Goal: Task Accomplishment & Management: Use online tool/utility

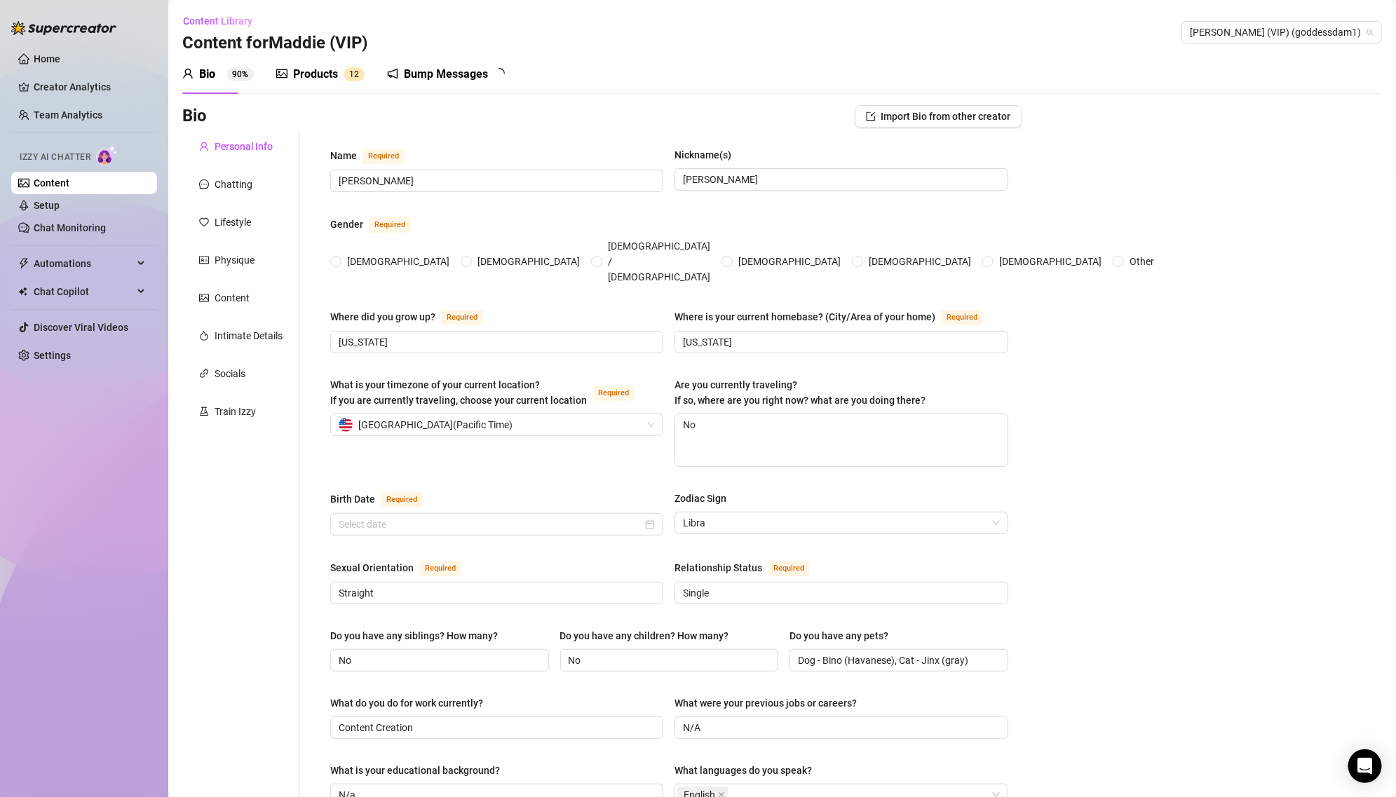
radio input "true"
type input "[DATE]"
click at [60, 201] on link "Setup" at bounding box center [47, 205] width 26 height 11
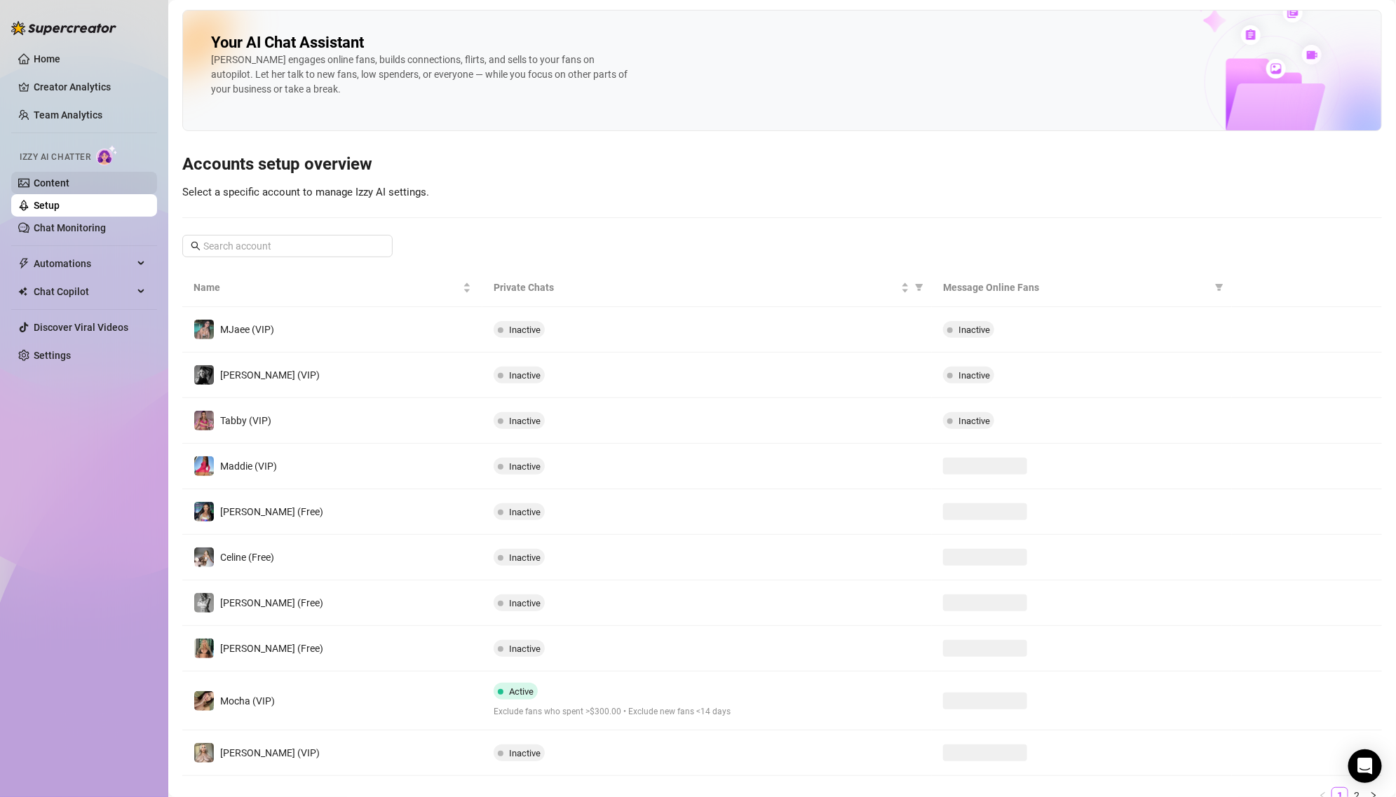
click at [69, 177] on link "Content" at bounding box center [52, 182] width 36 height 11
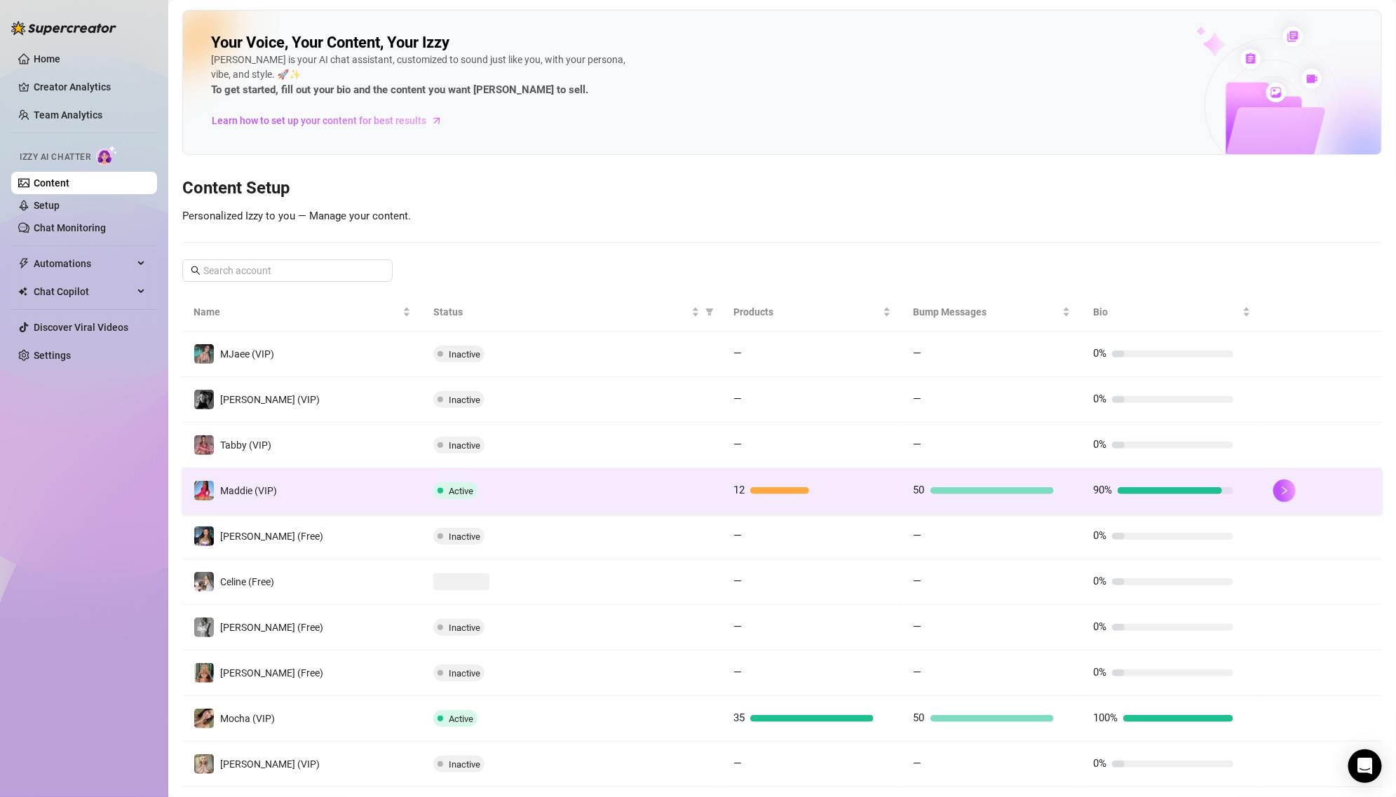
click at [418, 496] on td "Maddie (VIP)" at bounding box center [302, 491] width 240 height 46
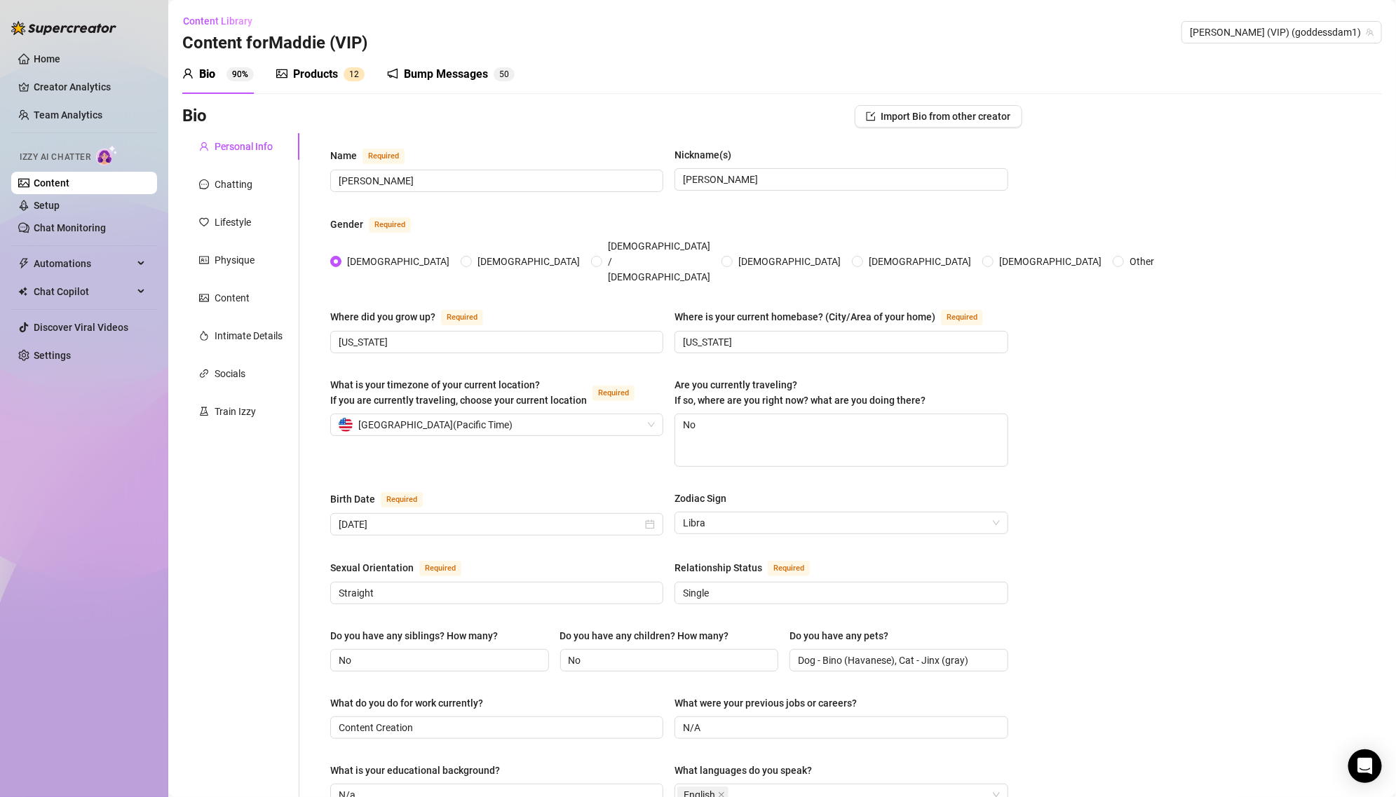
click at [318, 67] on div "Products" at bounding box center [315, 74] width 45 height 17
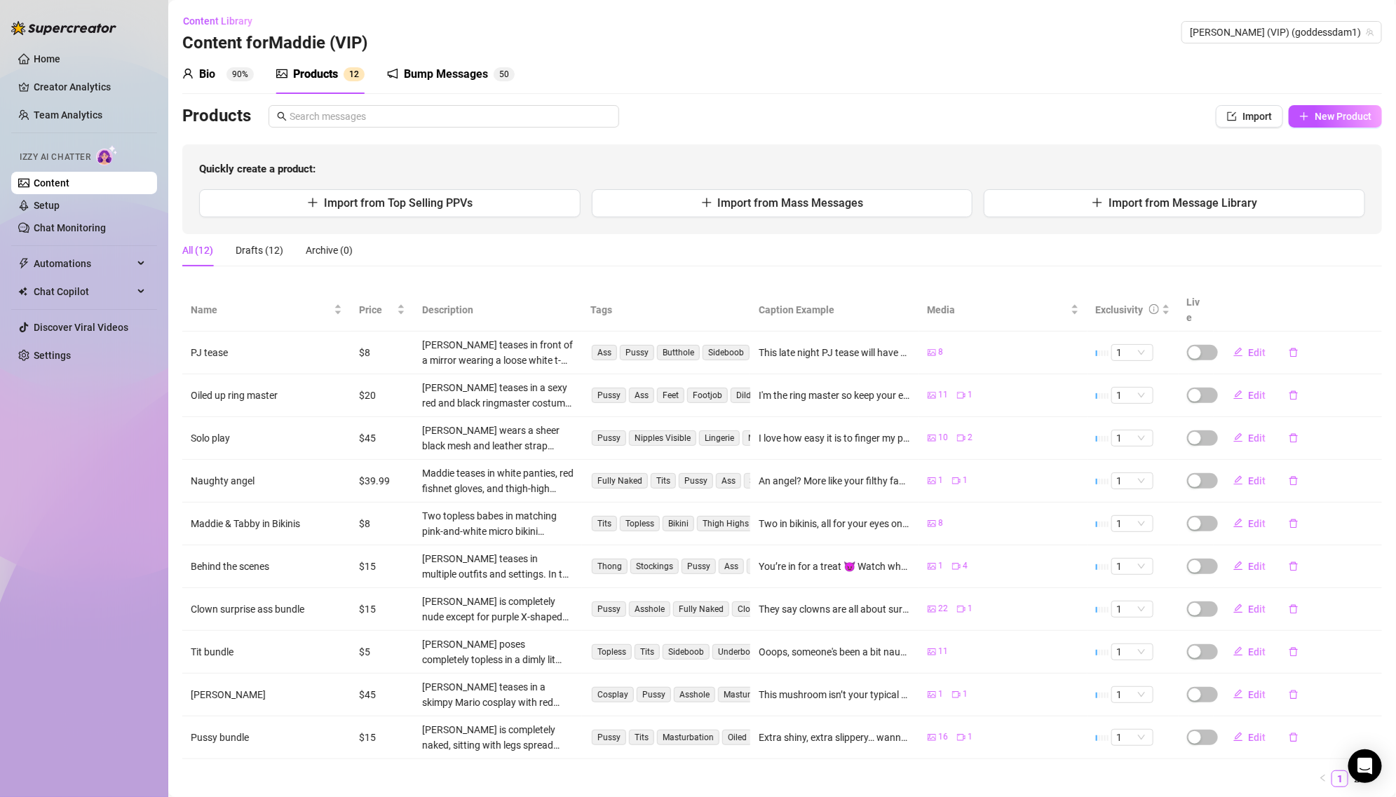
scroll to position [25, 0]
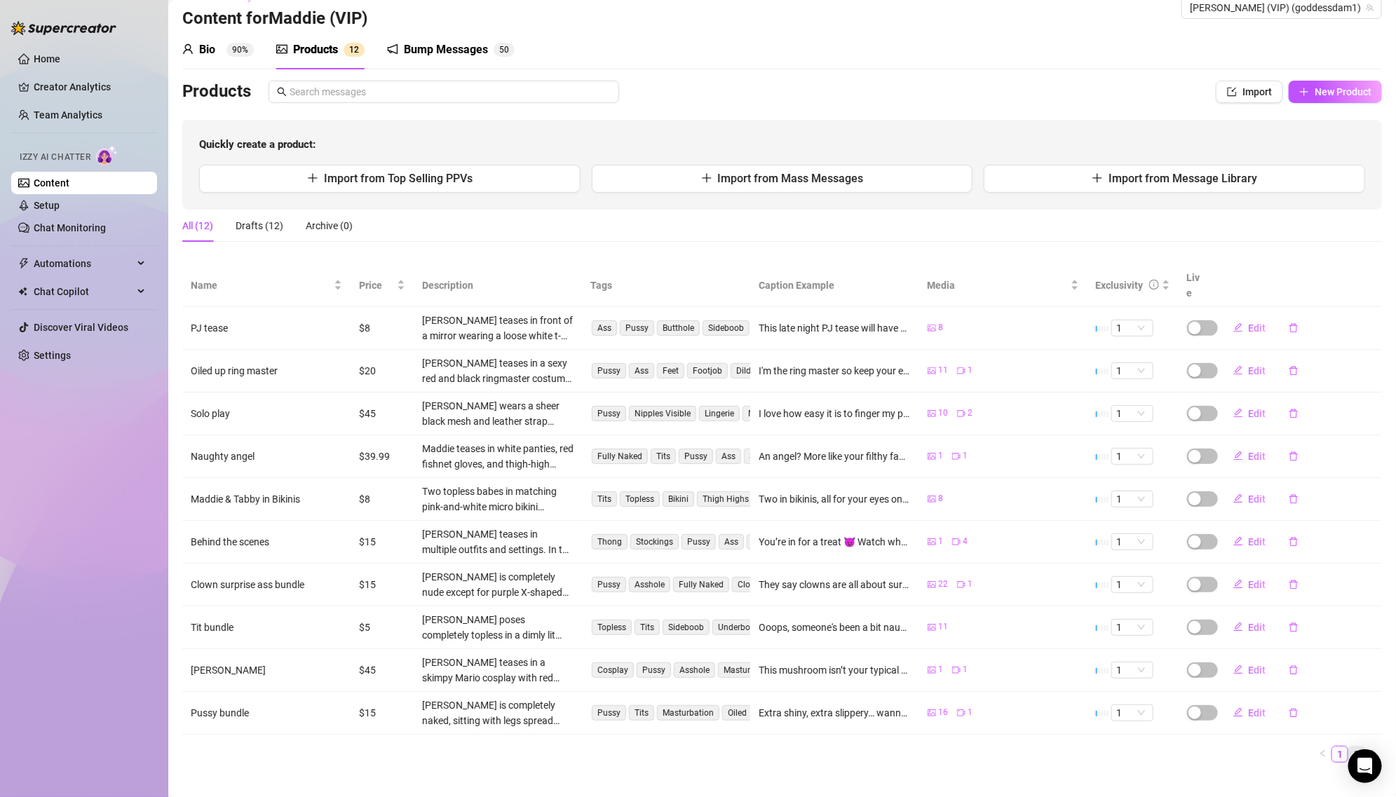
click at [1357, 746] on link "2" at bounding box center [1356, 753] width 15 height 15
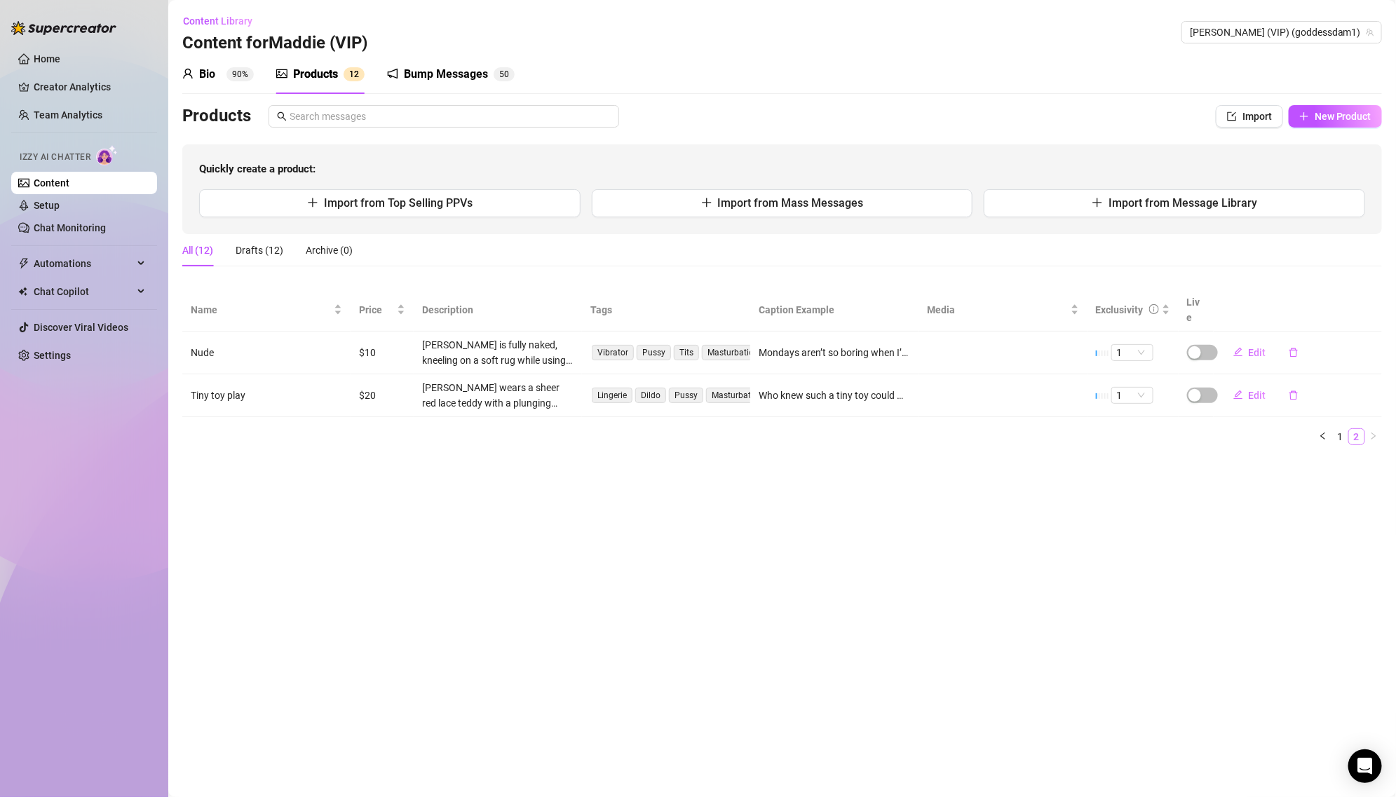
scroll to position [0, 0]
click at [1223, 197] on span "Import from Message Library" at bounding box center [1182, 202] width 149 height 13
type textarea "Type your message here..."
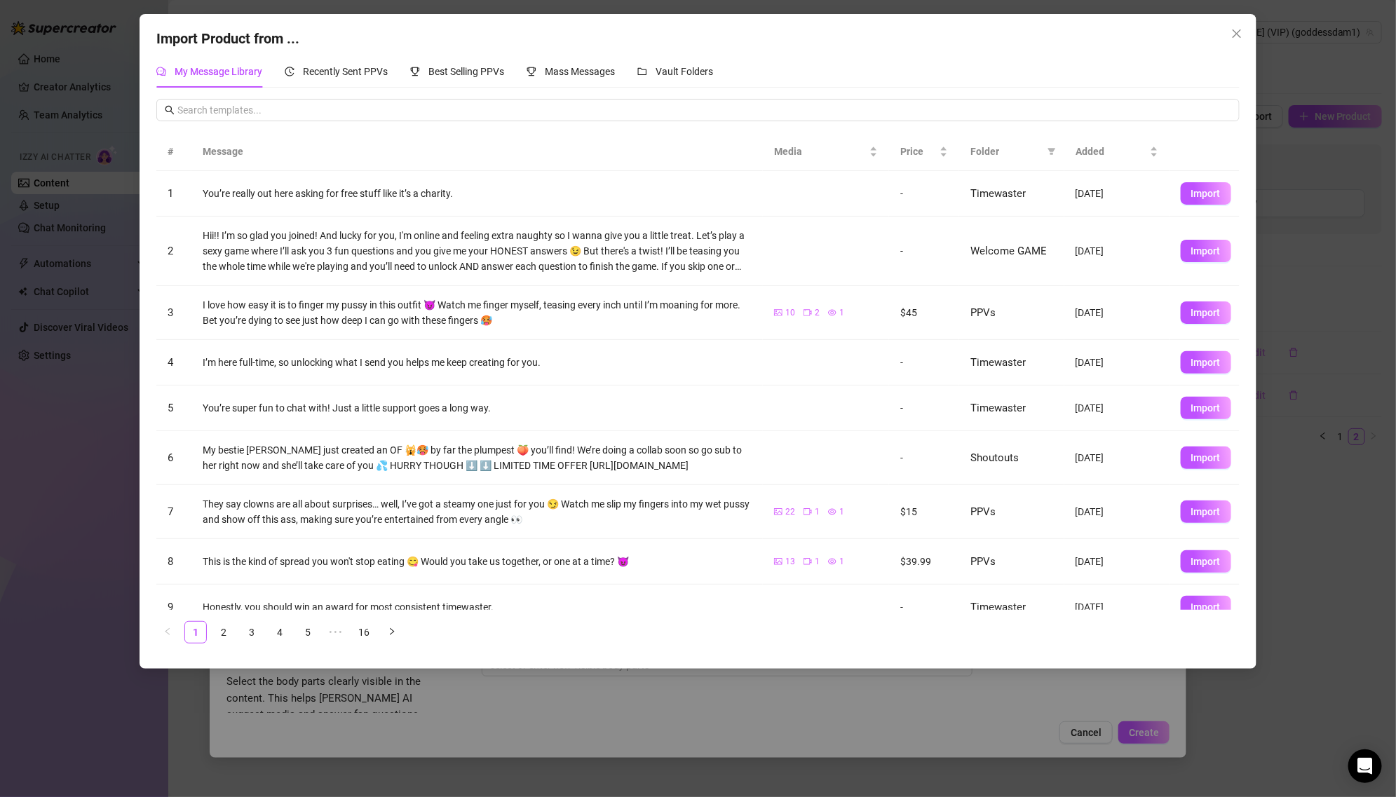
click at [1042, 158] on span "Folder" at bounding box center [1005, 151] width 71 height 15
click at [1047, 150] on icon "filter" at bounding box center [1051, 151] width 8 height 8
click at [1018, 258] on li "PPVs" at bounding box center [1004, 268] width 102 height 22
checkbox input "true"
click at [1042, 359] on span "OK" at bounding box center [1041, 363] width 13 height 11
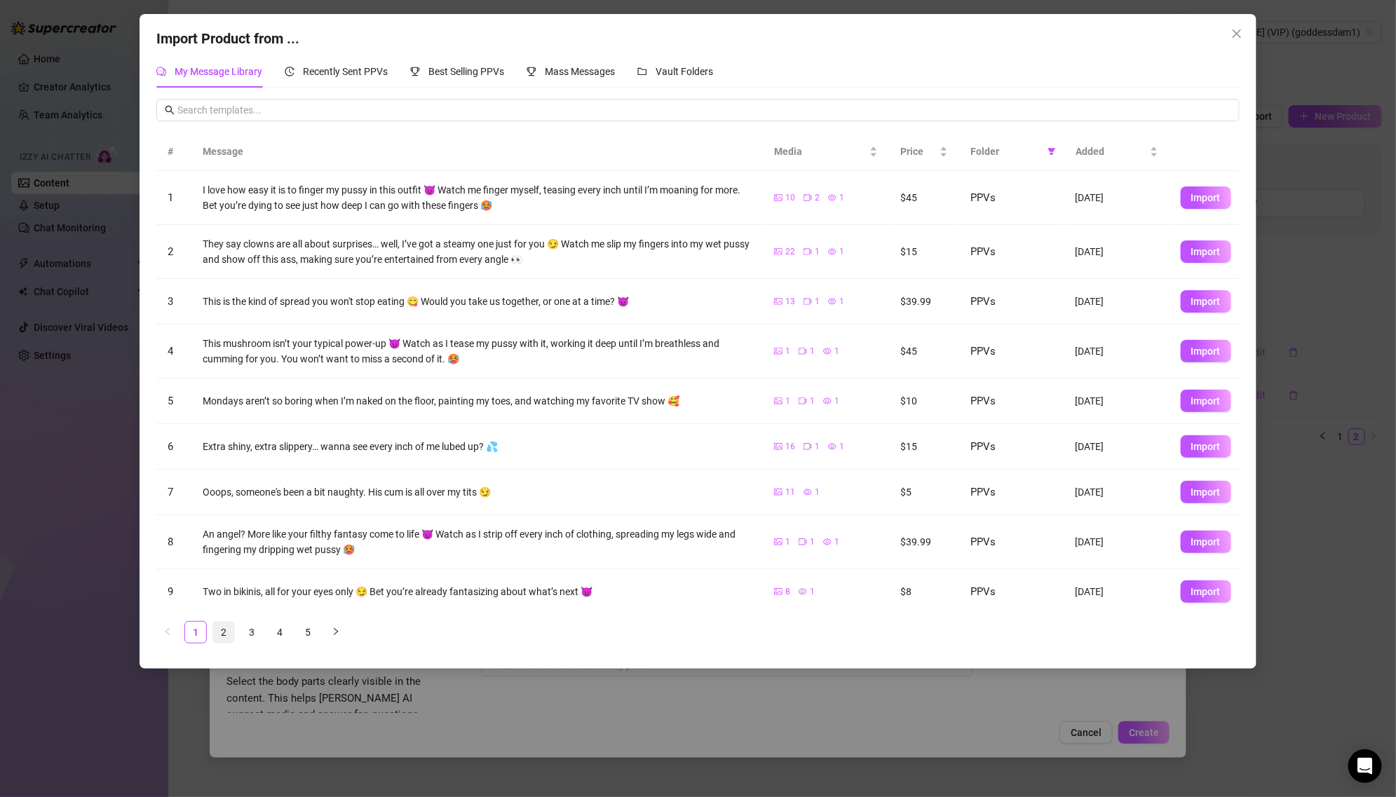
click at [224, 632] on link "2" at bounding box center [223, 632] width 21 height 21
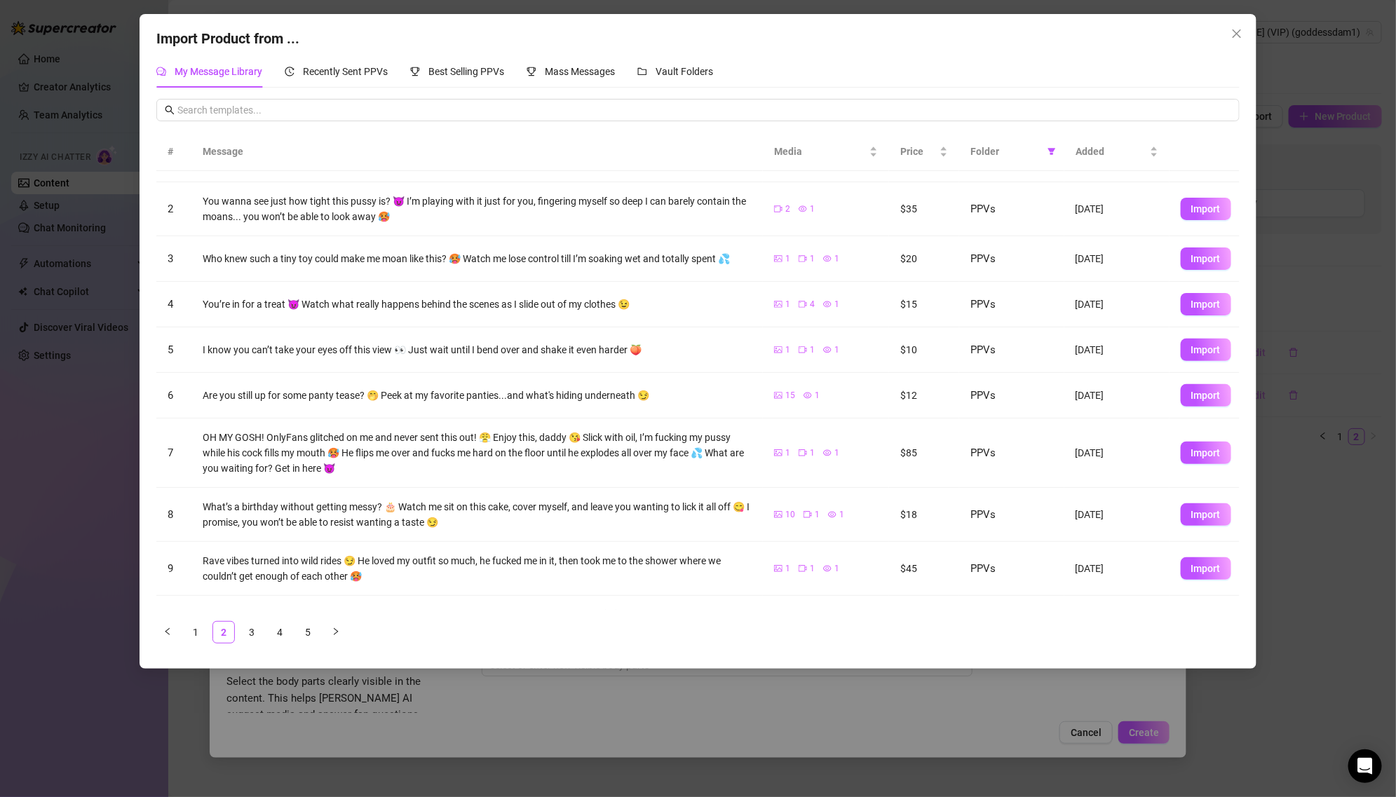
scroll to position [49, 0]
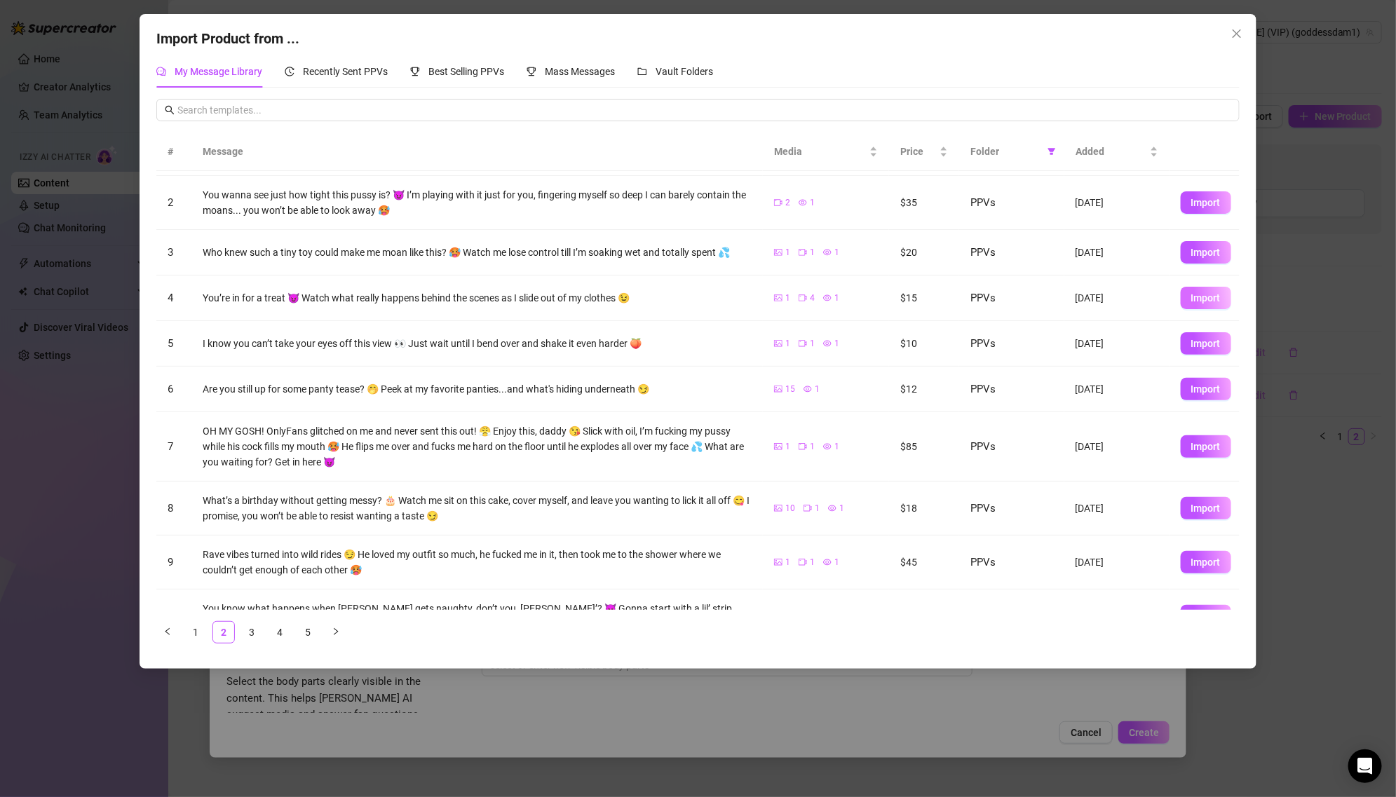
click at [1194, 296] on span "Import" at bounding box center [1205, 297] width 29 height 11
type textarea "You’re in for a treat 😈 Watch what really happens behind the scenes as I slide …"
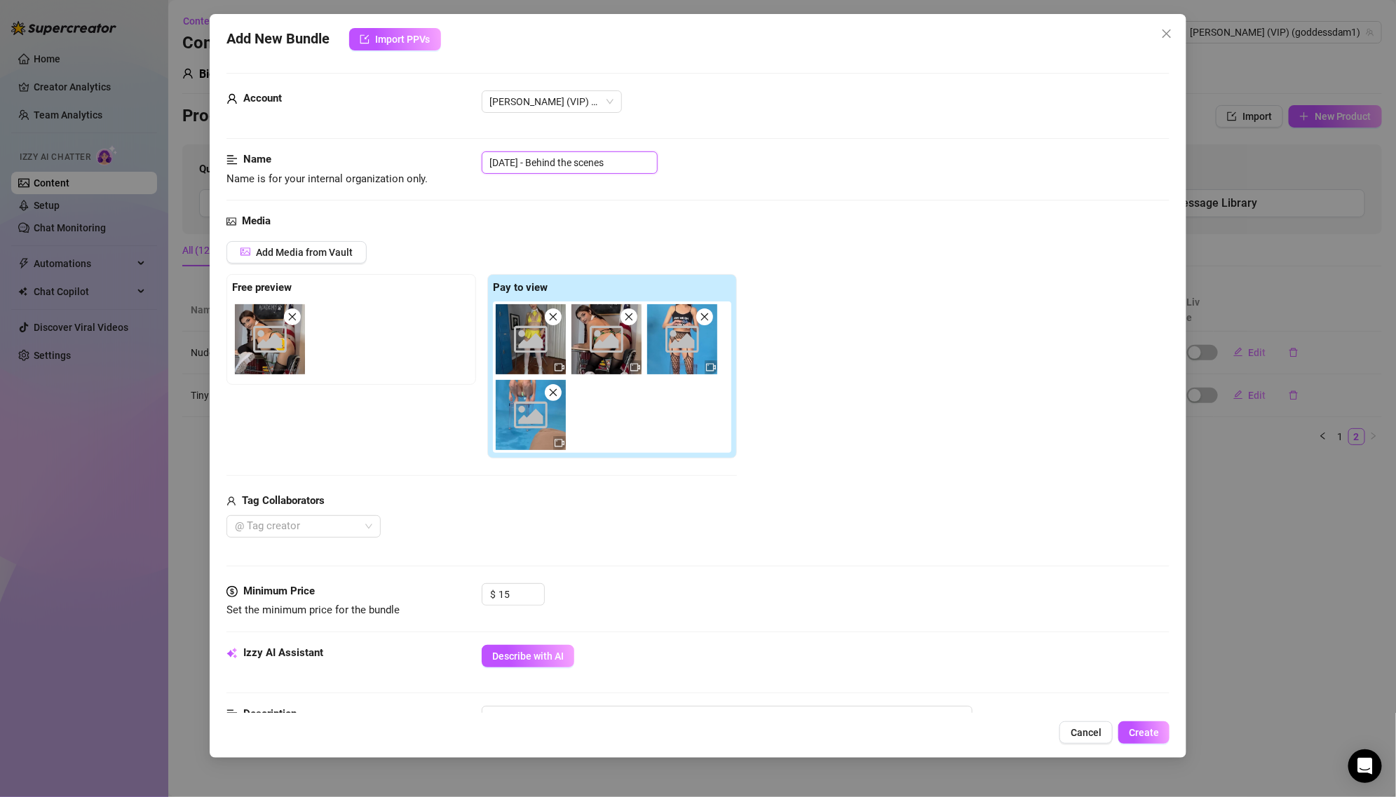
click at [547, 161] on input "[DATE] - Behind the scenes" at bounding box center [570, 162] width 176 height 22
click at [1170, 34] on icon "close" at bounding box center [1166, 33] width 11 height 11
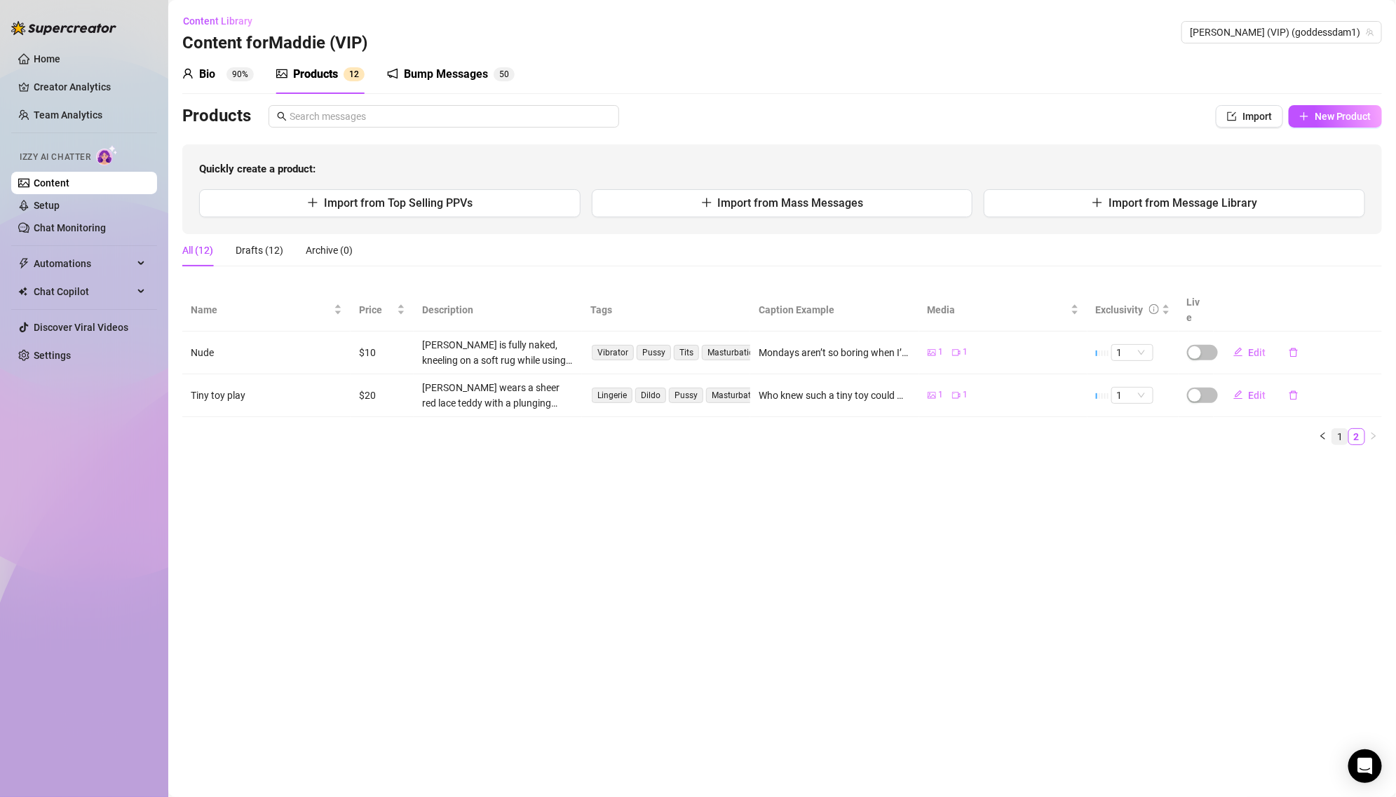
click at [1342, 429] on link "1" at bounding box center [1339, 436] width 15 height 15
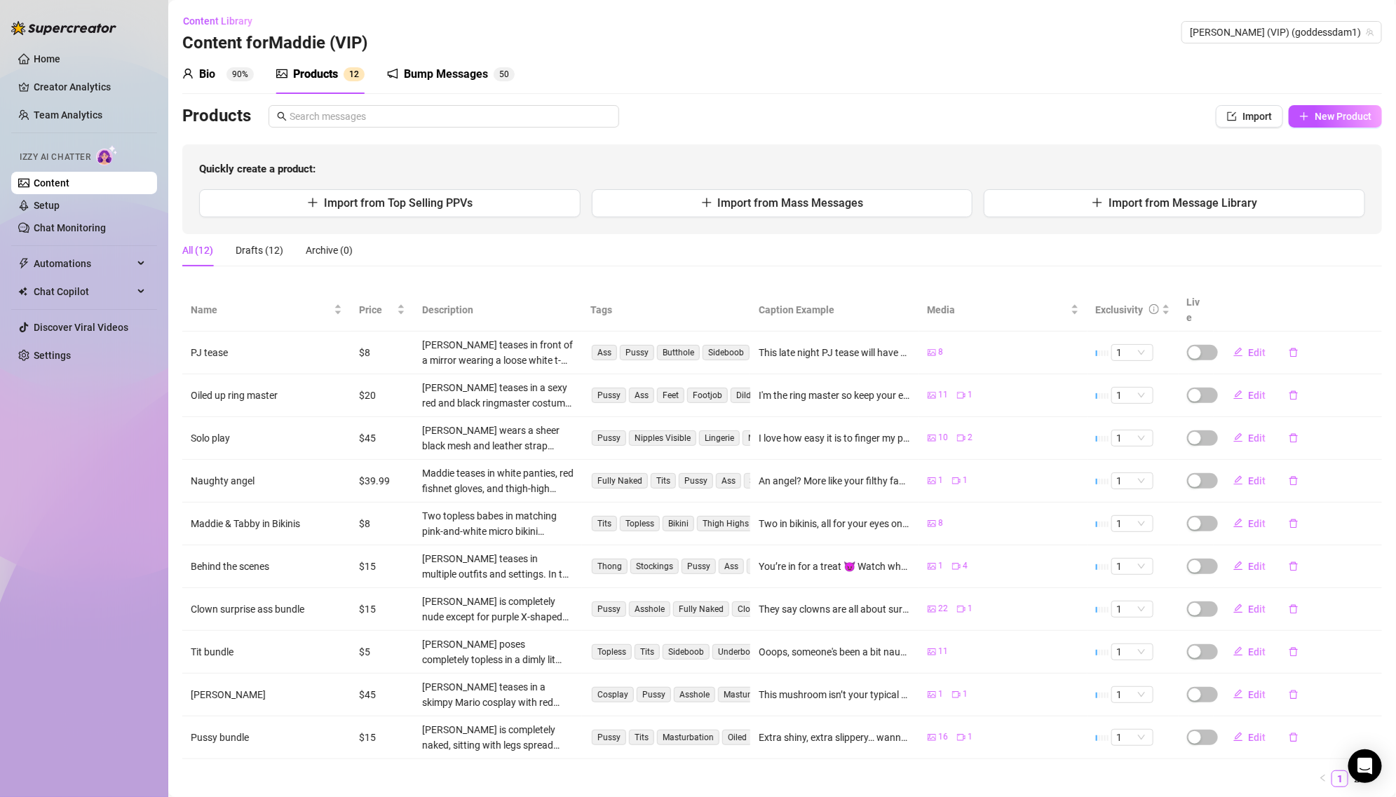
scroll to position [25, 0]
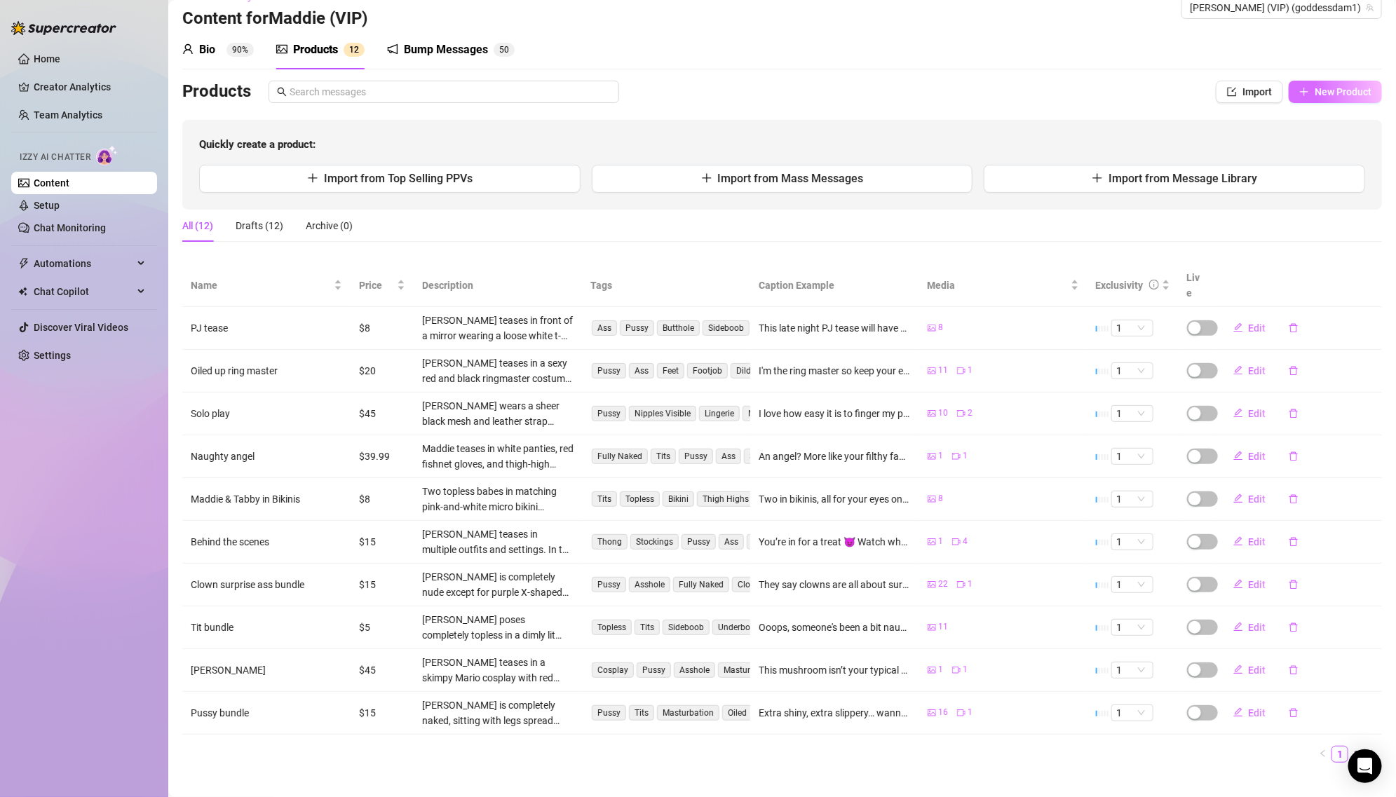
click at [1321, 90] on span "New Product" at bounding box center [1342, 91] width 57 height 11
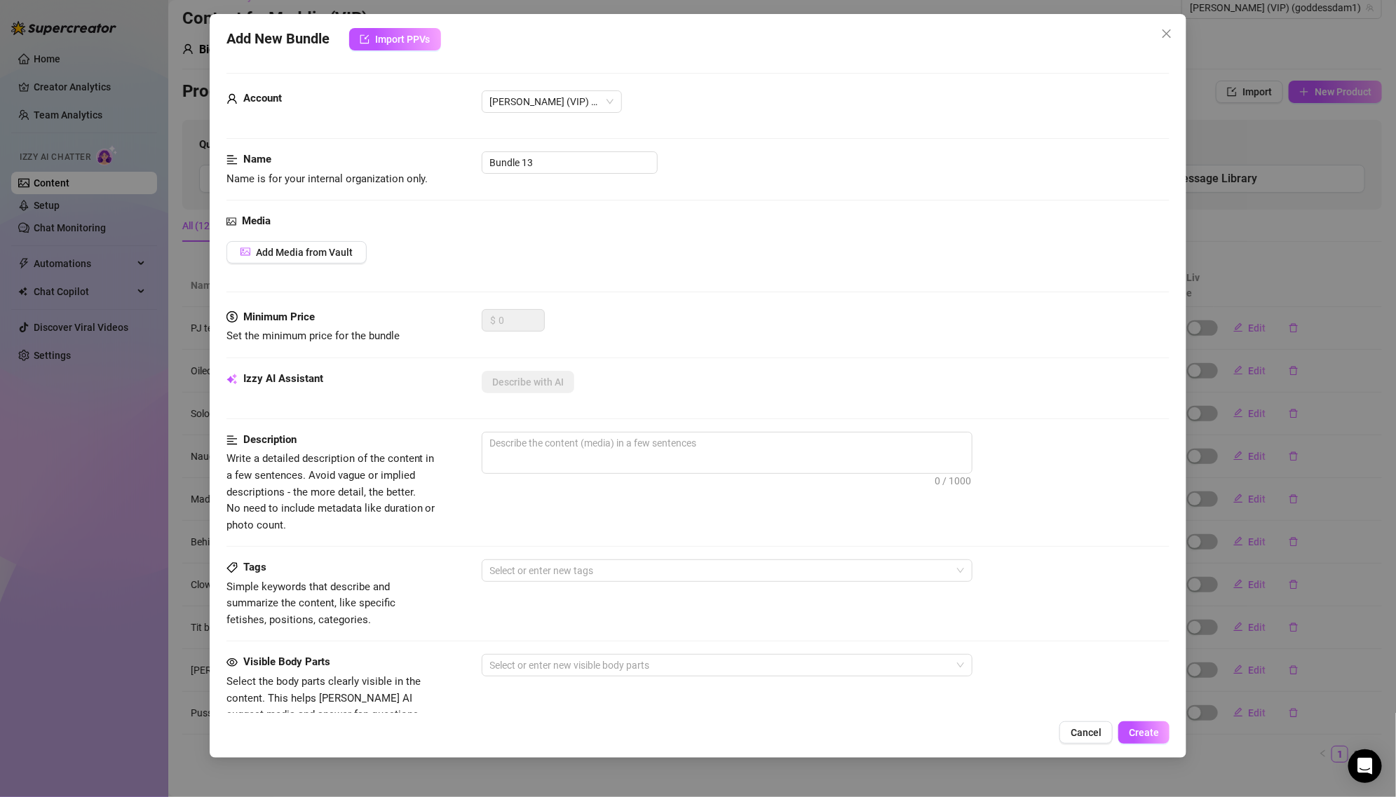
click at [1246, 184] on div "Add New Bundle Import PPVs Account [PERSON_NAME] (VIP) (@goddessdam1) Name Name…" at bounding box center [698, 398] width 1396 height 797
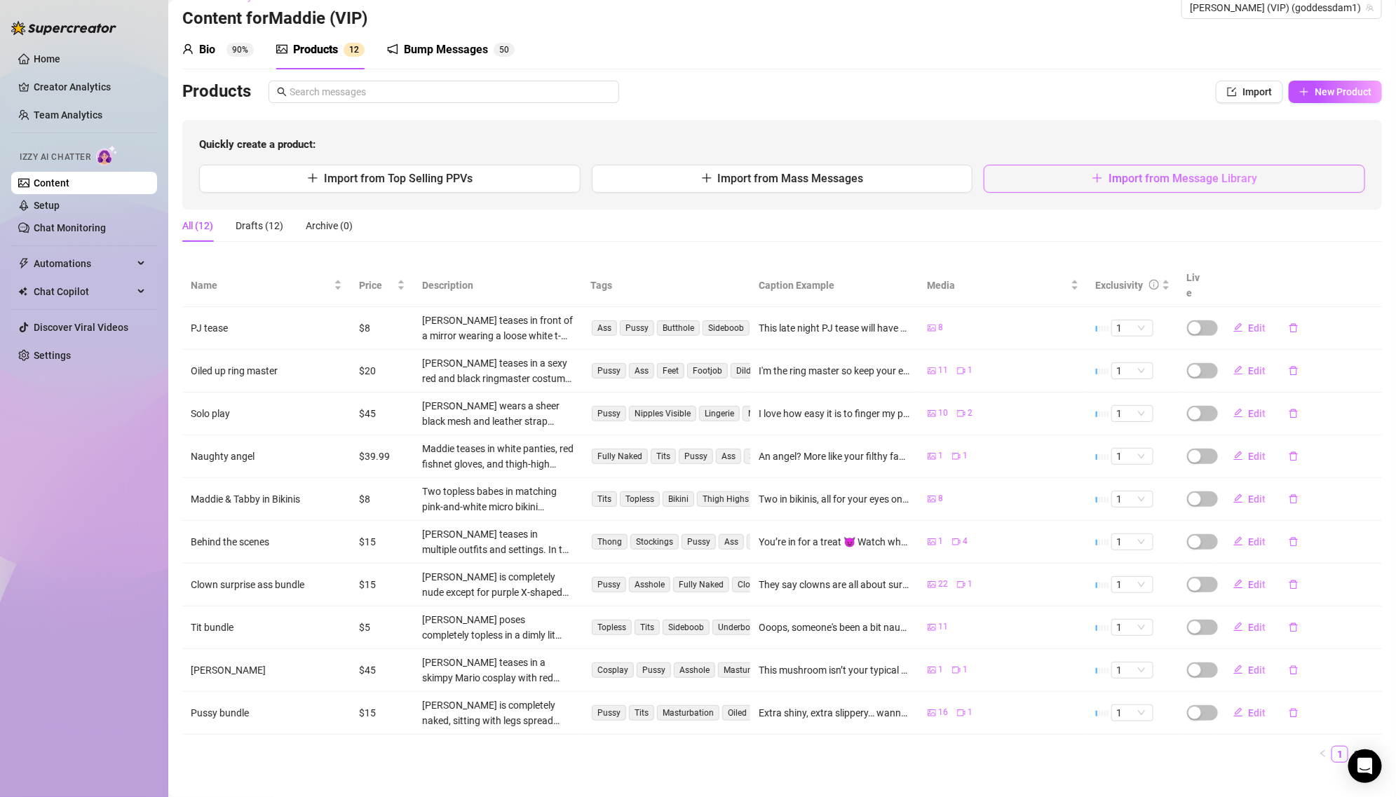
click at [1225, 176] on span "Import from Message Library" at bounding box center [1182, 178] width 149 height 13
type textarea "Type your message here..."
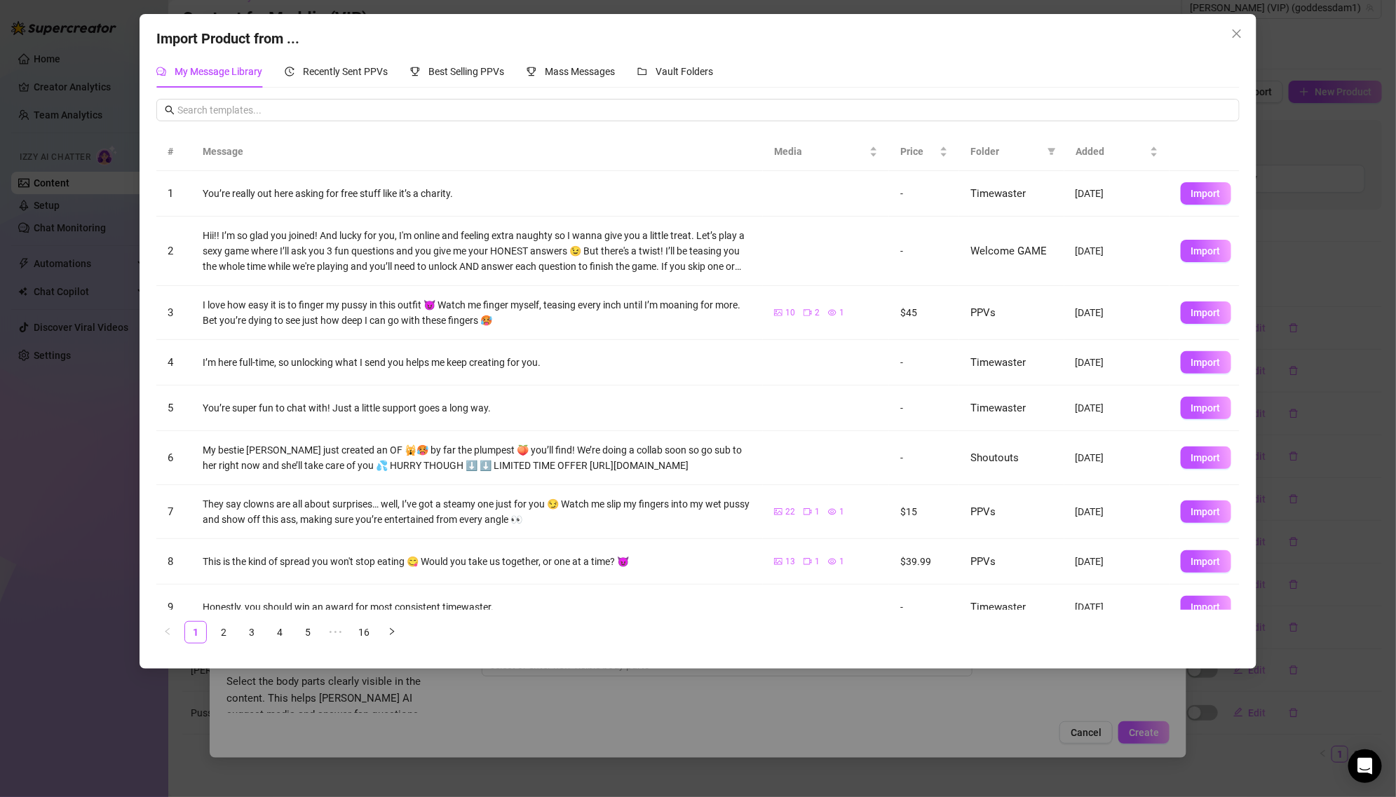
click at [1025, 158] on span "Folder" at bounding box center [1005, 151] width 71 height 15
click at [1048, 156] on span at bounding box center [1051, 151] width 14 height 21
click at [1011, 266] on span "PPVs" at bounding box center [1005, 268] width 86 height 15
checkbox input "true"
click at [1039, 359] on span "OK" at bounding box center [1041, 363] width 13 height 11
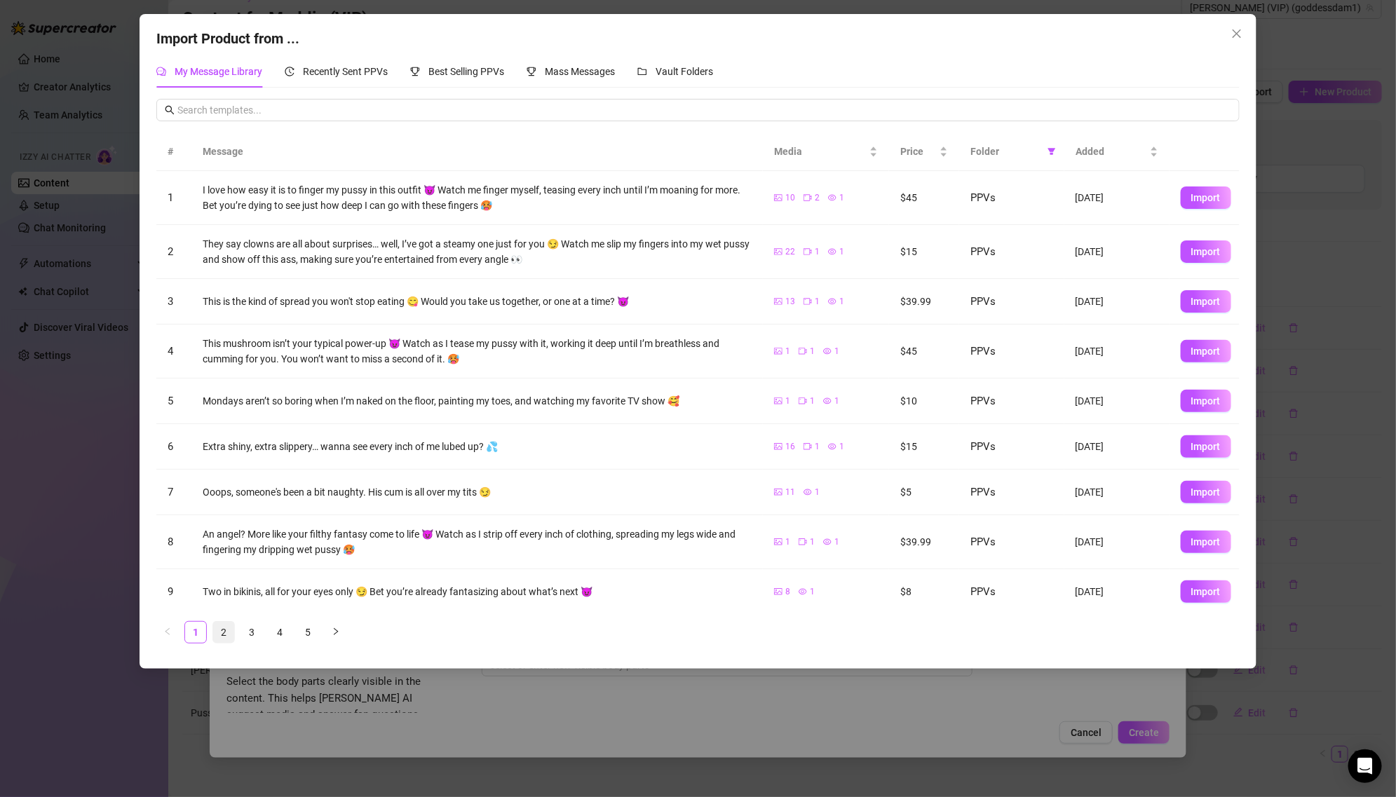
click at [229, 628] on link "2" at bounding box center [223, 632] width 21 height 21
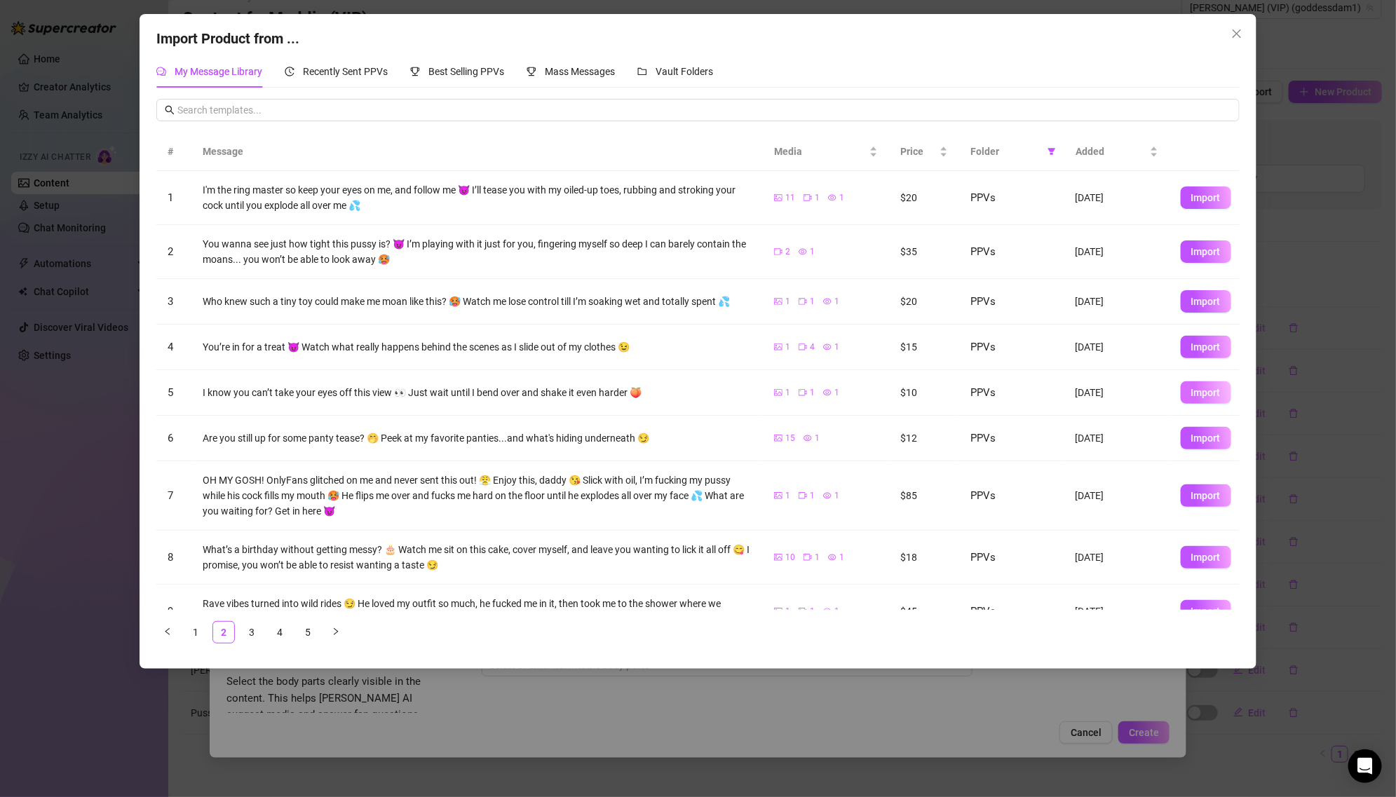
click at [1200, 394] on span "Import" at bounding box center [1205, 392] width 29 height 11
type textarea "I know you can’t take your eyes off this view 👀 Just wait until I bend over and…"
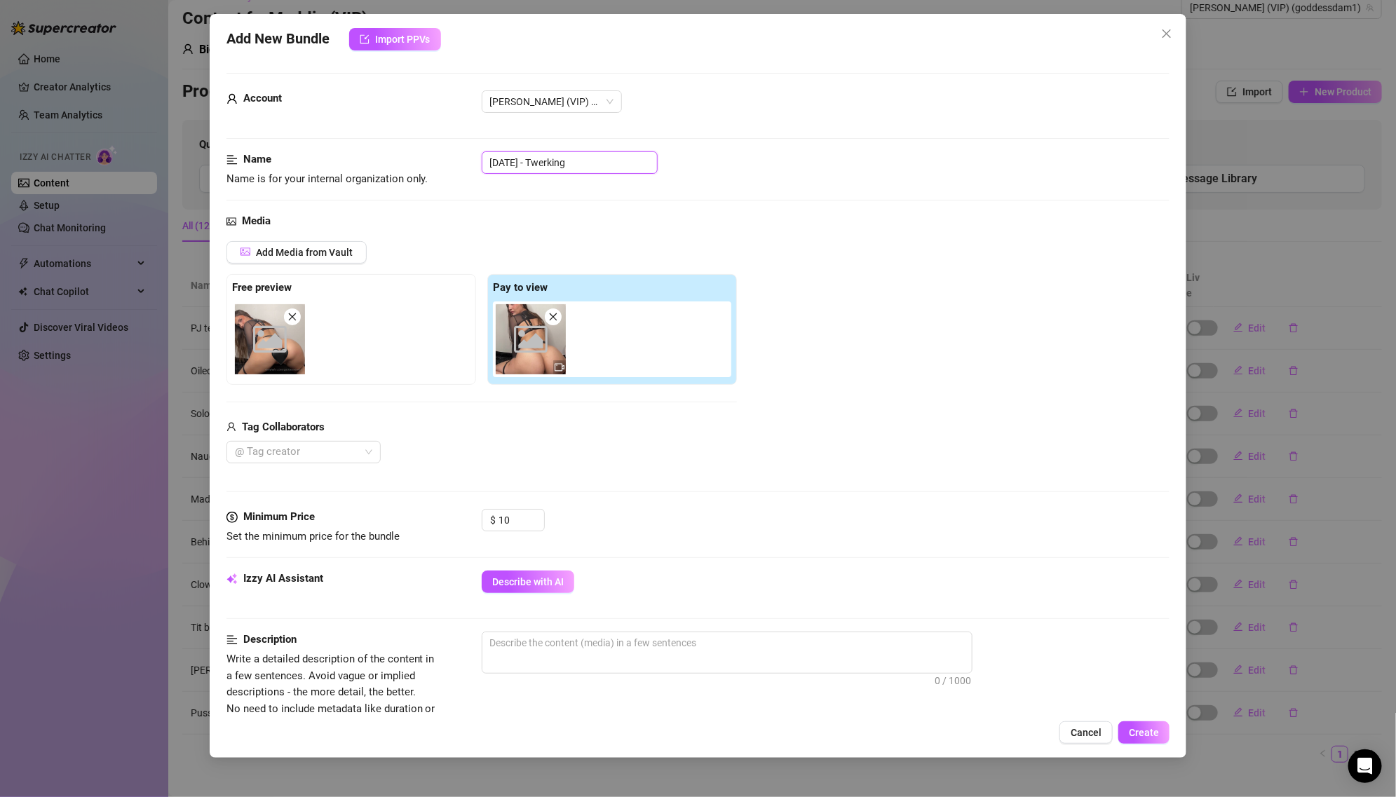
drag, startPoint x: 549, startPoint y: 162, endPoint x: 431, endPoint y: 162, distance: 117.8
click at [431, 162] on div "Name Name is for your internal organization only. [DATE] - Twerking" at bounding box center [697, 169] width 943 height 36
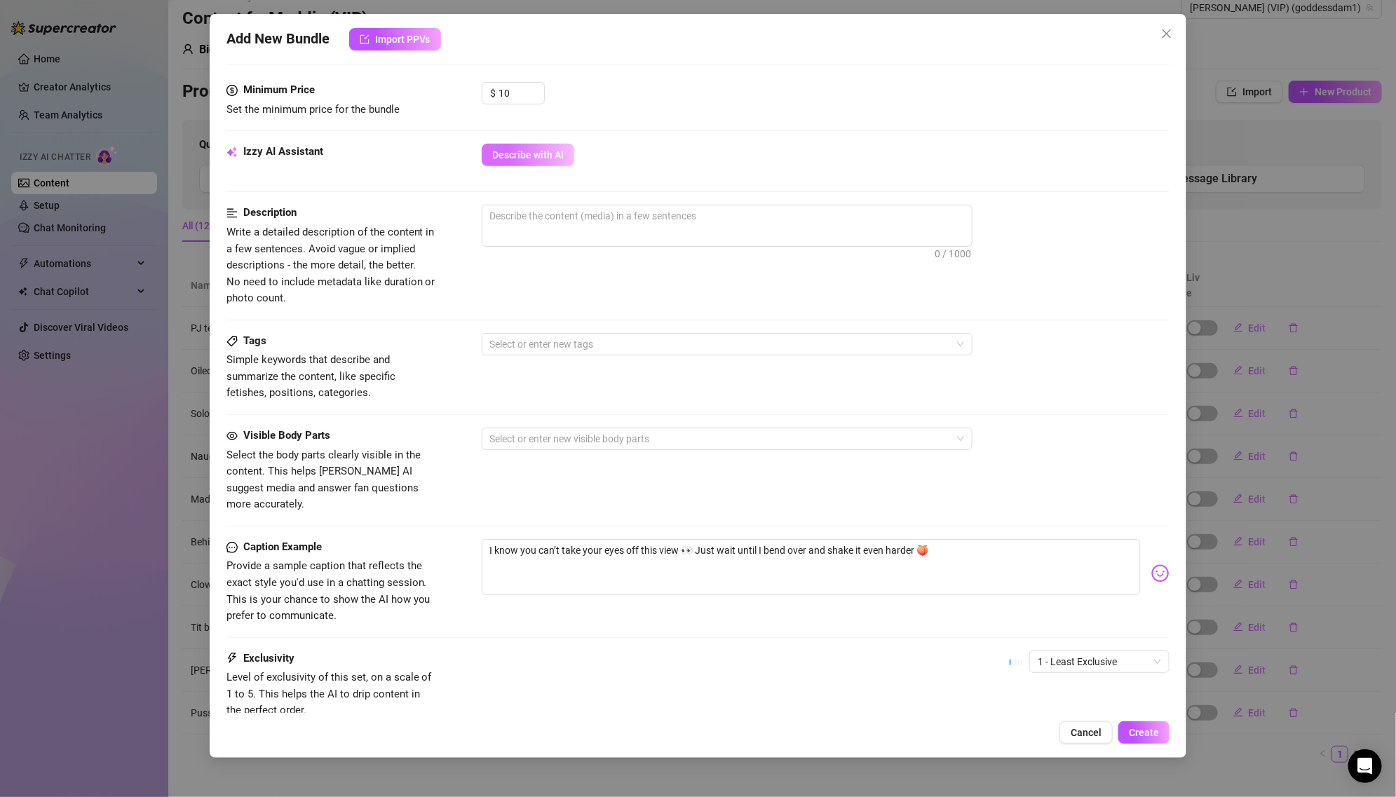
type input "Twerking"
click at [551, 161] on button "Describe with AI" at bounding box center [528, 155] width 93 height 22
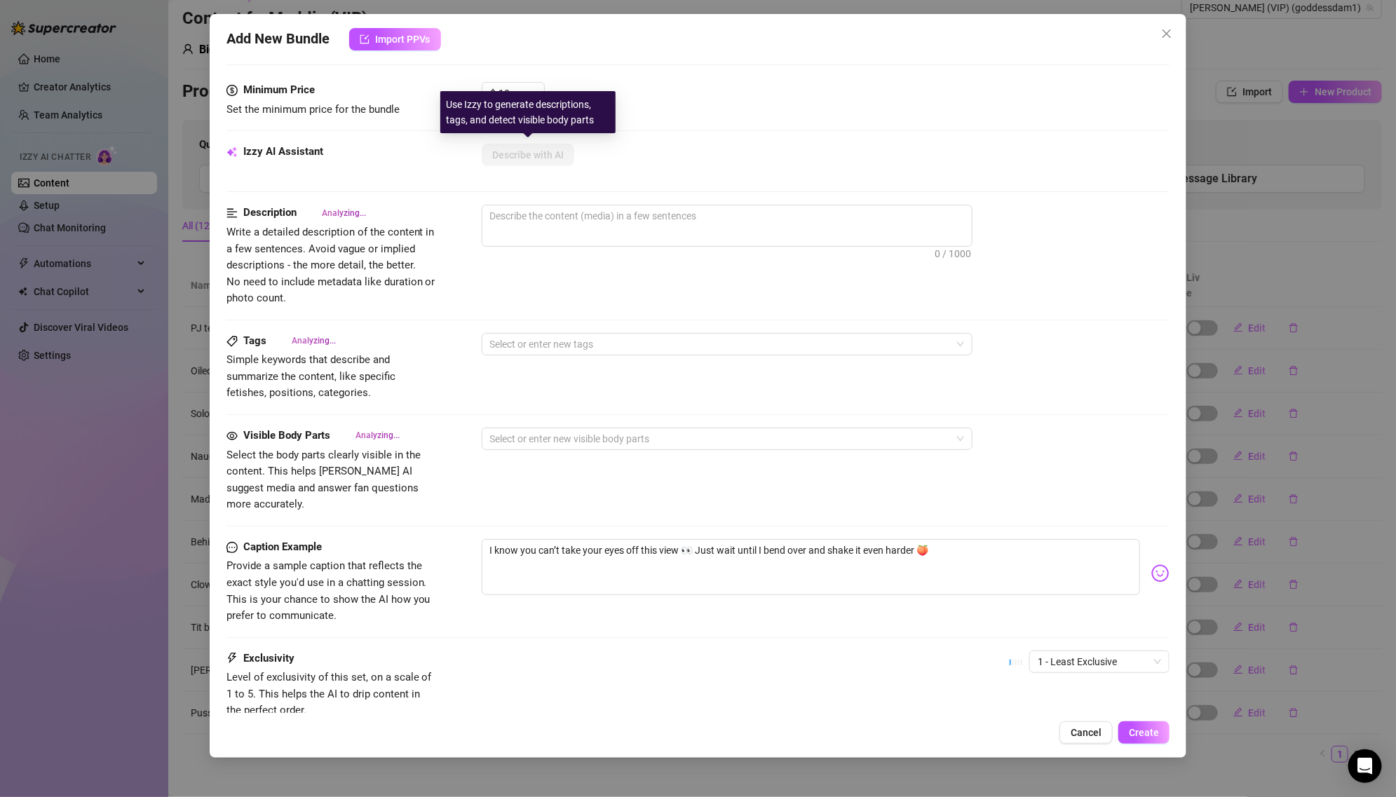
scroll to position [426, 0]
type textarea "[PERSON_NAME]"
type textarea "[PERSON_NAME] wears"
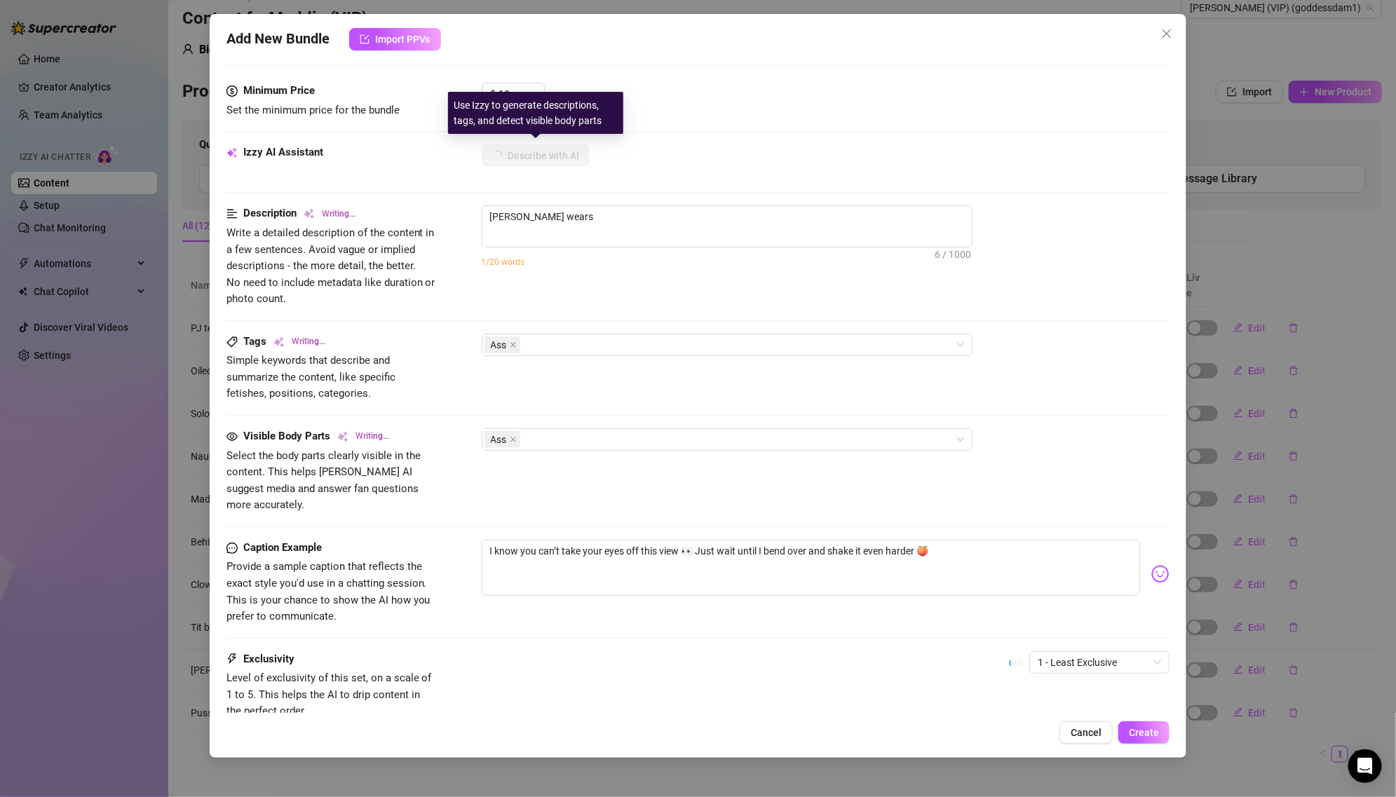
type textarea "[PERSON_NAME] wears a"
type textarea "[PERSON_NAME] wears a sheer"
type textarea "[PERSON_NAME] wears a sheer black"
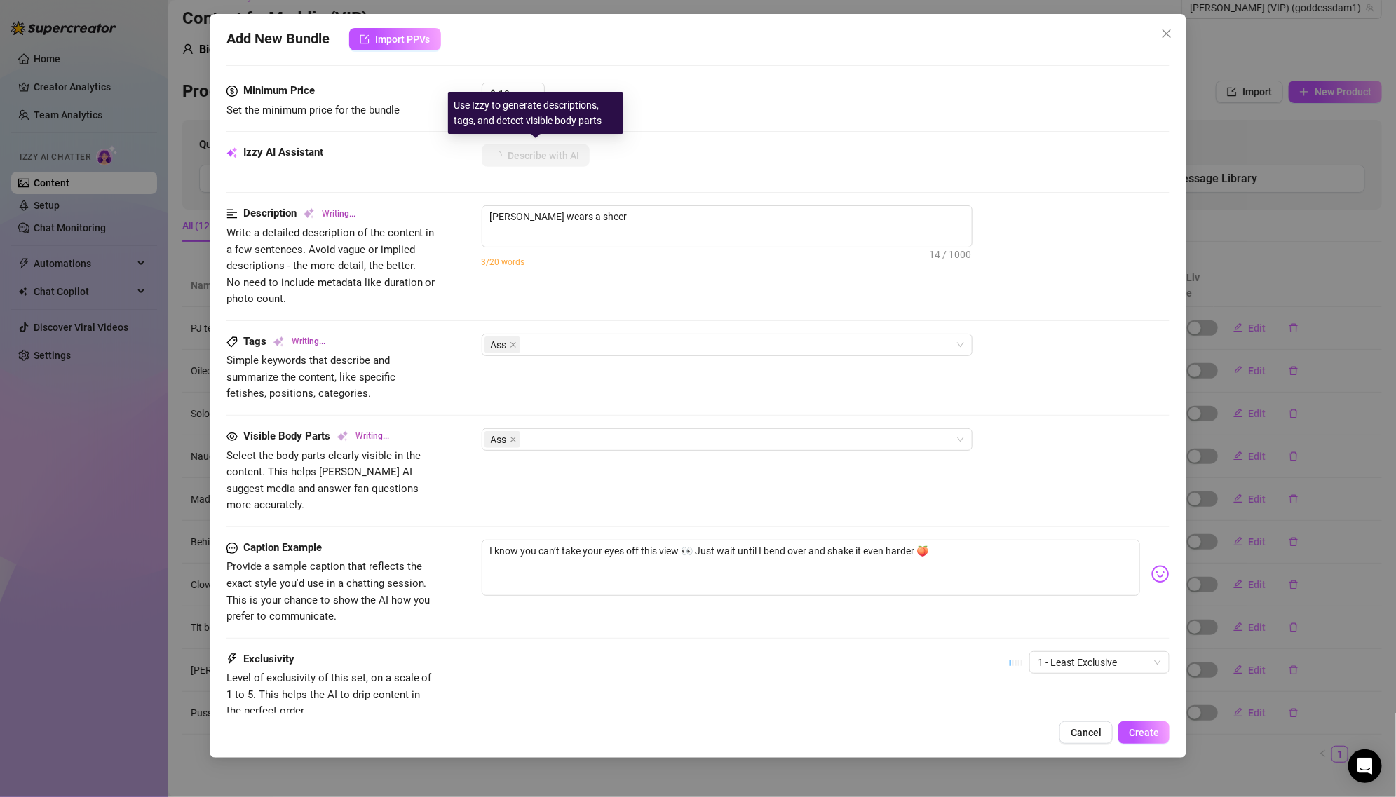
type textarea "[PERSON_NAME] wears a sheer black"
type textarea "[PERSON_NAME] wears a sheer black mesh"
type textarea "[PERSON_NAME] wears a sheer black mesh top"
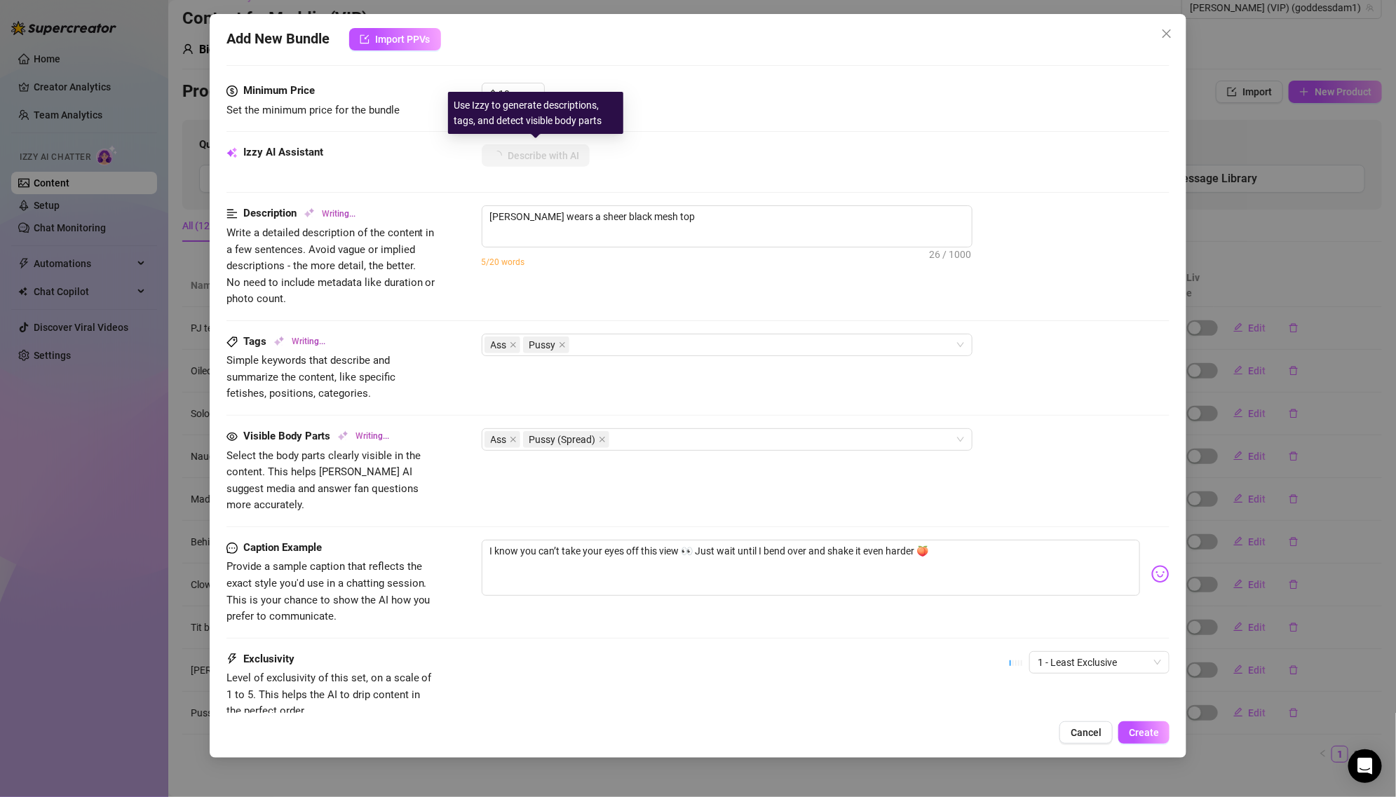
type textarea "[PERSON_NAME] wears a sheer black mesh top with"
type textarea "[PERSON_NAME] wears a sheer black mesh top with a"
type textarea "[PERSON_NAME] wears a sheer black mesh top with a strappy"
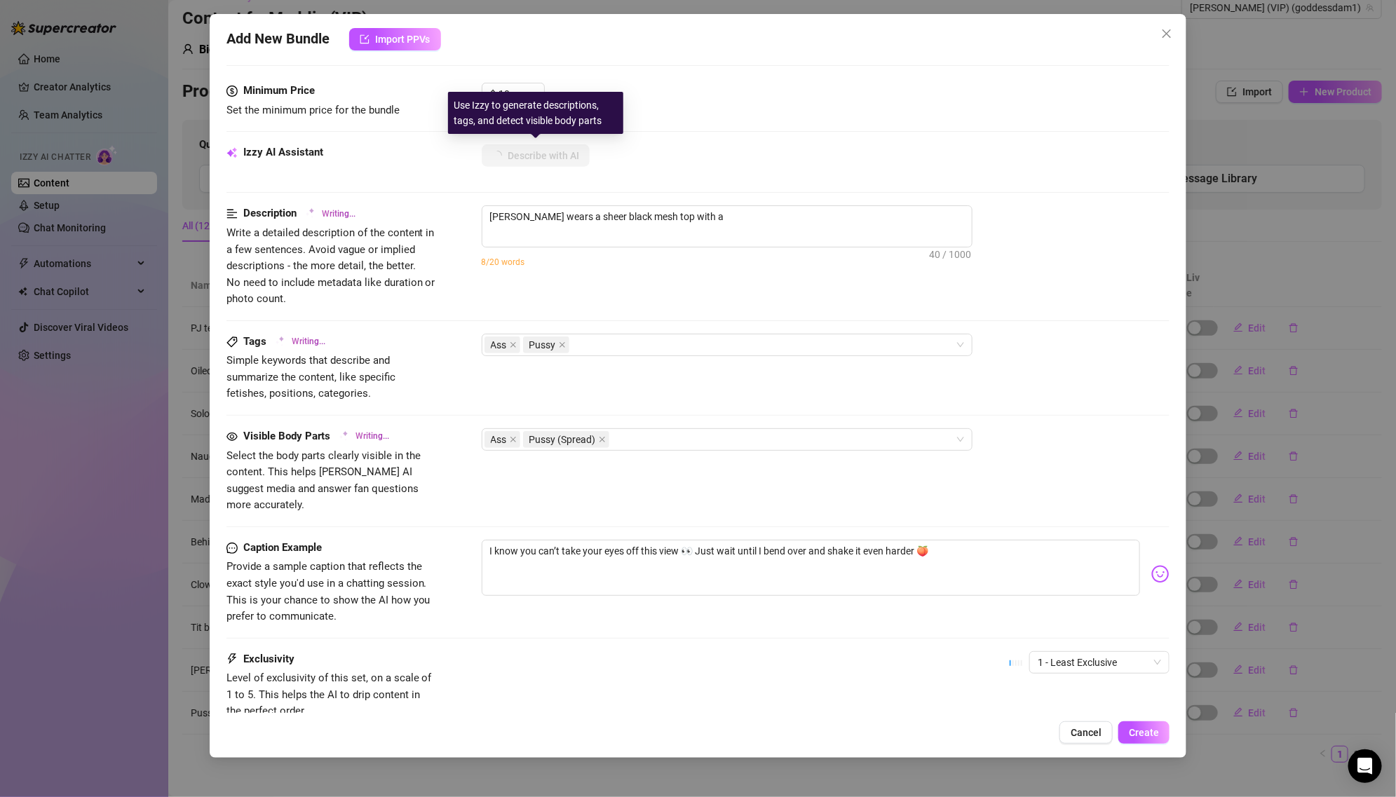
type textarea "[PERSON_NAME] wears a sheer black mesh top with a strappy"
type textarea "[PERSON_NAME] wears a sheer black mesh top with a strappy leather"
type textarea "[PERSON_NAME] wears a sheer black mesh top with a strappy leather harness,"
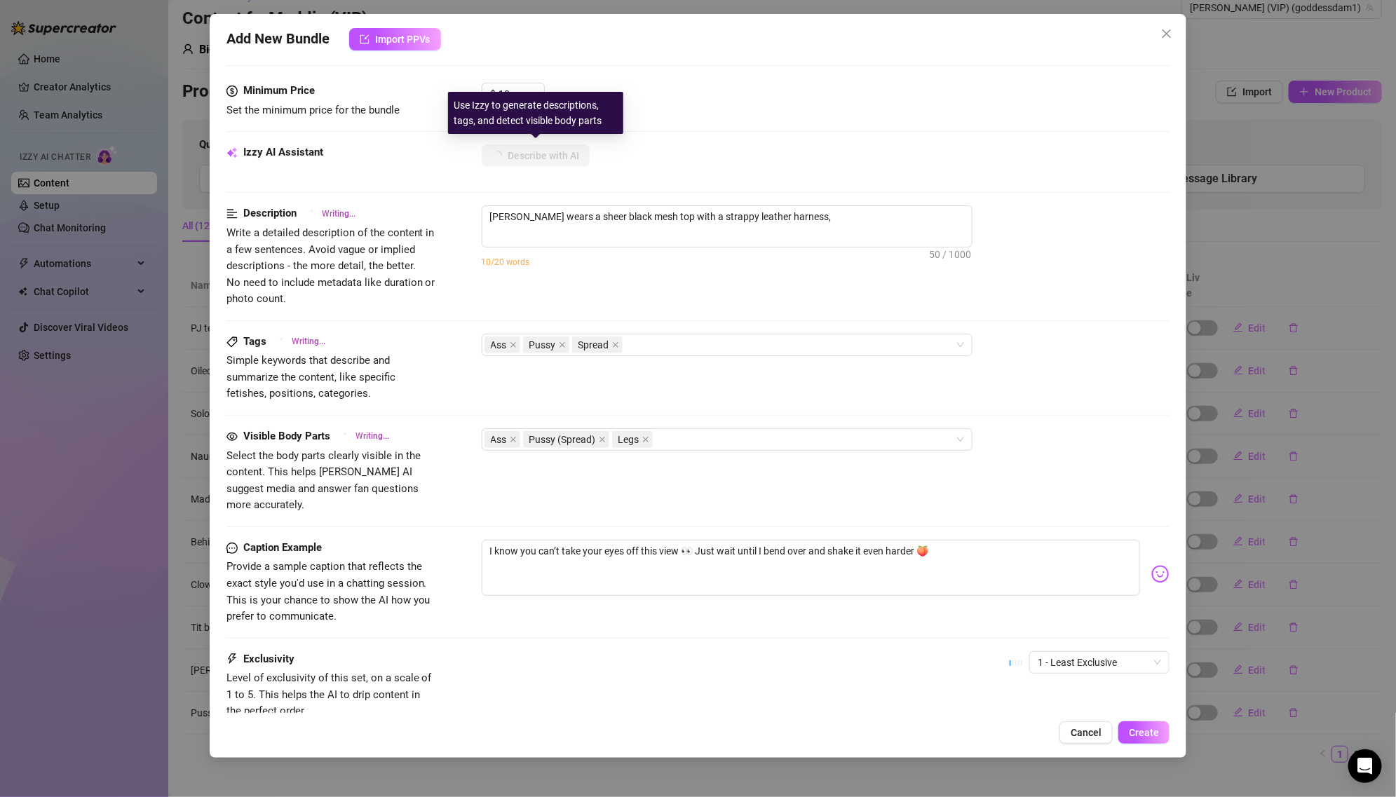
type textarea "[PERSON_NAME] wears a sheer black mesh top with a strappy leather harness, craw…"
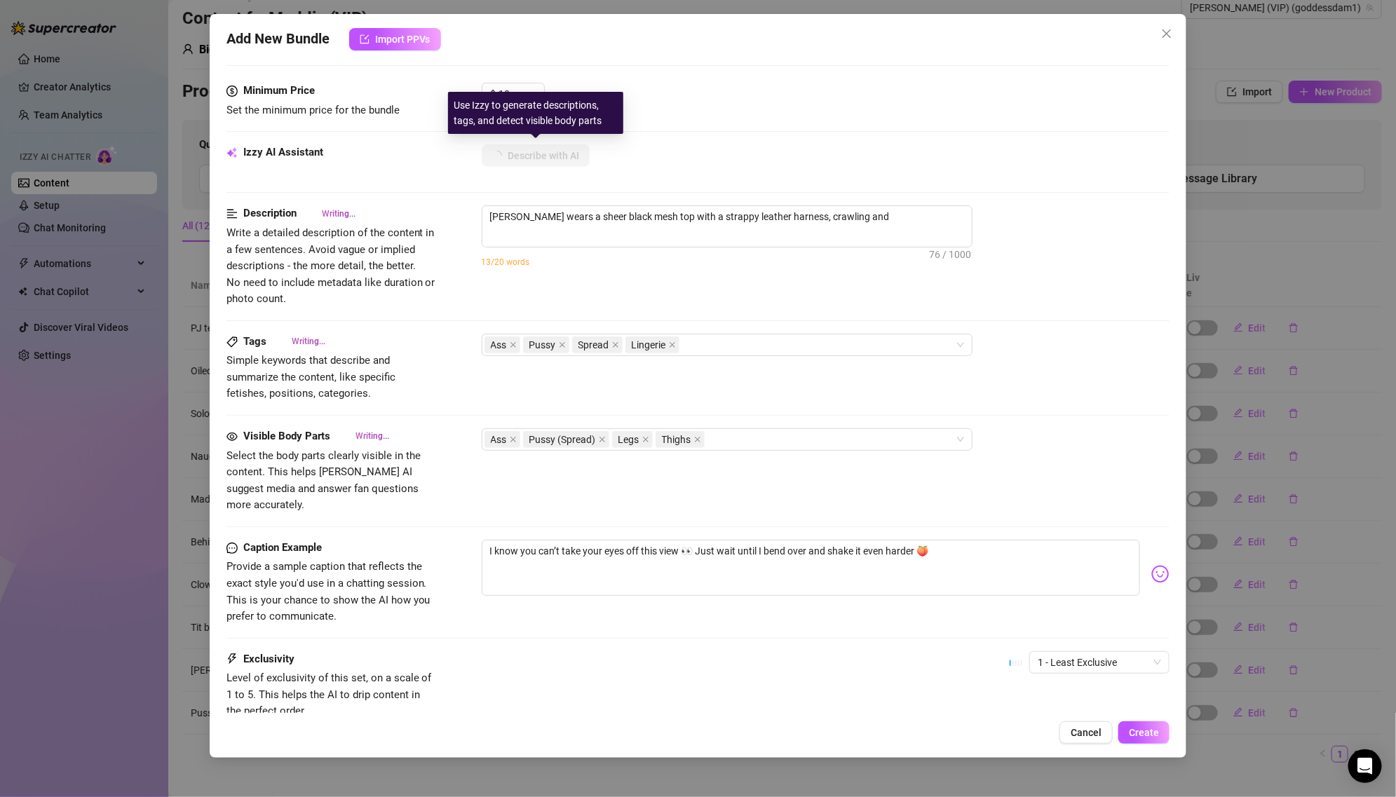
type textarea "[PERSON_NAME] wears a sheer black mesh top with a strappy leather harness, craw…"
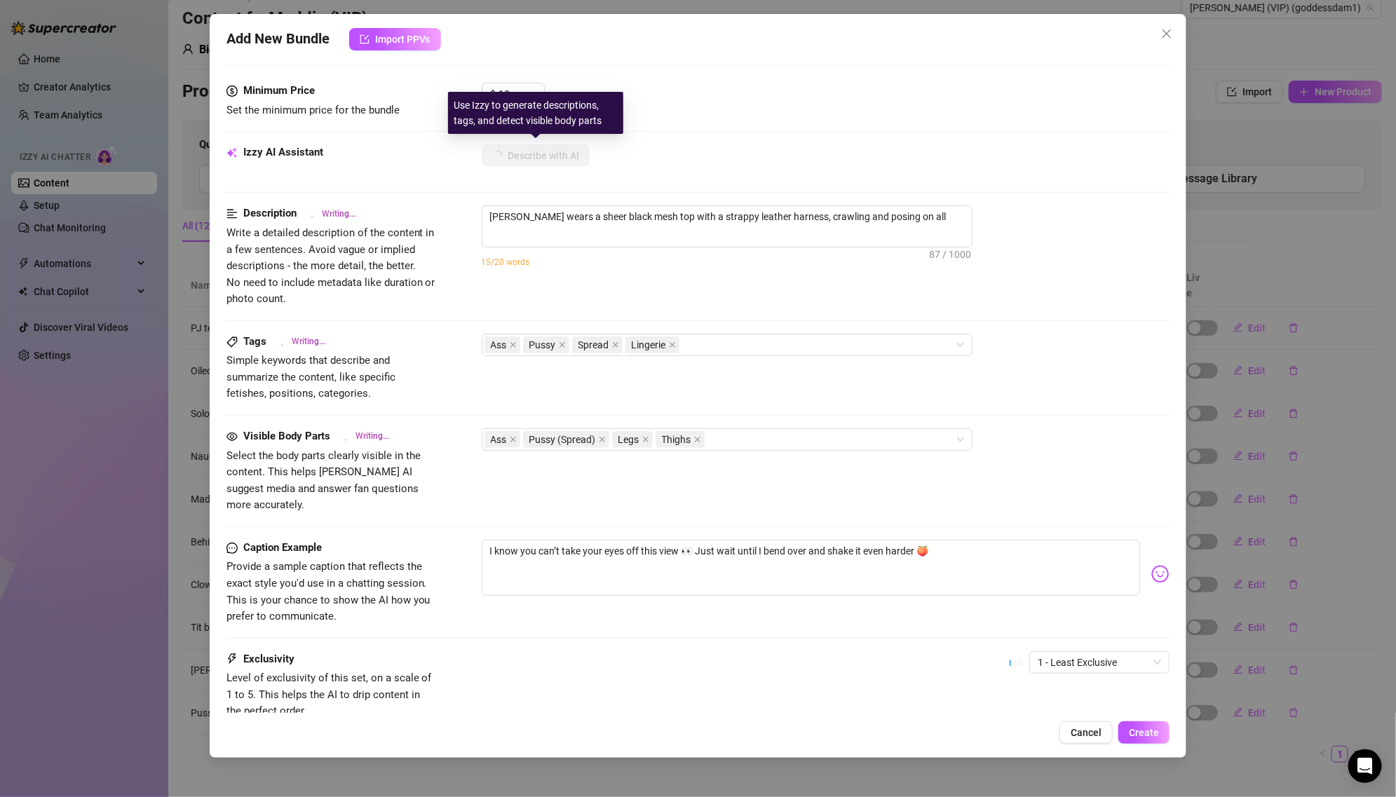
type textarea "[PERSON_NAME] wears a sheer black mesh top with a strappy leather harness, craw…"
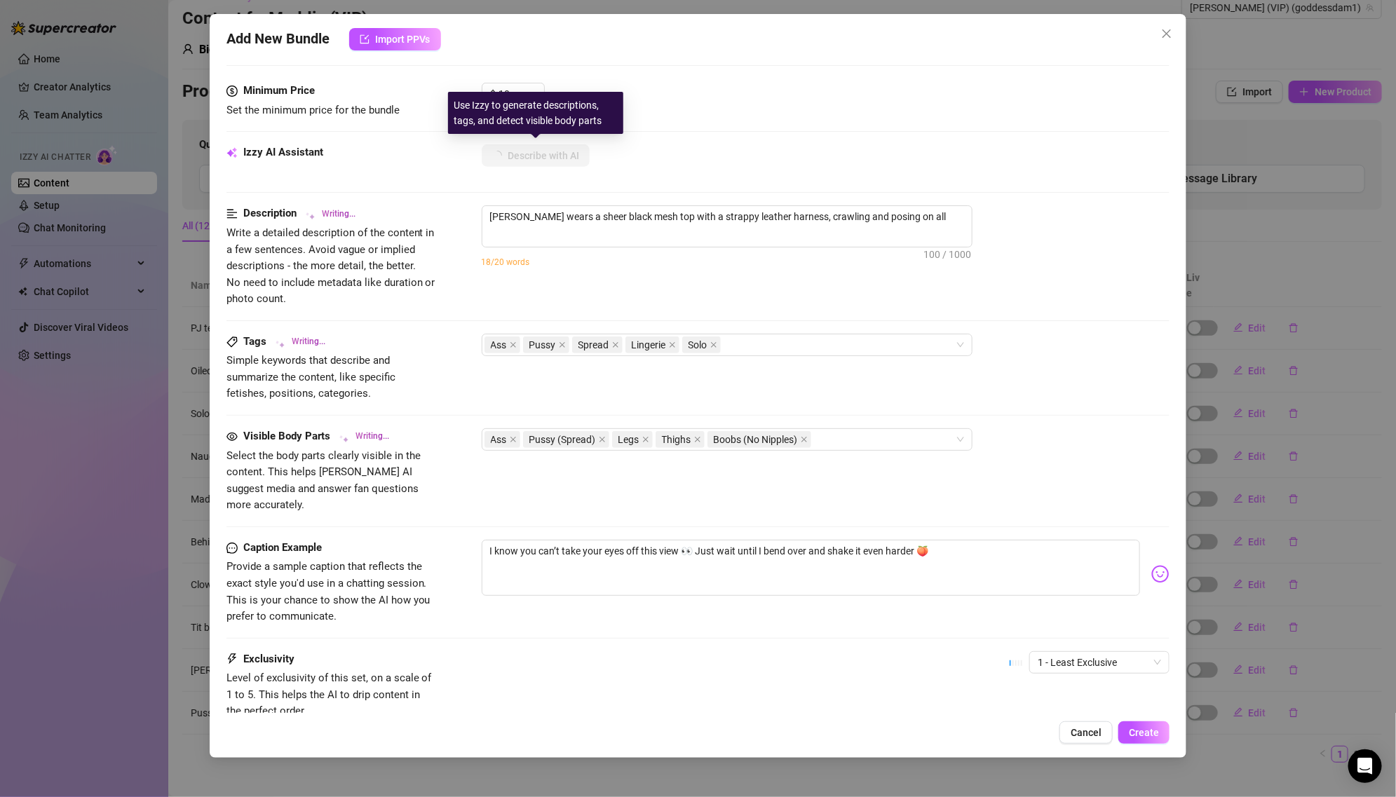
type textarea "[PERSON_NAME] wears a sheer black mesh top with a strappy leather harness, craw…"
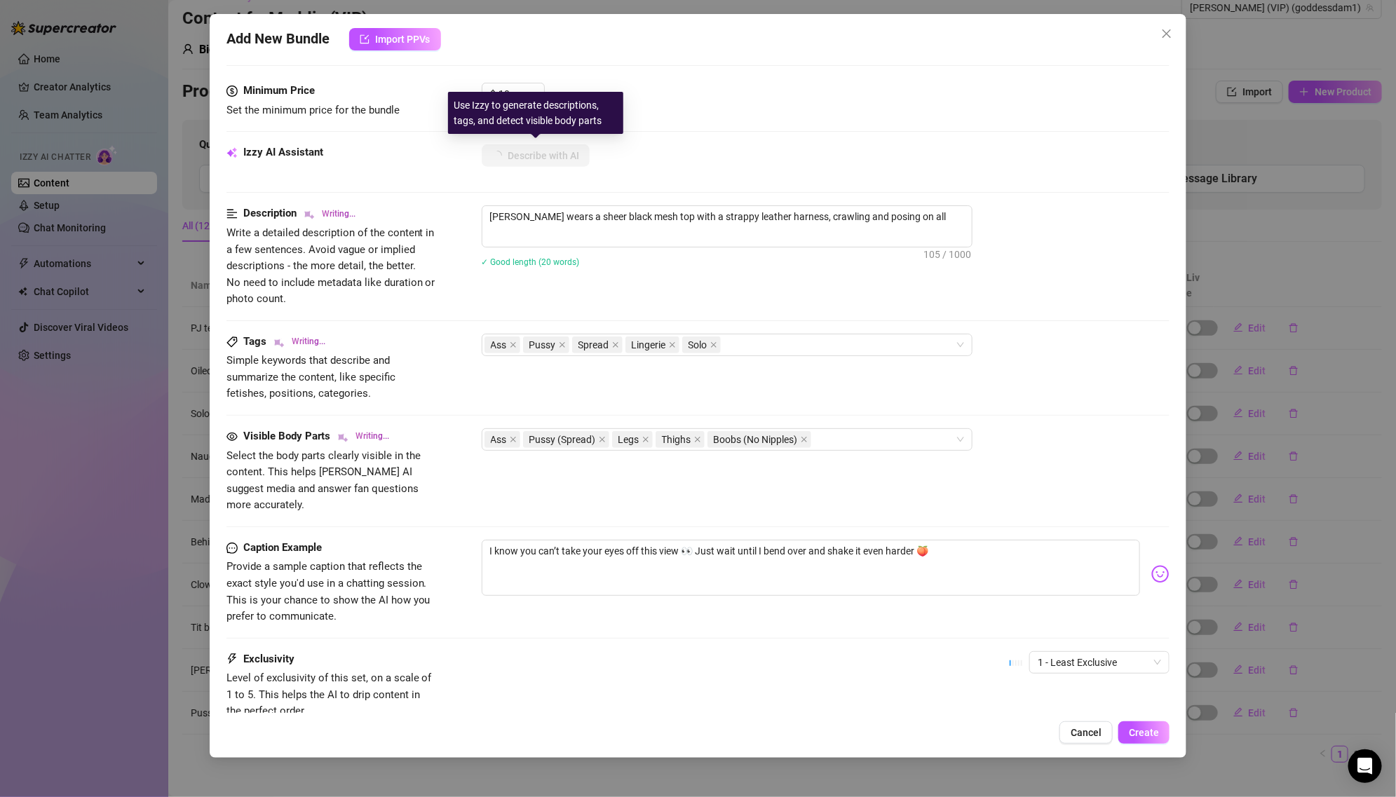
type textarea "[PERSON_NAME] wears a sheer black mesh top with a strappy leather harness, craw…"
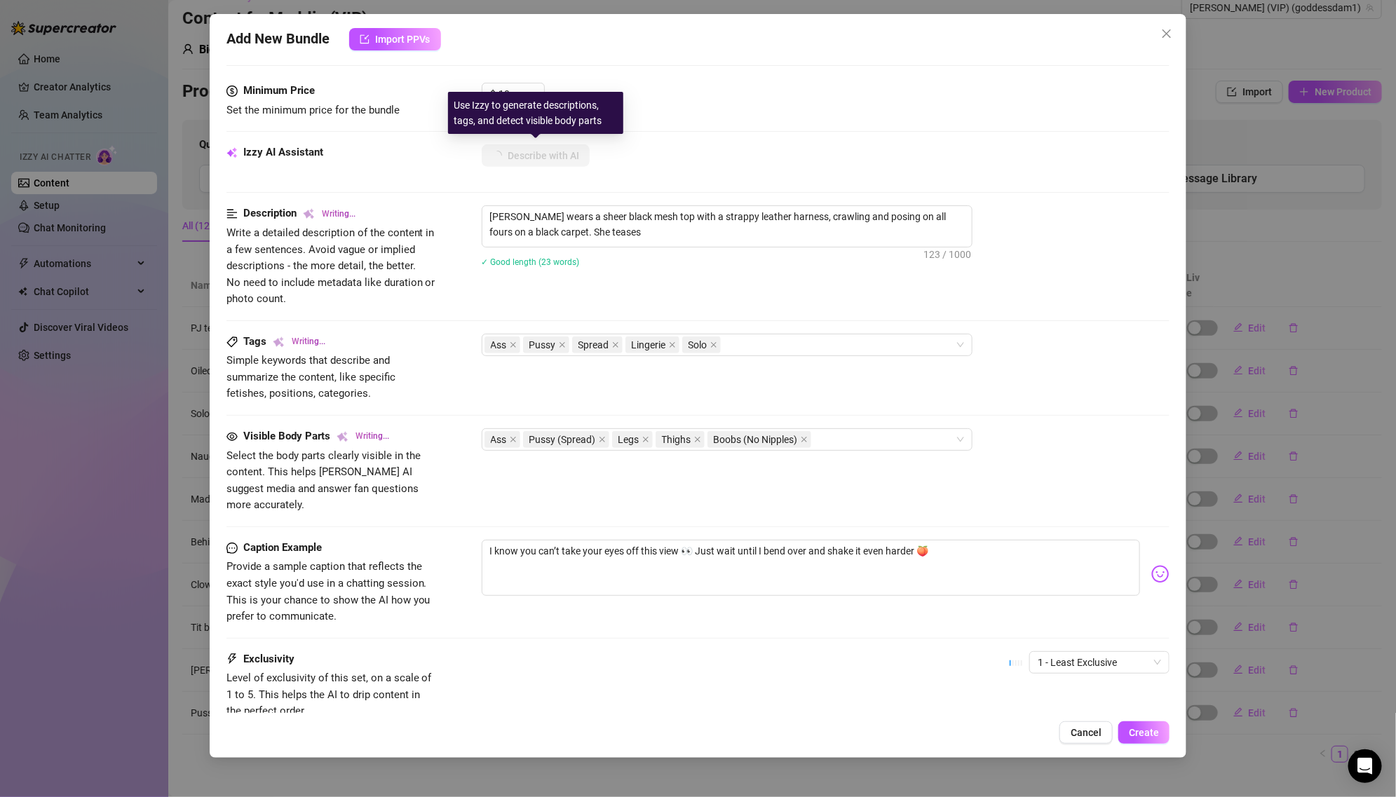
type textarea "[PERSON_NAME] wears a sheer black mesh top with a strappy leather harness, craw…"
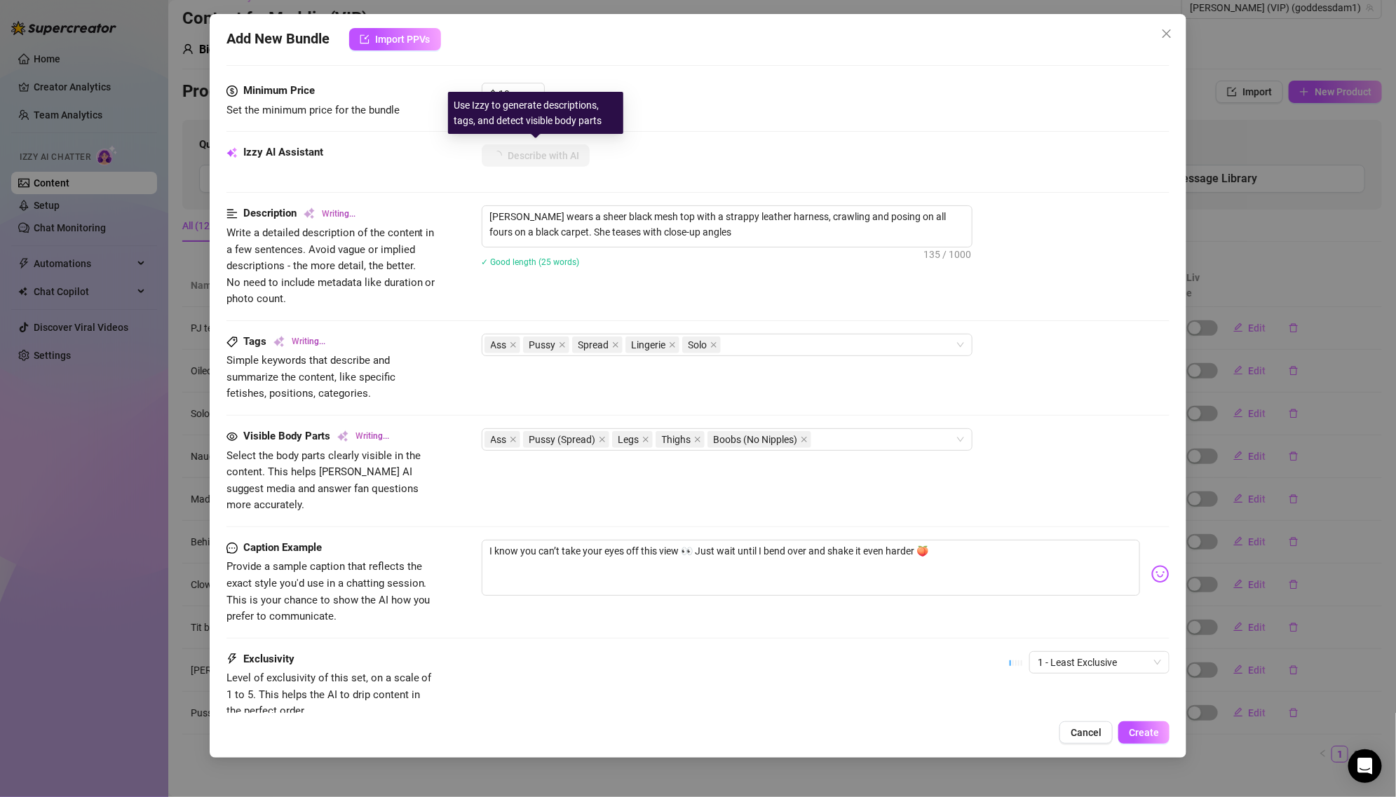
type textarea "[PERSON_NAME] wears a sheer black mesh top with a strappy leather harness, craw…"
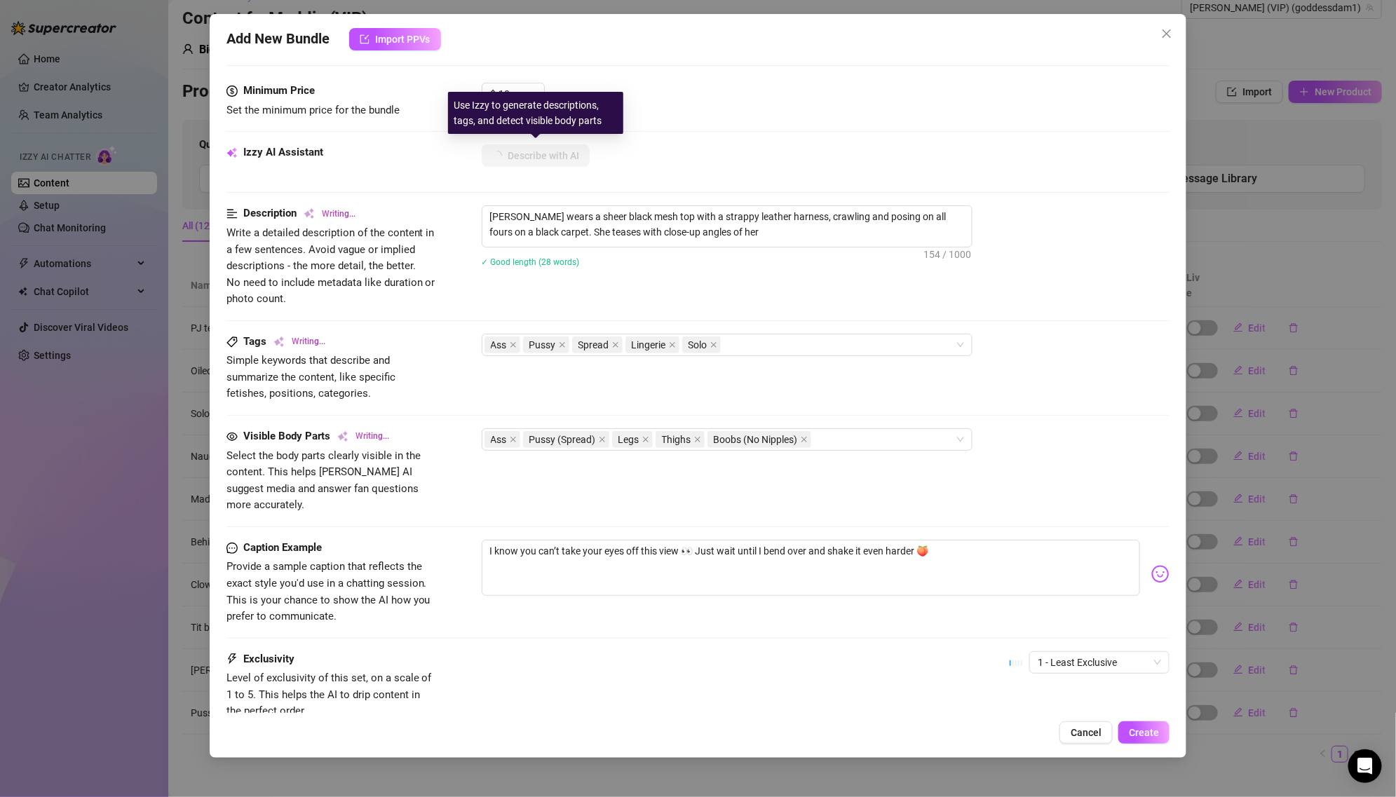
type textarea "[PERSON_NAME] wears a sheer black mesh top with a strappy leather harness, craw…"
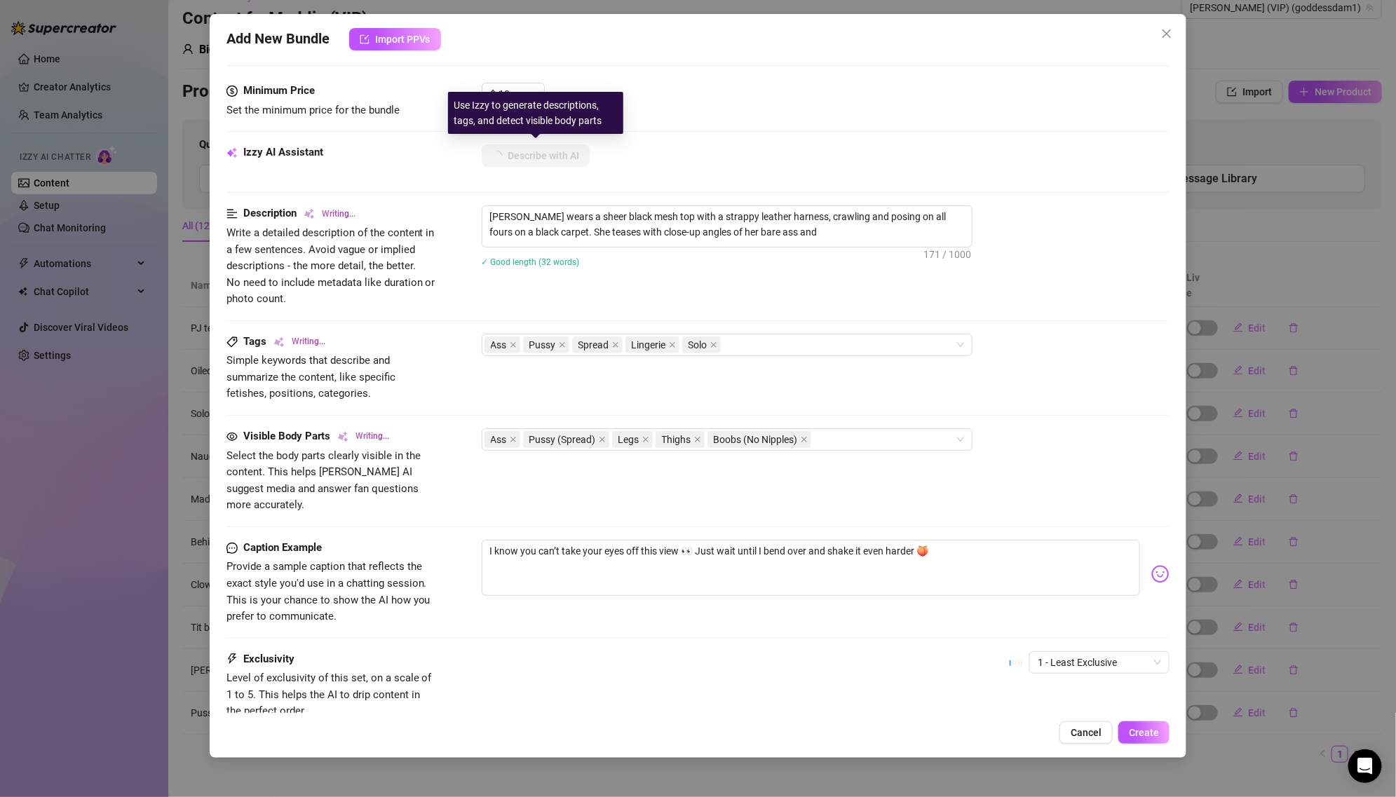
type textarea "[PERSON_NAME] wears a sheer black mesh top with a strappy leather harness, craw…"
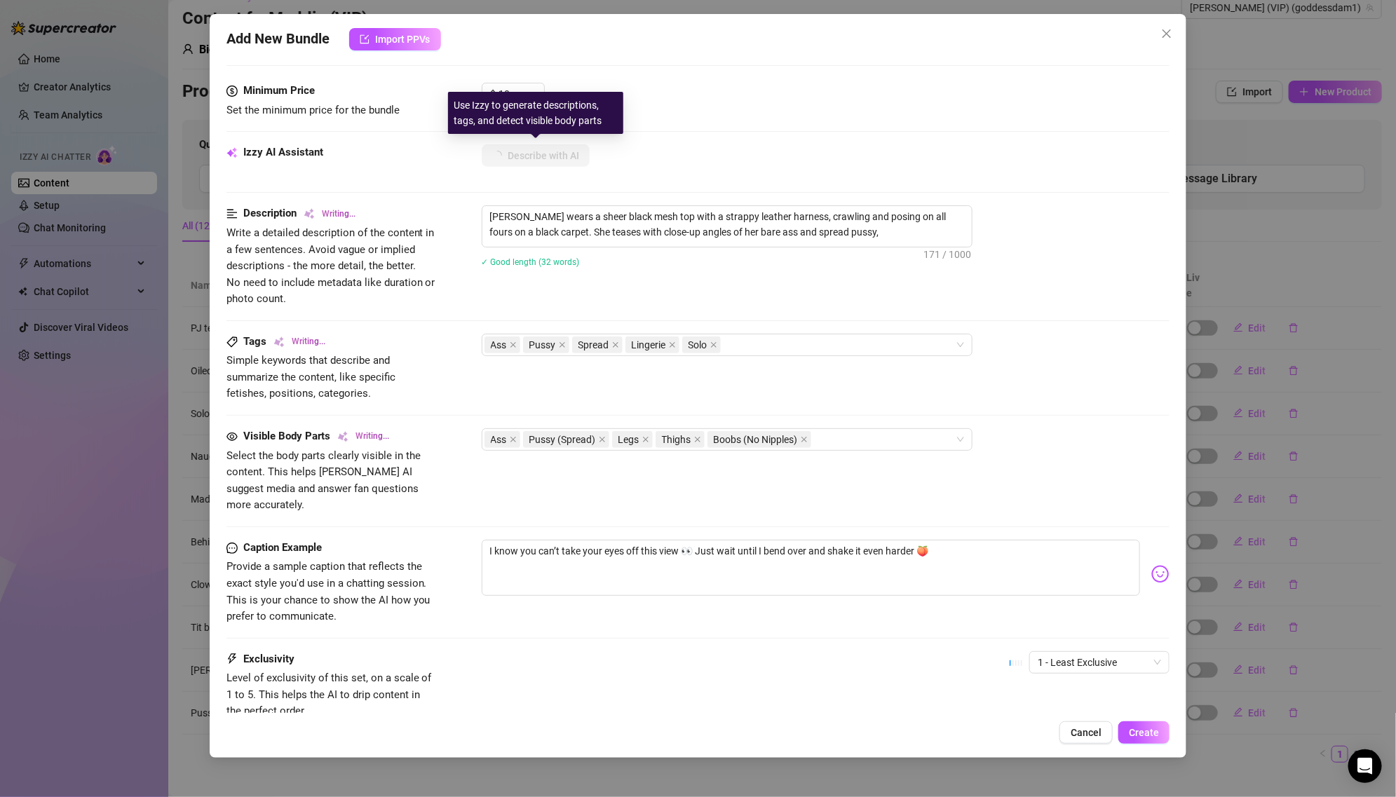
type textarea "[PERSON_NAME] wears a sheer black mesh top with a strappy leather harness, craw…"
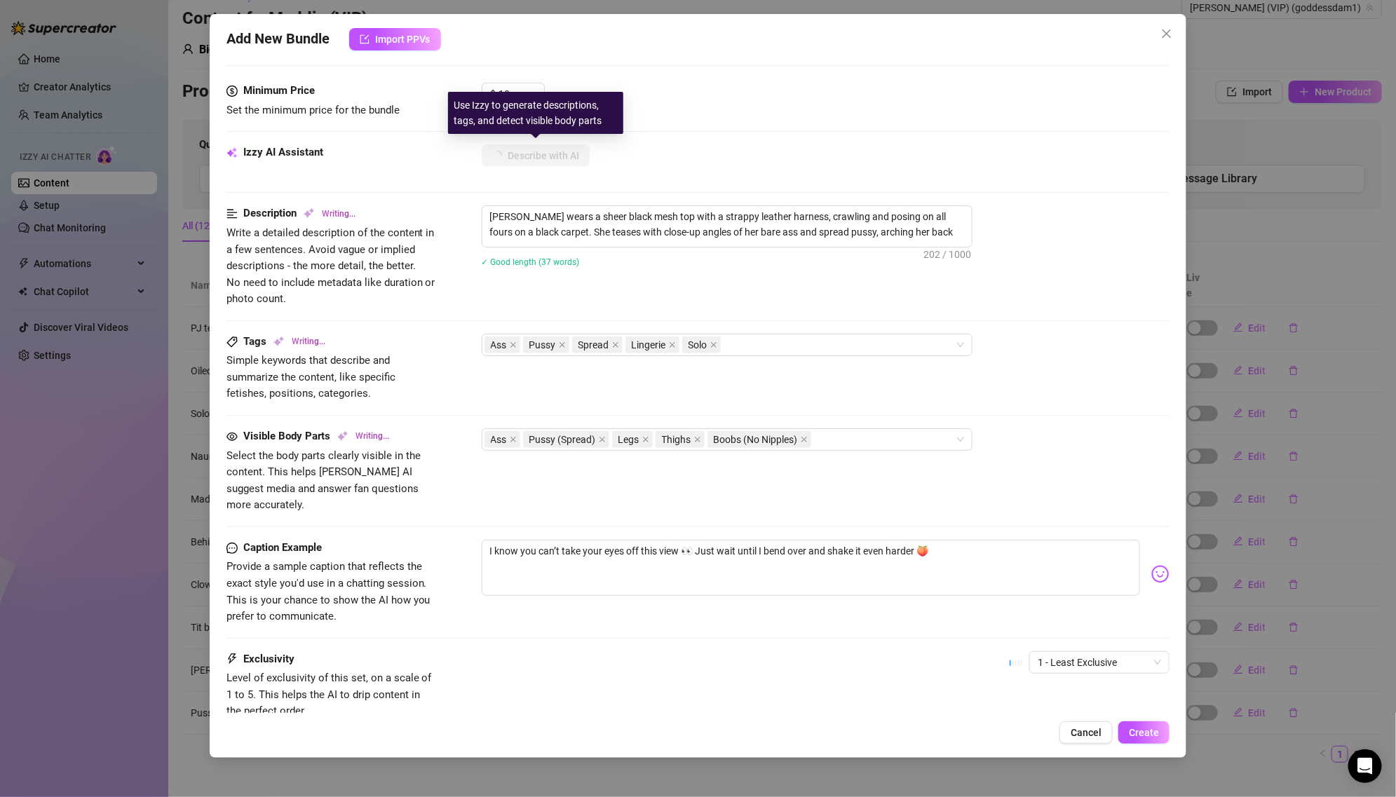
type textarea "[PERSON_NAME] wears a sheer black mesh top with a strappy leather harness, craw…"
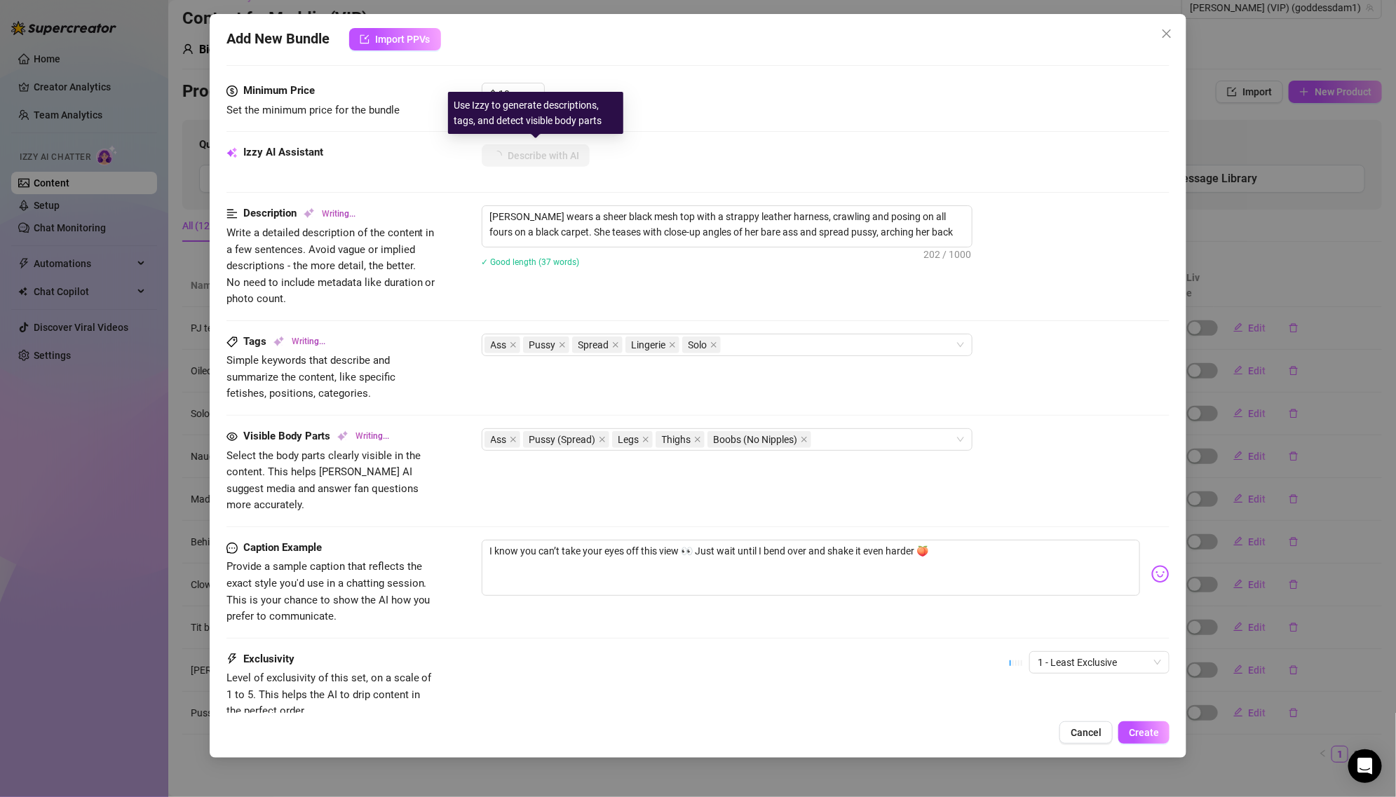
type textarea "[PERSON_NAME] wears a sheer black mesh top with a strappy leather harness, craw…"
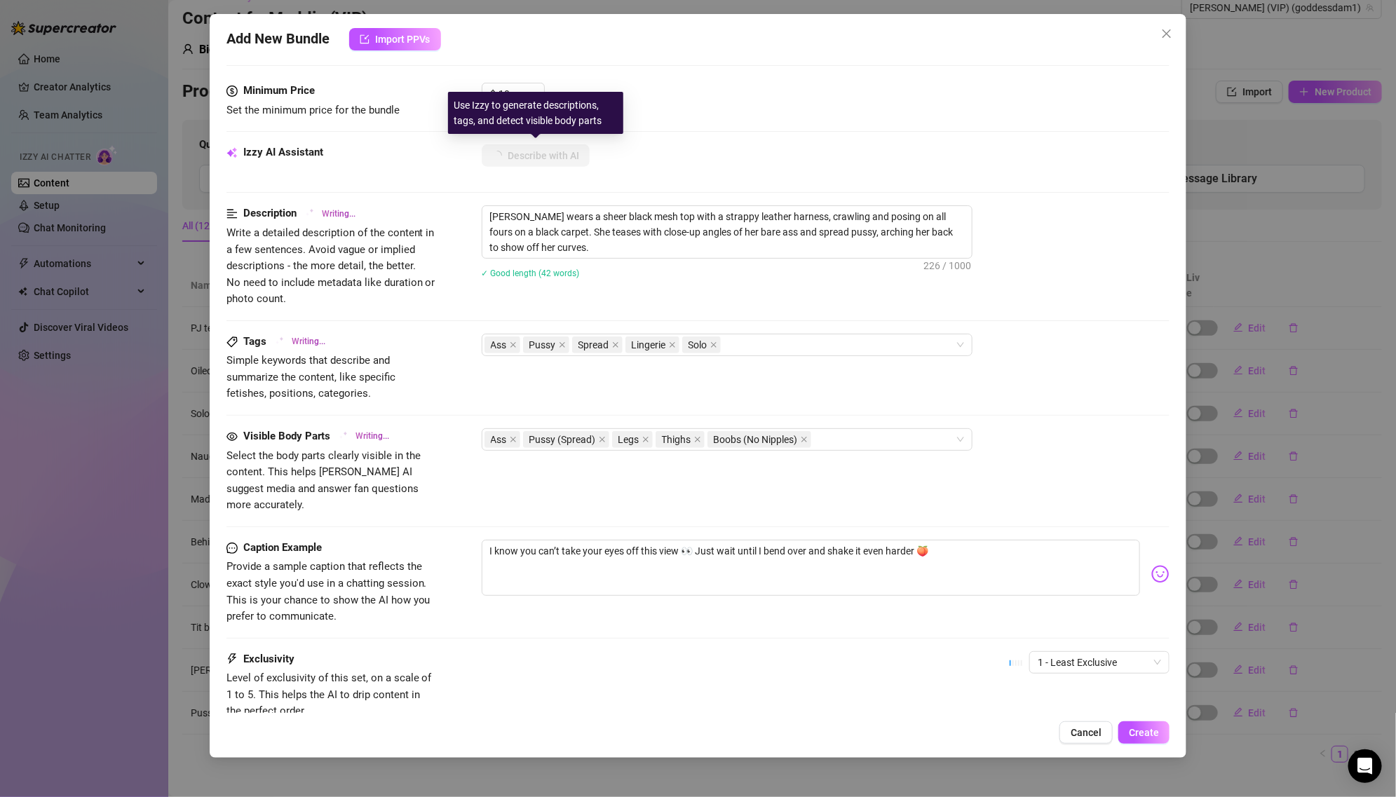
type textarea "[PERSON_NAME] wears a sheer black mesh top with a strappy leather harness, craw…"
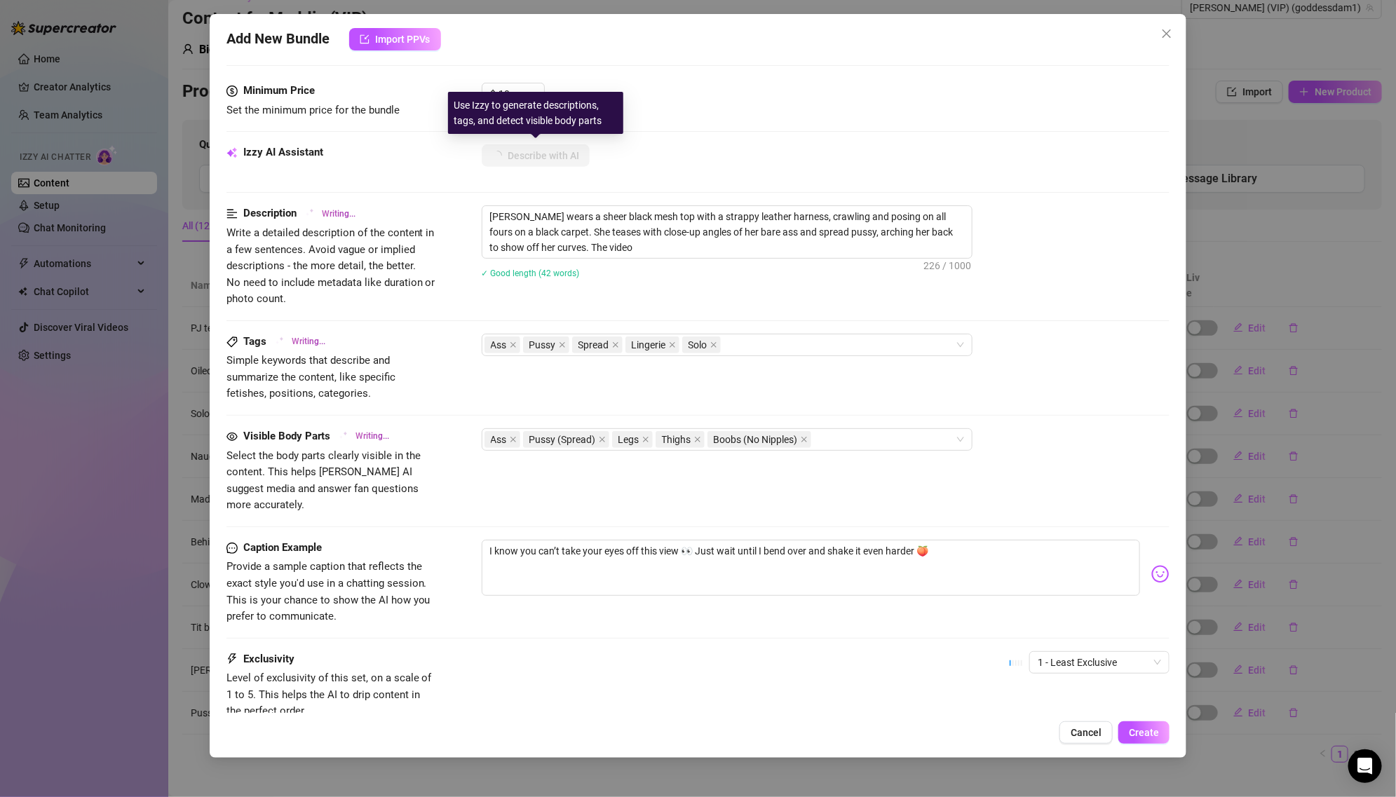
type textarea "[PERSON_NAME] wears a sheer black mesh top with a strappy leather harness, craw…"
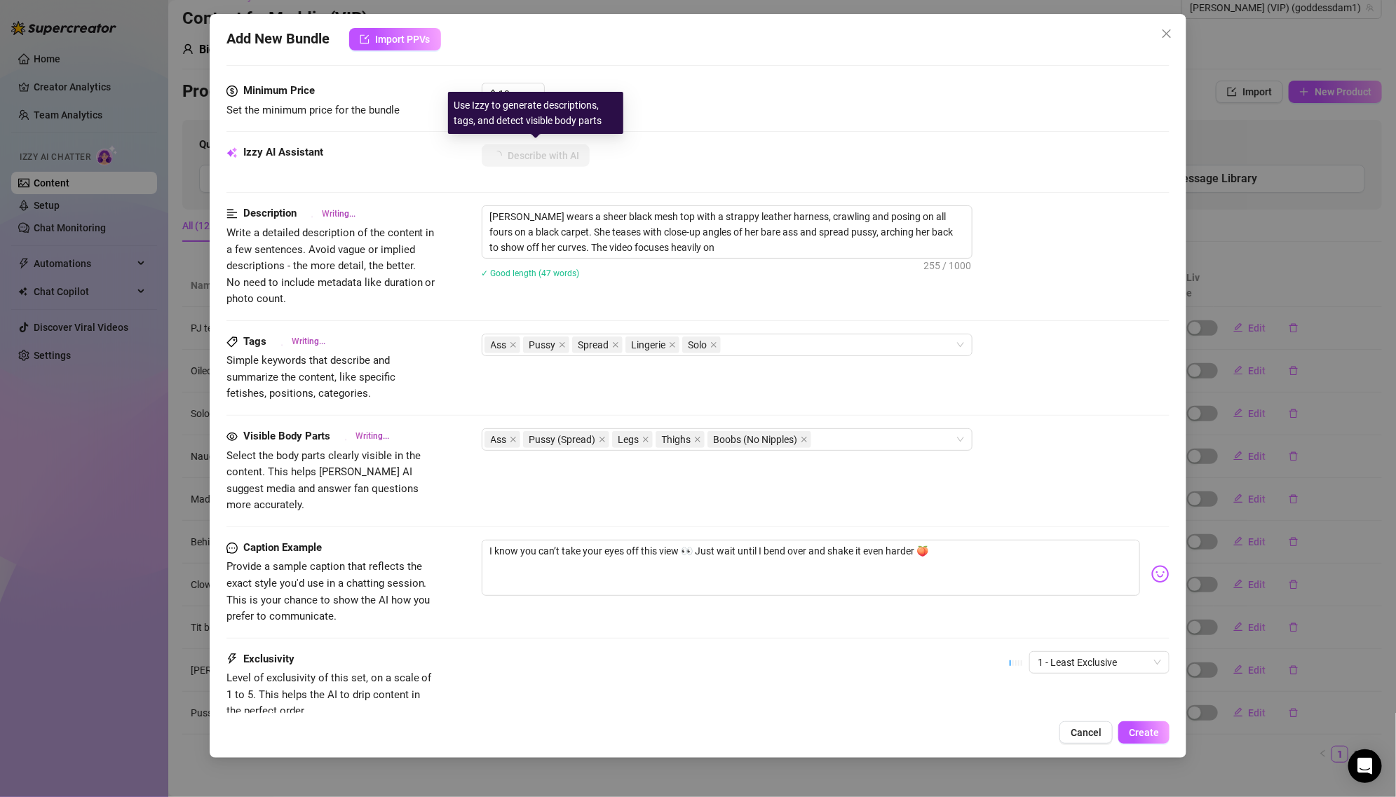
type textarea "[PERSON_NAME] wears a sheer black mesh top with a strappy leather harness, craw…"
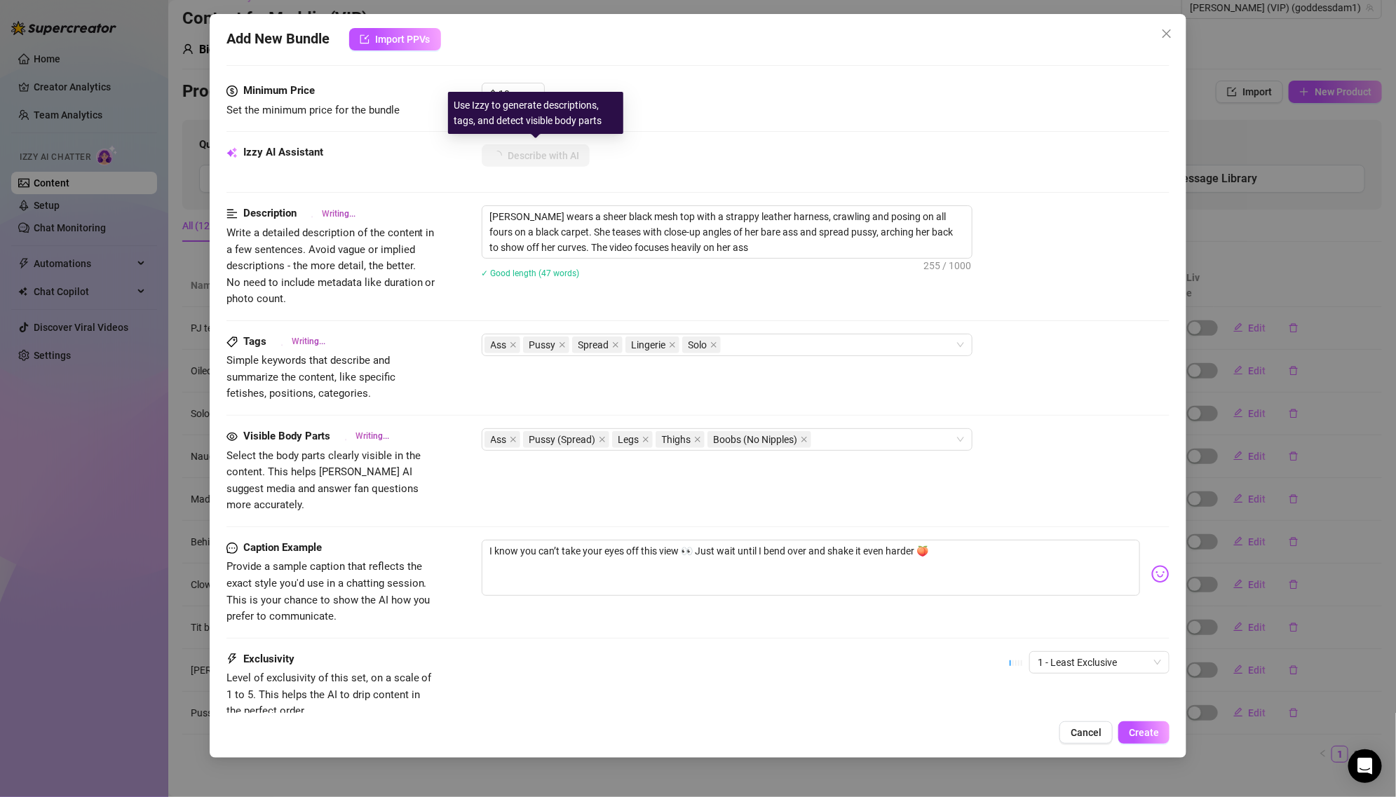
type textarea "[PERSON_NAME] wears a sheer black mesh top with a strappy leather harness, craw…"
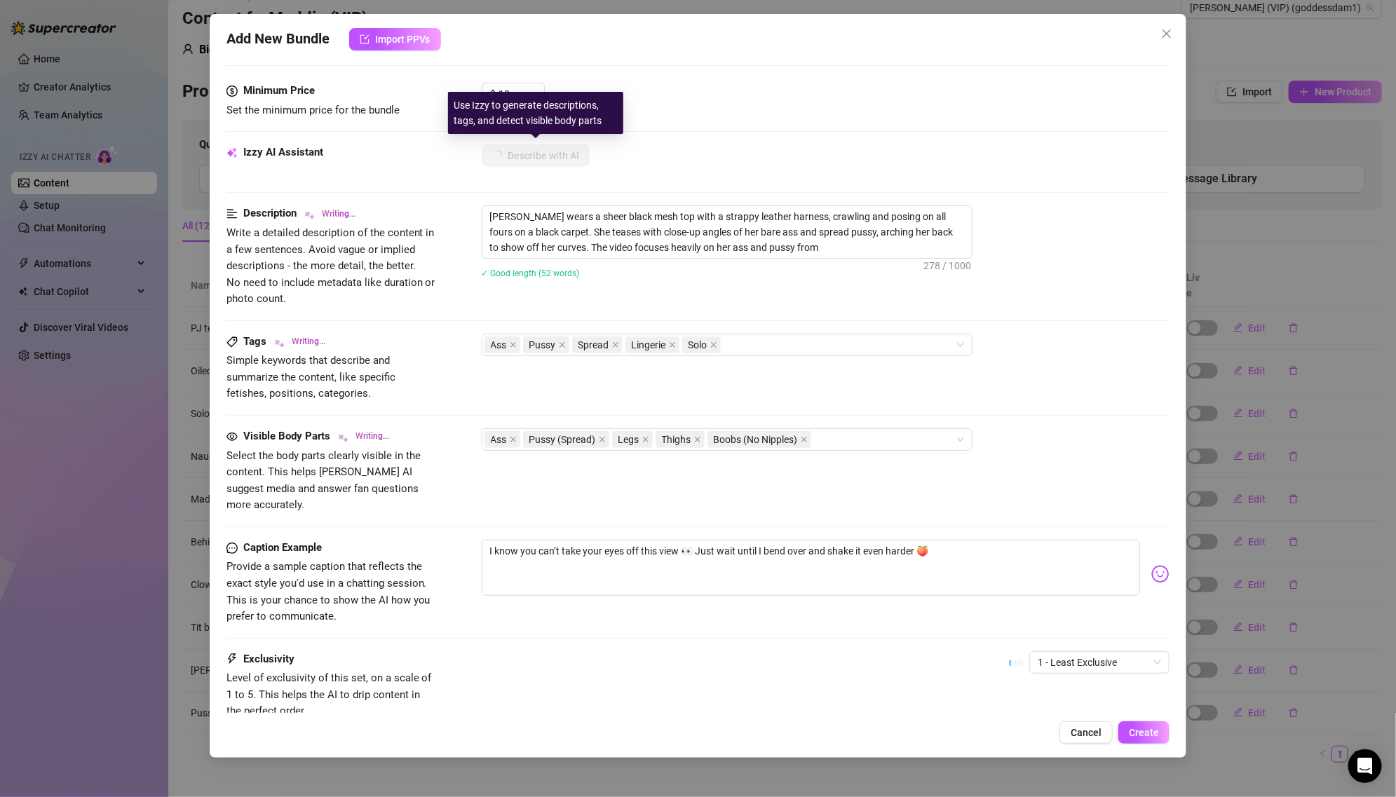
type textarea "[PERSON_NAME] wears a sheer black mesh top with a strappy leather harness, craw…"
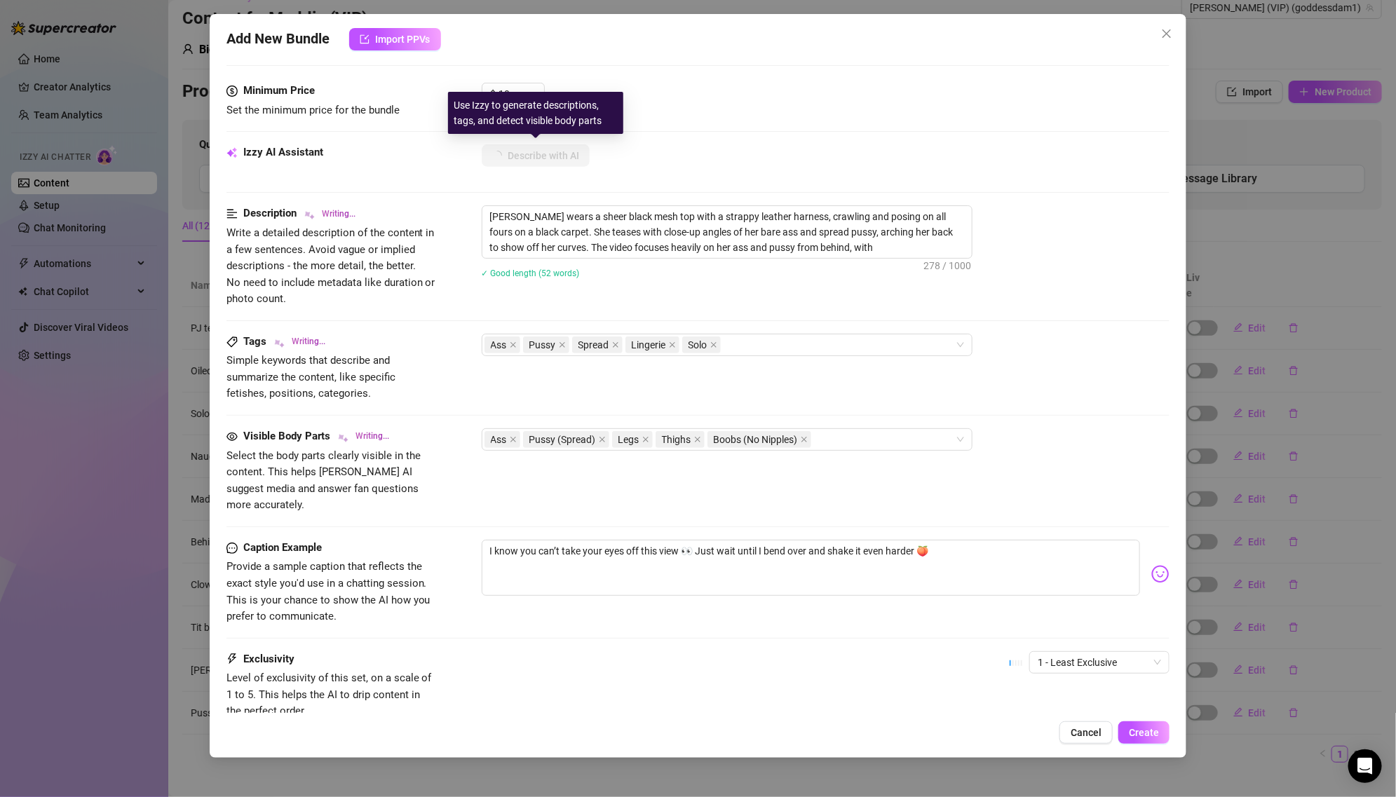
type textarea "[PERSON_NAME] wears a sheer black mesh top with a strappy leather harness, craw…"
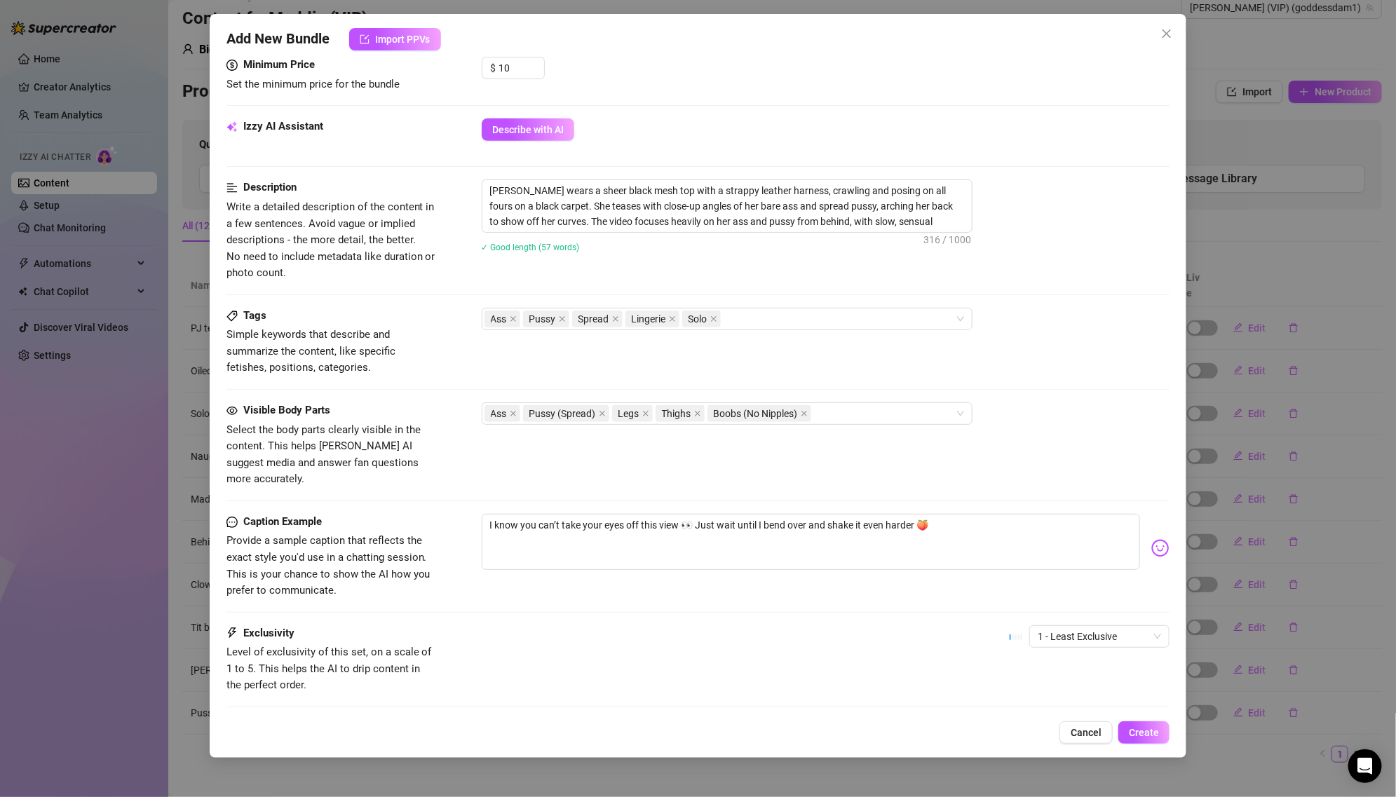
scroll to position [517, 0]
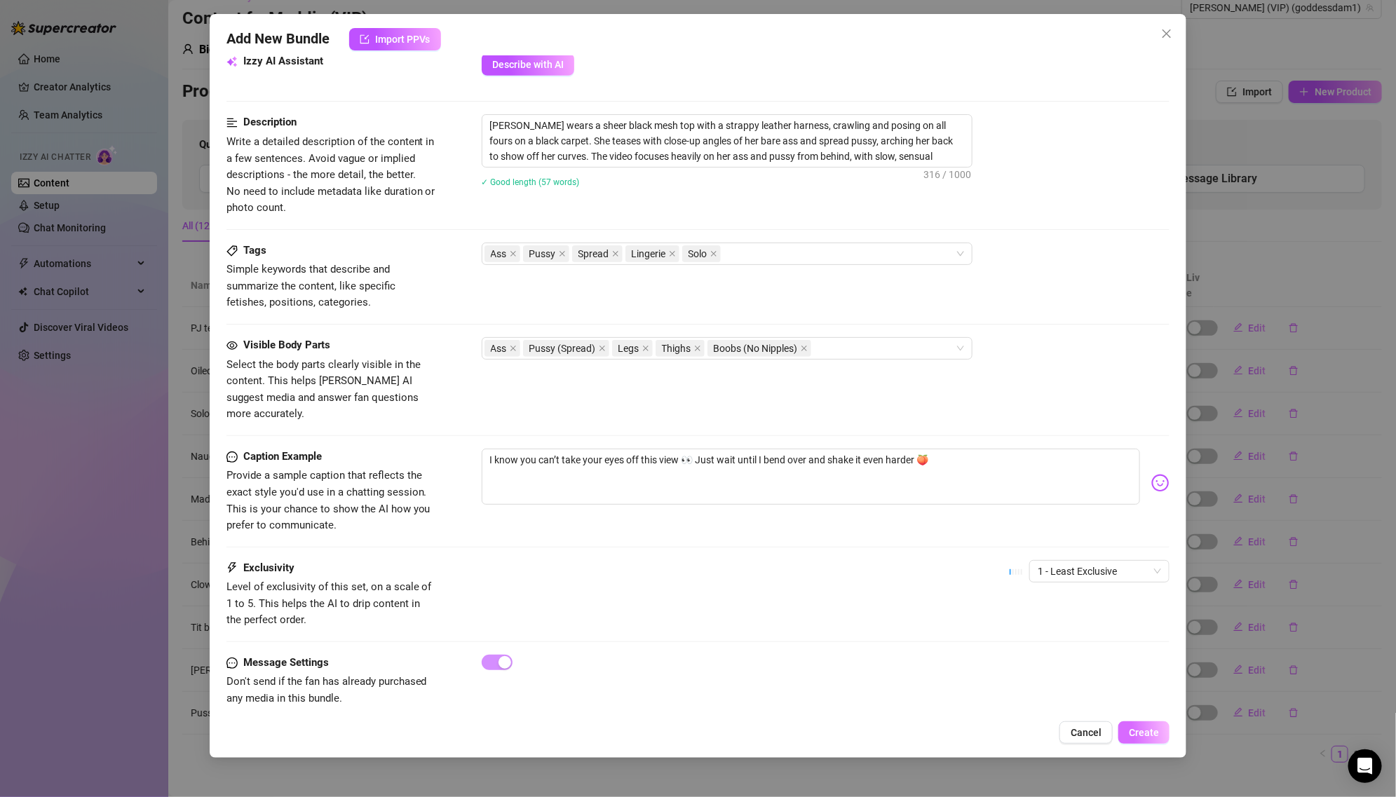
click at [1146, 730] on span "Create" at bounding box center [1143, 732] width 30 height 11
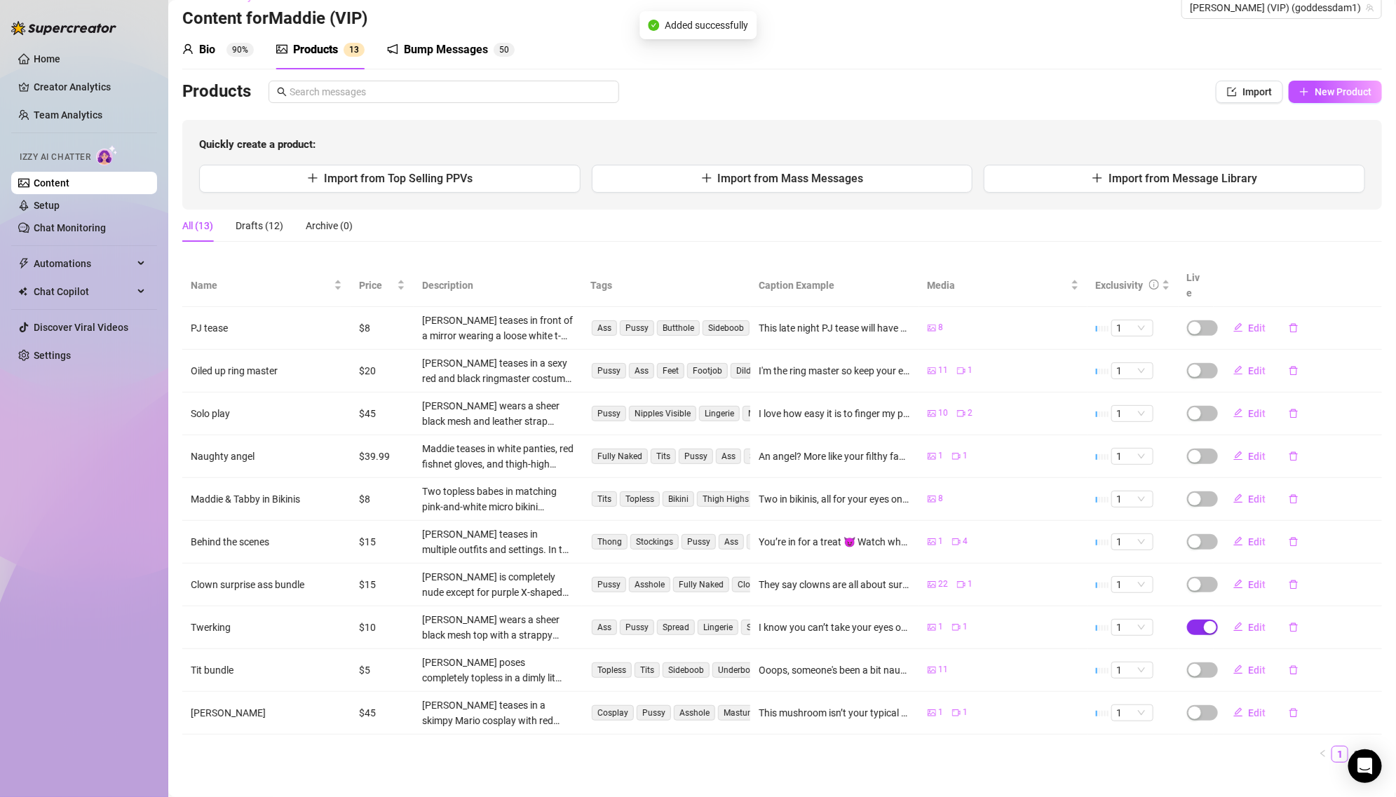
click at [1208, 621] on div "button" at bounding box center [1209, 627] width 13 height 13
click at [1311, 575] on span "OK" at bounding box center [1313, 576] width 13 height 11
click at [1361, 746] on link "2" at bounding box center [1356, 753] width 15 height 15
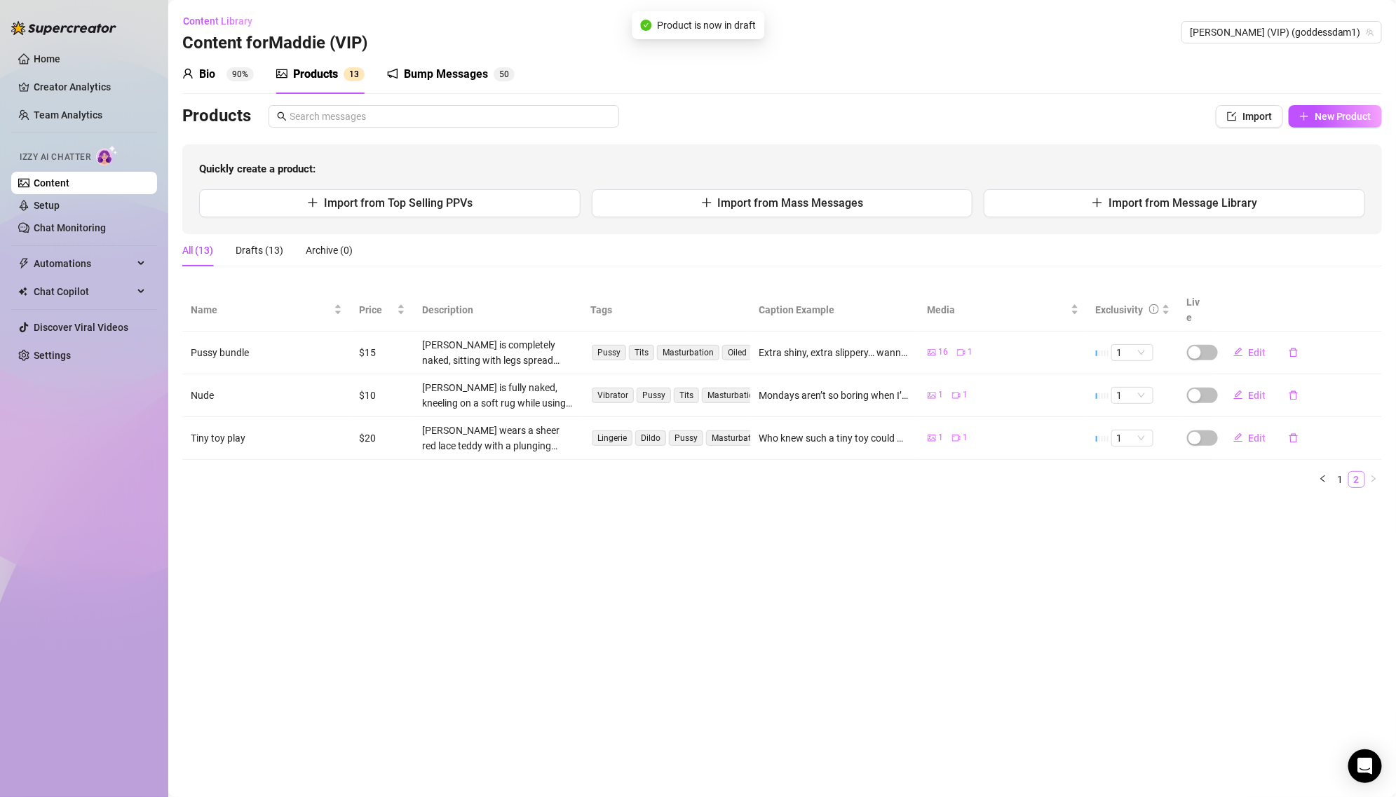
scroll to position [0, 0]
click at [1325, 118] on span "New Product" at bounding box center [1342, 116] width 57 height 11
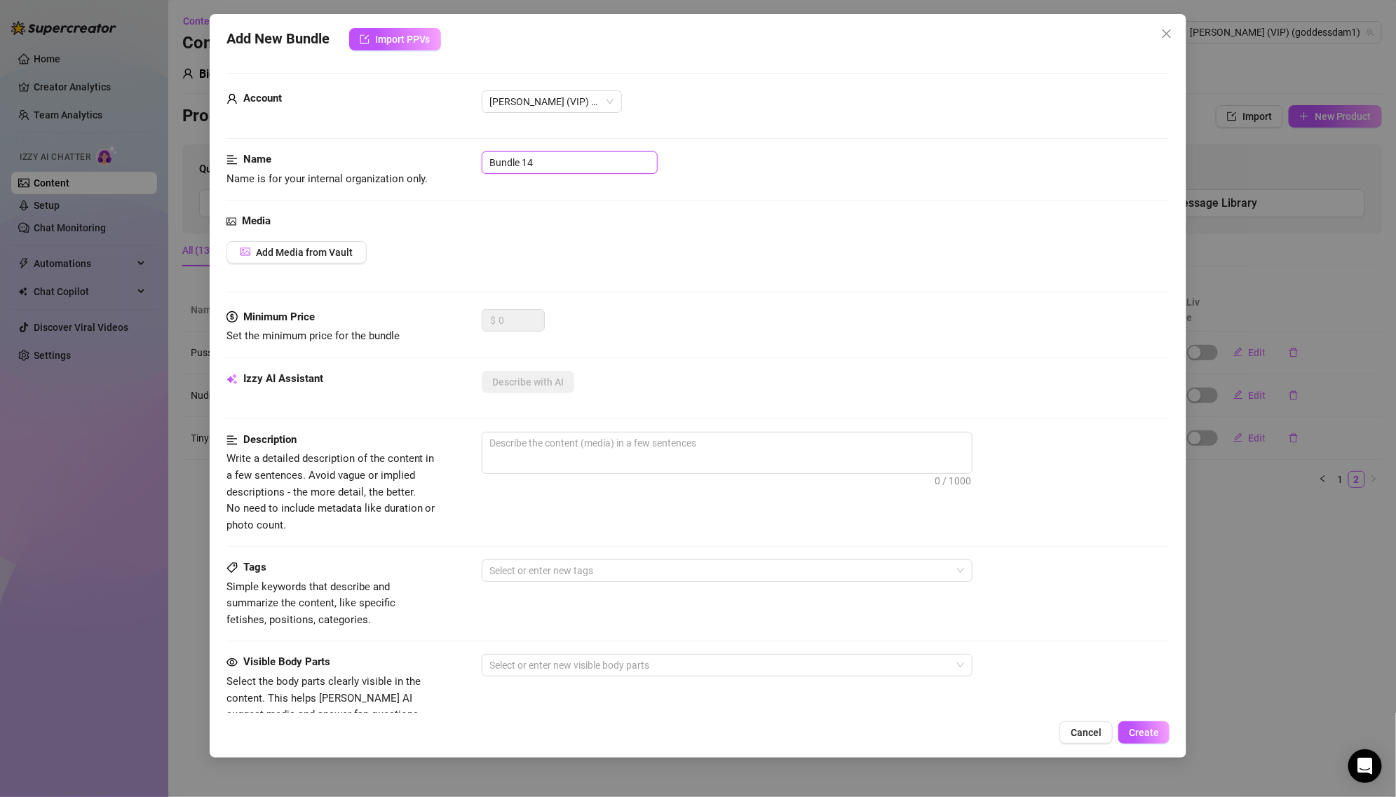
click at [564, 168] on input "Bundle 14" at bounding box center [570, 162] width 176 height 22
click at [1297, 376] on div "Add New Bundle Import PPVs Account [PERSON_NAME] (VIP) (@goddessdam1) Name Name…" at bounding box center [698, 398] width 1396 height 797
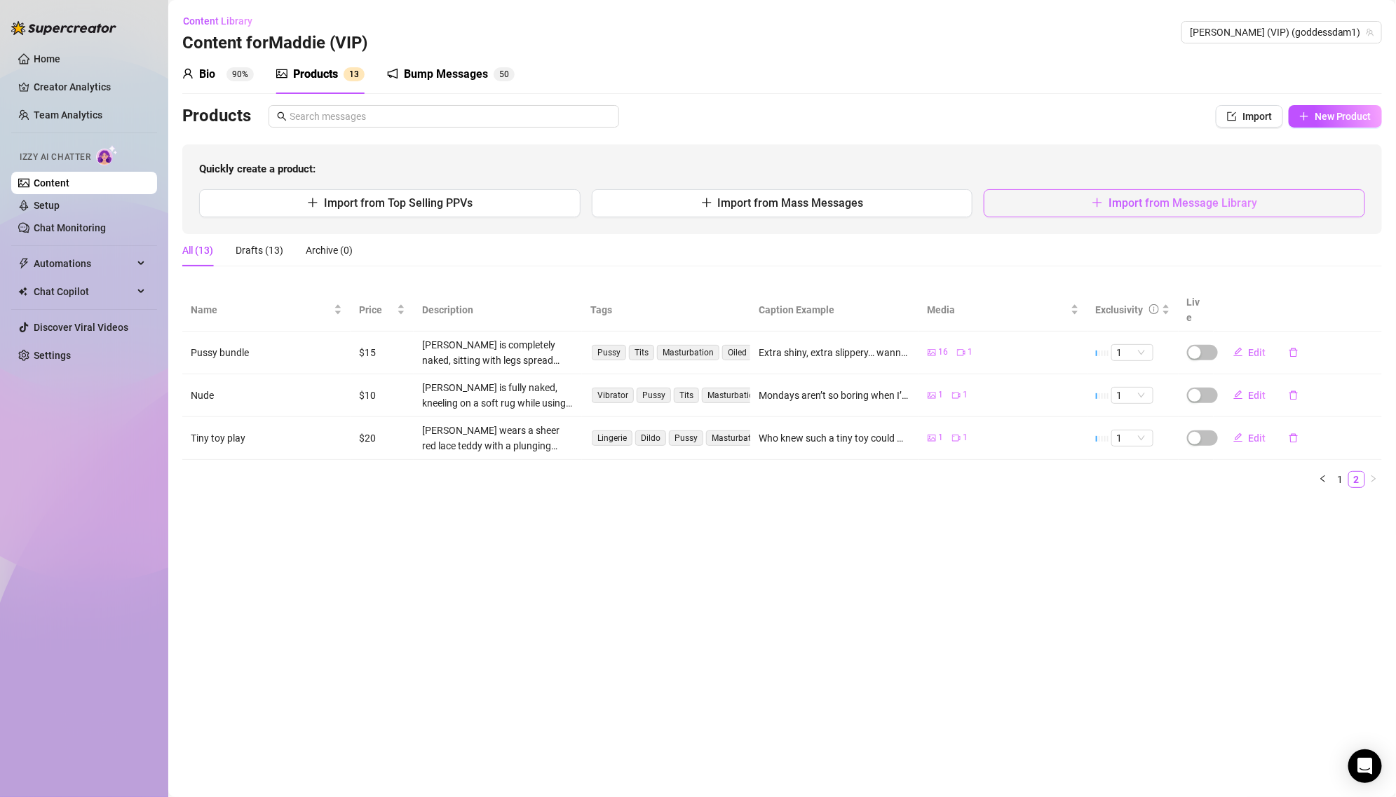
click at [1208, 203] on span "Import from Message Library" at bounding box center [1182, 202] width 149 height 13
type textarea "Type your message here..."
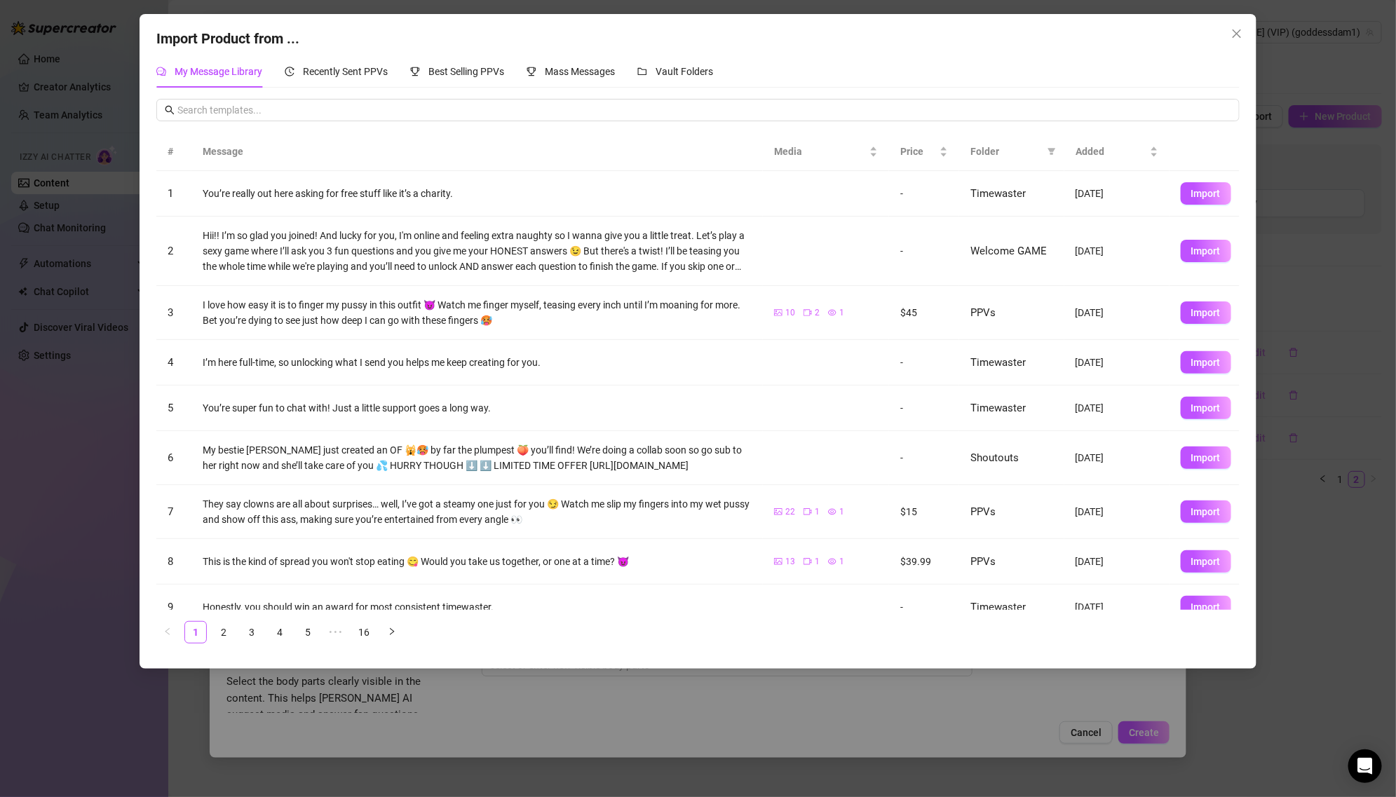
scroll to position [64, 0]
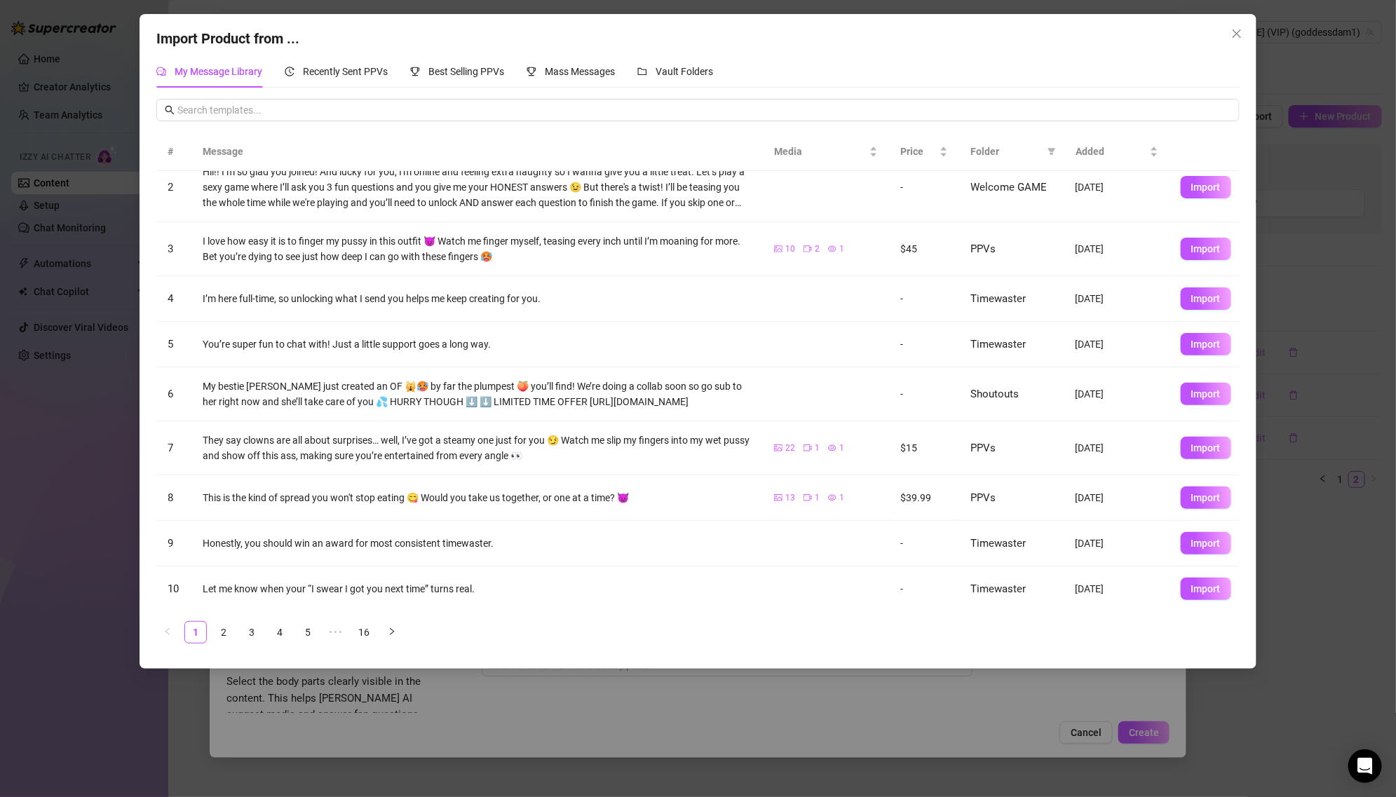
click at [1042, 148] on span "Folder" at bounding box center [1005, 151] width 71 height 15
click at [1051, 151] on icon "filter" at bounding box center [1052, 152] width 8 height 7
click at [1000, 270] on span "PPVs" at bounding box center [987, 268] width 29 height 11
checkbox input "true"
click at [1042, 361] on span "OK" at bounding box center [1041, 363] width 13 height 11
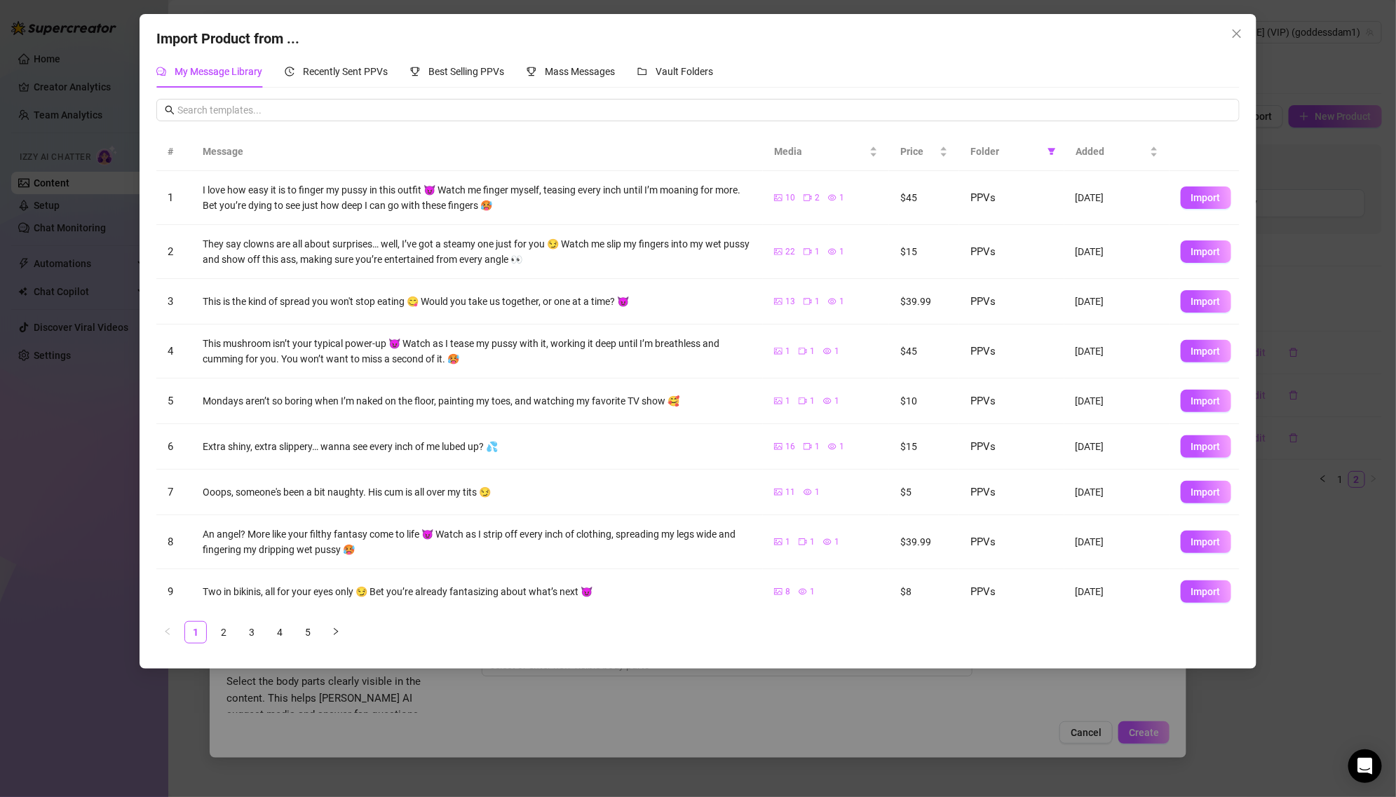
scroll to position [48, 0]
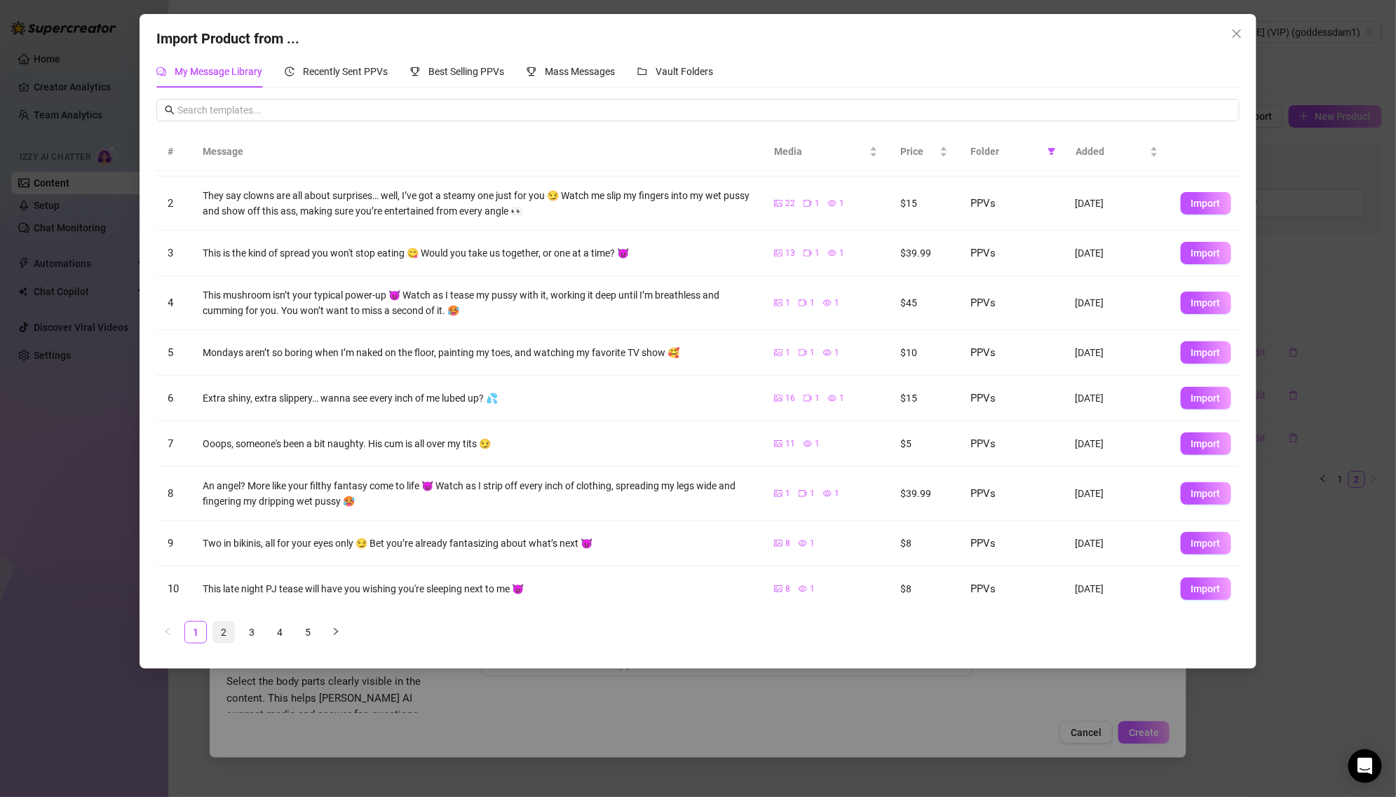
click at [219, 629] on link "2" at bounding box center [223, 632] width 21 height 21
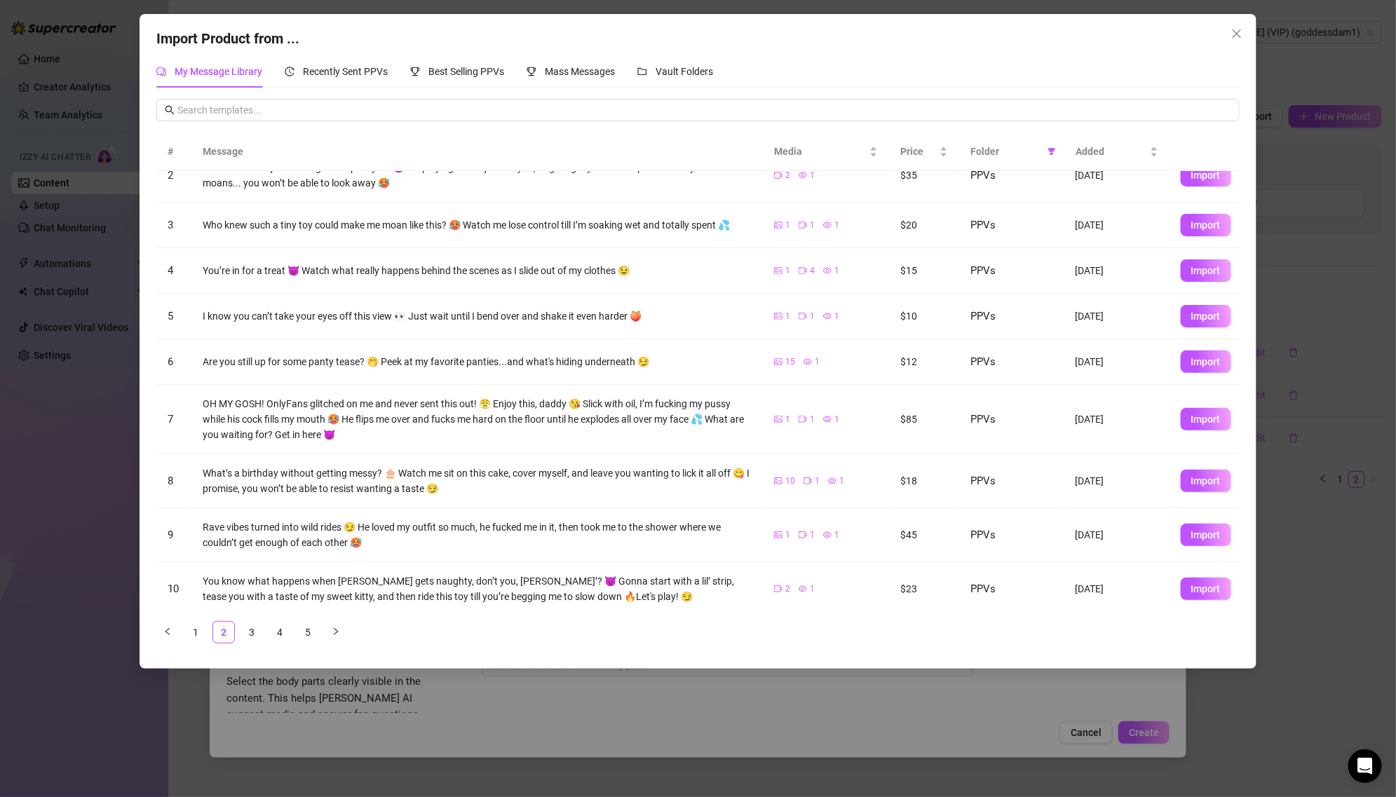
scroll to position [81, 0]
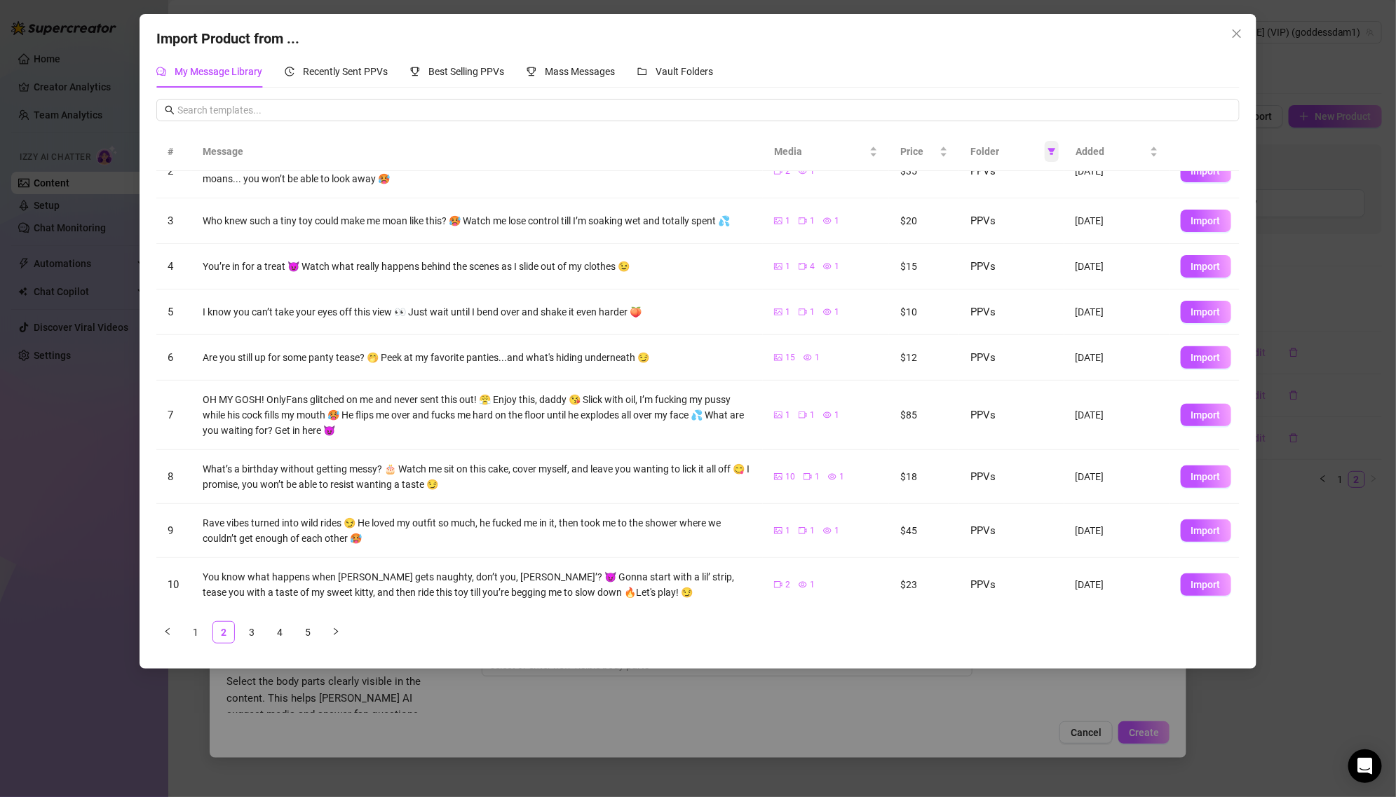
click at [1053, 150] on icon "filter" at bounding box center [1052, 152] width 8 height 7
click at [1201, 419] on button "Import" at bounding box center [1205, 415] width 50 height 22
type textarea "OH MY GOSH! OnlyFans glitched on me and never sent this out! 😤 Enjoy this, dadd…"
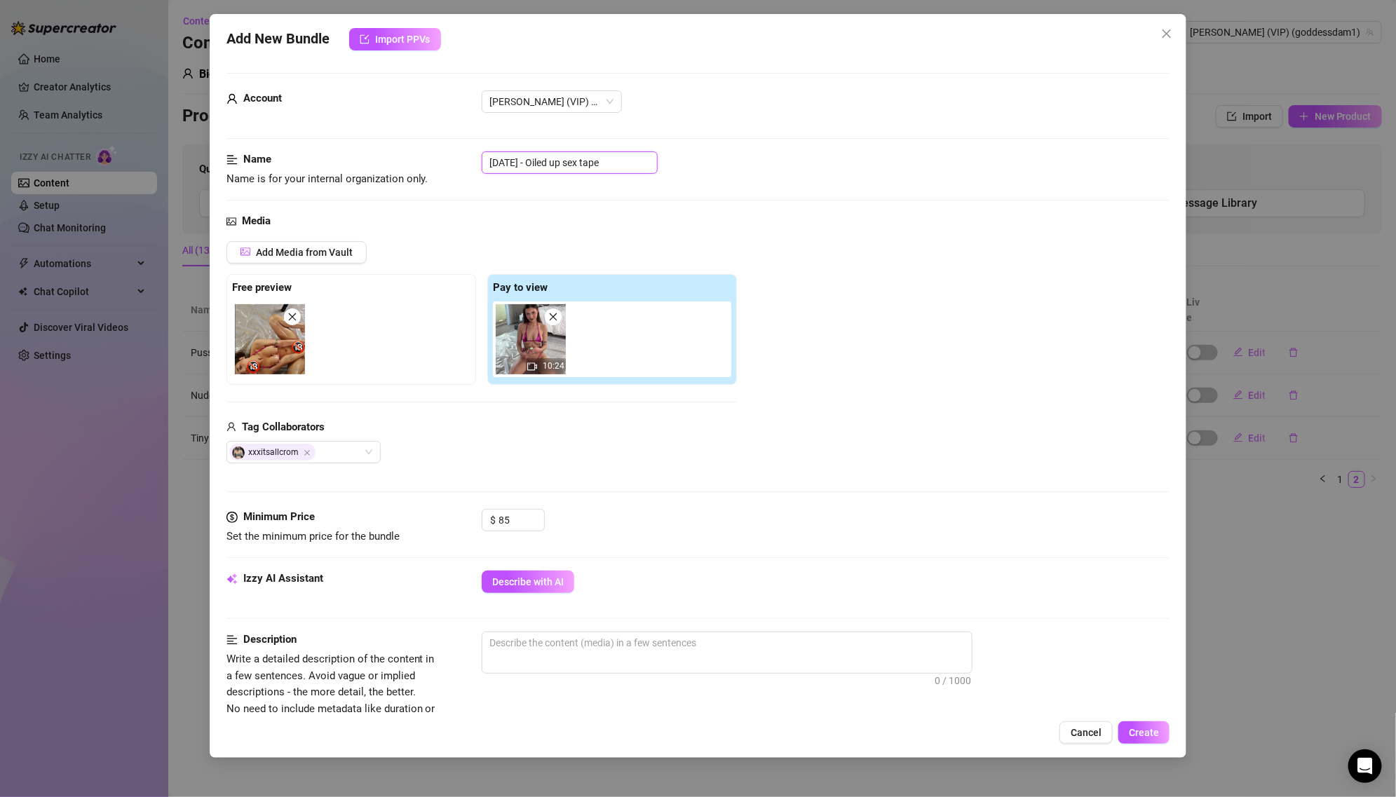
drag, startPoint x: 545, startPoint y: 162, endPoint x: 435, endPoint y: 162, distance: 110.7
click at [435, 162] on div "Name Name is for your internal organization only. [DATE] - Oiled up sex tape" at bounding box center [697, 169] width 943 height 36
type input "Oiled up sex tape"
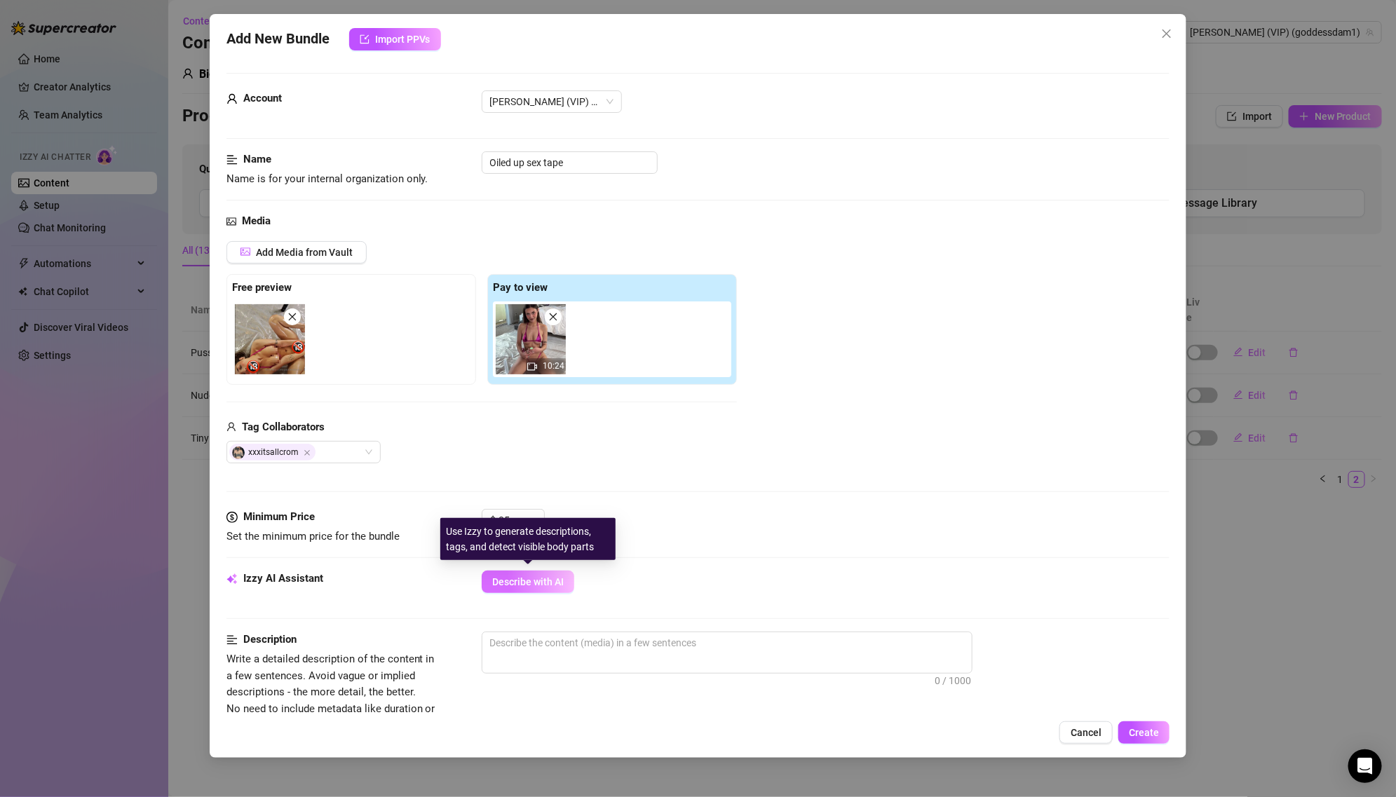
click at [551, 576] on span "Describe with AI" at bounding box center [527, 581] width 71 height 11
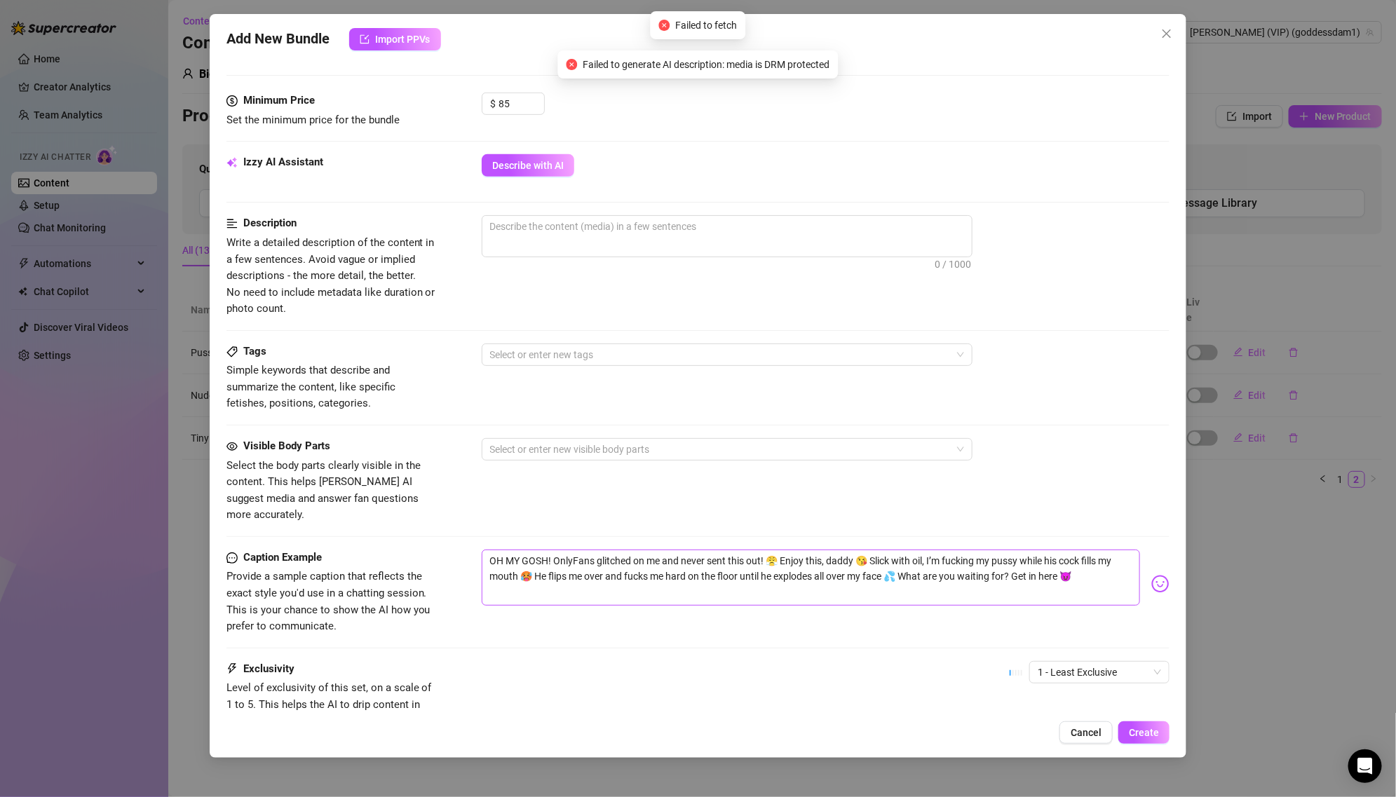
scroll to position [261, 0]
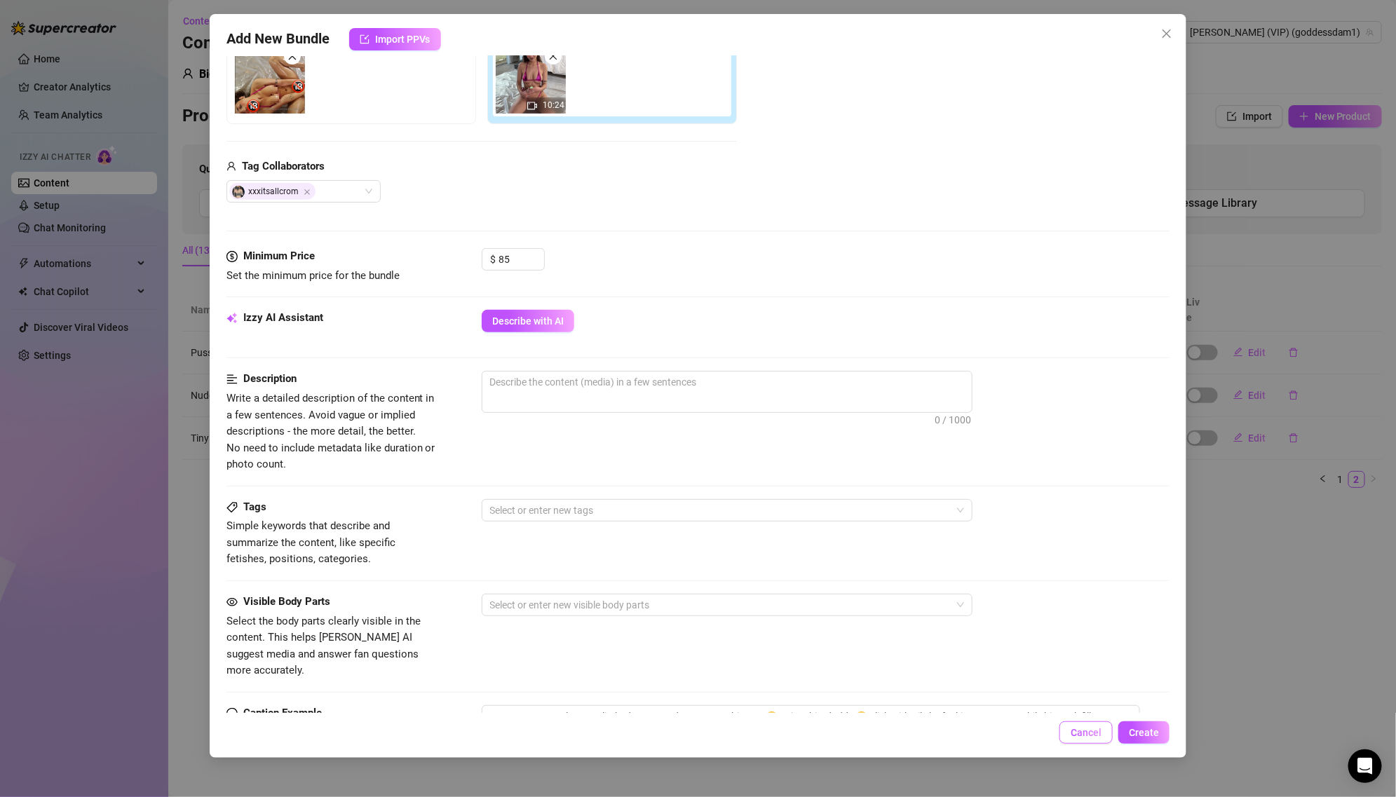
click at [1089, 737] on span "Cancel" at bounding box center [1085, 732] width 31 height 11
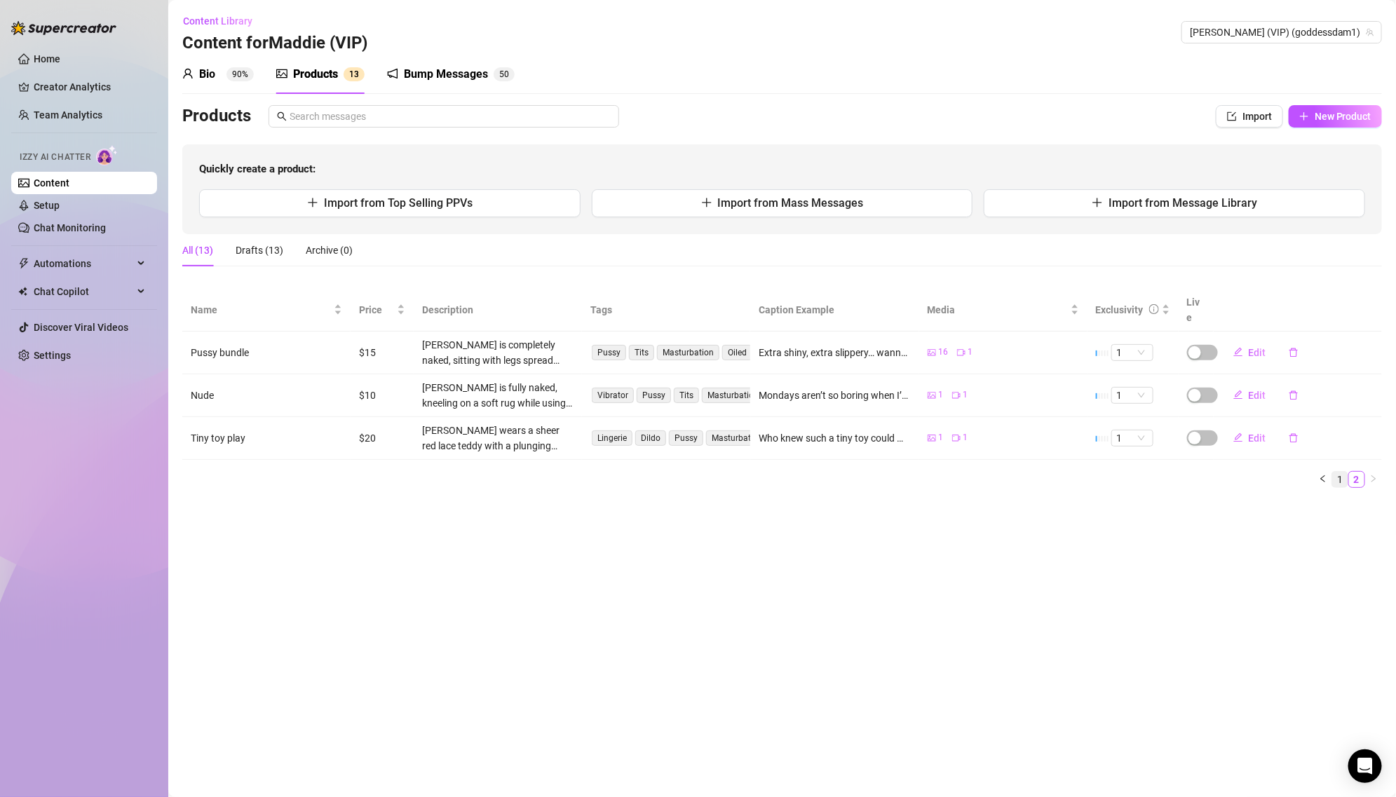
click at [1343, 472] on link "1" at bounding box center [1339, 479] width 15 height 15
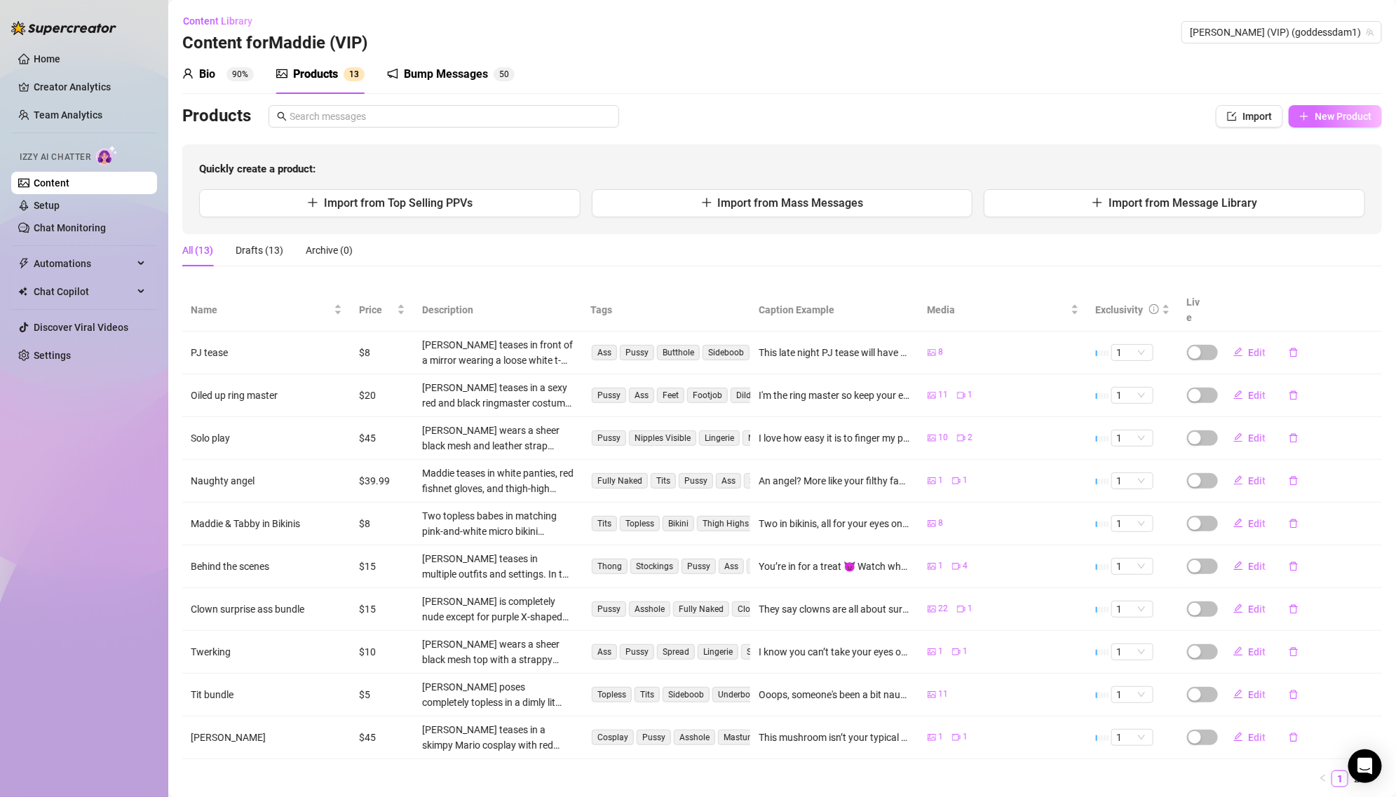
click at [1341, 121] on span "New Product" at bounding box center [1342, 116] width 57 height 11
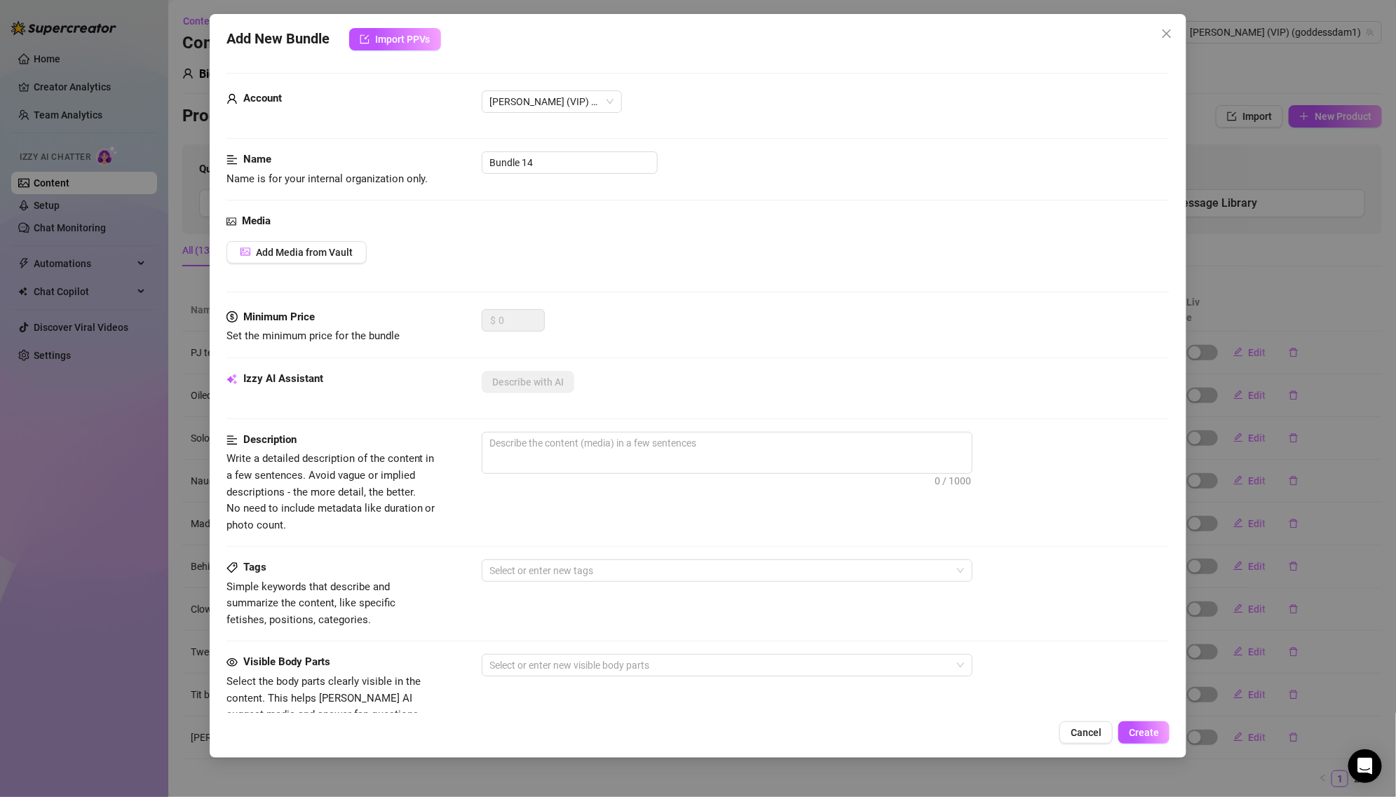
click at [1291, 243] on div "Add New Bundle Import PPVs Account [PERSON_NAME] (VIP) (@goddessdam1) Name Name…" at bounding box center [698, 398] width 1396 height 797
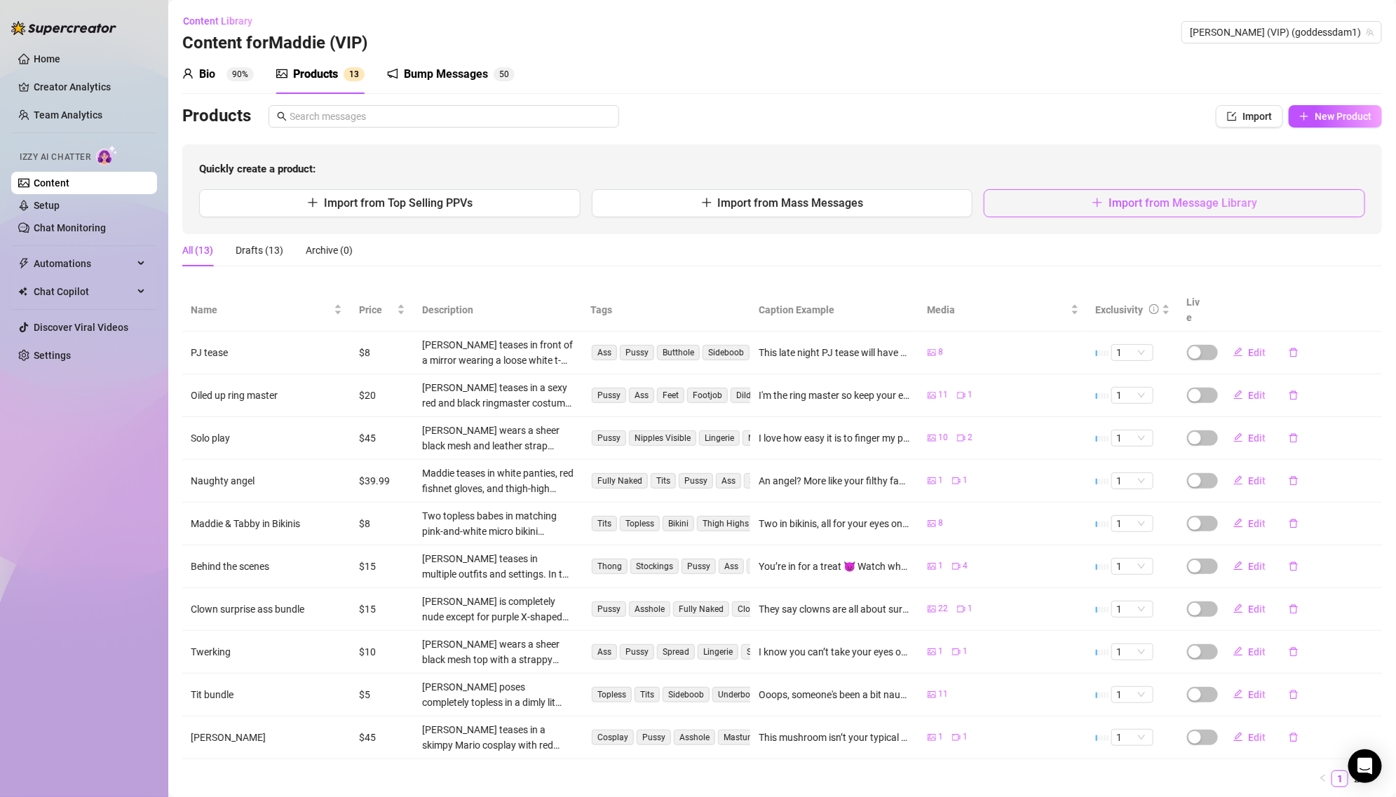
click at [1253, 212] on button "Import from Message Library" at bounding box center [1173, 203] width 381 height 28
type textarea "Type your message here..."
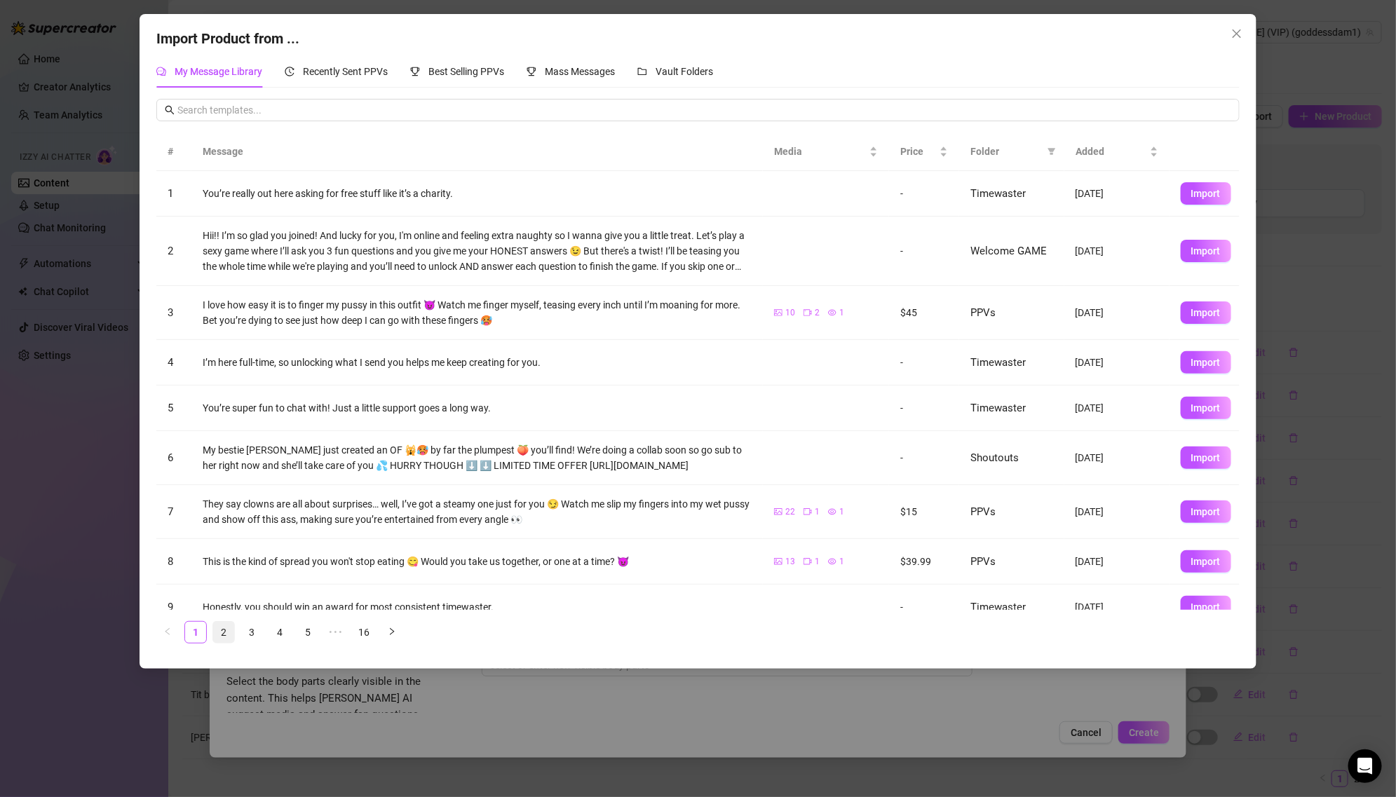
click at [218, 635] on link "2" at bounding box center [223, 632] width 21 height 21
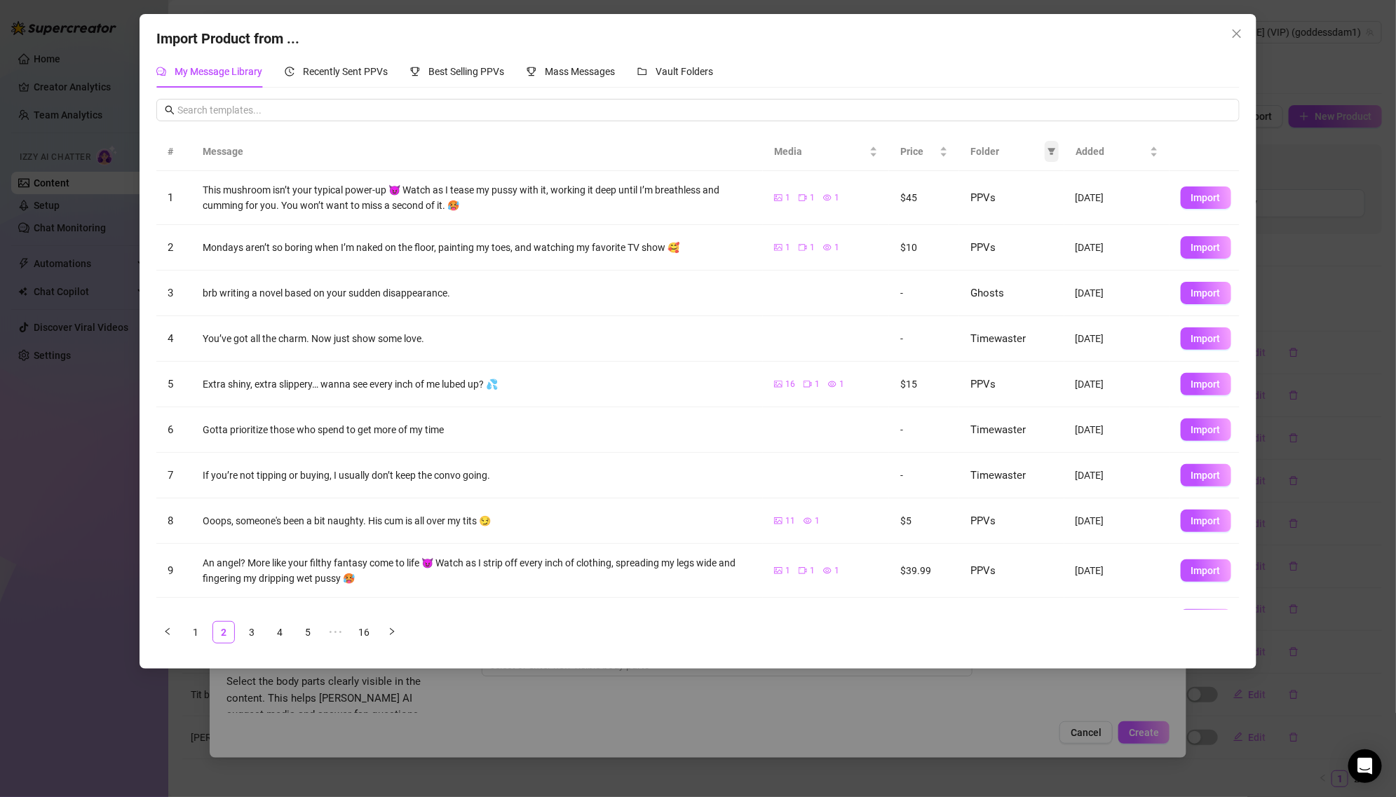
click at [1045, 151] on span at bounding box center [1051, 151] width 14 height 21
click at [1002, 264] on span "PPVs" at bounding box center [1005, 268] width 86 height 15
checkbox input "true"
click at [1034, 362] on button "OK" at bounding box center [1041, 363] width 23 height 17
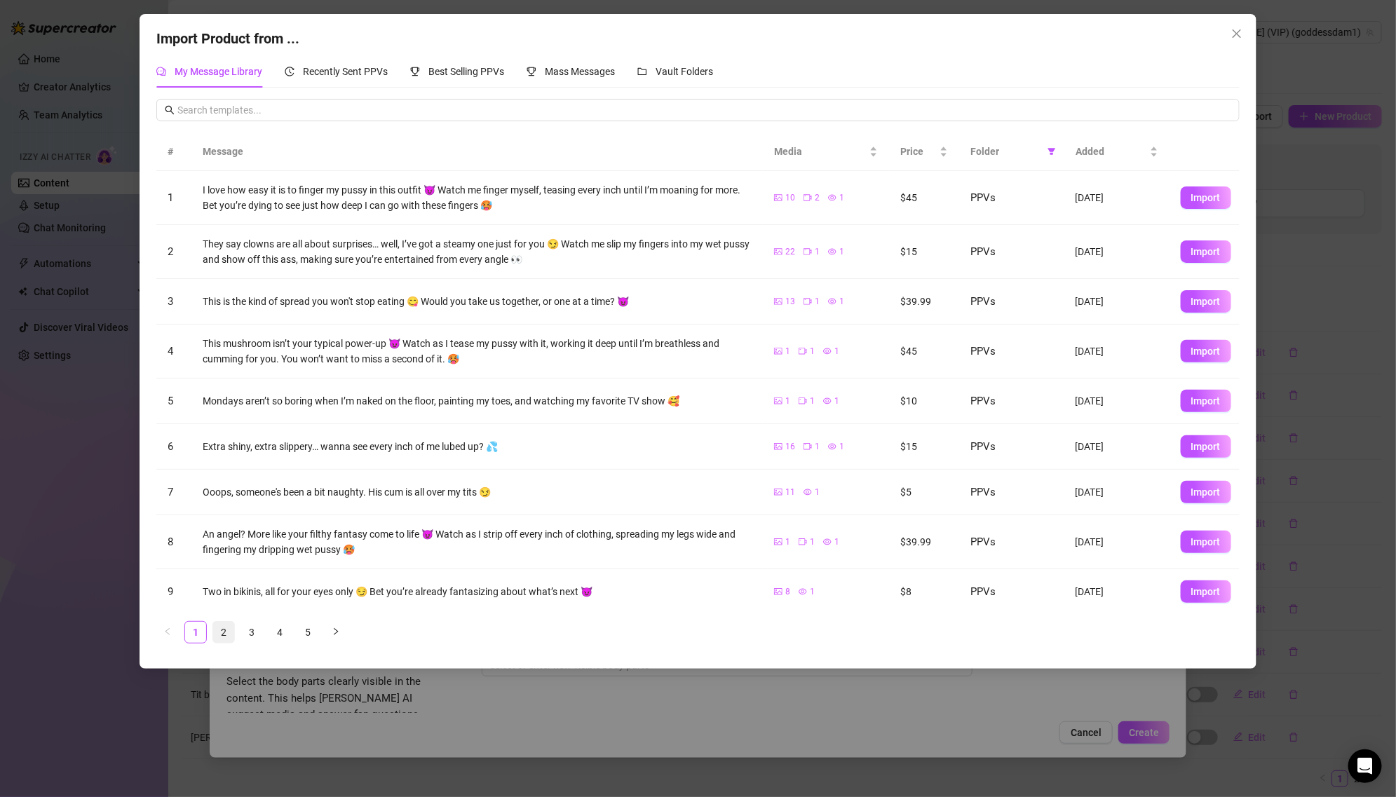
click at [221, 626] on link "2" at bounding box center [223, 632] width 21 height 21
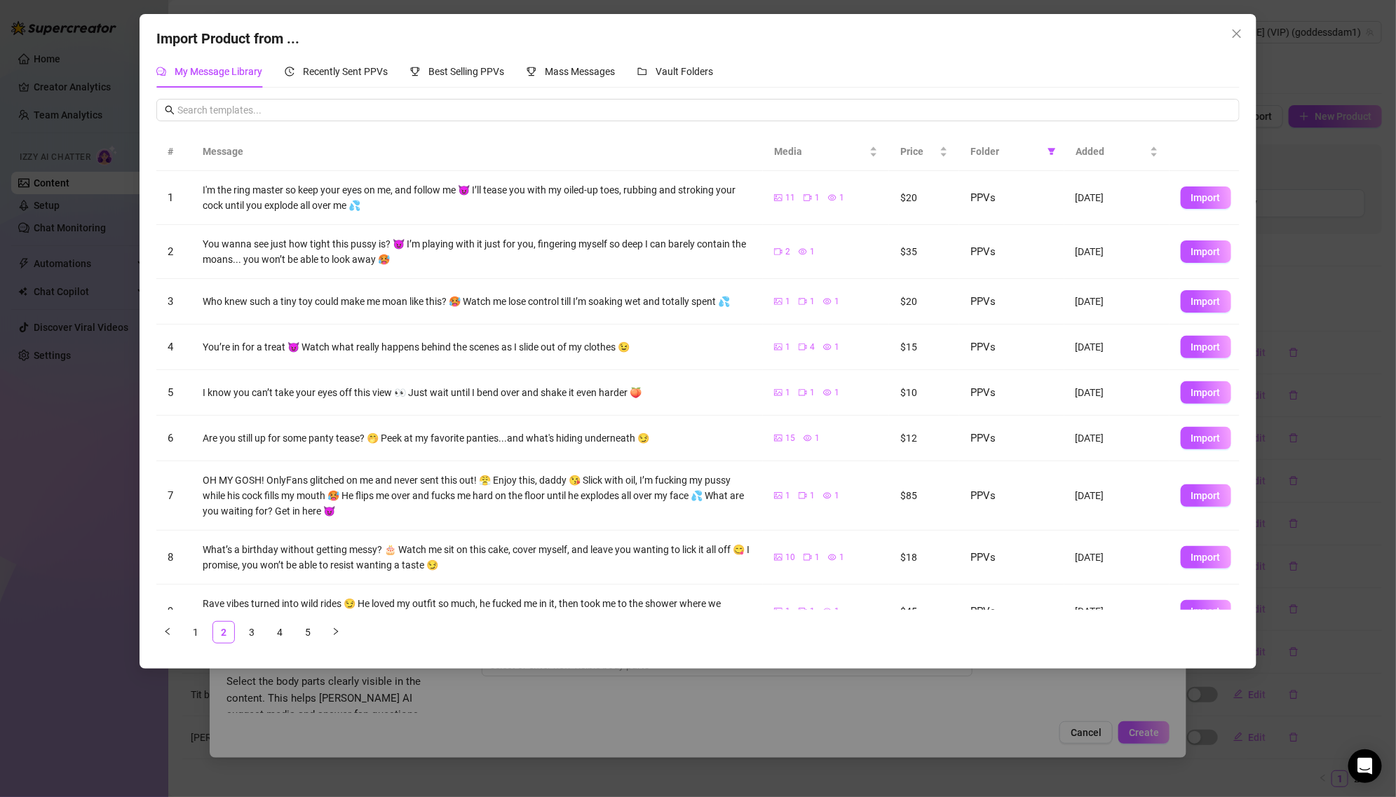
scroll to position [81, 0]
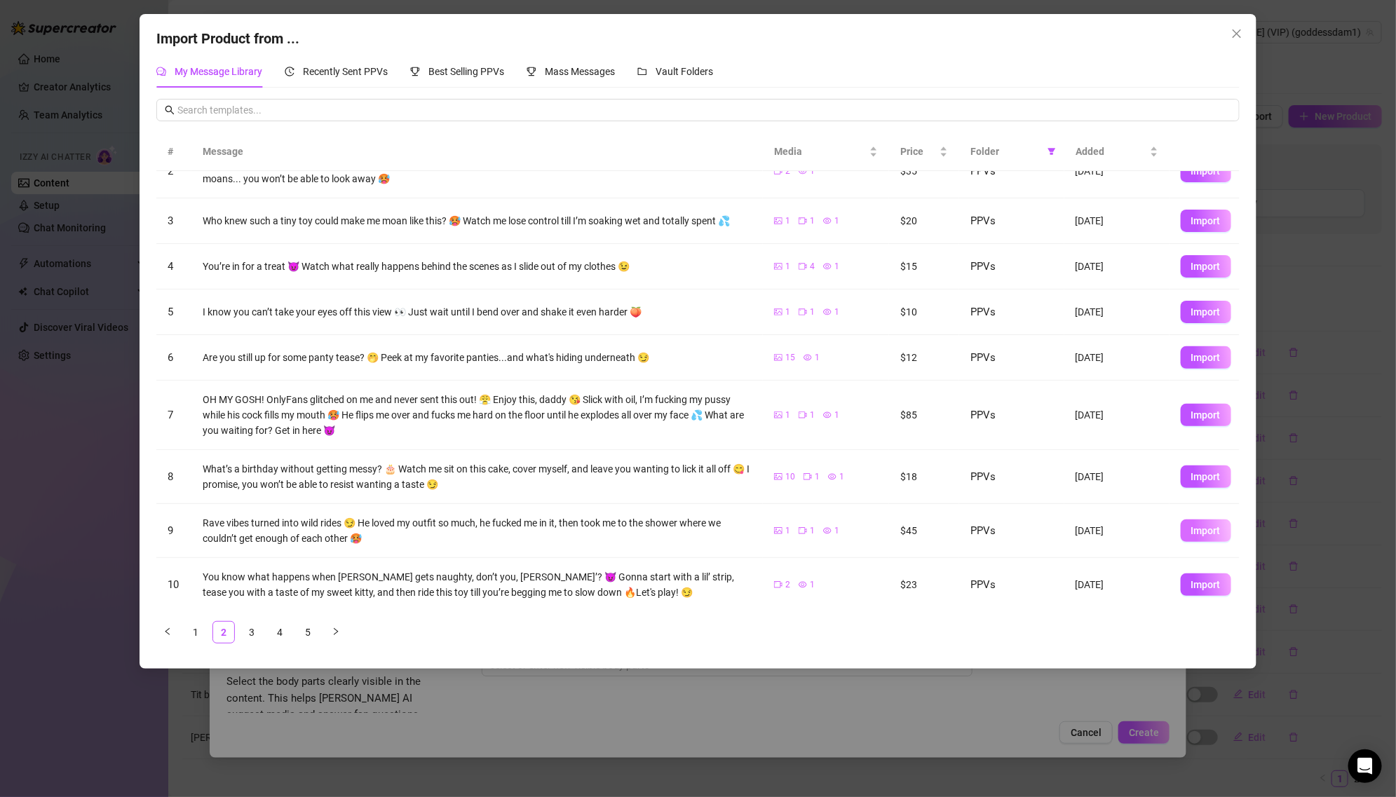
click at [1196, 531] on span "Import" at bounding box center [1205, 530] width 29 height 11
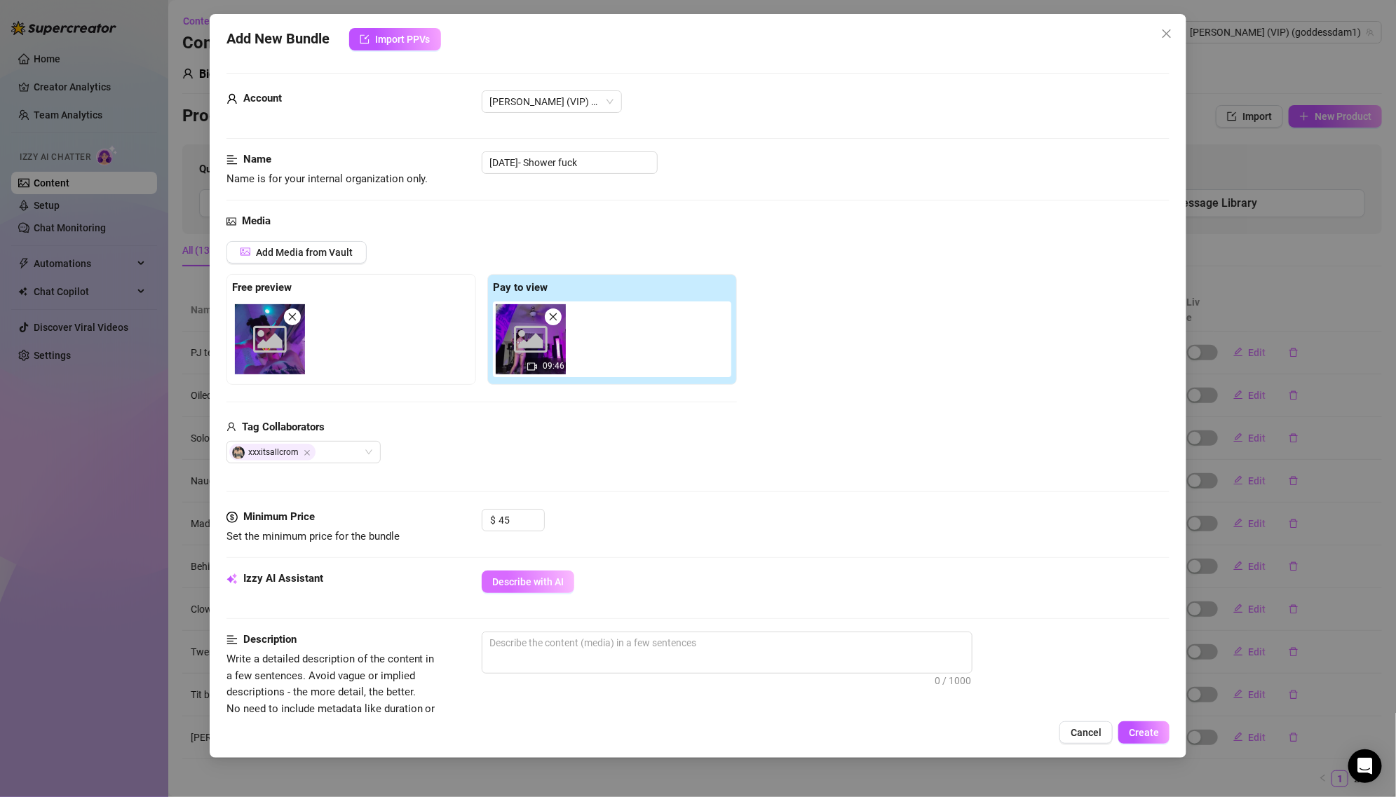
click at [527, 587] on button "Describe with AI" at bounding box center [528, 582] width 93 height 22
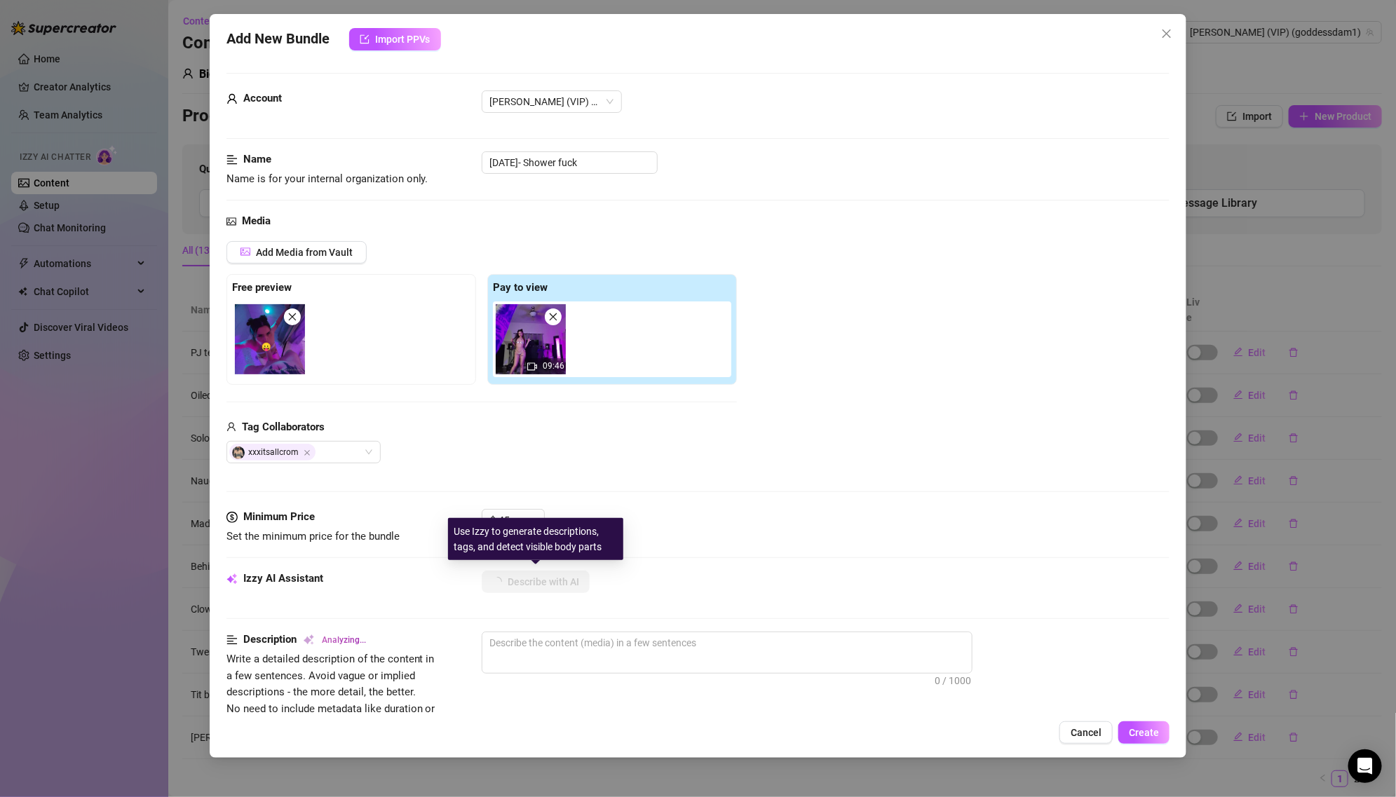
type textarea "[PERSON_NAME]"
type textarea "Maddie is"
type textarea "Maddie is fully"
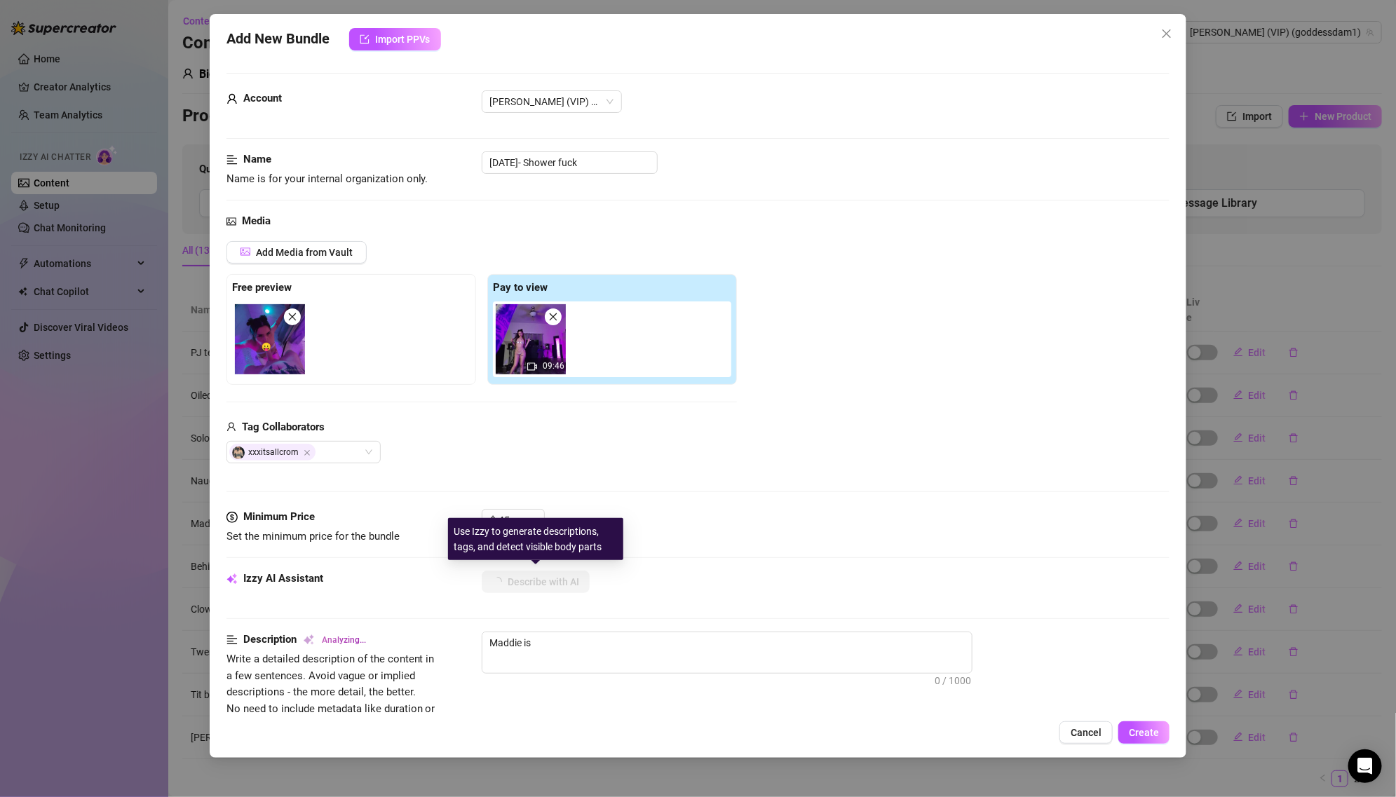
type textarea "Maddie is fully"
type textarea "[PERSON_NAME] is fully naked"
type textarea "[PERSON_NAME] is fully naked under"
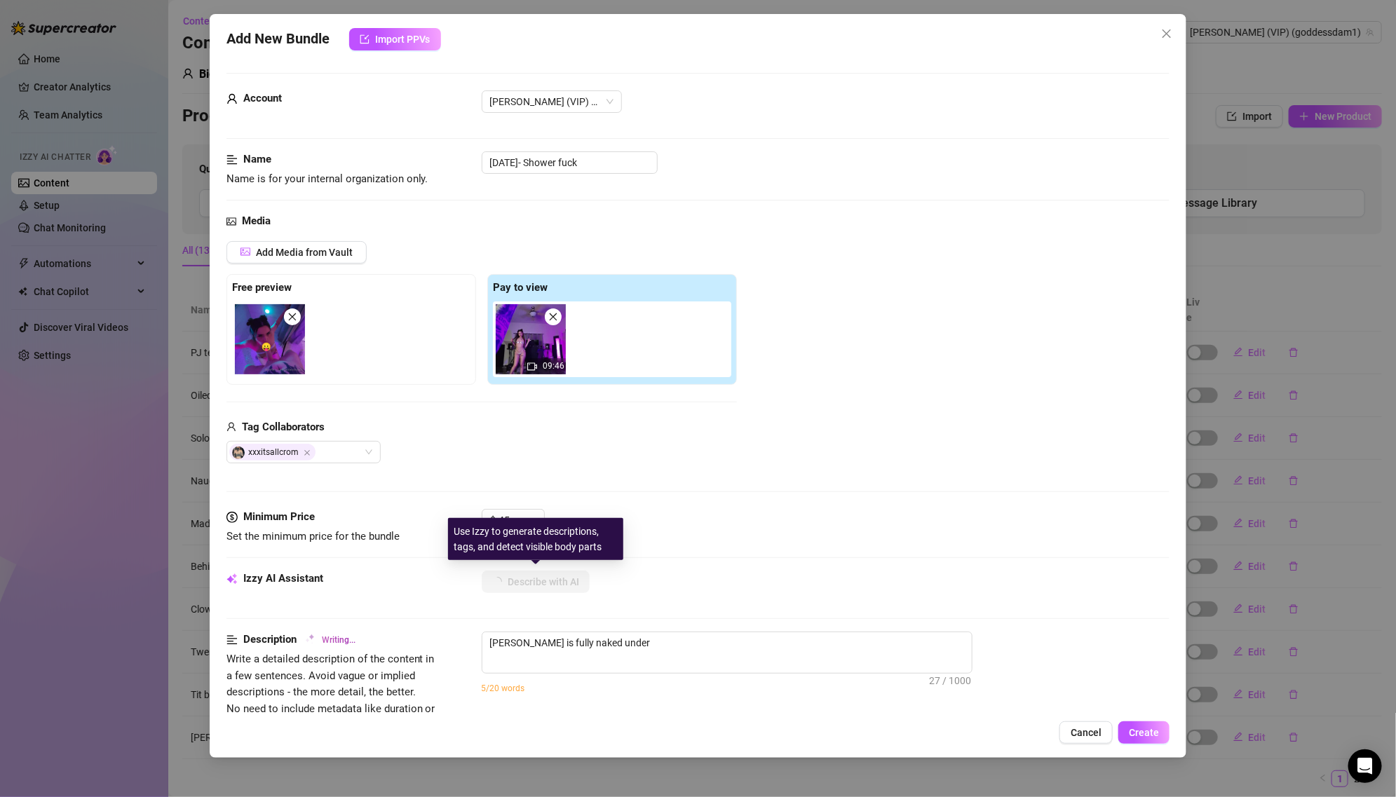
type textarea "[PERSON_NAME] is fully naked under purple"
type textarea "[PERSON_NAME] is fully naked under purple lighting,"
type textarea "[PERSON_NAME] is fully naked under purple lighting, starting"
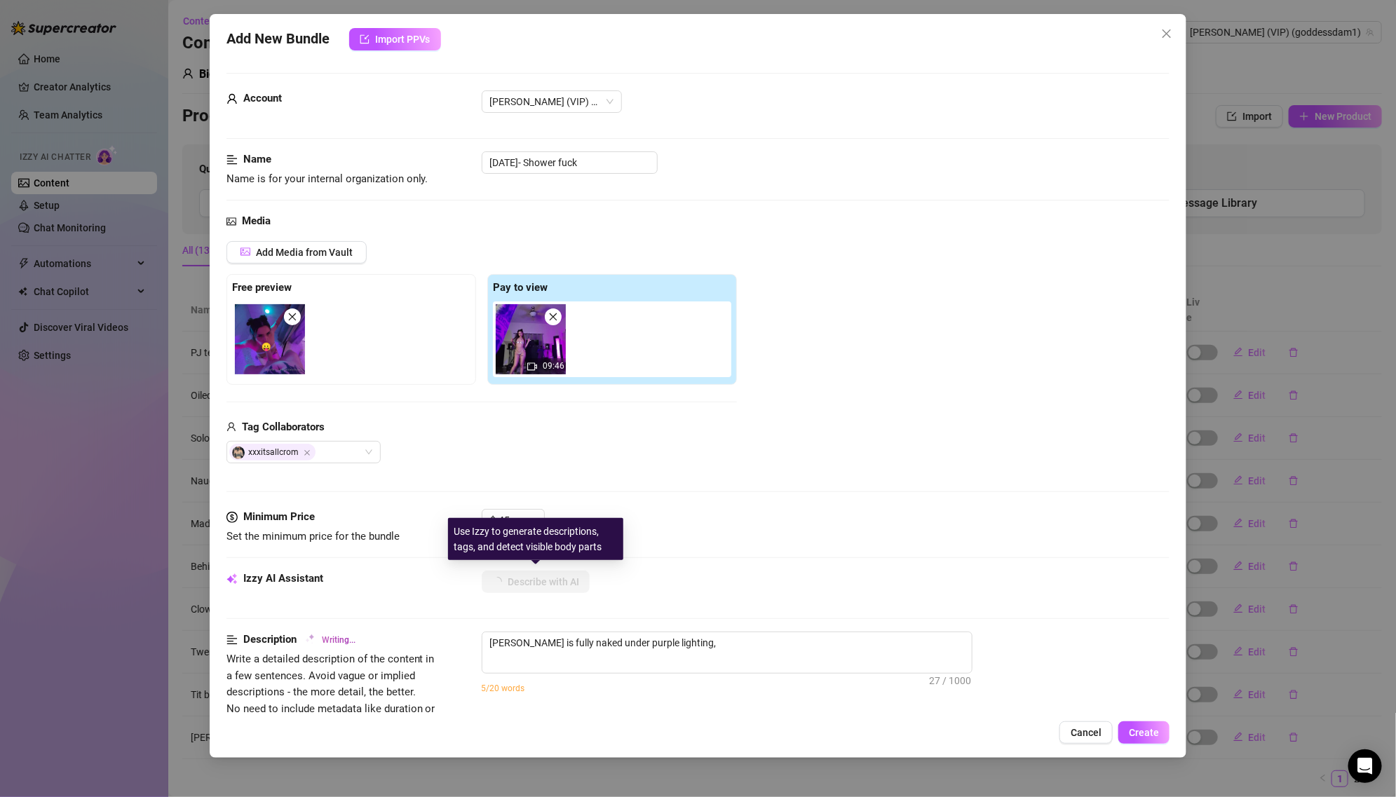
type textarea "[PERSON_NAME] is fully naked under purple lighting, starting"
type textarea "[PERSON_NAME] is fully naked under purple lighting, starting on"
type textarea "[PERSON_NAME] is fully naked under purple lighting, starting on her"
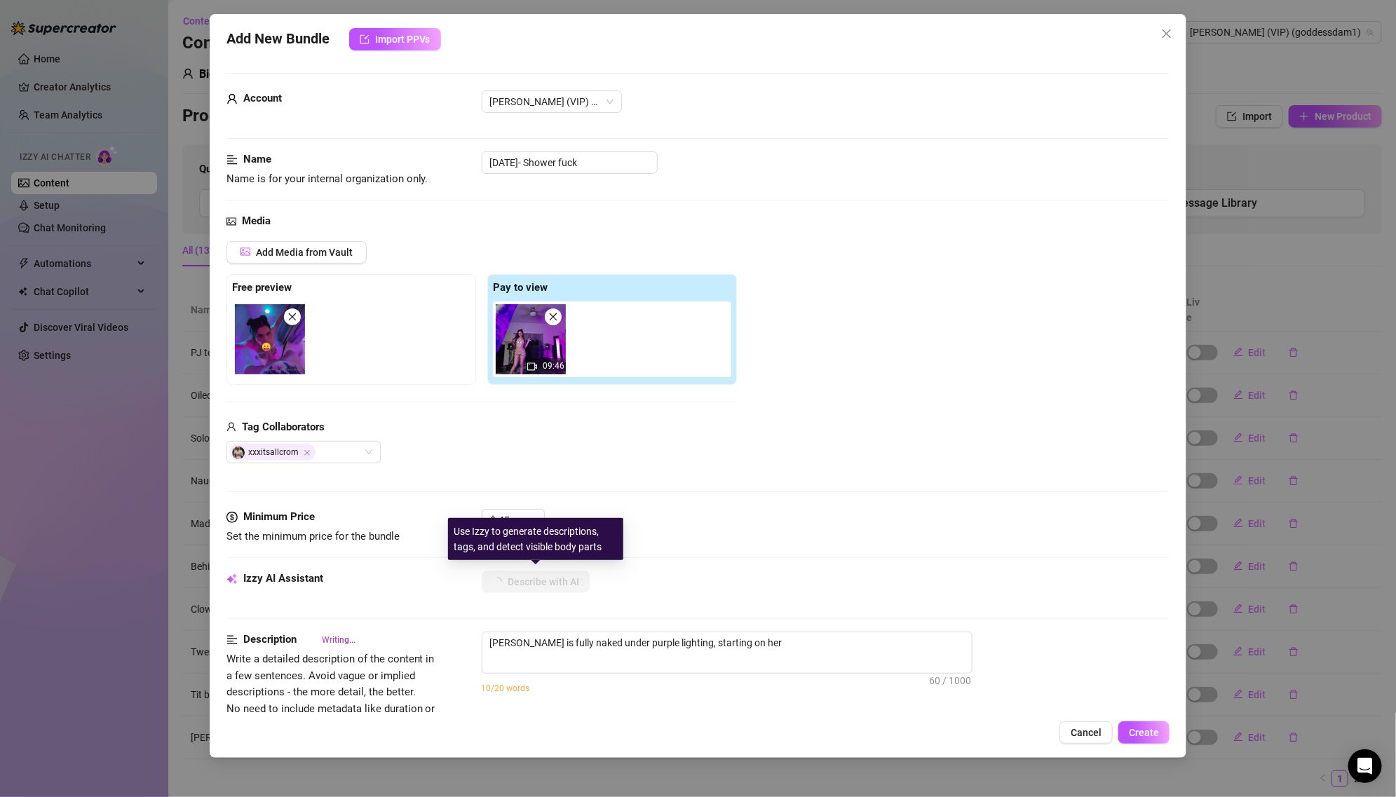
type textarea "[PERSON_NAME] is fully naked under purple lighting, starting on her knees"
type textarea "[PERSON_NAME] is fully naked under purple lighting, starting on her knees sucki…"
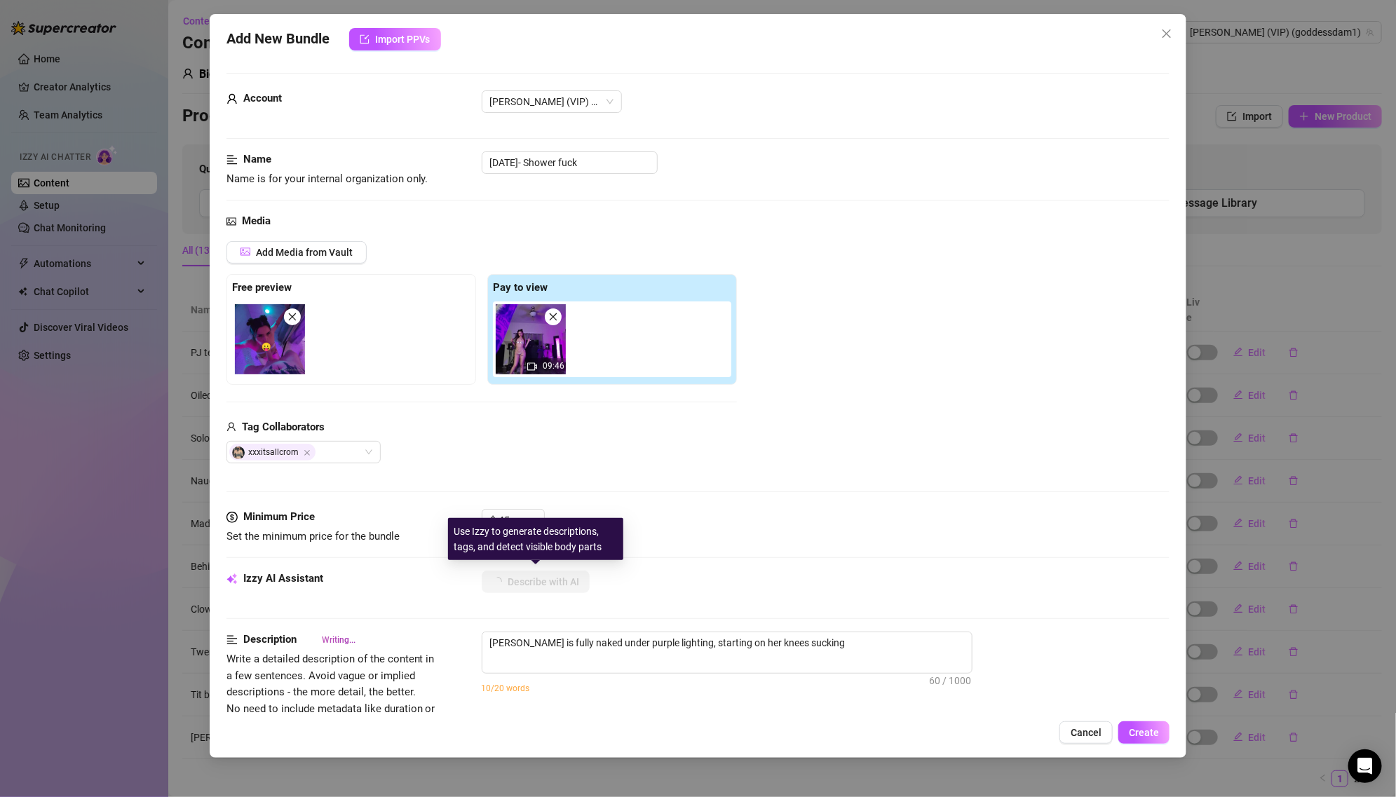
type textarea "[PERSON_NAME] is fully naked under purple lighting, starting on her knees sucki…"
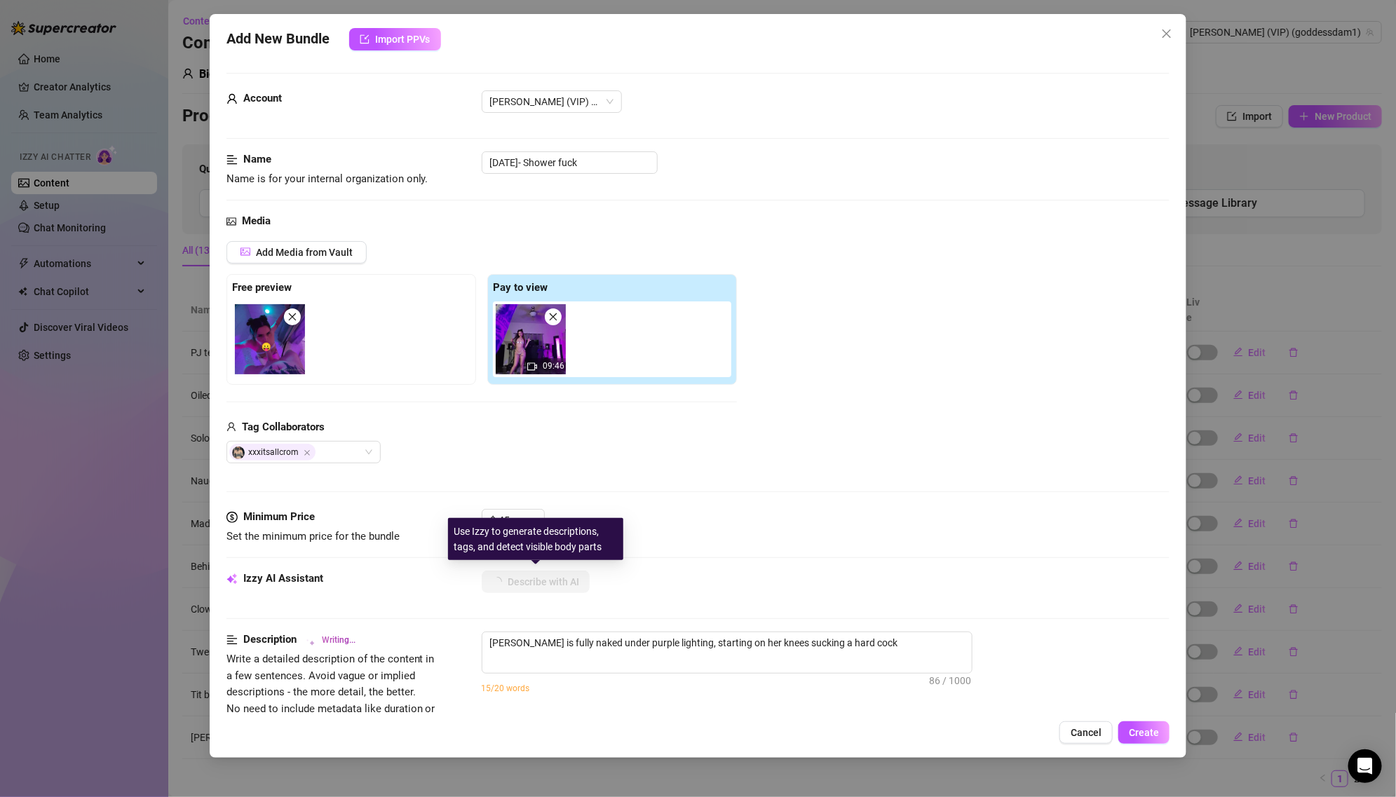
type textarea "[PERSON_NAME] is fully naked under purple lighting, starting on her knees sucki…"
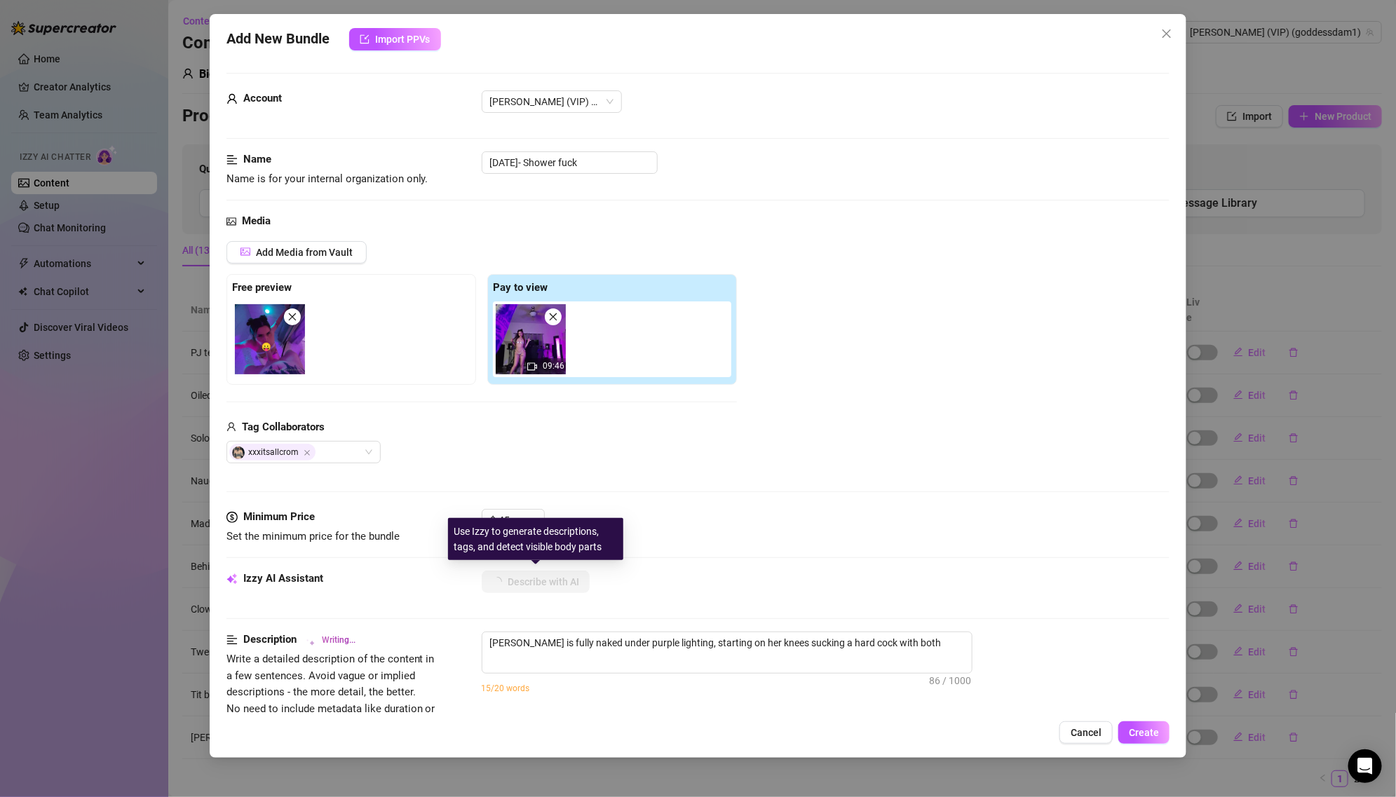
type textarea "[PERSON_NAME] is fully naked under purple lighting, starting on her knees sucki…"
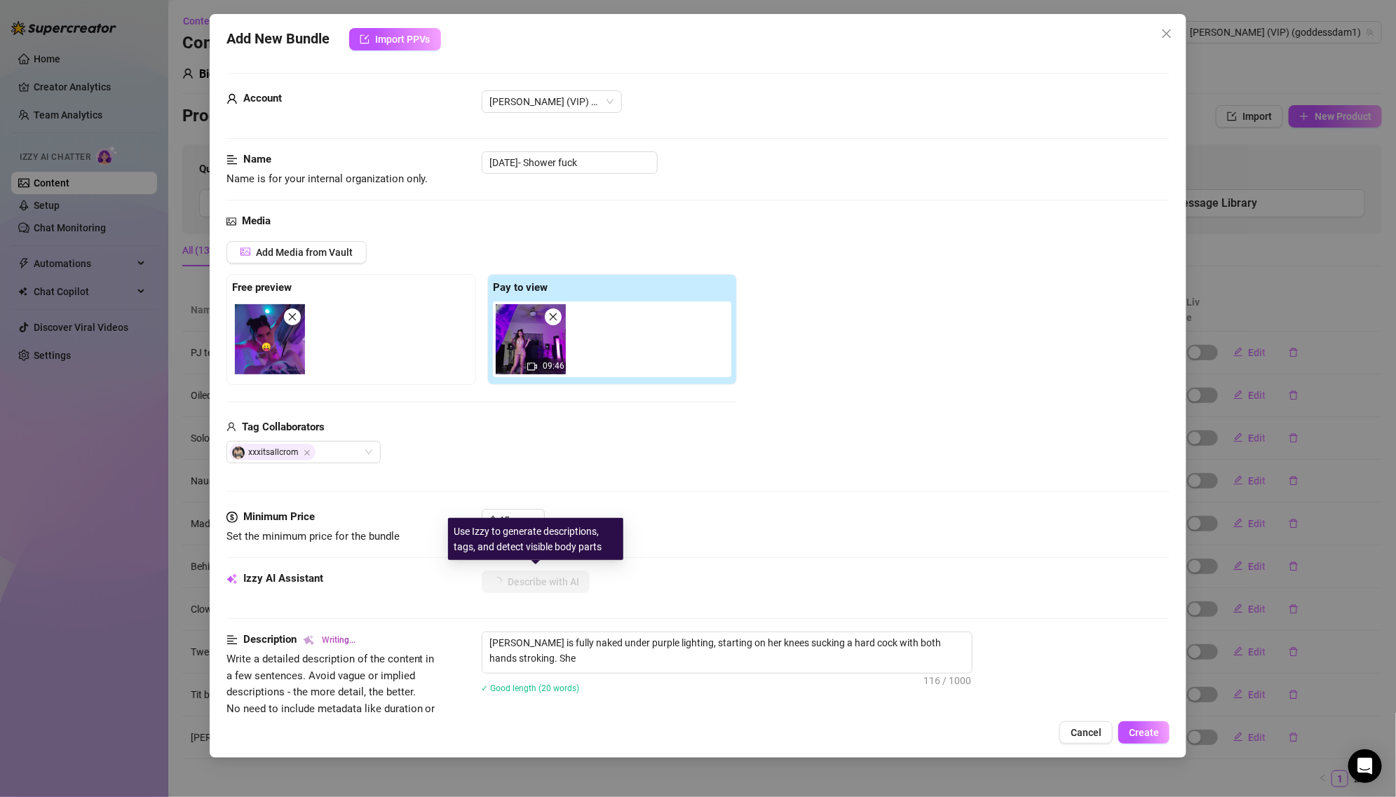
type textarea "[PERSON_NAME] is fully naked under purple lighting, starting on her knees sucki…"
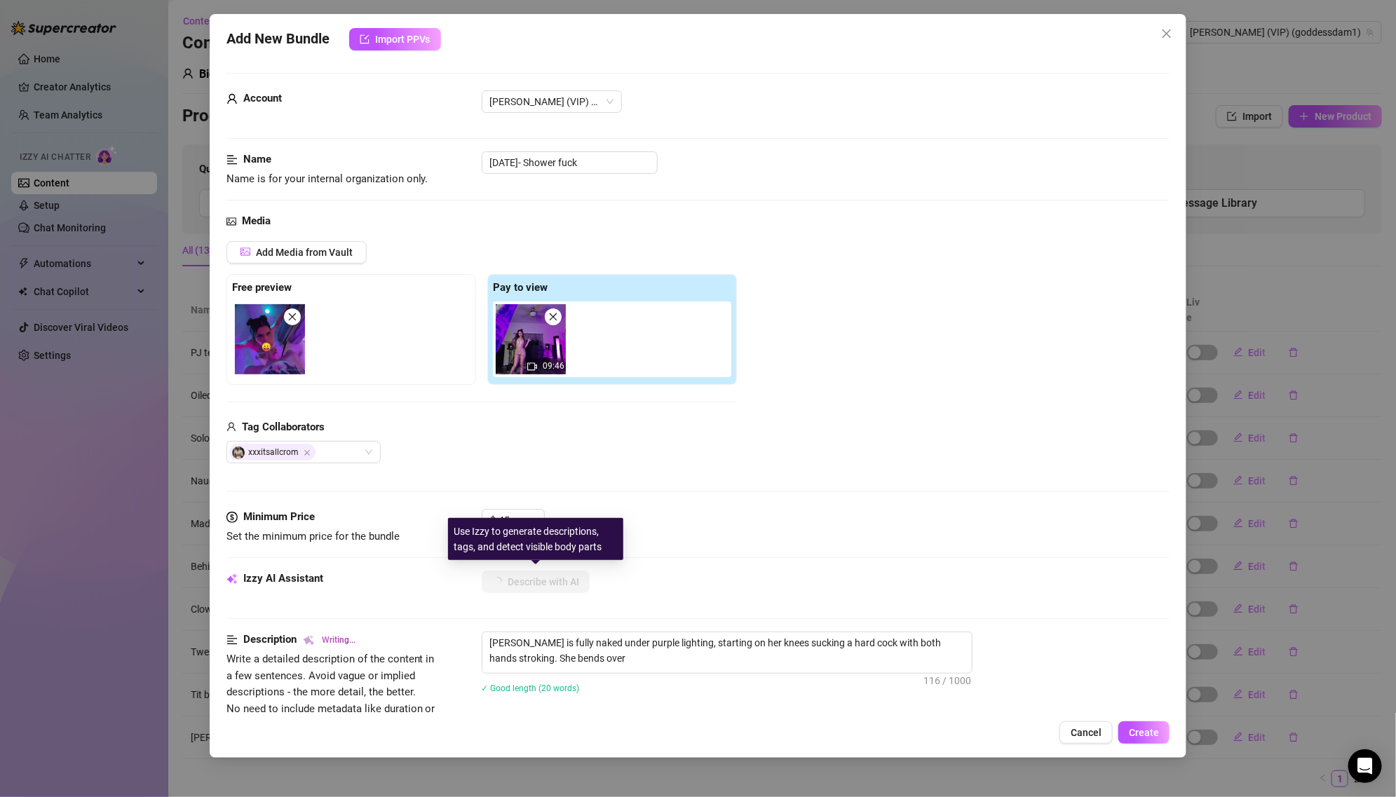
type textarea "[PERSON_NAME] is fully naked under purple lighting, starting on her knees sucki…"
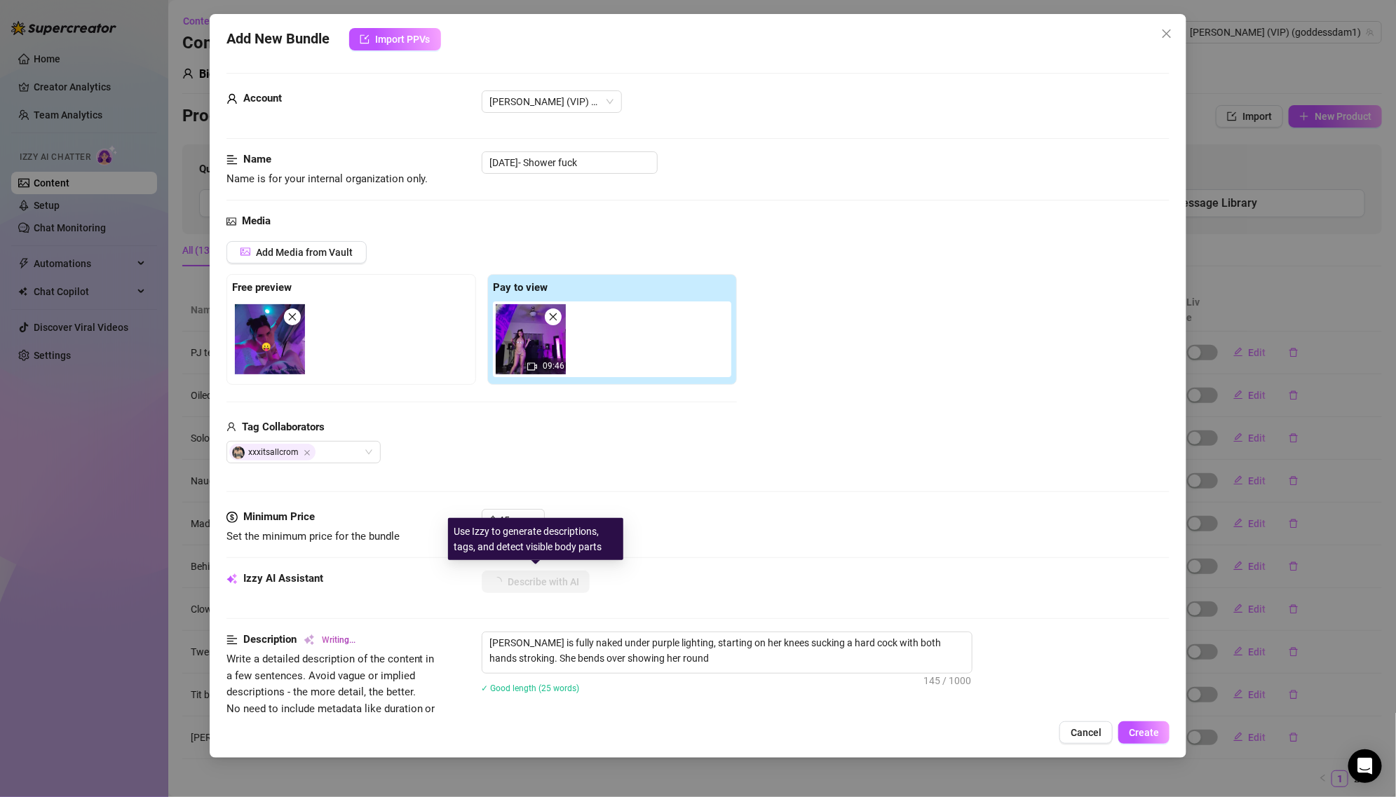
type textarea "[PERSON_NAME] is fully naked under purple lighting, starting on her knees sucki…"
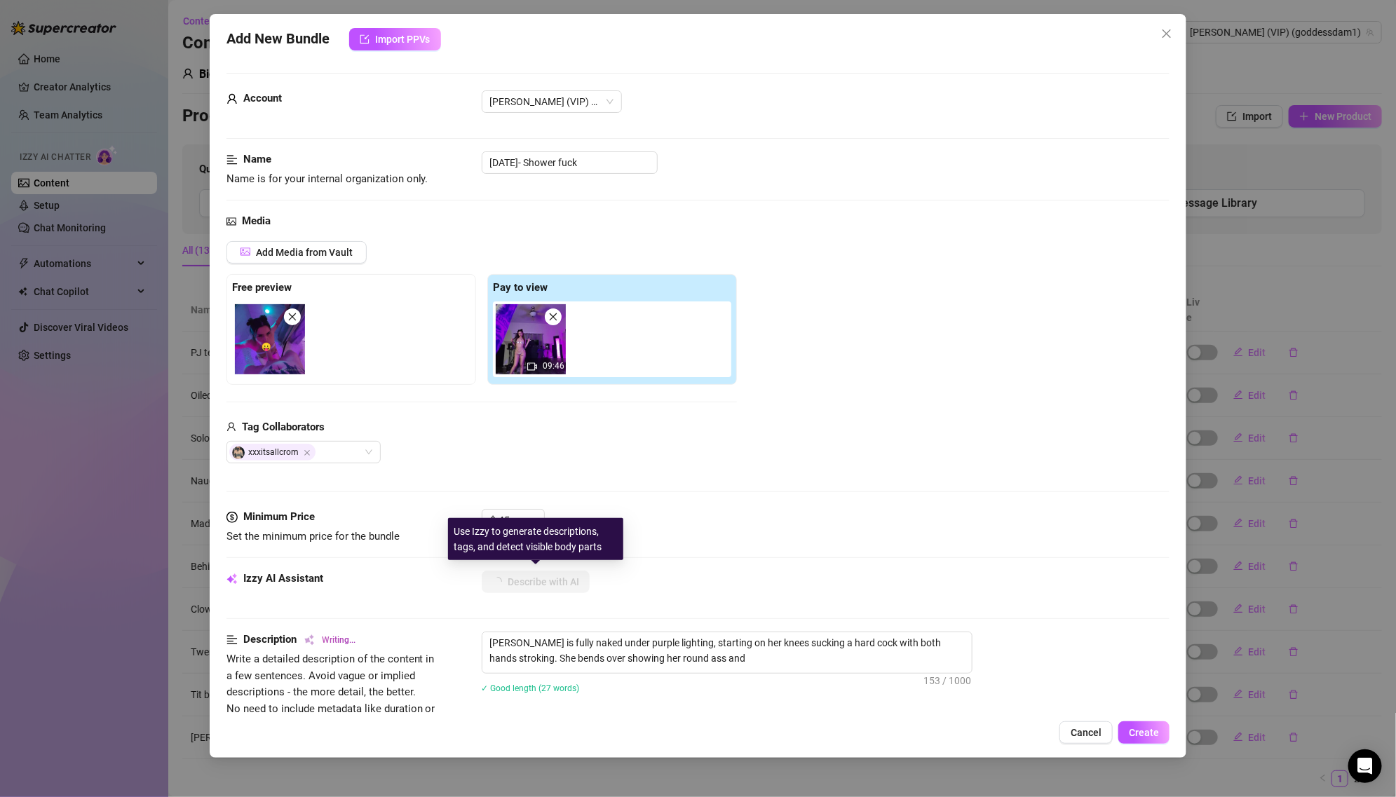
type textarea "[PERSON_NAME] is fully naked under purple lighting, starting on her knees sucki…"
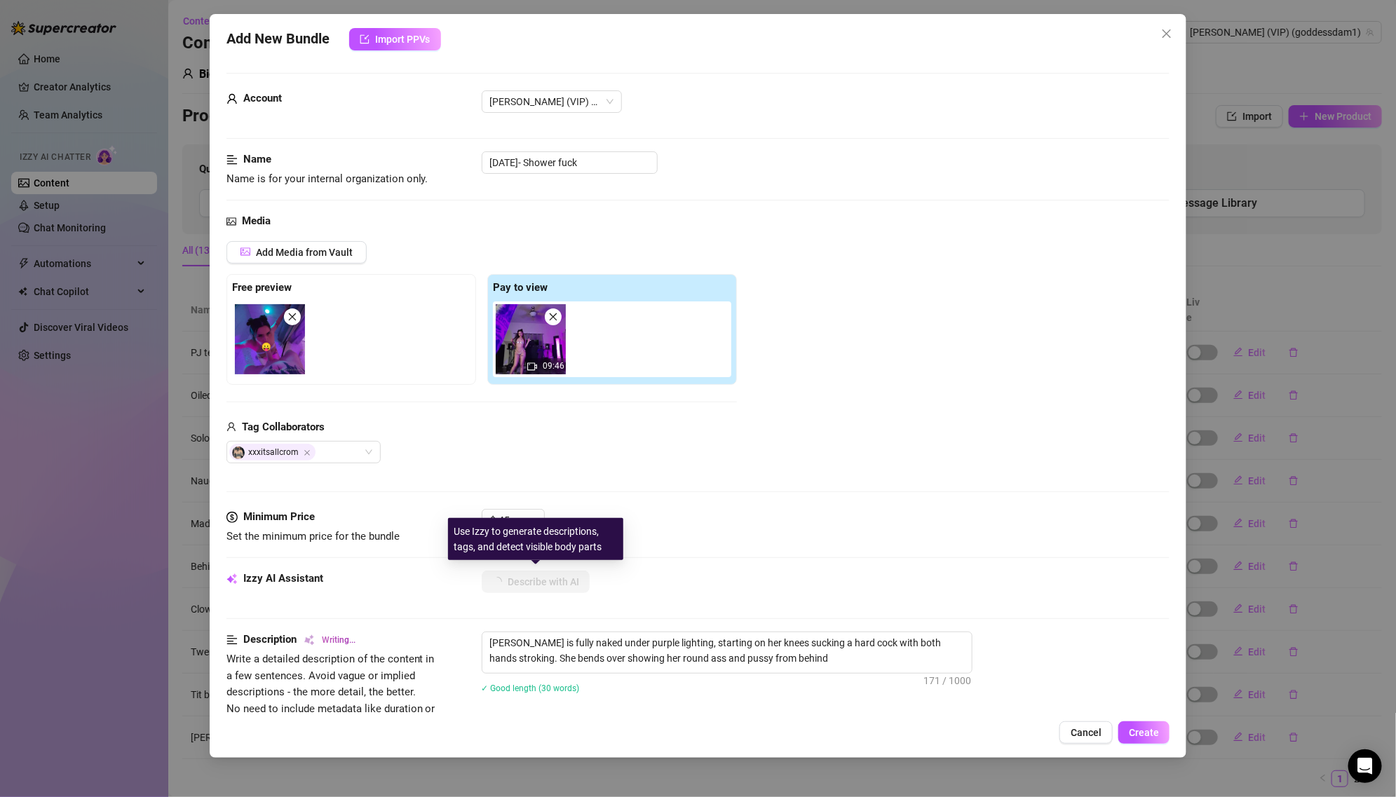
type textarea "[PERSON_NAME] is fully naked under purple lighting, starting on her knees sucki…"
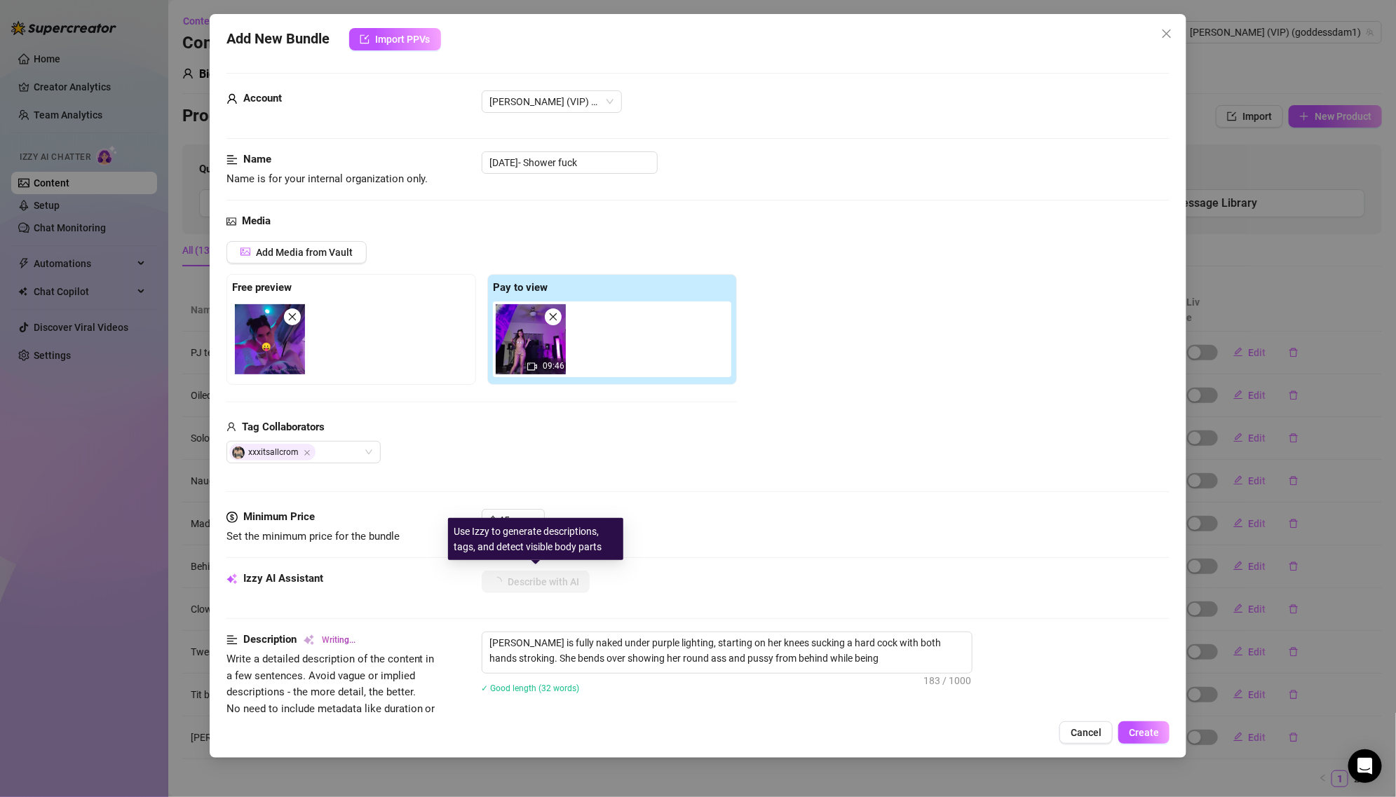
type textarea "[PERSON_NAME] is fully naked under purple lighting, starting on her knees sucki…"
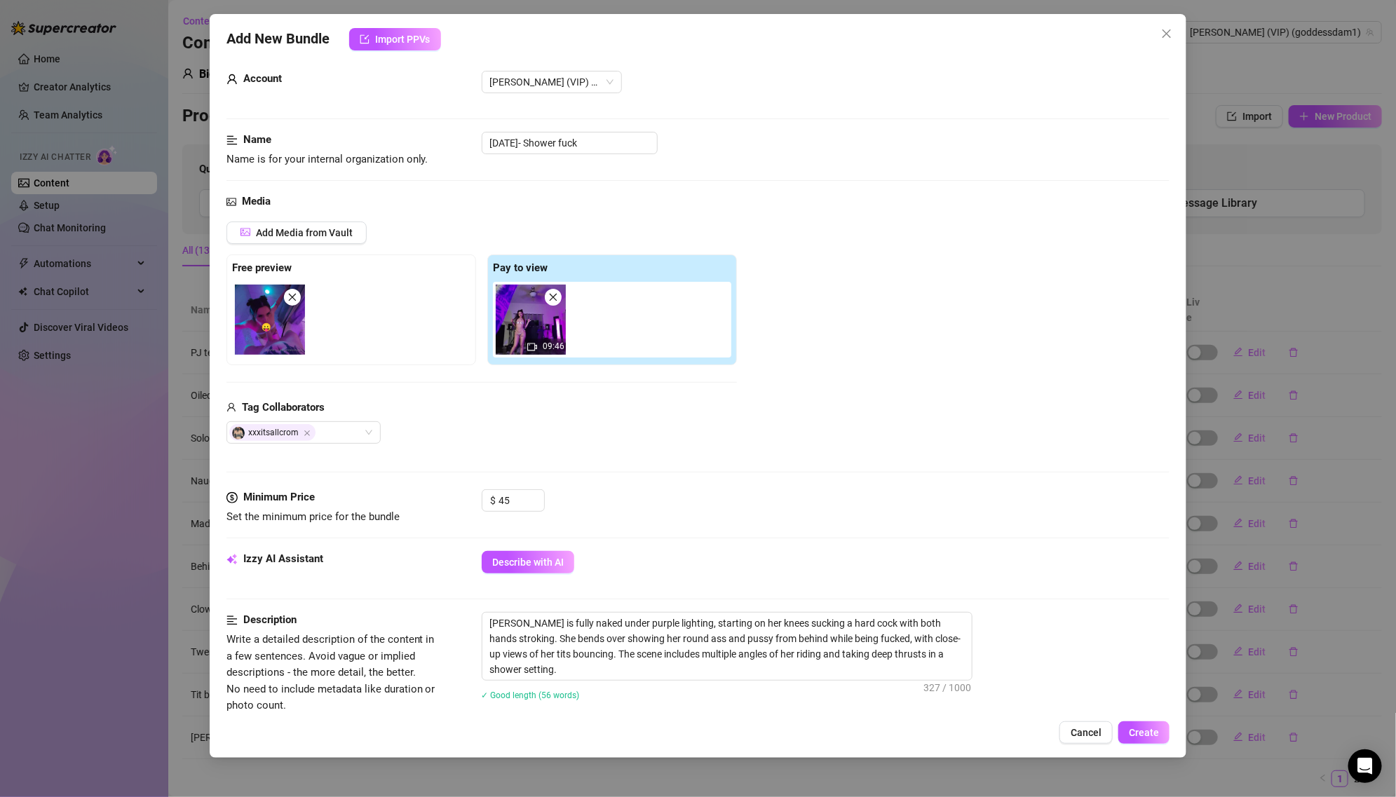
scroll to position [0, 0]
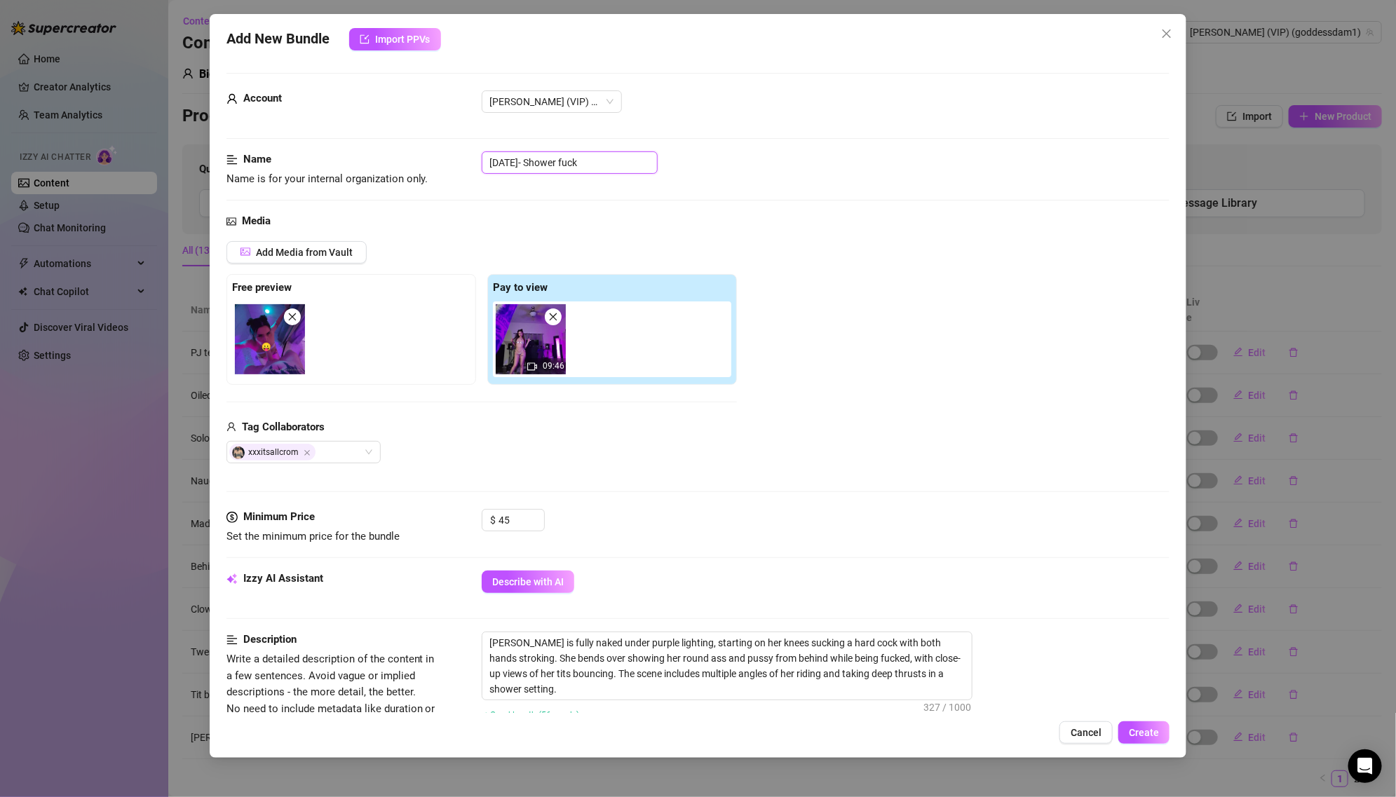
drag, startPoint x: 545, startPoint y: 169, endPoint x: 475, endPoint y: 163, distance: 69.6
click at [475, 163] on div "Name Name is for your internal organization only. [DATE]- Shower fuck" at bounding box center [697, 169] width 943 height 36
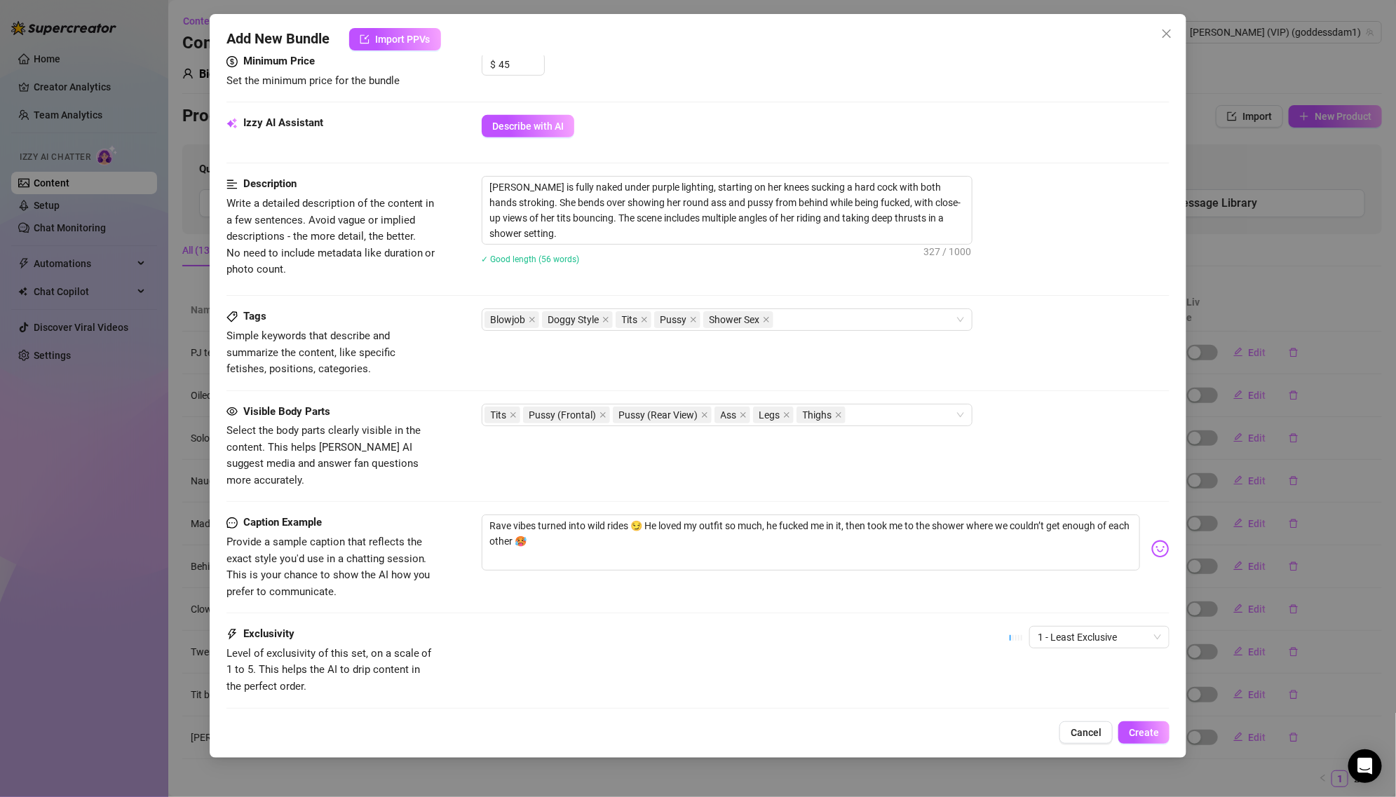
scroll to position [521, 0]
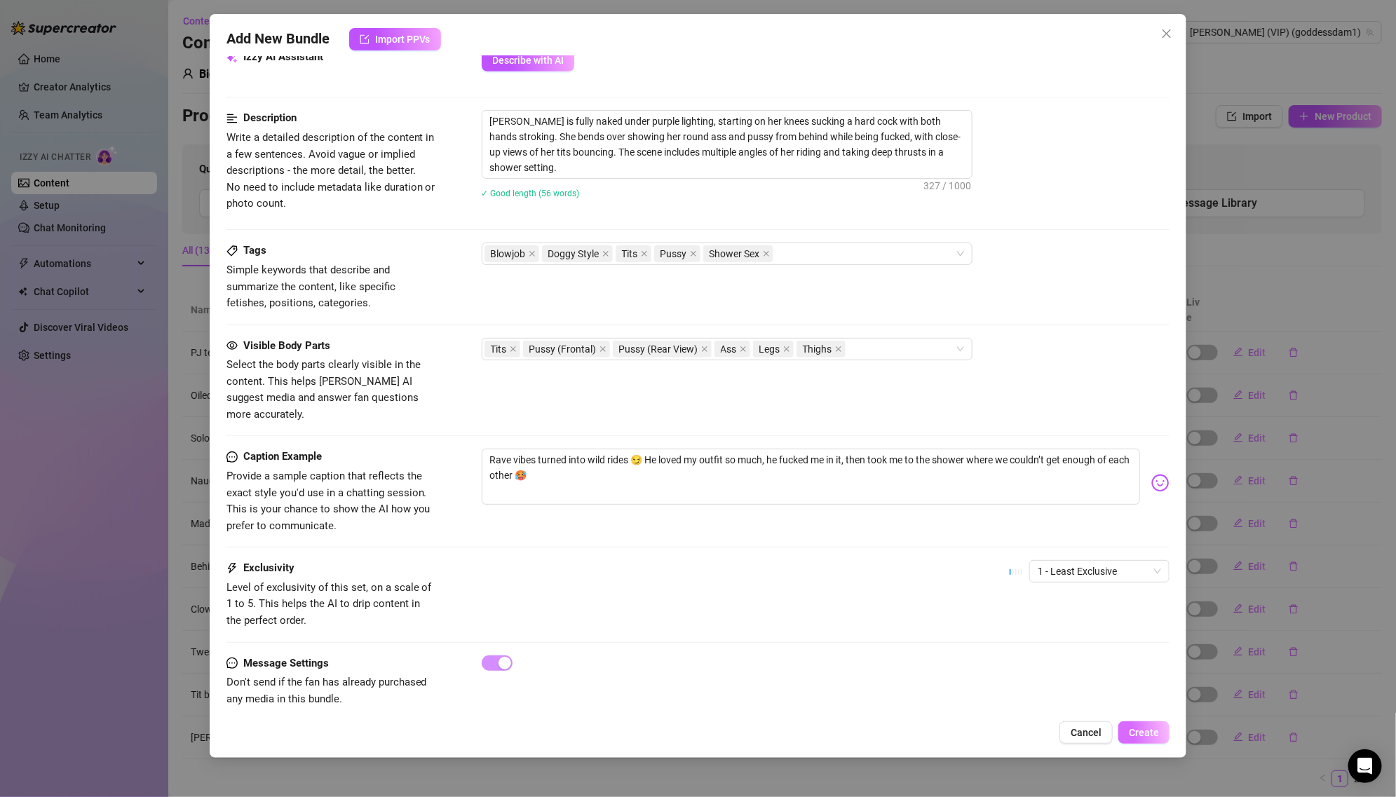
click at [1145, 736] on span "Create" at bounding box center [1143, 732] width 30 height 11
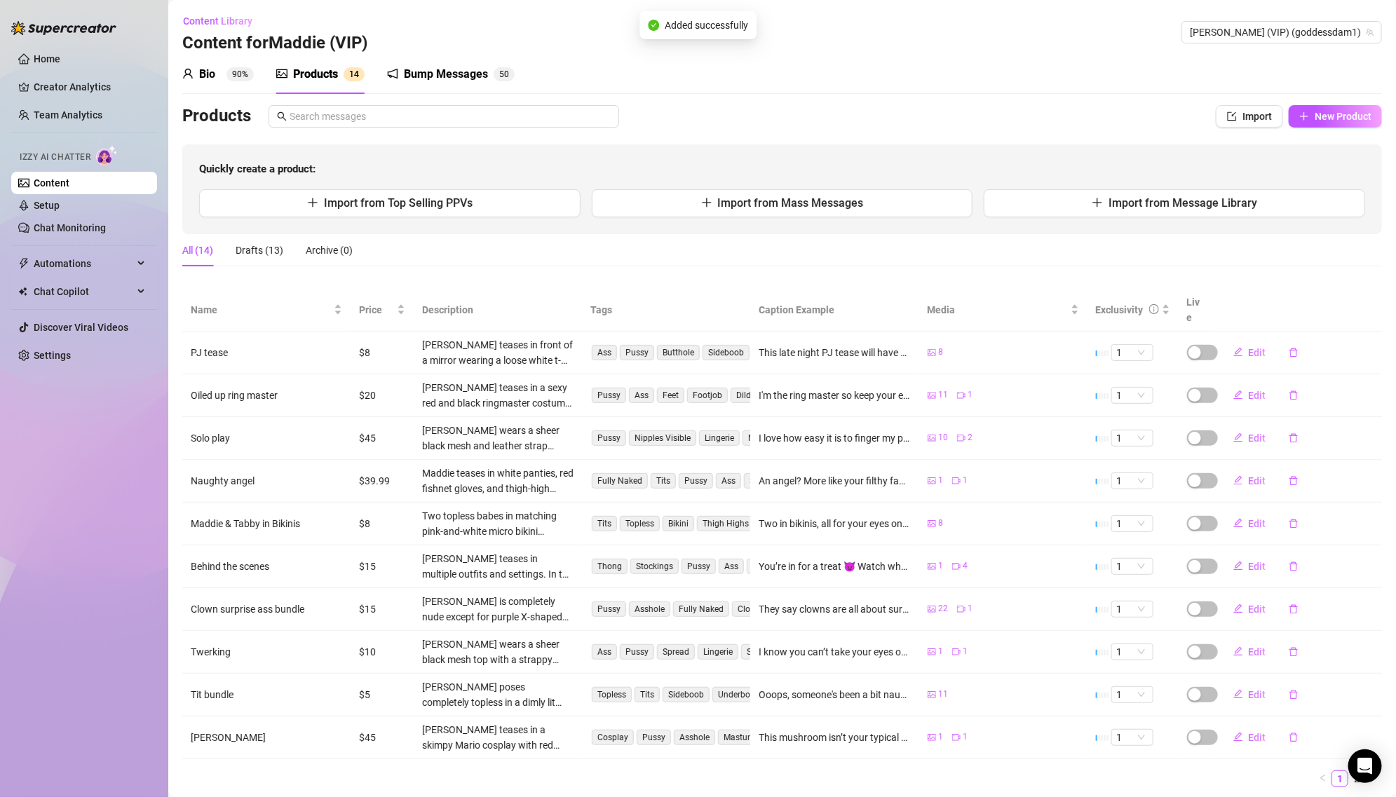
scroll to position [25, 0]
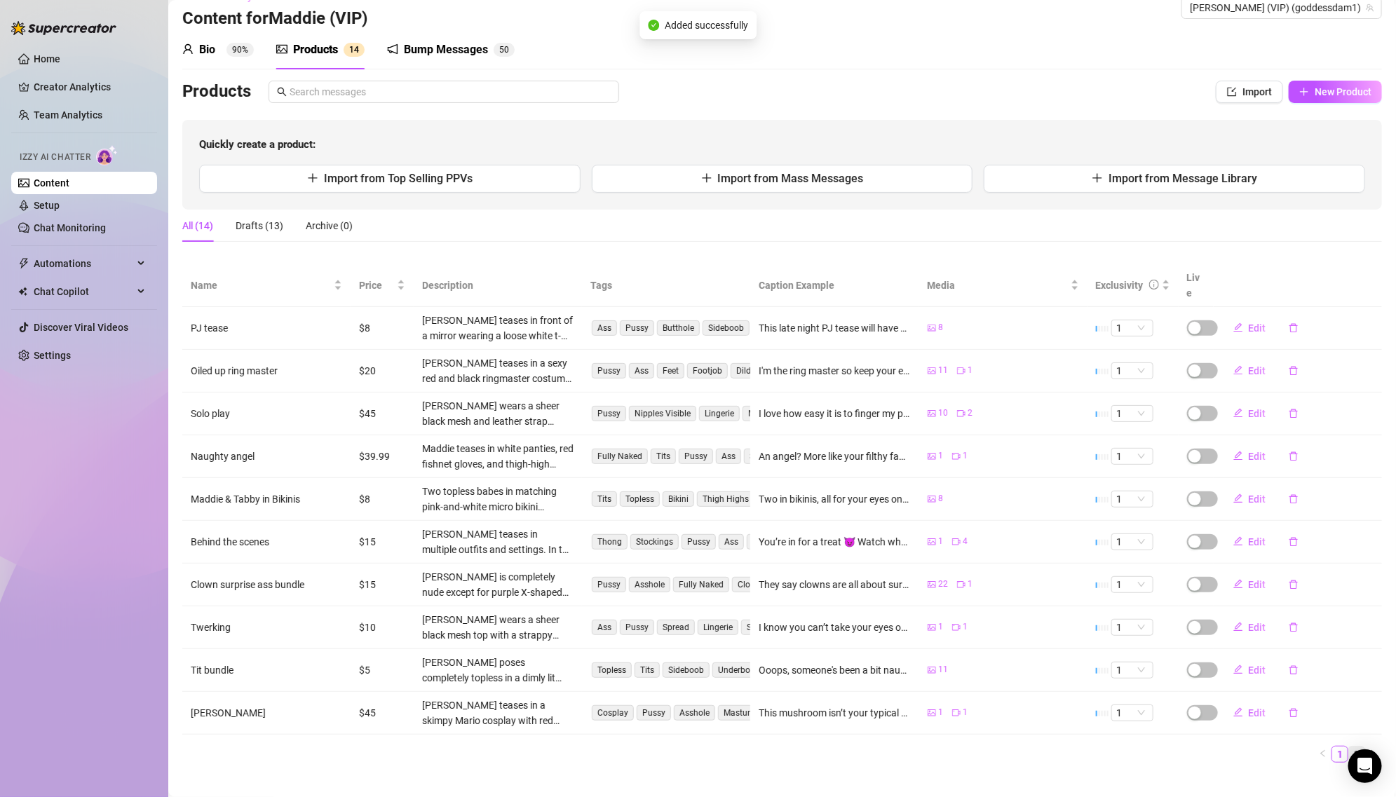
click at [1358, 746] on link "2" at bounding box center [1356, 753] width 15 height 15
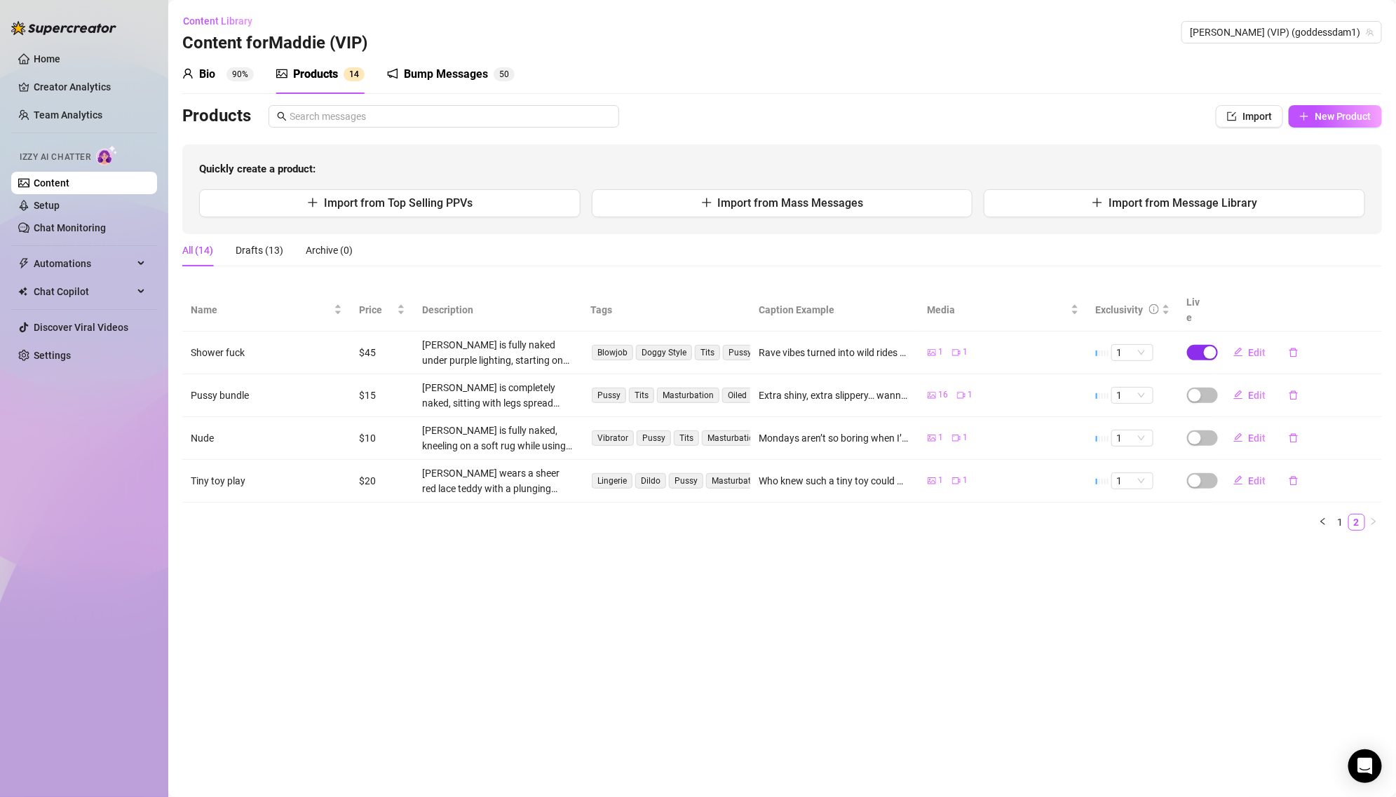
click at [1206, 346] on div "button" at bounding box center [1209, 352] width 13 height 13
click at [1315, 309] on span "OK" at bounding box center [1313, 303] width 13 height 11
click at [1262, 207] on button "Import from Message Library" at bounding box center [1173, 203] width 381 height 28
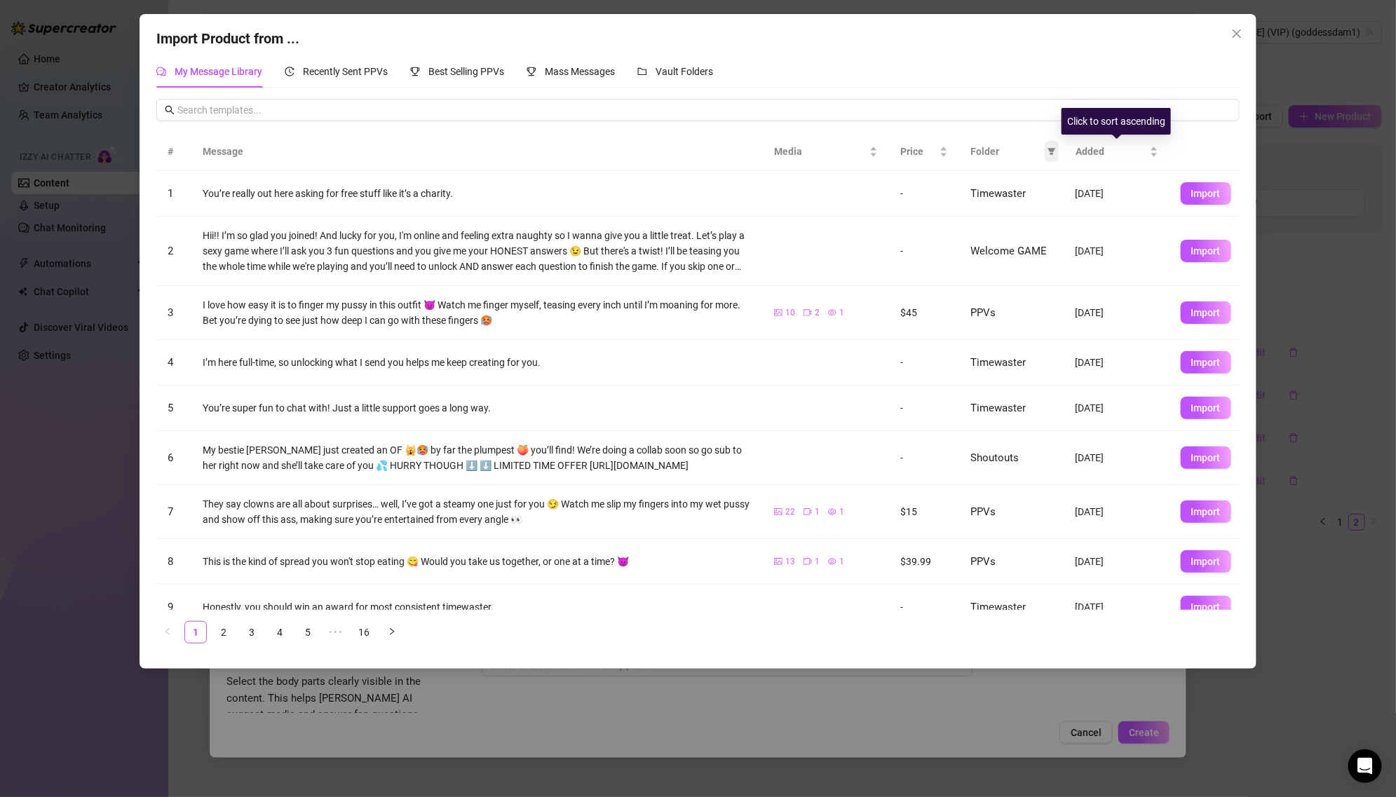
click at [1051, 151] on icon "filter" at bounding box center [1052, 152] width 8 height 7
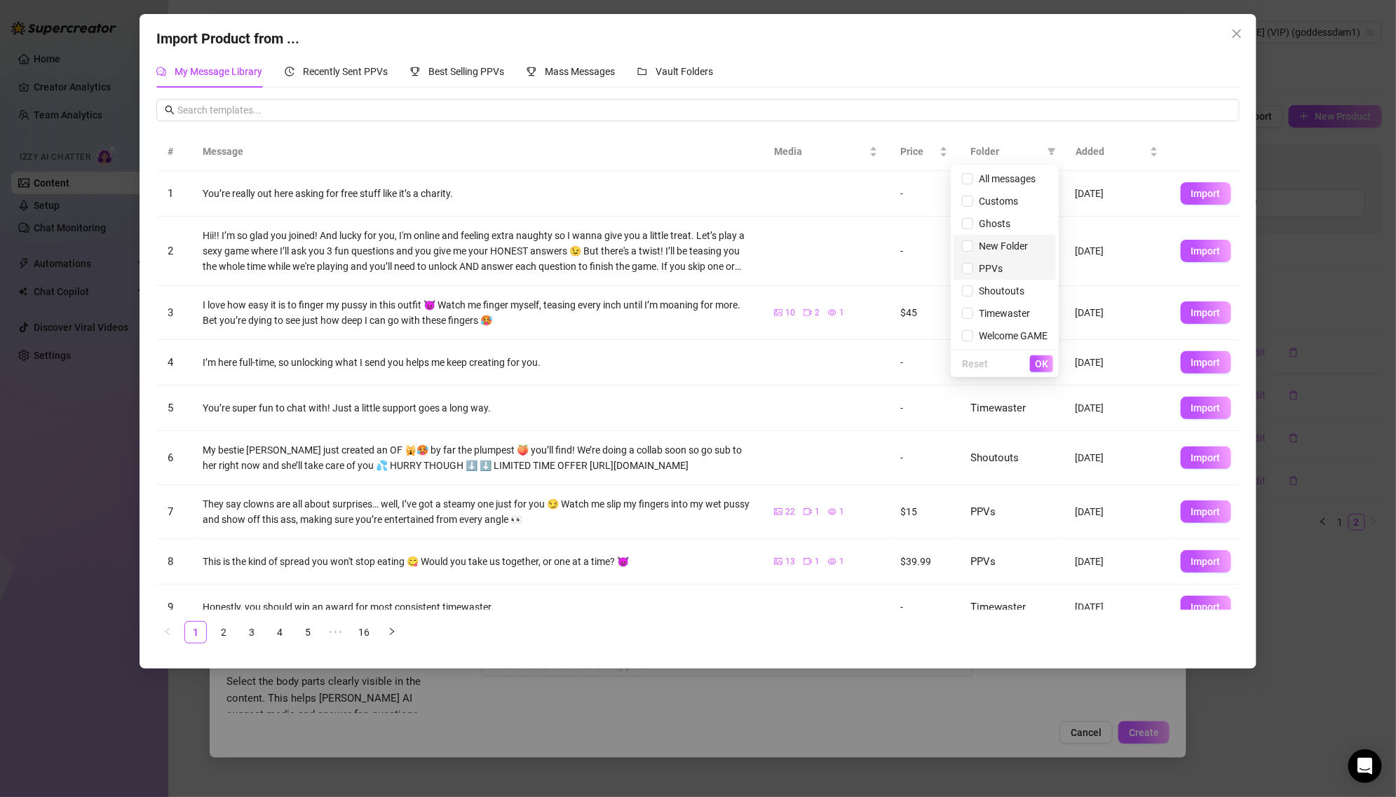
click at [1001, 267] on span "PPVs" at bounding box center [1005, 268] width 86 height 15
click at [1039, 355] on button "OK" at bounding box center [1041, 363] width 23 height 17
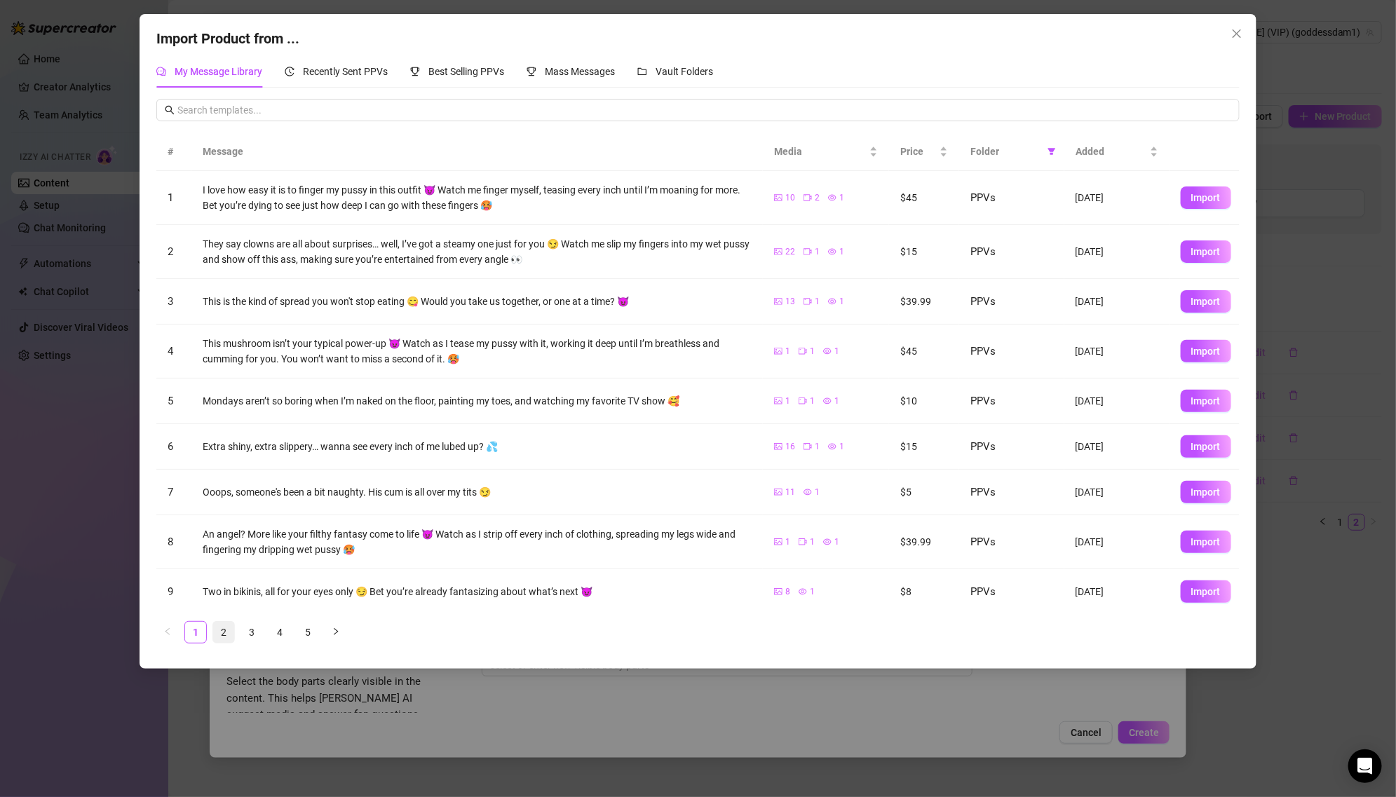
click at [227, 631] on link "2" at bounding box center [223, 632] width 21 height 21
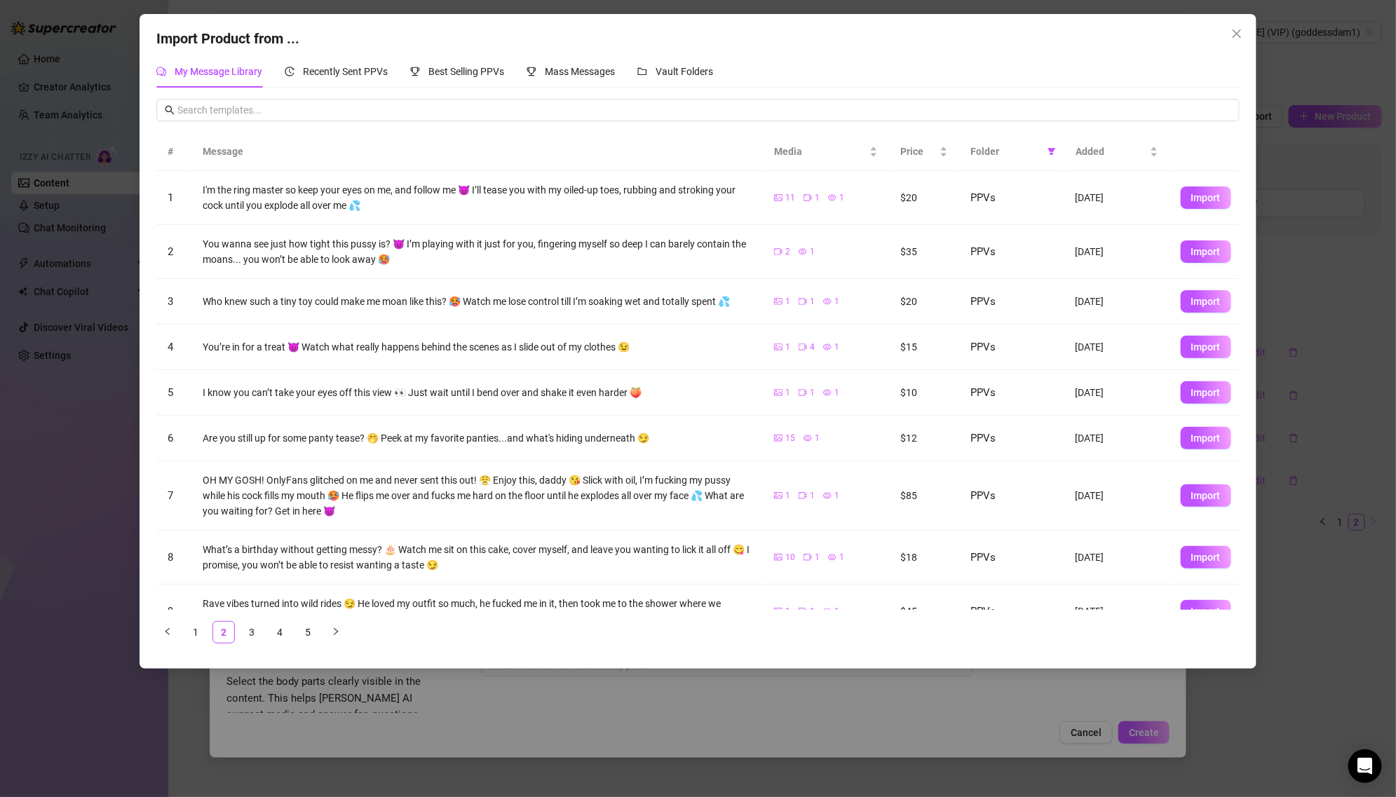
scroll to position [81, 0]
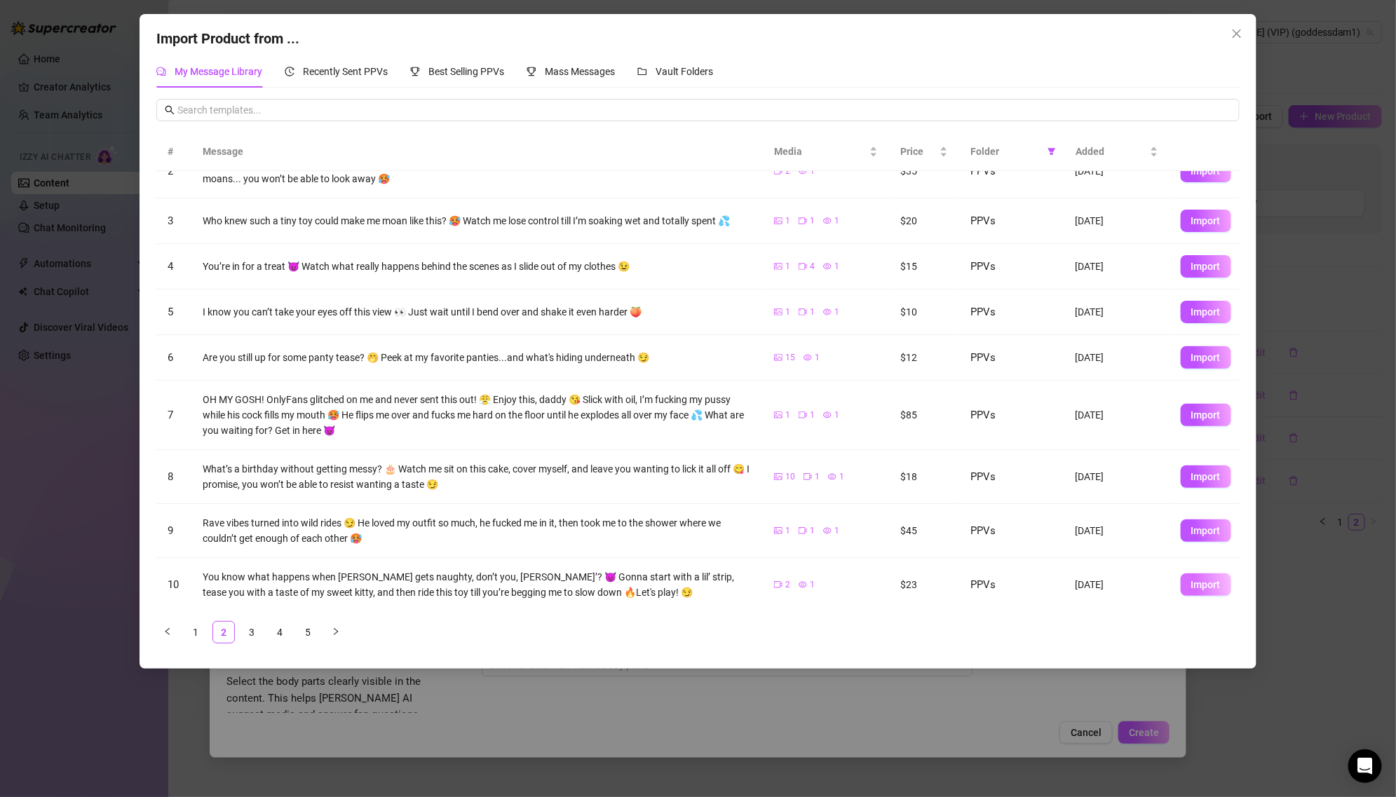
click at [1207, 581] on span "Import" at bounding box center [1205, 584] width 29 height 11
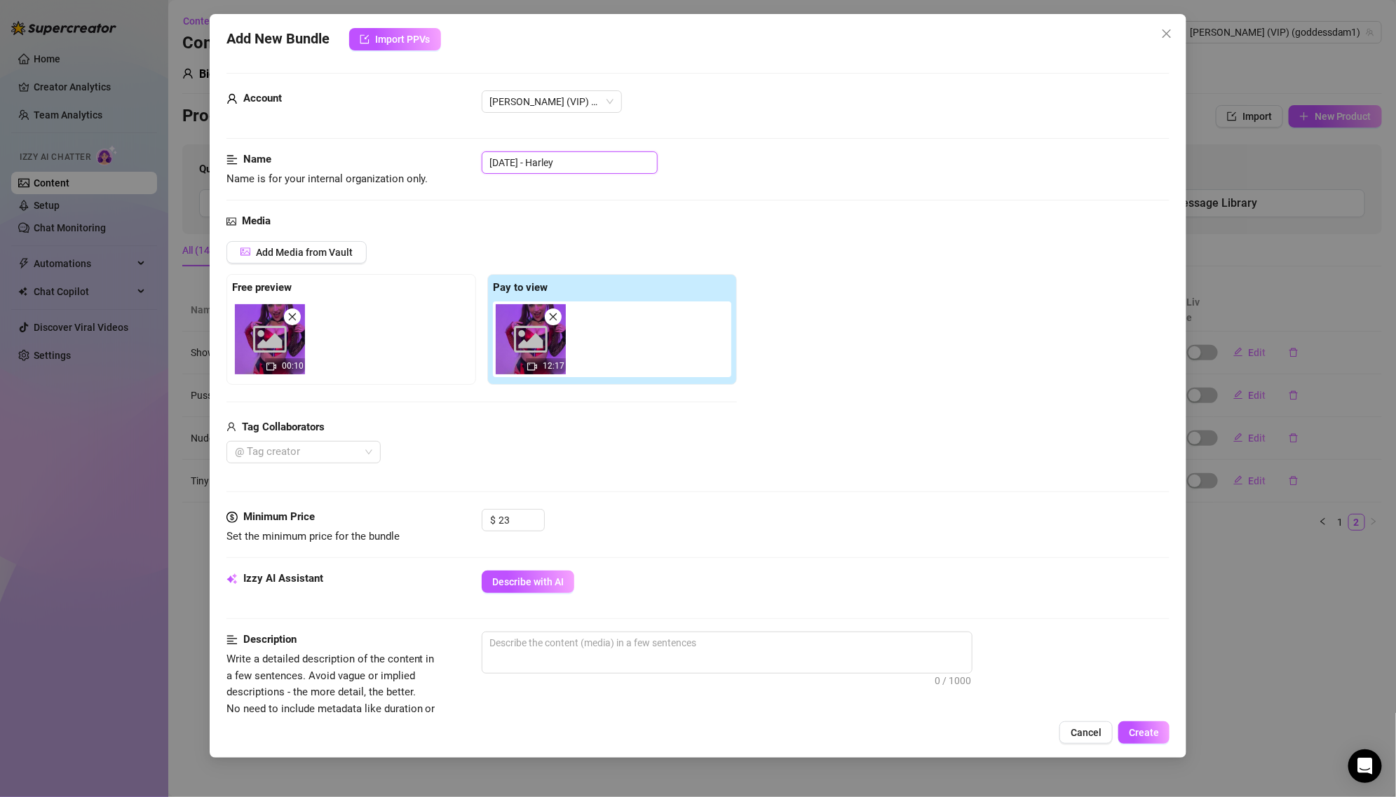
drag, startPoint x: 547, startPoint y: 159, endPoint x: 470, endPoint y: 159, distance: 77.1
click at [470, 159] on div "Name Name is for your internal organization only. [DATE] - Harley" at bounding box center [697, 169] width 943 height 36
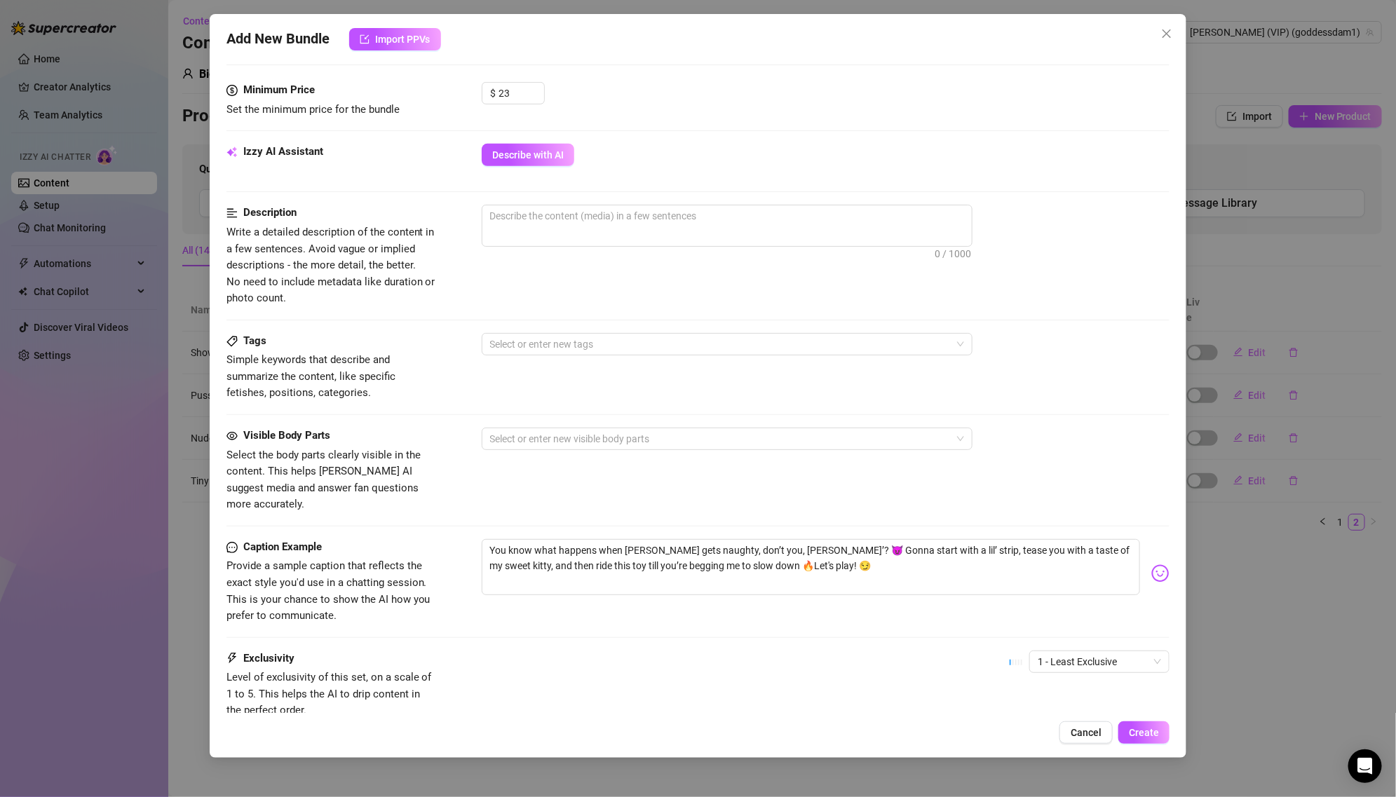
scroll to position [450, 0]
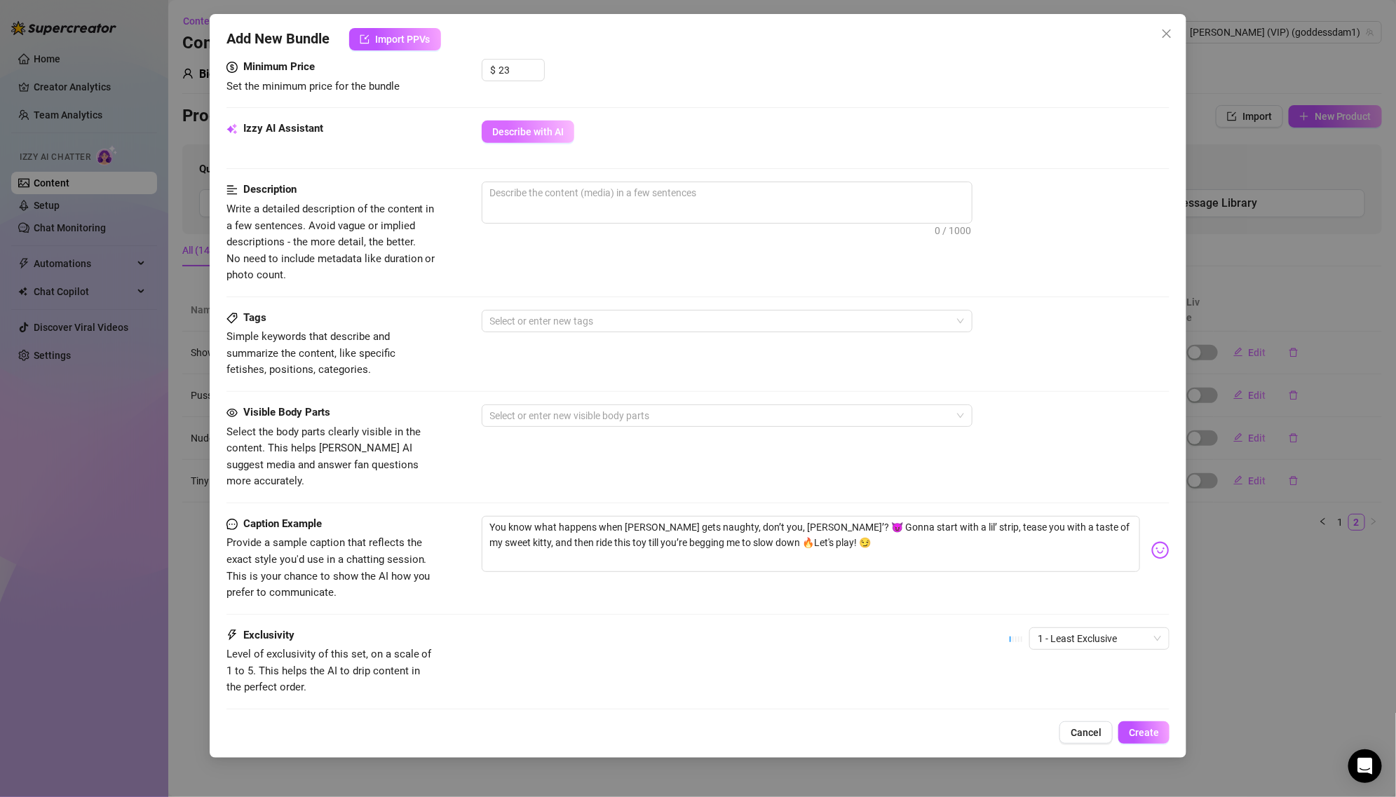
click at [548, 135] on span "Describe with AI" at bounding box center [527, 131] width 71 height 11
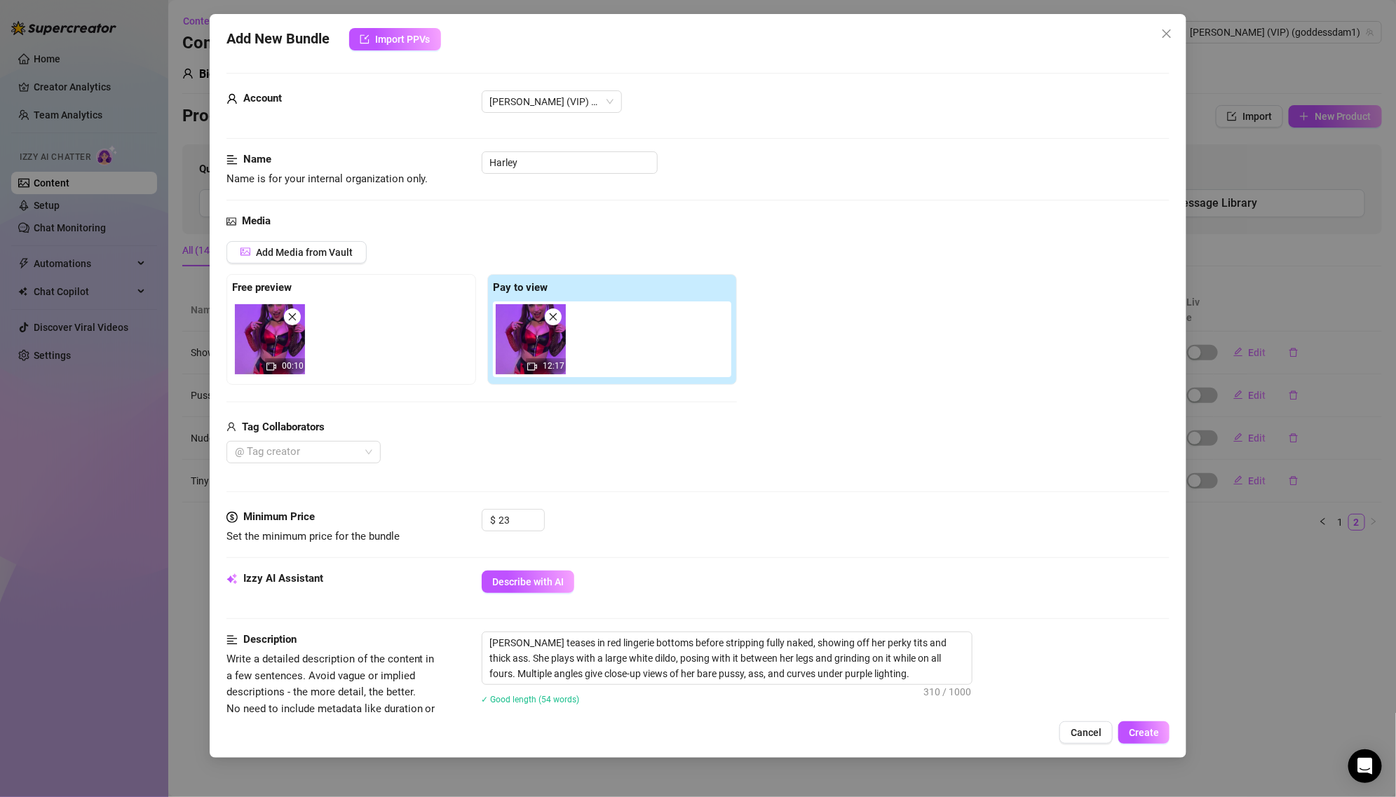
scroll to position [517, 0]
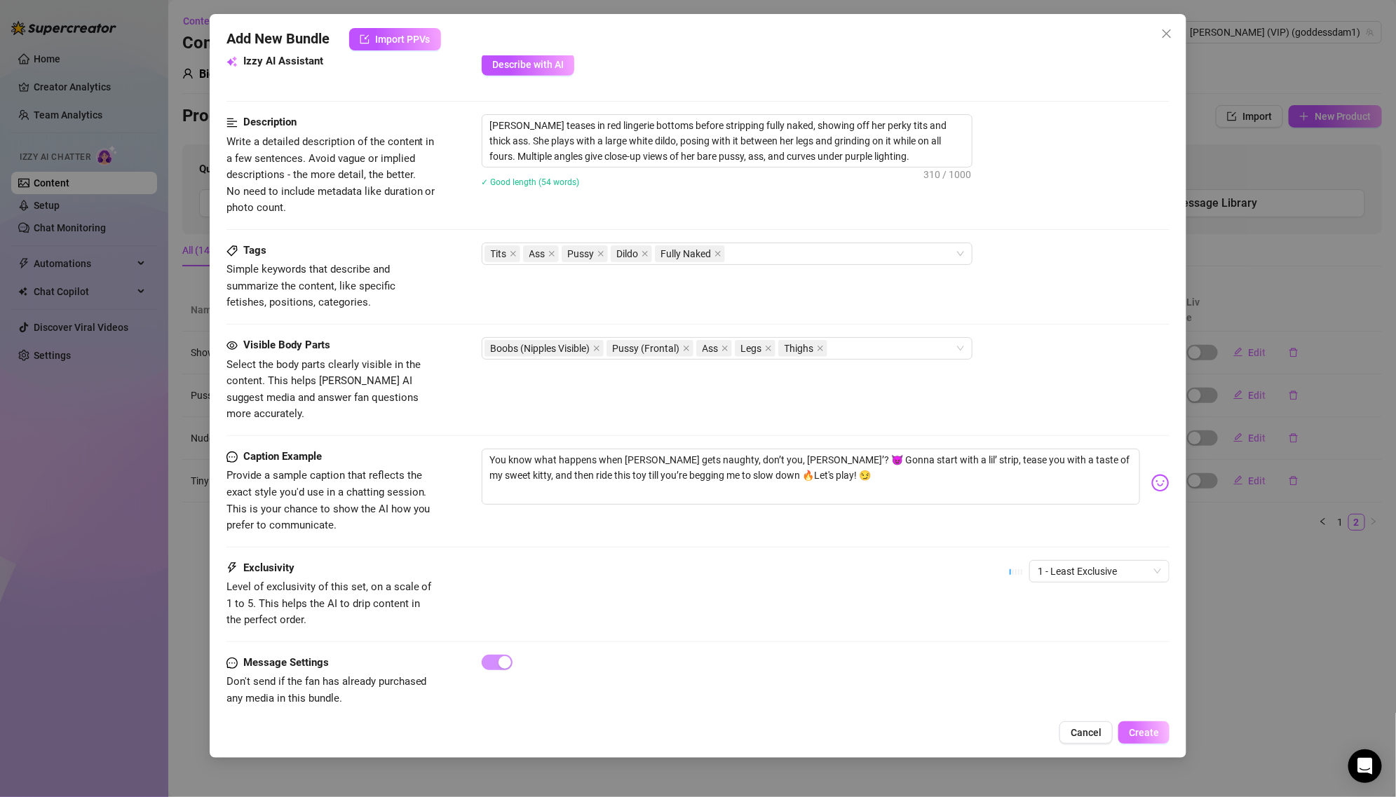
click at [1152, 737] on span "Create" at bounding box center [1143, 732] width 30 height 11
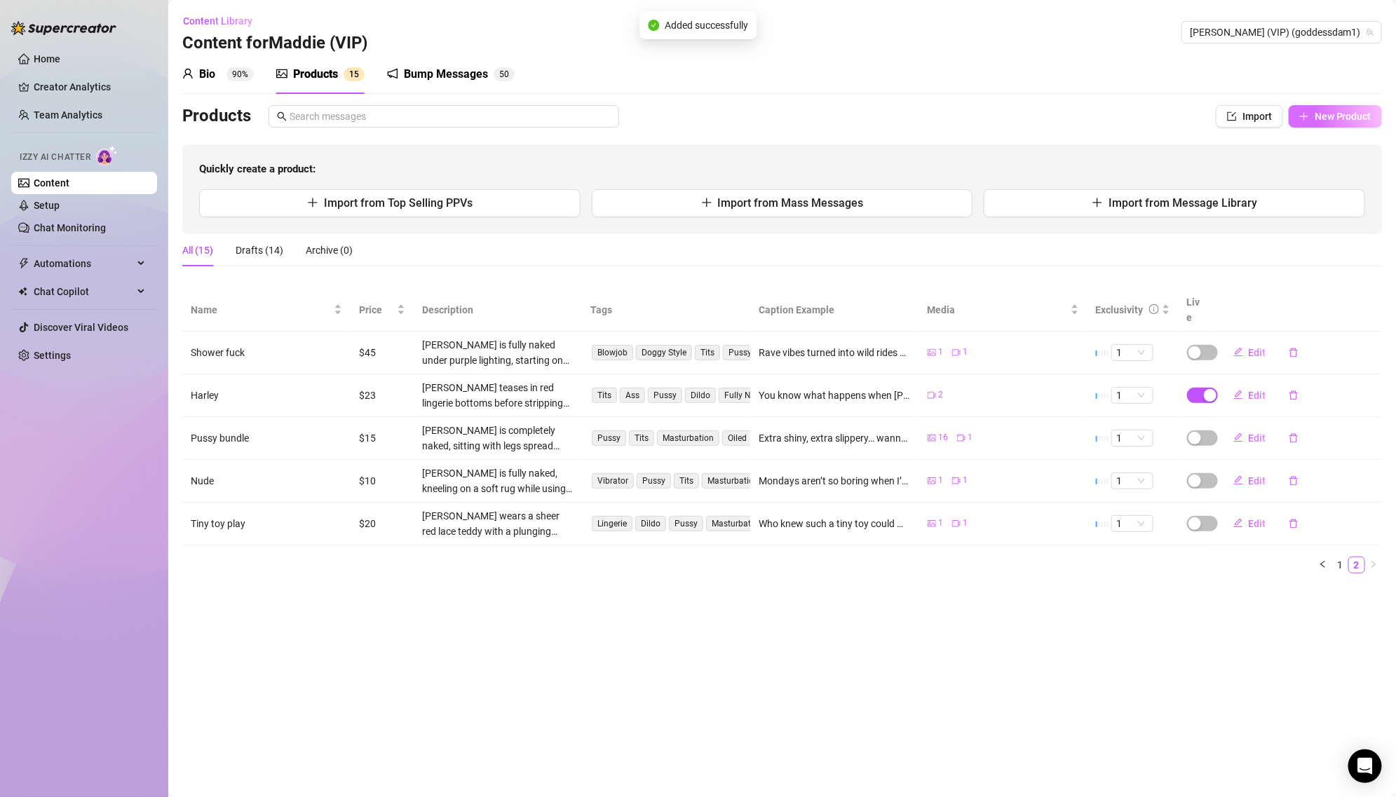
click at [1325, 109] on button "New Product" at bounding box center [1334, 116] width 93 height 22
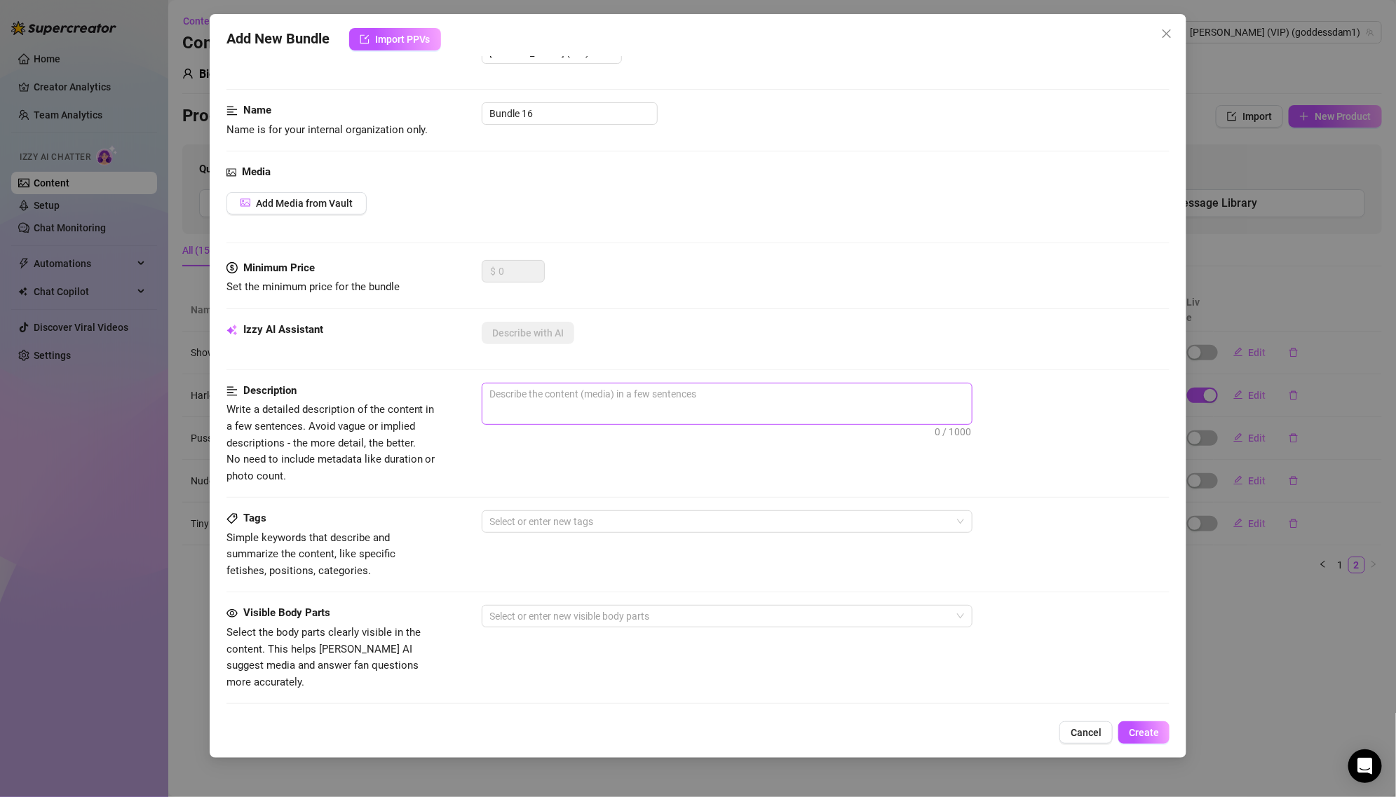
scroll to position [0, 0]
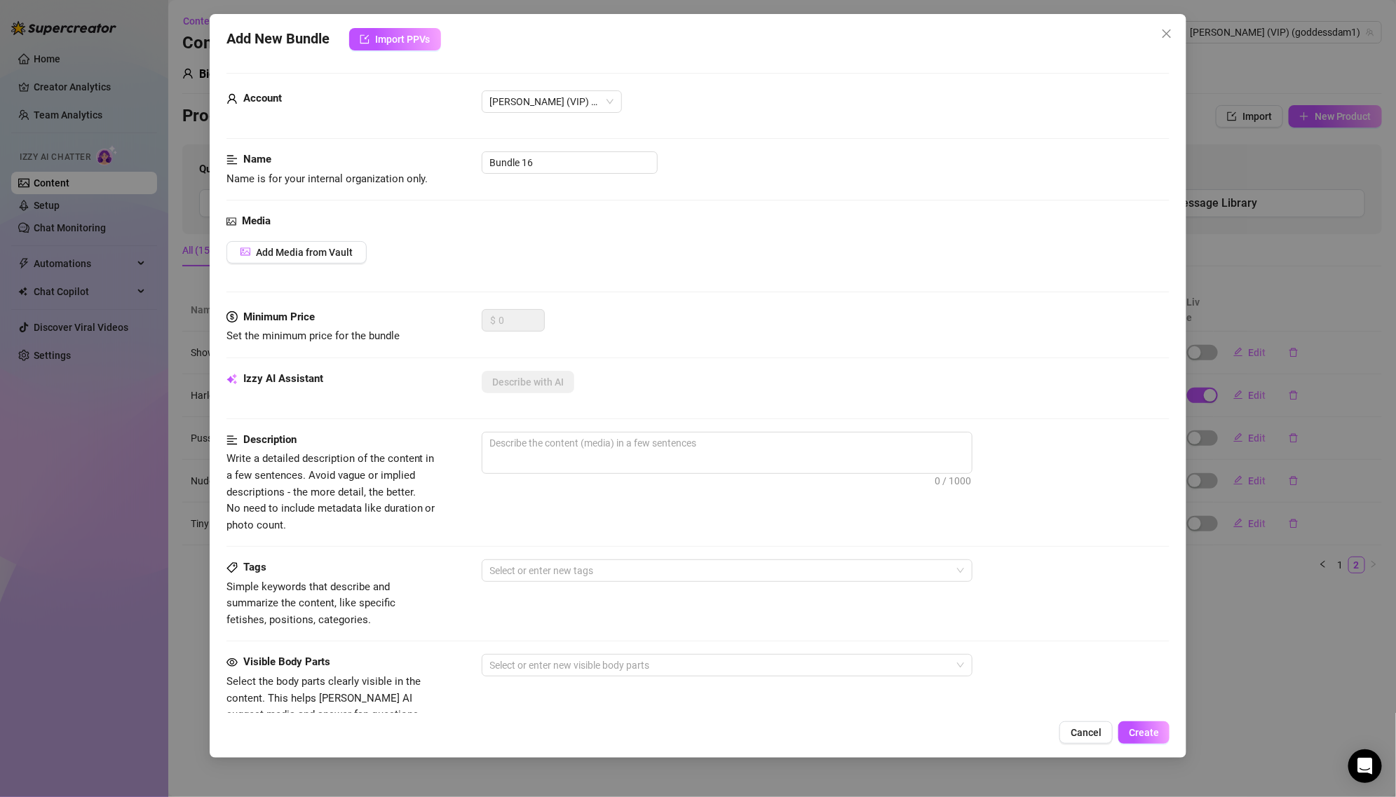
click at [1084, 318] on div "$ 0" at bounding box center [826, 326] width 688 height 35
click at [1228, 339] on div "Add New Bundle Import PPVs Account [PERSON_NAME] (VIP) (@goddessdam1) Name Name…" at bounding box center [698, 398] width 1396 height 797
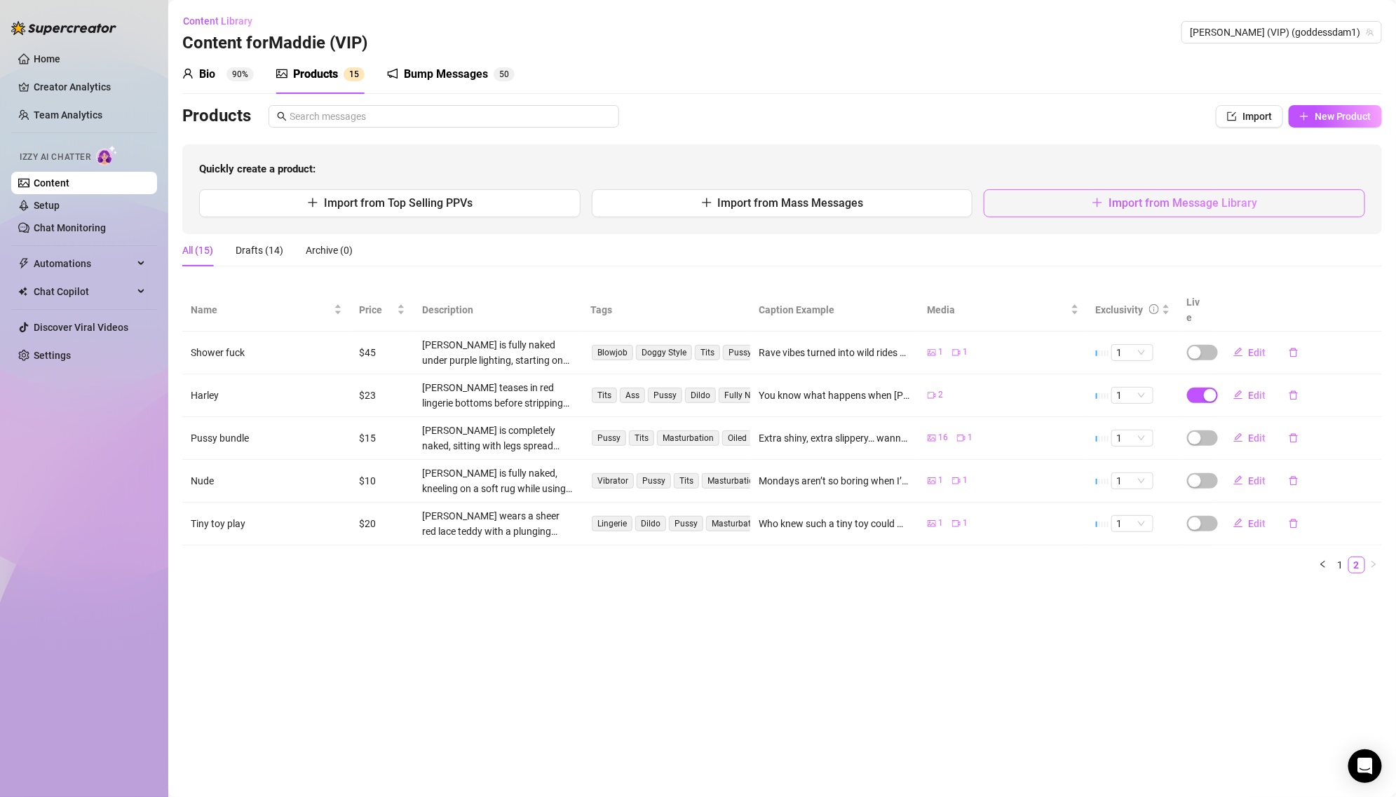
click at [1196, 205] on span "Import from Message Library" at bounding box center [1182, 202] width 149 height 13
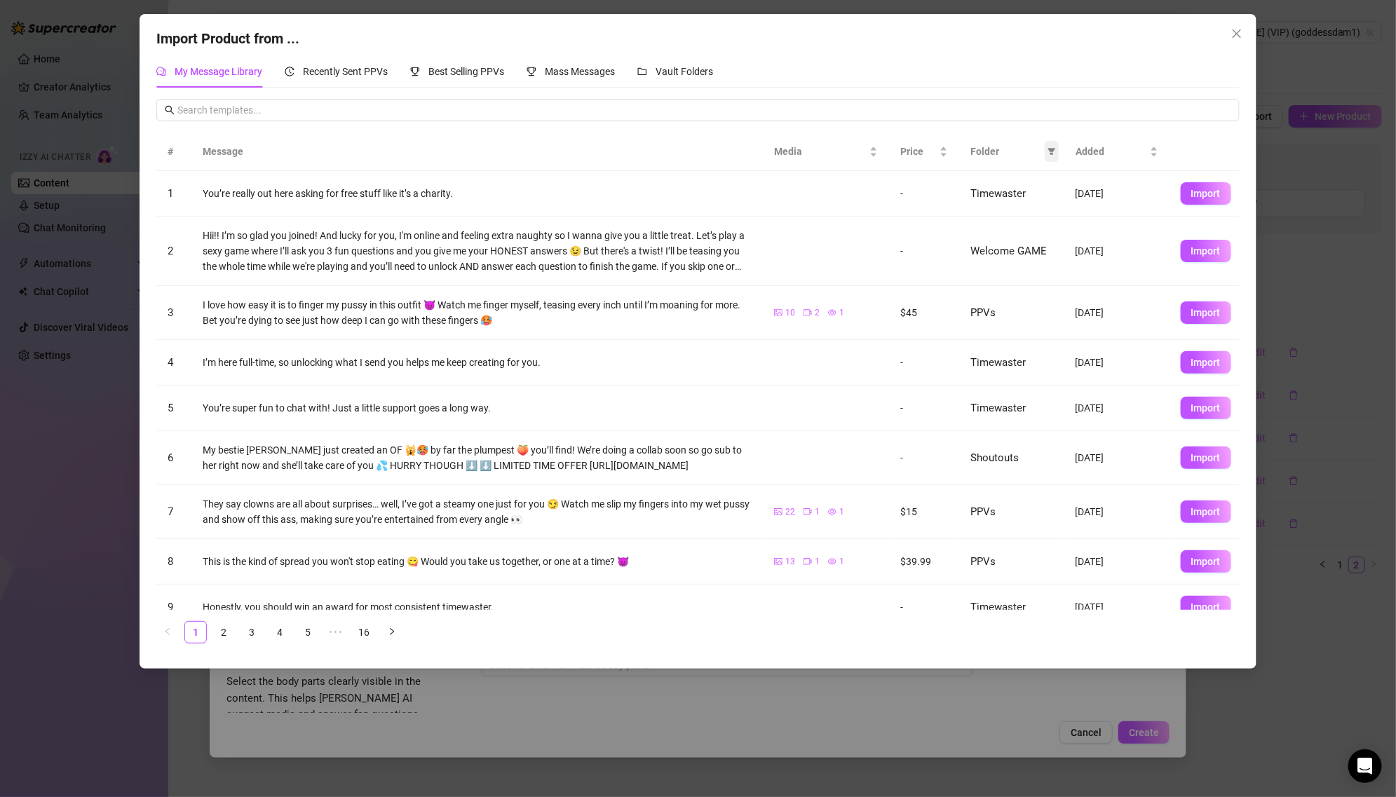
click at [1051, 149] on icon "filter" at bounding box center [1052, 152] width 8 height 7
click at [1007, 259] on li "PPVs" at bounding box center [1004, 268] width 102 height 22
click at [1041, 362] on span "OK" at bounding box center [1041, 363] width 13 height 11
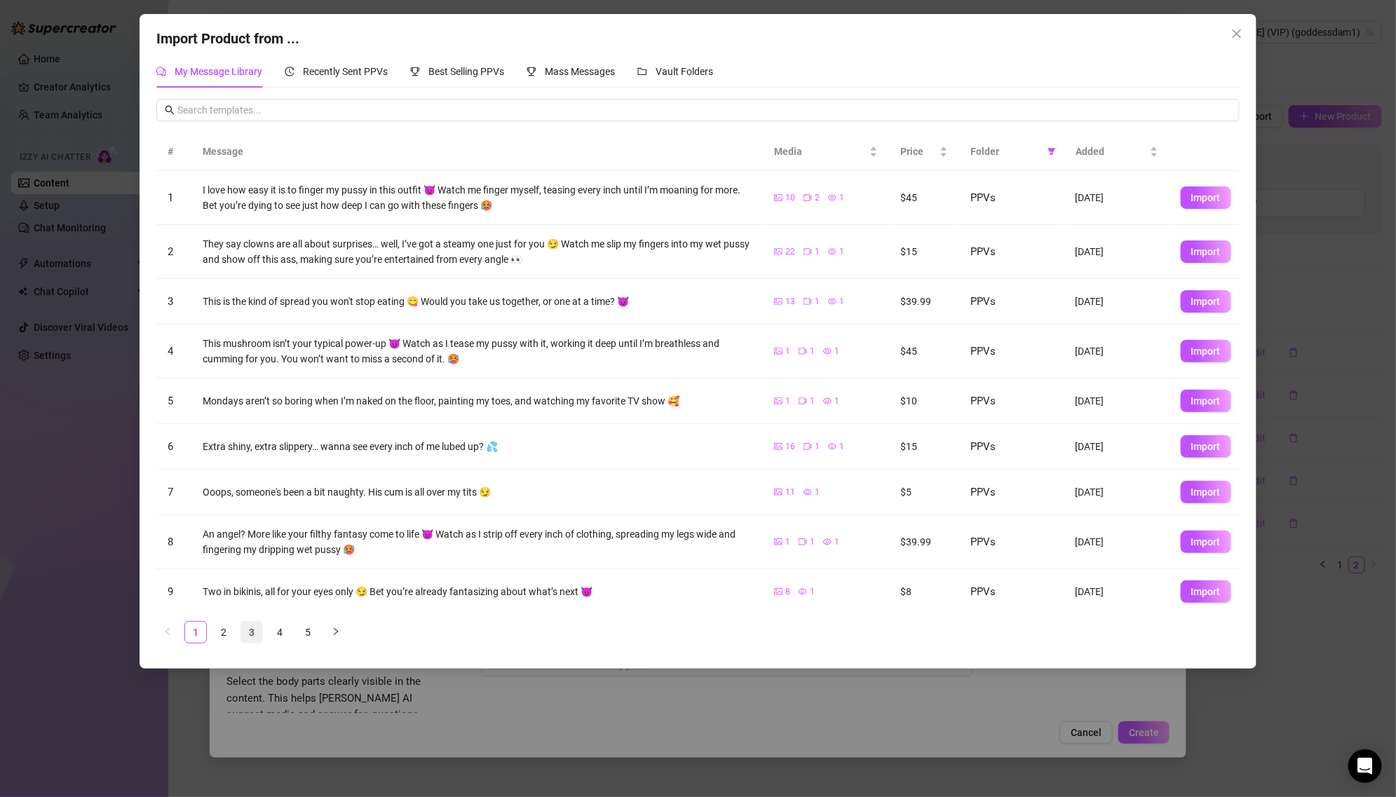
click at [250, 625] on link "3" at bounding box center [251, 632] width 21 height 21
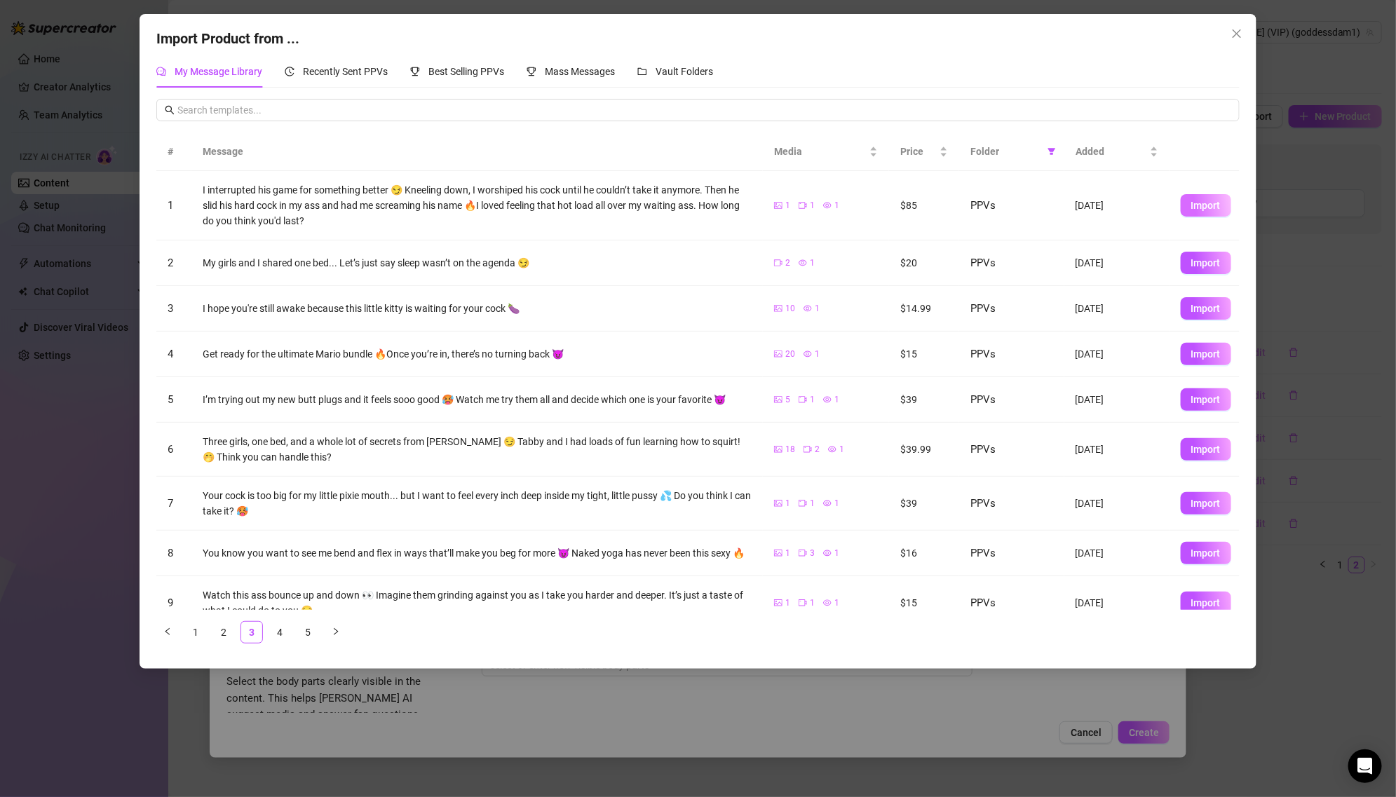
click at [1203, 207] on span "Import" at bounding box center [1205, 205] width 29 height 11
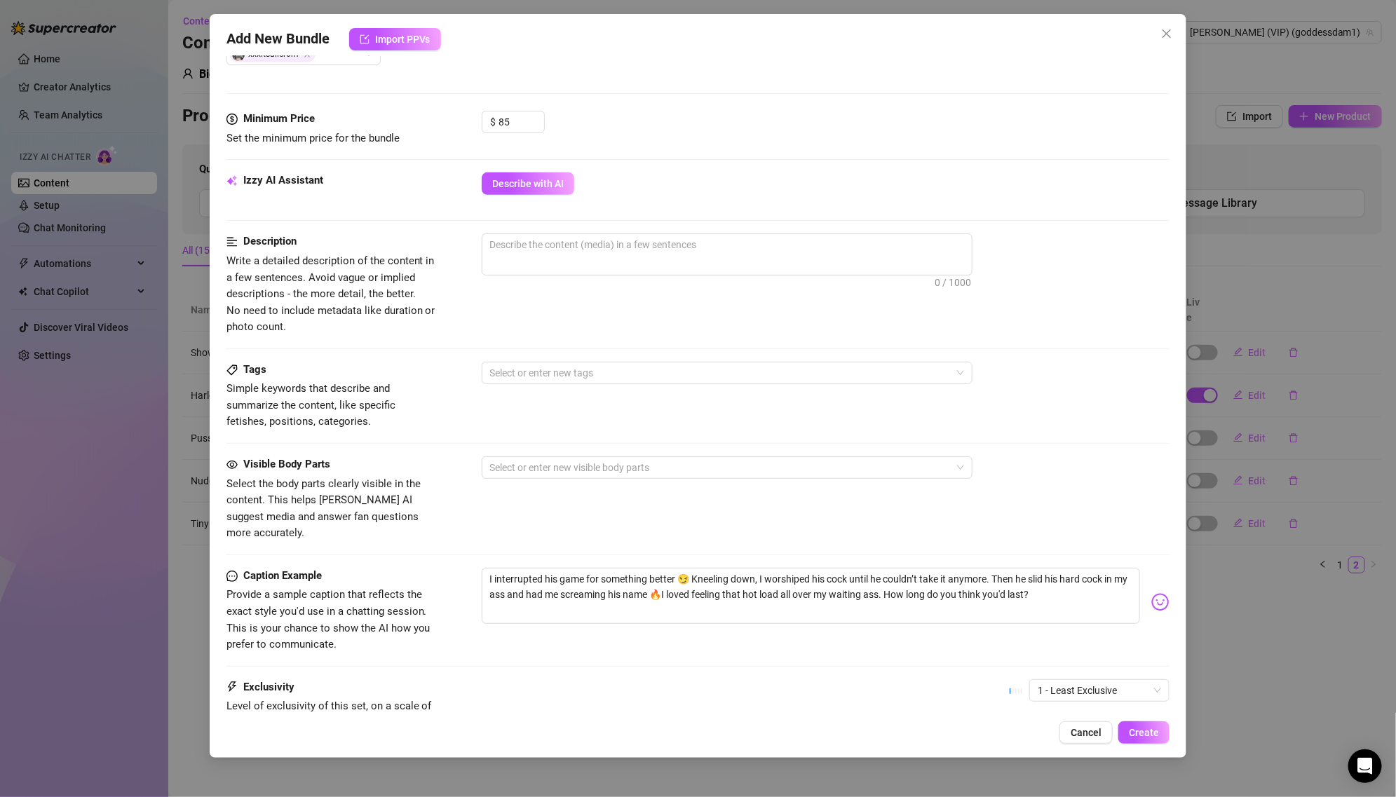
scroll to position [517, 0]
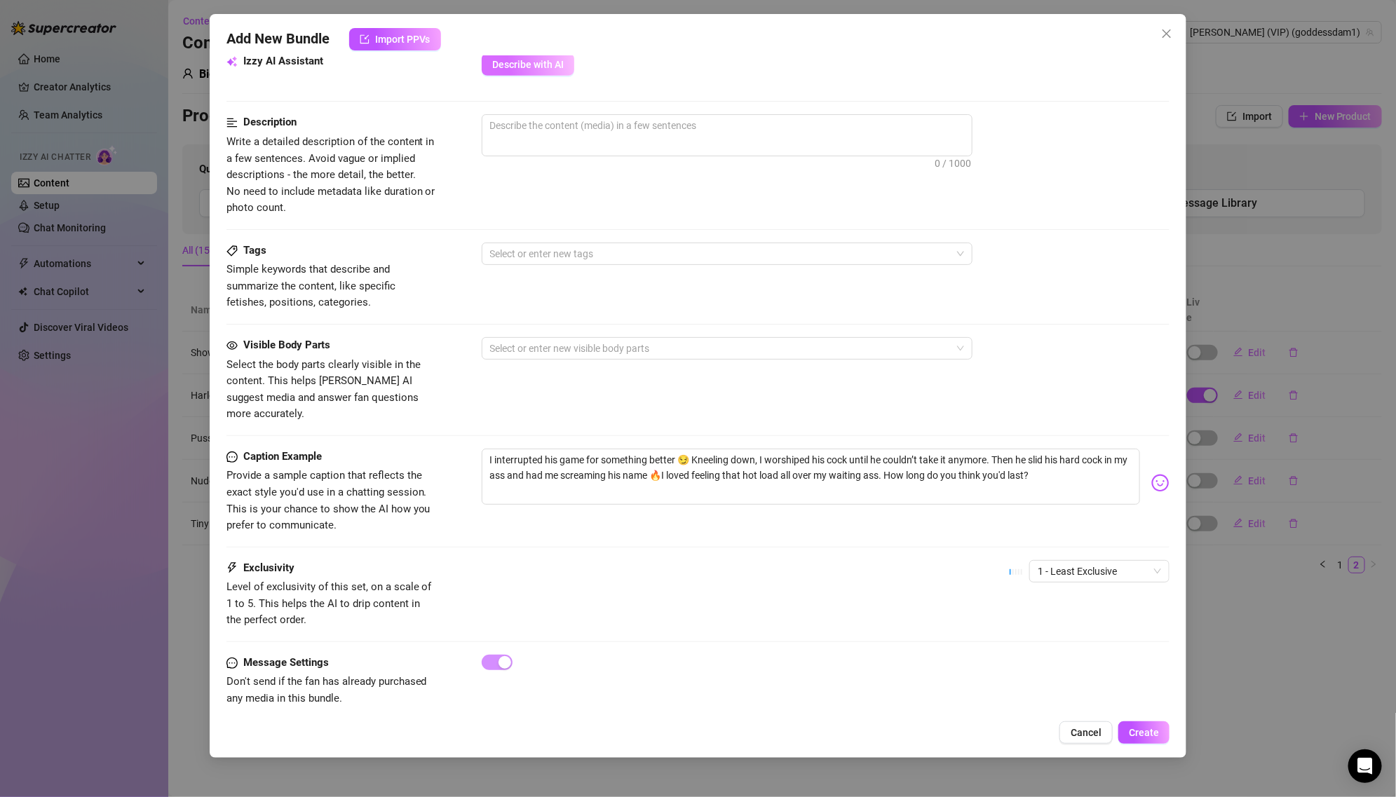
click at [525, 64] on span "Describe with AI" at bounding box center [527, 64] width 71 height 11
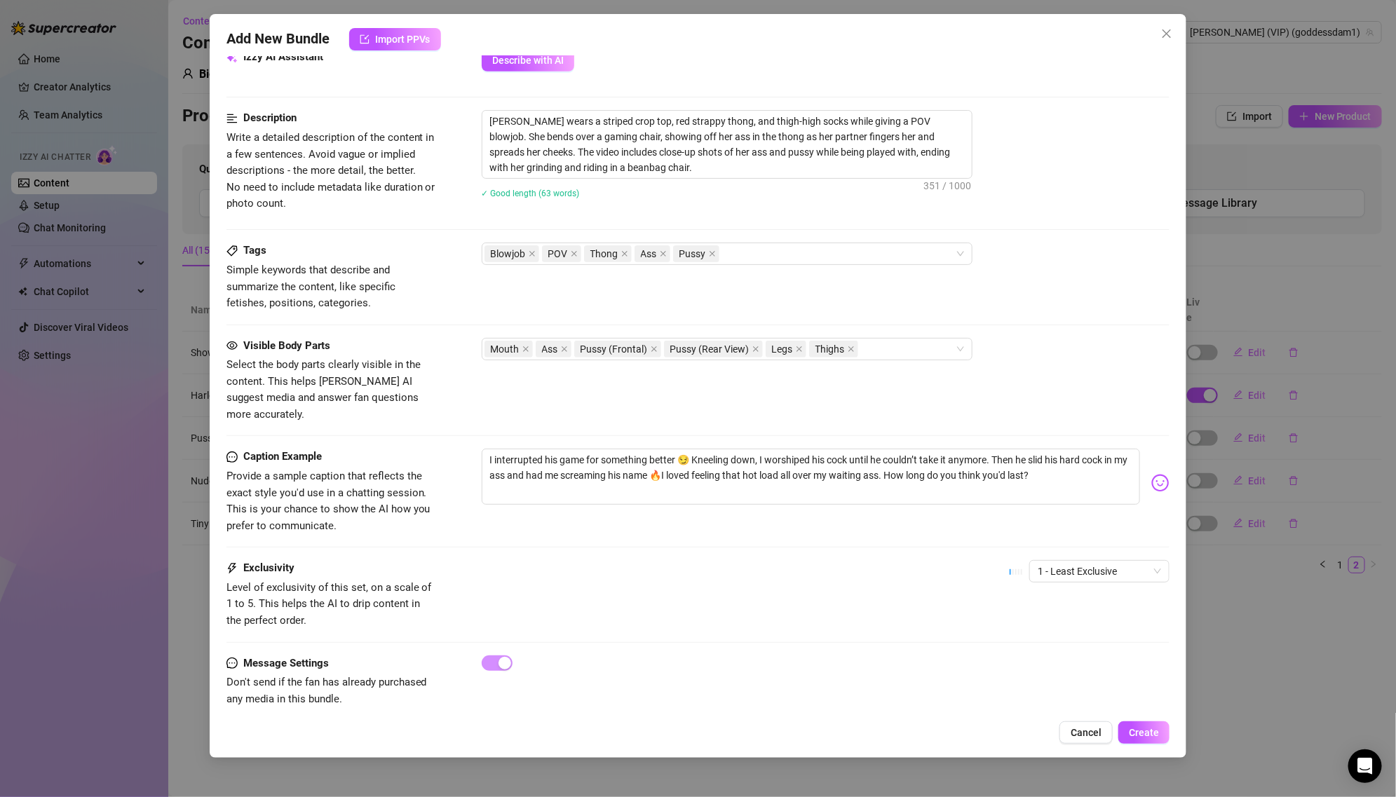
scroll to position [0, 0]
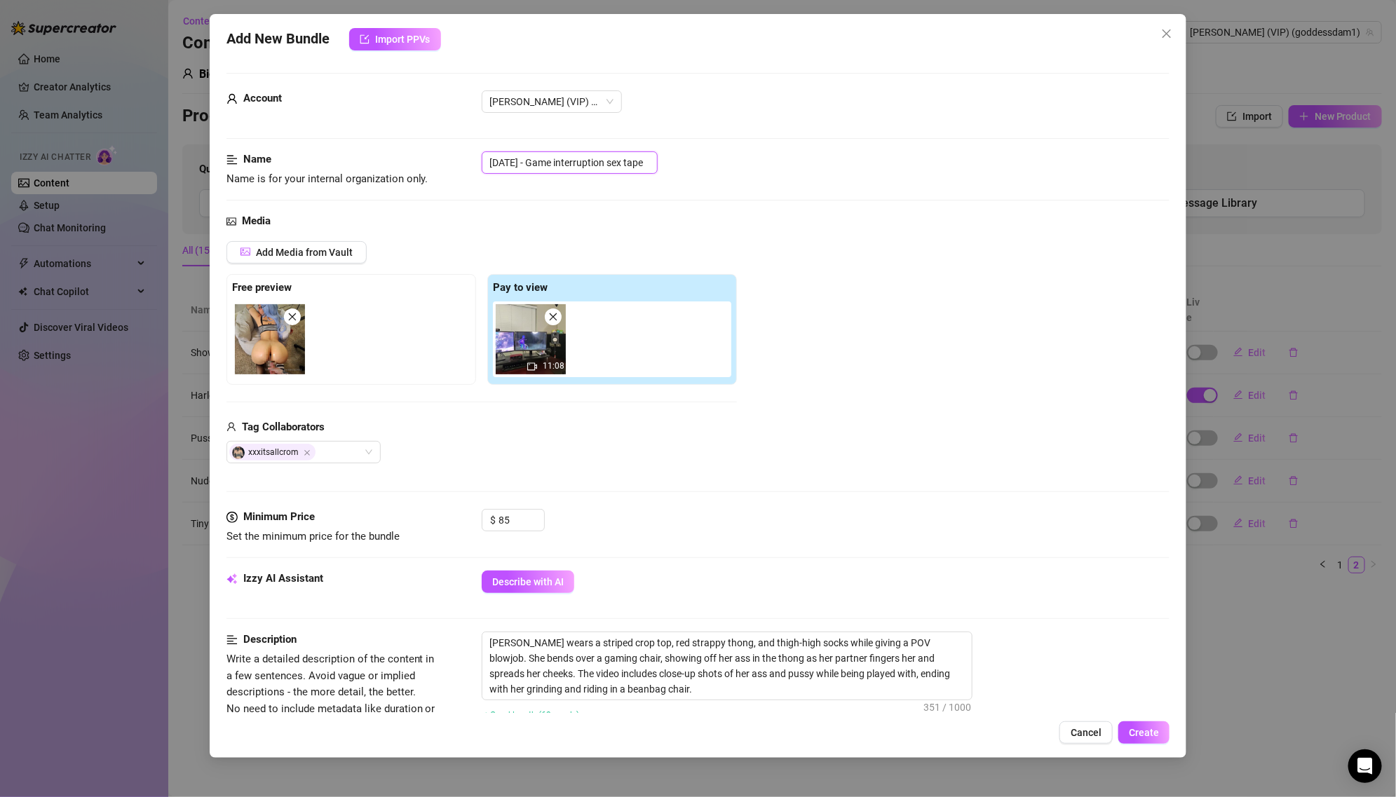
drag, startPoint x: 544, startPoint y: 158, endPoint x: 428, endPoint y: 156, distance: 115.7
click at [428, 156] on div "Name Name is for your internal organization only. [DATE] - Game interruption se…" at bounding box center [697, 169] width 943 height 36
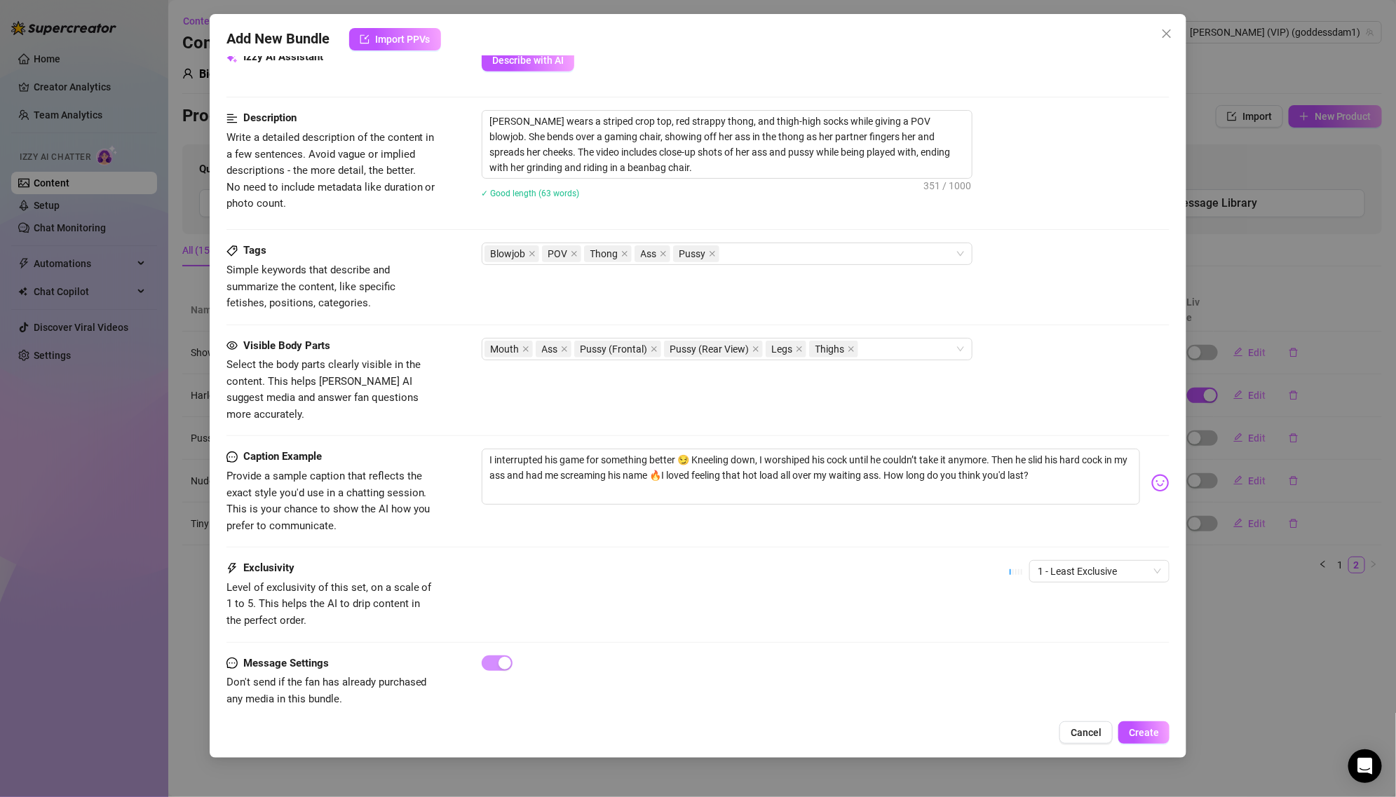
click at [1159, 746] on div "Add New Bundle Import PPVs Account [PERSON_NAME] (VIP) (@goddessdam1) Name Name…" at bounding box center [698, 386] width 977 height 744
click at [1150, 732] on span "Create" at bounding box center [1143, 732] width 30 height 11
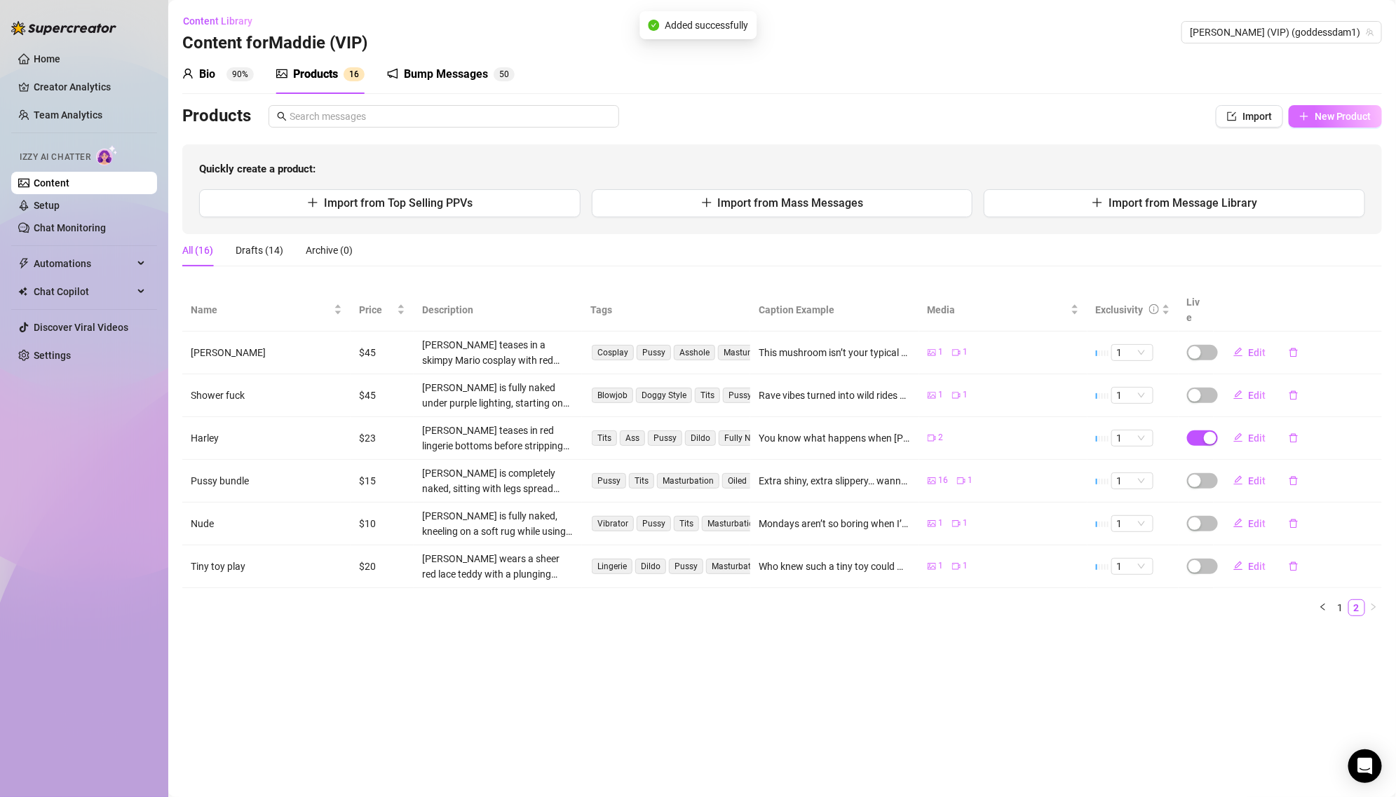
click at [1322, 116] on span "New Product" at bounding box center [1342, 116] width 57 height 11
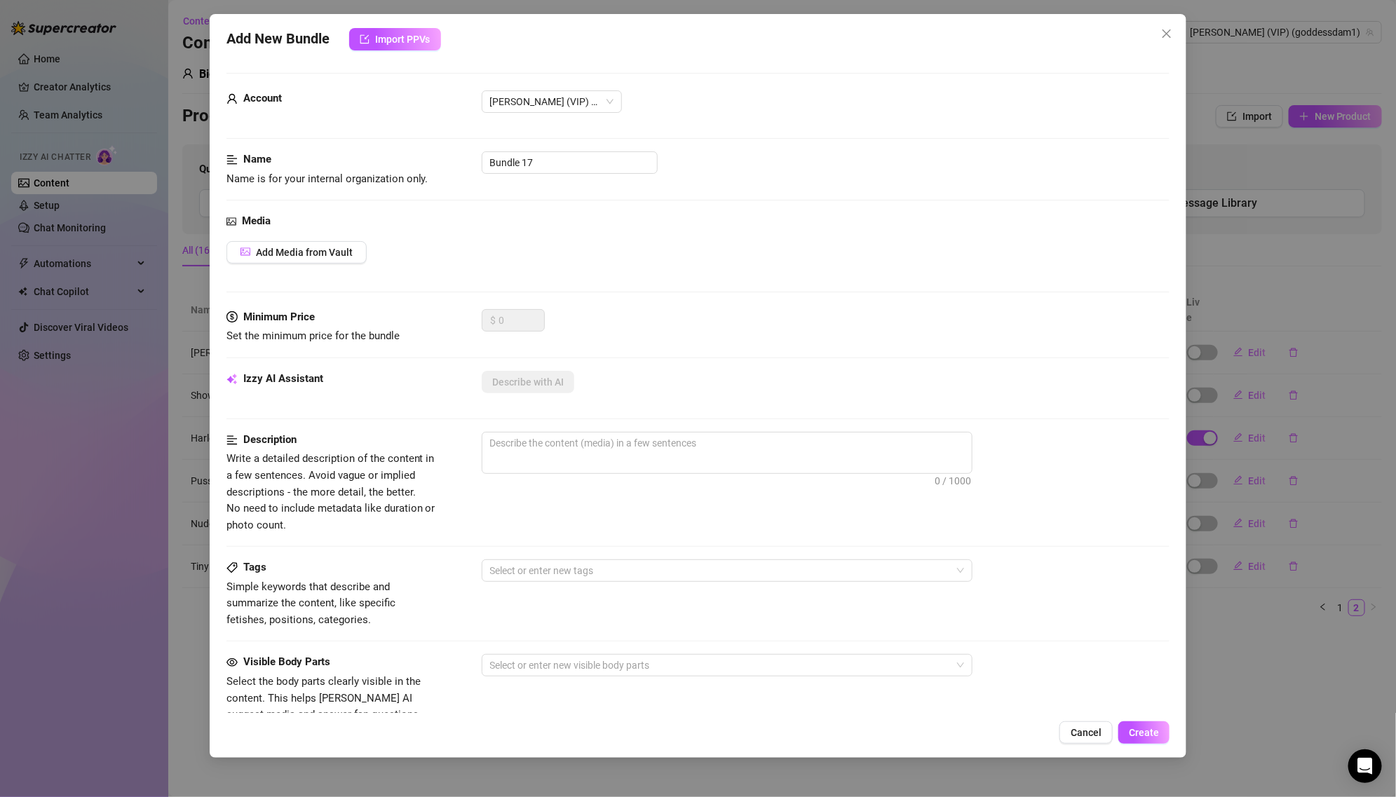
click at [1225, 505] on div "Add New Bundle Import PPVs Account [PERSON_NAME] (VIP) (@goddessdam1) Name Name…" at bounding box center [698, 398] width 1396 height 797
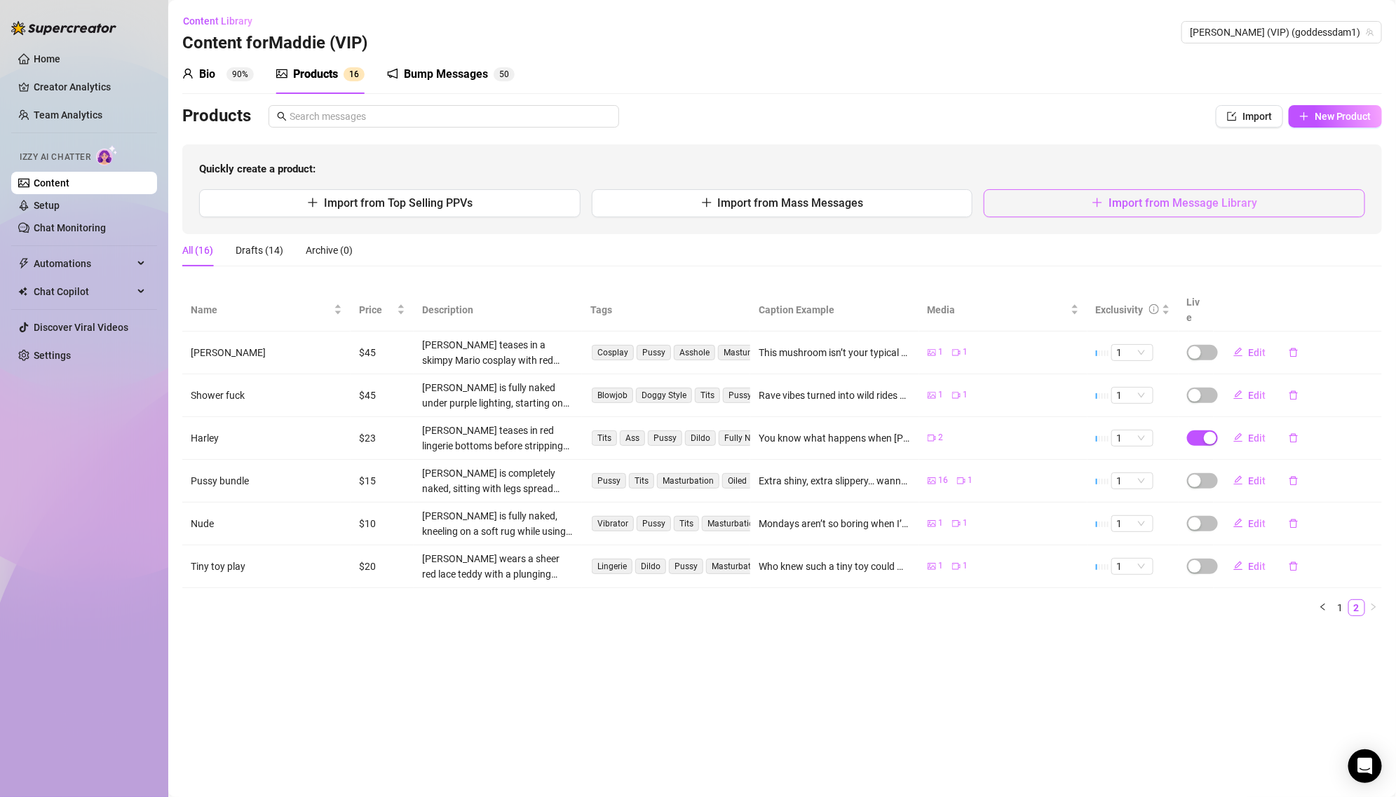
click at [1175, 195] on button "Import from Message Library" at bounding box center [1173, 203] width 381 height 28
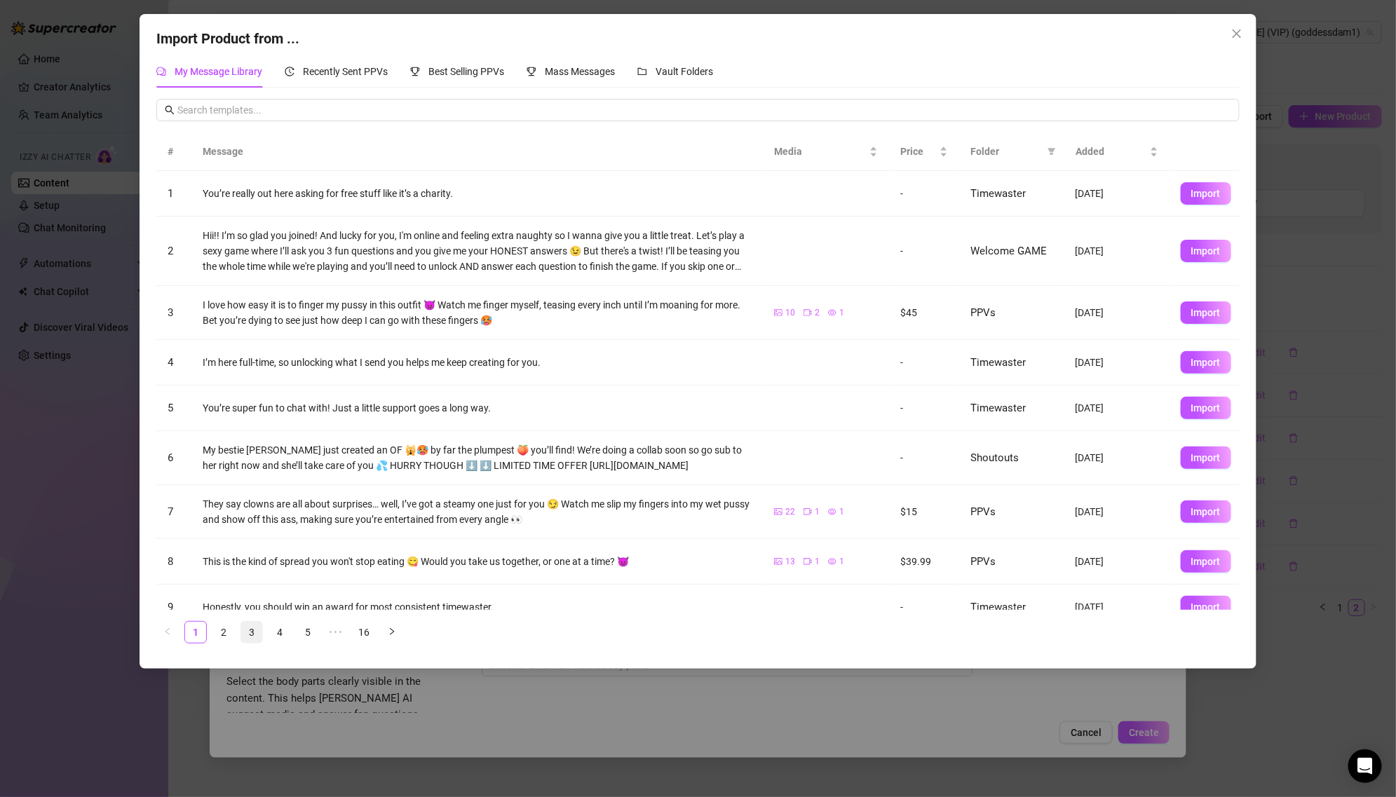
click at [246, 639] on link "3" at bounding box center [251, 632] width 21 height 21
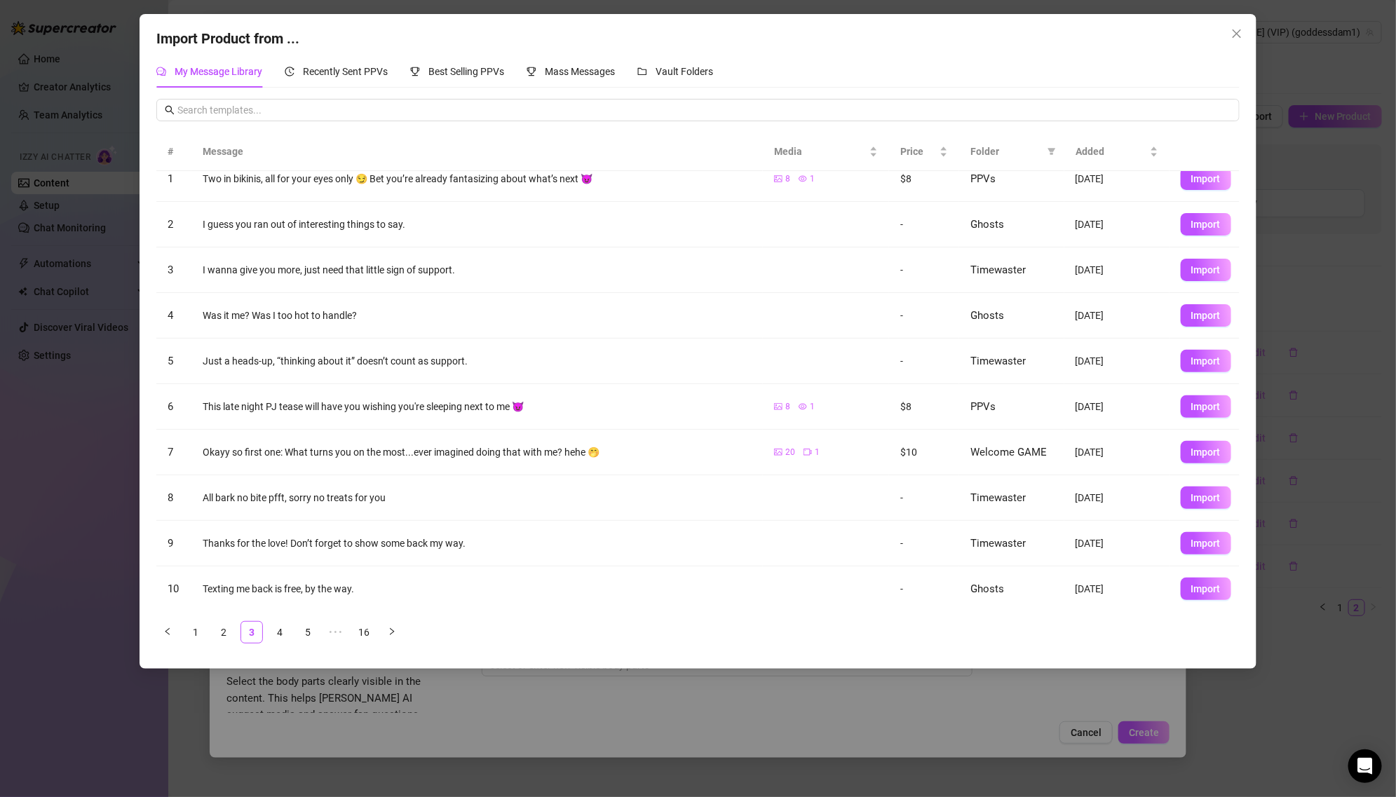
scroll to position [0, 0]
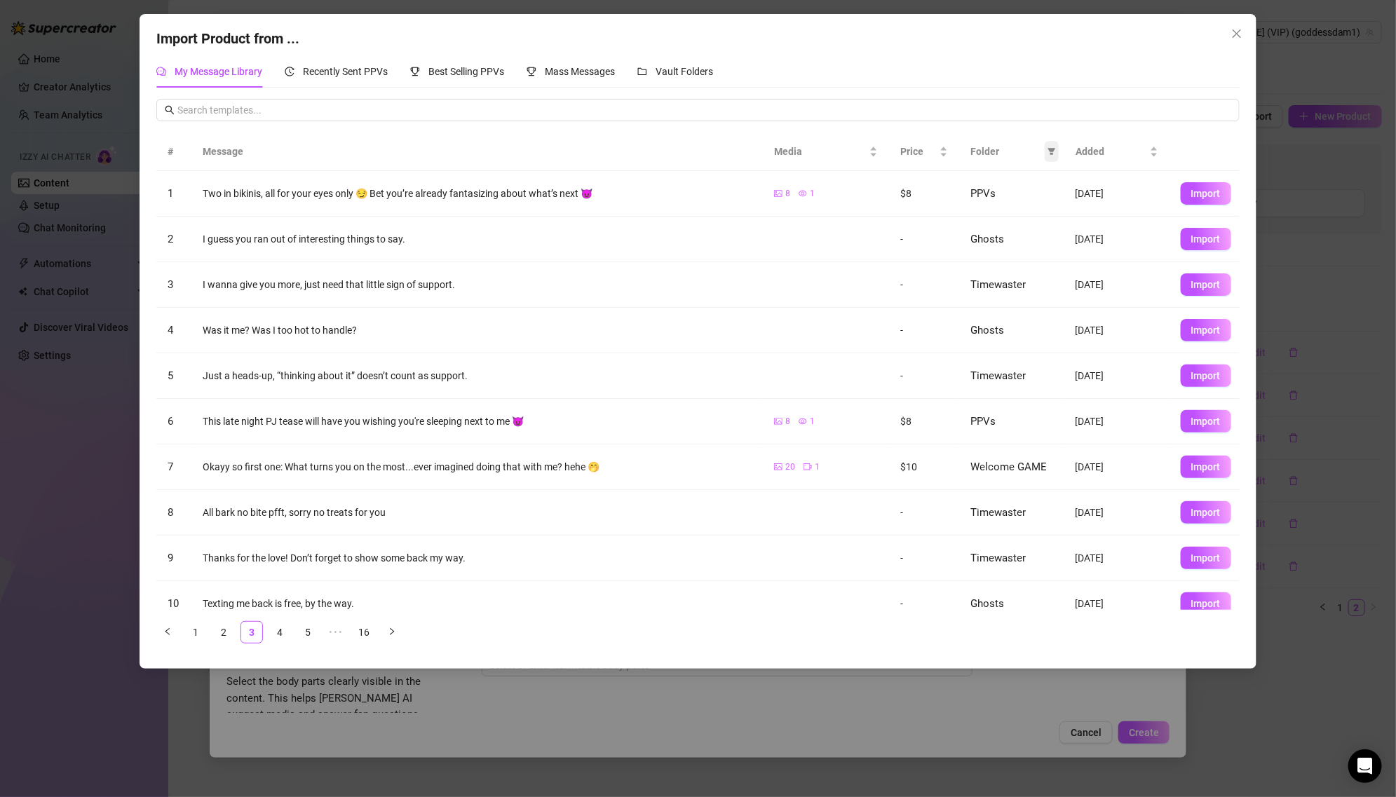
click at [1048, 154] on icon "filter" at bounding box center [1051, 151] width 8 height 8
click at [1004, 268] on span "PPVs" at bounding box center [1005, 268] width 86 height 15
click at [1035, 367] on span "OK" at bounding box center [1041, 363] width 13 height 11
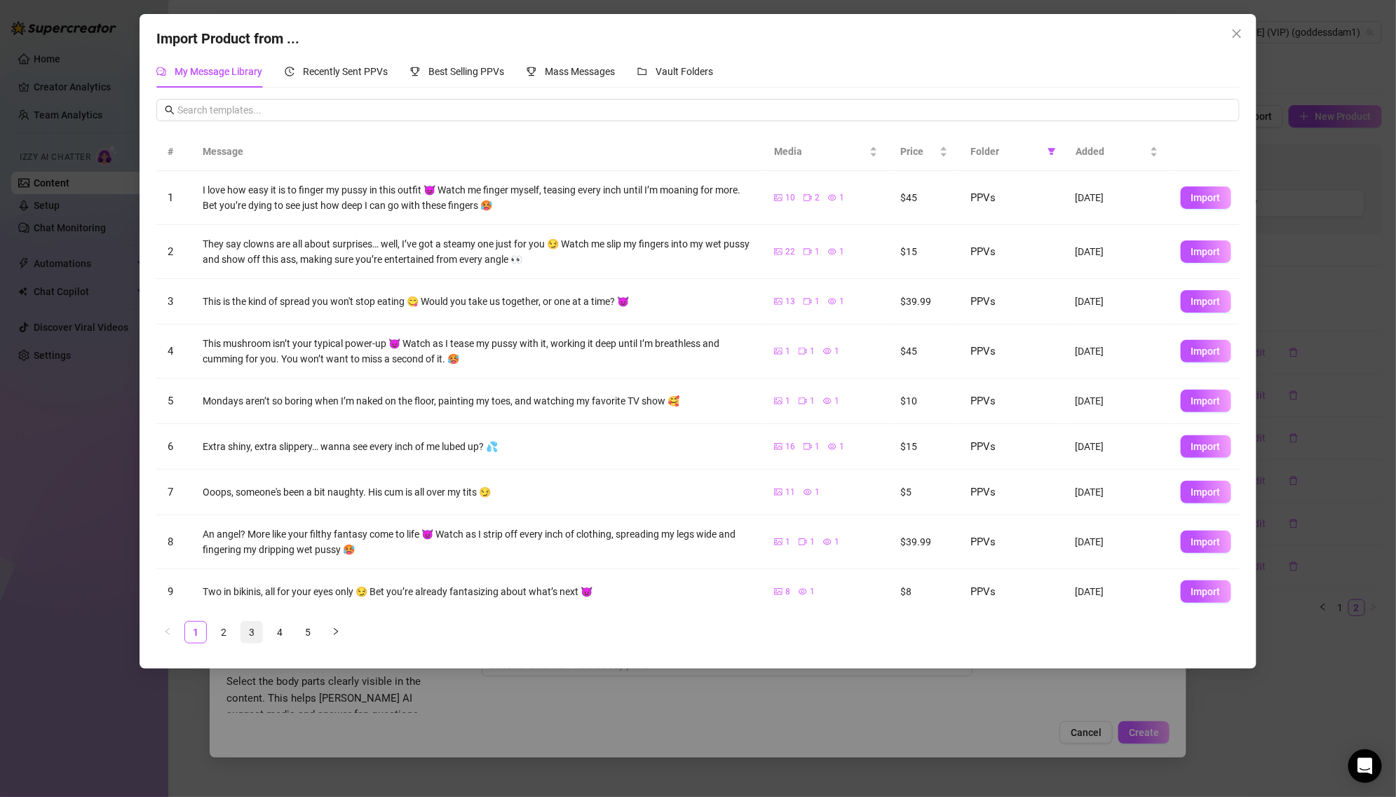
click at [244, 626] on link "3" at bounding box center [251, 632] width 21 height 21
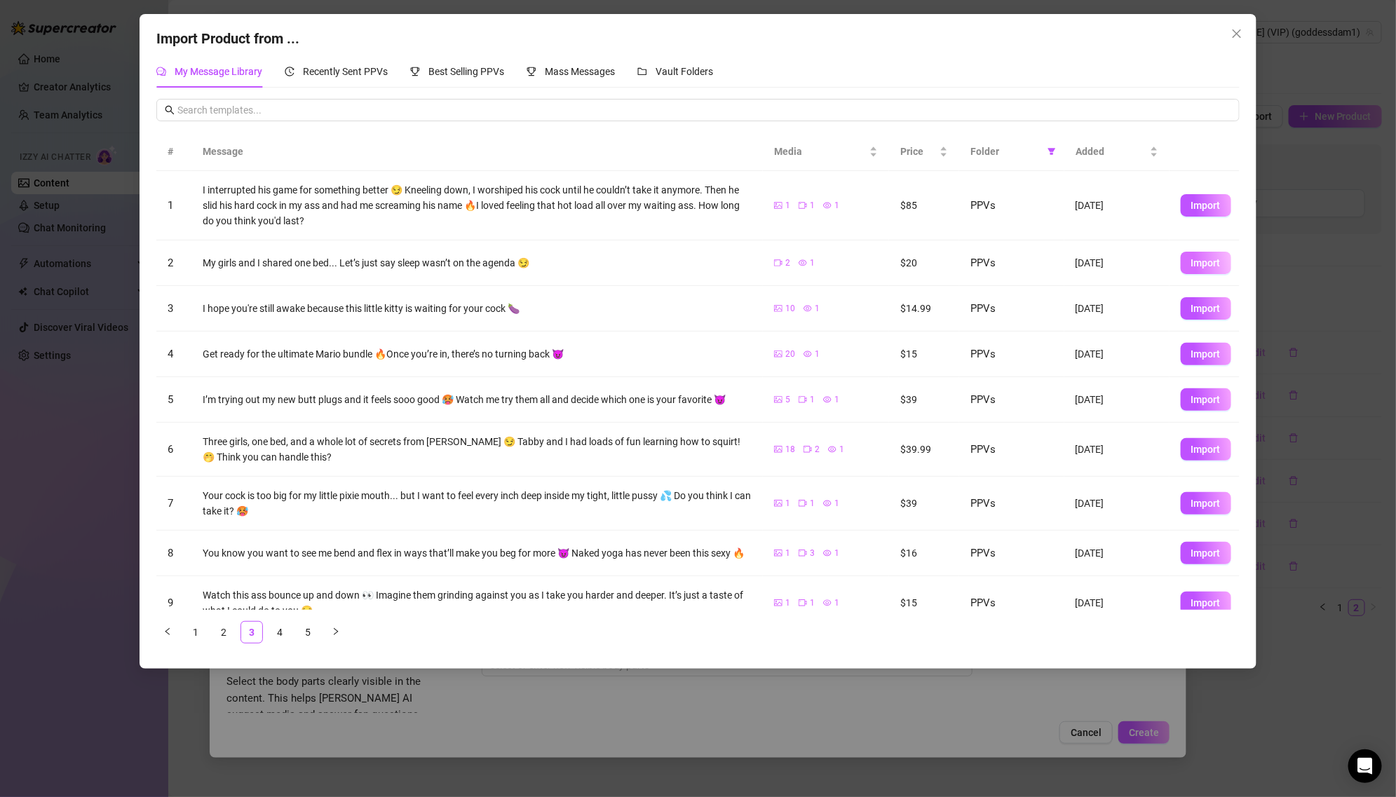
click at [1206, 263] on span "Import" at bounding box center [1205, 262] width 29 height 11
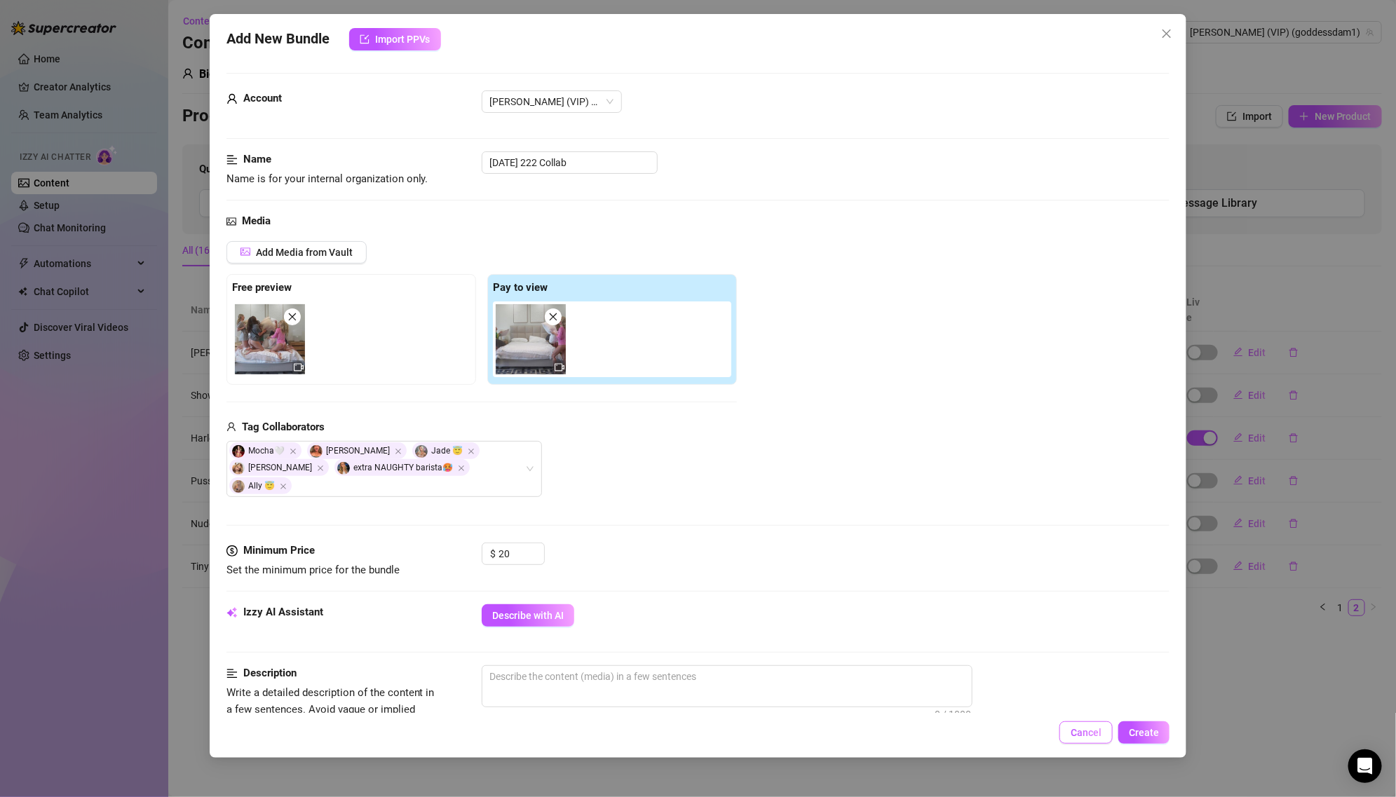
click at [1084, 730] on span "Cancel" at bounding box center [1085, 732] width 31 height 11
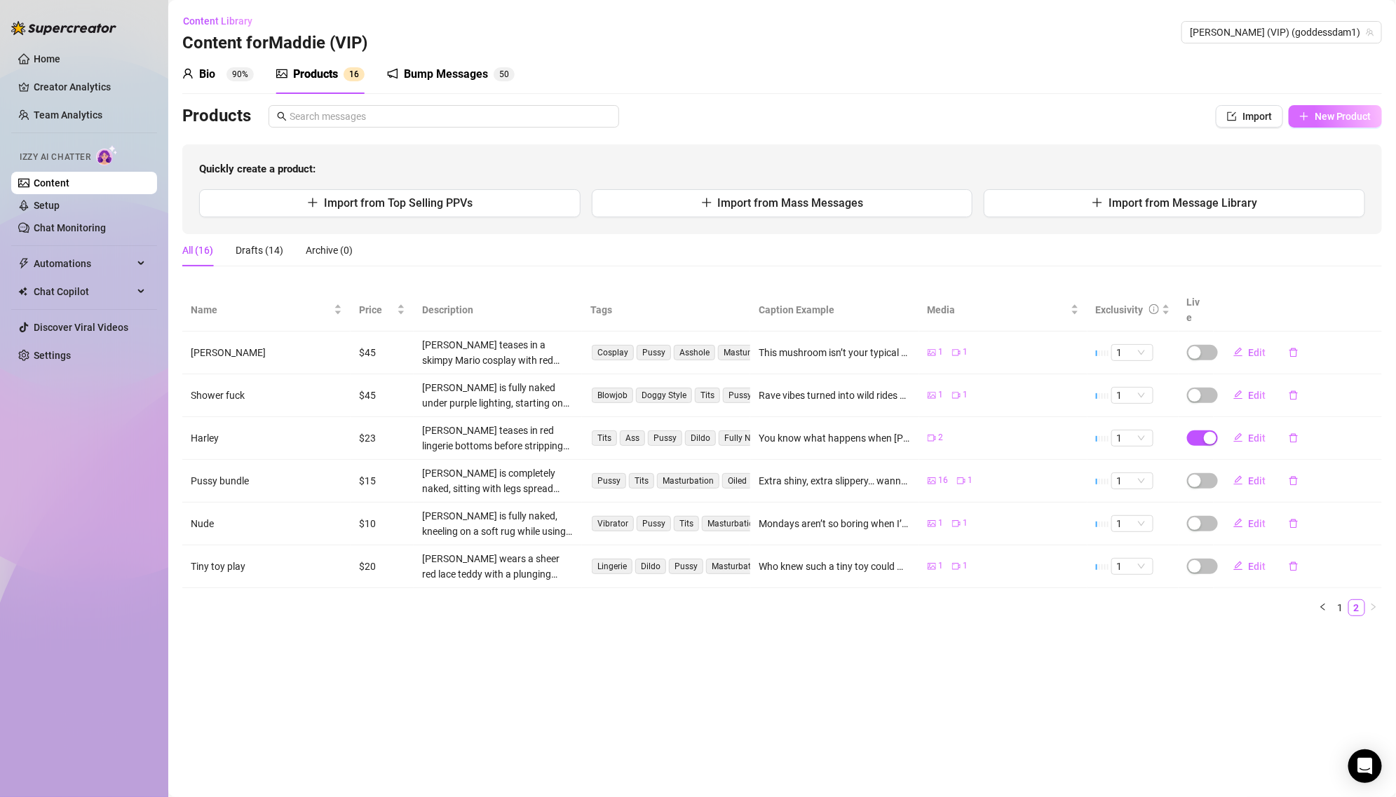
click at [1317, 119] on span "New Product" at bounding box center [1342, 116] width 57 height 11
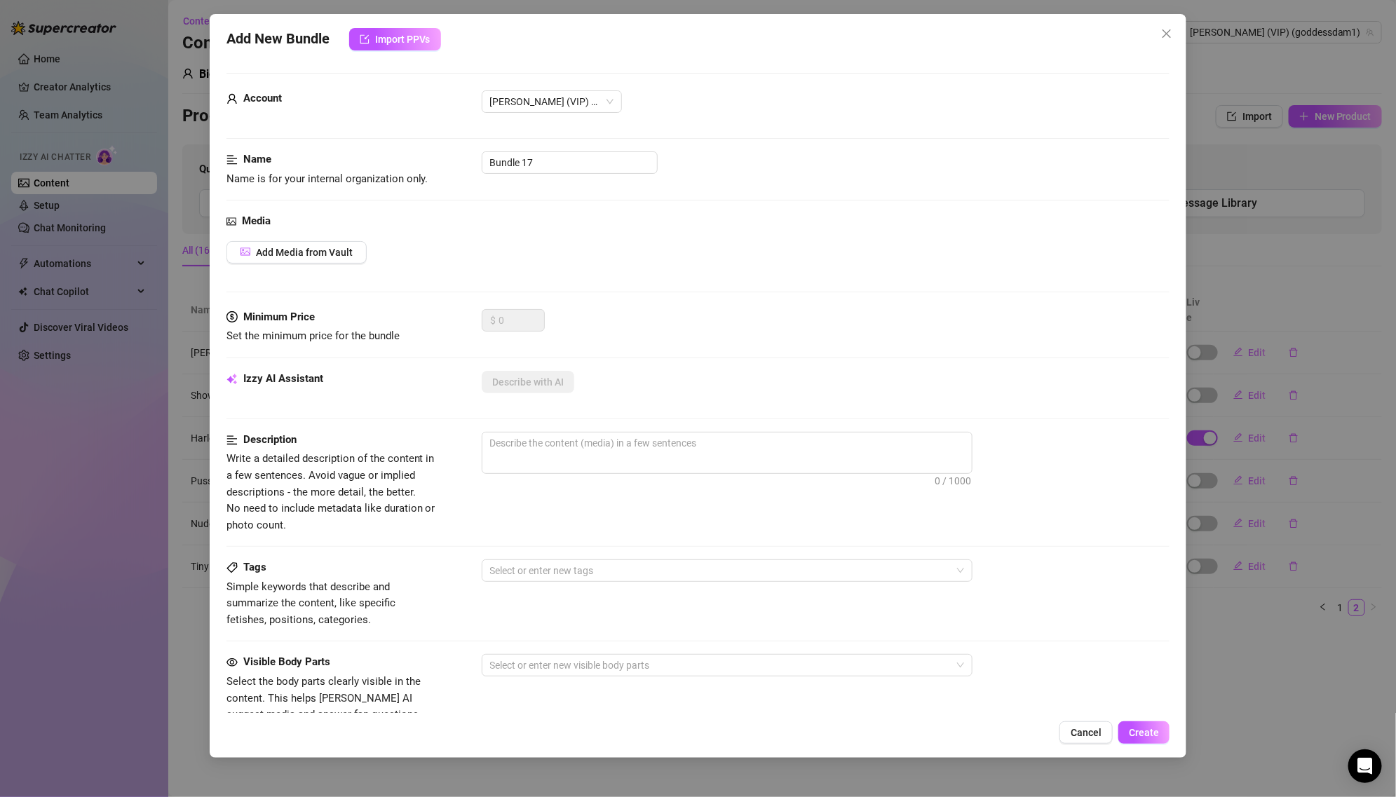
click at [1239, 350] on div "Add New Bundle Import PPVs Account [PERSON_NAME] (VIP) (@goddessdam1) Name Name…" at bounding box center [698, 398] width 1396 height 797
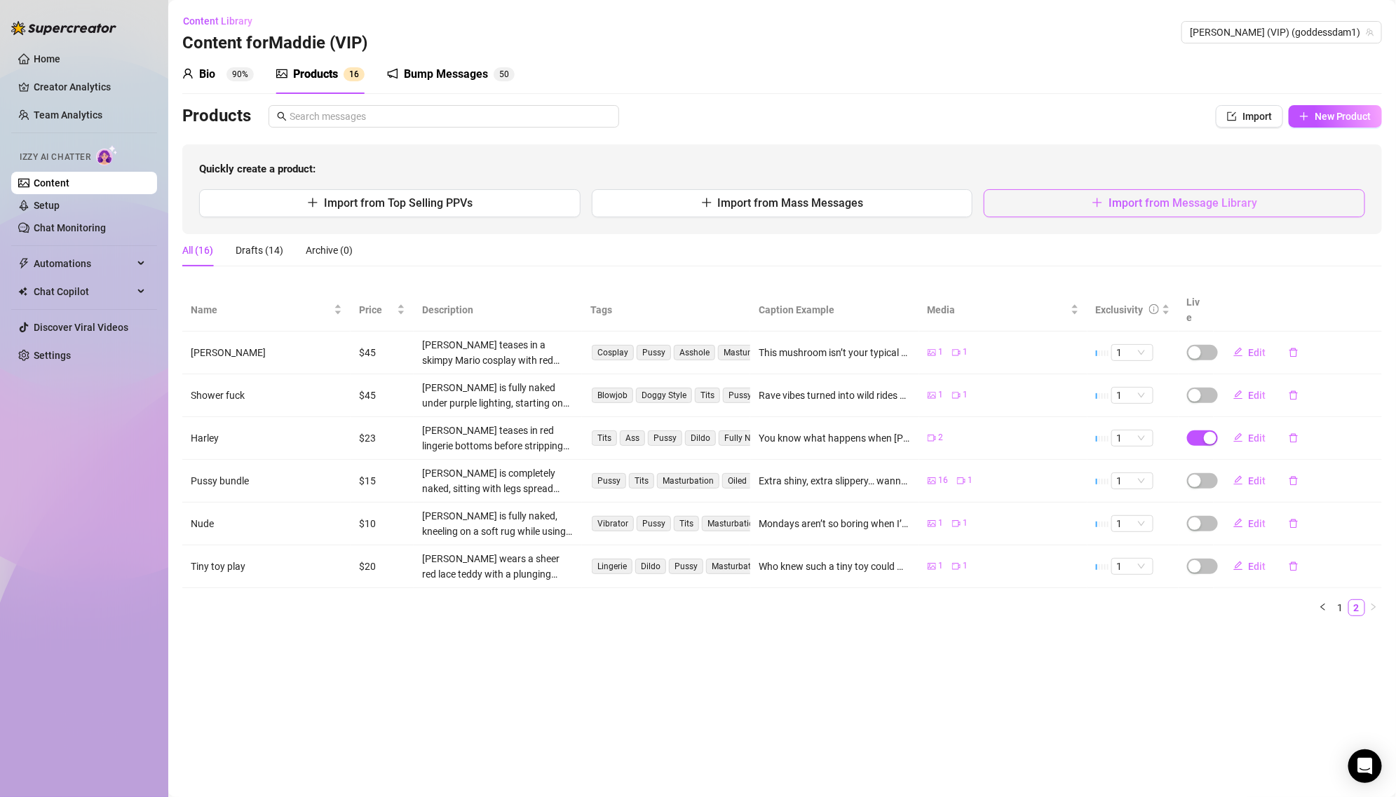
click at [1205, 198] on span "Import from Message Library" at bounding box center [1182, 202] width 149 height 13
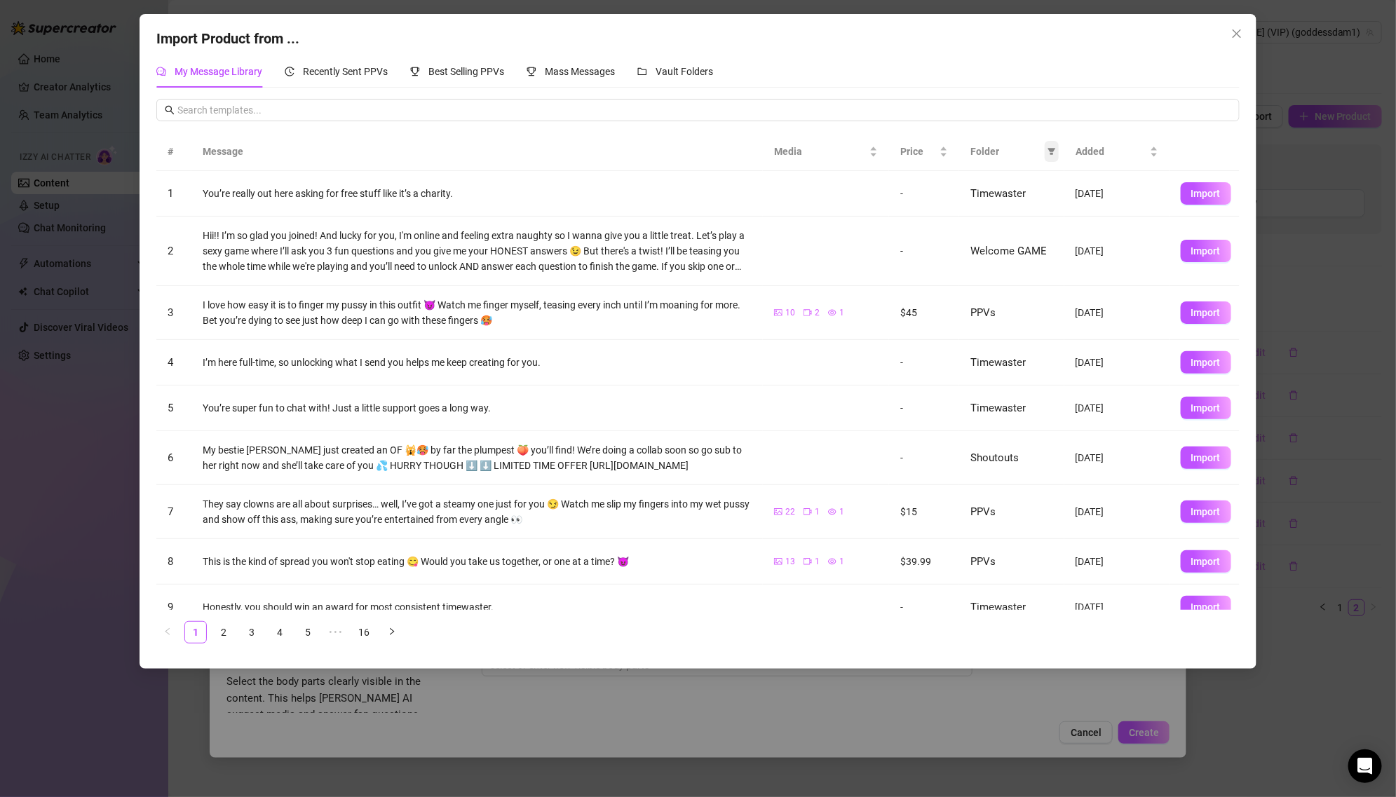
click at [1052, 156] on span at bounding box center [1051, 151] width 14 height 21
click at [1011, 277] on li "PPVs" at bounding box center [1004, 268] width 102 height 22
click at [1044, 363] on span "OK" at bounding box center [1041, 363] width 13 height 11
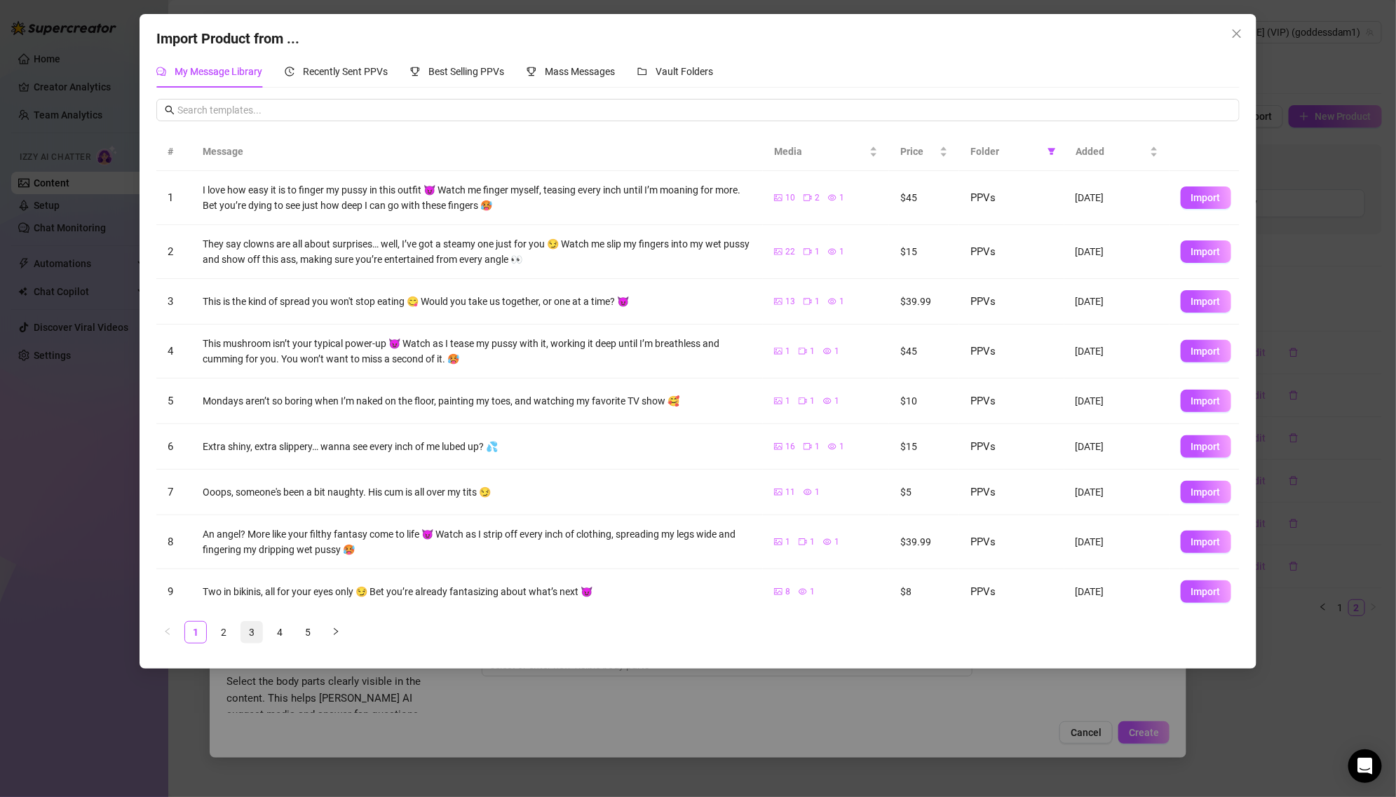
click at [247, 631] on link "3" at bounding box center [251, 632] width 21 height 21
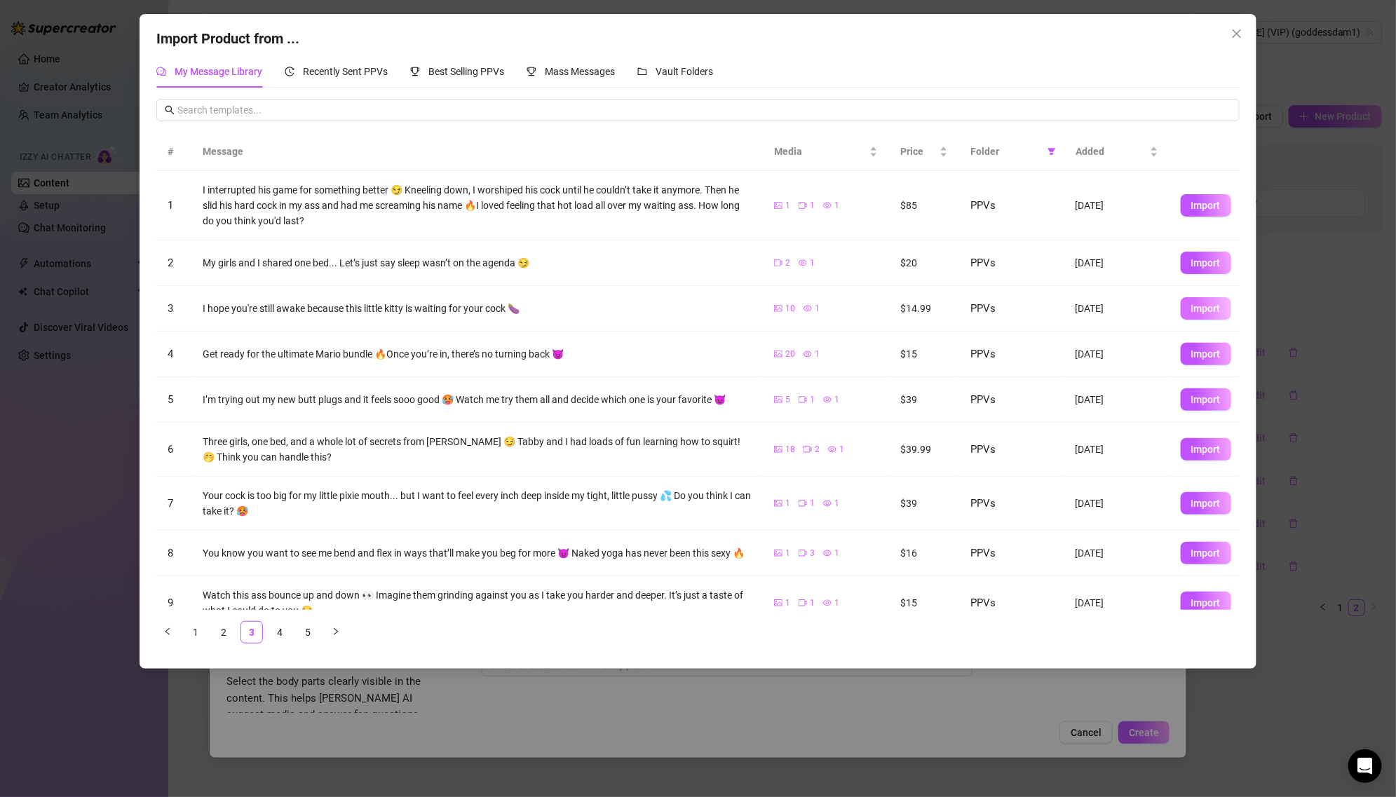
click at [1214, 308] on span "Import" at bounding box center [1205, 308] width 29 height 11
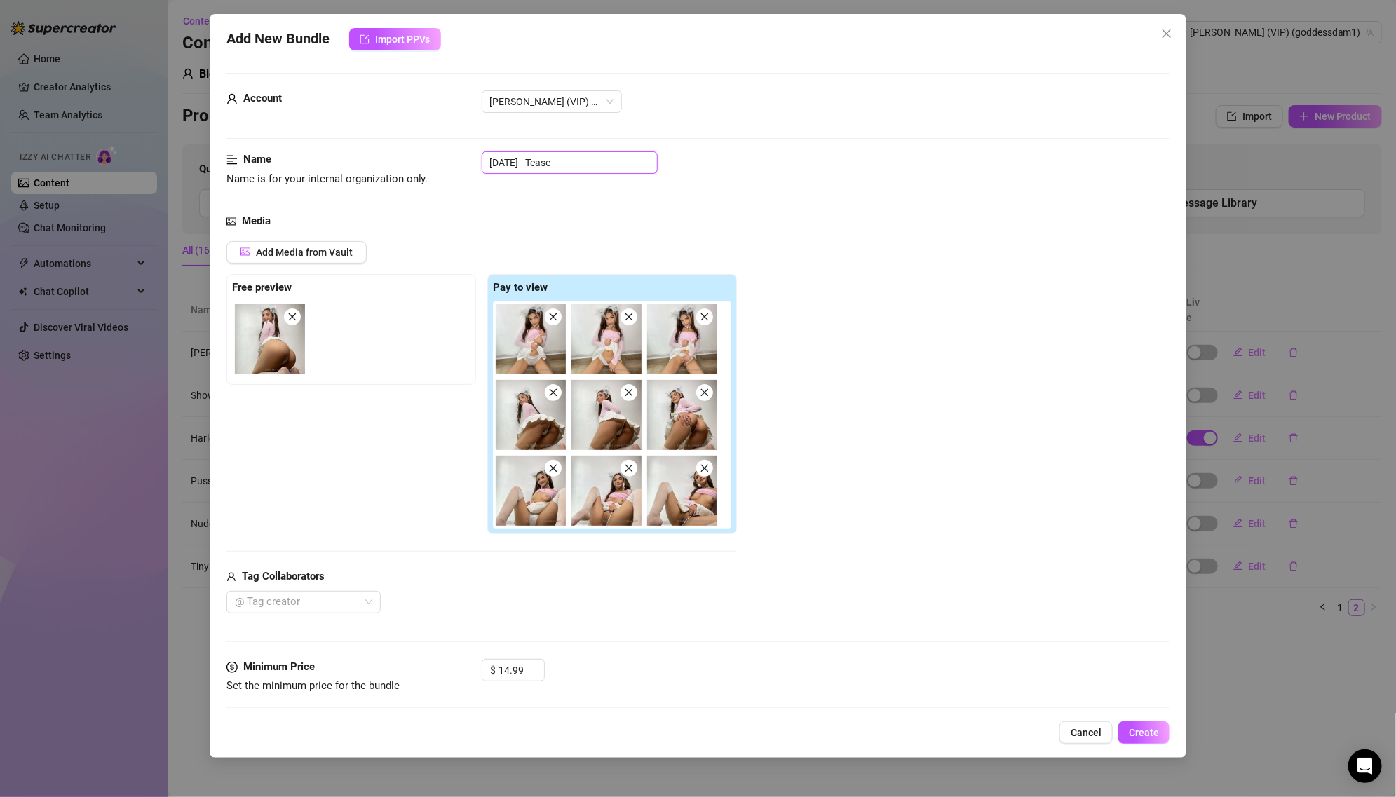
drag, startPoint x: 542, startPoint y: 165, endPoint x: 461, endPoint y: 163, distance: 80.6
click at [461, 163] on div "Name Name is for your internal organization only. [DATE] - Tease" at bounding box center [697, 169] width 943 height 36
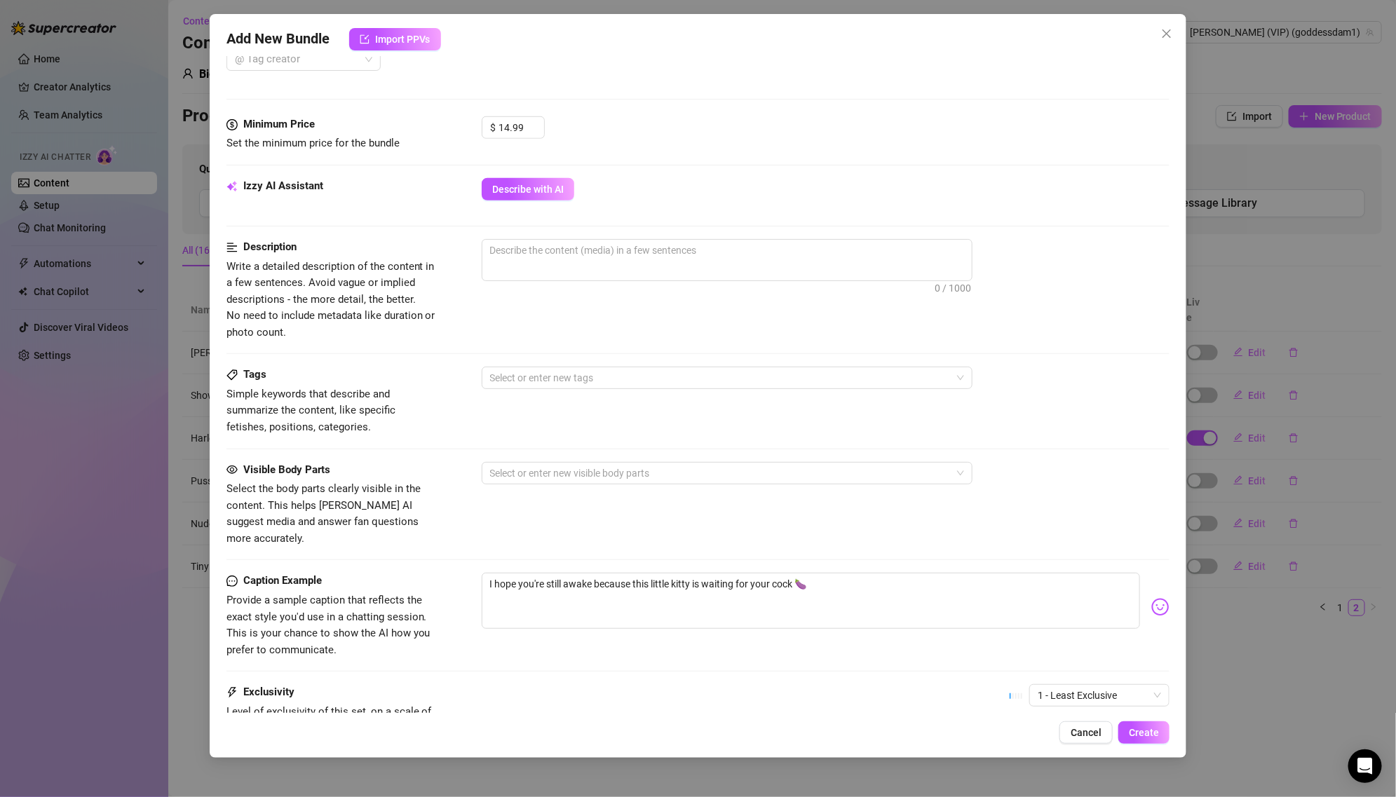
scroll to position [489, 0]
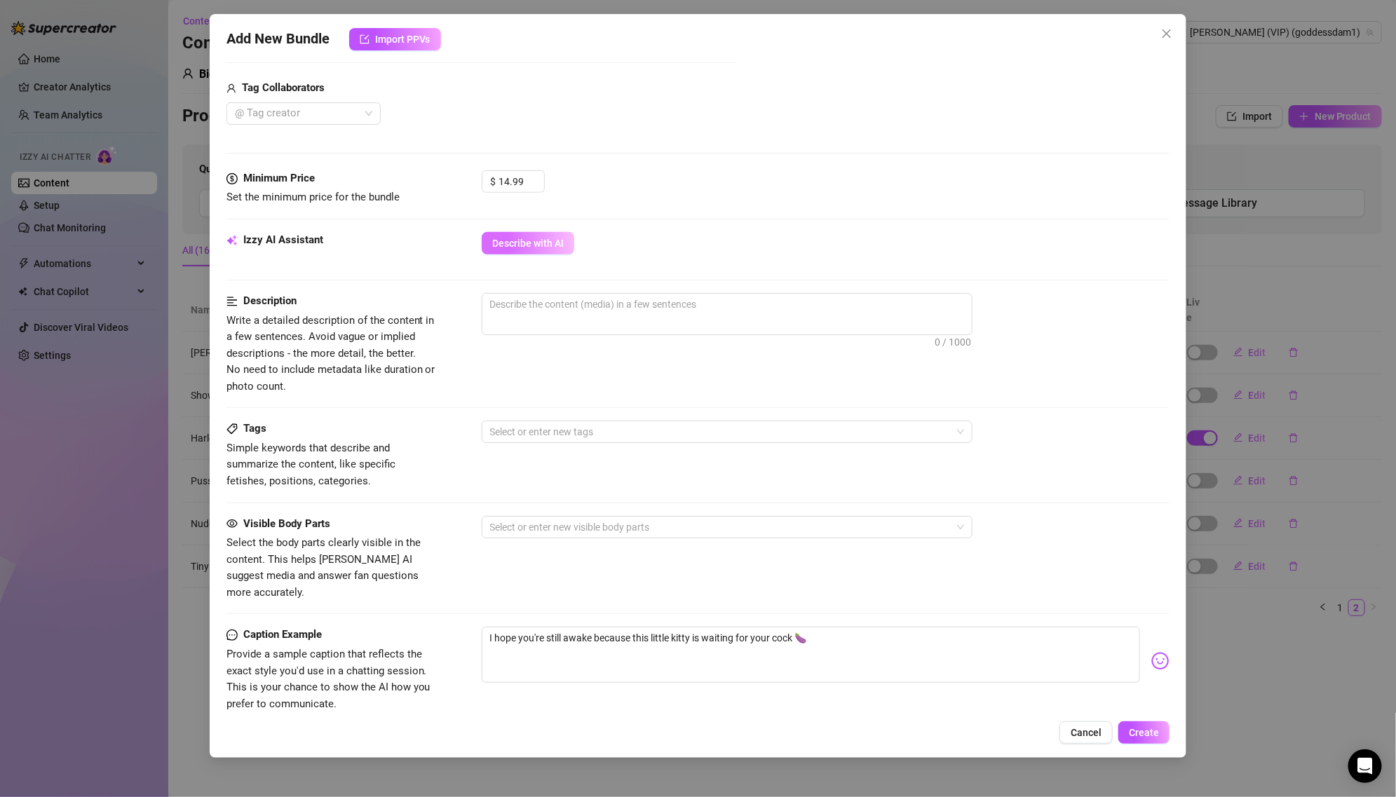
click at [544, 238] on span "Describe with AI" at bounding box center [527, 243] width 71 height 11
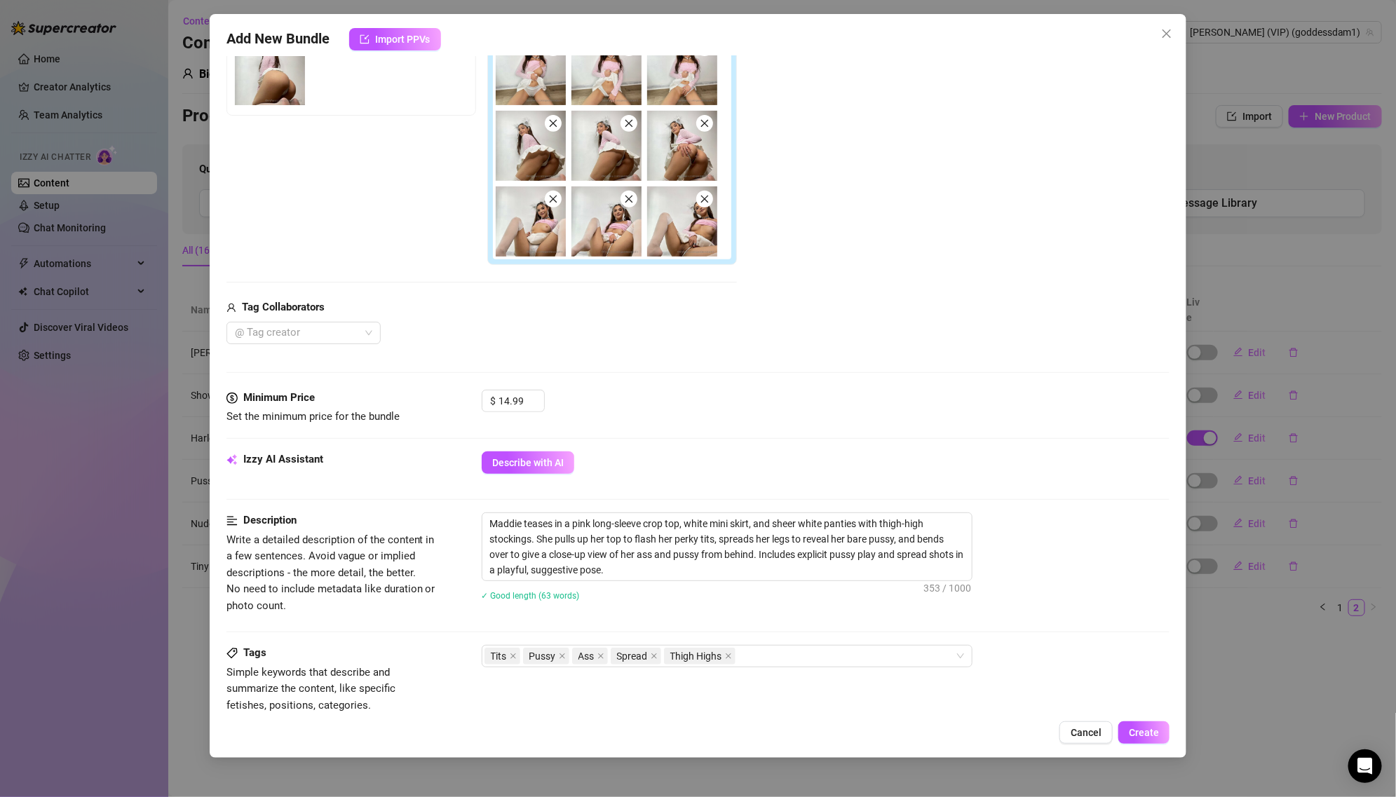
scroll to position [670, 0]
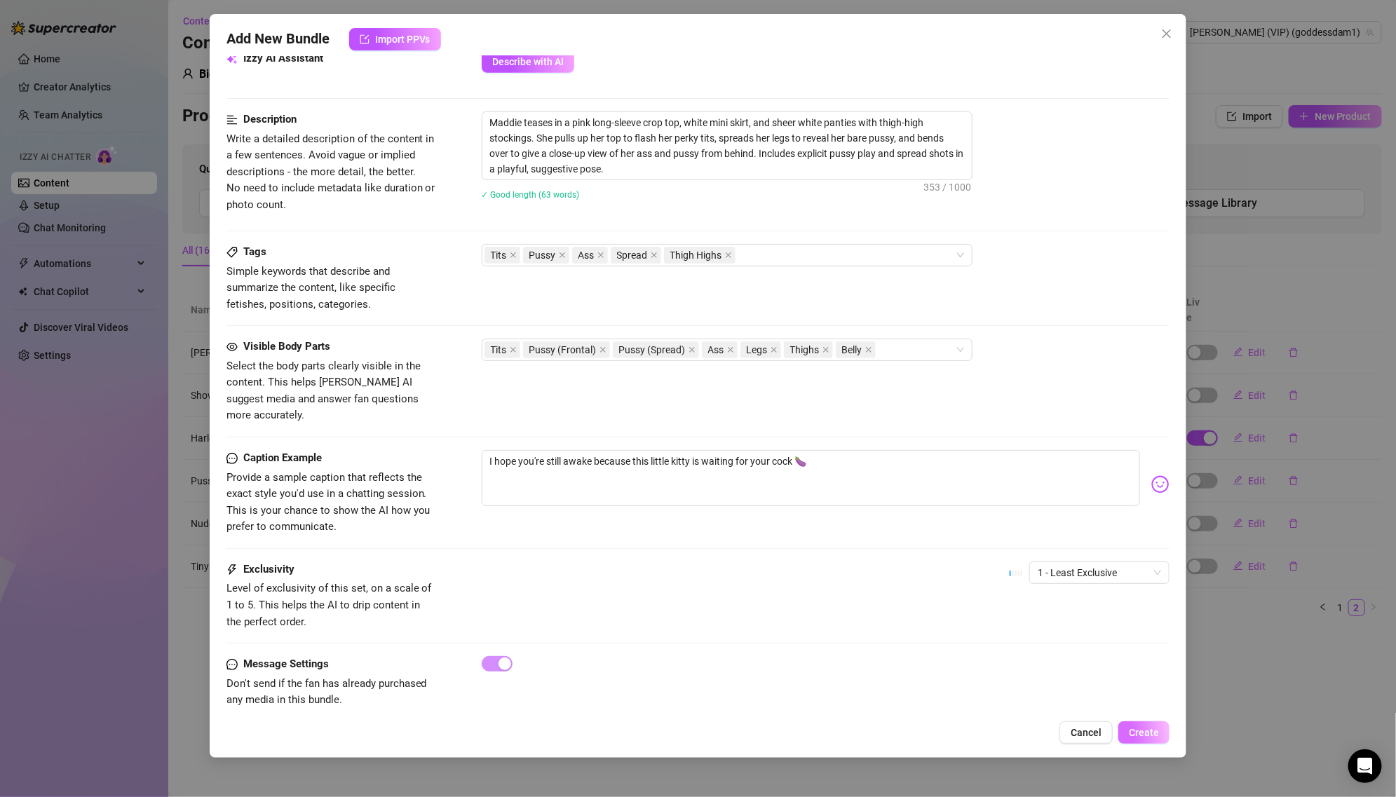
click at [1124, 734] on button "Create" at bounding box center [1143, 732] width 51 height 22
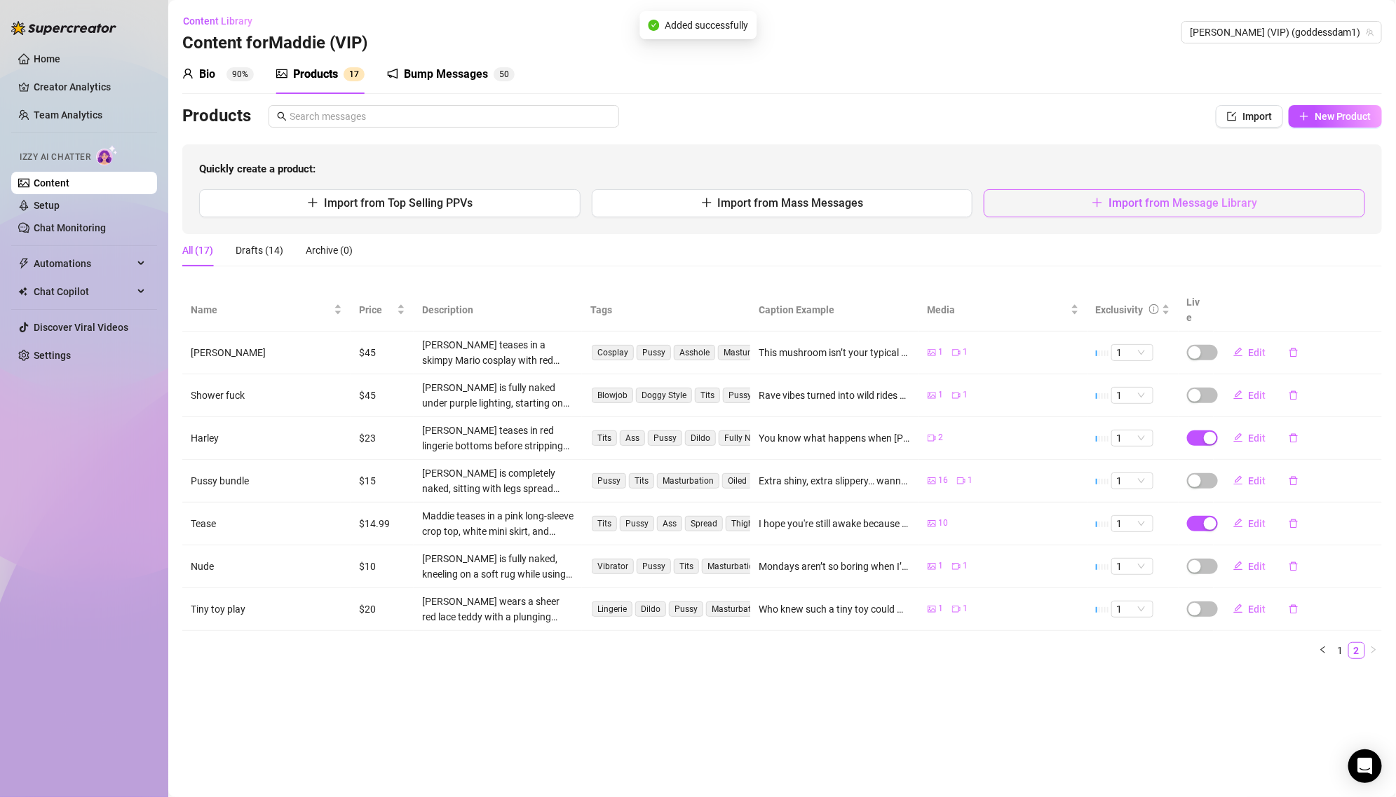
click at [1200, 198] on span "Import from Message Library" at bounding box center [1182, 202] width 149 height 13
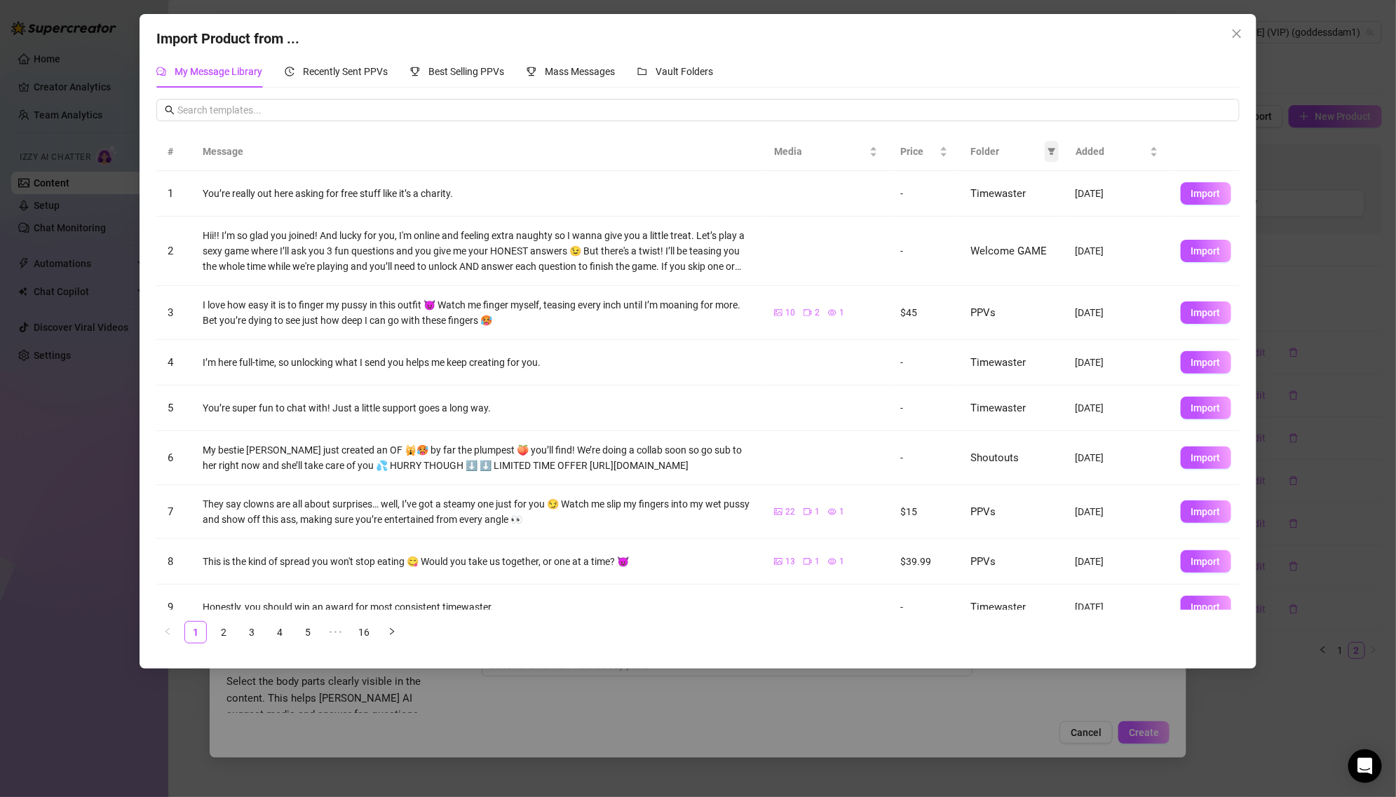
click at [1046, 146] on span at bounding box center [1051, 151] width 14 height 21
click at [981, 270] on span "PPVs" at bounding box center [987, 268] width 29 height 11
click at [1037, 364] on span "OK" at bounding box center [1041, 363] width 13 height 11
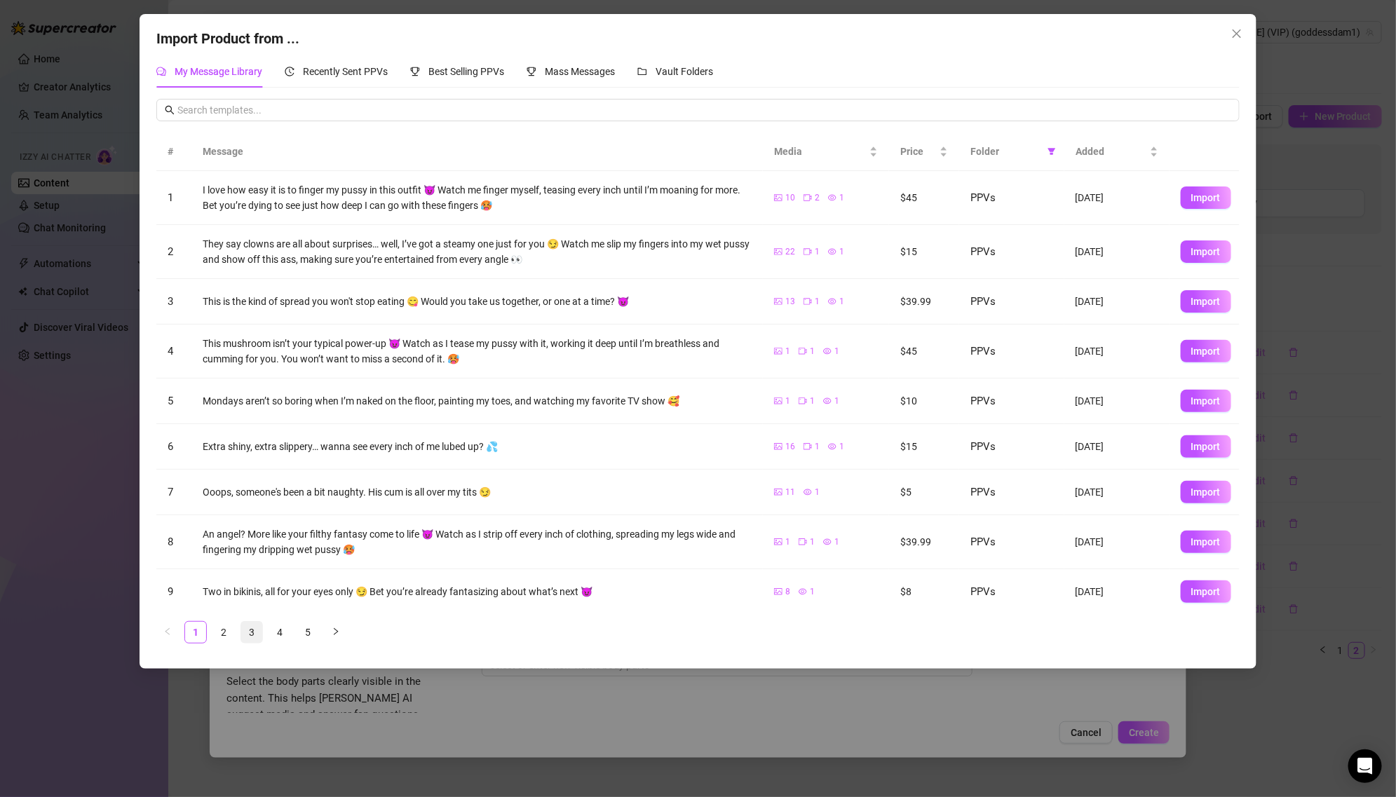
click at [246, 625] on link "3" at bounding box center [251, 632] width 21 height 21
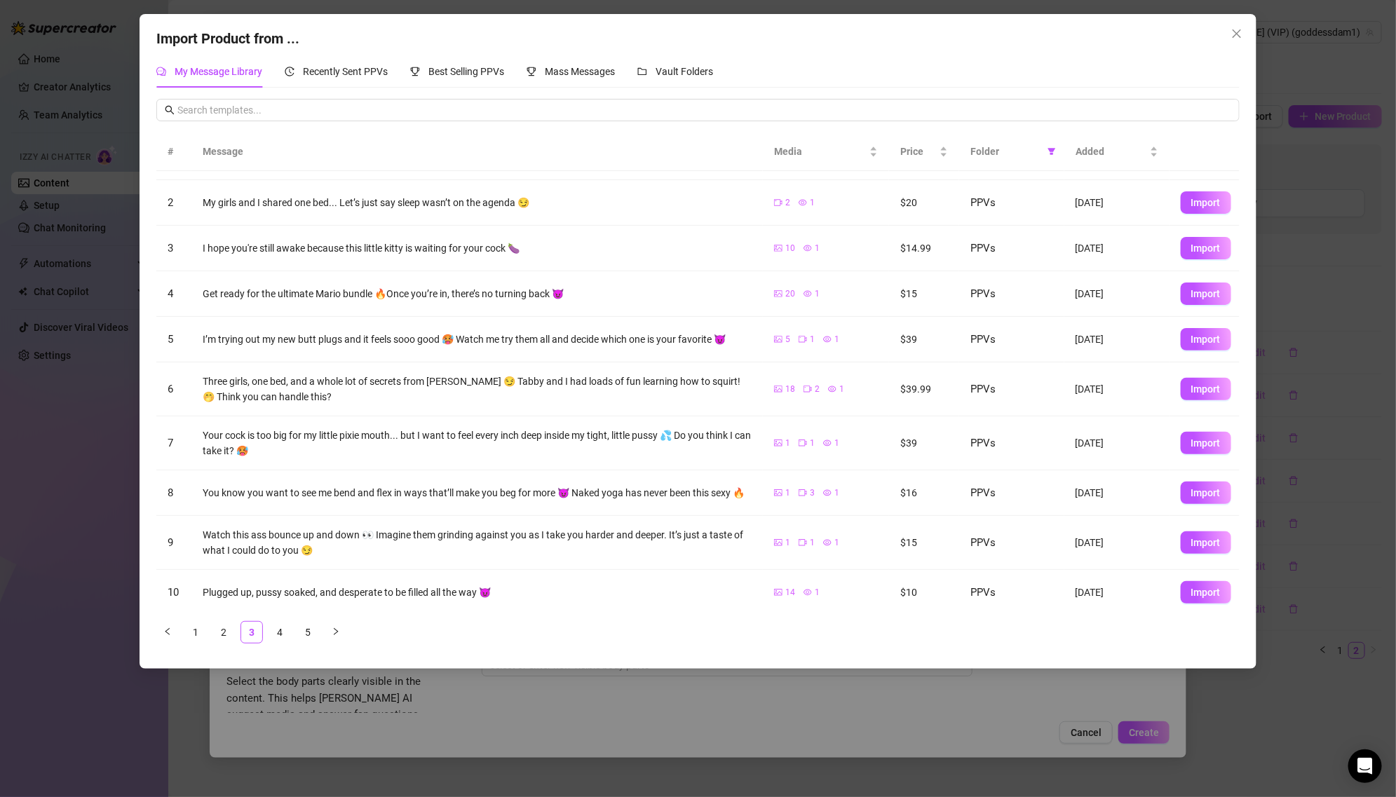
scroll to position [0, 0]
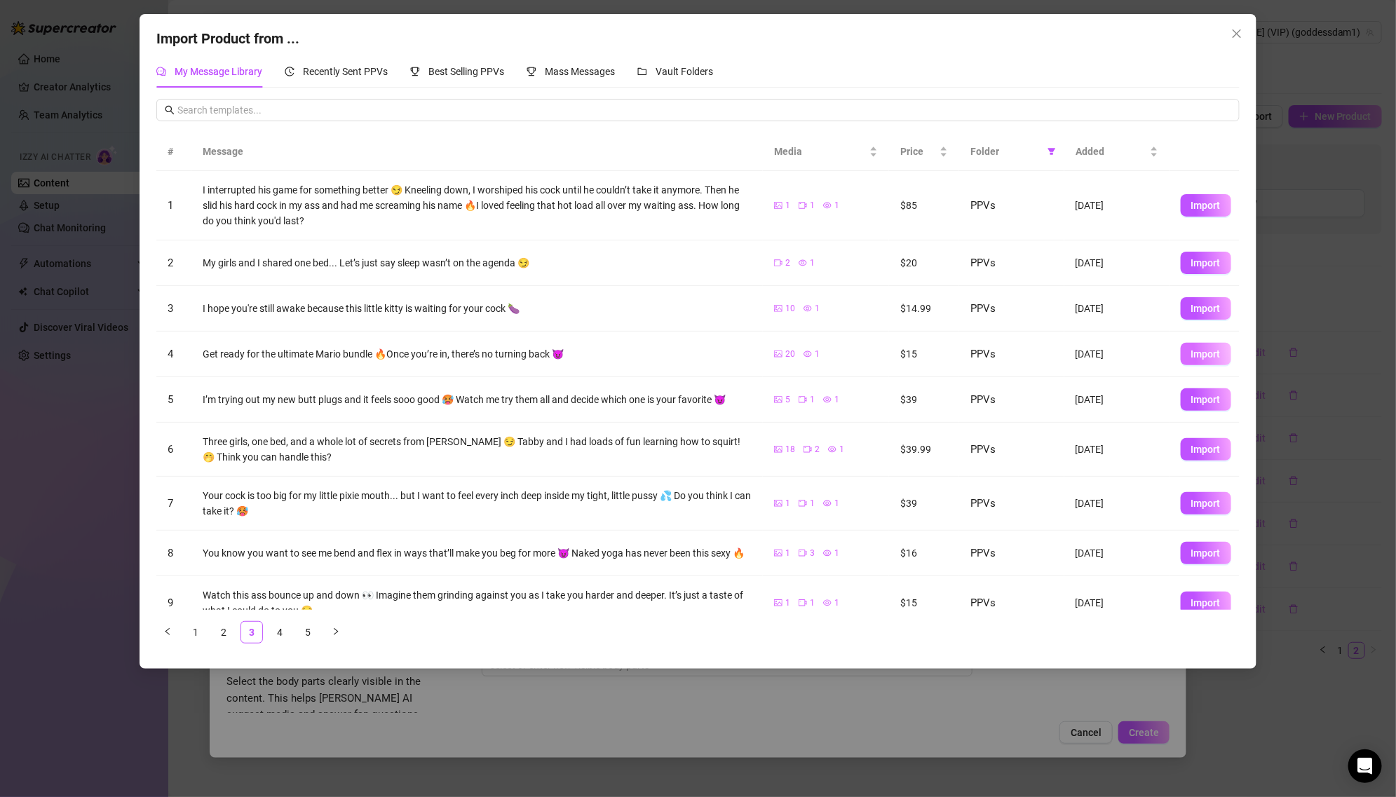
click at [1204, 355] on span "Import" at bounding box center [1205, 353] width 29 height 11
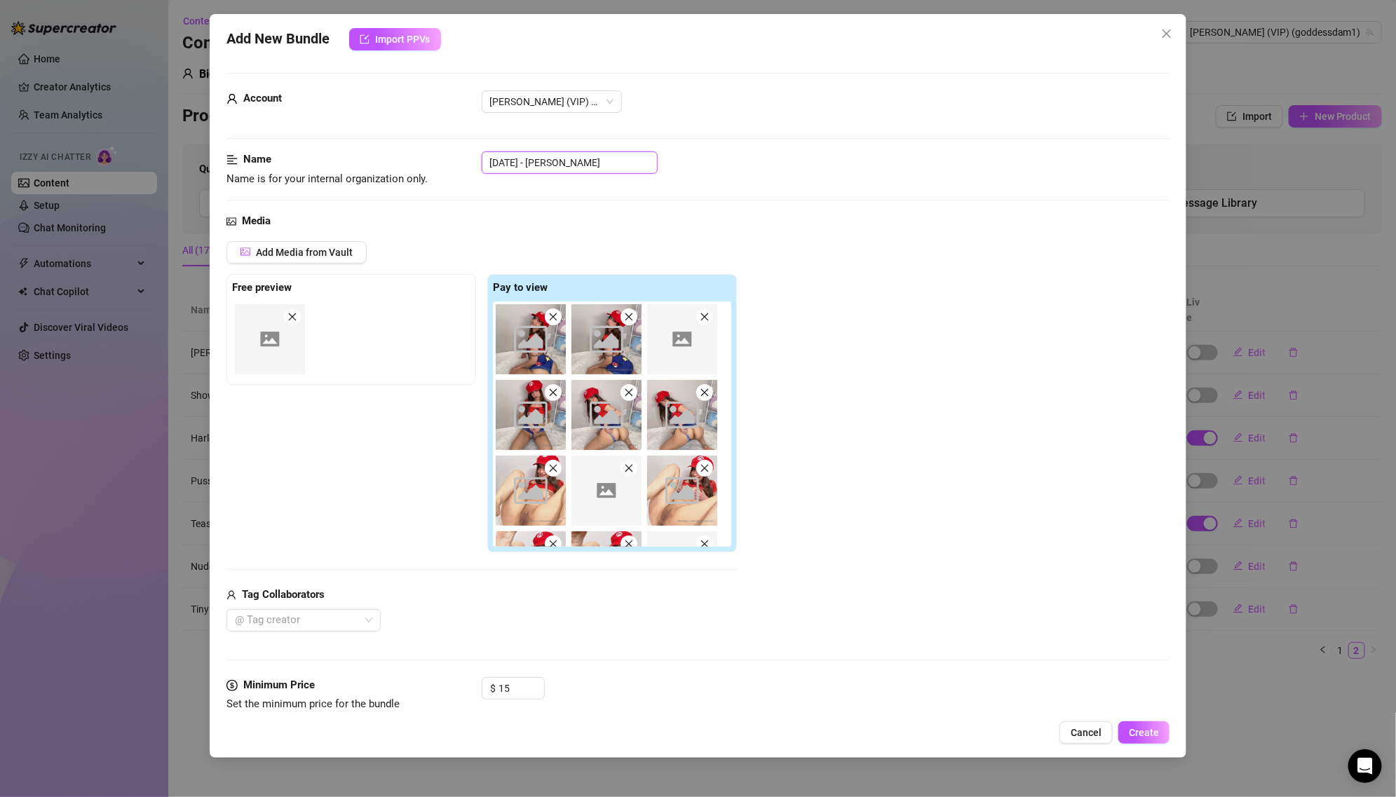
drag, startPoint x: 550, startPoint y: 158, endPoint x: 474, endPoint y: 157, distance: 75.7
click at [474, 157] on div "Name Name is for your internal organization only. [DATE] - [PERSON_NAME]" at bounding box center [697, 169] width 943 height 36
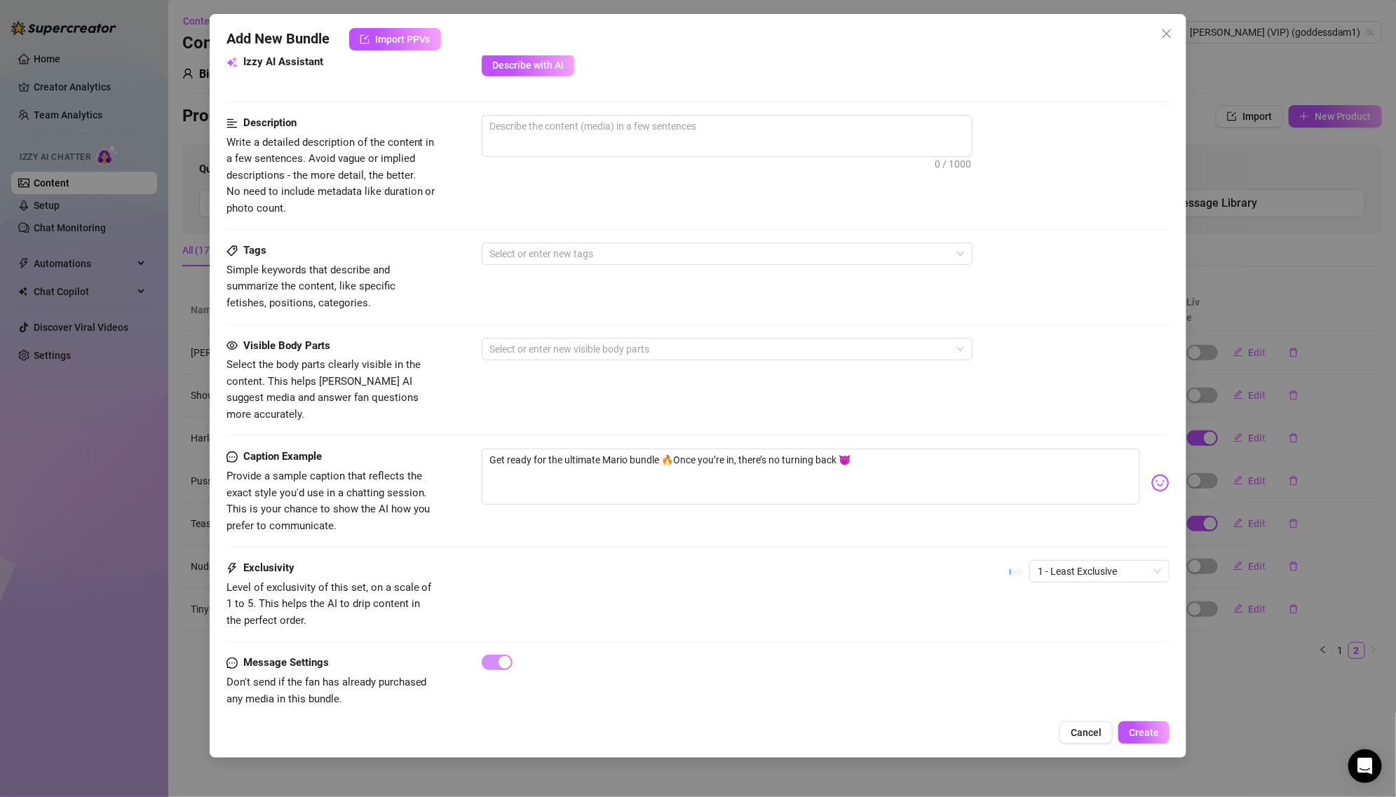
scroll to position [531, 0]
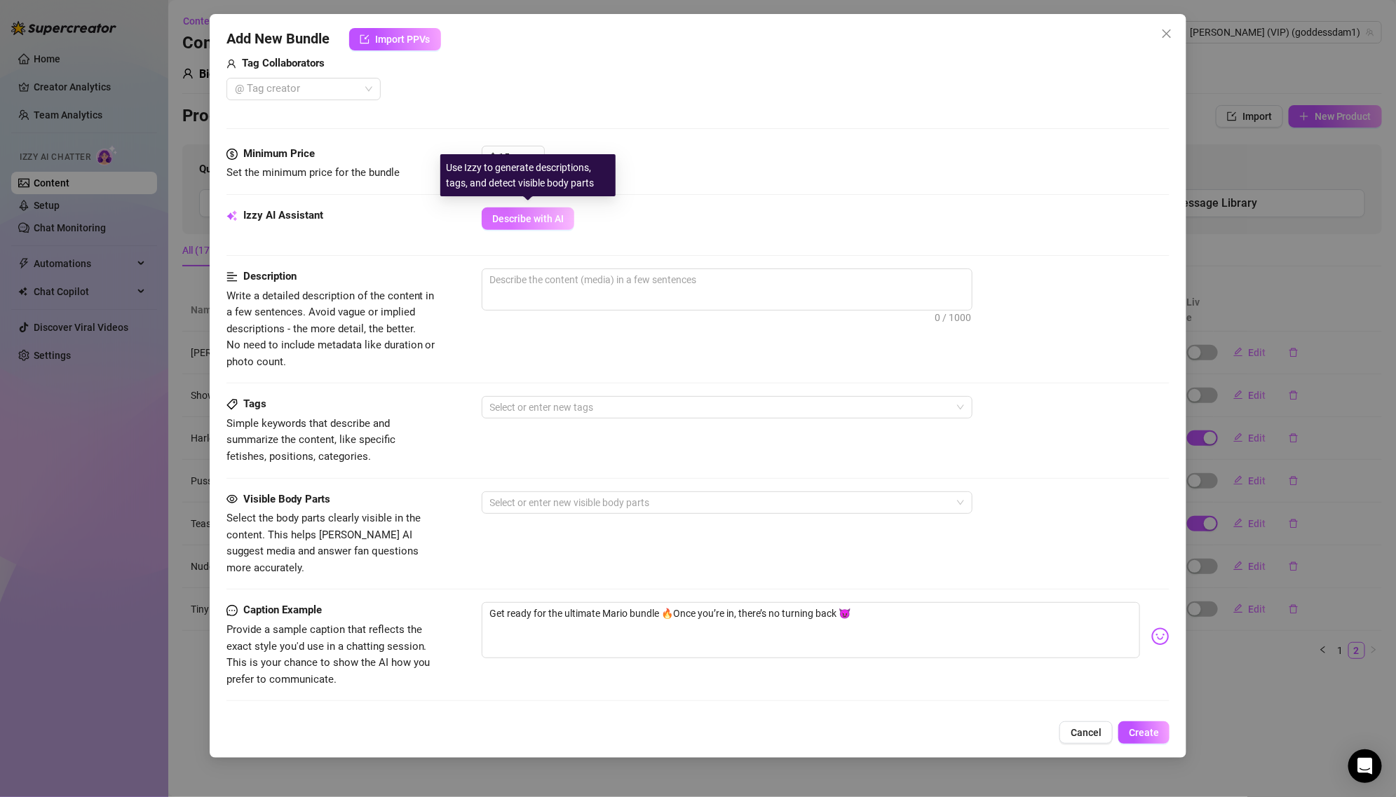
click at [531, 224] on button "Describe with AI" at bounding box center [528, 218] width 93 height 22
click at [1090, 733] on span "Cancel" at bounding box center [1085, 732] width 31 height 11
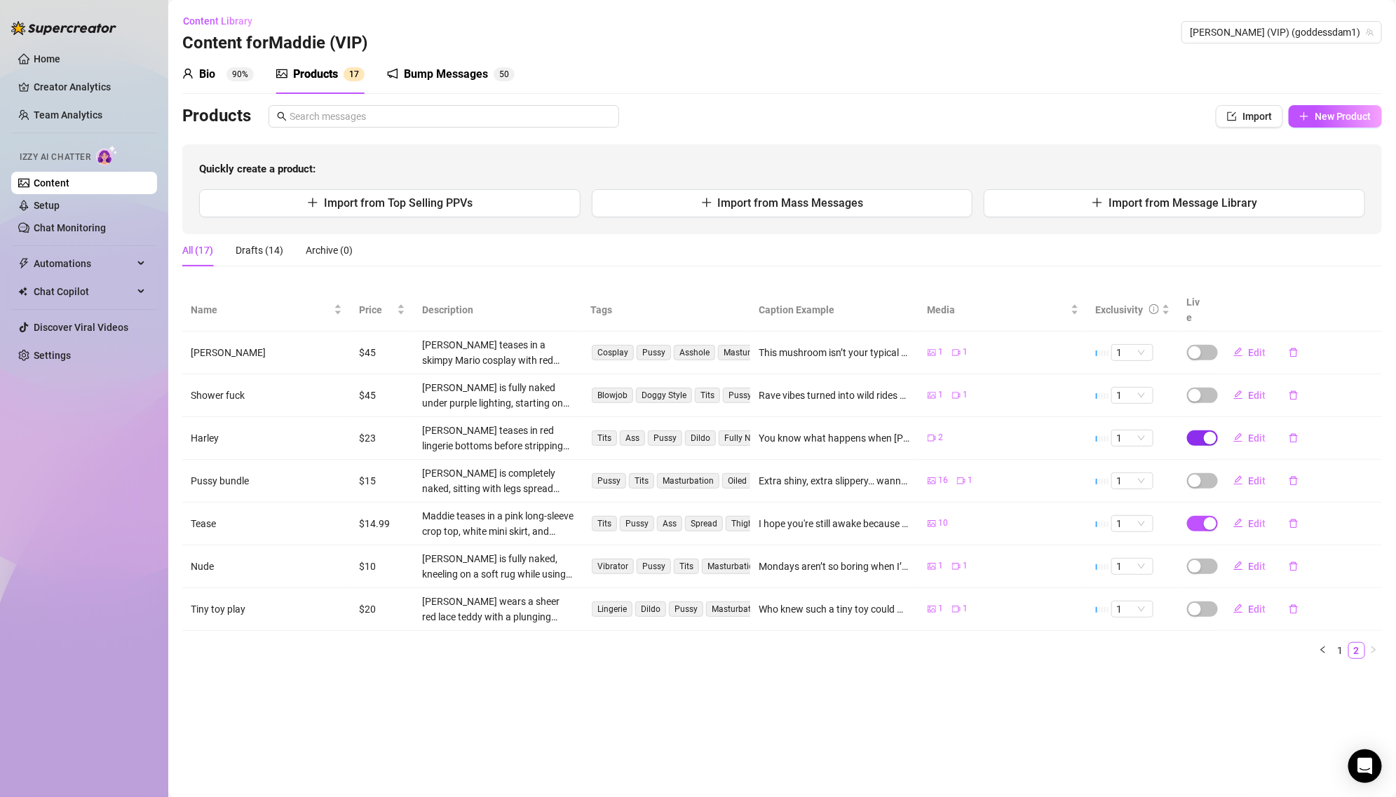
click at [1203, 430] on button "button" at bounding box center [1202, 437] width 31 height 15
click at [1319, 389] on button "OK" at bounding box center [1313, 388] width 23 height 17
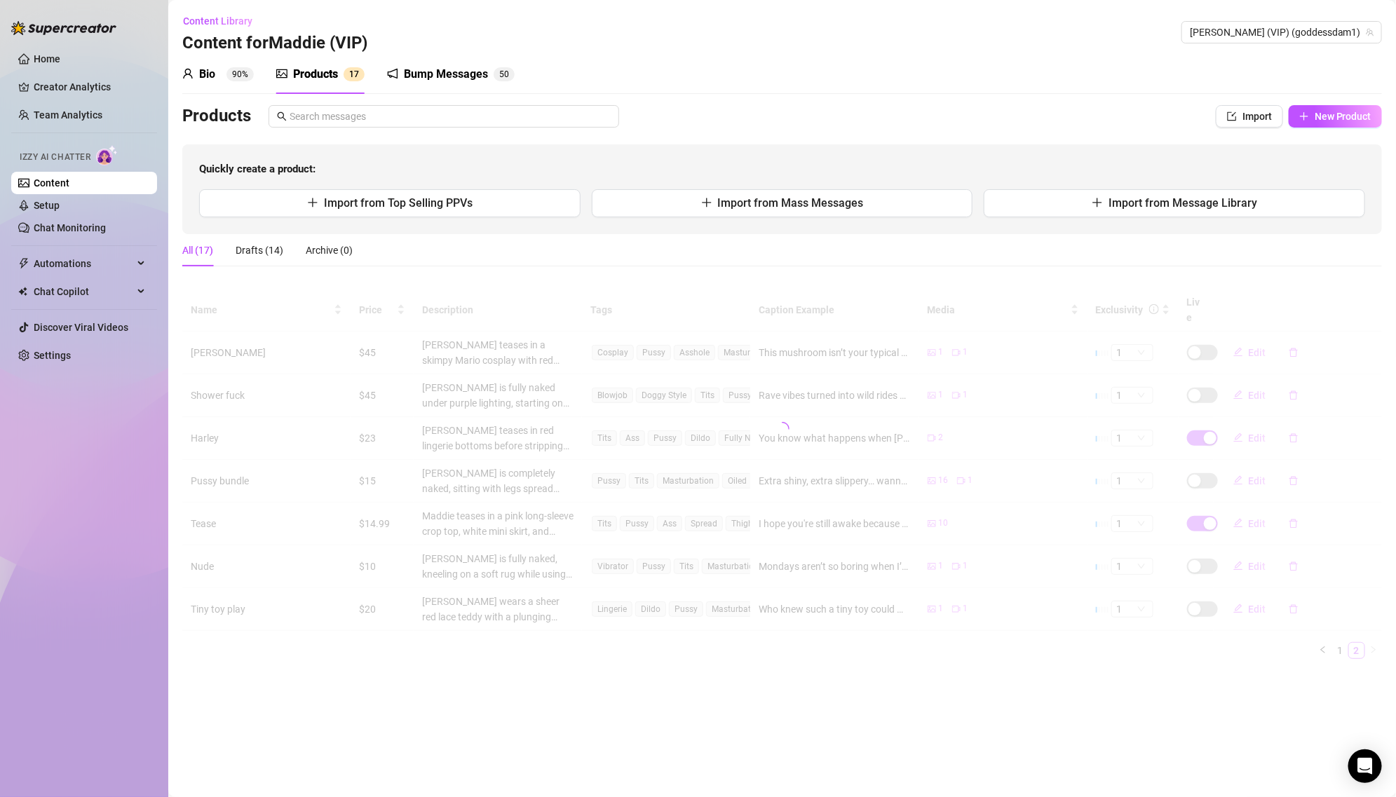
click at [1208, 507] on div at bounding box center [781, 429] width 1199 height 280
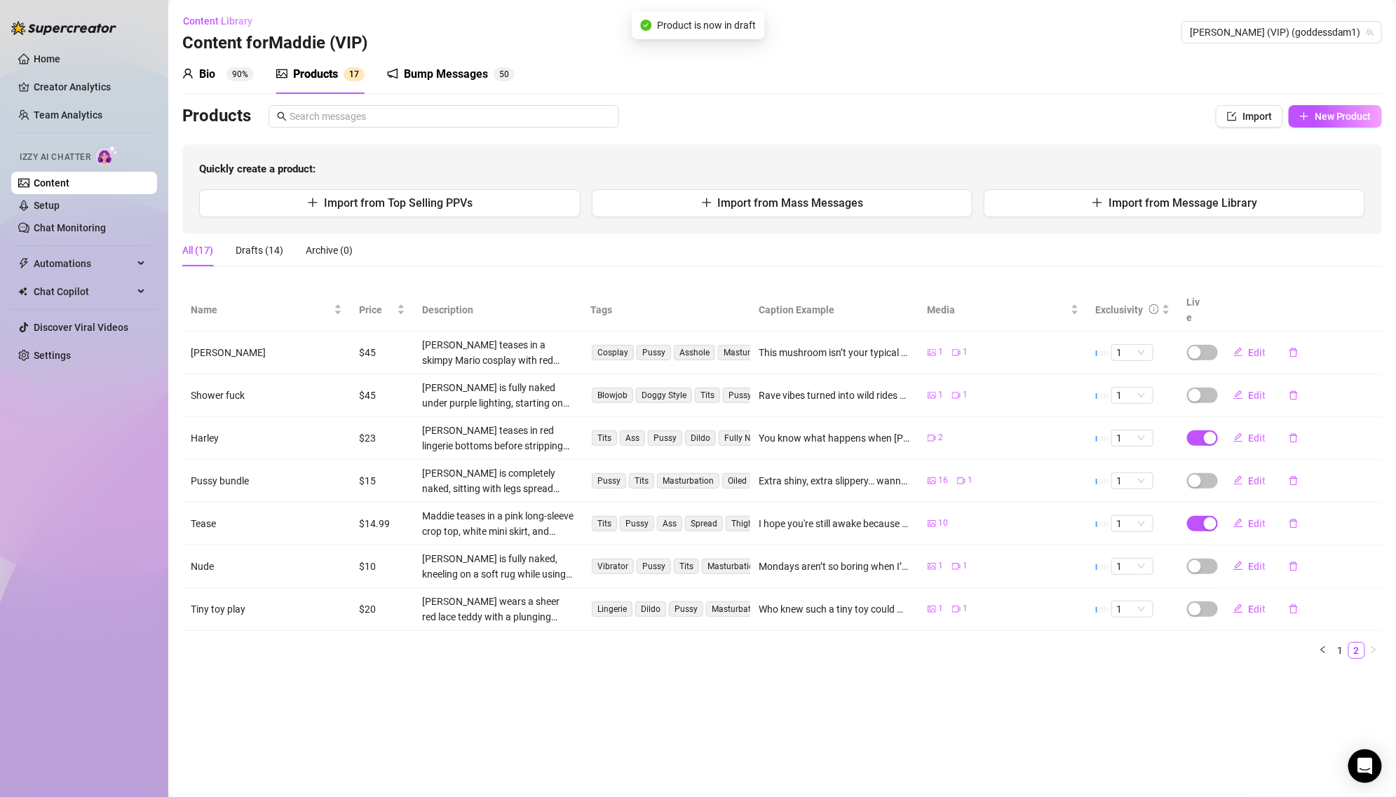
click at [1208, 517] on div "button" at bounding box center [1209, 523] width 13 height 13
click at [1302, 470] on button "OK" at bounding box center [1313, 473] width 23 height 17
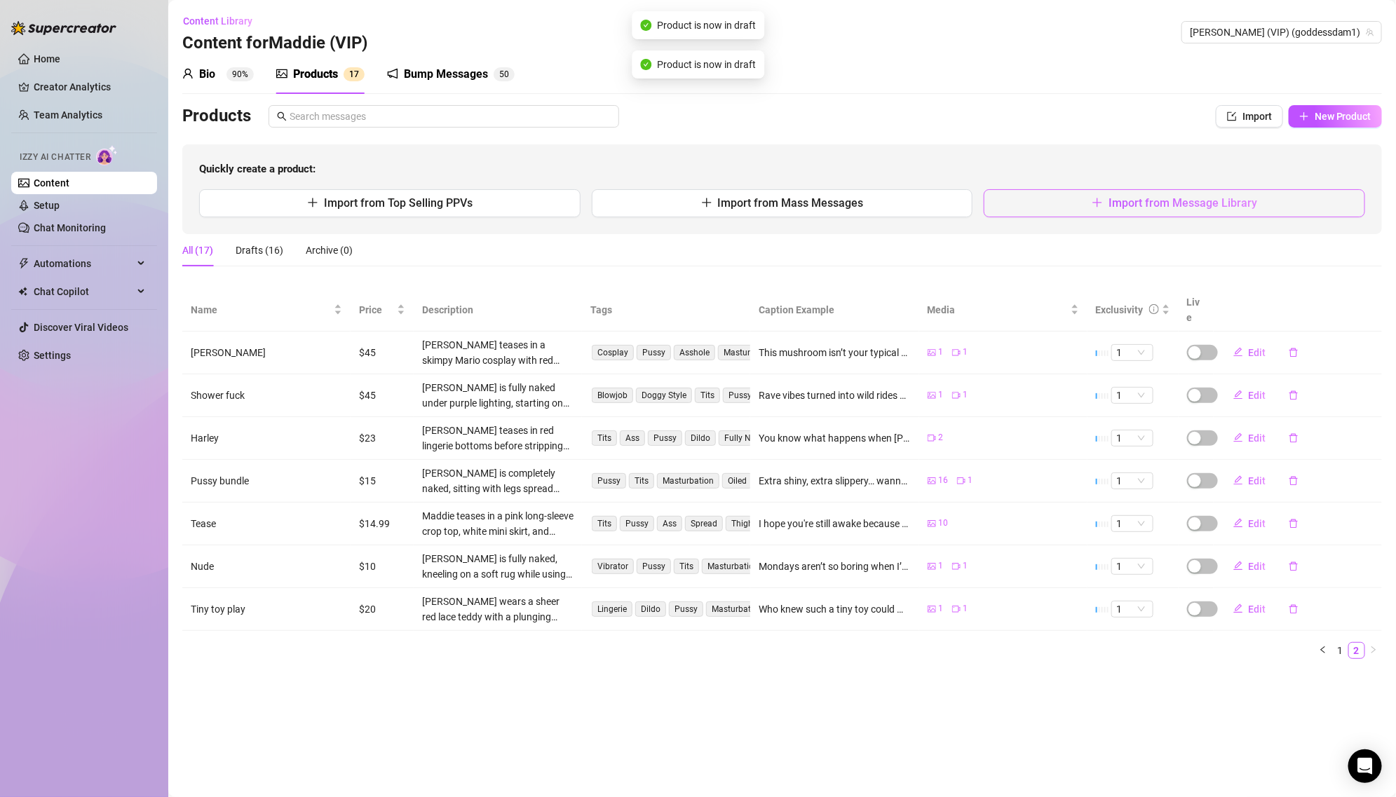
click at [1184, 190] on button "Import from Message Library" at bounding box center [1173, 203] width 381 height 28
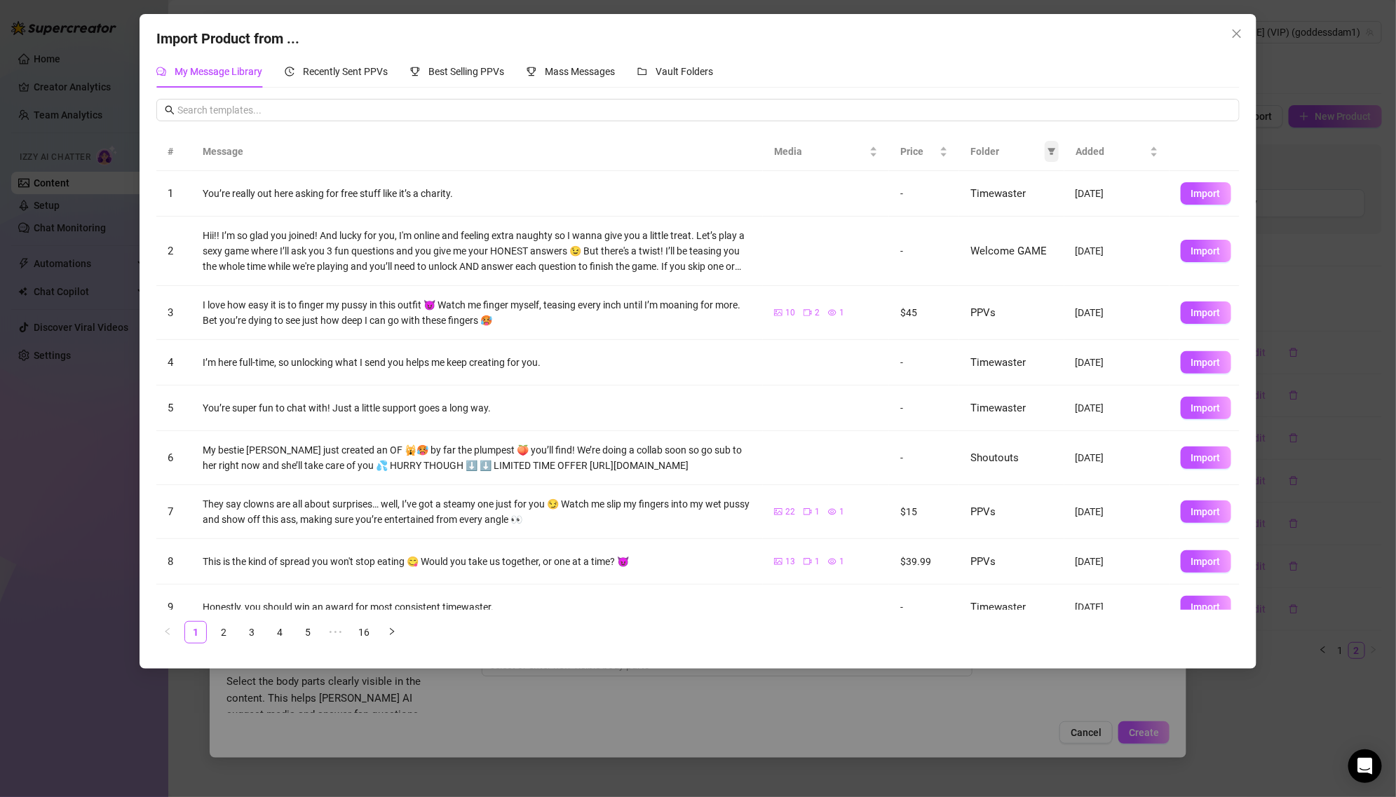
click at [1053, 150] on icon "filter" at bounding box center [1052, 152] width 8 height 7
click at [999, 269] on span "PPVs" at bounding box center [987, 268] width 29 height 11
click at [1047, 358] on span "OK" at bounding box center [1041, 363] width 13 height 11
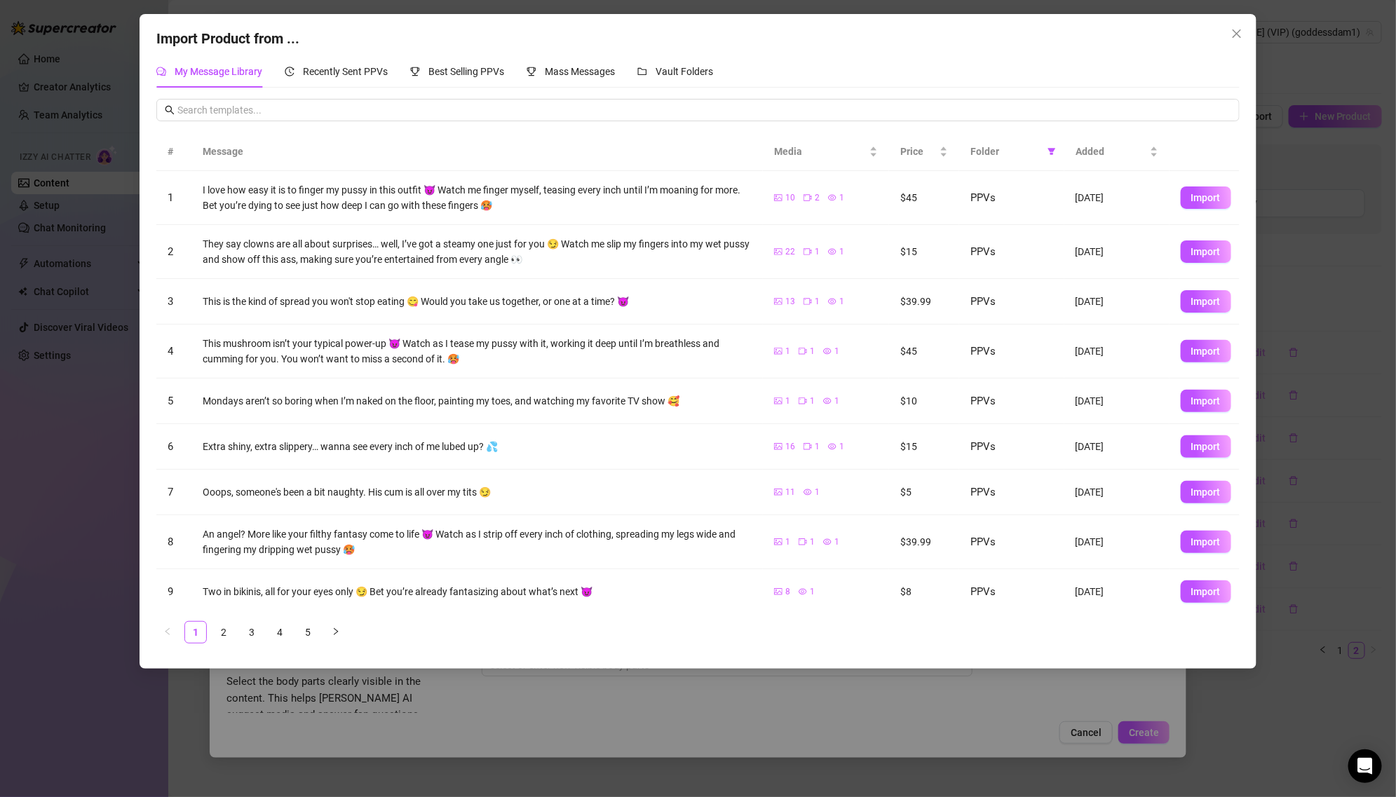
scroll to position [48, 0]
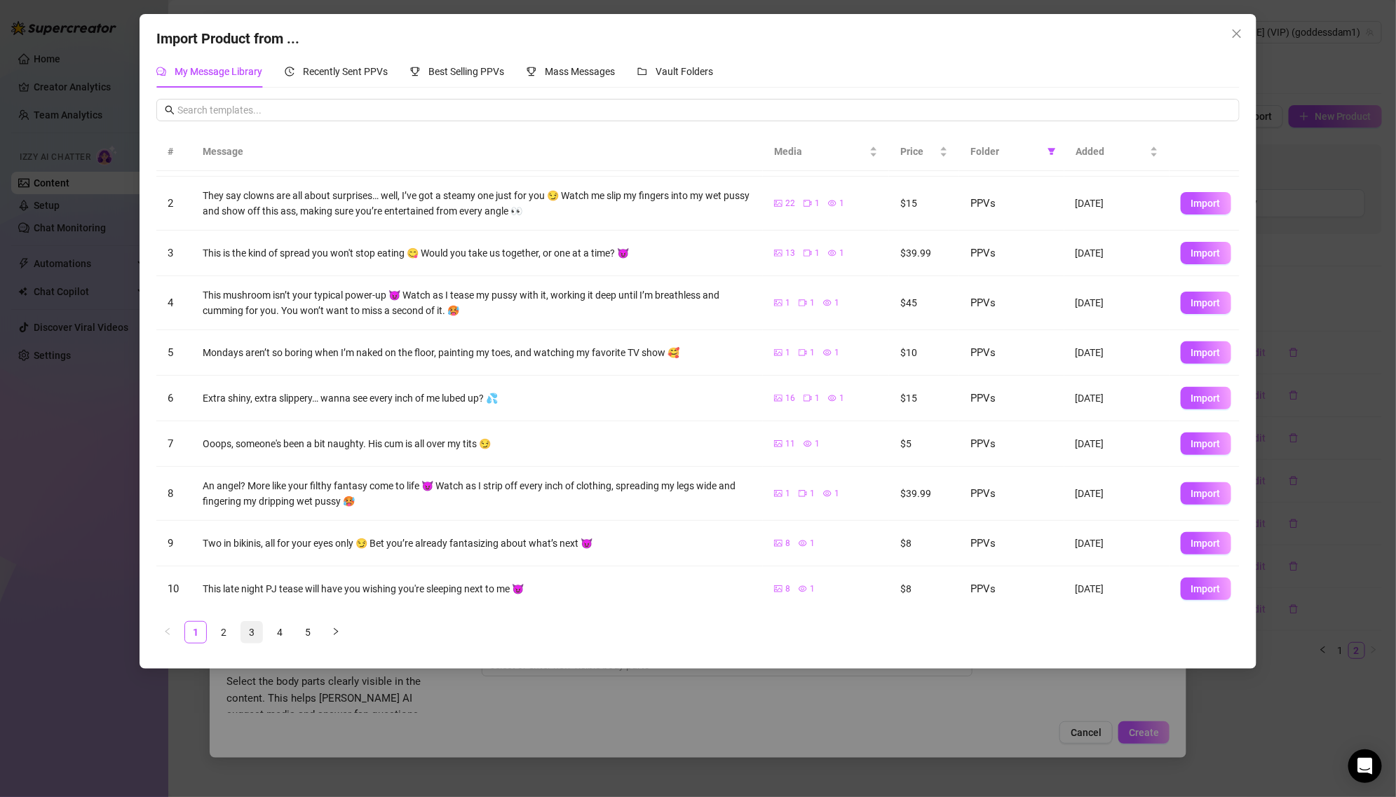
click at [254, 634] on link "3" at bounding box center [251, 632] width 21 height 21
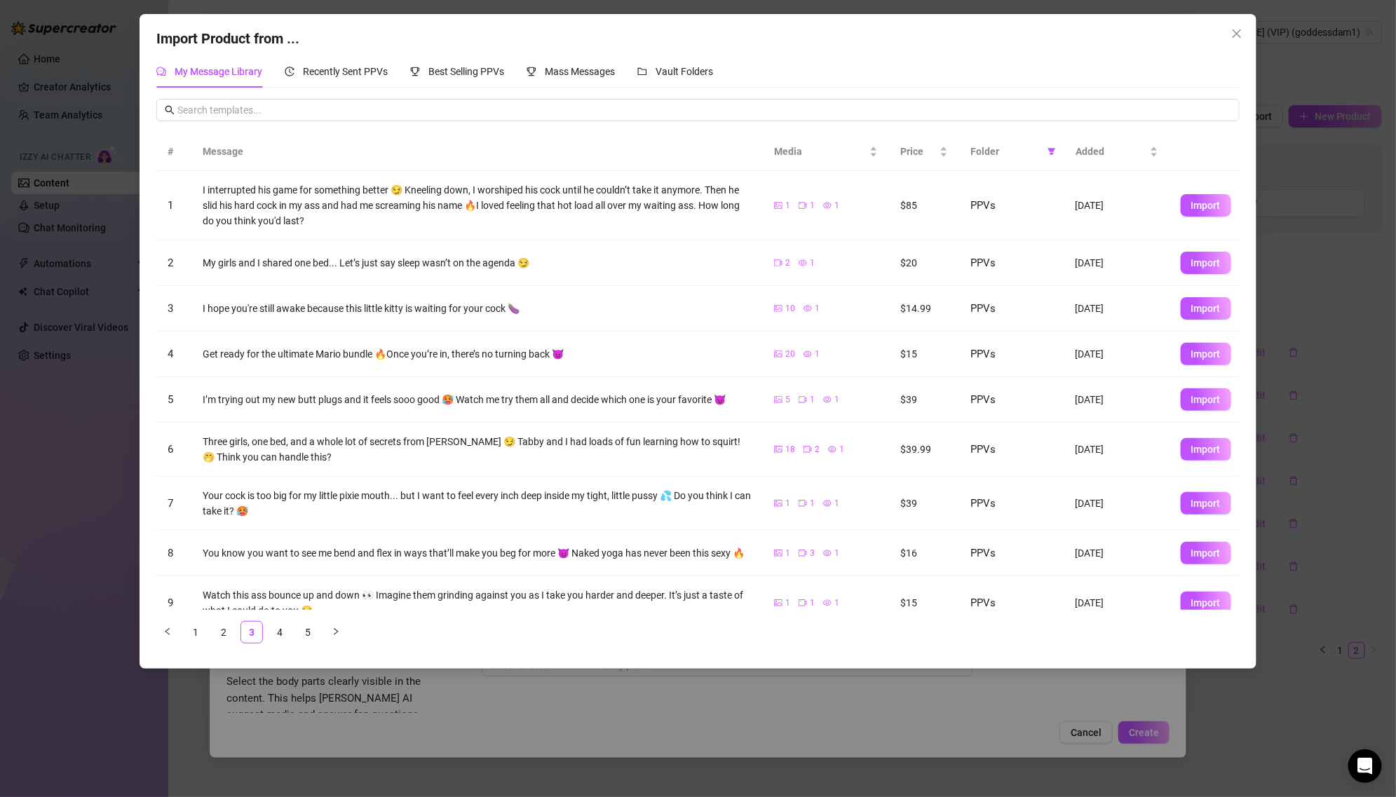
scroll to position [64, 0]
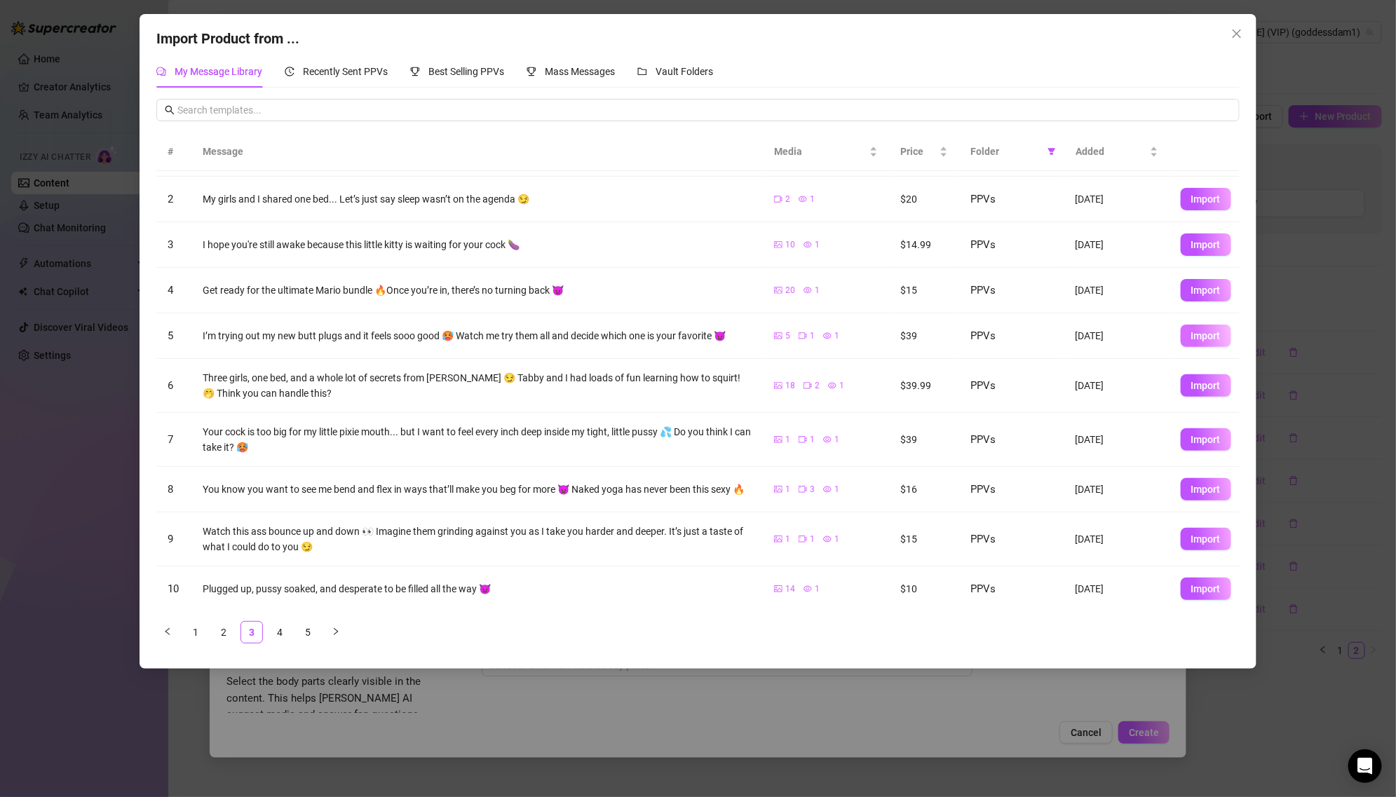
click at [1198, 331] on span "Import" at bounding box center [1205, 335] width 29 height 11
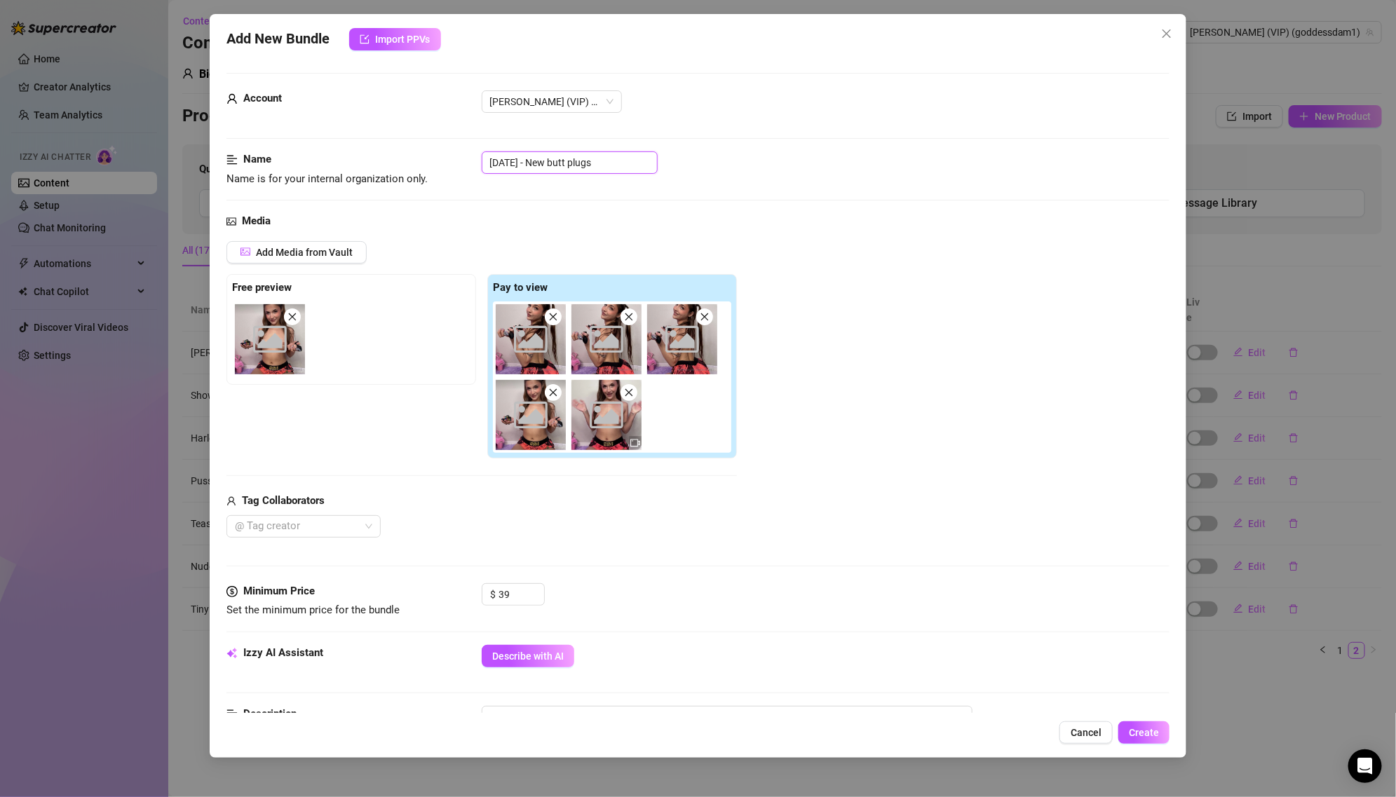
drag, startPoint x: 553, startPoint y: 161, endPoint x: 419, endPoint y: 163, distance: 133.9
click at [419, 163] on div "Name Name is for your internal organization only. [DATE] - New butt plugs" at bounding box center [697, 169] width 943 height 36
click at [549, 210] on div "Name Name is for your internal organization only. New butt plugs" at bounding box center [697, 182] width 943 height 62
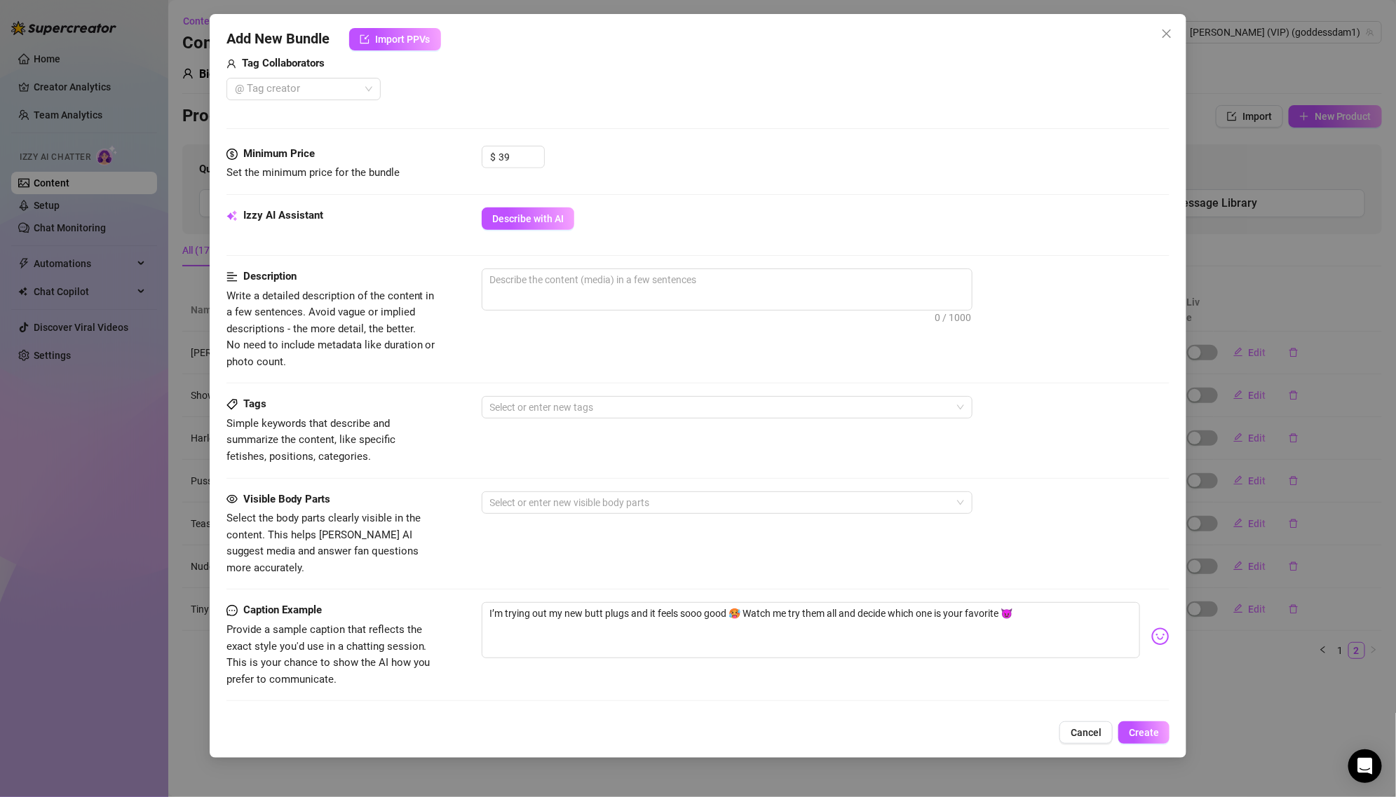
scroll to position [409, 0]
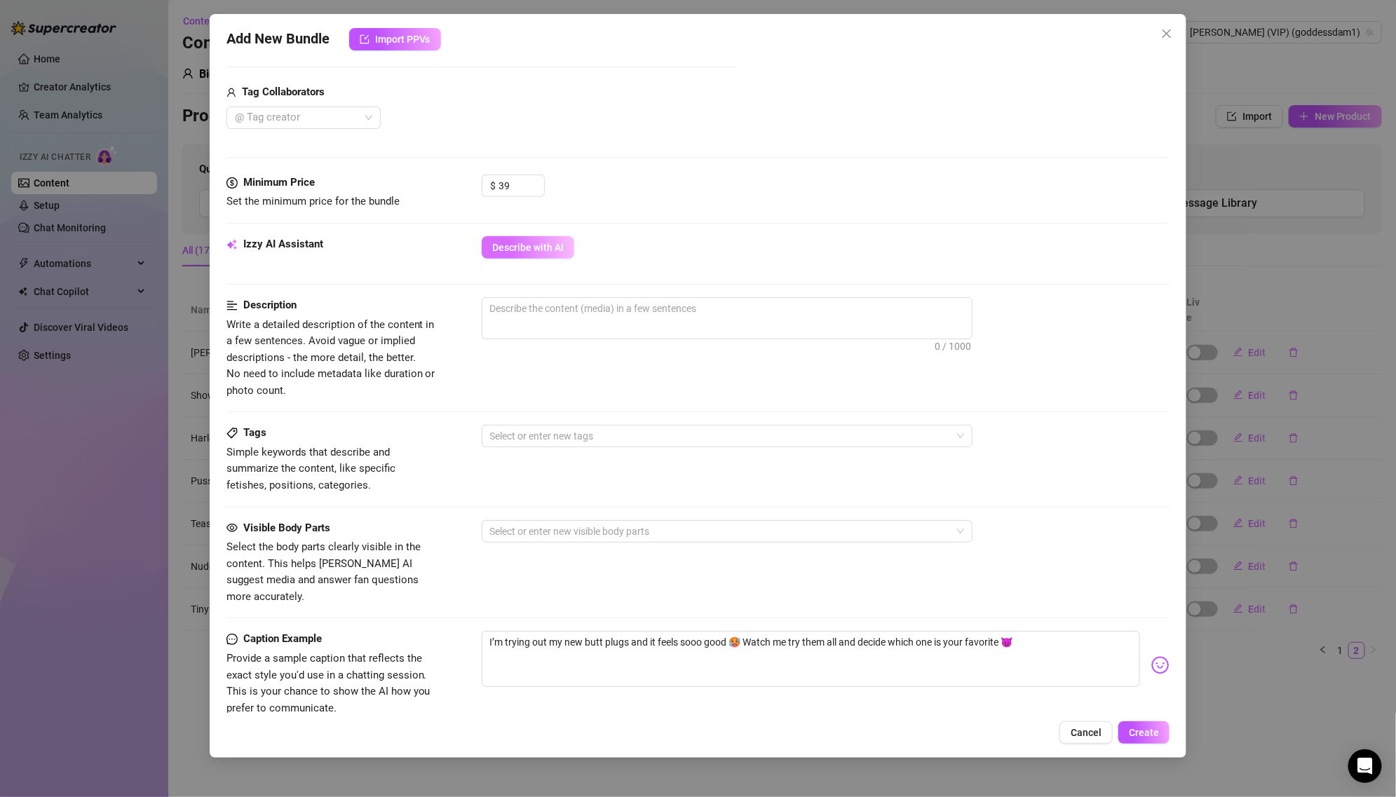
click at [532, 236] on button "Describe with AI" at bounding box center [528, 247] width 93 height 22
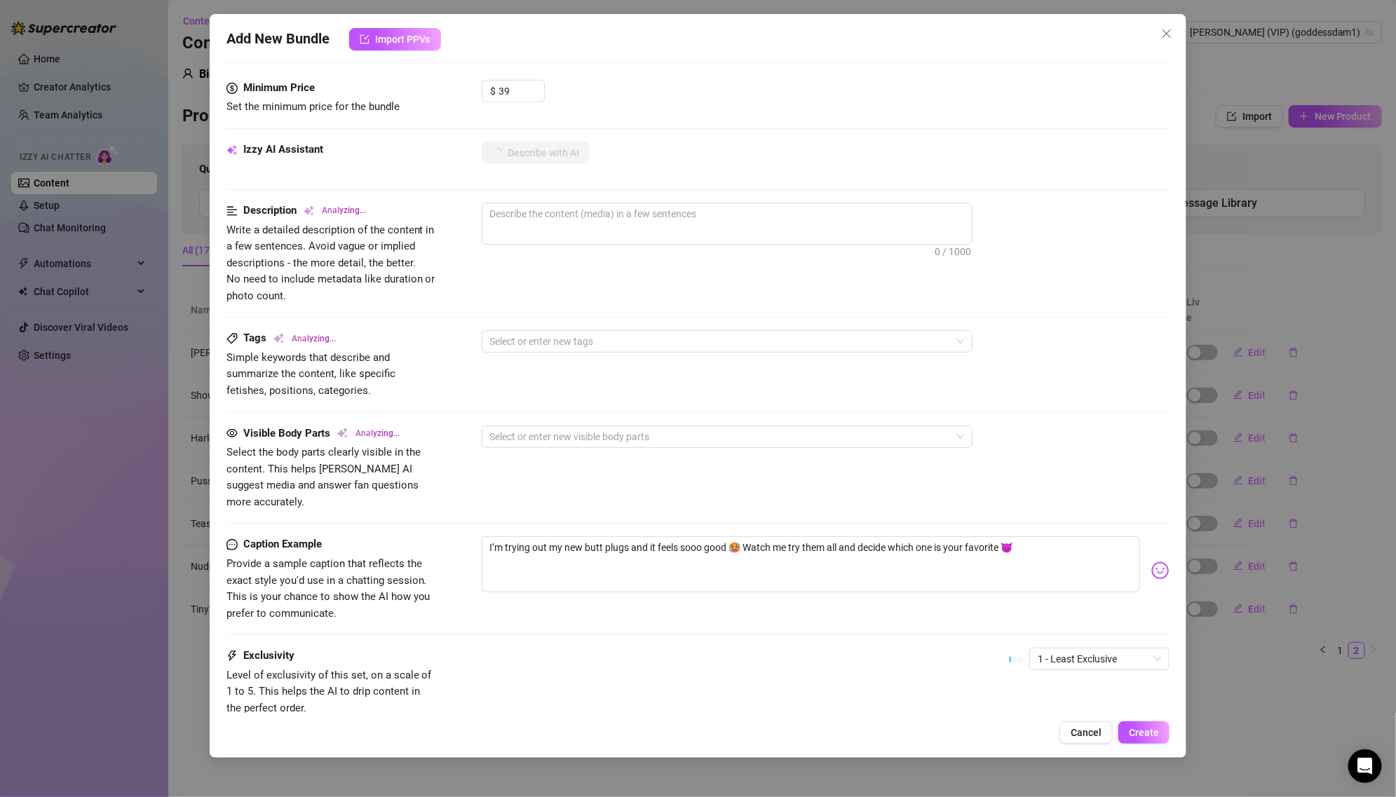
scroll to position [591, 0]
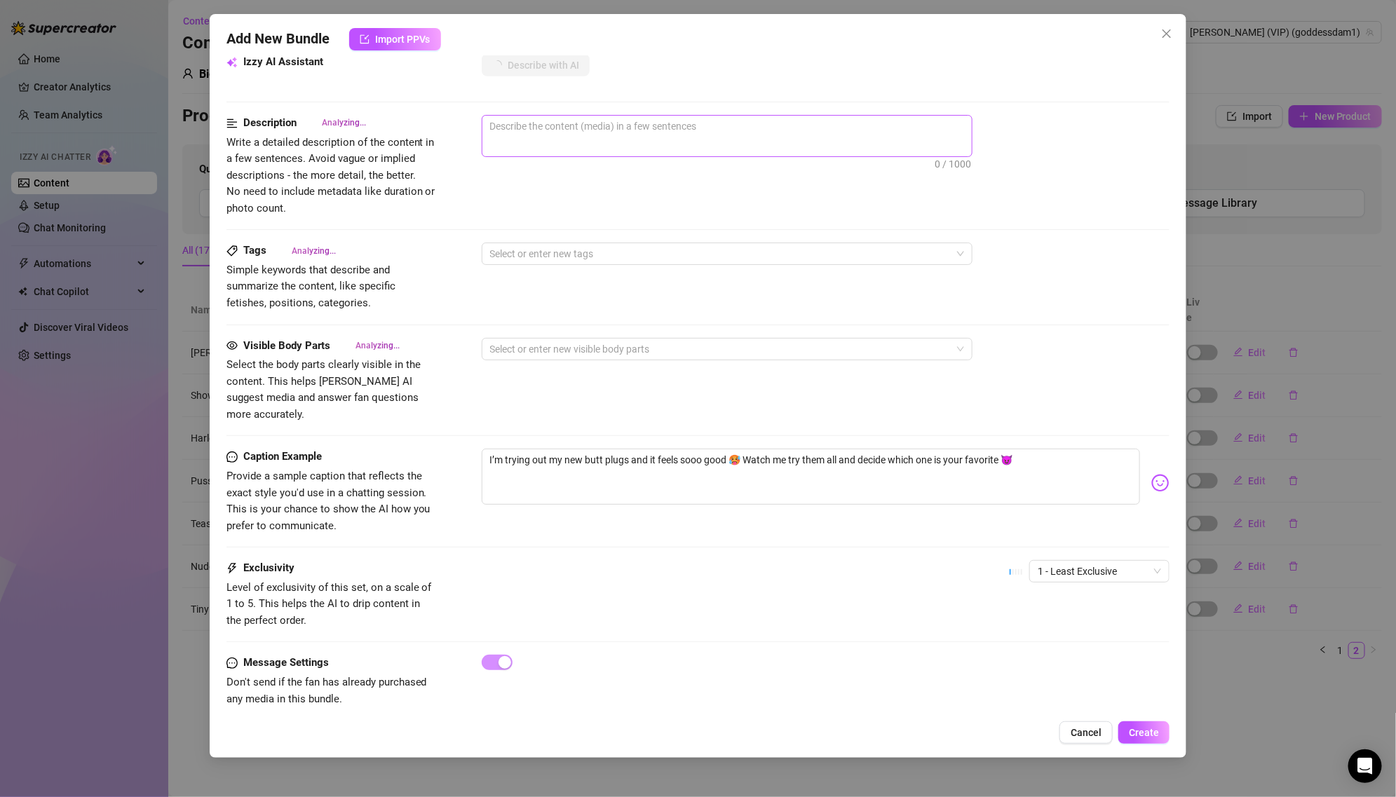
click at [567, 137] on span "0 / 1000" at bounding box center [727, 136] width 491 height 42
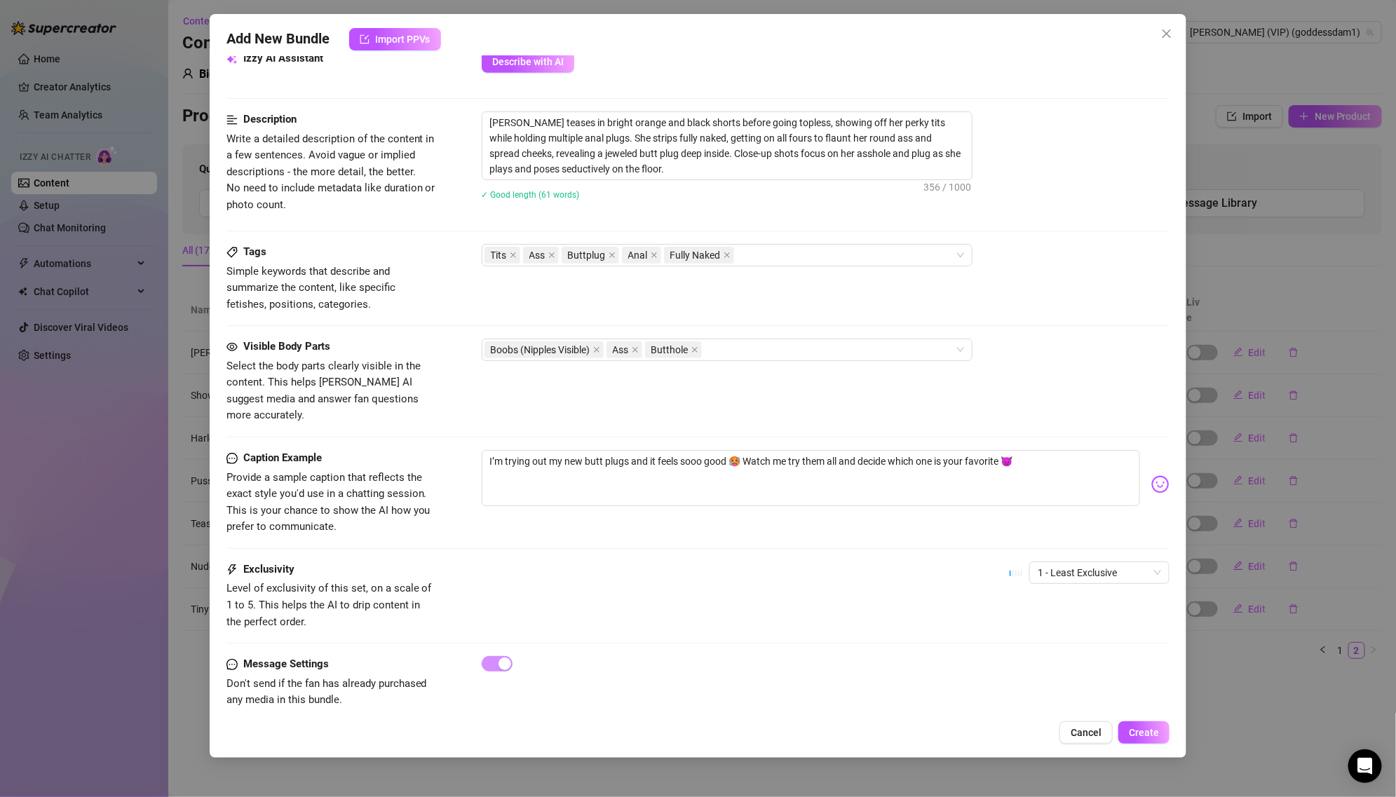
scroll to position [0, 0]
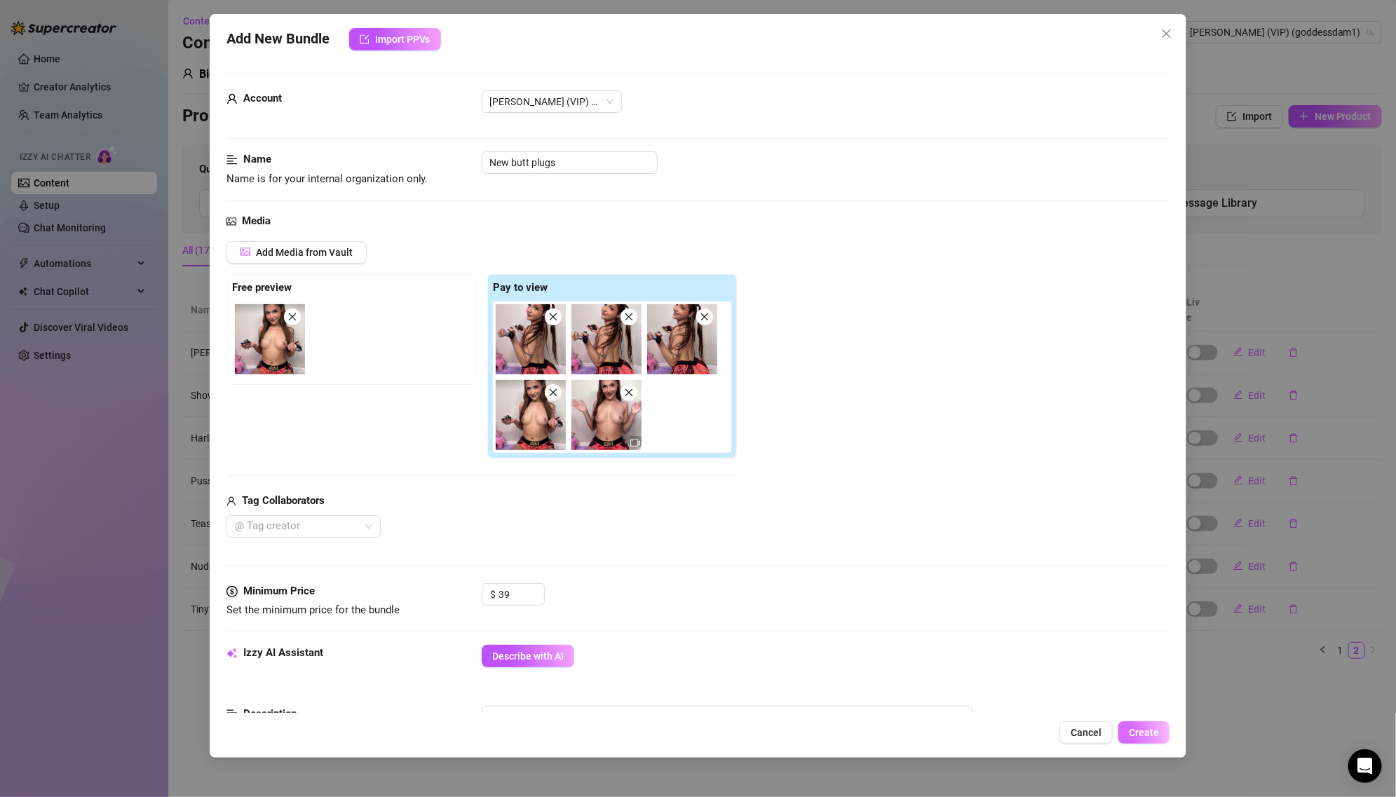
click at [1143, 729] on span "Create" at bounding box center [1143, 732] width 30 height 11
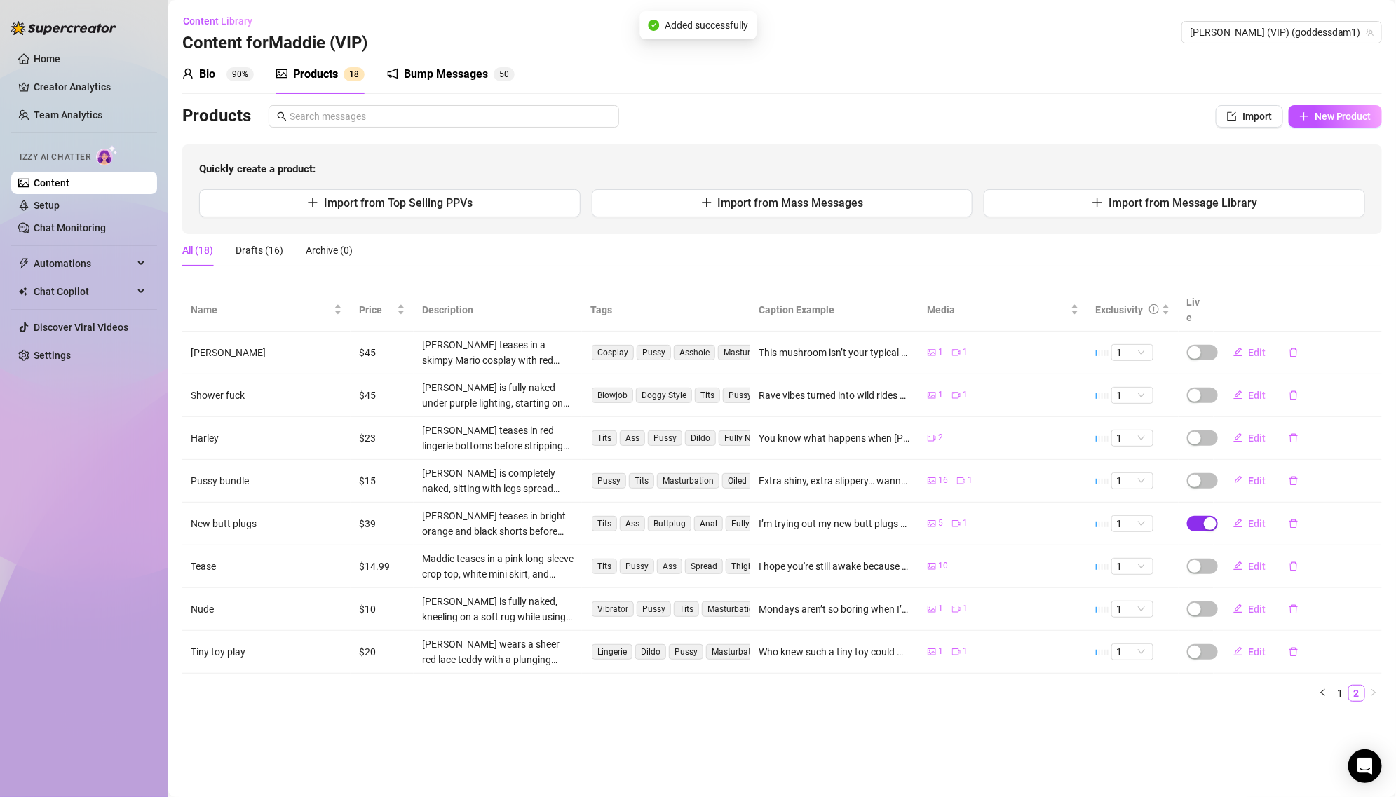
click at [1203, 517] on div "button" at bounding box center [1209, 523] width 13 height 13
click at [1302, 476] on button "OK" at bounding box center [1313, 473] width 23 height 17
click at [1321, 116] on span "New Product" at bounding box center [1342, 116] width 57 height 11
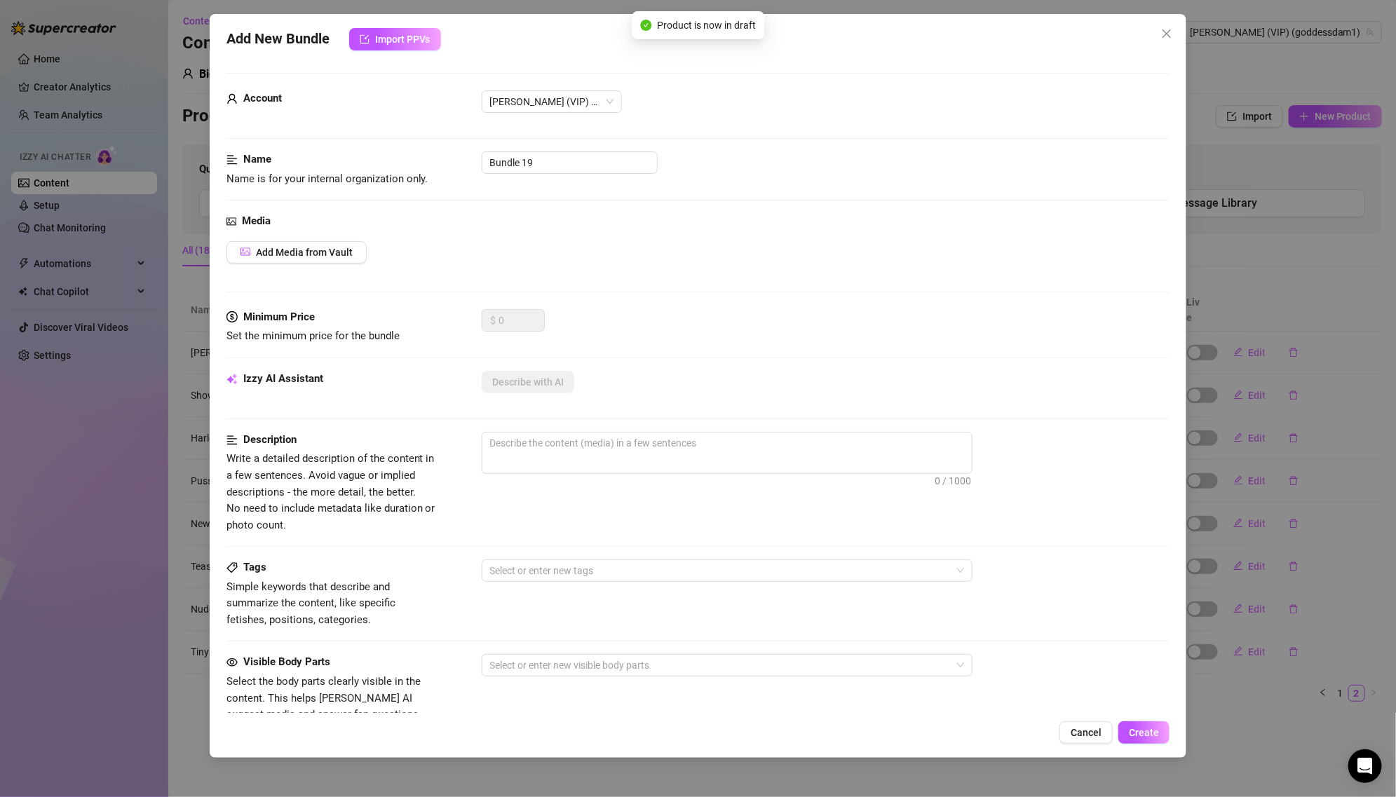
click at [1218, 235] on div "Add New Bundle Import PPVs Account [PERSON_NAME] (VIP) (@goddessdam1) Name Name…" at bounding box center [698, 398] width 1396 height 797
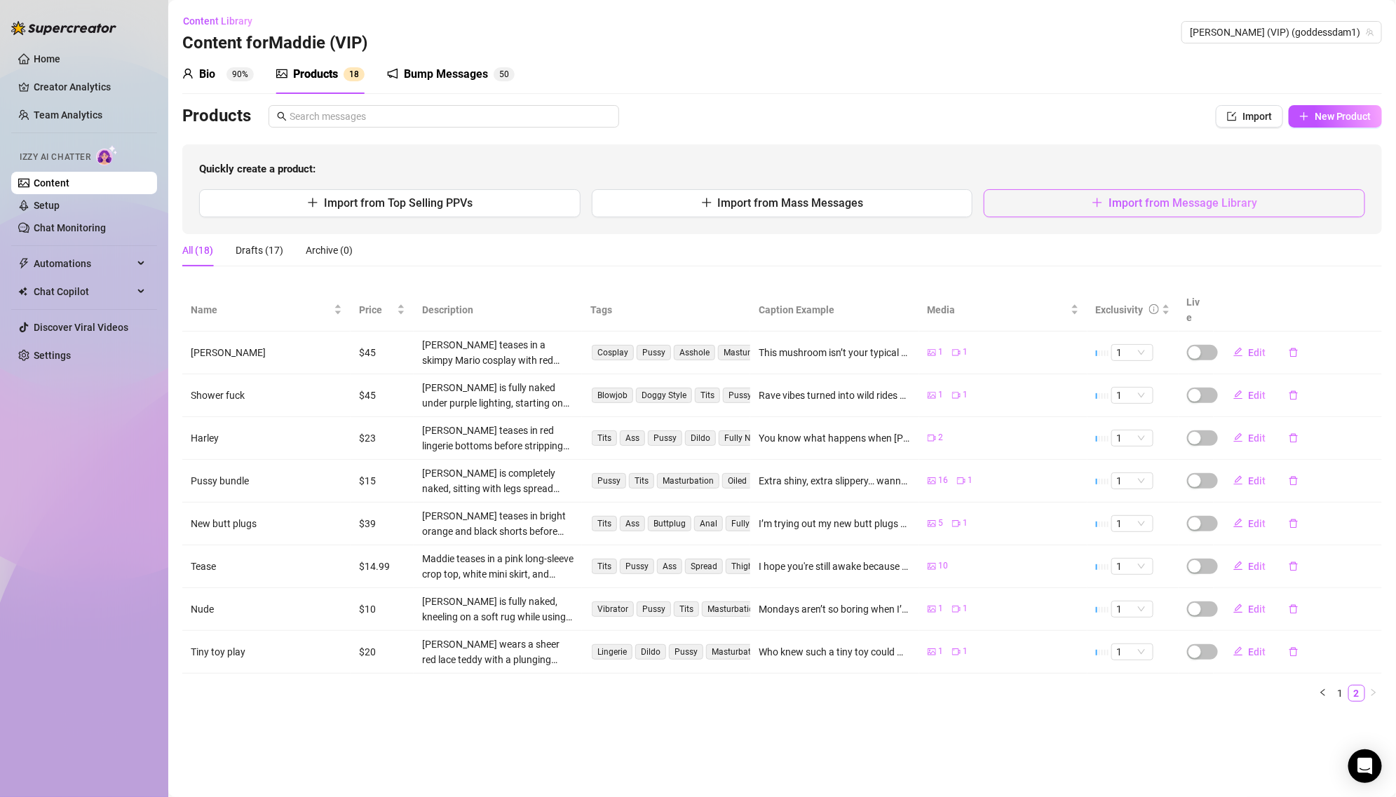
click at [1198, 207] on span "Import from Message Library" at bounding box center [1182, 202] width 149 height 13
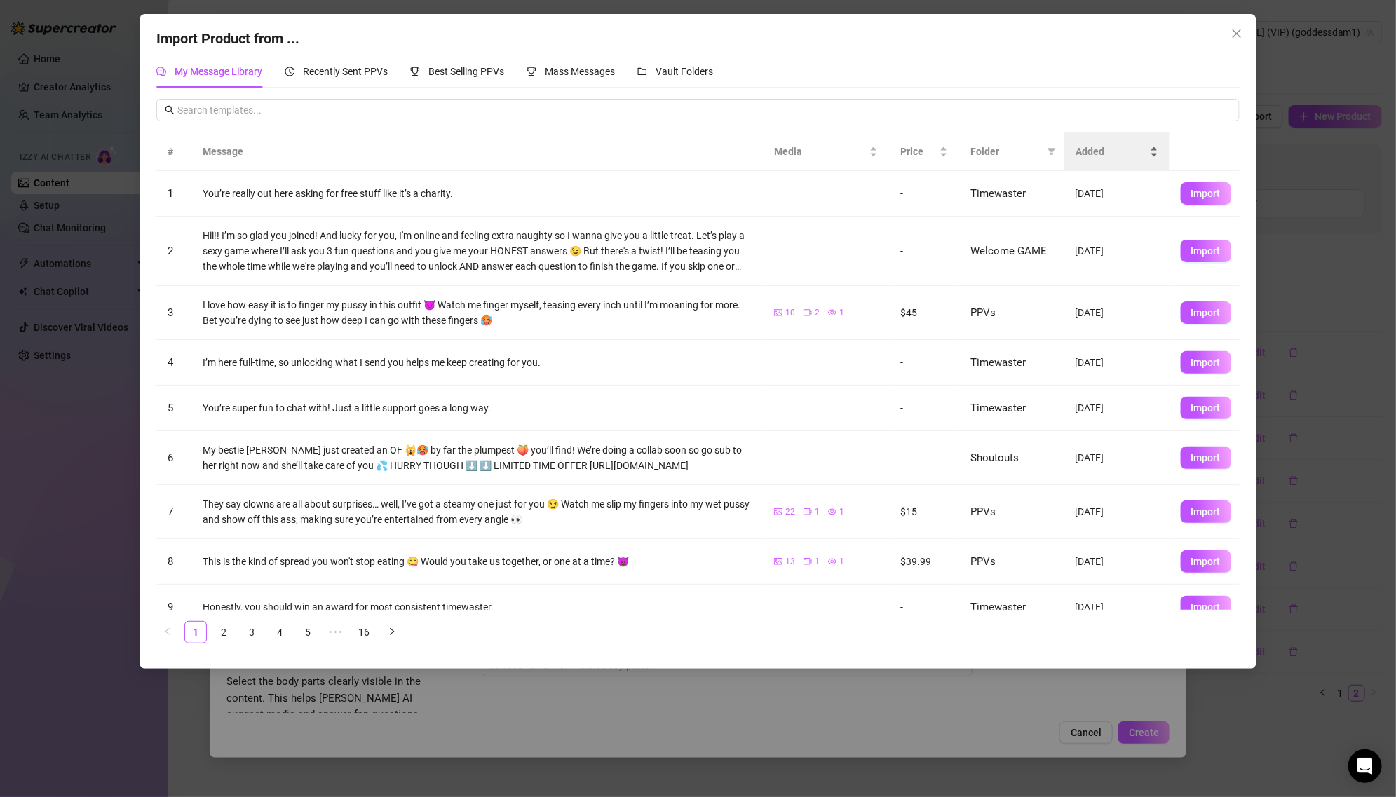
click at [1095, 154] on span "Added" at bounding box center [1110, 151] width 71 height 15
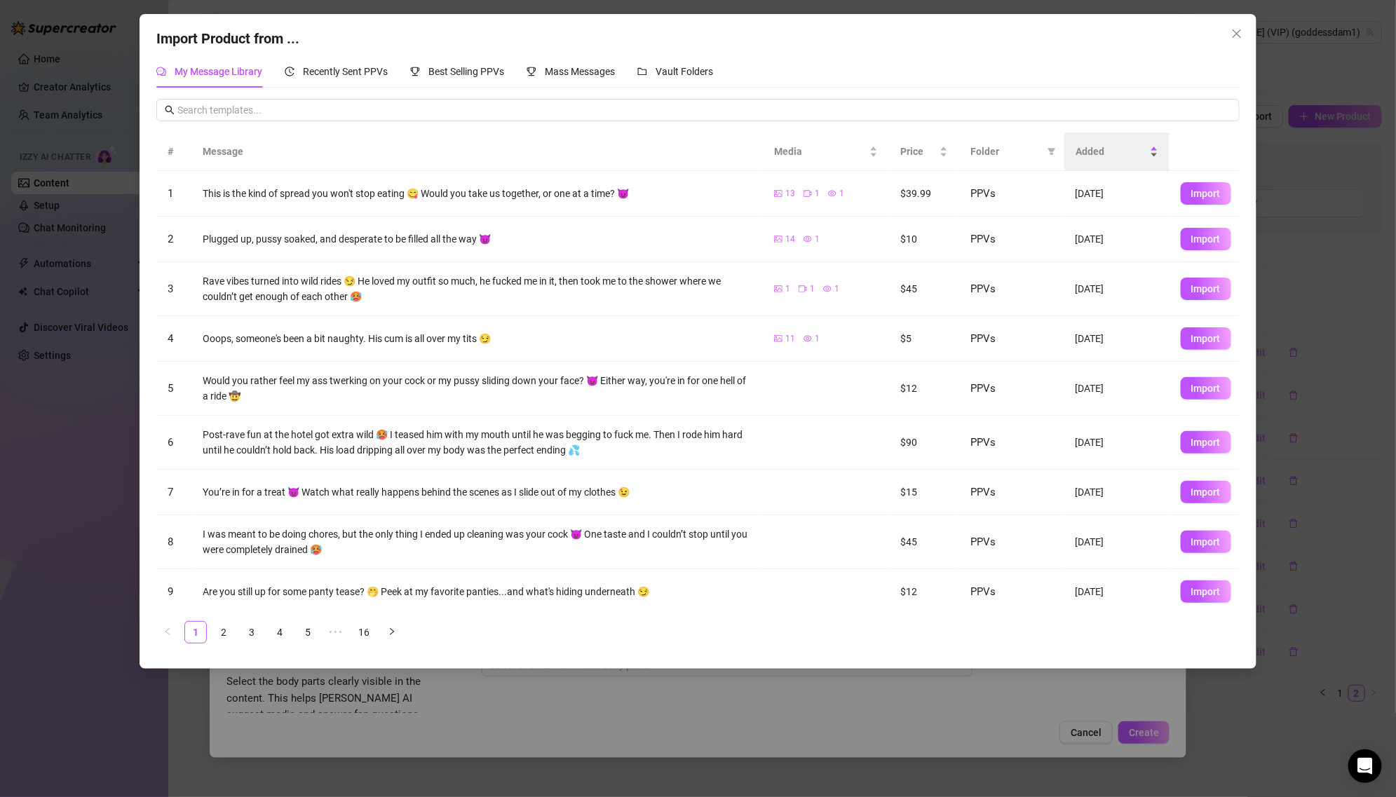
click at [1102, 153] on span "Added" at bounding box center [1110, 151] width 71 height 15
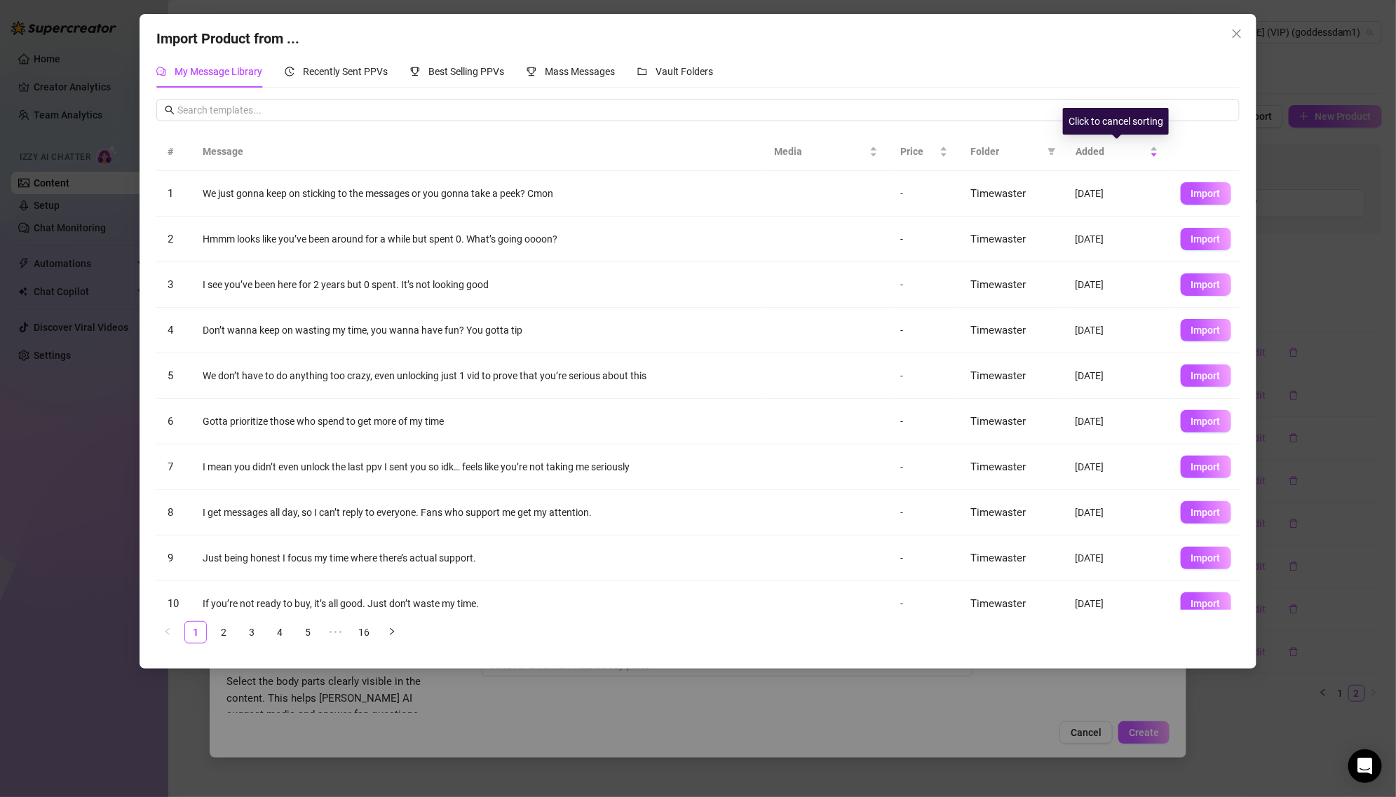
click at [1002, 146] on span "Folder" at bounding box center [1005, 151] width 71 height 15
click at [1051, 151] on icon "filter" at bounding box center [1052, 152] width 8 height 7
click at [1018, 261] on span "PPVs" at bounding box center [1005, 268] width 86 height 15
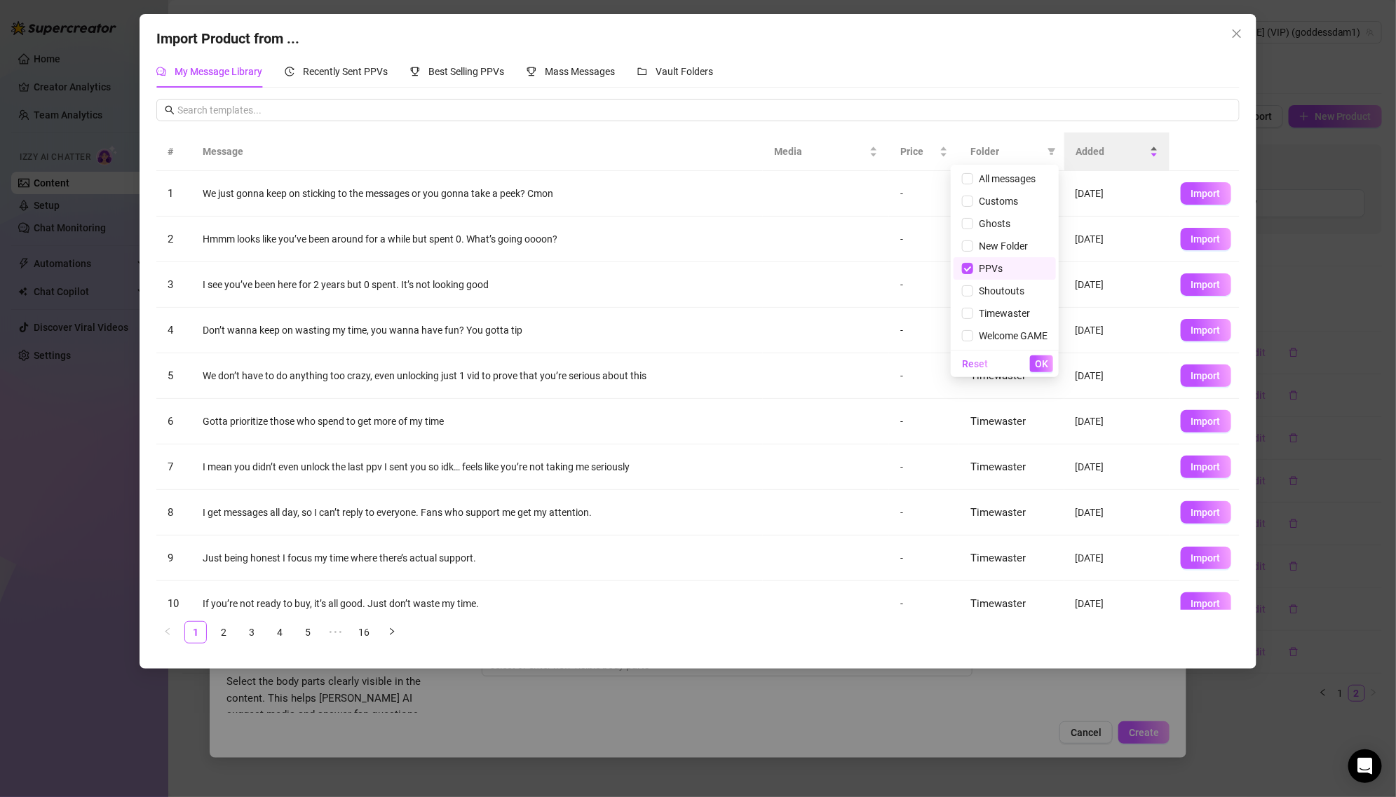
click at [1139, 157] on span "Added" at bounding box center [1110, 151] width 71 height 15
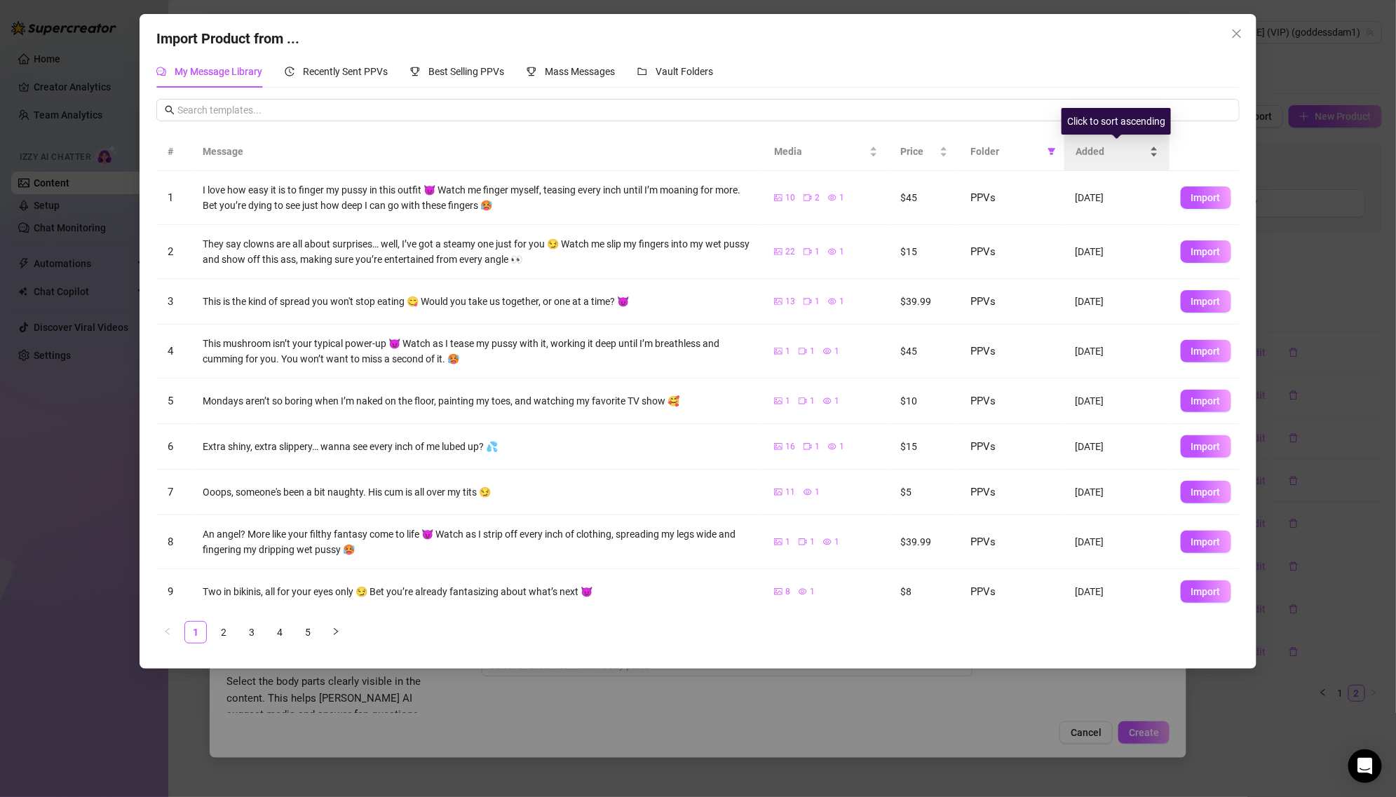
click at [1139, 157] on span "Added" at bounding box center [1110, 151] width 71 height 15
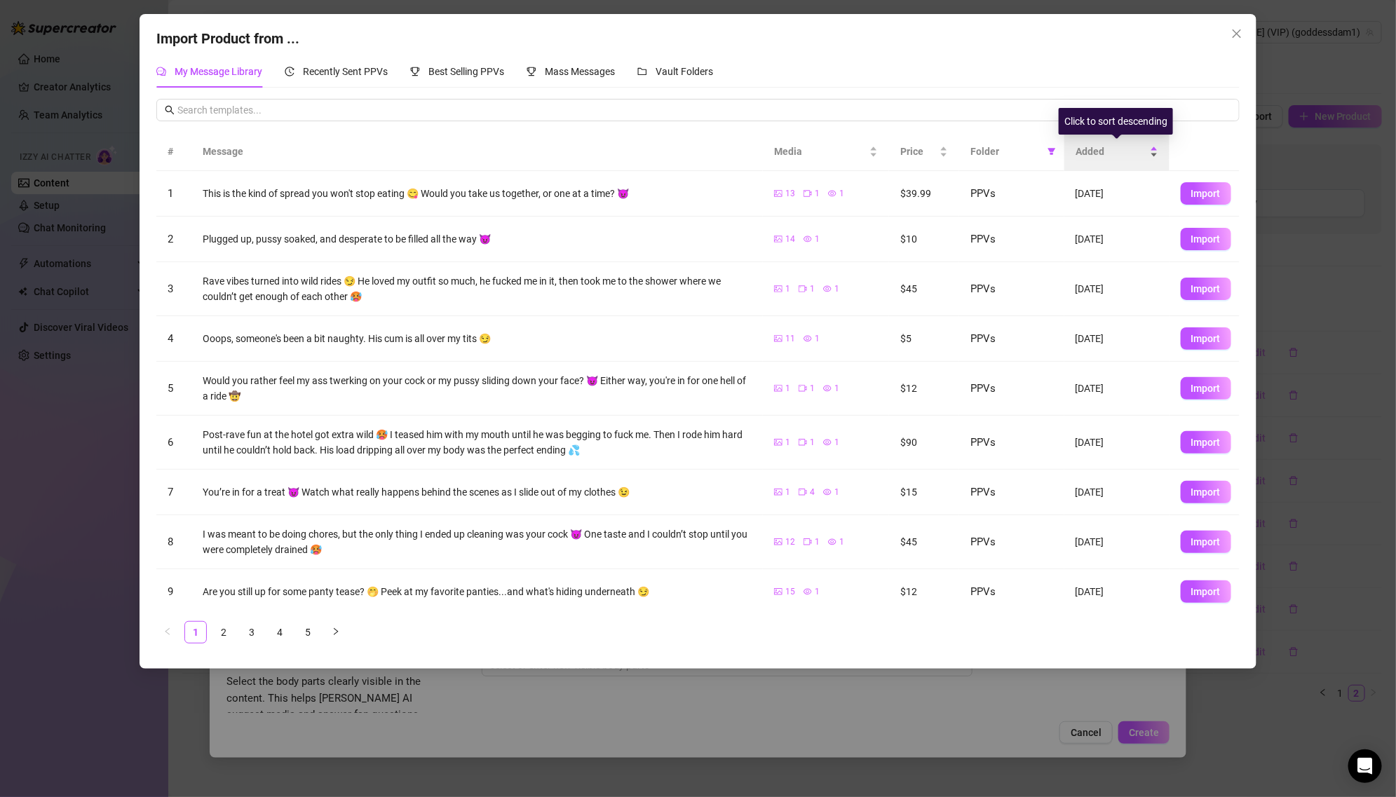
click at [1139, 157] on span "Added" at bounding box center [1110, 151] width 71 height 15
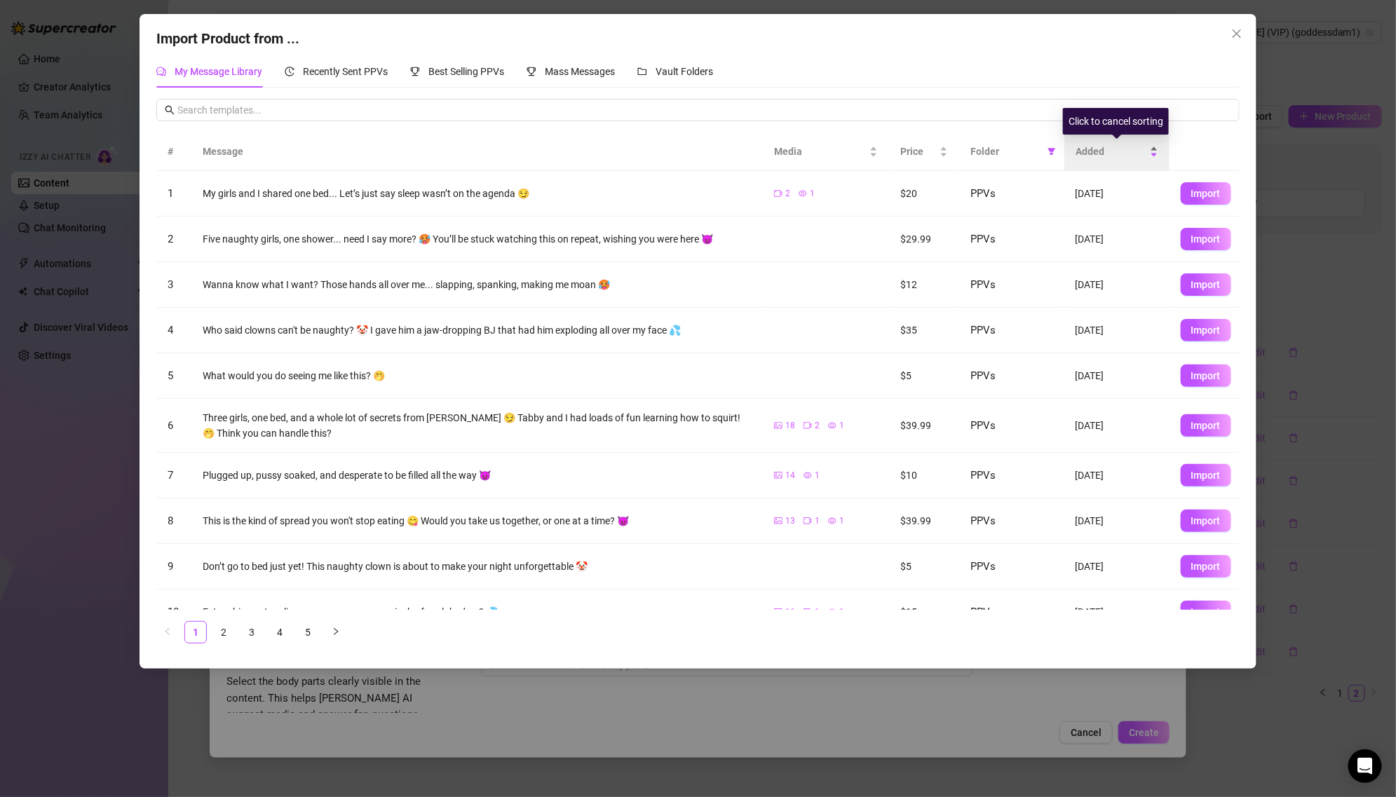
click at [1139, 157] on span "Added" at bounding box center [1110, 151] width 71 height 15
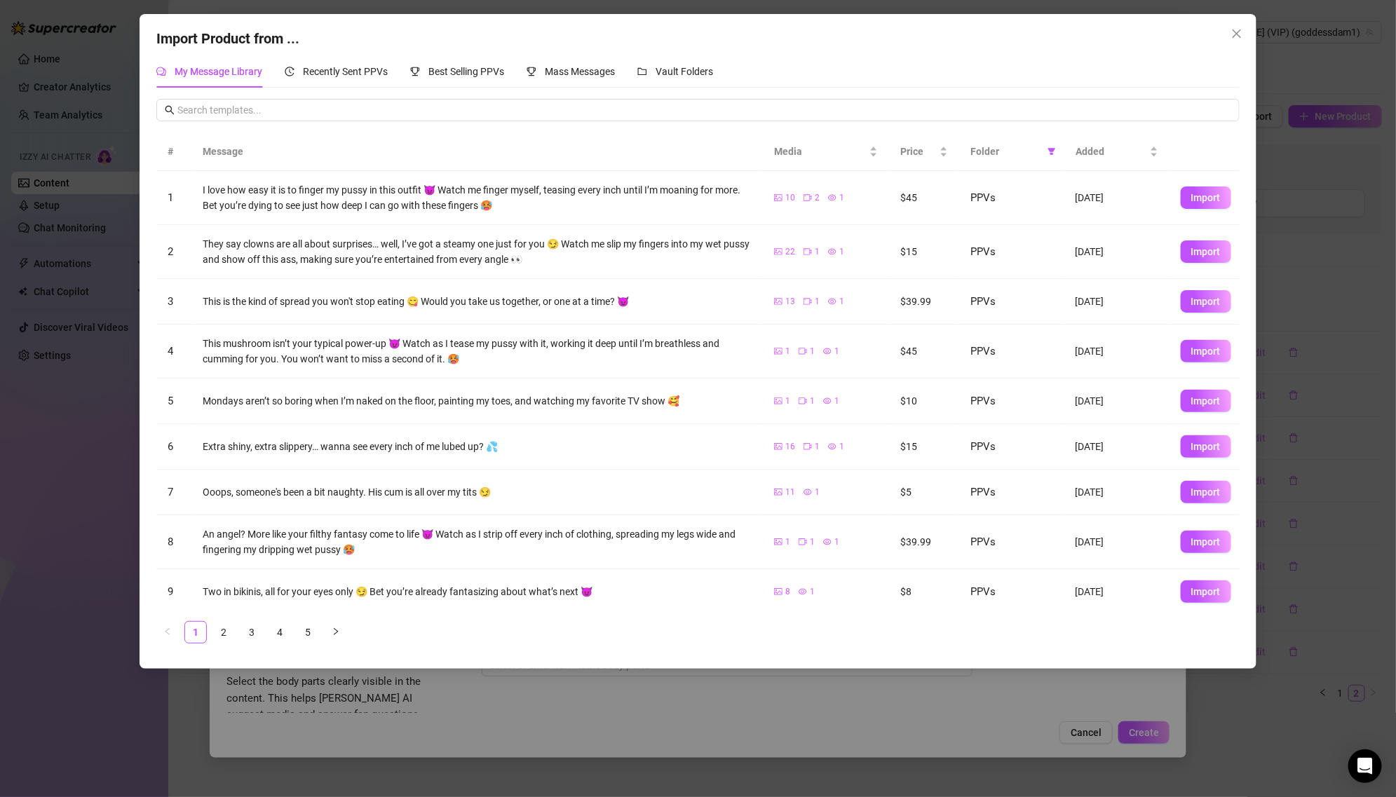
click at [1031, 159] on th "Folder" at bounding box center [1011, 151] width 105 height 39
click at [1058, 151] on th "Folder" at bounding box center [1011, 151] width 105 height 39
click at [252, 634] on link "3" at bounding box center [251, 632] width 21 height 21
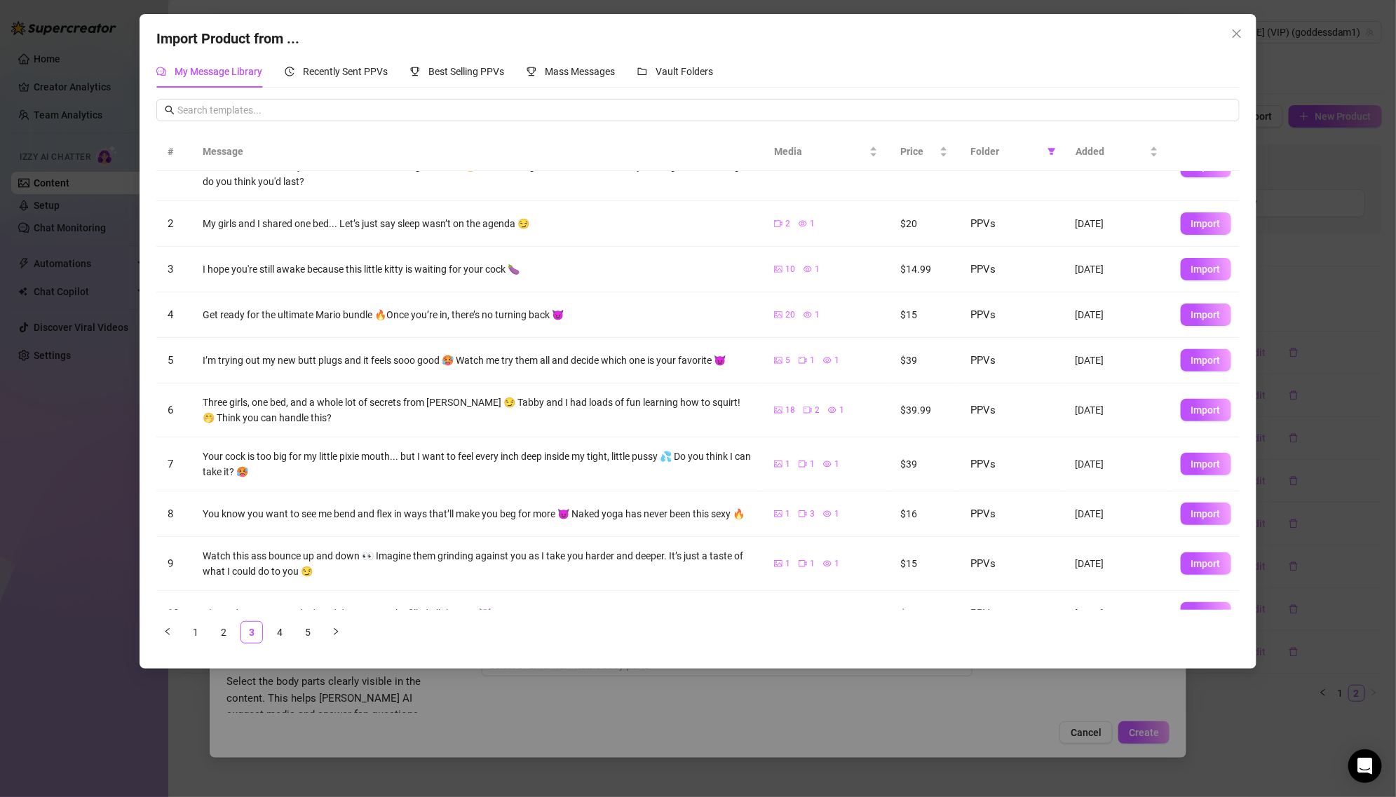
scroll to position [64, 0]
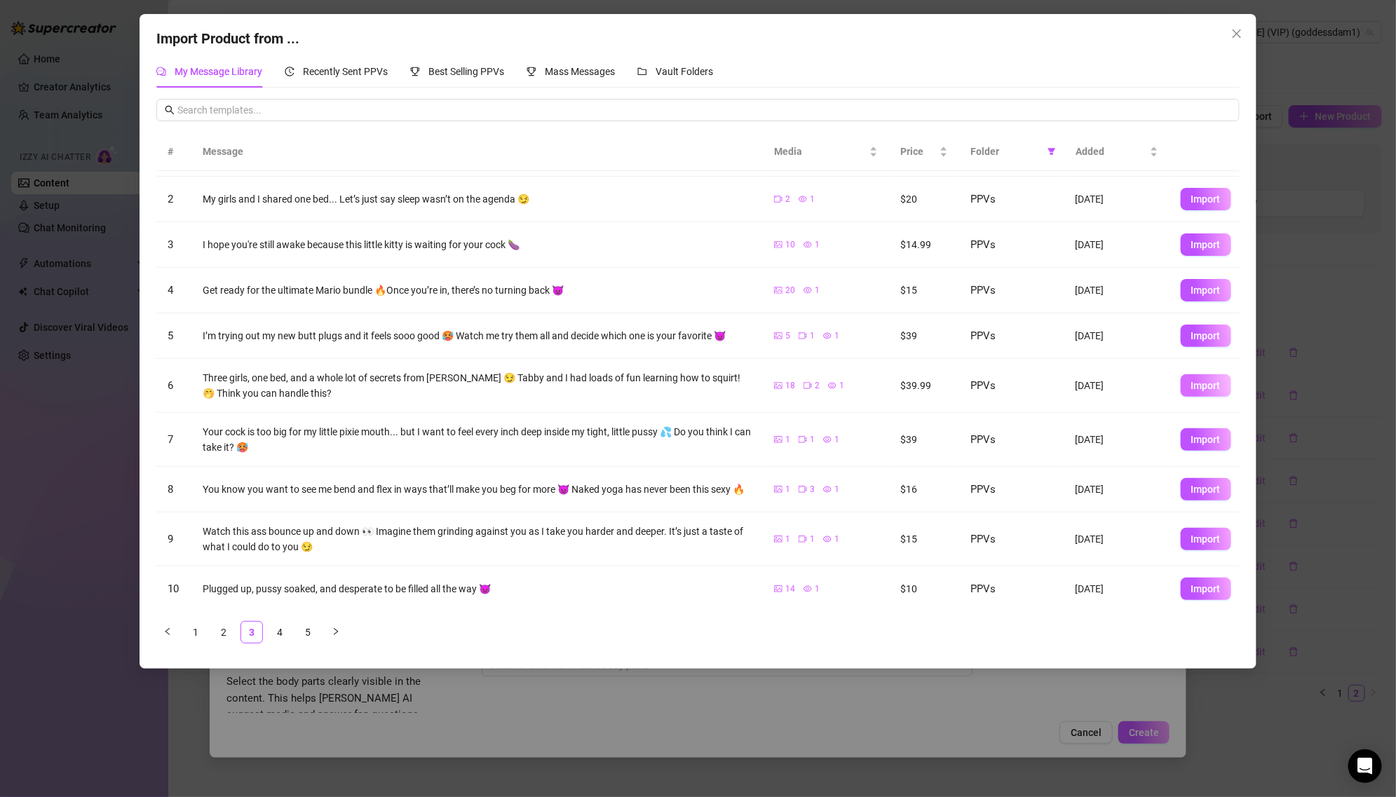
click at [1201, 389] on span "Import" at bounding box center [1205, 385] width 29 height 11
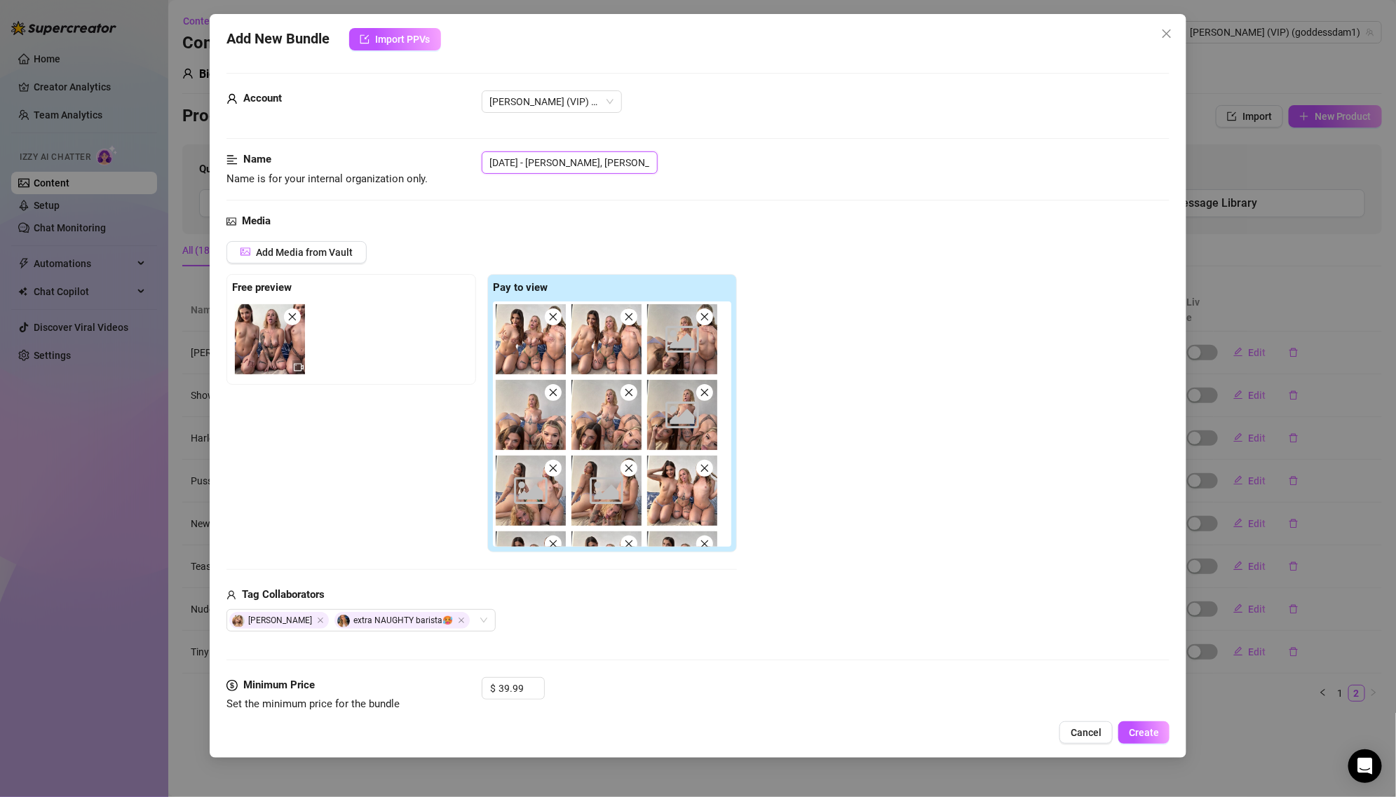
drag, startPoint x: 548, startPoint y: 158, endPoint x: 429, endPoint y: 158, distance: 119.2
click at [429, 158] on div "Name Name is for your internal organization only. [DATE] - [PERSON_NAME], [PERS…" at bounding box center [697, 169] width 943 height 36
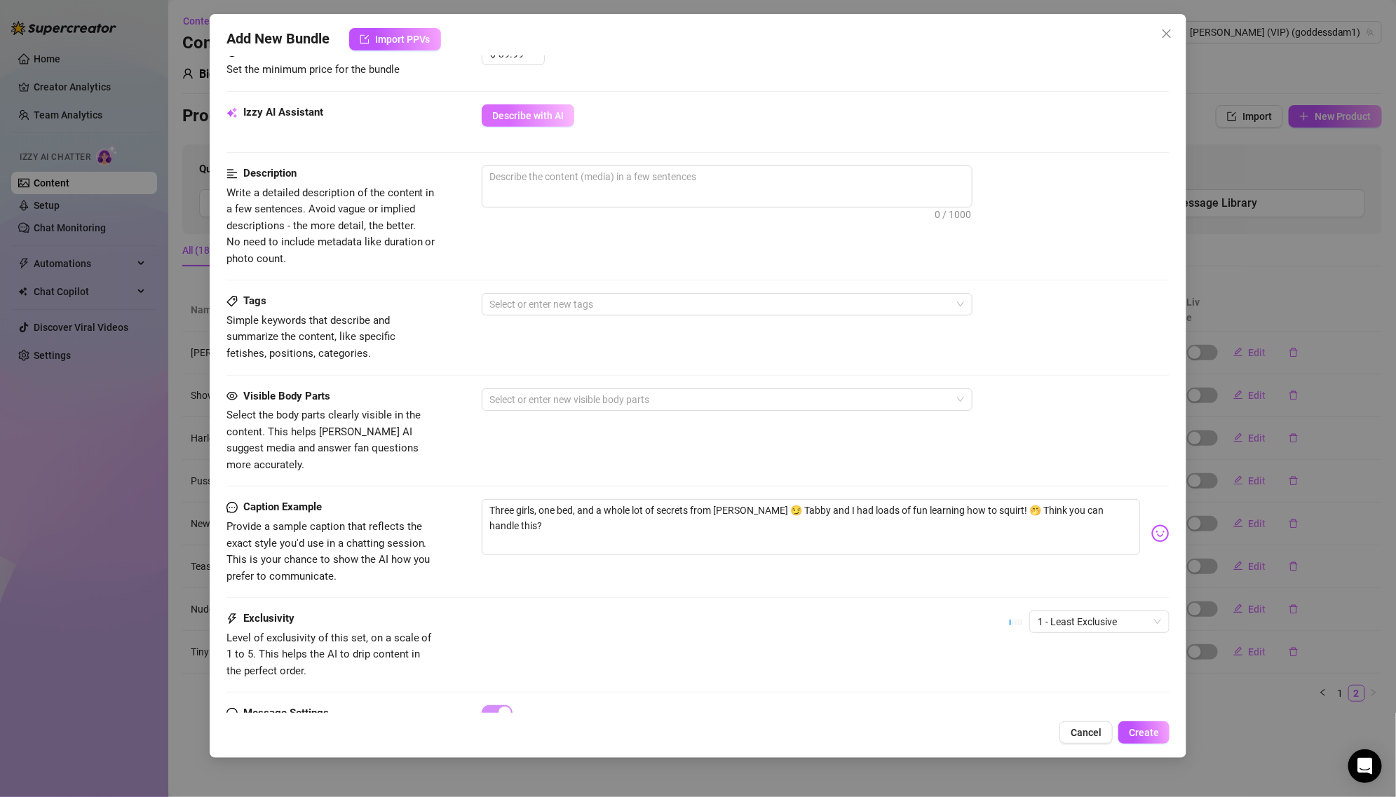
click at [539, 118] on button "Describe with AI" at bounding box center [528, 115] width 93 height 22
click at [556, 113] on span "Describe with AI" at bounding box center [527, 115] width 71 height 11
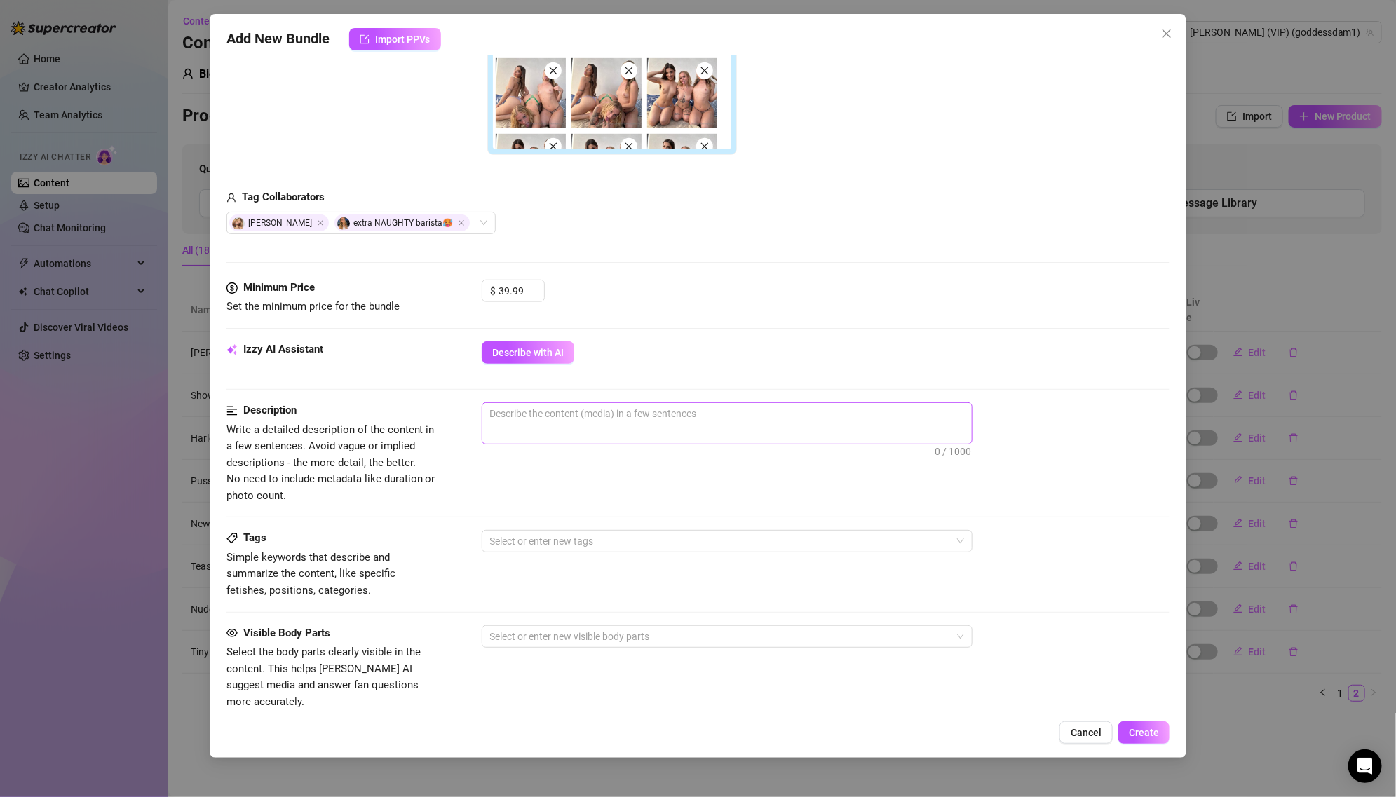
scroll to position [387, 0]
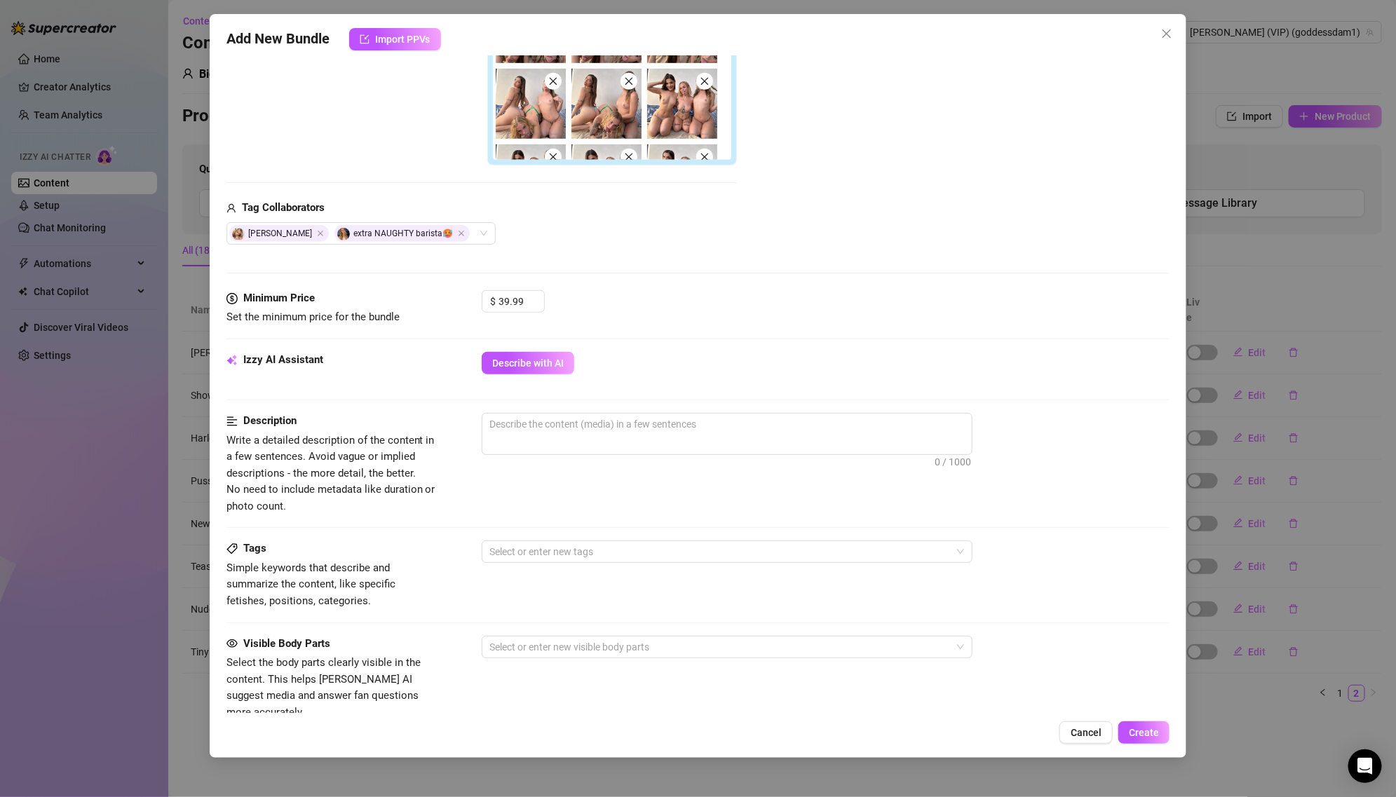
click at [541, 373] on div "Izzy AI Assistant Describe with AI" at bounding box center [697, 369] width 943 height 35
click at [538, 360] on span "Describe with AI" at bounding box center [527, 362] width 71 height 11
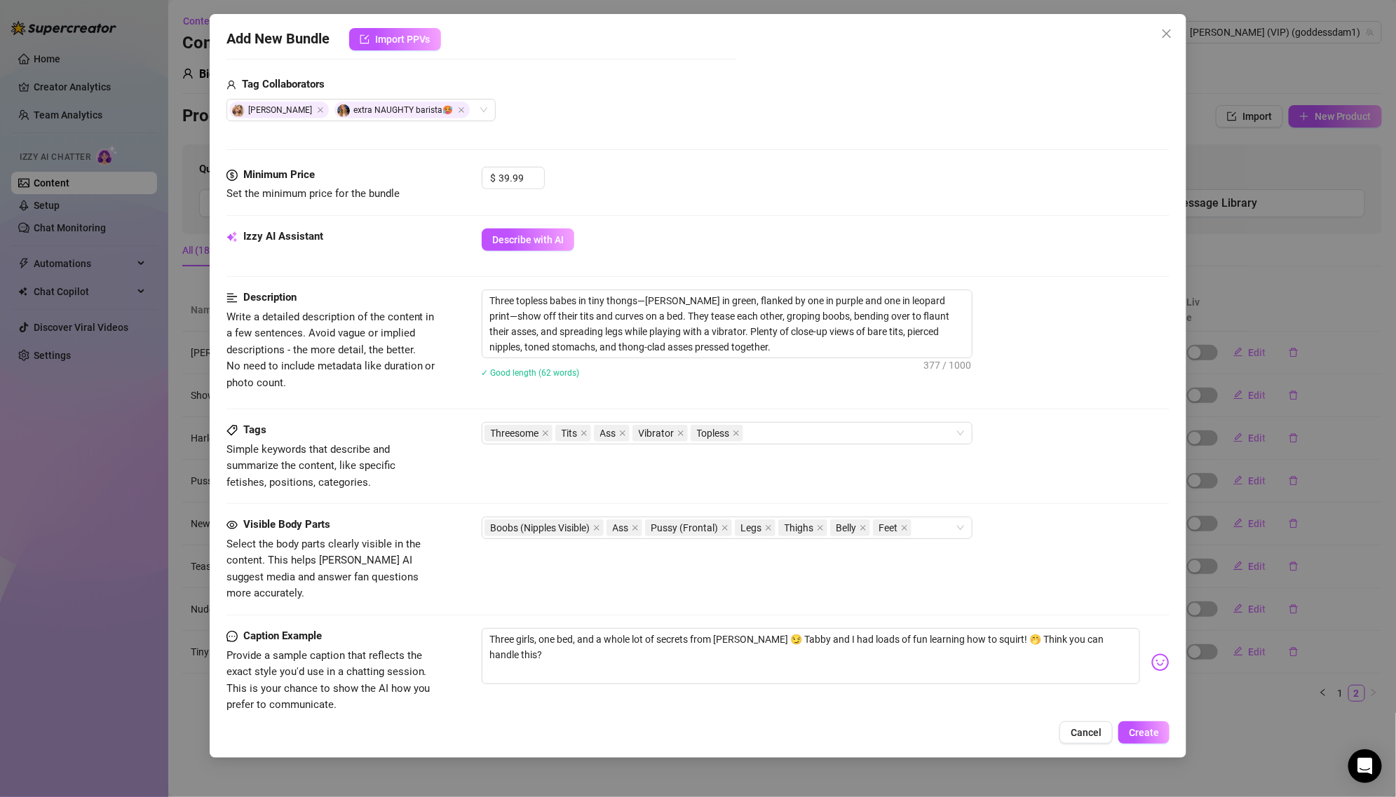
scroll to position [688, 0]
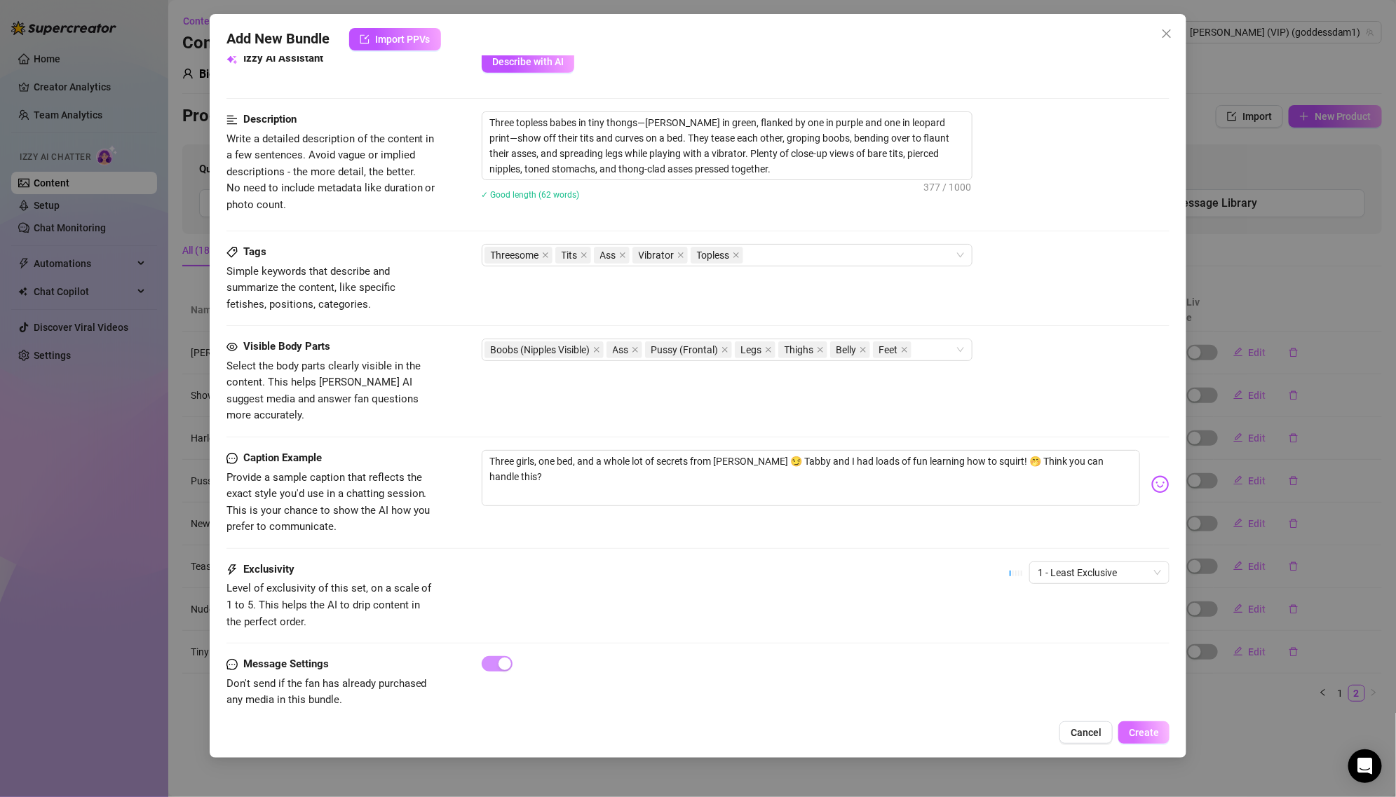
click at [1137, 732] on span "Create" at bounding box center [1143, 732] width 30 height 11
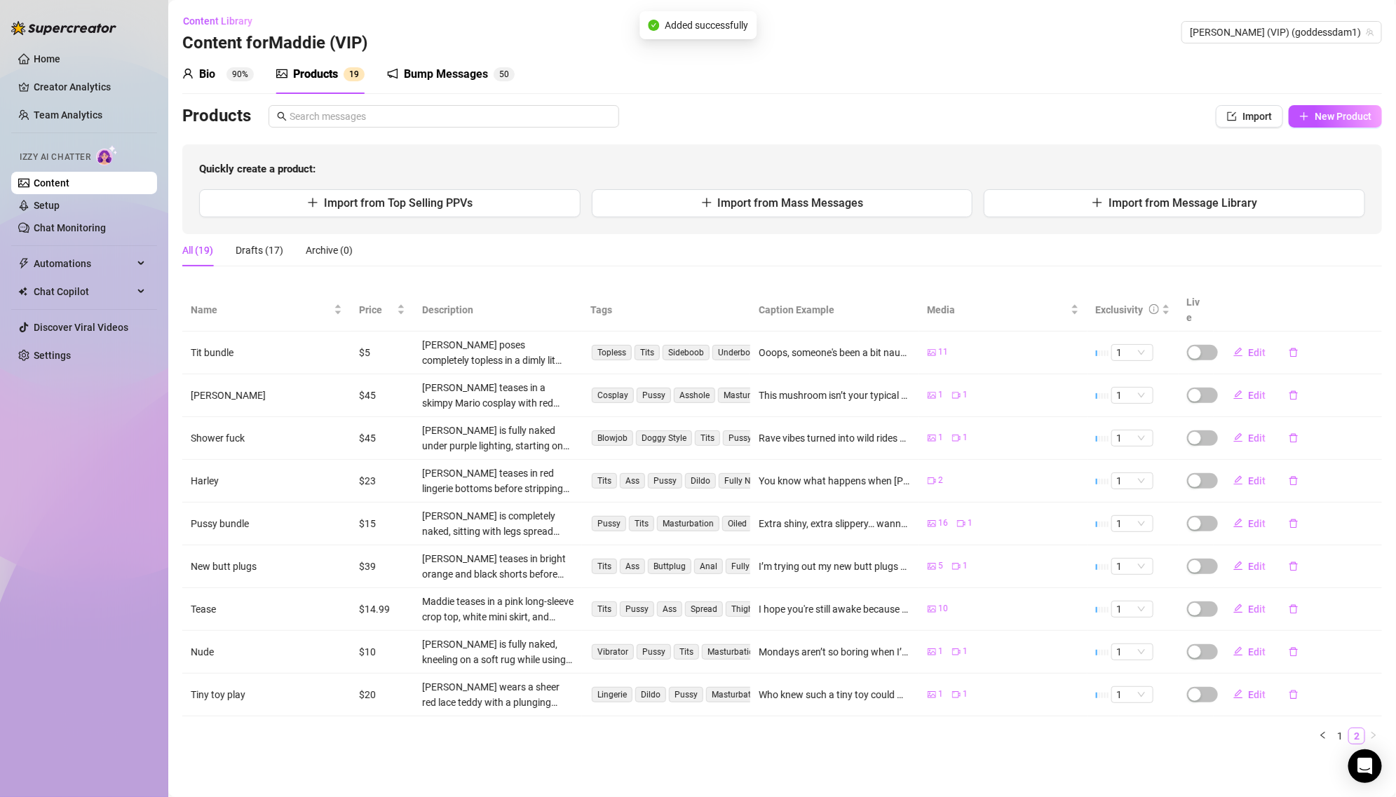
click at [1351, 728] on link "2" at bounding box center [1356, 735] width 15 height 15
click at [1337, 728] on link "1" at bounding box center [1339, 735] width 15 height 15
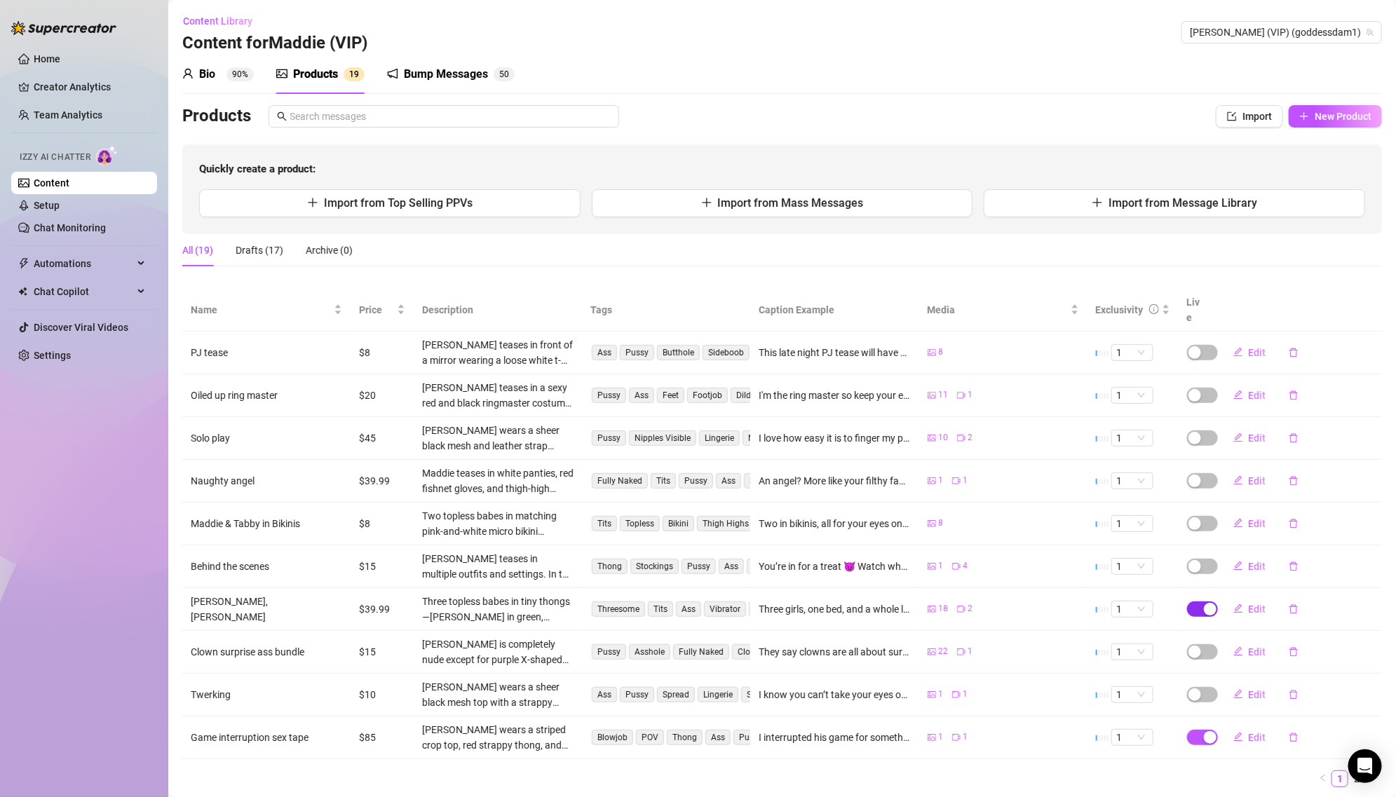
click at [1205, 603] on div "button" at bounding box center [1209, 609] width 13 height 13
click at [1311, 559] on span "OK" at bounding box center [1313, 558] width 13 height 11
click at [1344, 114] on span "New Product" at bounding box center [1342, 116] width 57 height 11
click at [1248, 214] on button "Import from Message Library" at bounding box center [1173, 203] width 381 height 28
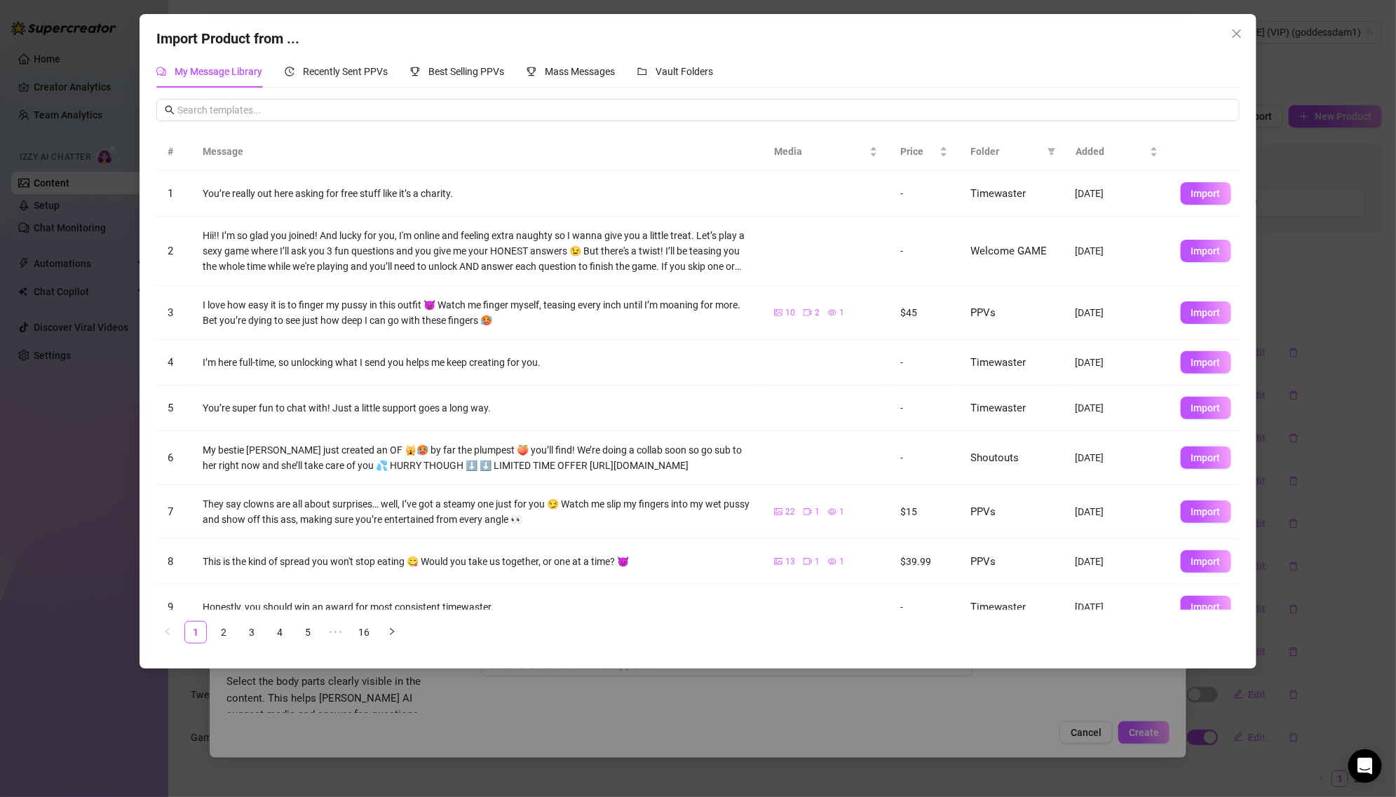
click at [1000, 147] on span "Folder" at bounding box center [1005, 151] width 71 height 15
click at [1044, 152] on span at bounding box center [1051, 151] width 14 height 21
click at [1011, 261] on span "PPVs" at bounding box center [1005, 268] width 86 height 15
click at [1041, 361] on span "OK" at bounding box center [1041, 363] width 13 height 11
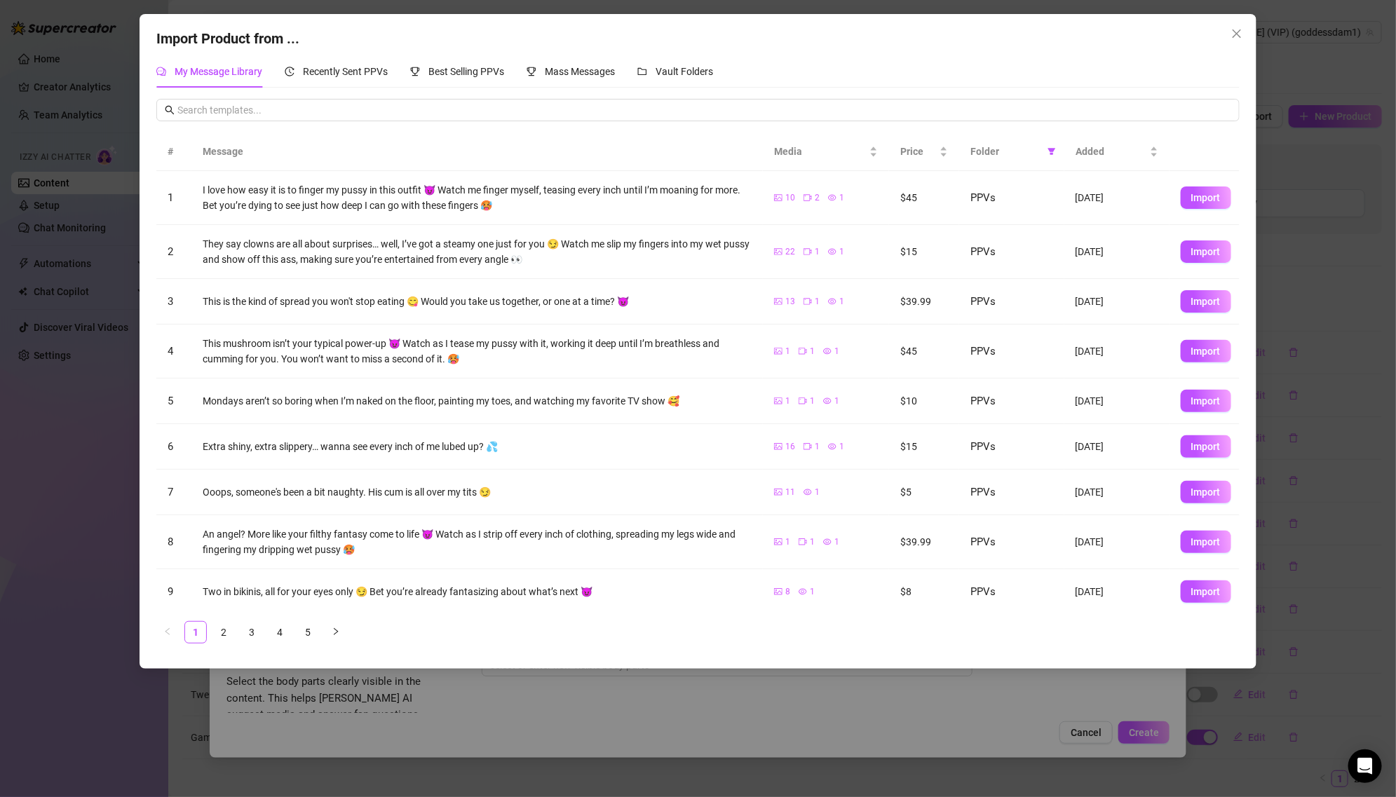
scroll to position [48, 0]
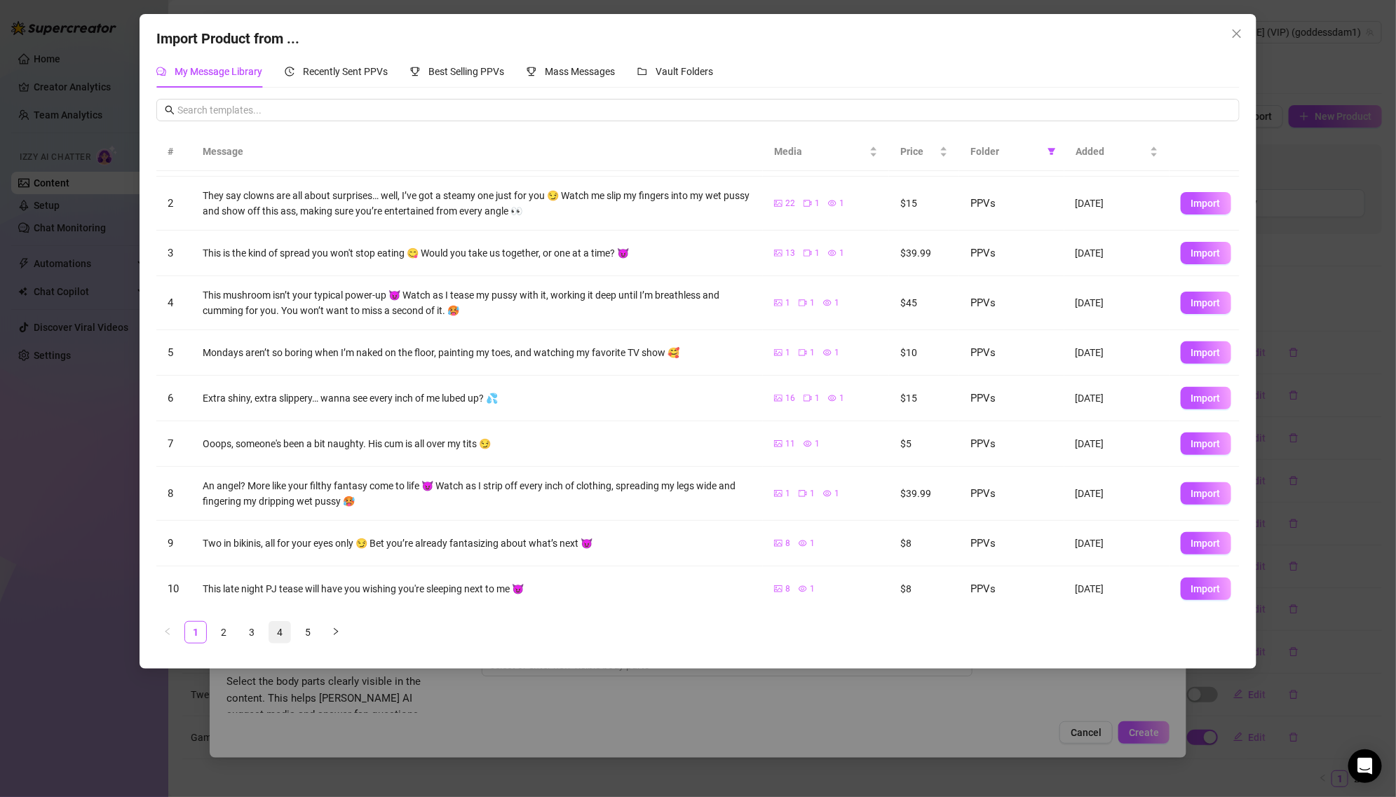
click at [274, 632] on link "4" at bounding box center [279, 632] width 21 height 21
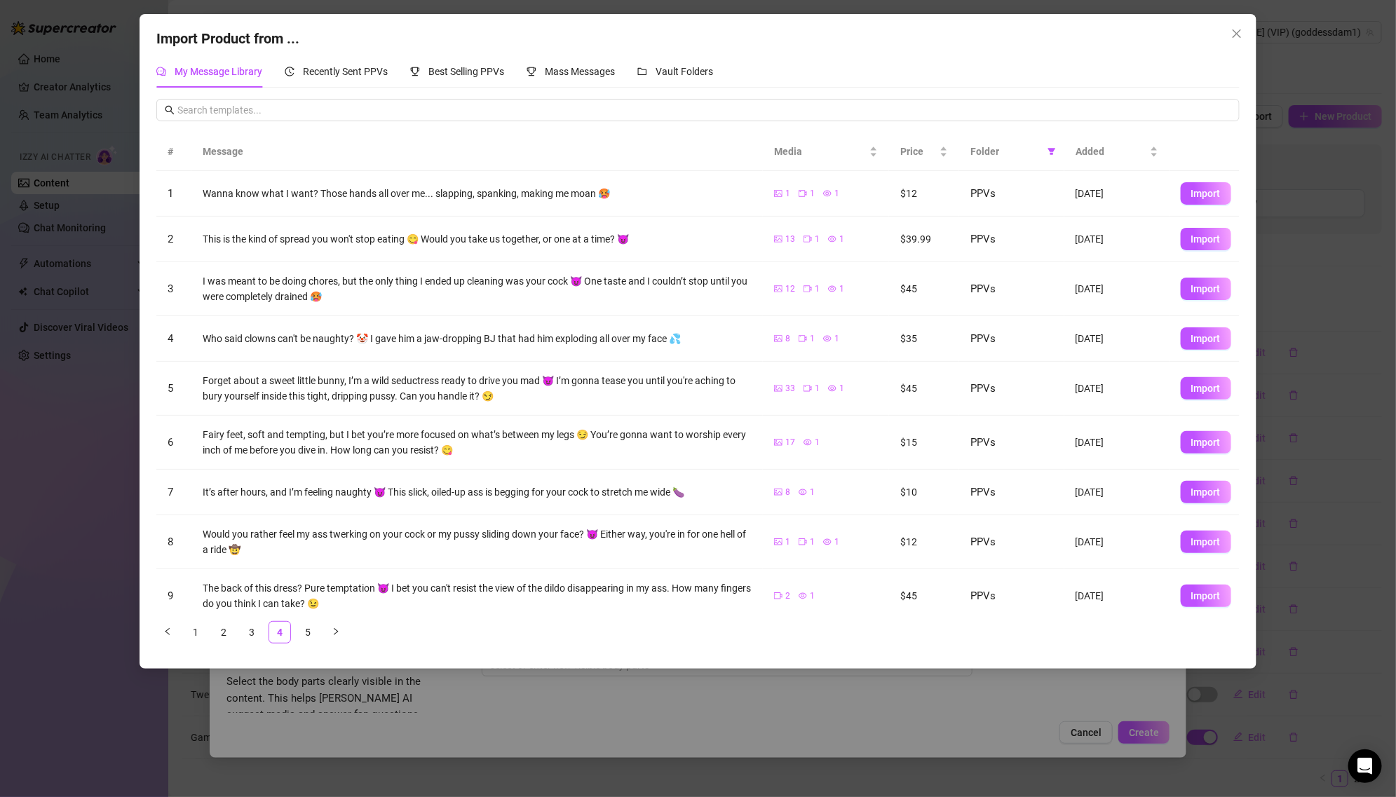
scroll to position [65, 0]
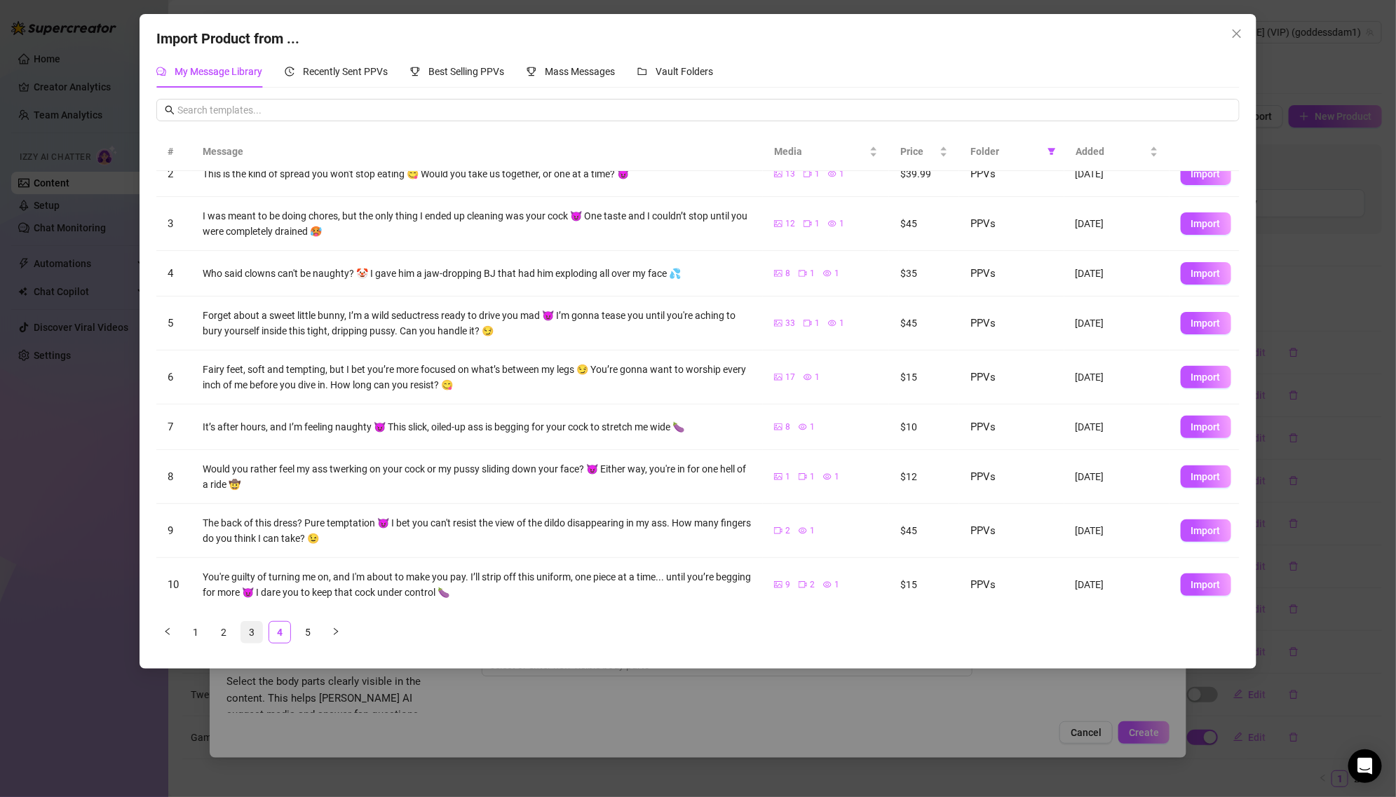
click at [254, 629] on link "3" at bounding box center [251, 632] width 21 height 21
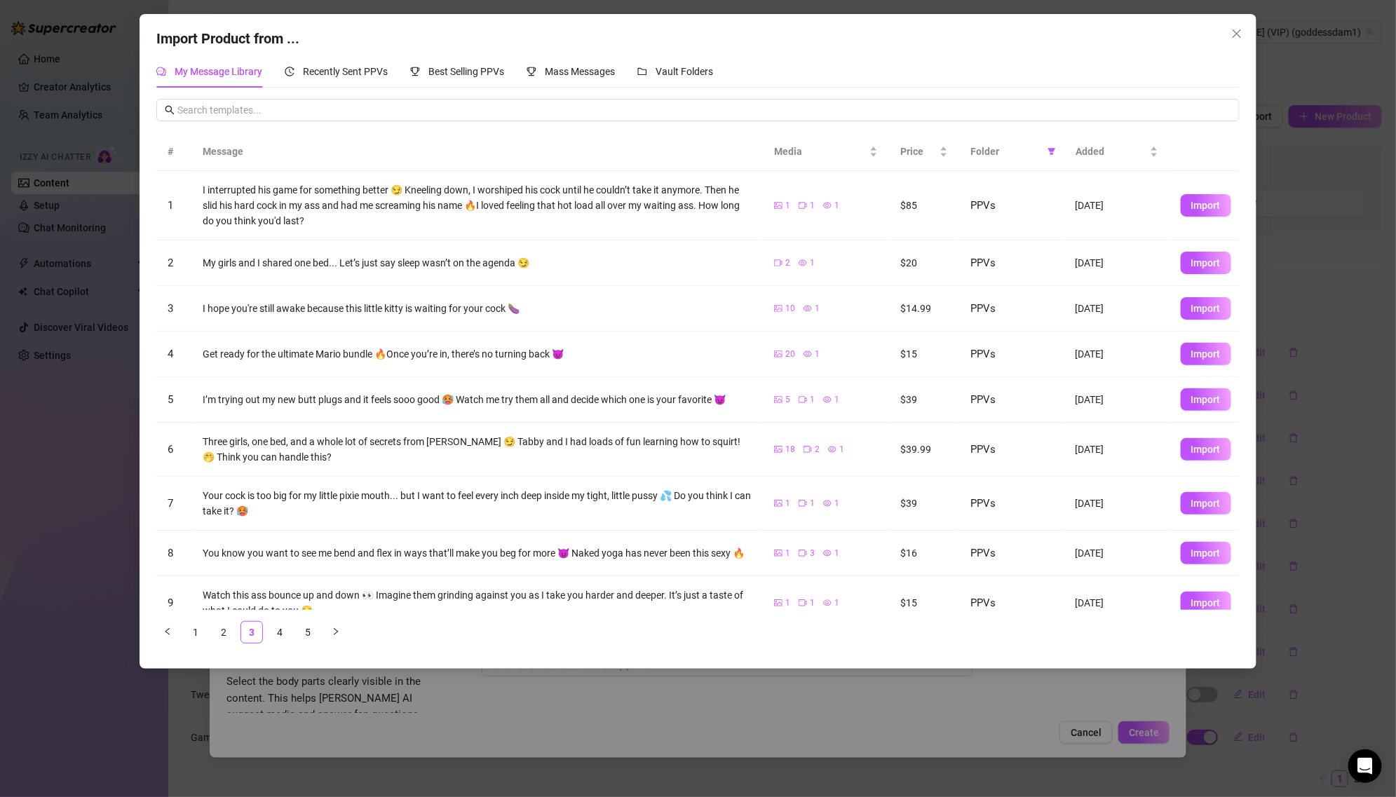
scroll to position [64, 0]
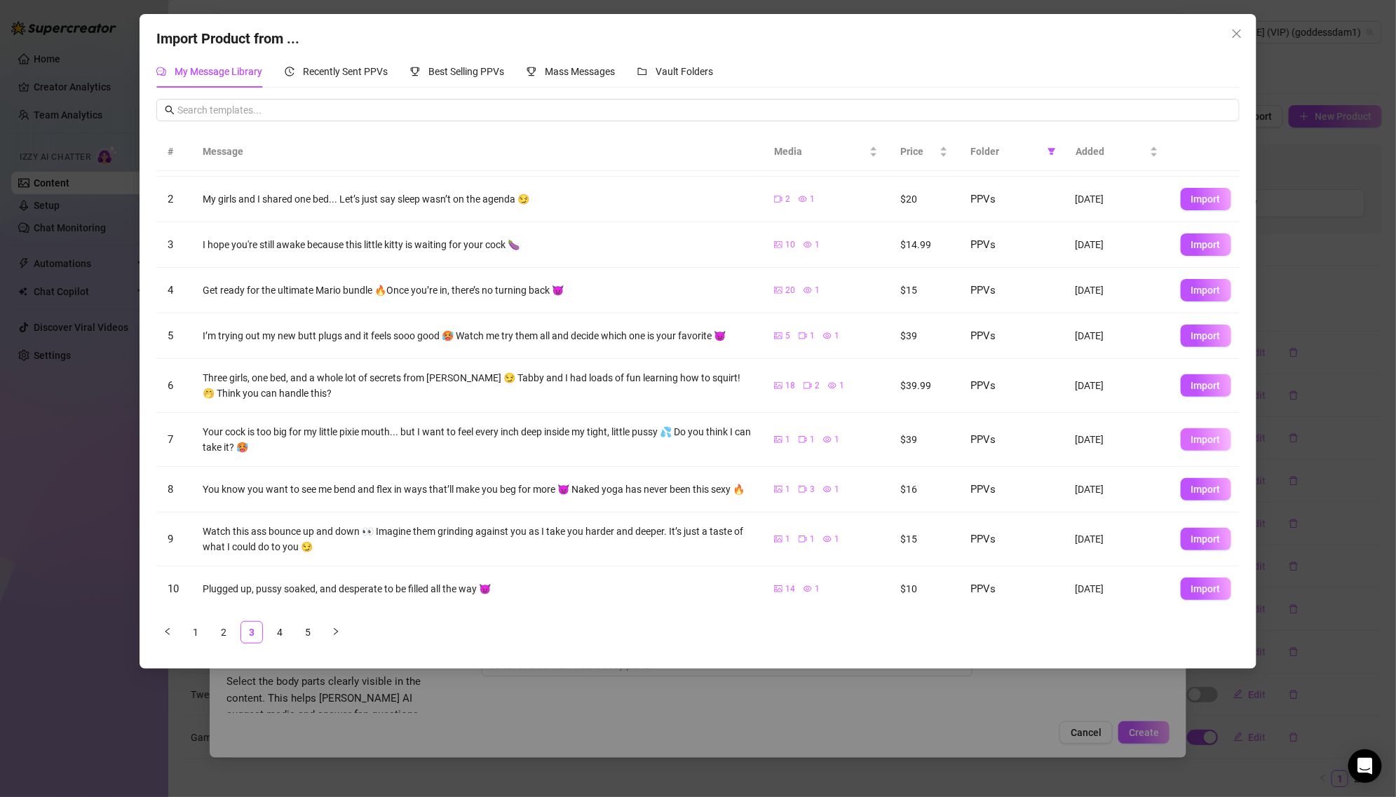
click at [1205, 434] on span "Import" at bounding box center [1205, 439] width 29 height 11
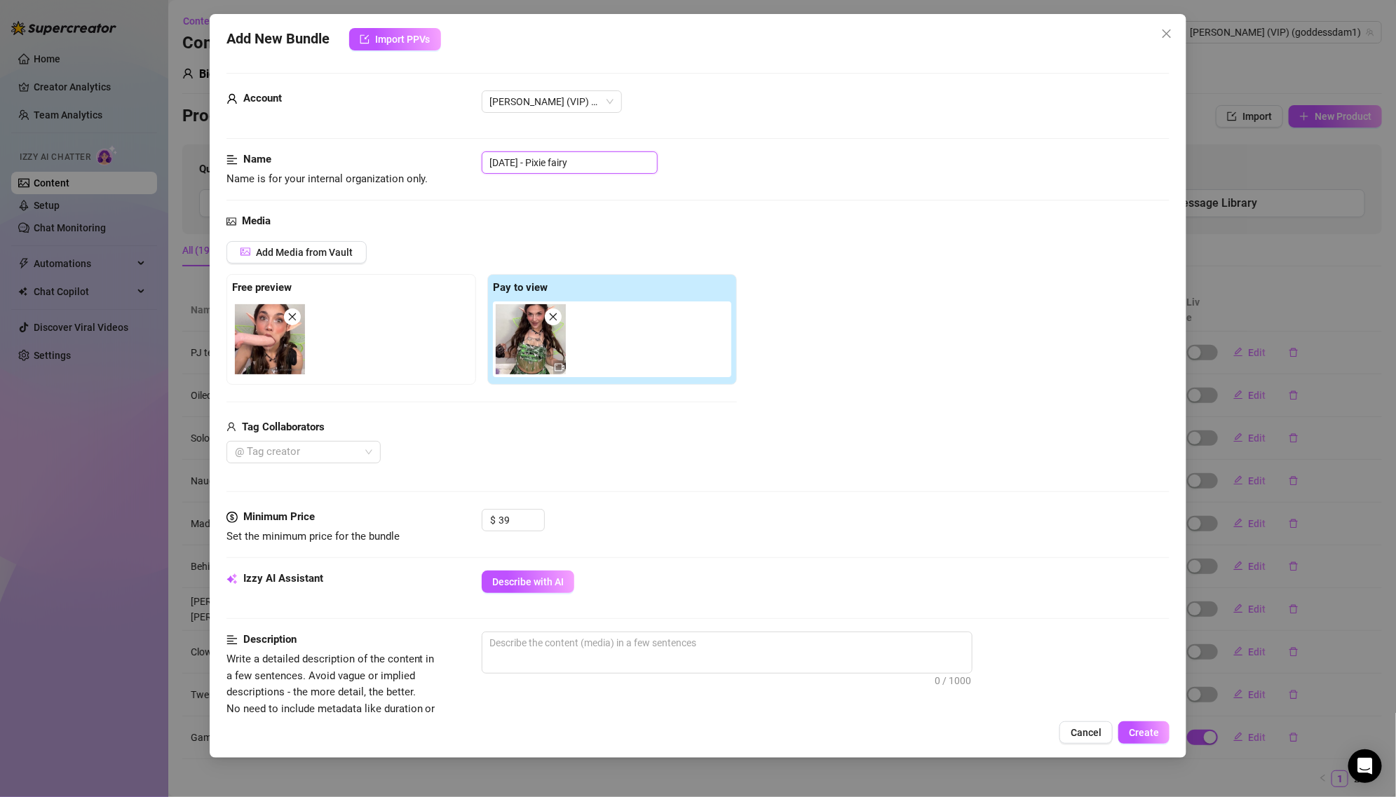
drag, startPoint x: 547, startPoint y: 165, endPoint x: 461, endPoint y: 165, distance: 86.9
click at [460, 165] on div "Name Name is for your internal organization only. [DATE] - Pixie fairy" at bounding box center [697, 169] width 943 height 36
click at [547, 571] on button "Describe with AI" at bounding box center [528, 582] width 93 height 22
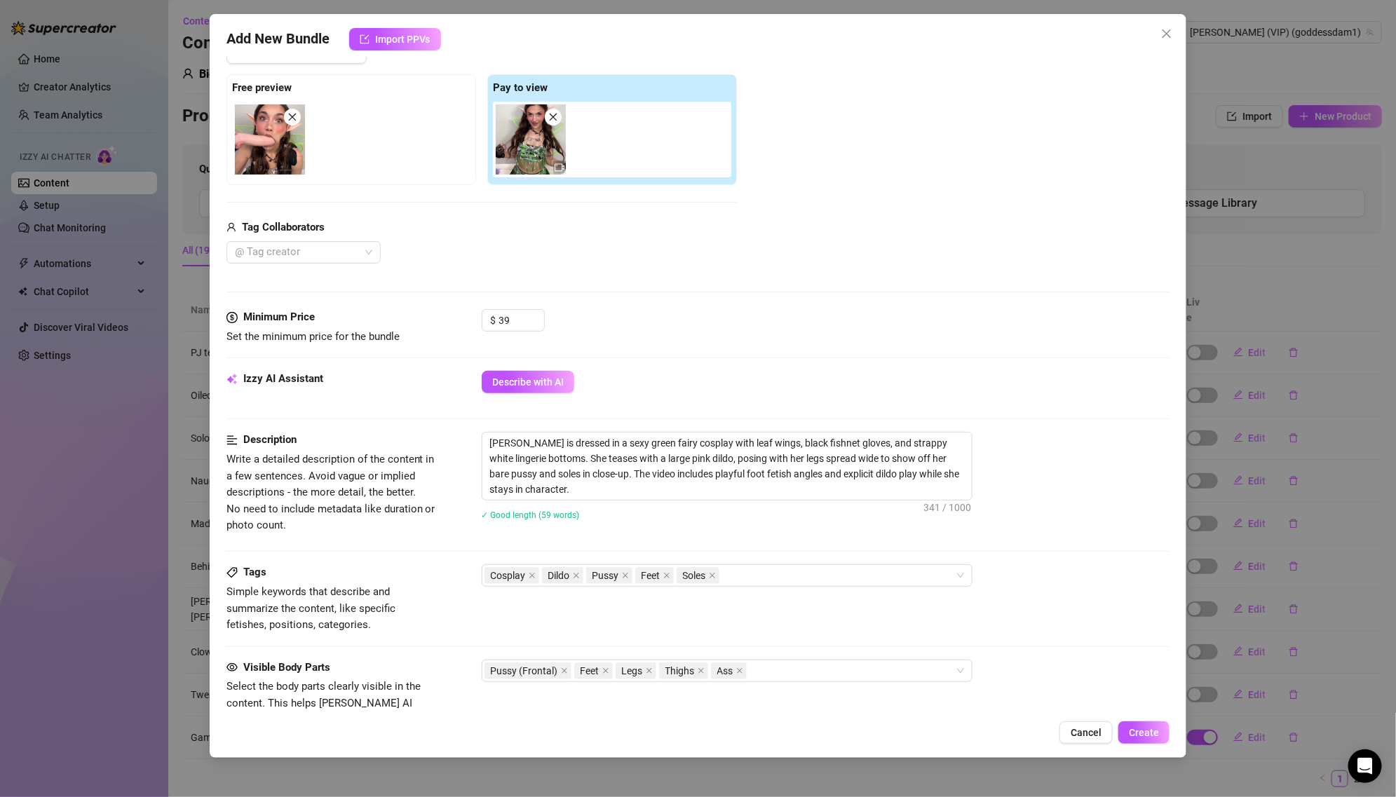
scroll to position [216, 0]
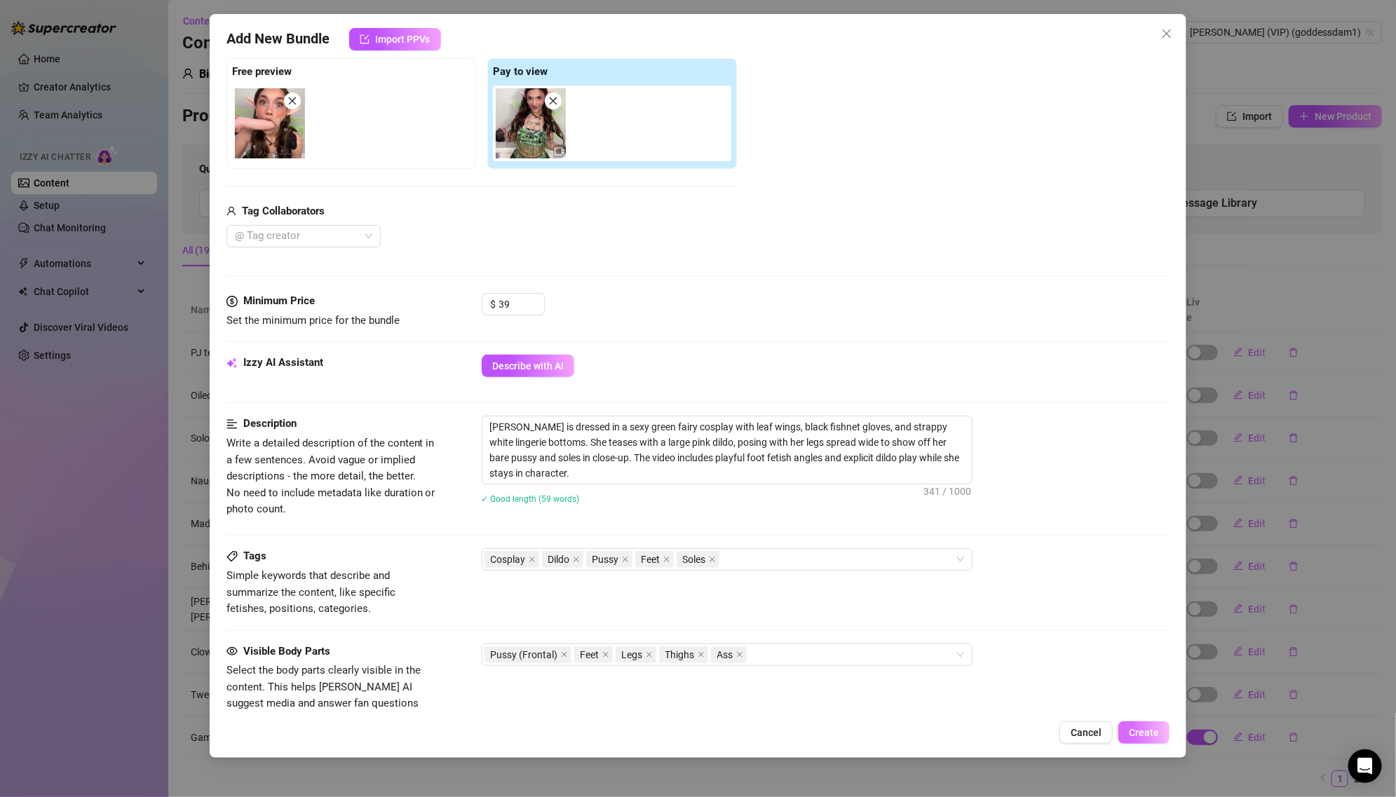
click at [1150, 732] on span "Create" at bounding box center [1143, 732] width 30 height 11
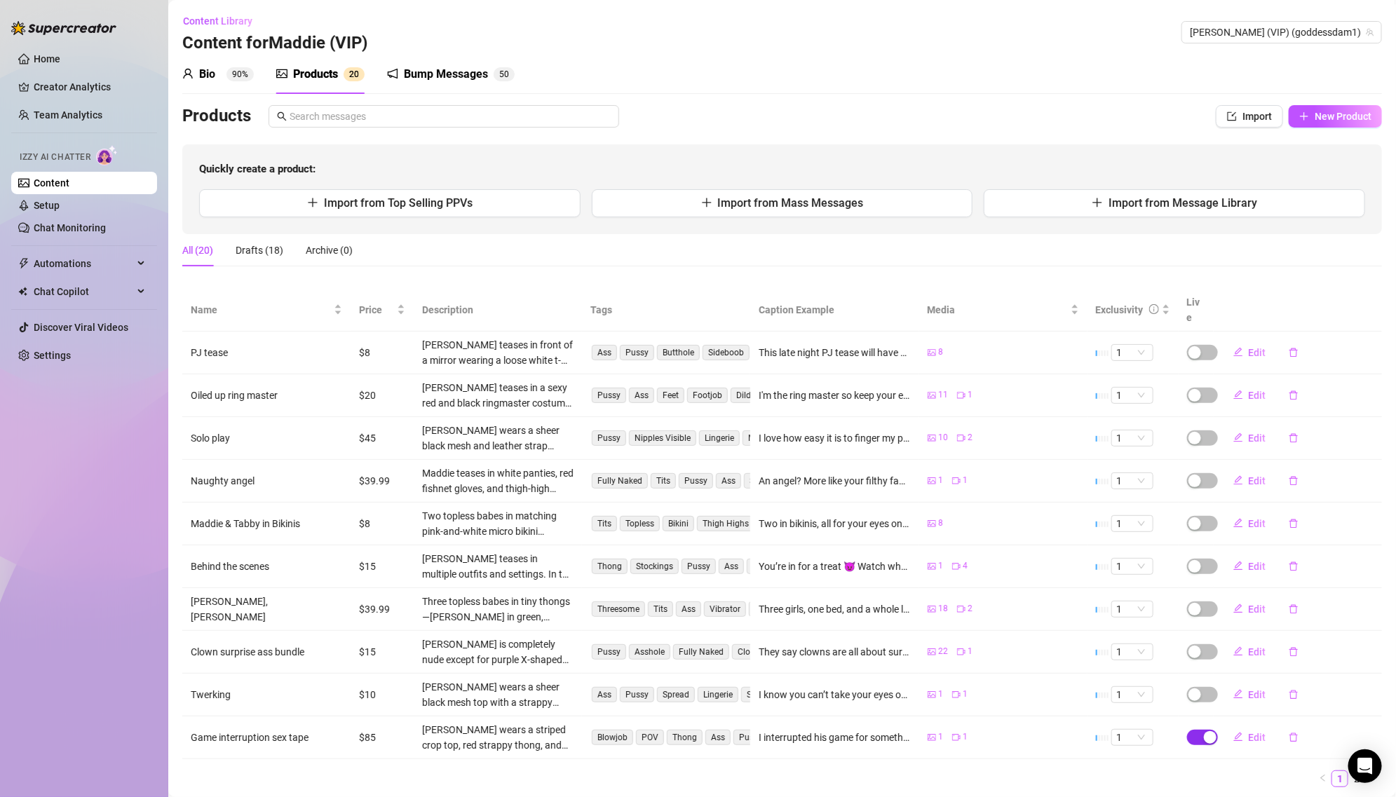
click at [1208, 730] on span "button" at bounding box center [1202, 737] width 31 height 15
click at [1320, 686] on button "OK" at bounding box center [1313, 686] width 23 height 17
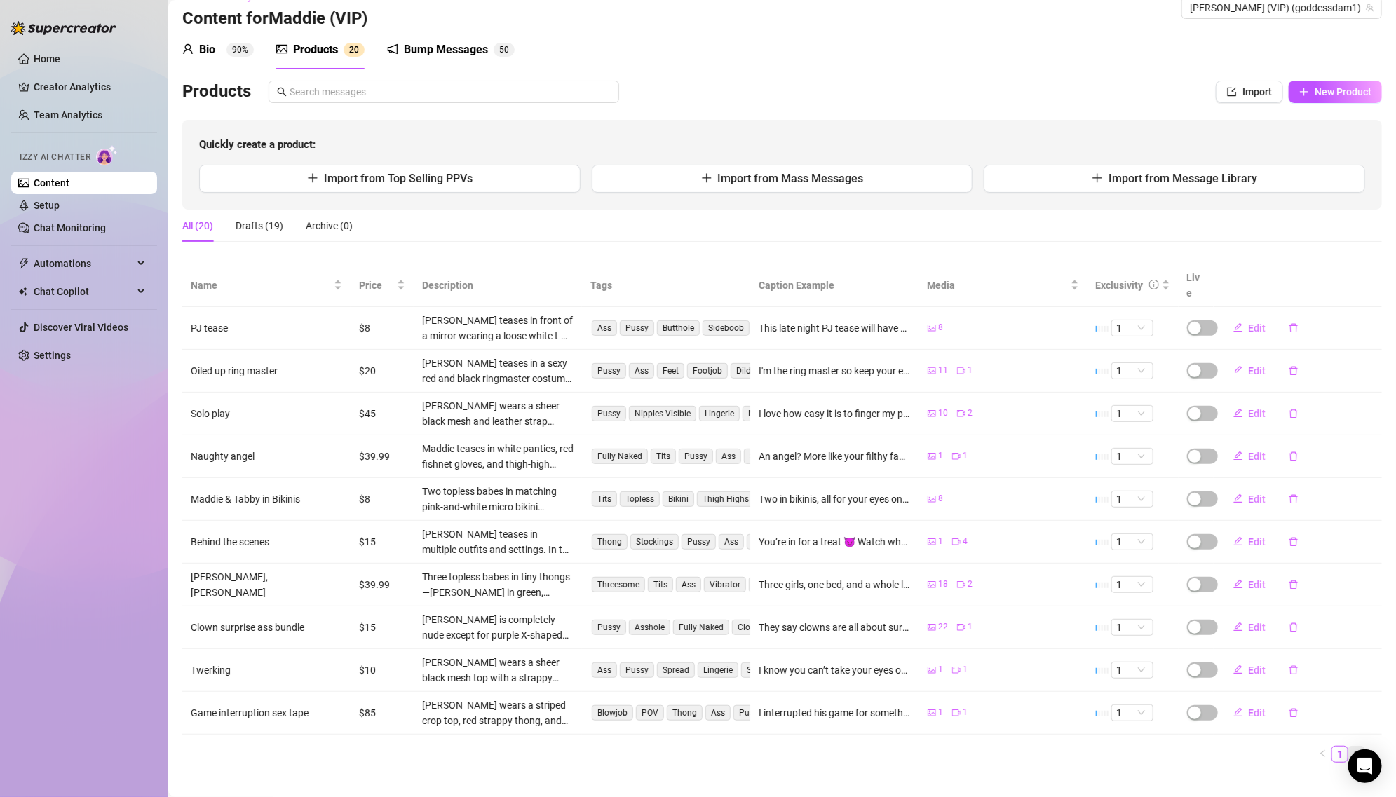
click at [1359, 746] on link "2" at bounding box center [1356, 753] width 15 height 15
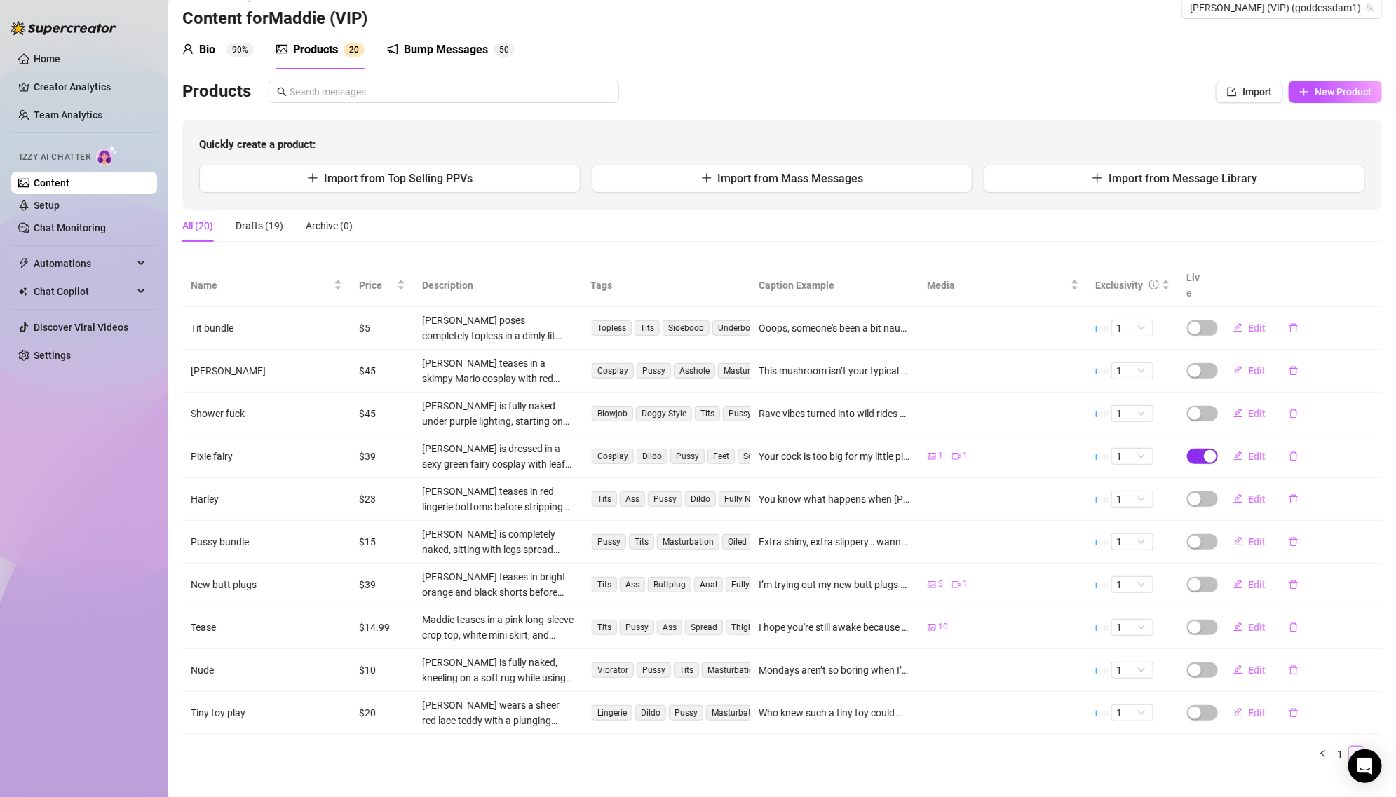
click at [1211, 450] on div "button" at bounding box center [1209, 456] width 13 height 13
click at [1317, 405] on span "OK" at bounding box center [1313, 406] width 13 height 11
click at [1344, 746] on link "1" at bounding box center [1339, 753] width 15 height 15
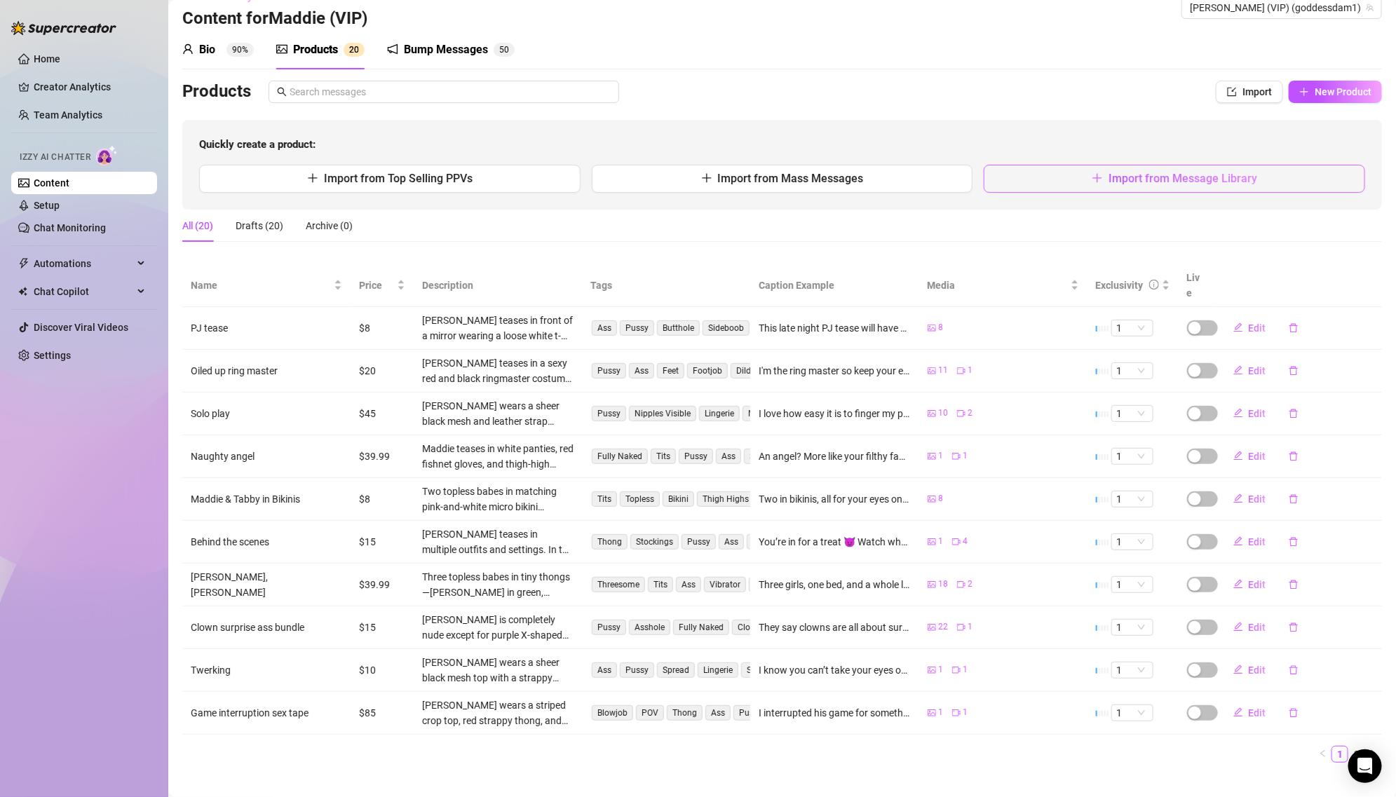
click at [1297, 176] on button "Import from Message Library" at bounding box center [1173, 179] width 381 height 28
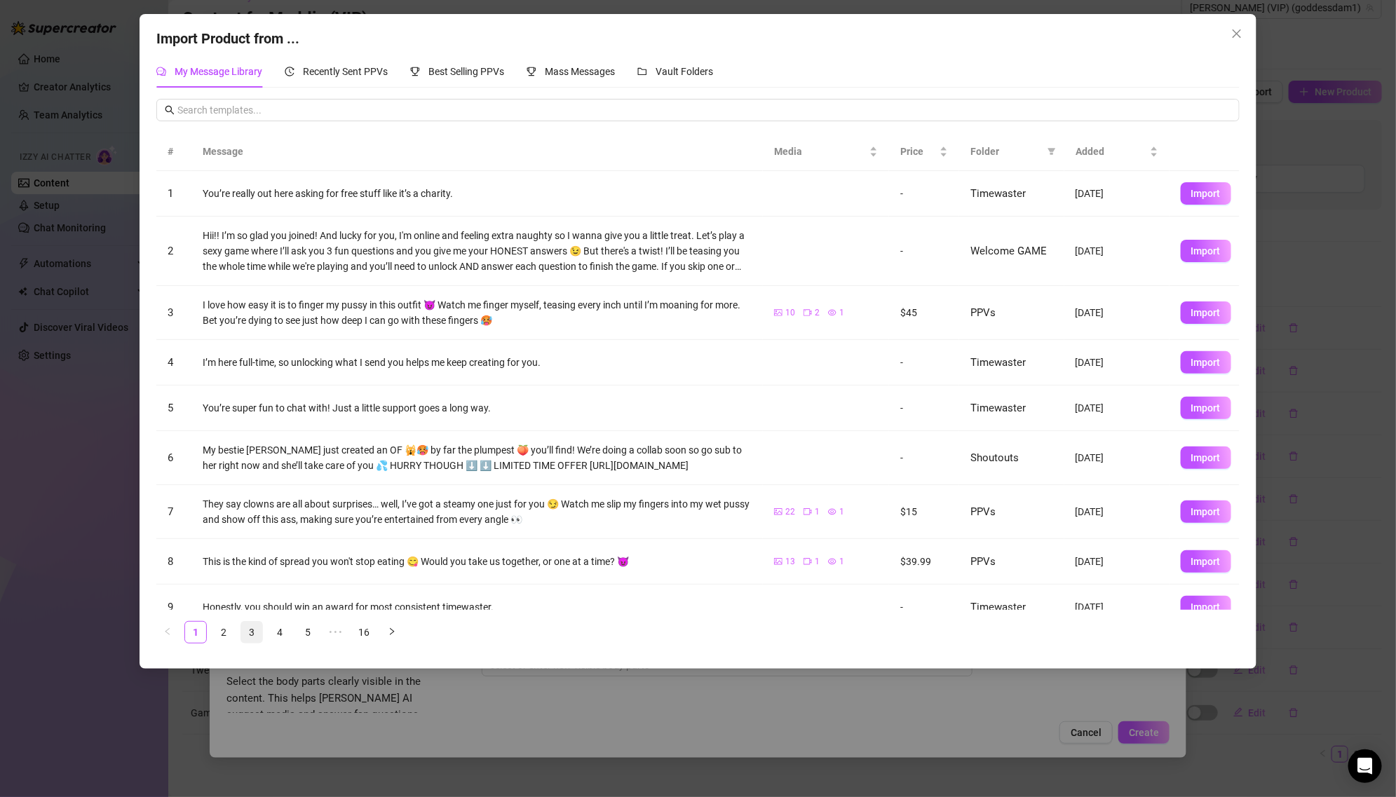
click at [255, 633] on link "3" at bounding box center [251, 632] width 21 height 21
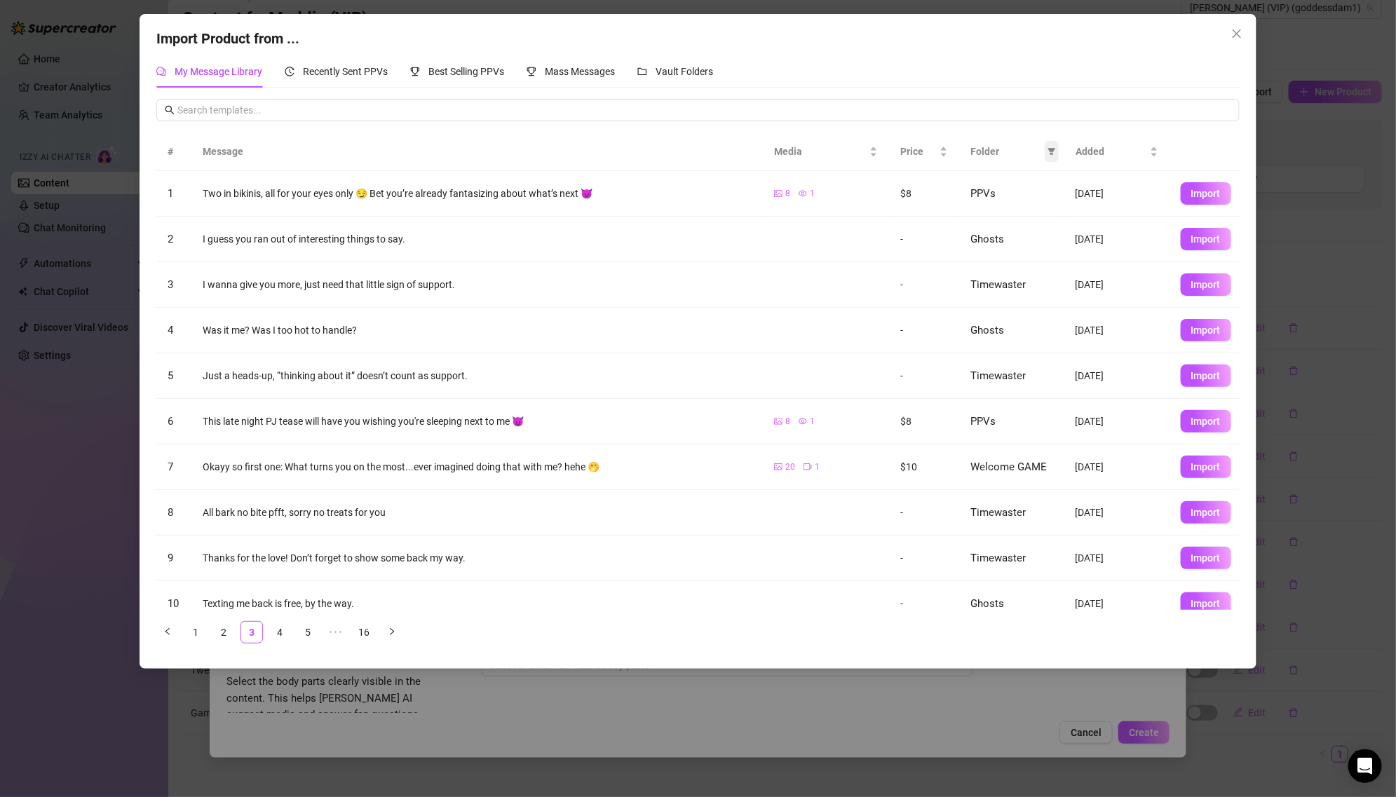
click at [1048, 151] on icon "filter" at bounding box center [1051, 151] width 8 height 8
click at [1006, 265] on span "PPVs" at bounding box center [1005, 268] width 86 height 15
click at [1042, 368] on span "OK" at bounding box center [1041, 363] width 13 height 11
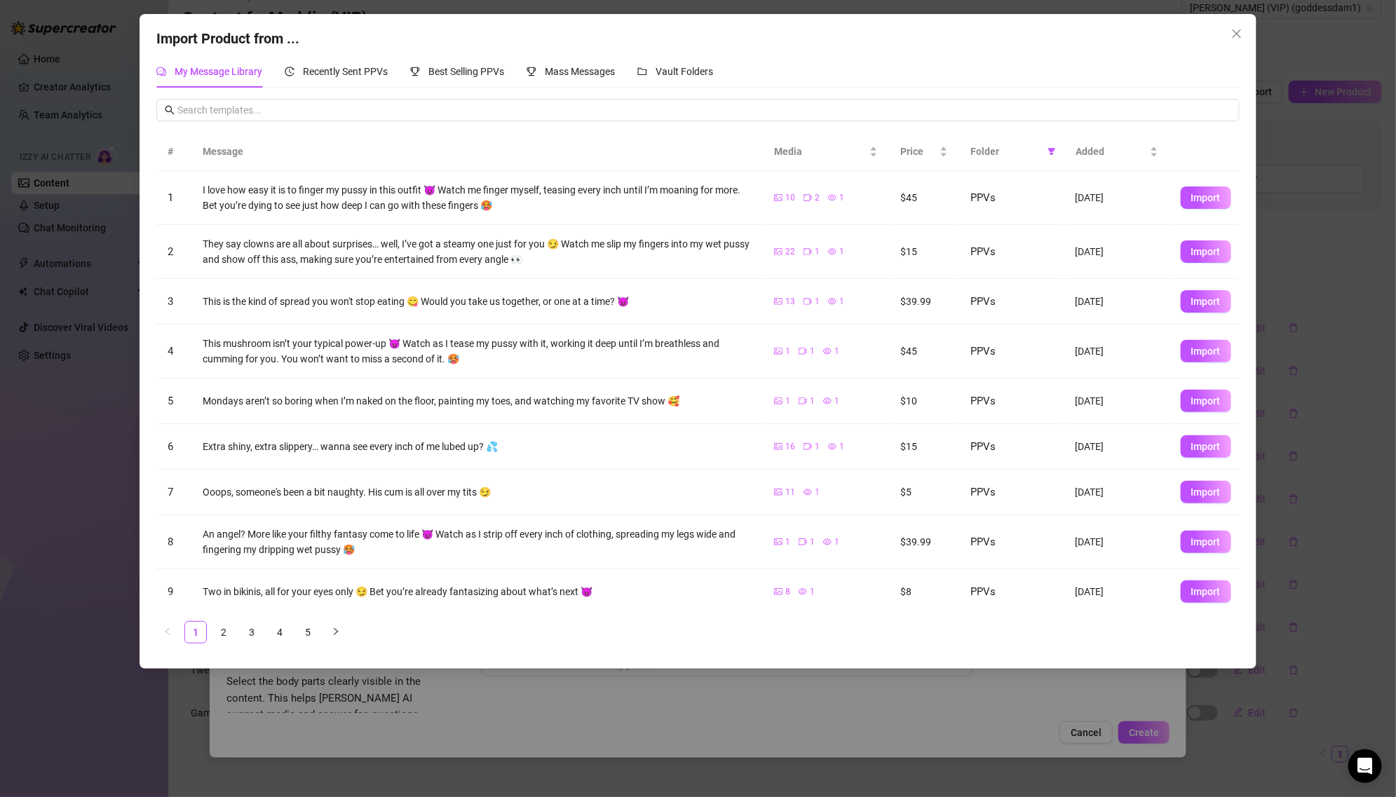
scroll to position [48, 0]
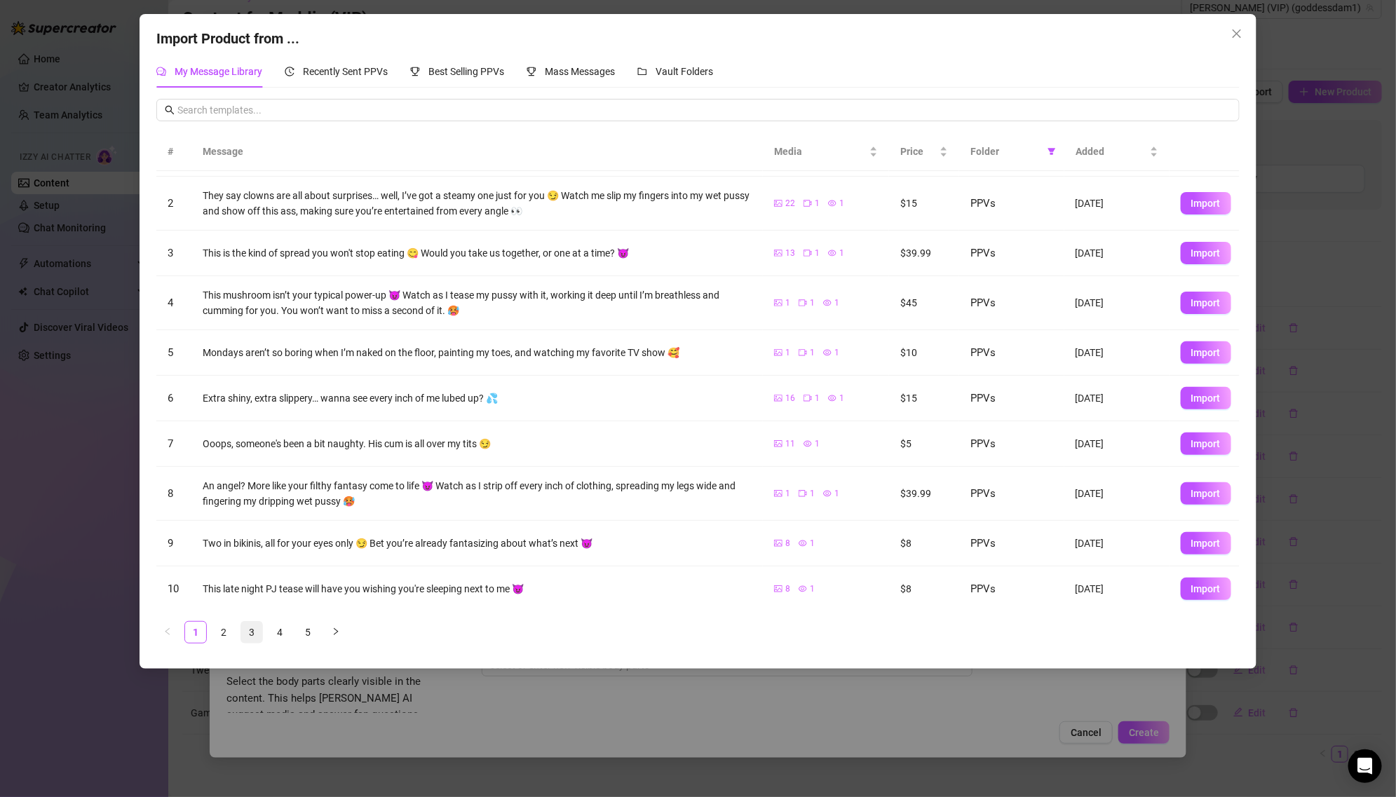
click at [250, 633] on link "3" at bounding box center [251, 632] width 21 height 21
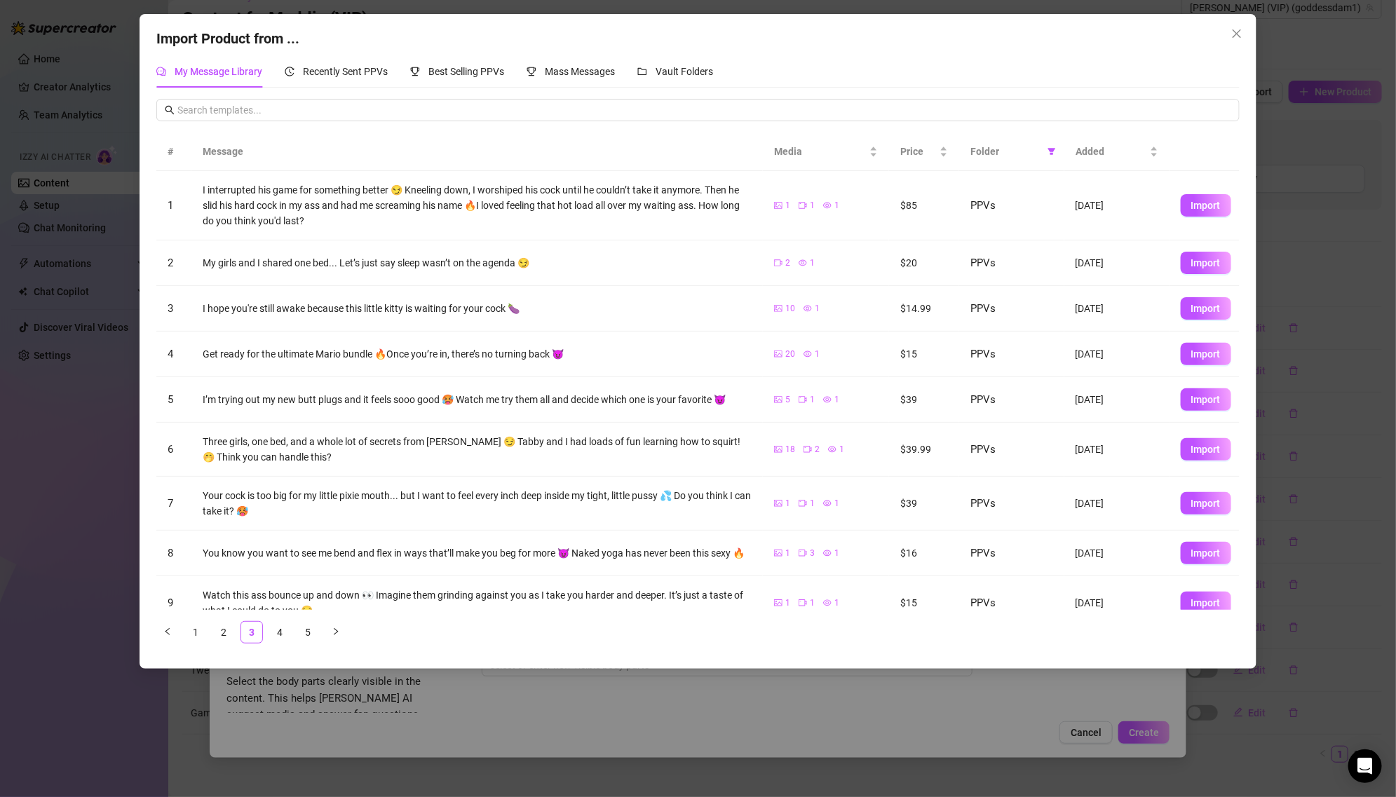
scroll to position [64, 0]
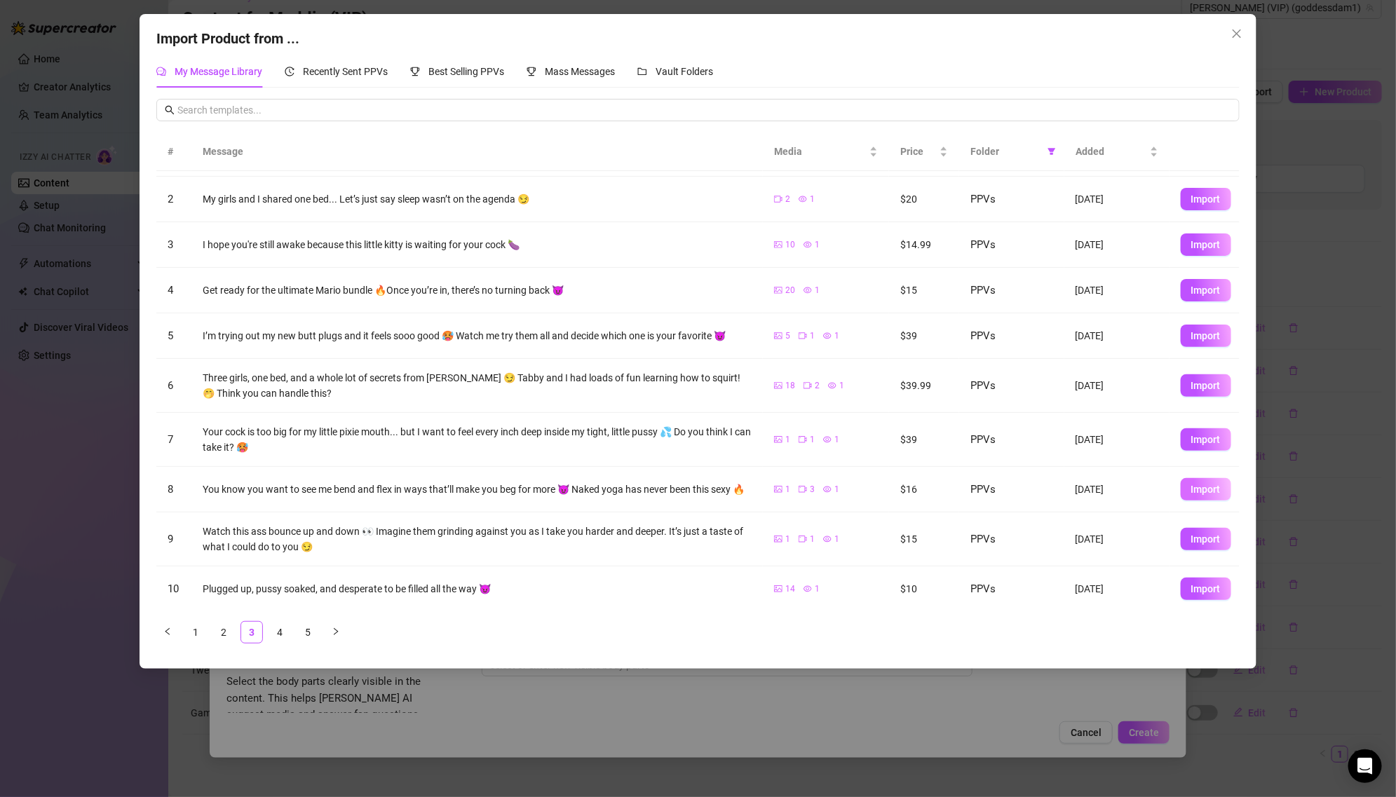
click at [1191, 489] on span "Import" at bounding box center [1205, 489] width 29 height 11
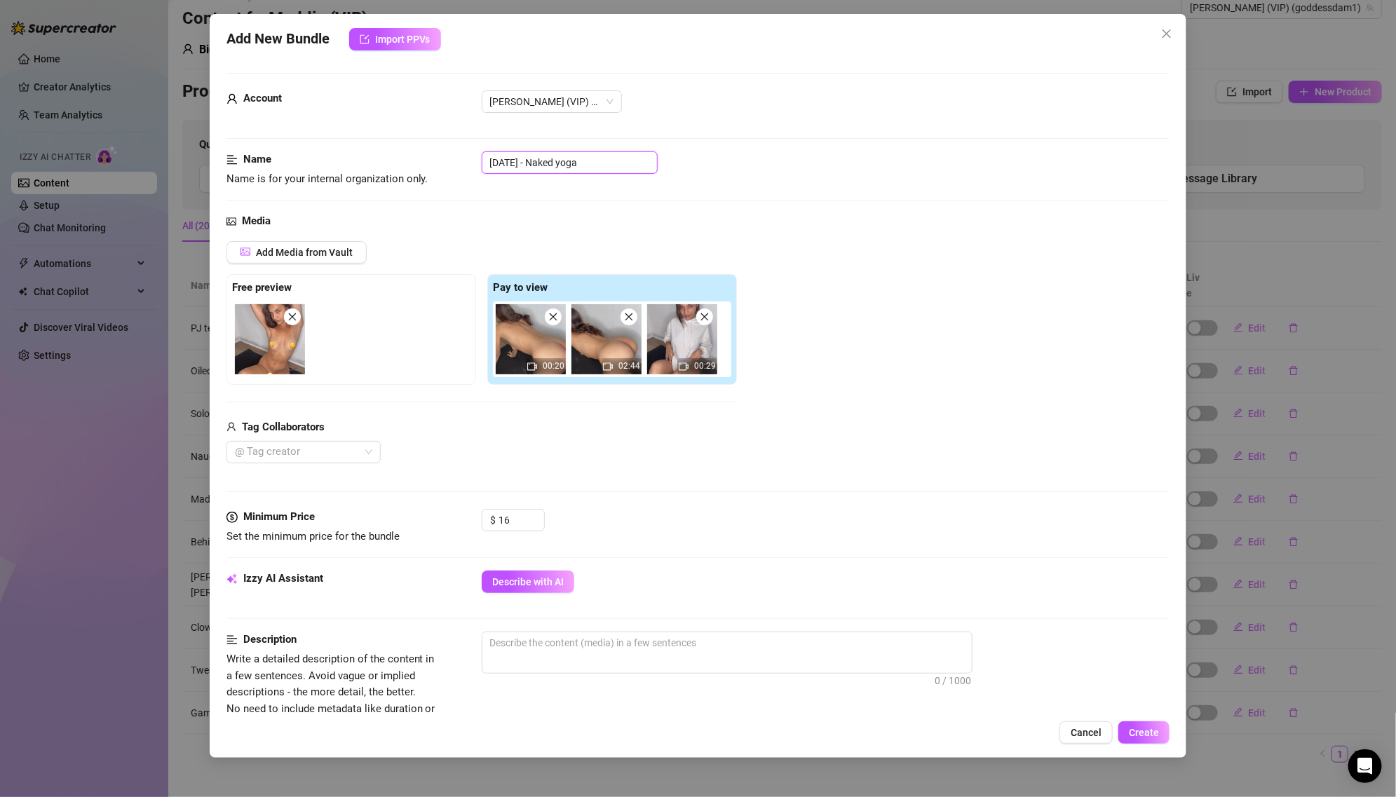
drag, startPoint x: 542, startPoint y: 163, endPoint x: 486, endPoint y: 164, distance: 56.1
click at [486, 165] on input "[DATE] - Naked yoga" at bounding box center [570, 162] width 176 height 22
click at [550, 586] on span "Describe with AI" at bounding box center [527, 581] width 71 height 11
click at [554, 587] on button "Describe with AI" at bounding box center [528, 582] width 93 height 22
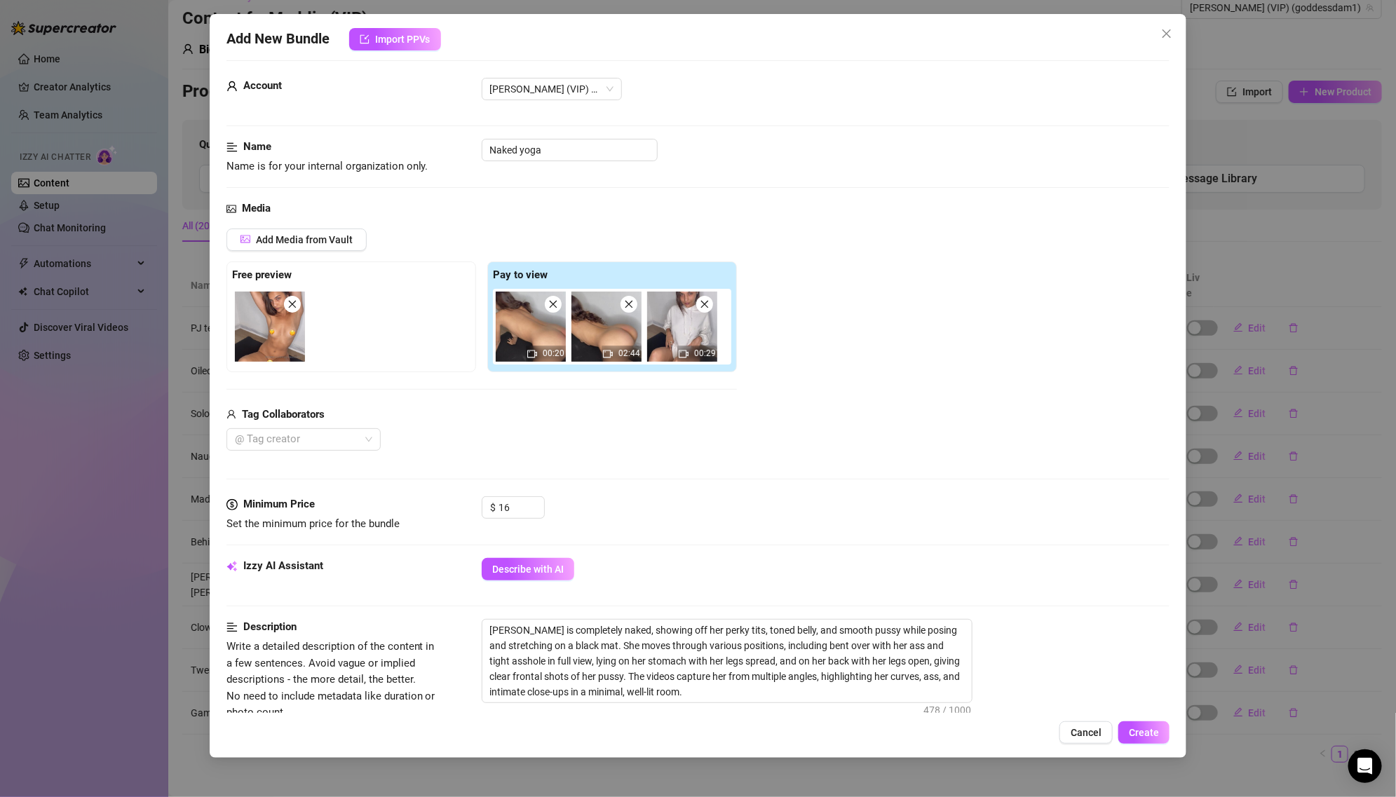
scroll to position [0, 0]
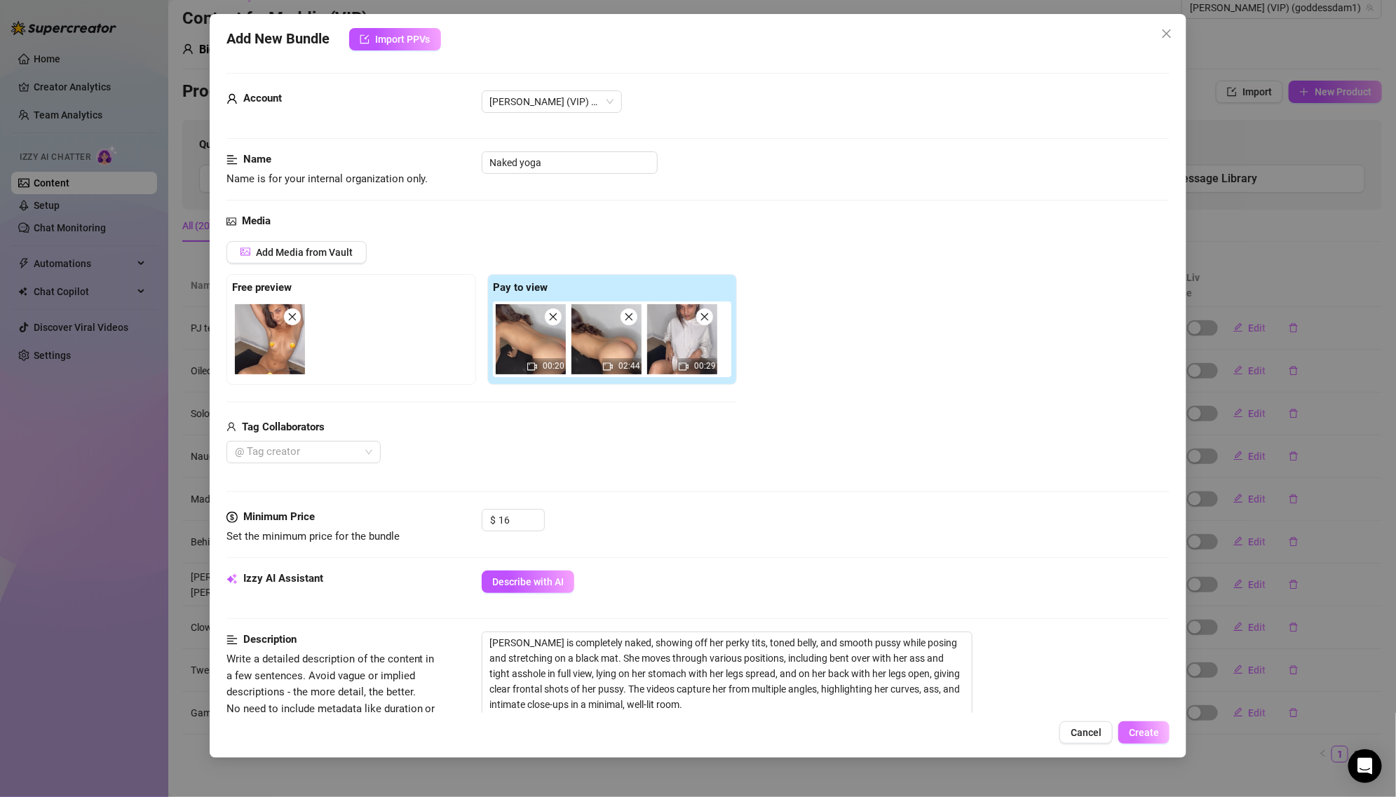
click at [1147, 734] on span "Create" at bounding box center [1143, 732] width 30 height 11
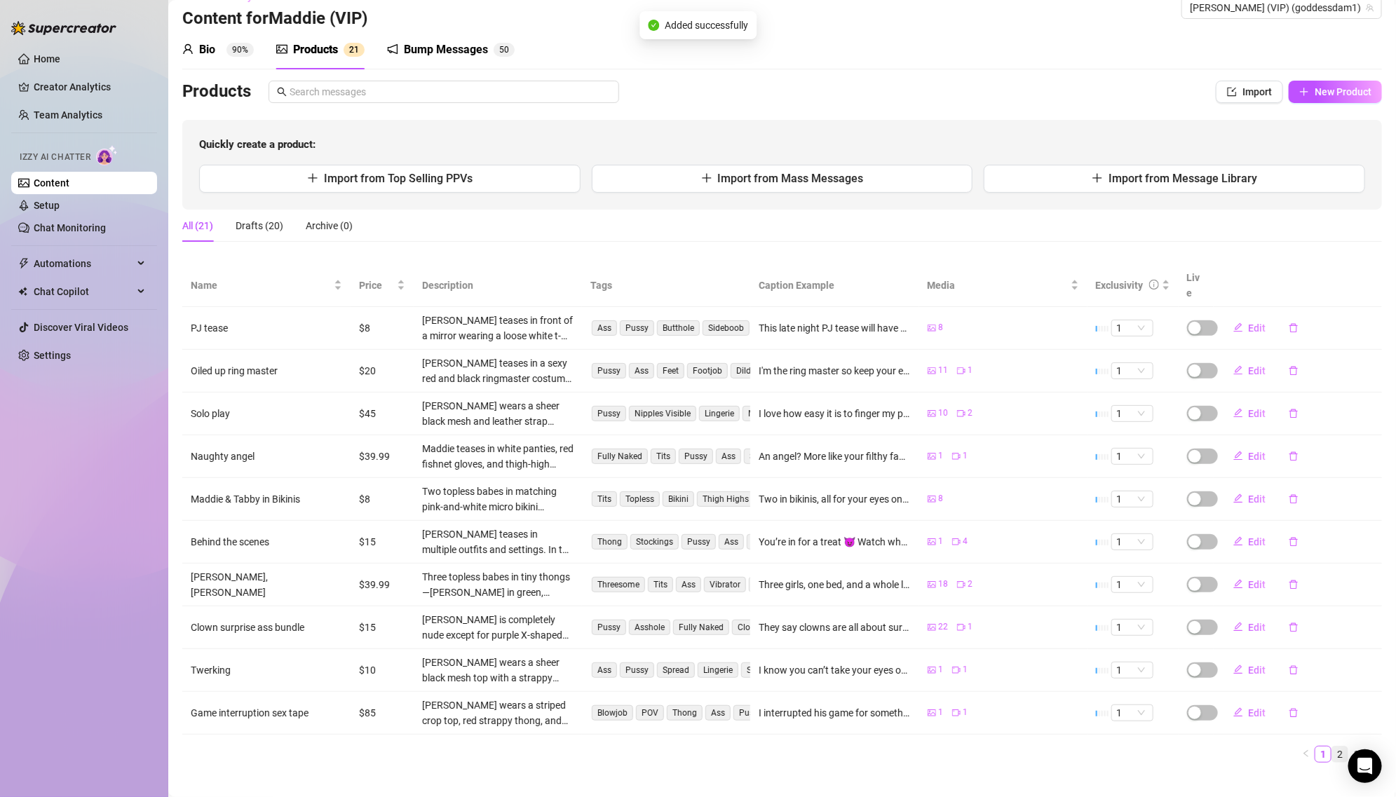
click at [1342, 746] on link "2" at bounding box center [1339, 753] width 15 height 15
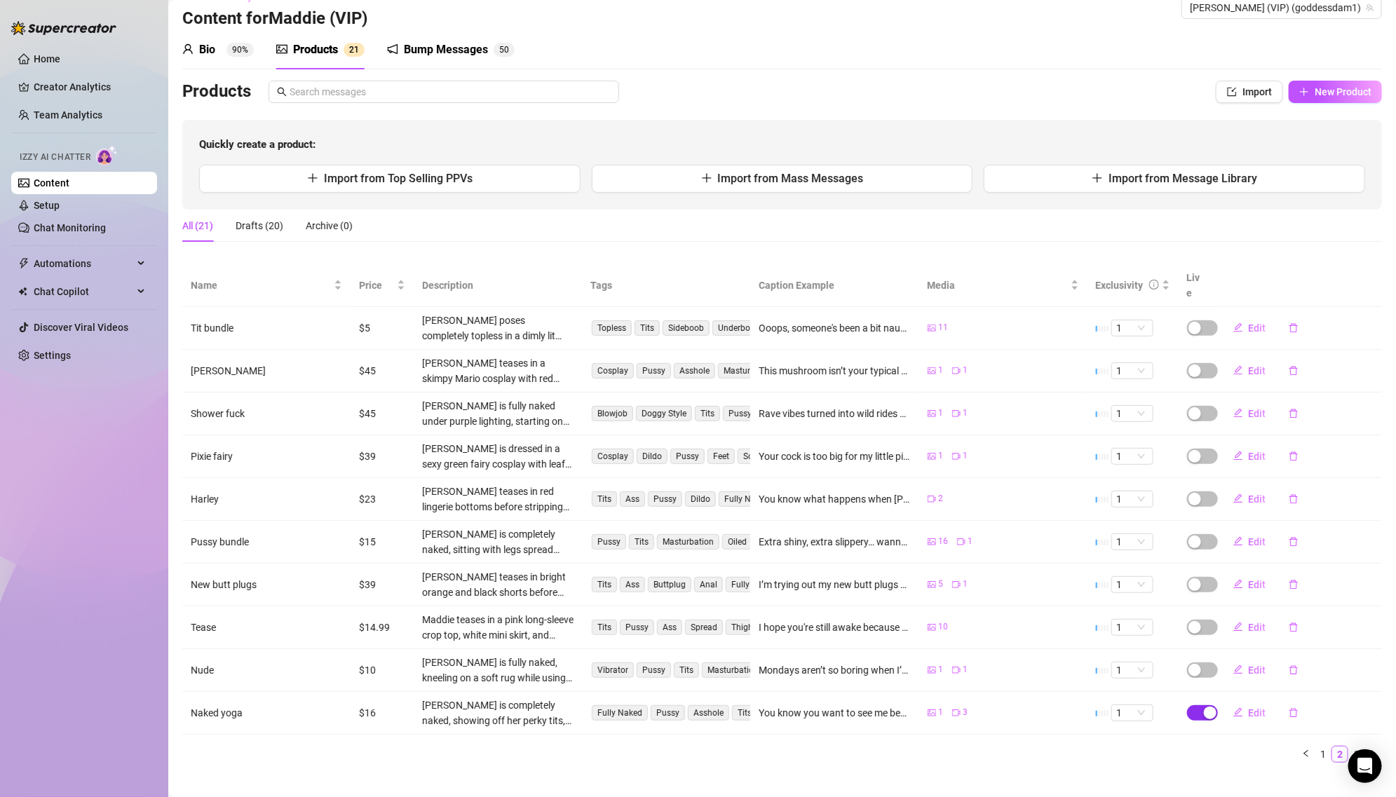
click at [1201, 705] on span "button" at bounding box center [1202, 712] width 31 height 15
click at [1321, 666] on button "OK" at bounding box center [1313, 661] width 23 height 17
click at [1364, 746] on ul "1 2 3" at bounding box center [781, 754] width 1199 height 17
click at [1358, 746] on link "3" at bounding box center [1356, 753] width 15 height 15
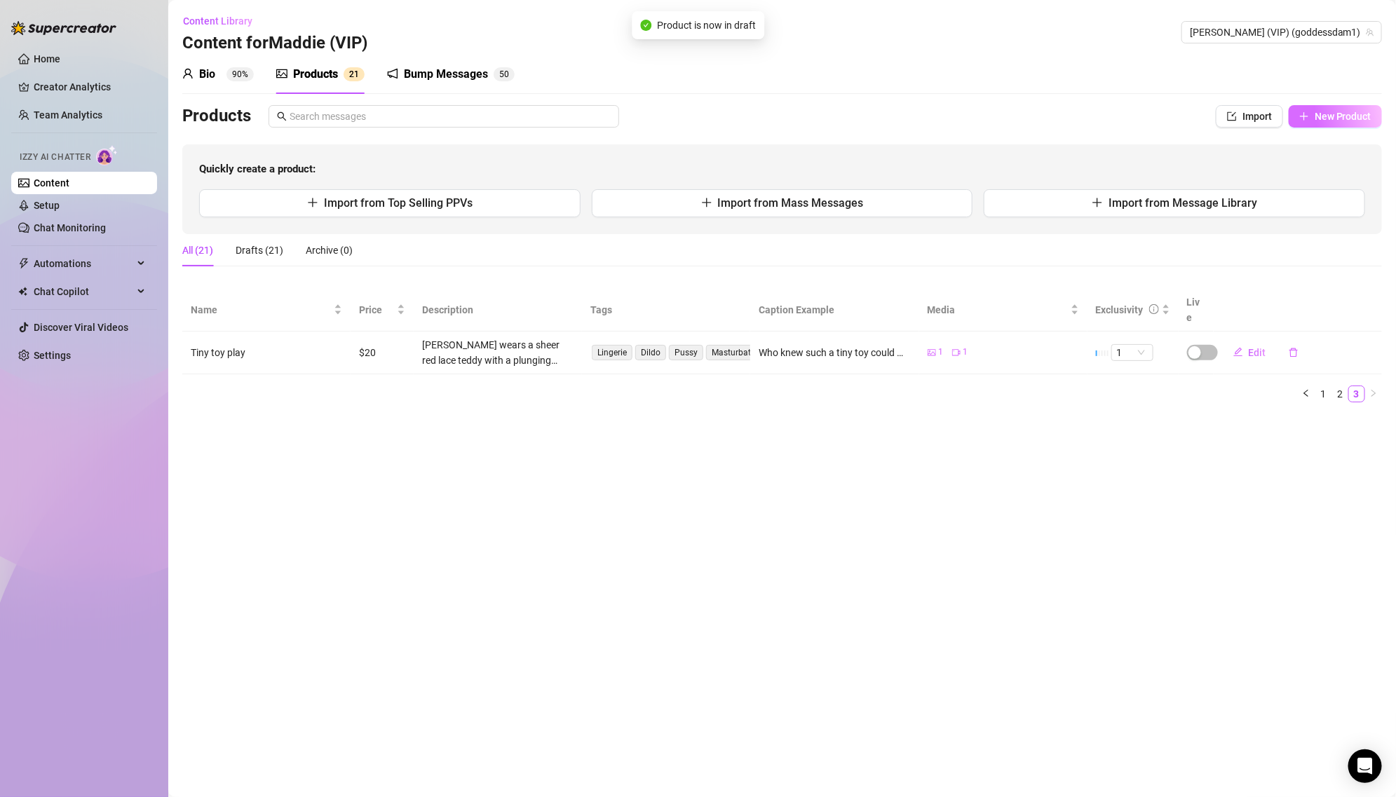
click at [1316, 112] on span "New Product" at bounding box center [1342, 116] width 57 height 11
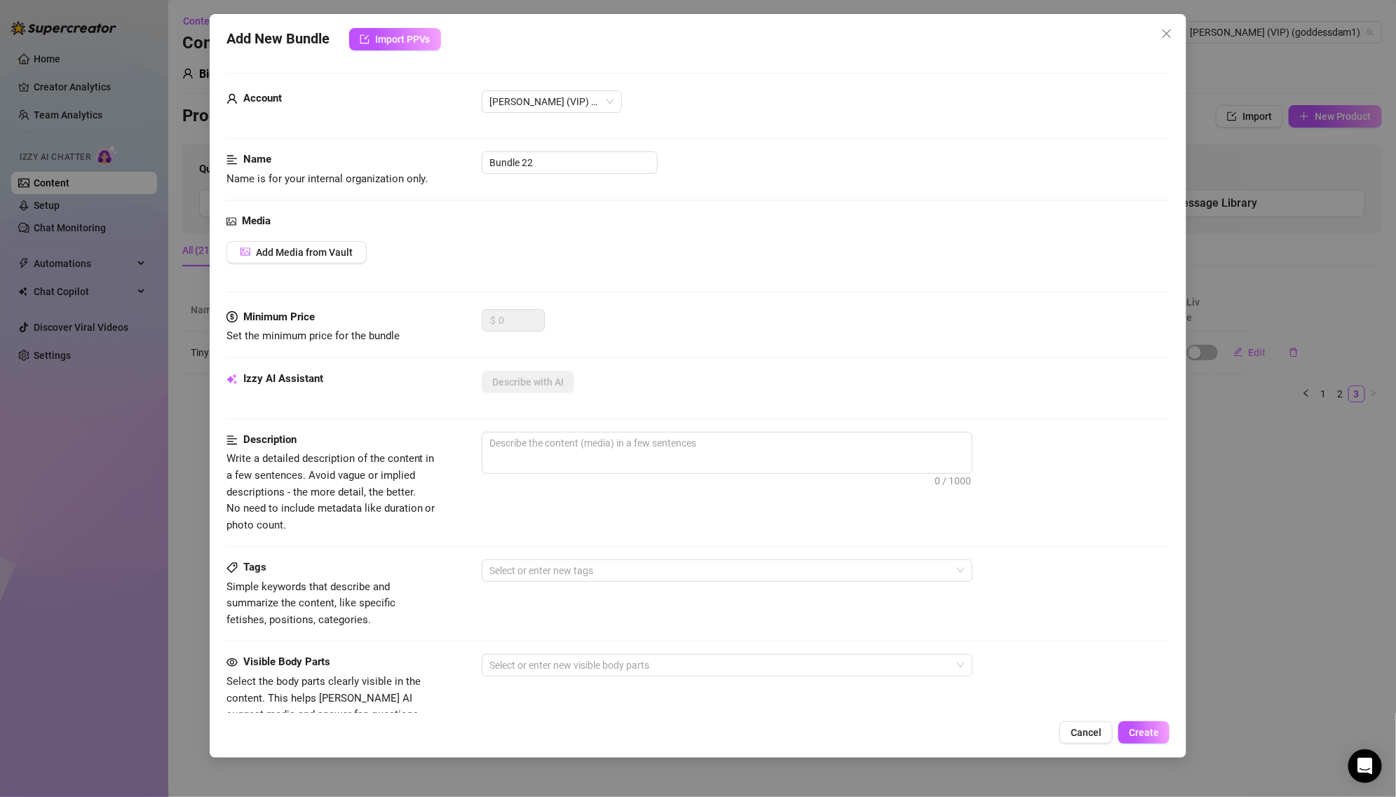
click at [1339, 428] on div "Add New Bundle Import PPVs Account [PERSON_NAME] (VIP) (@goddessdam1) Name Name…" at bounding box center [698, 398] width 1396 height 797
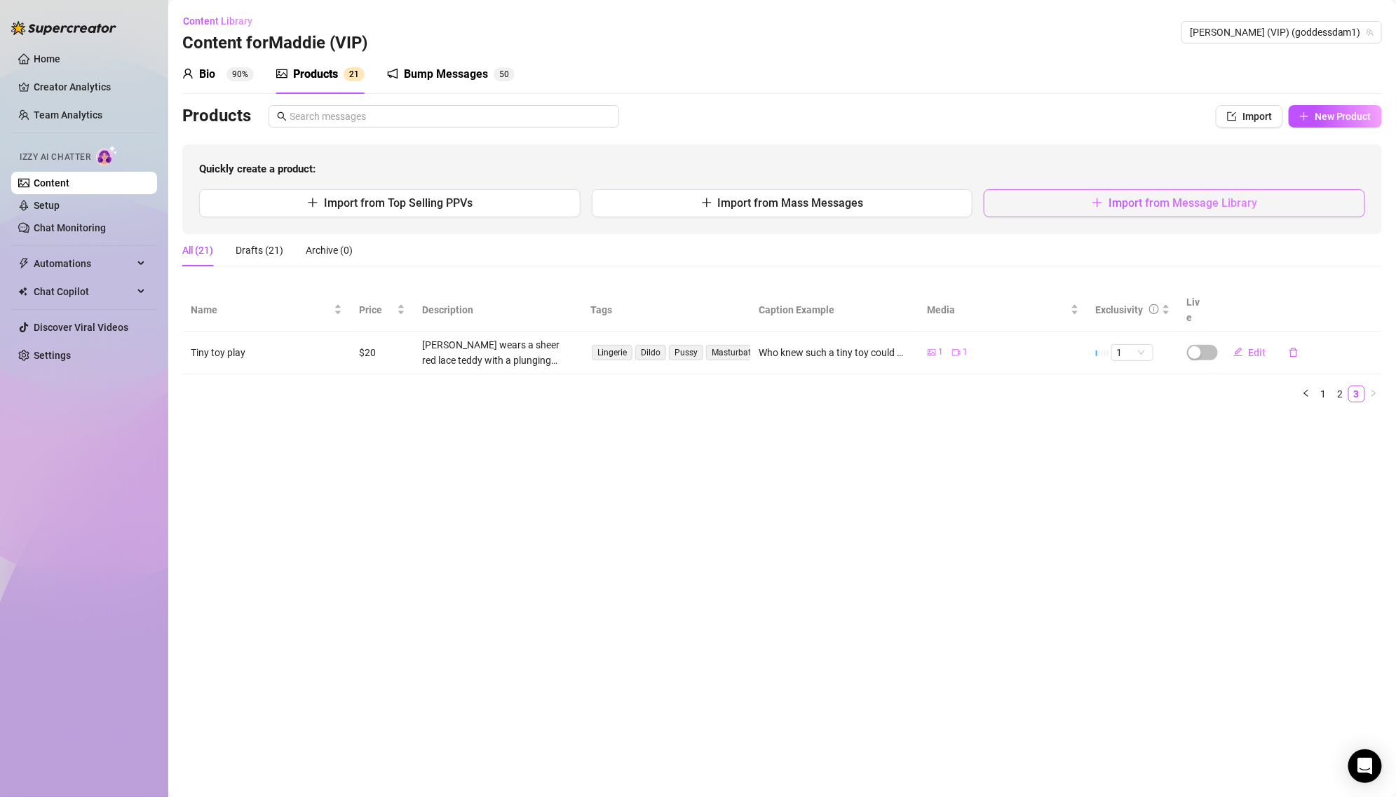
click at [1203, 210] on button "Import from Message Library" at bounding box center [1173, 203] width 381 height 28
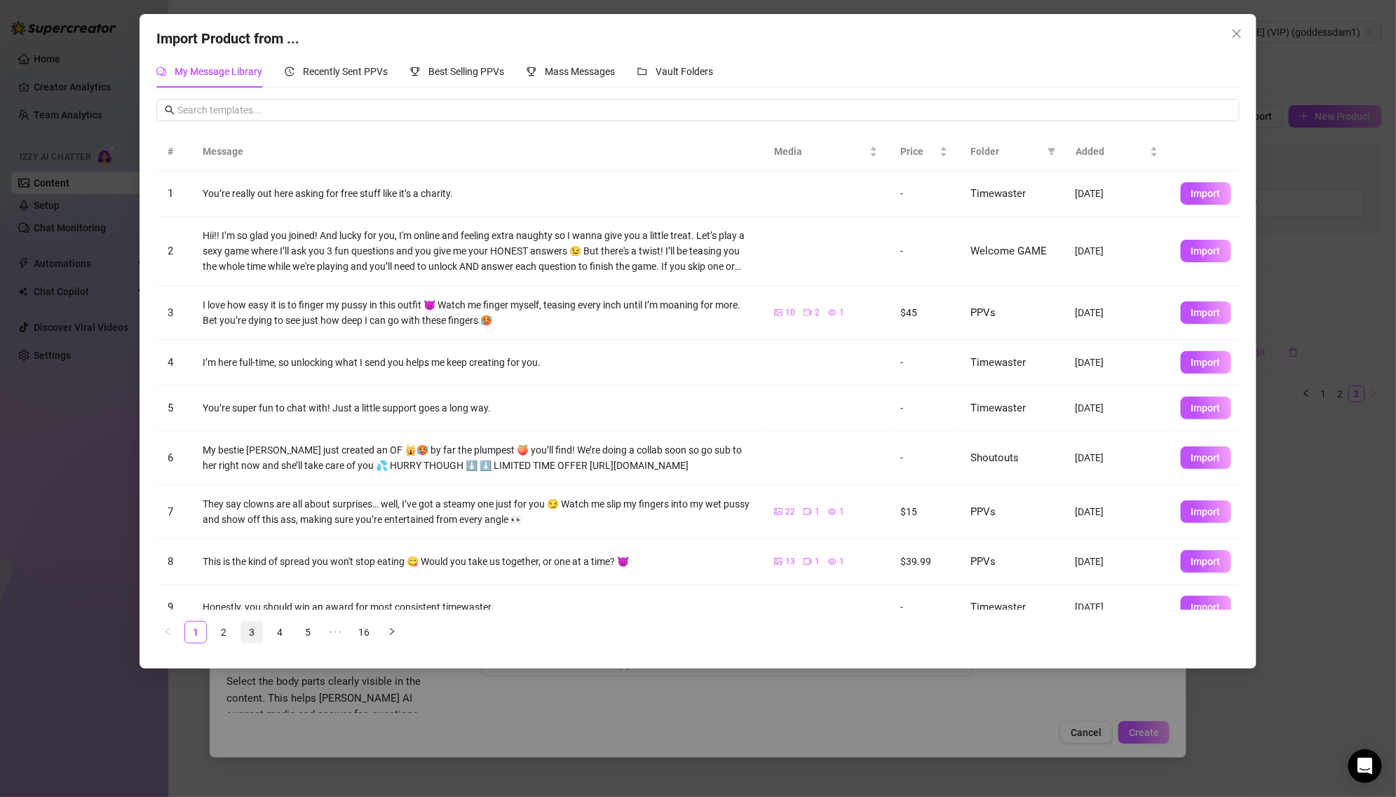
click at [259, 638] on link "3" at bounding box center [251, 632] width 21 height 21
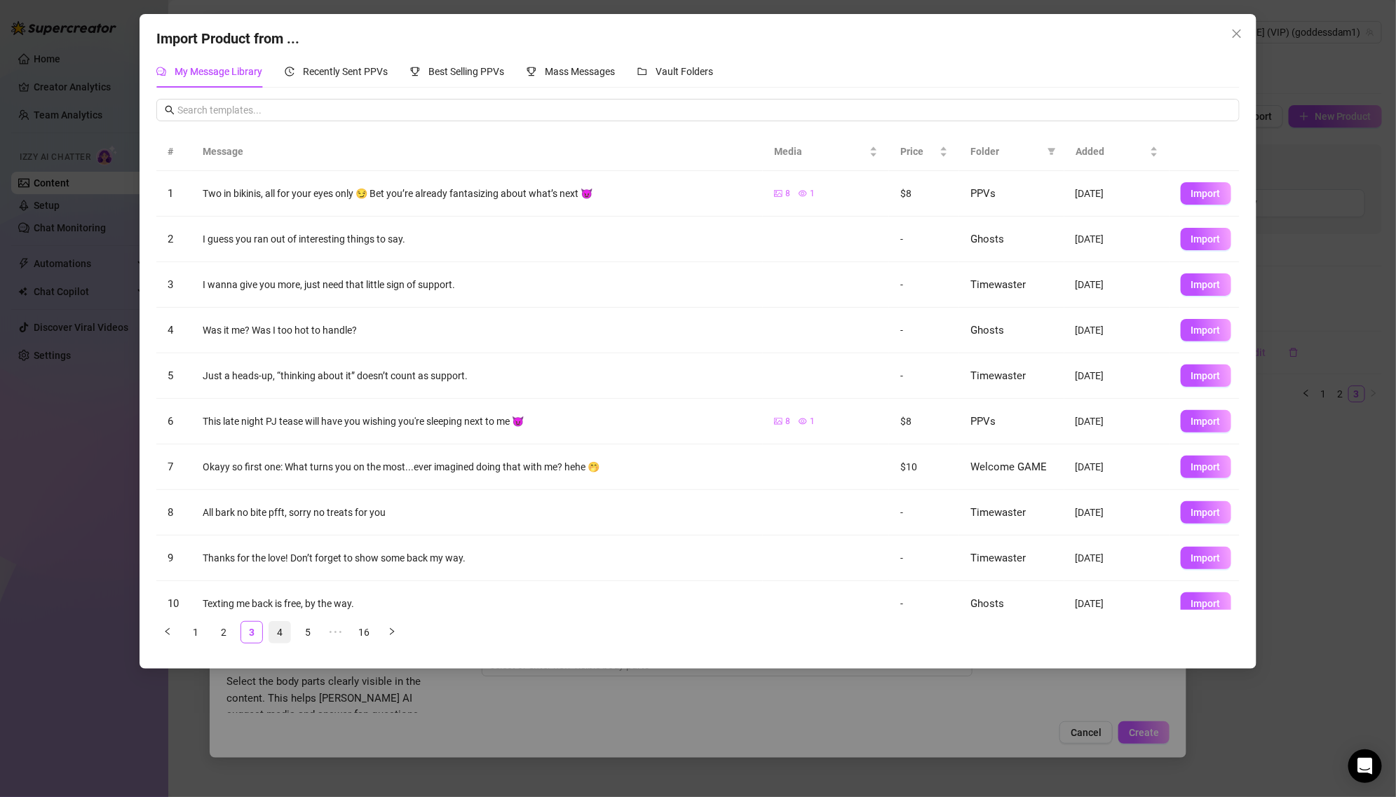
click at [277, 638] on link "4" at bounding box center [279, 632] width 21 height 21
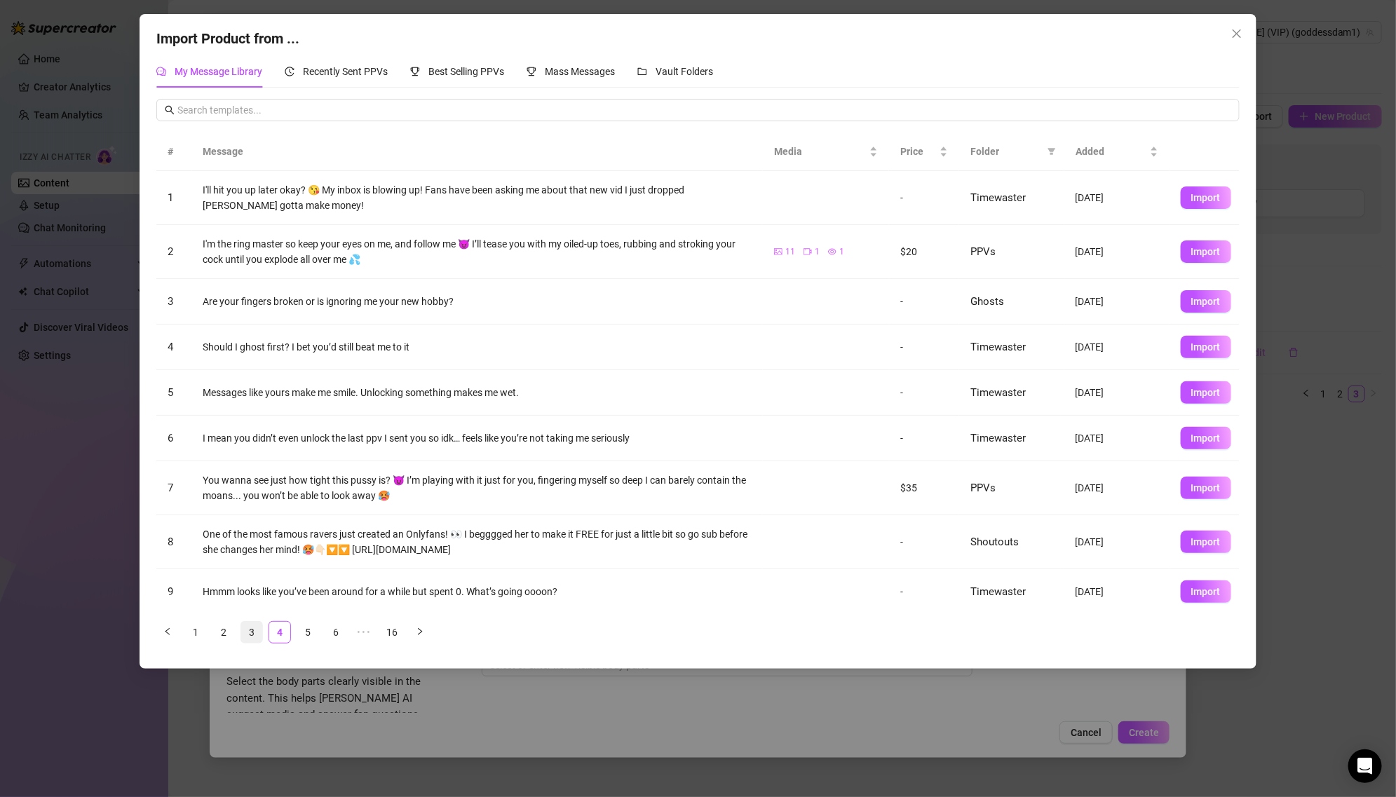
click at [243, 629] on link "3" at bounding box center [251, 632] width 21 height 21
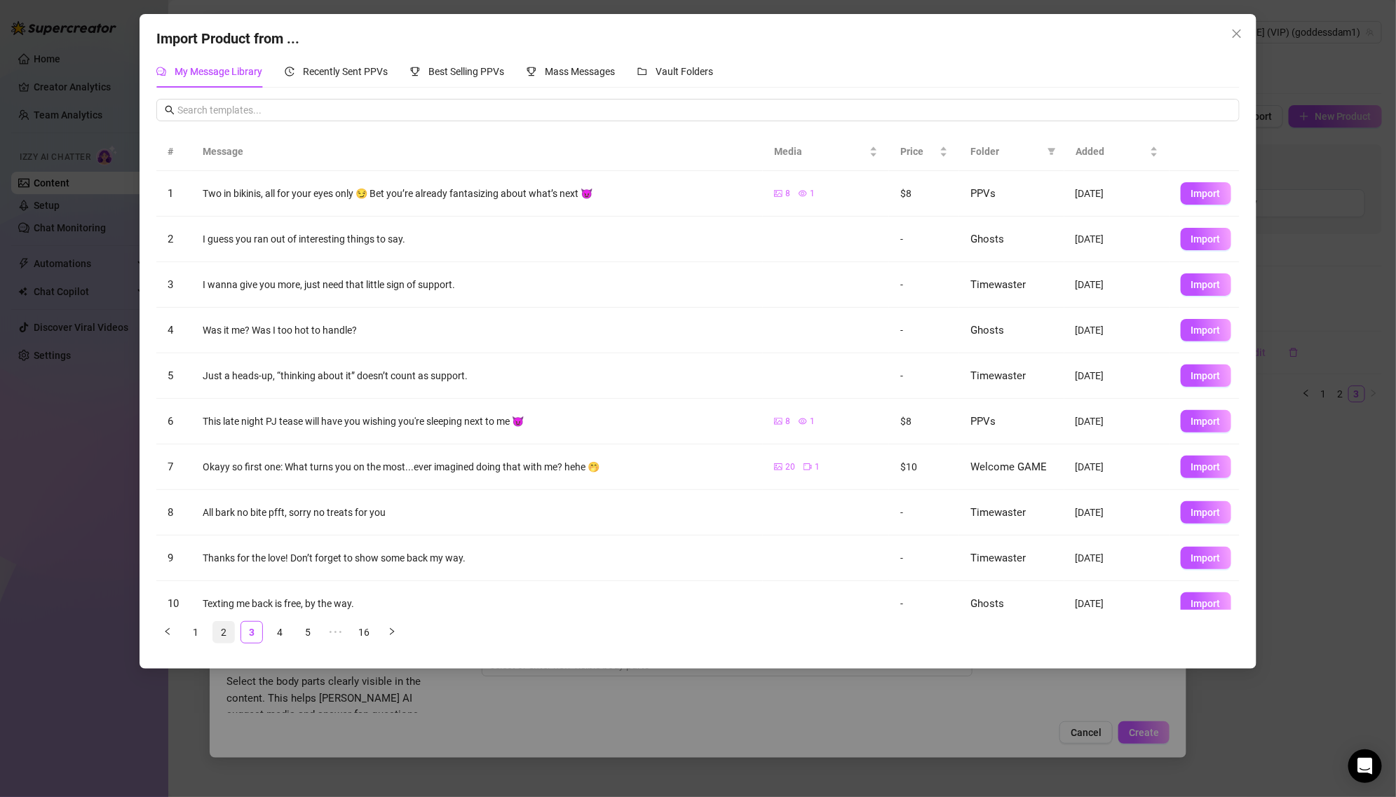
click at [214, 629] on link "2" at bounding box center [223, 632] width 21 height 21
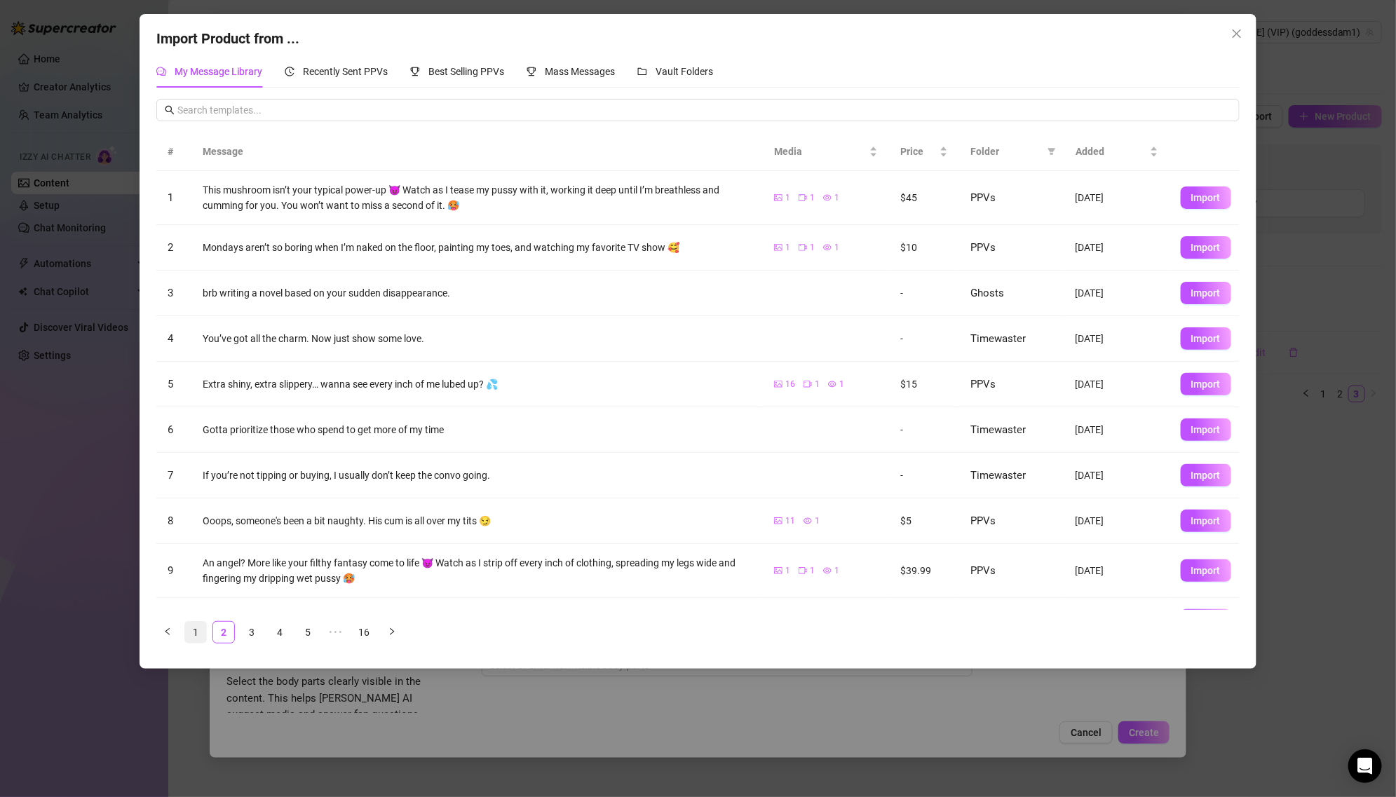
click at [191, 629] on link "1" at bounding box center [195, 632] width 21 height 21
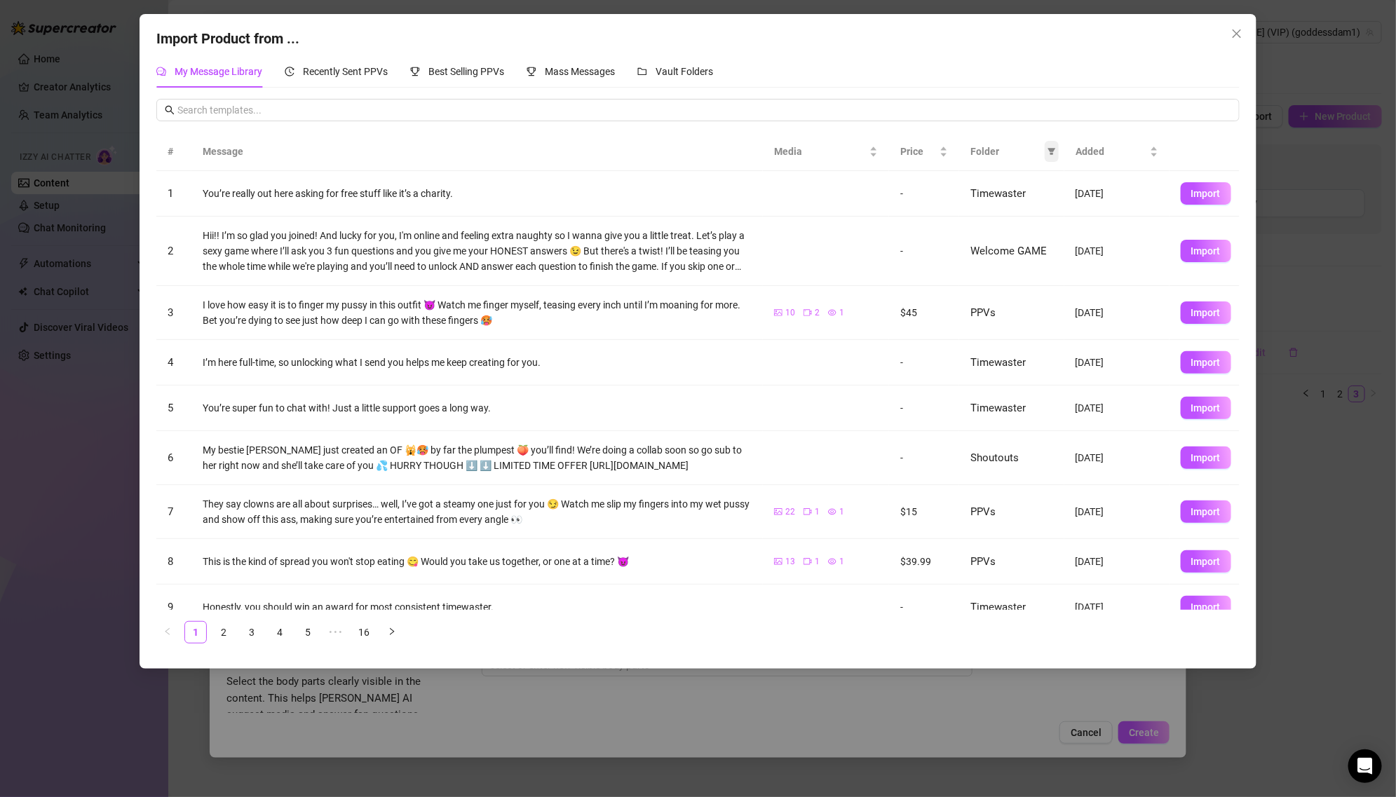
click at [1045, 143] on span at bounding box center [1051, 151] width 14 height 21
click at [1020, 261] on span "PPVs" at bounding box center [1005, 268] width 86 height 15
click at [1036, 361] on span "OK" at bounding box center [1041, 363] width 13 height 11
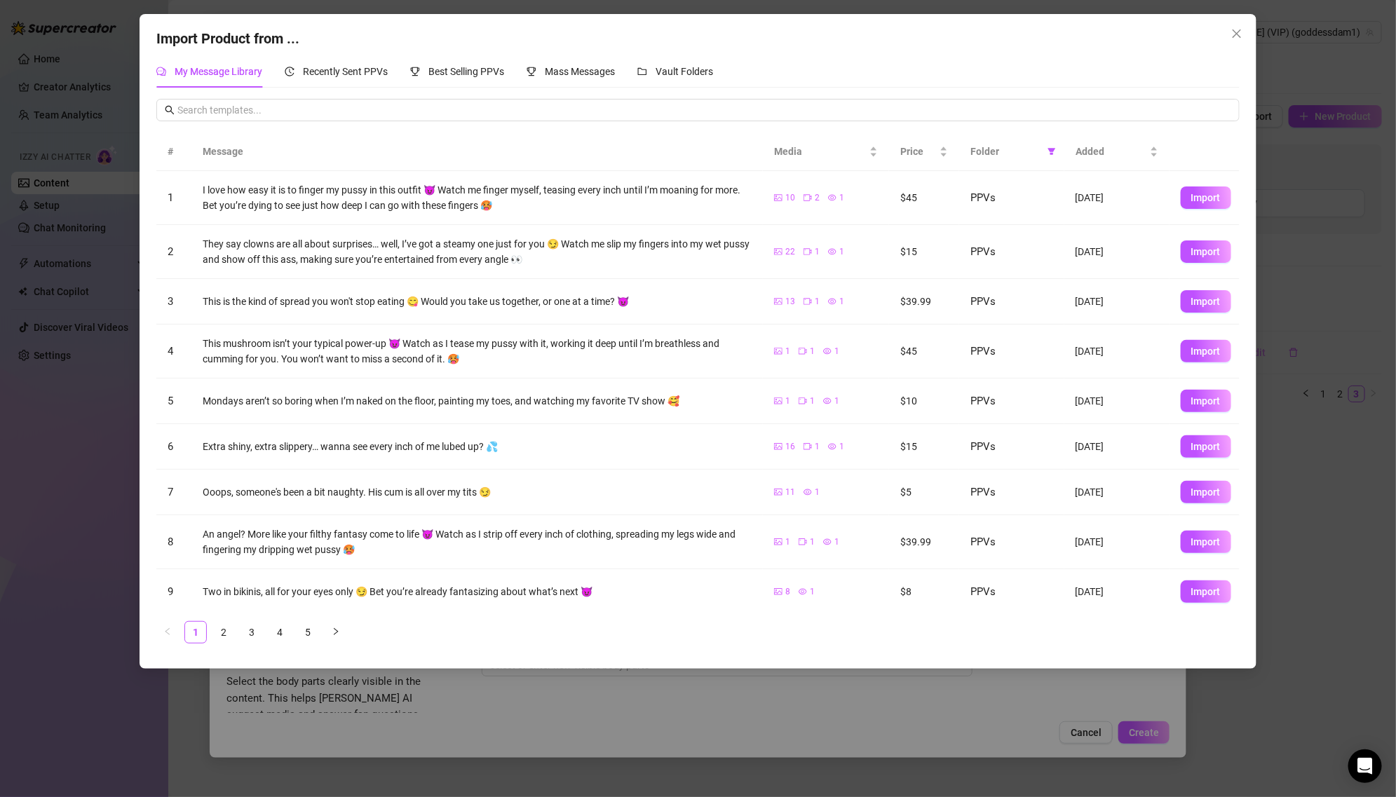
click at [650, 369] on td "This mushroom isn’t your typical power-up 😈 Watch as I tease my pussy with it, …" at bounding box center [476, 352] width 571 height 54
click at [250, 625] on link "3" at bounding box center [251, 632] width 21 height 21
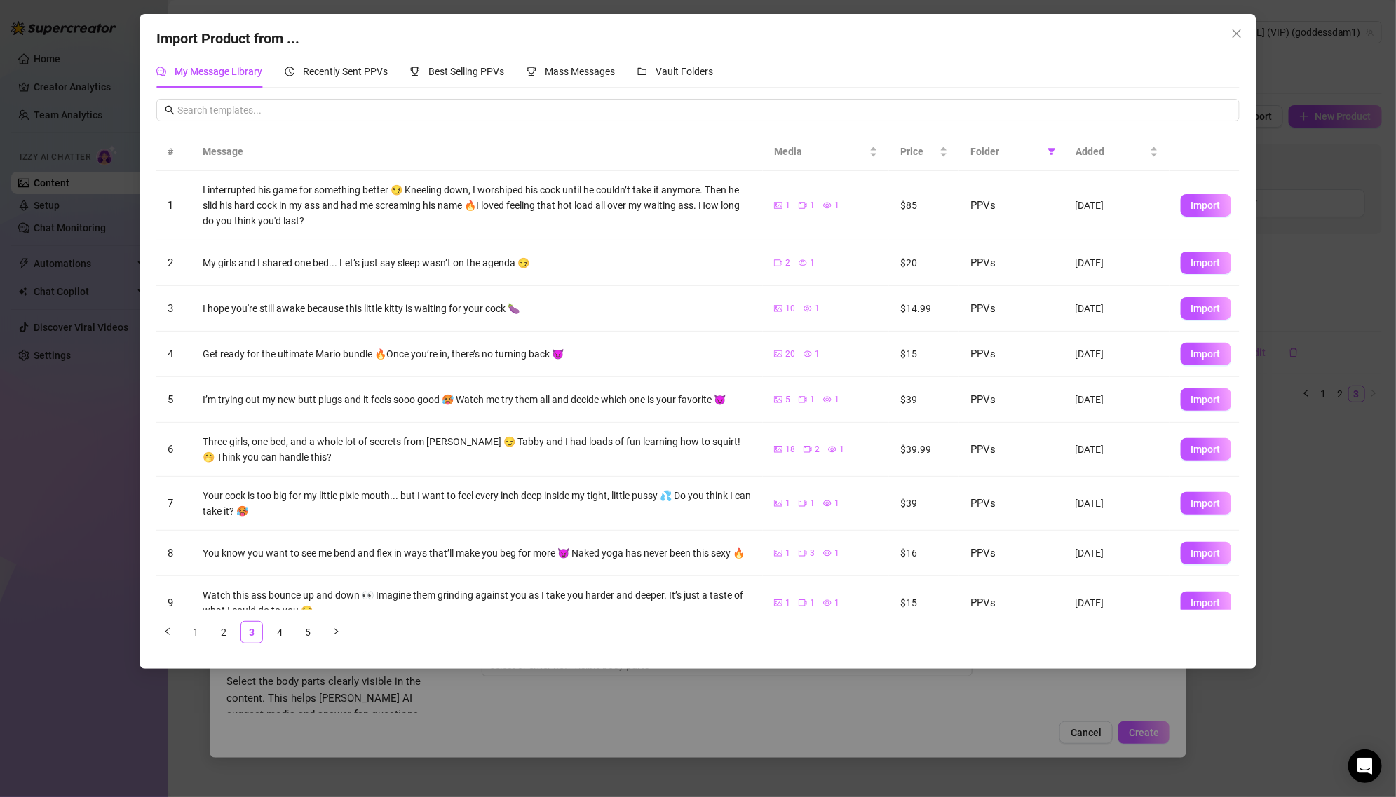
scroll to position [64, 0]
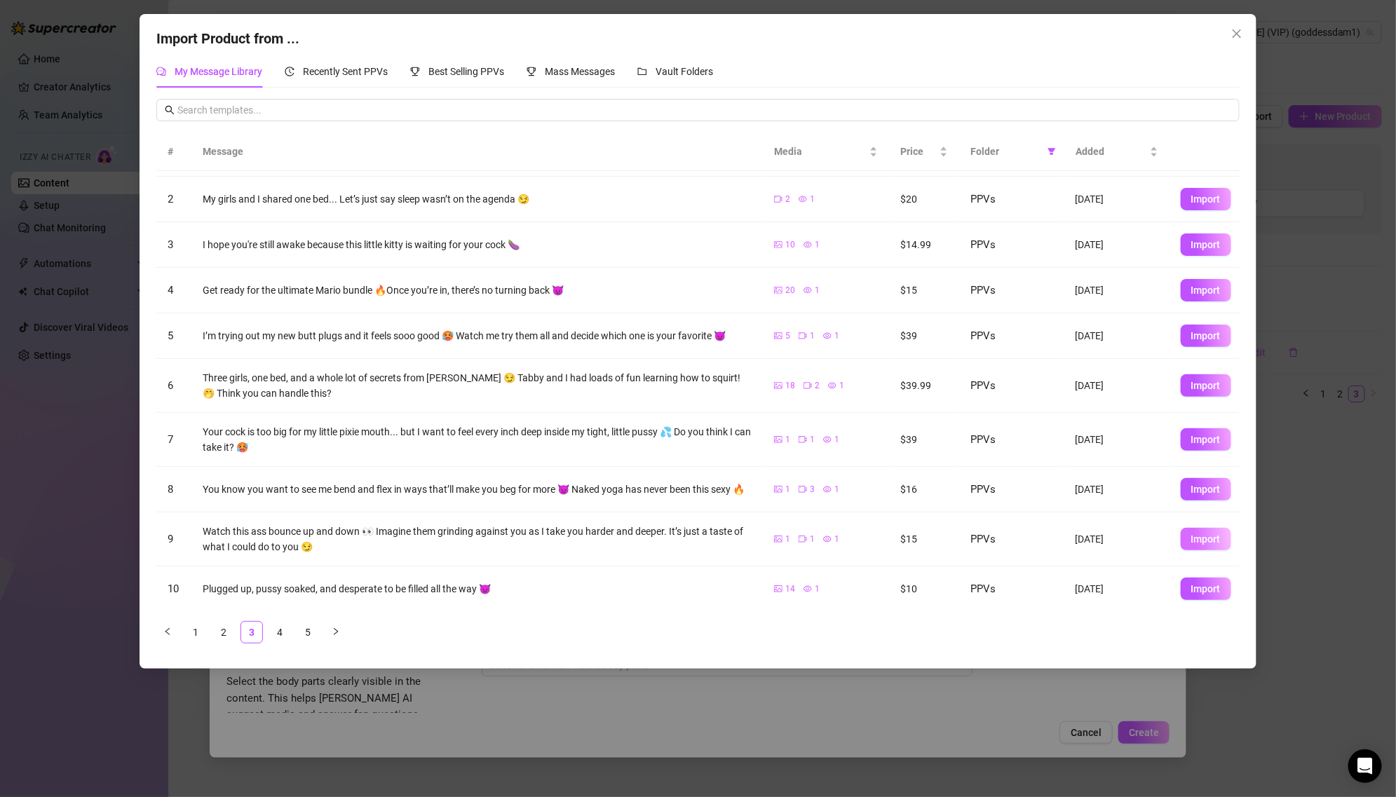
click at [1205, 534] on span "Import" at bounding box center [1205, 538] width 29 height 11
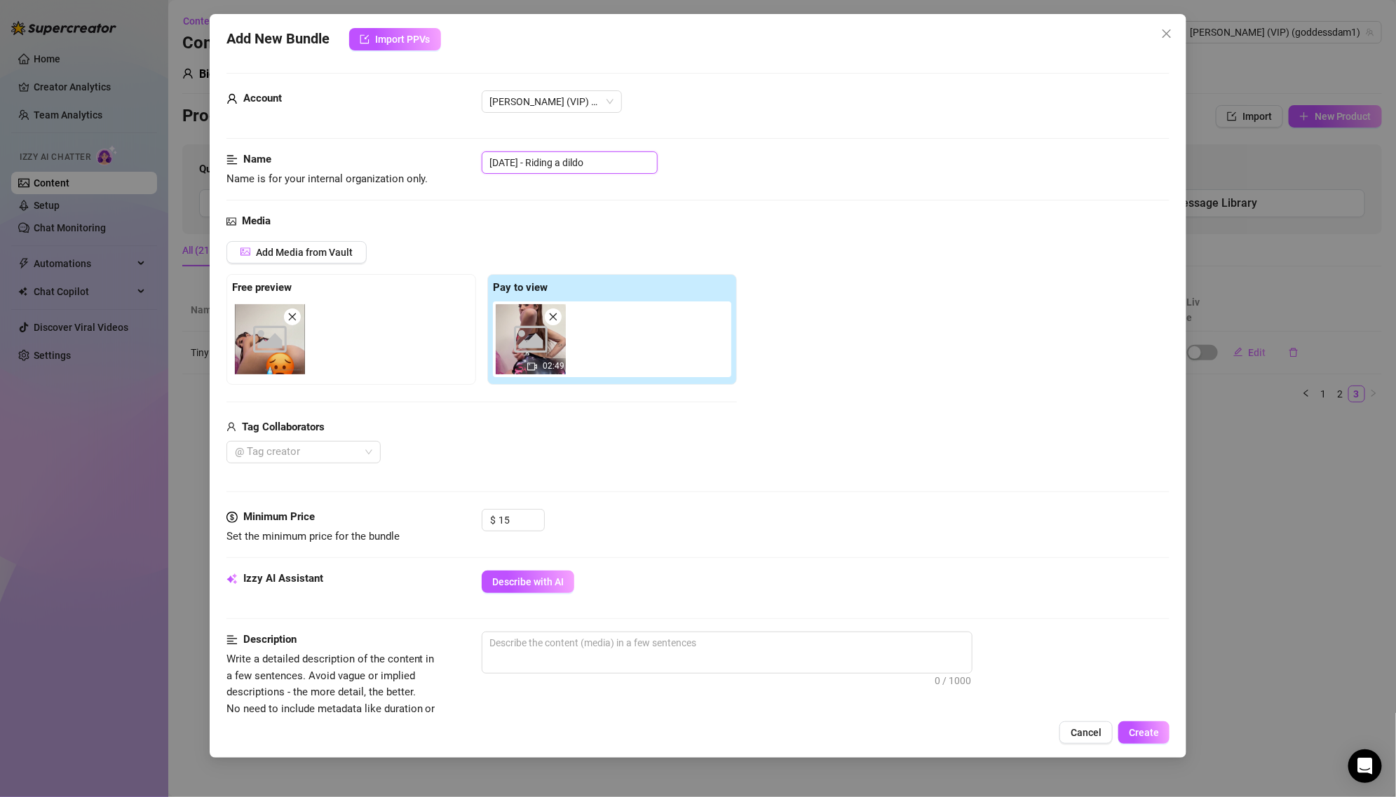
drag, startPoint x: 544, startPoint y: 160, endPoint x: 408, endPoint y: 160, distance: 136.0
click at [408, 160] on div "Name Name is for your internal organization only. [DATE] - Riding a dildo" at bounding box center [697, 169] width 943 height 36
click at [536, 571] on button "Describe with AI" at bounding box center [528, 582] width 93 height 22
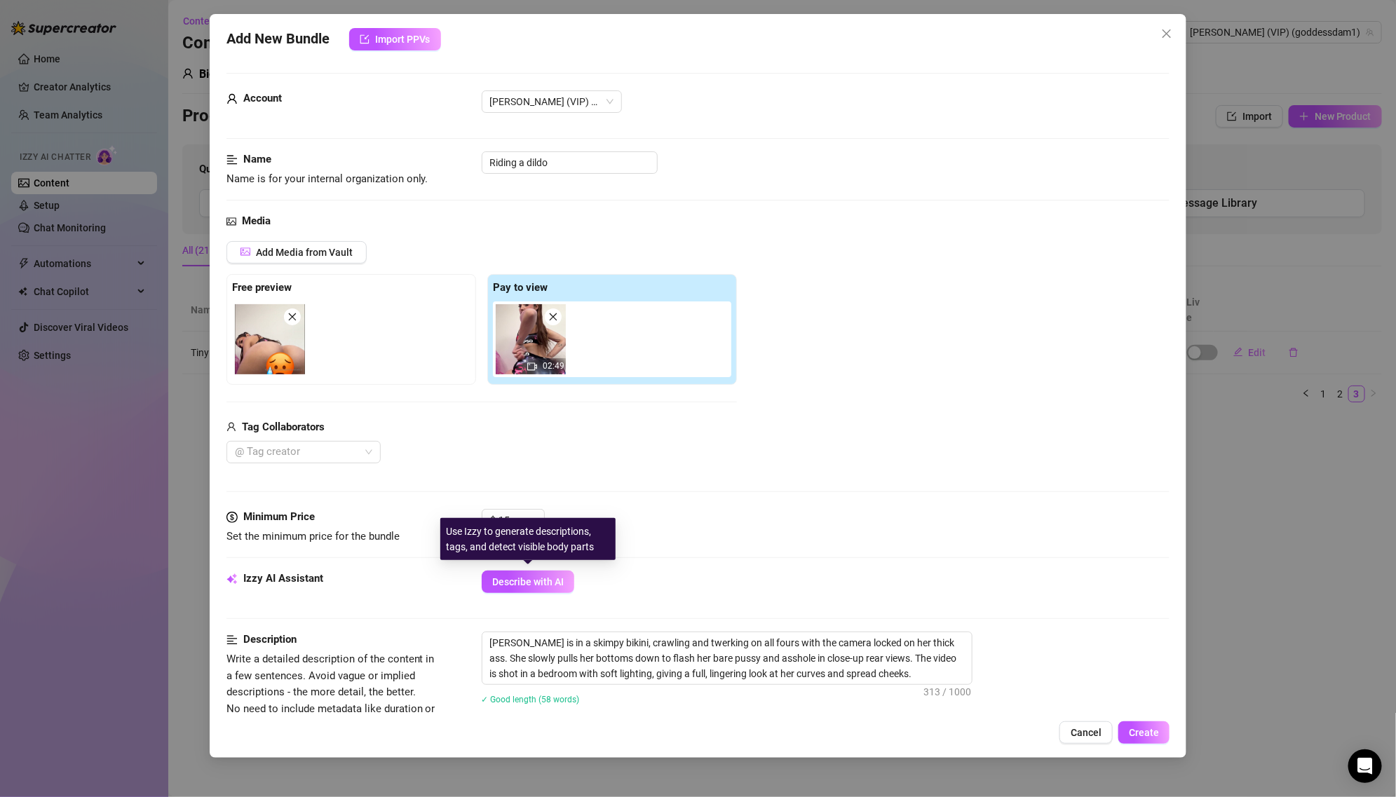
scroll to position [517, 0]
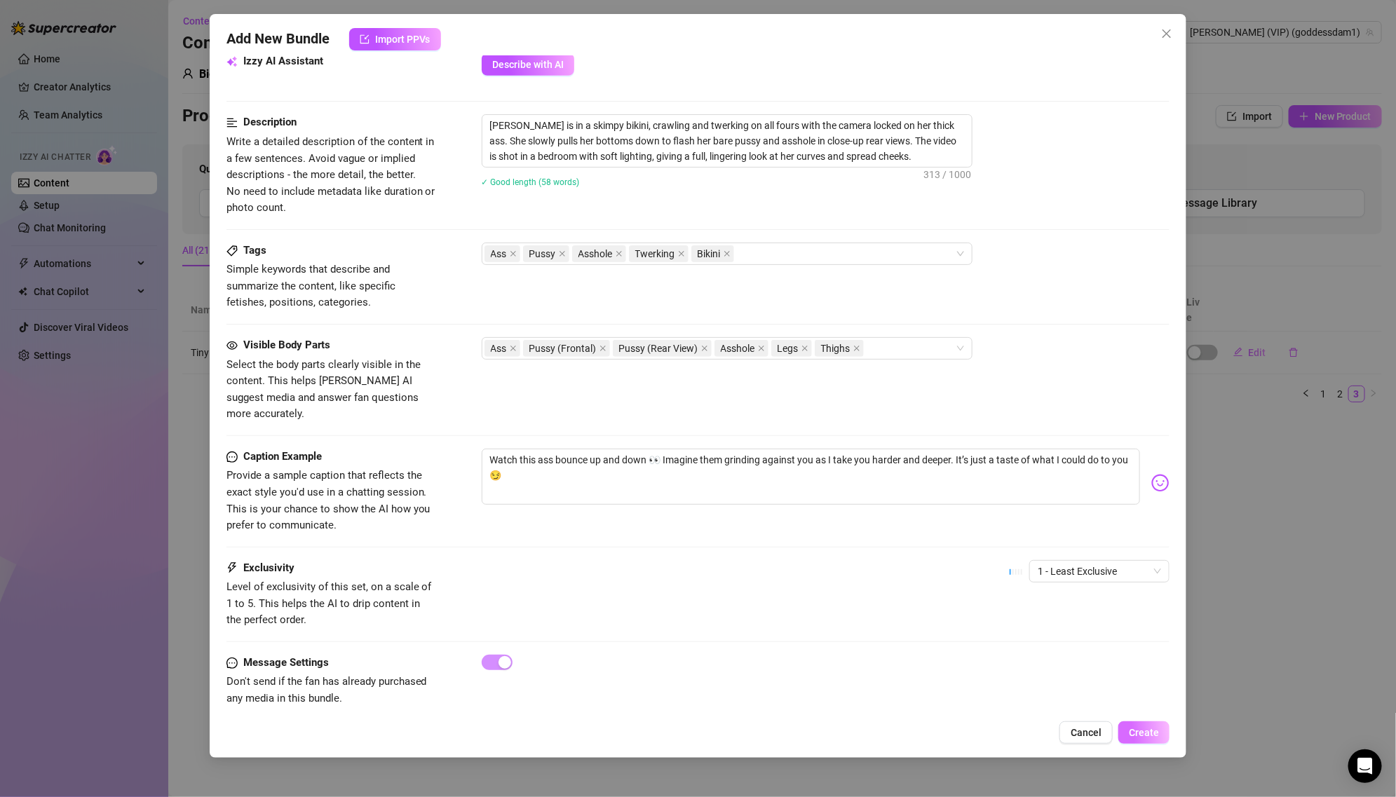
click at [1149, 734] on span "Create" at bounding box center [1143, 732] width 30 height 11
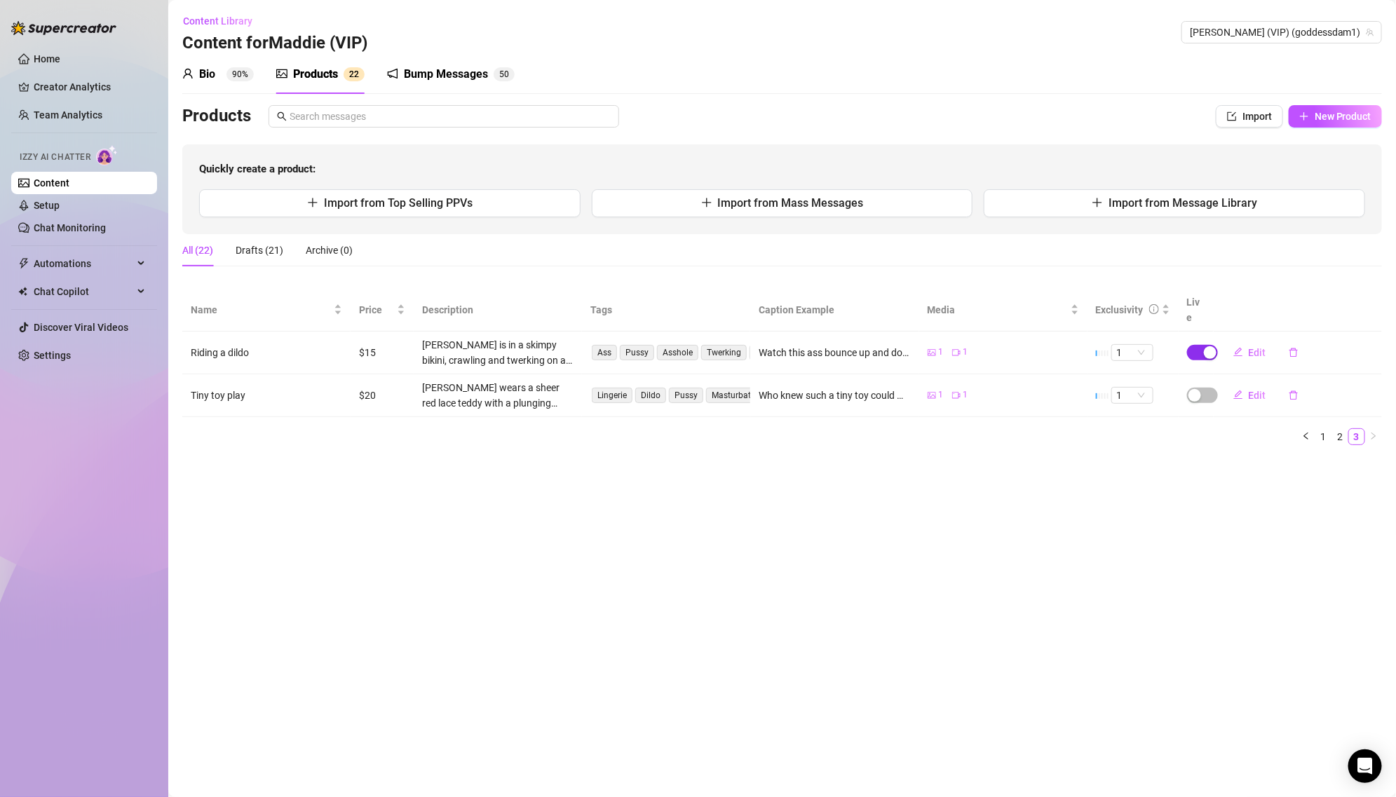
click at [1205, 346] on div "button" at bounding box center [1209, 352] width 13 height 13
click at [1321, 307] on button "OK" at bounding box center [1313, 303] width 23 height 17
click at [1314, 123] on button "New Product" at bounding box center [1334, 116] width 93 height 22
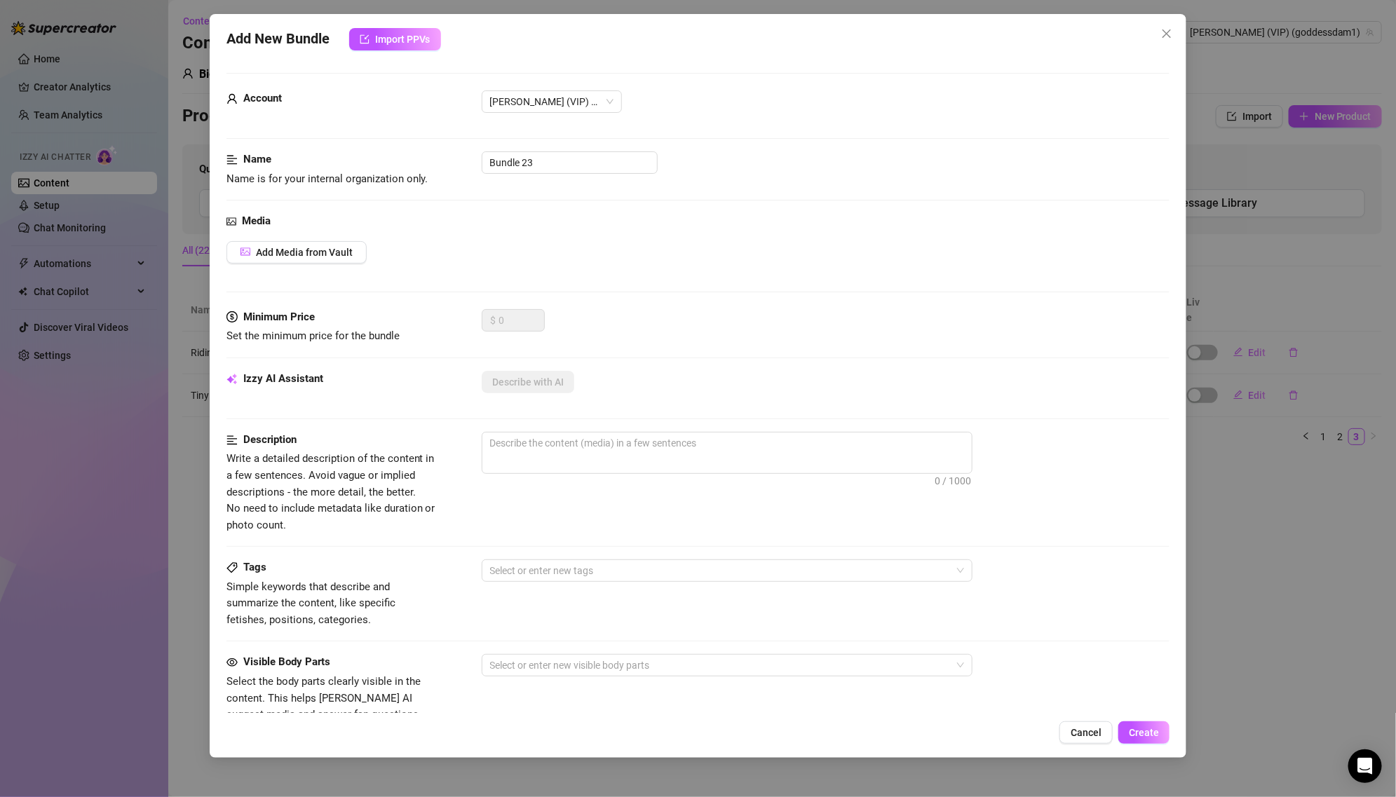
click at [1306, 347] on div "Add New Bundle Import PPVs Account [PERSON_NAME] (VIP) (@goddessdam1) Name Name…" at bounding box center [698, 398] width 1396 height 797
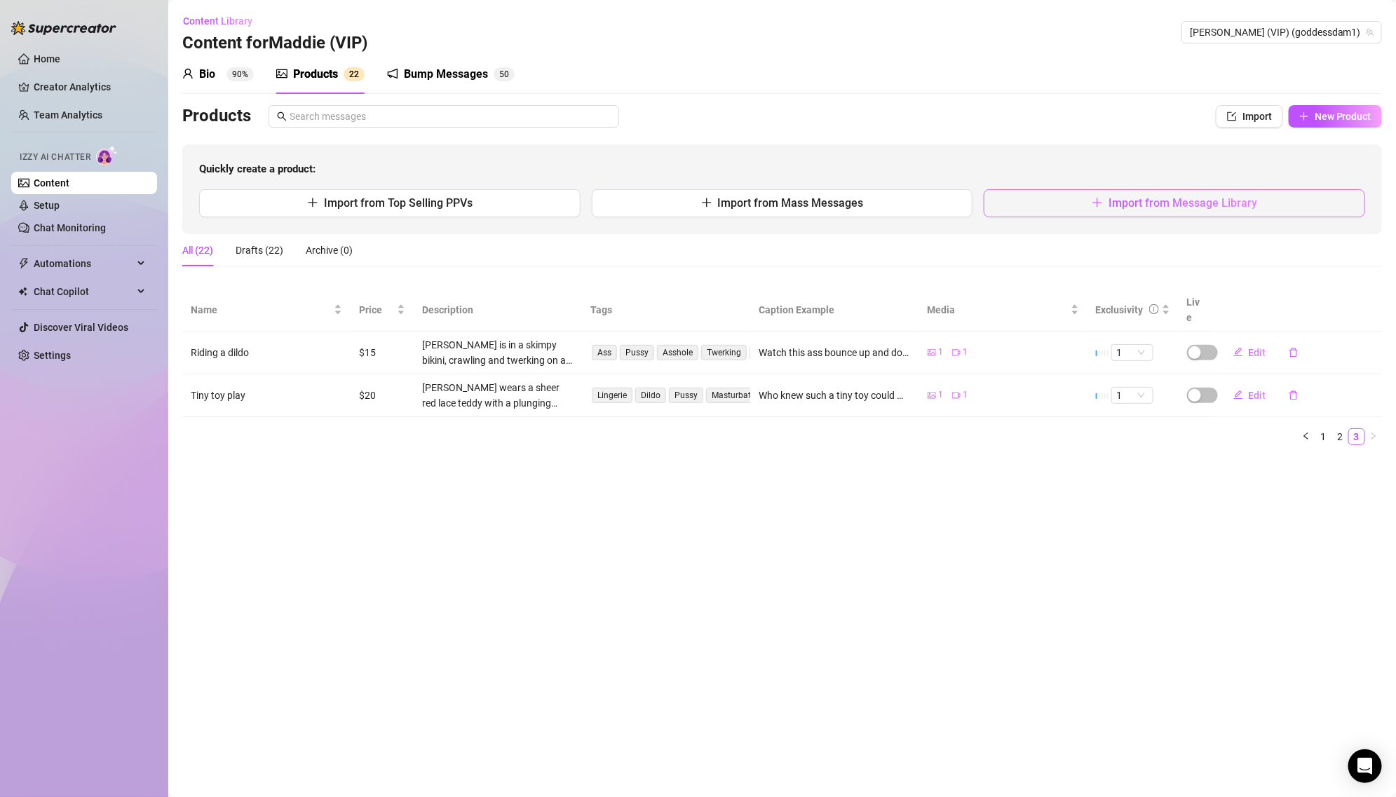
click at [1229, 199] on span "Import from Message Library" at bounding box center [1182, 202] width 149 height 13
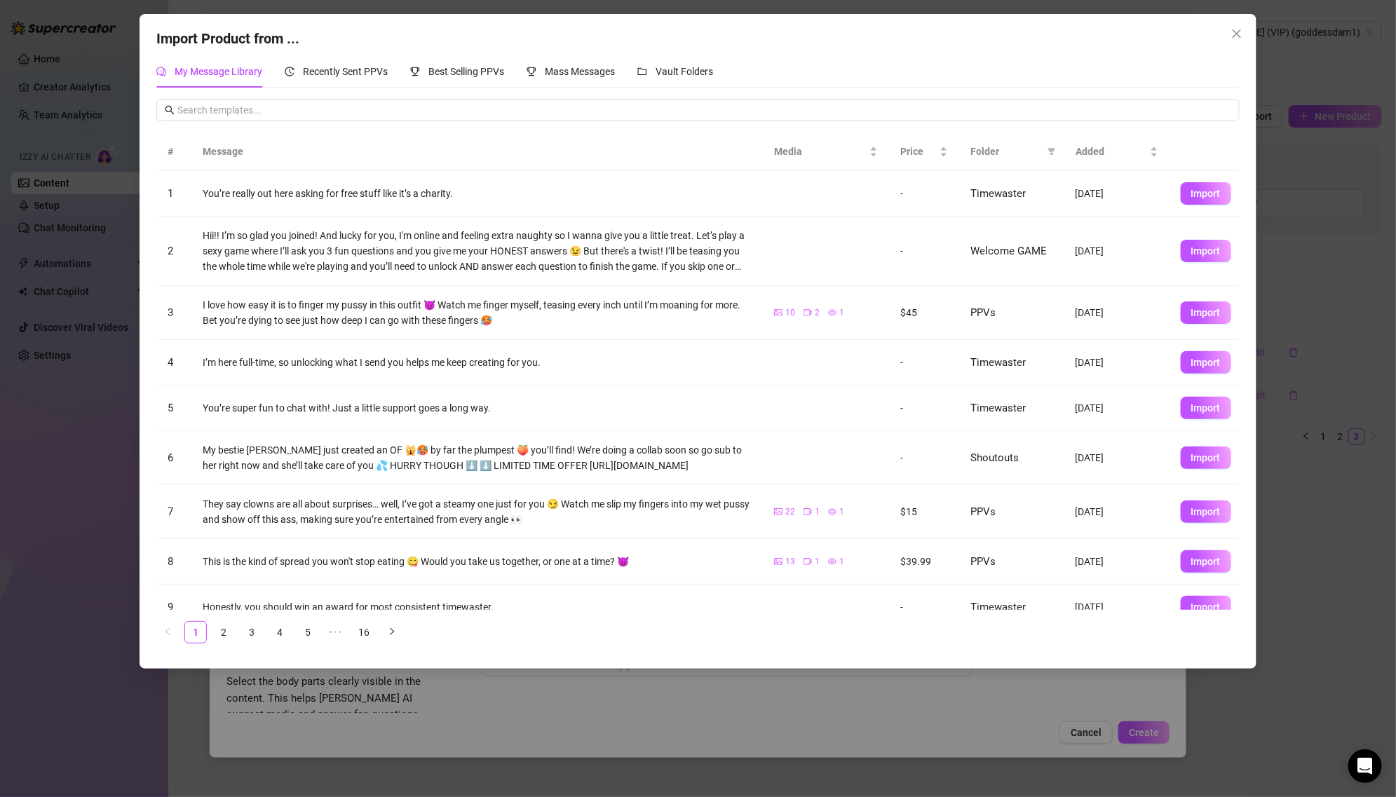
click at [1285, 252] on div "Import Product from ... My Message Library Recently Sent PPVs Best Selling PPVs…" at bounding box center [698, 398] width 1396 height 797
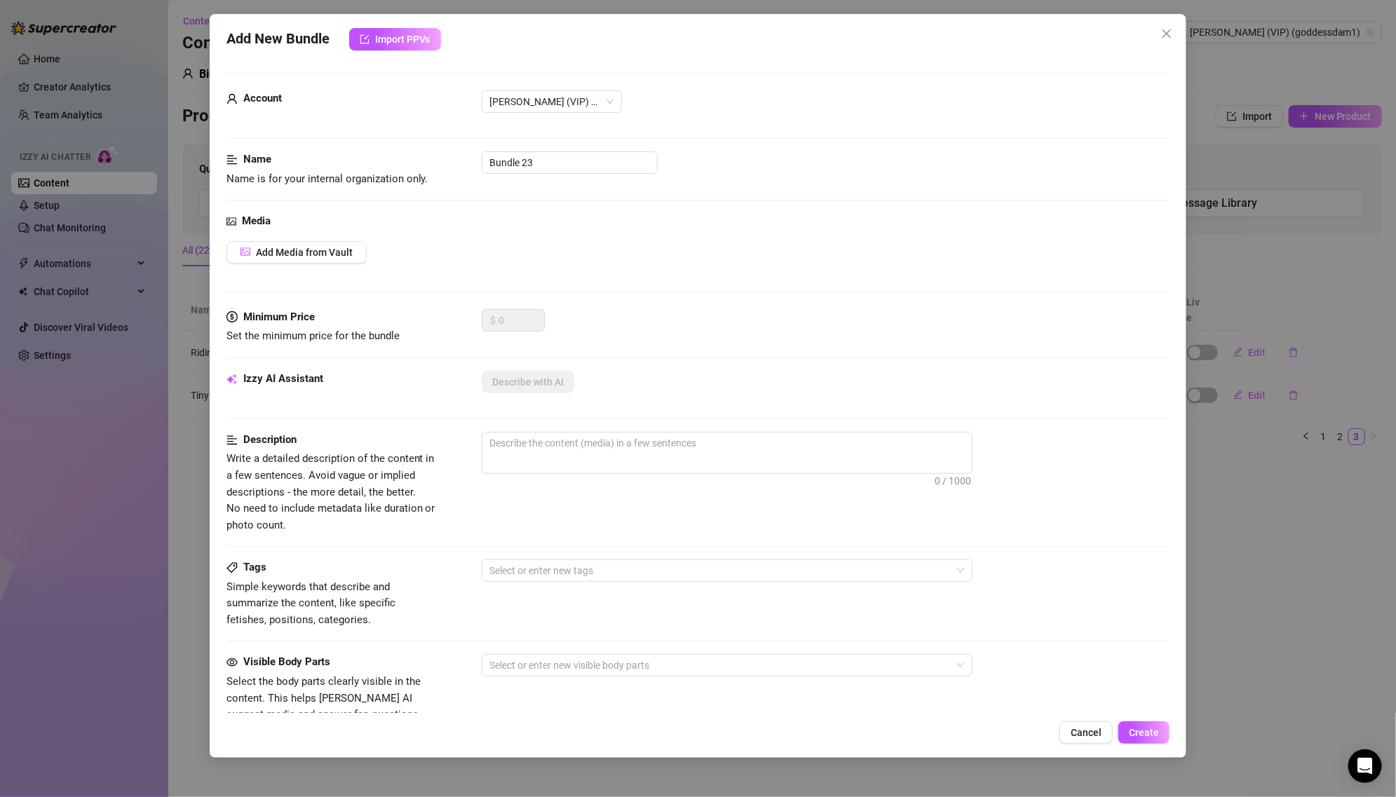
click at [1234, 226] on div "Add New Bundle Import PPVs Account [PERSON_NAME] (VIP) (@goddessdam1) Name Name…" at bounding box center [698, 398] width 1396 height 797
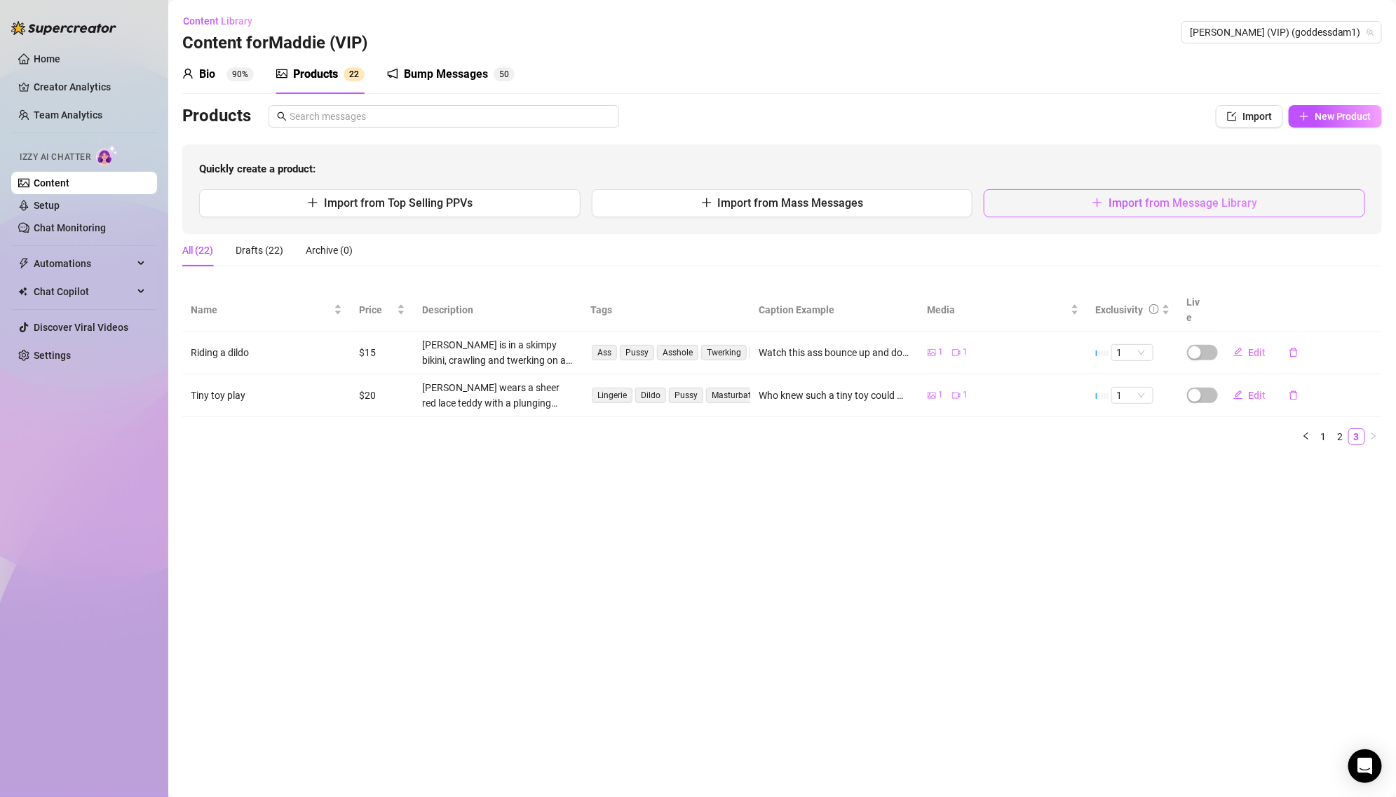
click at [1200, 200] on span "Import from Message Library" at bounding box center [1182, 202] width 149 height 13
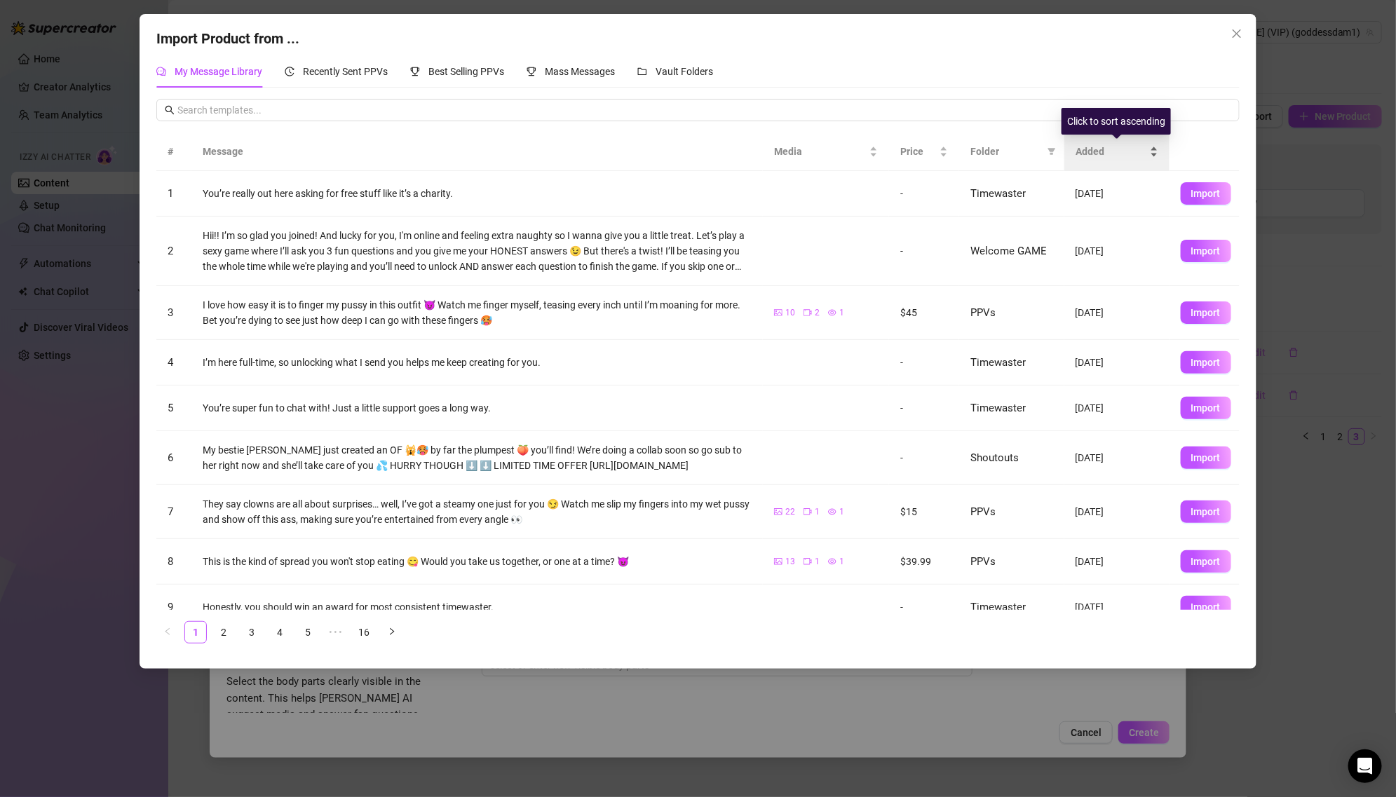
click at [1075, 154] on div "Added" at bounding box center [1116, 151] width 83 height 15
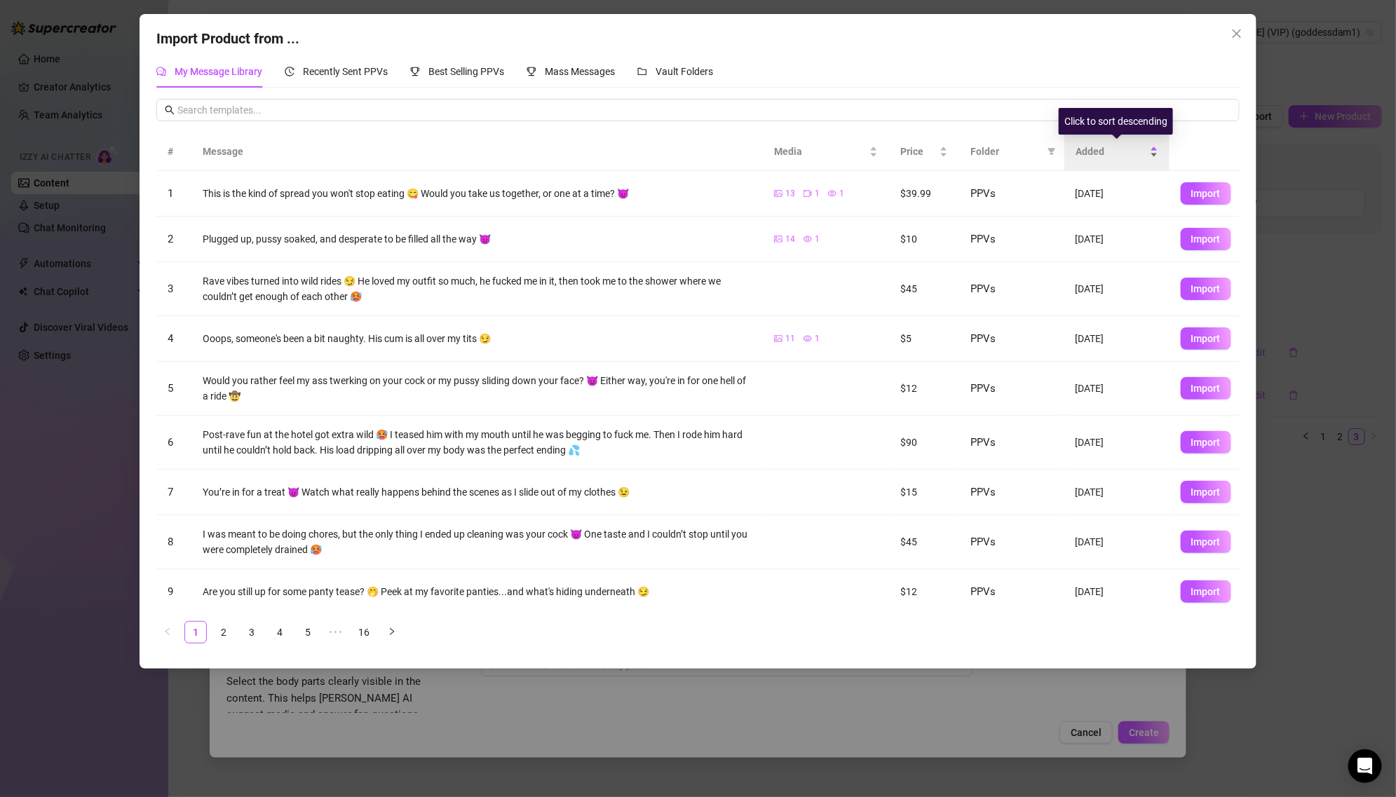
click at [1075, 154] on div "Added" at bounding box center [1116, 151] width 83 height 15
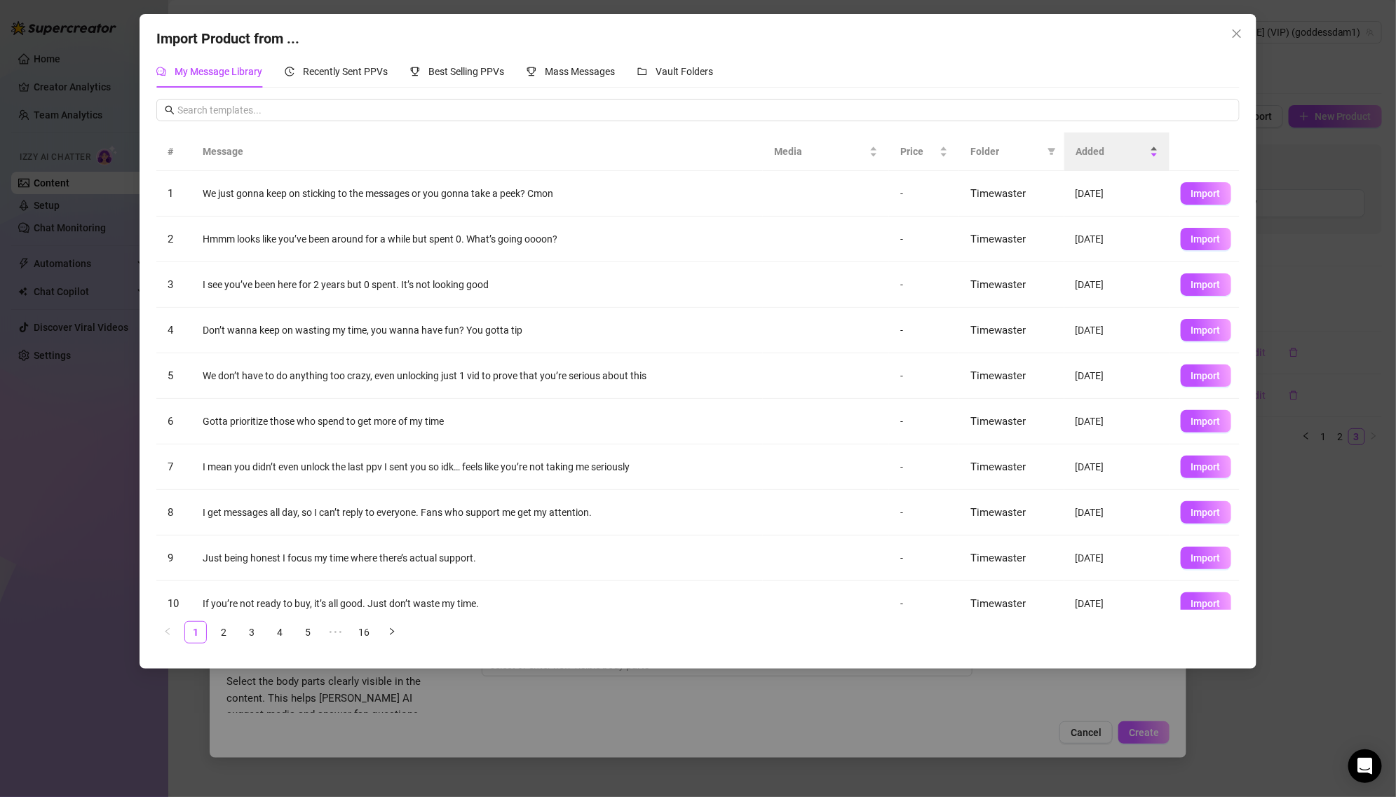
click at [1089, 152] on span "Added" at bounding box center [1110, 151] width 71 height 15
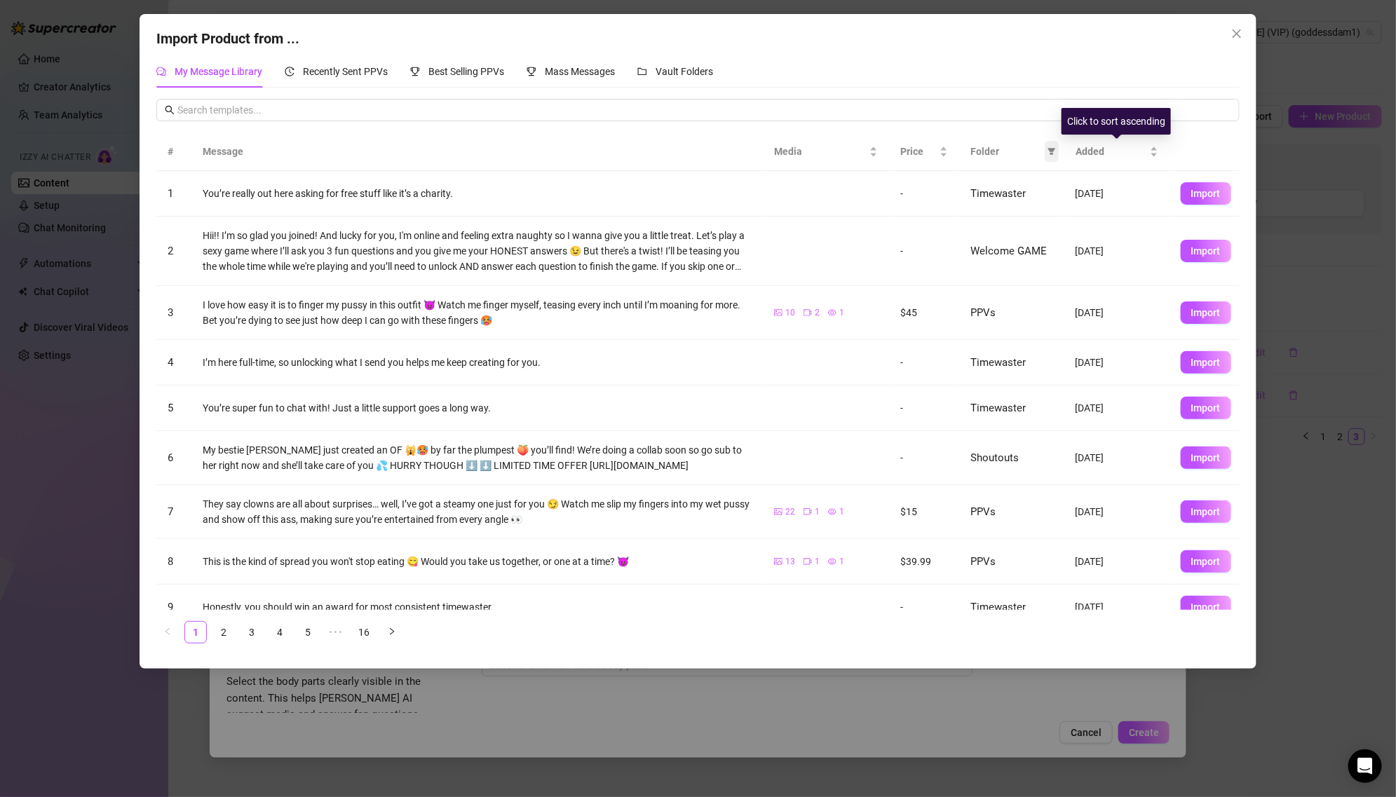
click at [1057, 145] on span at bounding box center [1051, 151] width 14 height 21
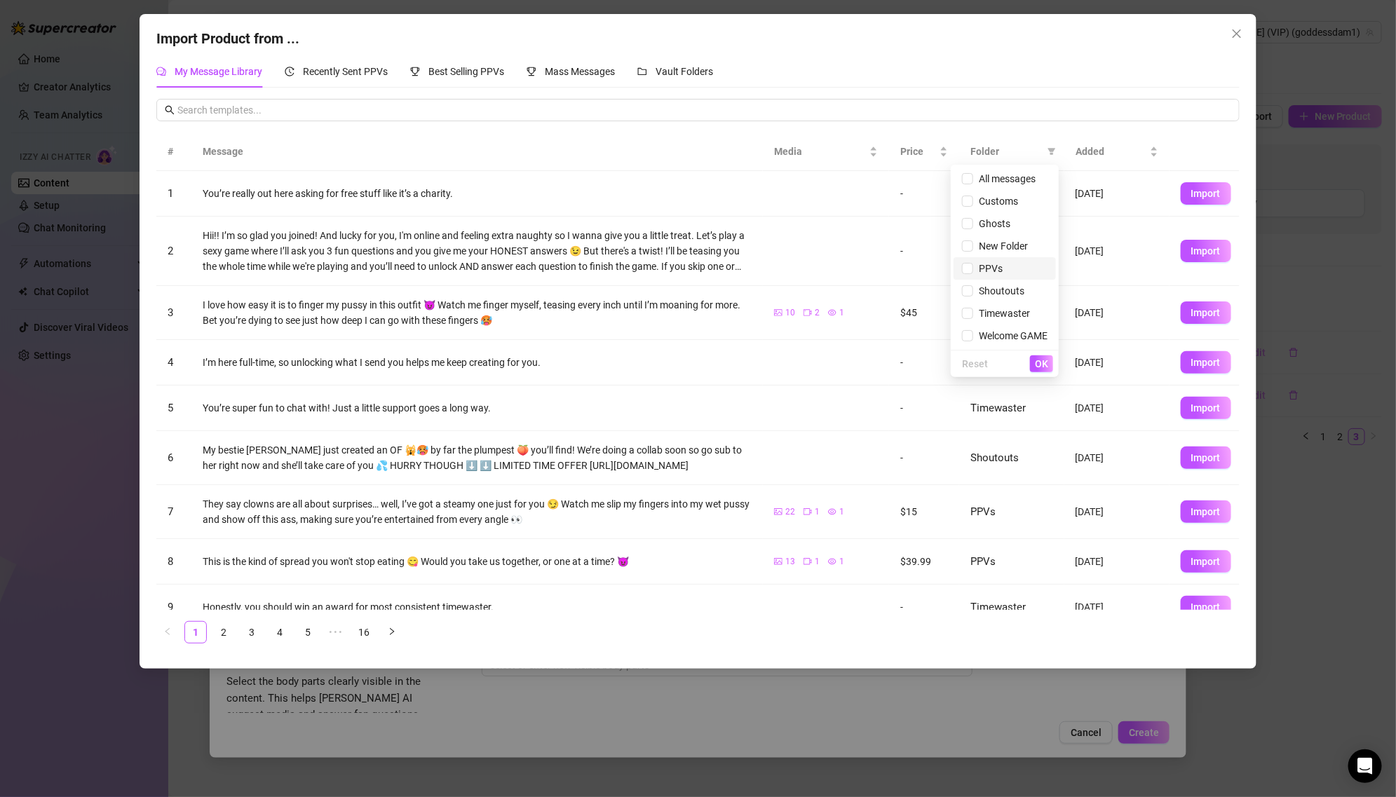
click at [1011, 271] on span "PPVs" at bounding box center [1005, 268] width 86 height 15
click at [1044, 363] on span "OK" at bounding box center [1041, 363] width 13 height 11
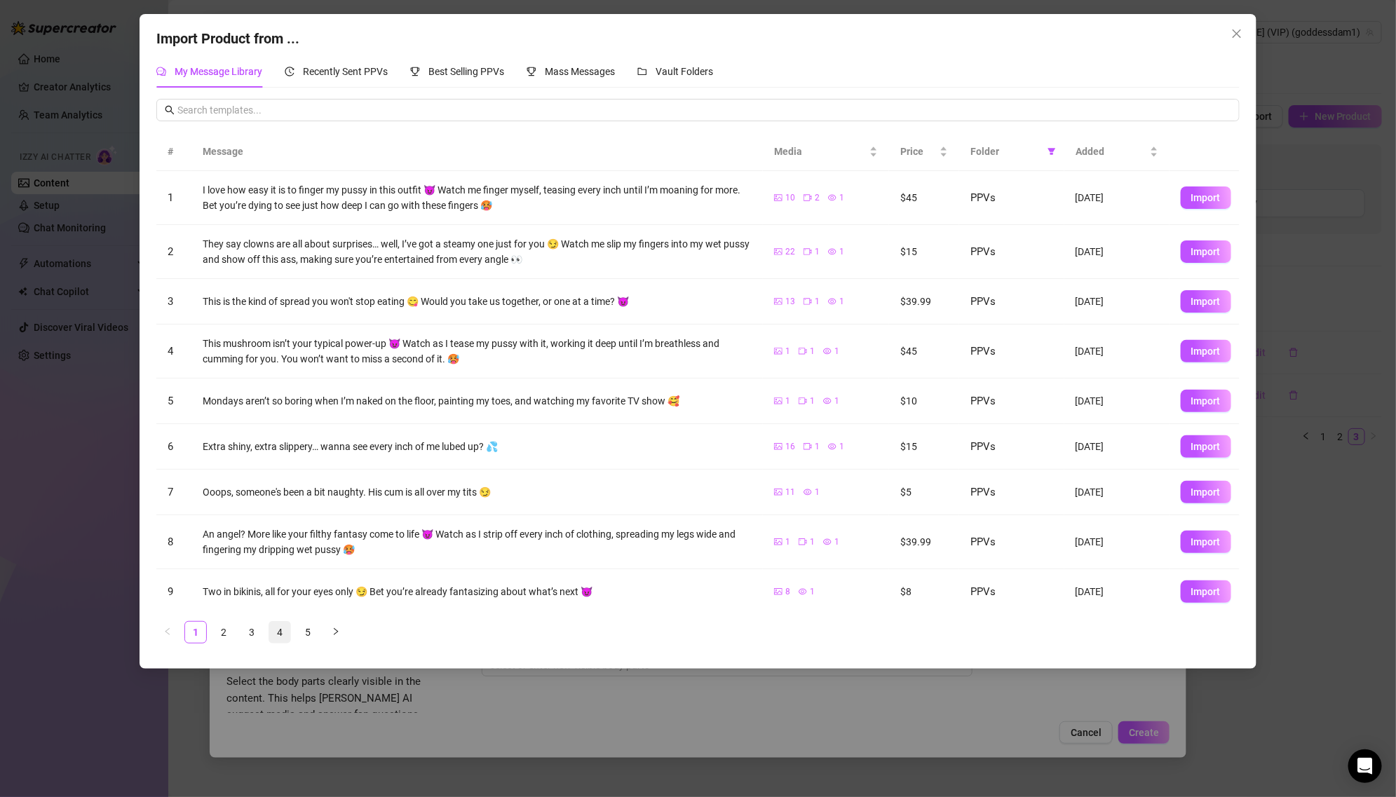
click at [280, 632] on link "4" at bounding box center [279, 632] width 21 height 21
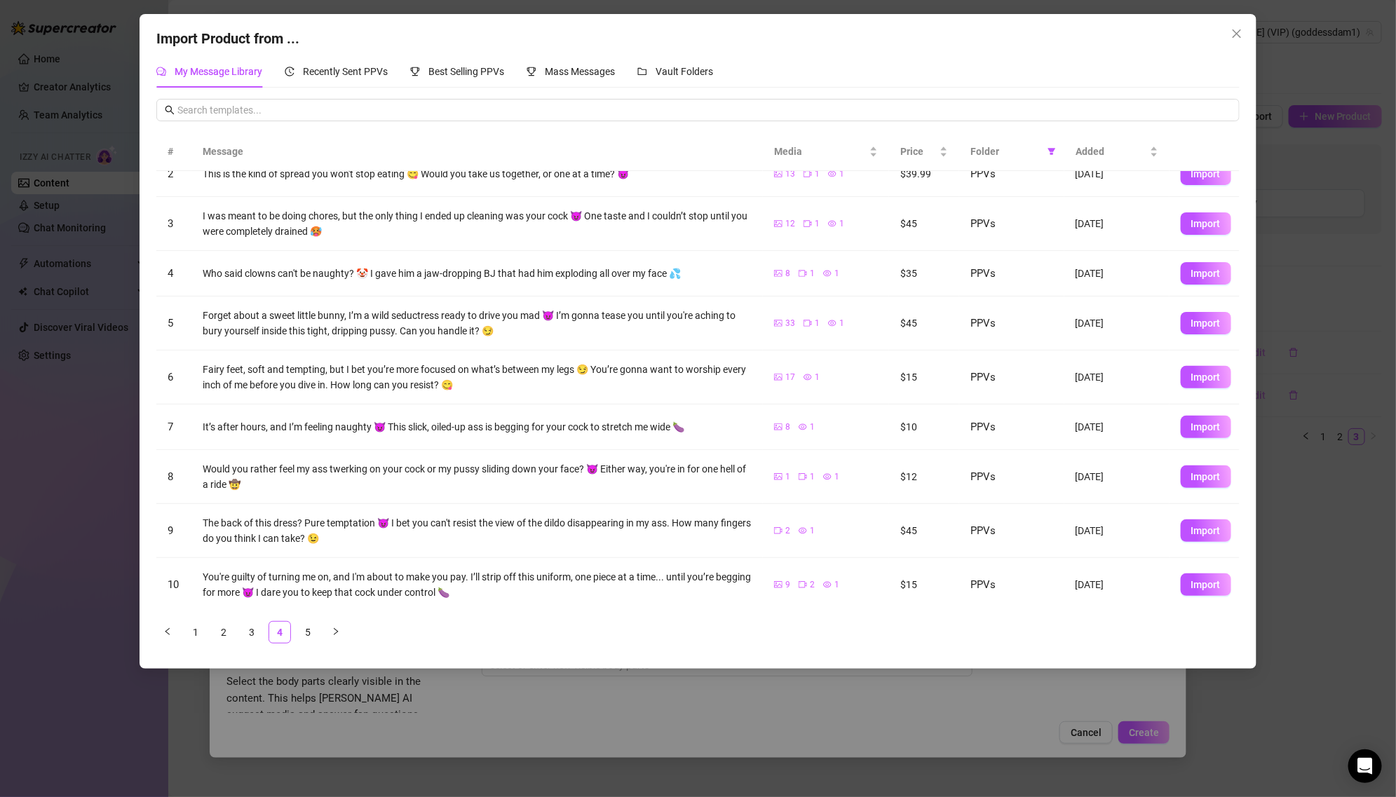
scroll to position [0, 0]
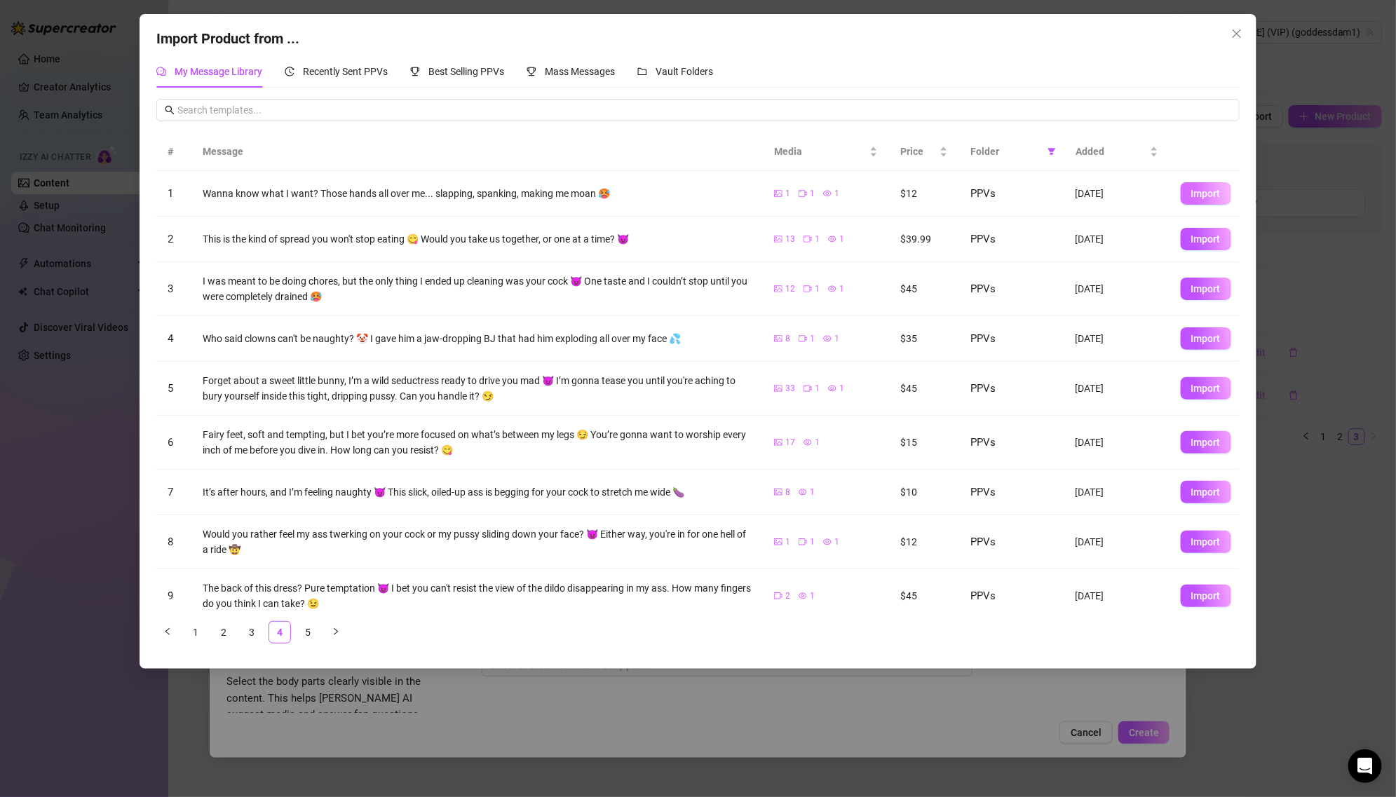
click at [1215, 202] on button "Import" at bounding box center [1205, 193] width 50 height 22
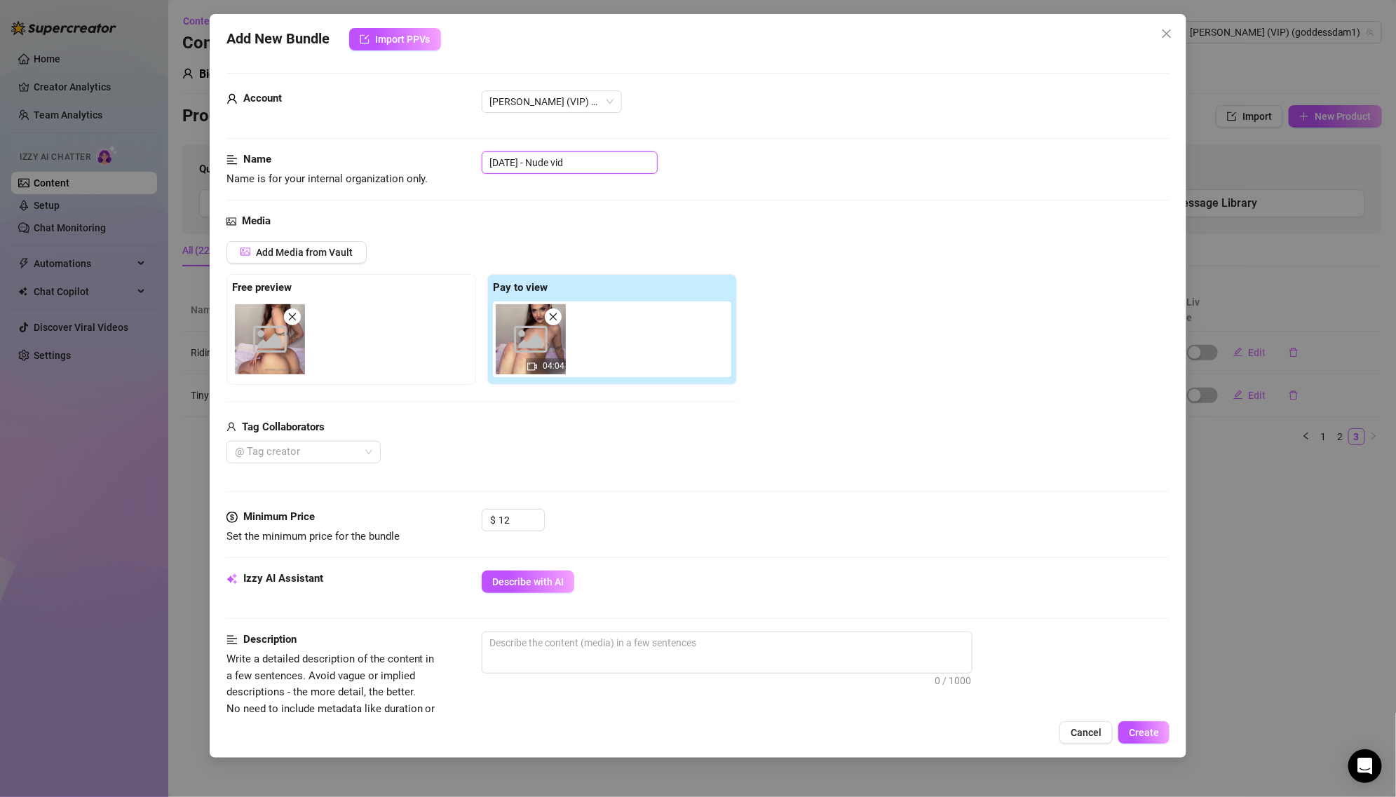
drag, startPoint x: 550, startPoint y: 159, endPoint x: 449, endPoint y: 159, distance: 100.2
click at [449, 159] on div "Name Name is for your internal organization only. [DATE] - Nude vid" at bounding box center [697, 169] width 943 height 36
click at [524, 578] on span "Describe with AI" at bounding box center [527, 581] width 71 height 11
click at [547, 573] on button "Describe with AI" at bounding box center [528, 582] width 93 height 22
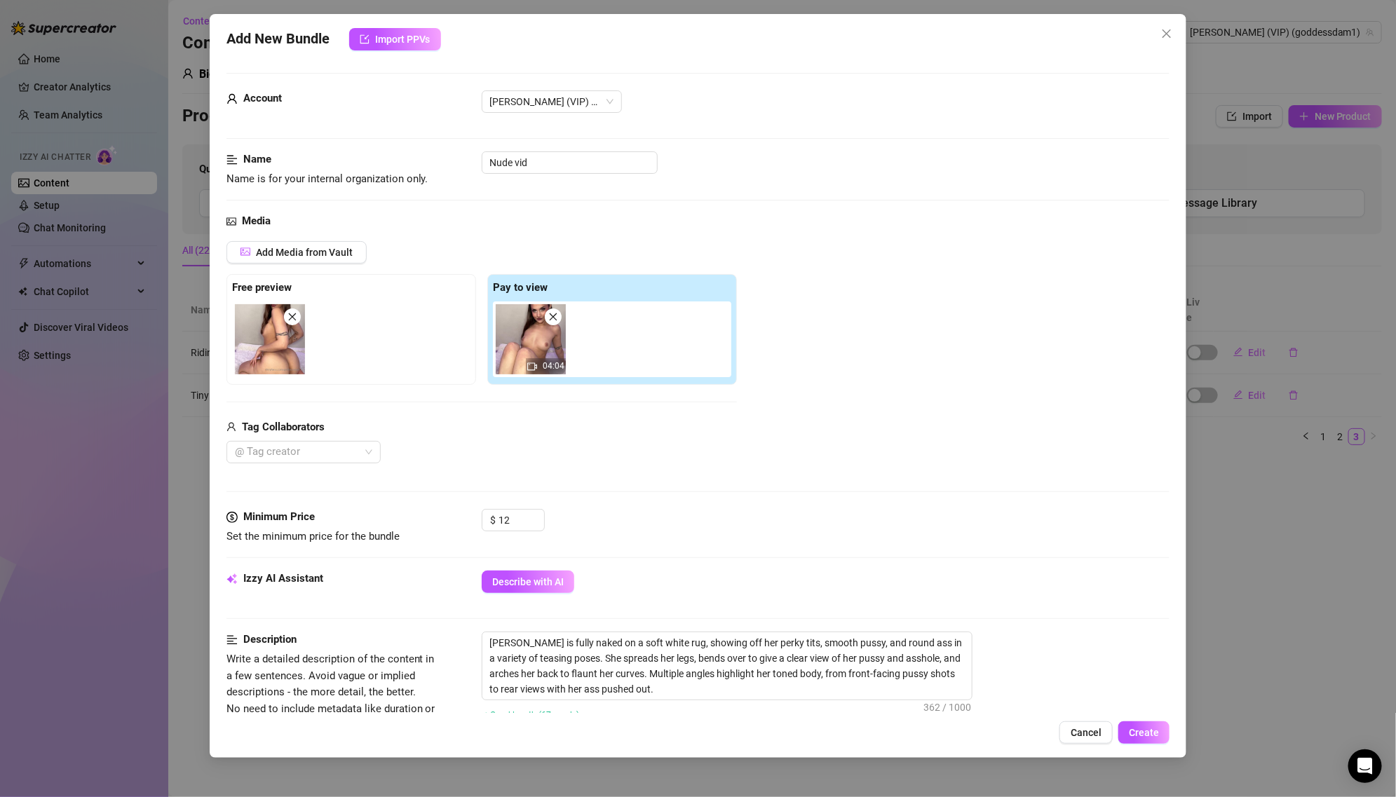
scroll to position [521, 0]
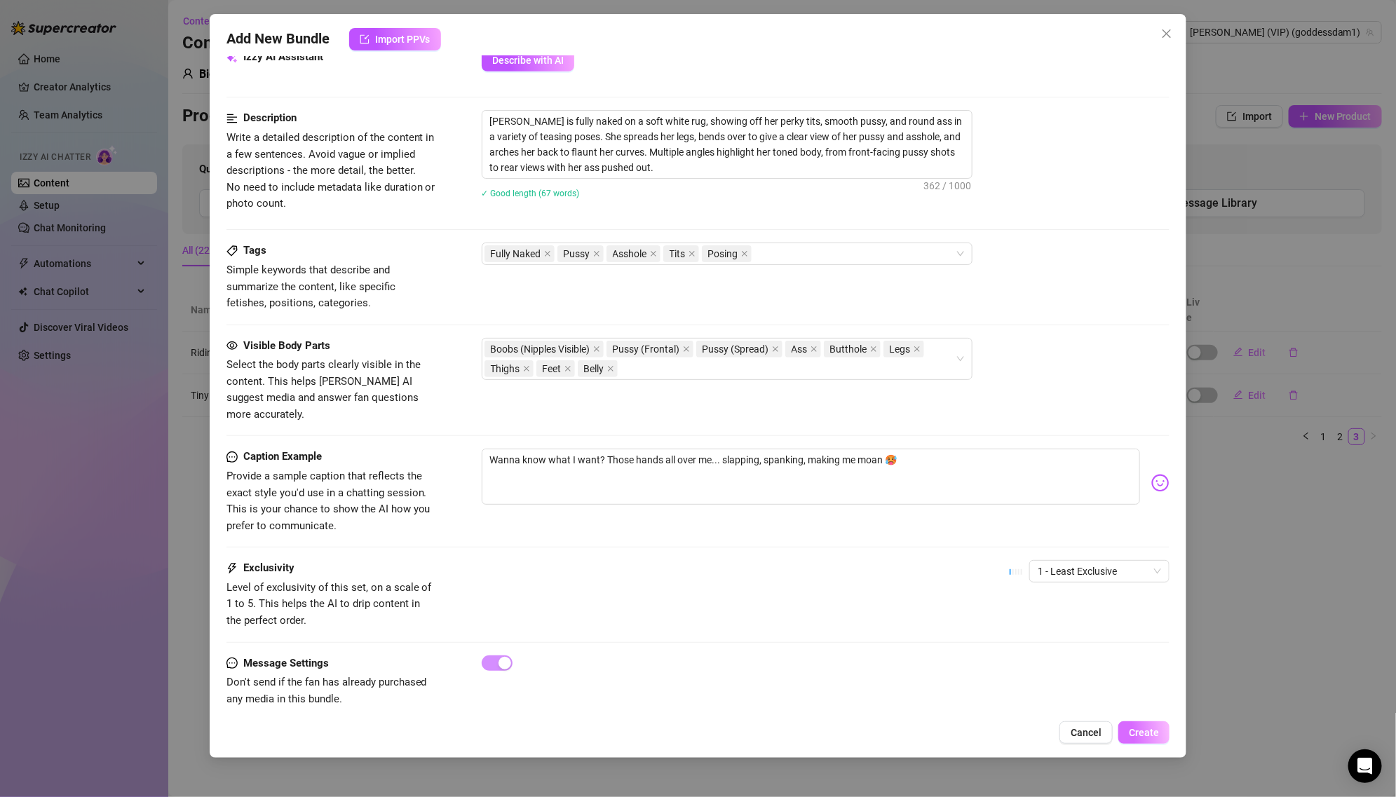
click at [1138, 734] on span "Create" at bounding box center [1143, 732] width 30 height 11
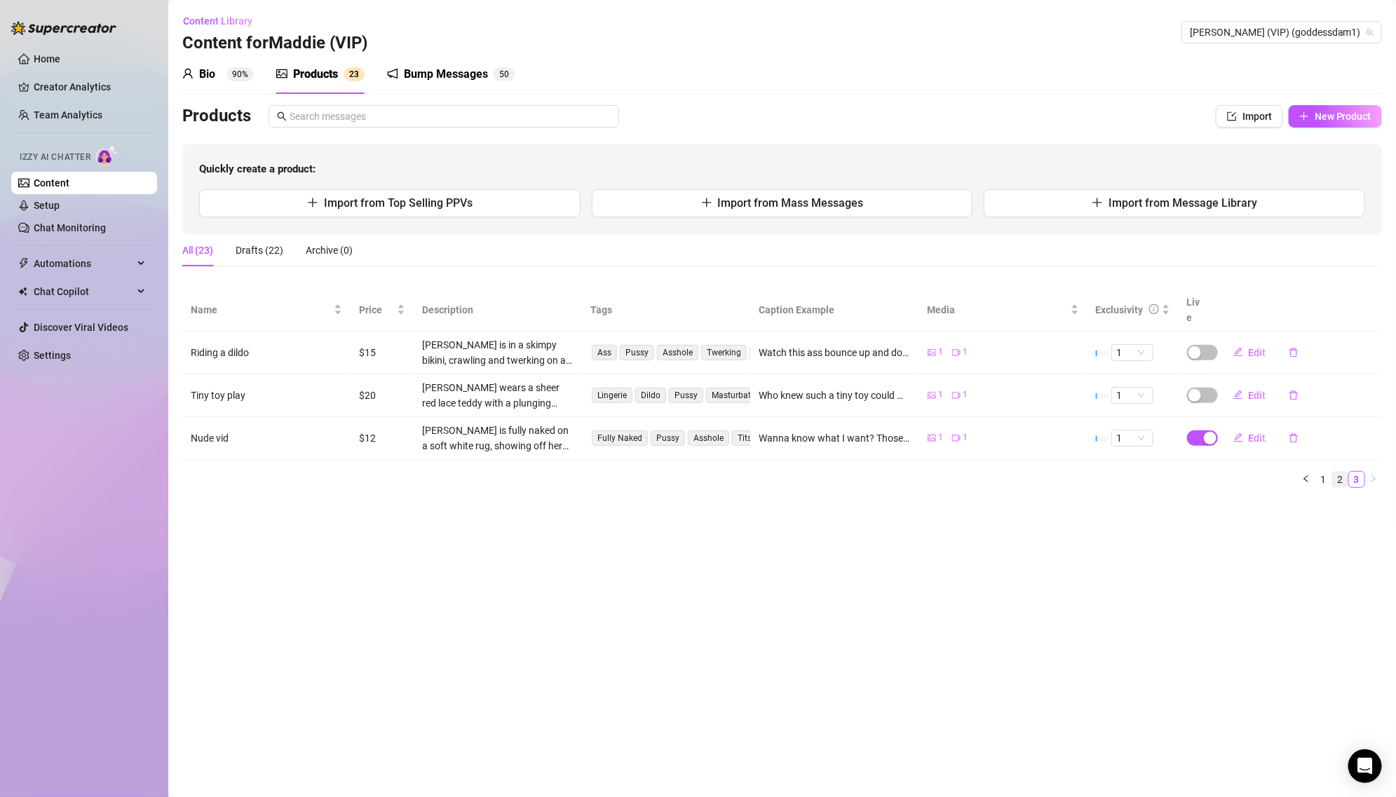
click at [1338, 472] on link "2" at bounding box center [1339, 479] width 15 height 15
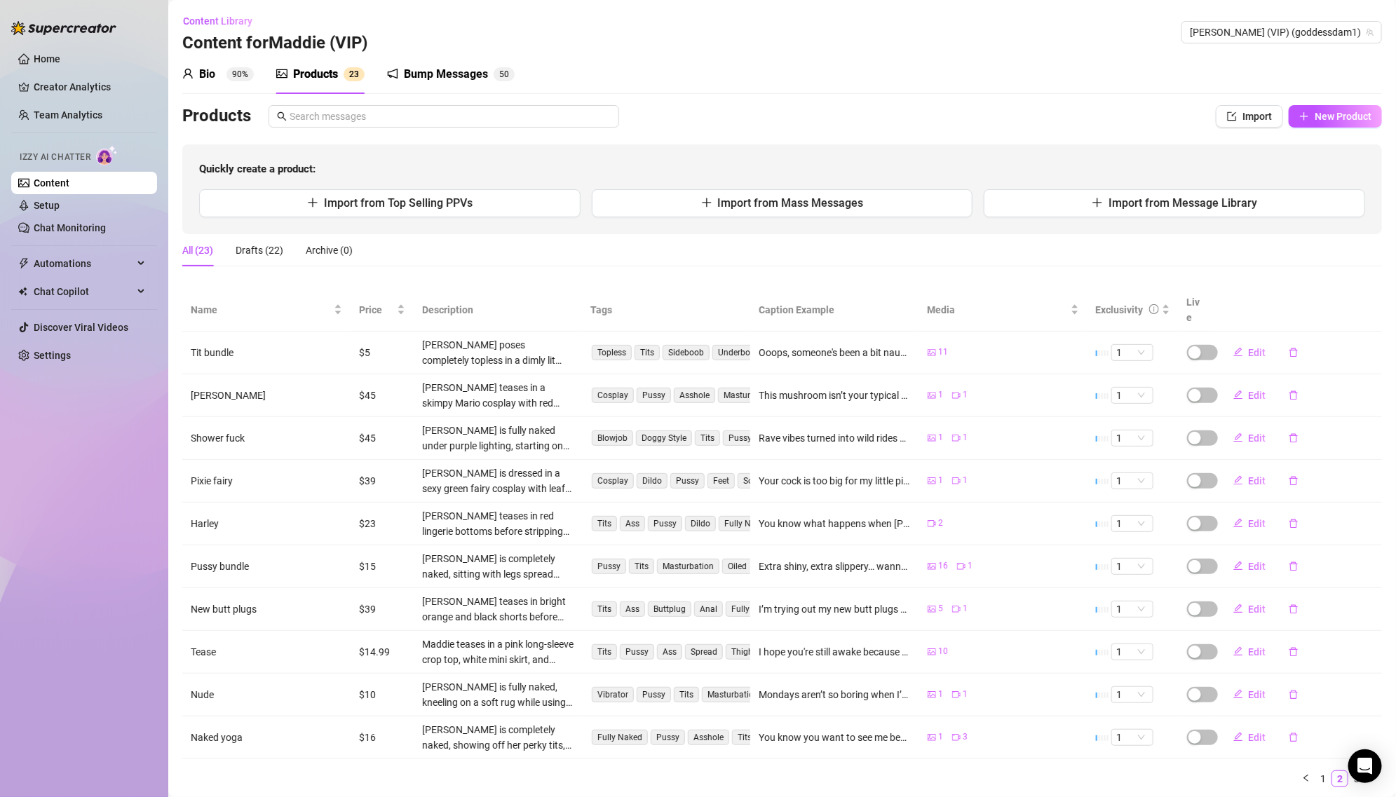
scroll to position [25, 0]
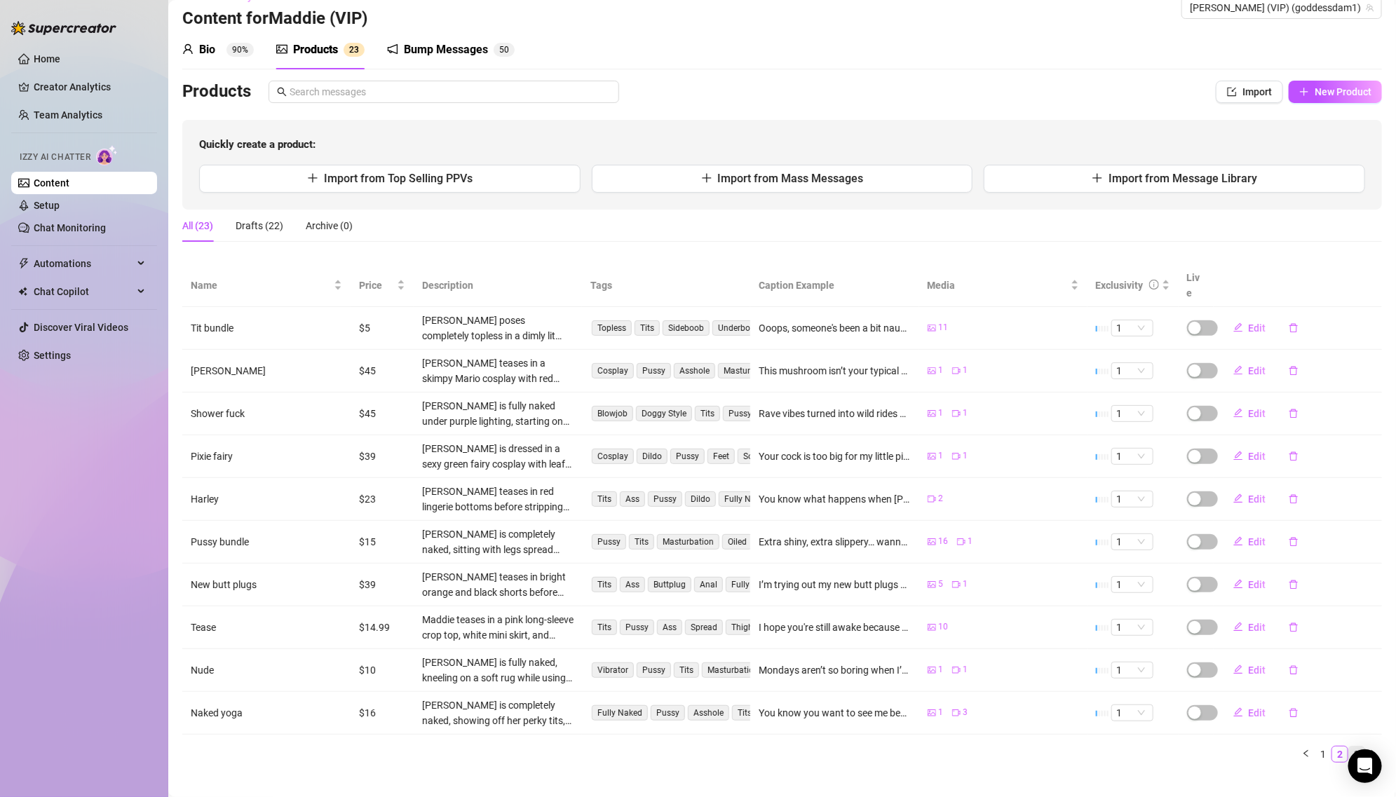
click at [1352, 746] on link "3" at bounding box center [1356, 753] width 15 height 15
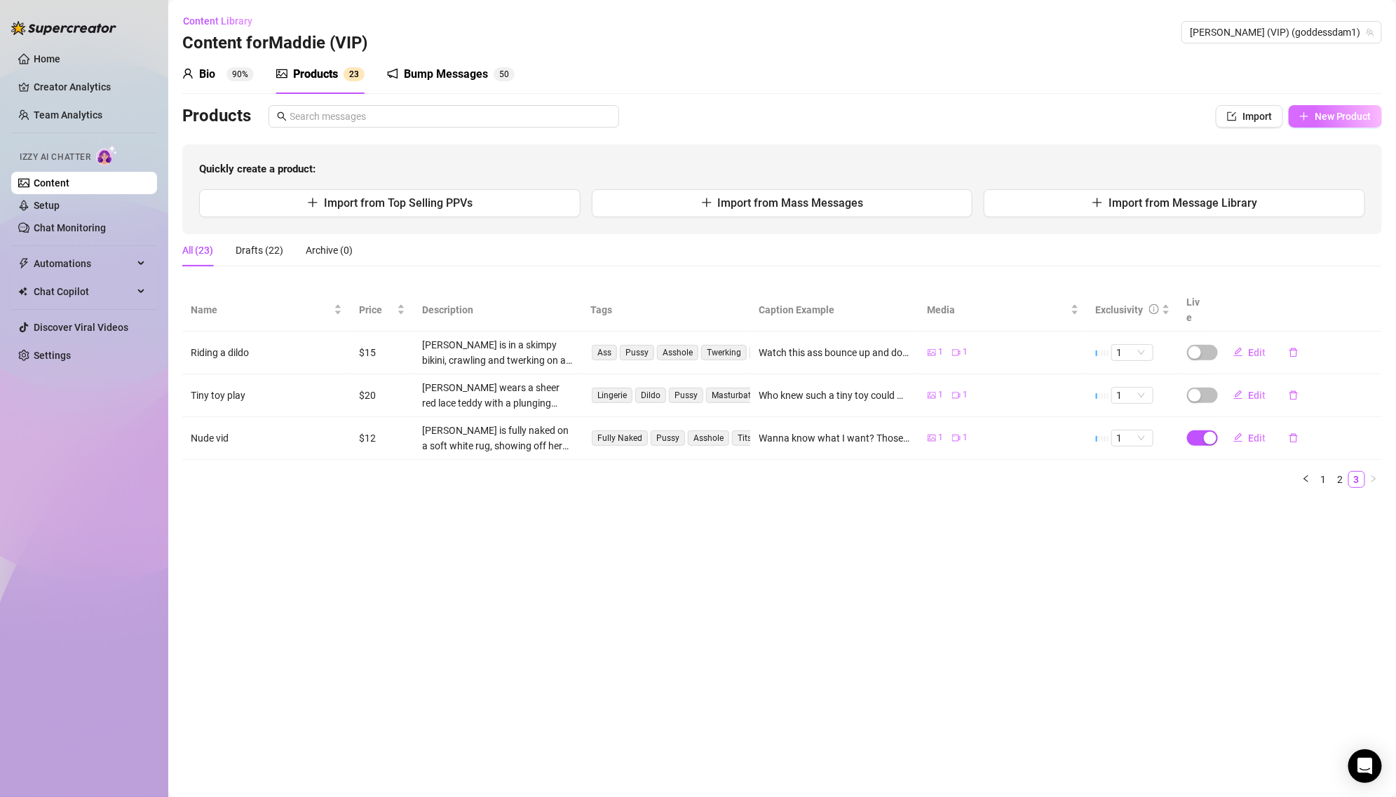
click at [1323, 121] on span "New Product" at bounding box center [1342, 116] width 57 height 11
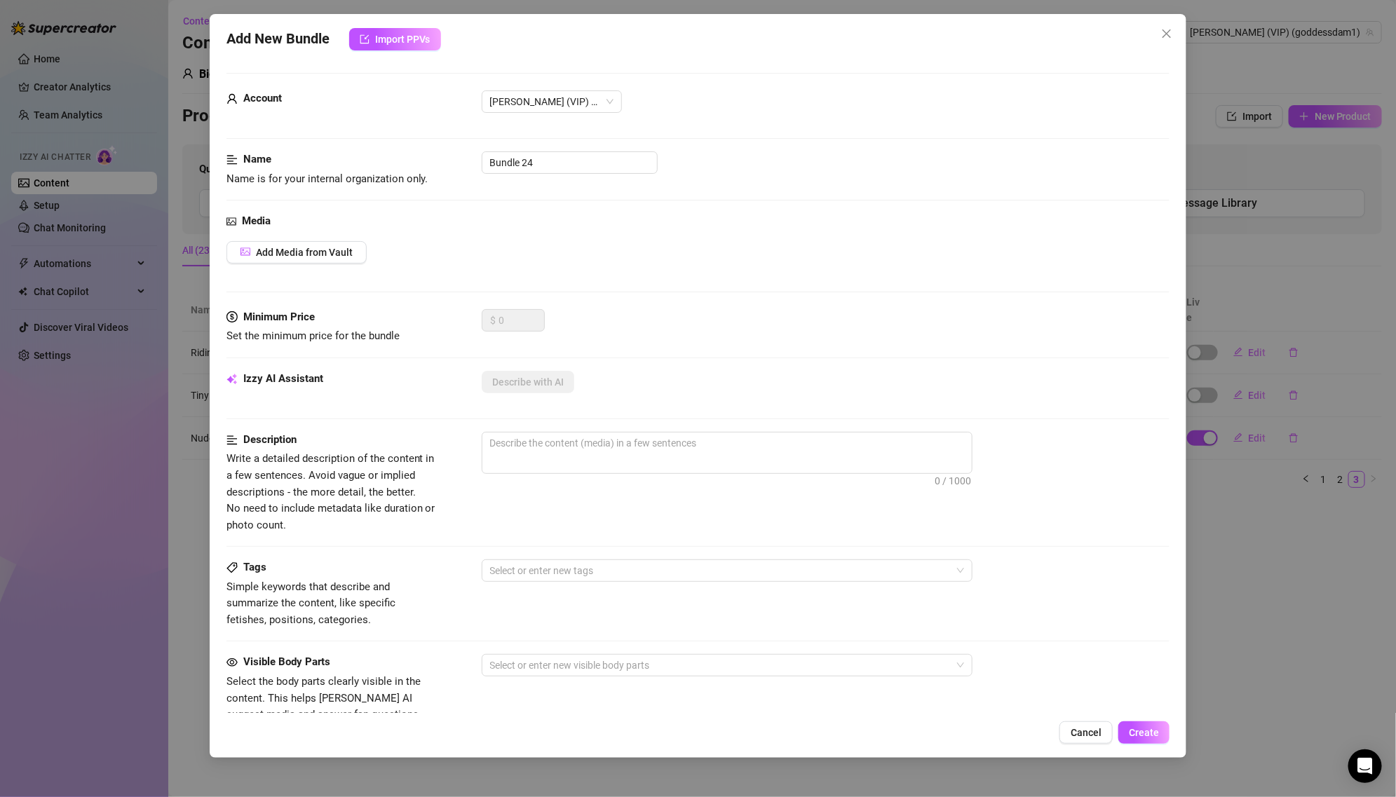
click at [1264, 180] on div "Add New Bundle Import PPVs Account [PERSON_NAME] (VIP) (@goddessdam1) Name Name…" at bounding box center [698, 398] width 1396 height 797
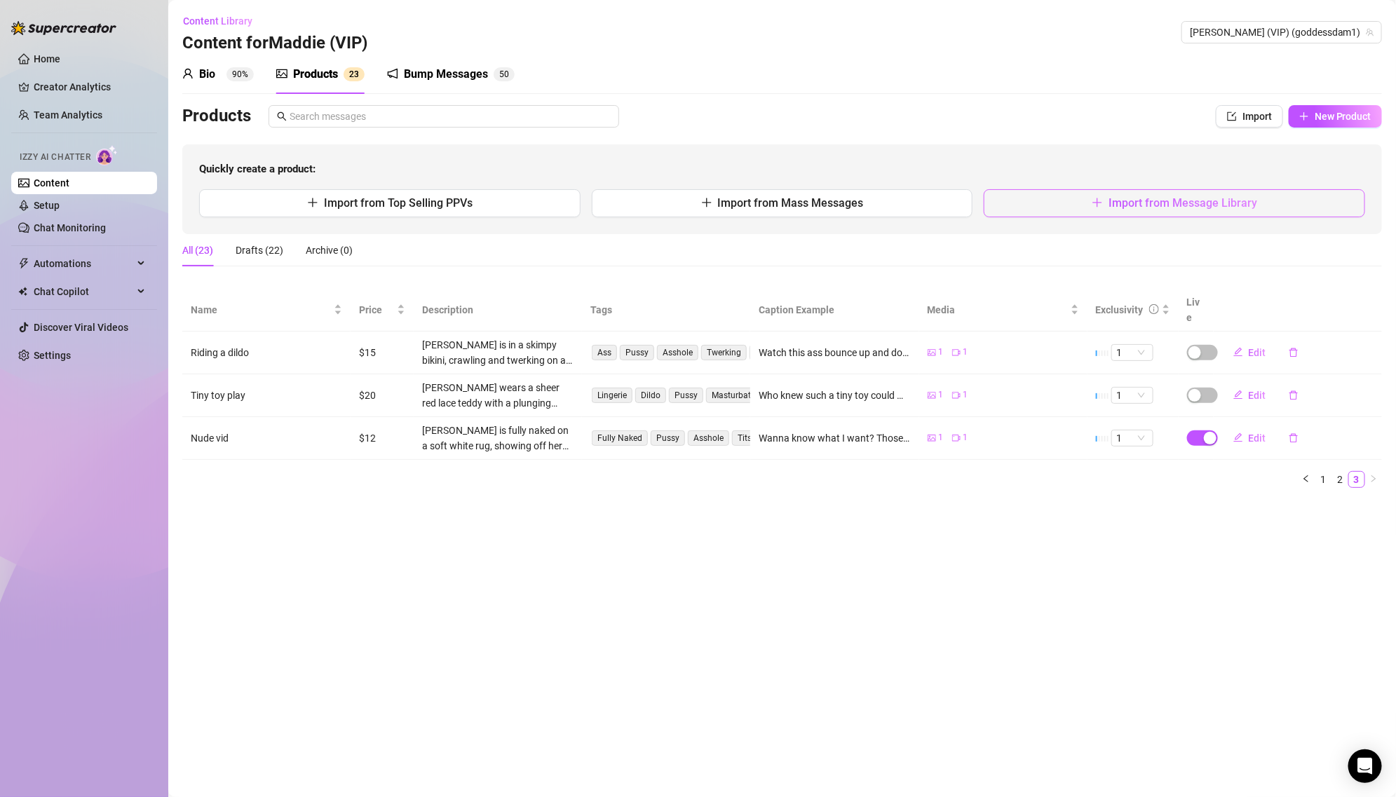
click at [1224, 200] on span "Import from Message Library" at bounding box center [1182, 202] width 149 height 13
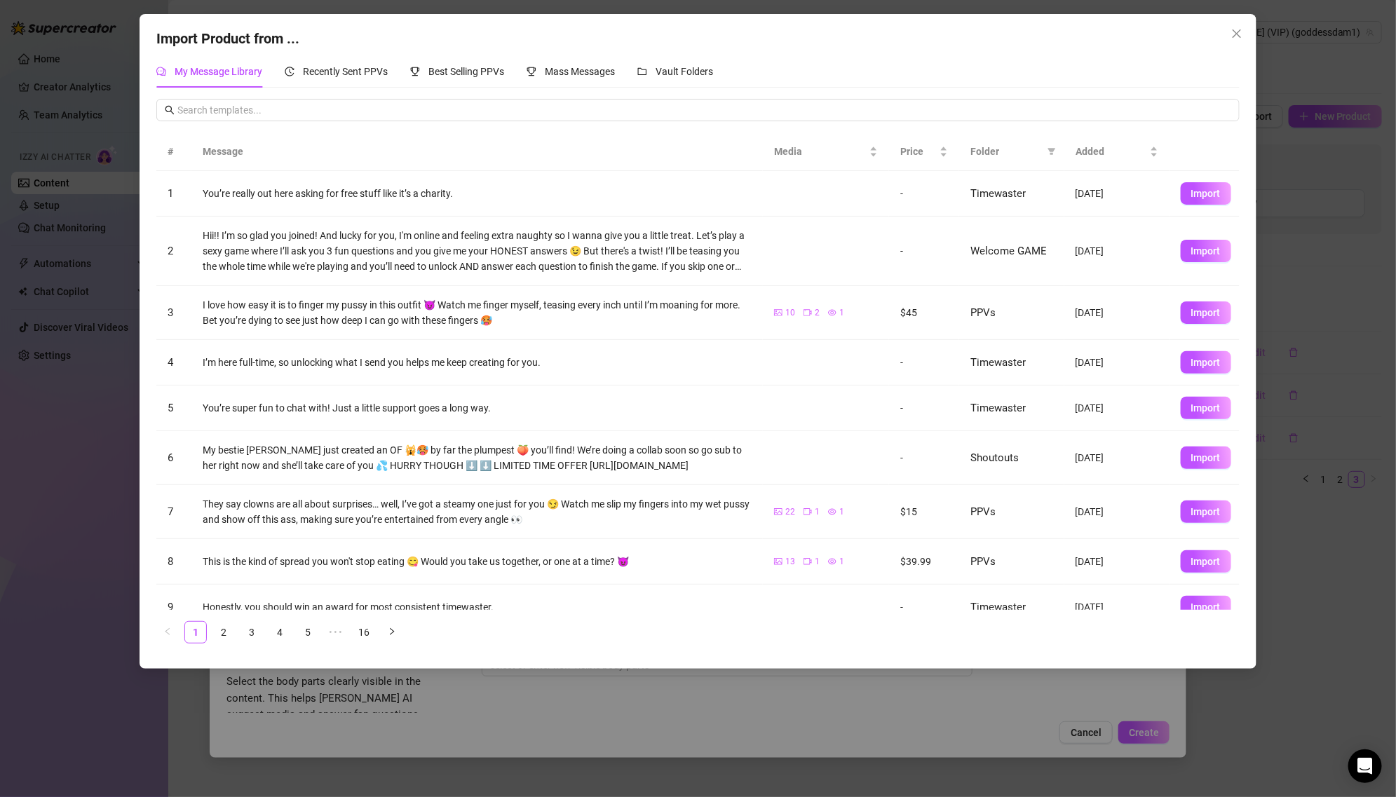
click at [1063, 156] on th "Folder" at bounding box center [1011, 151] width 105 height 39
click at [1051, 154] on icon "filter" at bounding box center [1052, 152] width 8 height 7
click at [1002, 265] on span "PPVs" at bounding box center [1005, 268] width 86 height 15
click at [1046, 369] on span "OK" at bounding box center [1041, 363] width 13 height 11
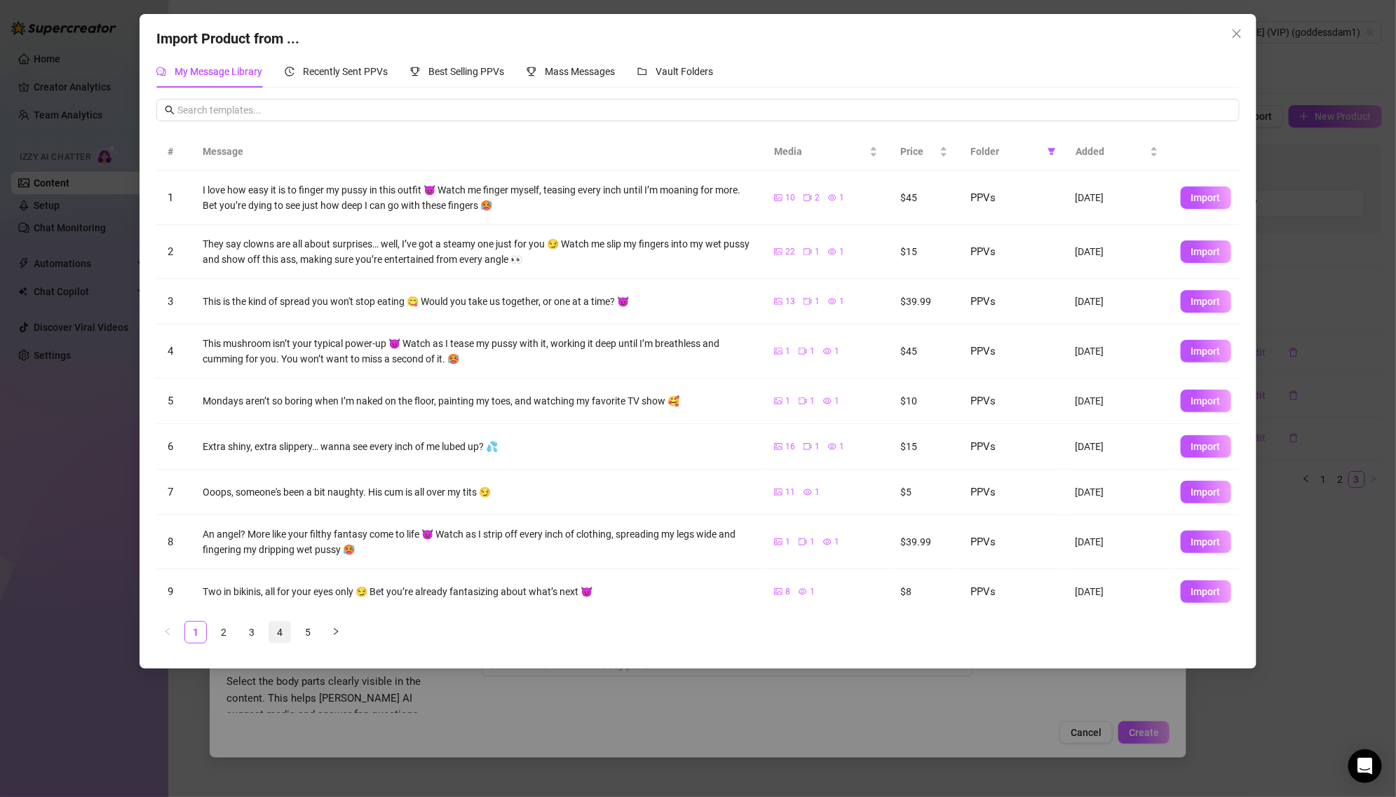
click at [271, 631] on link "4" at bounding box center [279, 632] width 21 height 21
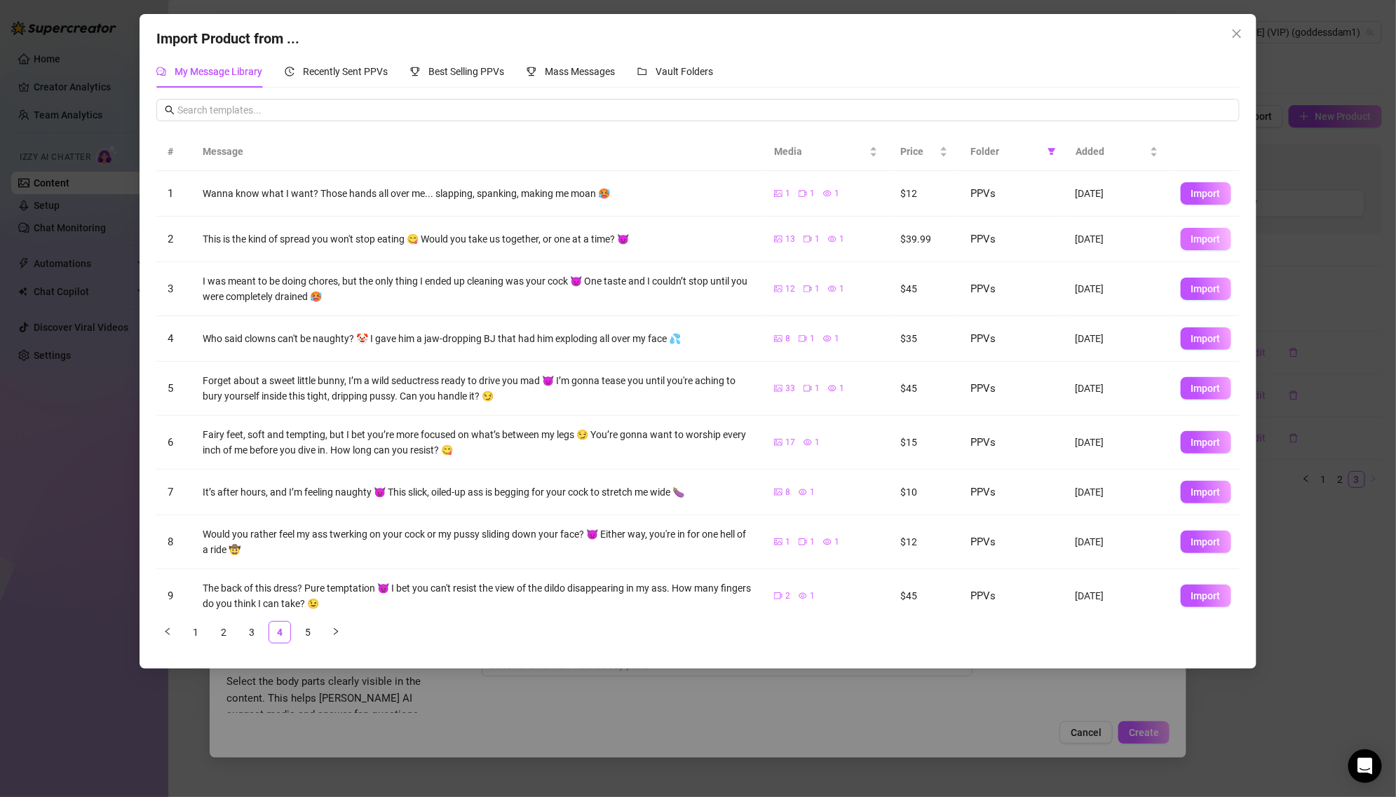
click at [1211, 244] on button "Import" at bounding box center [1205, 239] width 50 height 22
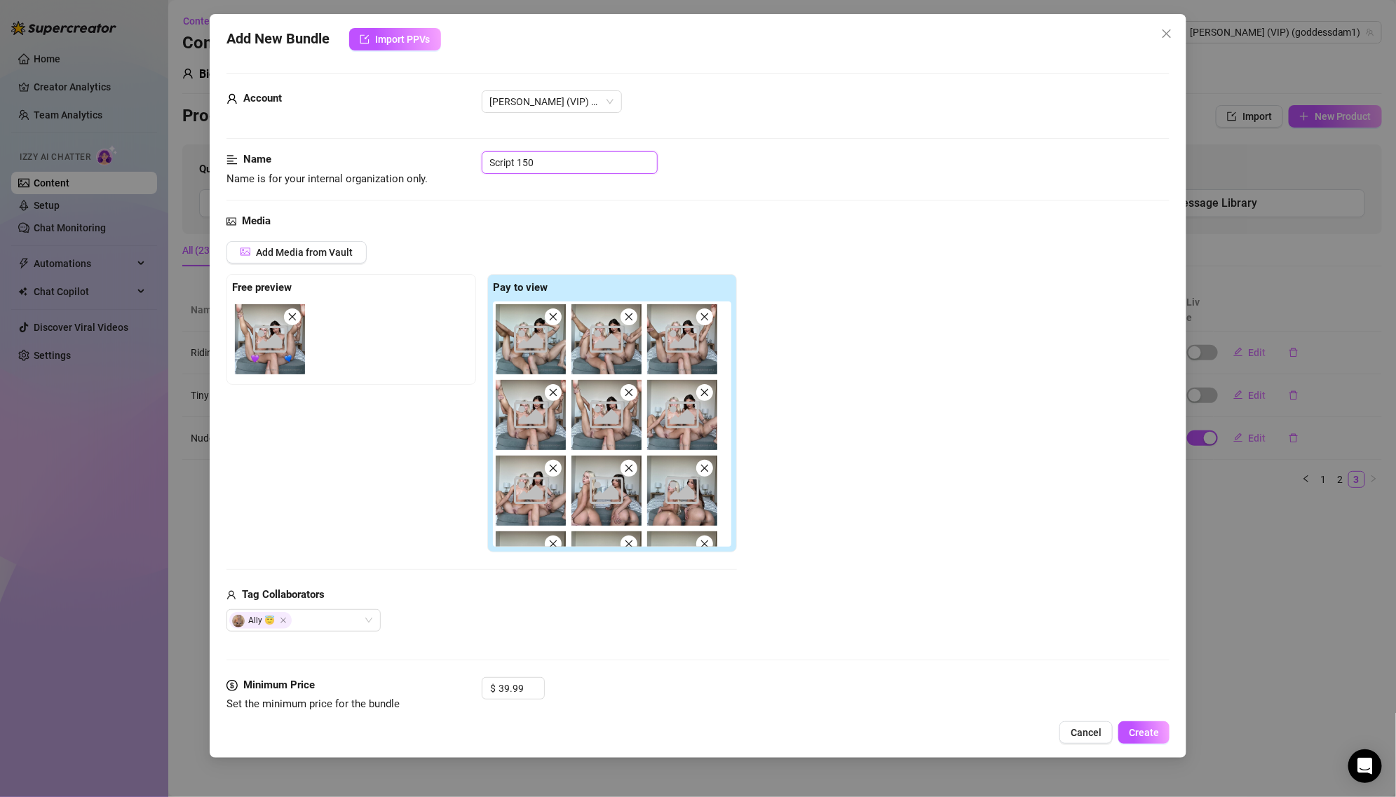
drag, startPoint x: 552, startPoint y: 161, endPoint x: 400, endPoint y: 161, distance: 152.1
click at [400, 161] on div "Name Name is for your internal organization only. Script 150" at bounding box center [697, 169] width 943 height 36
click at [1101, 733] on span "Cancel" at bounding box center [1085, 732] width 31 height 11
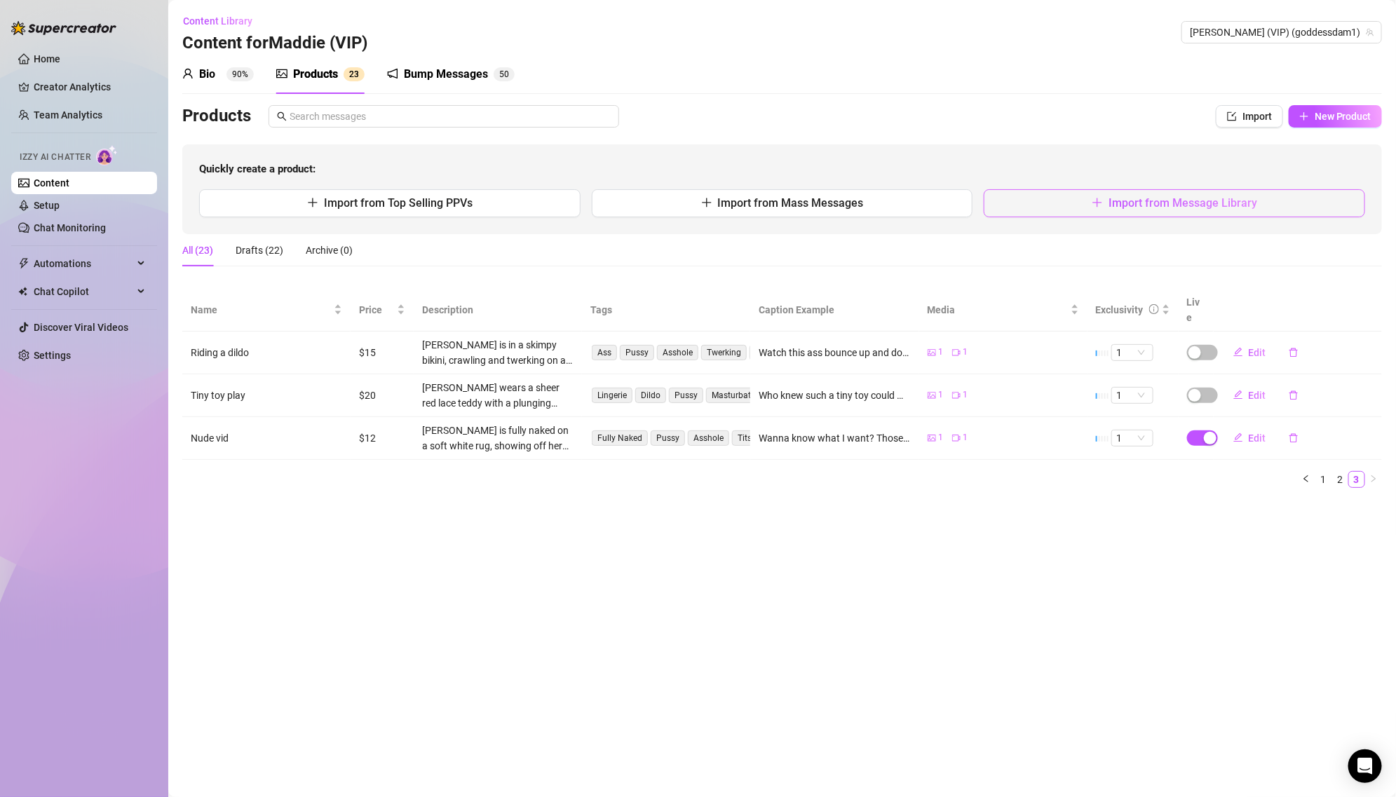
click at [1265, 198] on button "Import from Message Library" at bounding box center [1173, 203] width 381 height 28
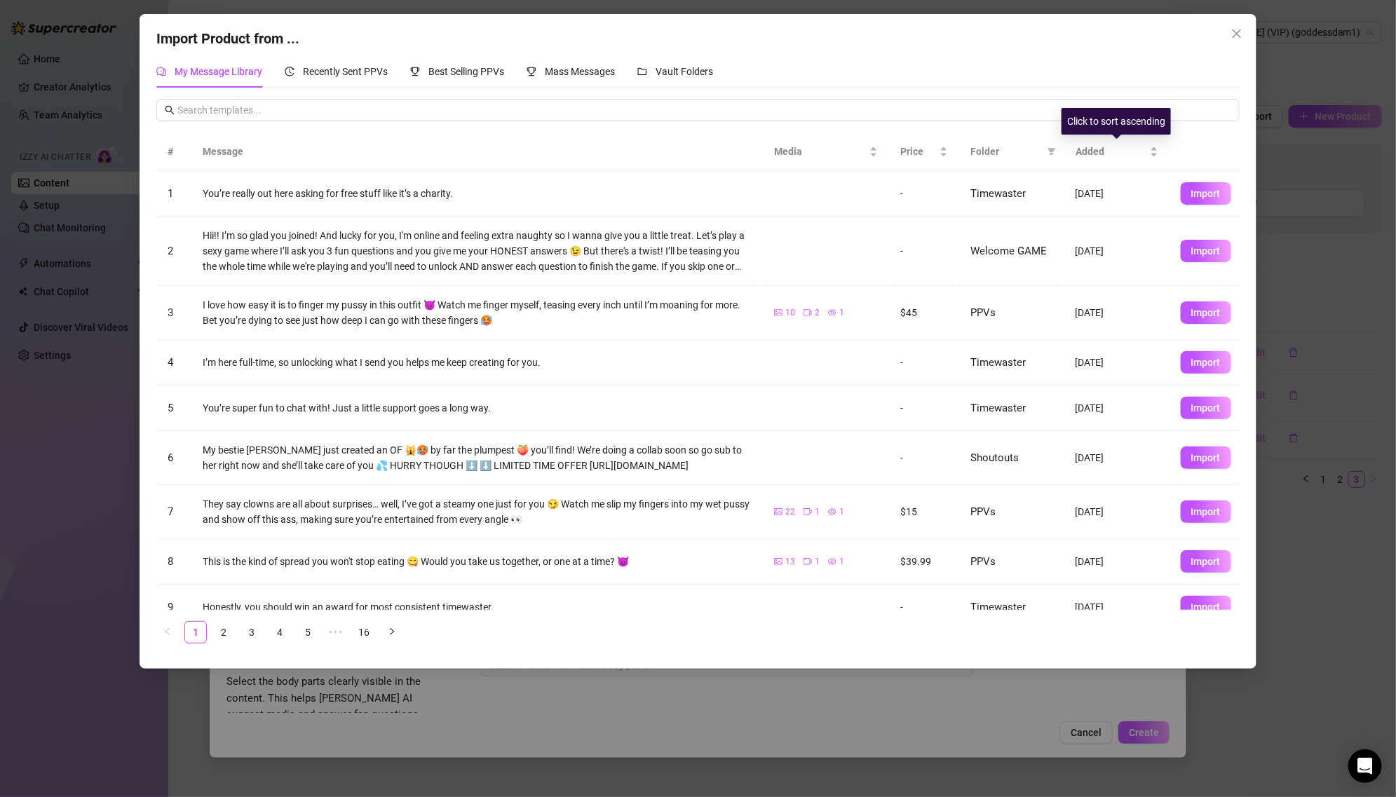
click at [1022, 156] on span "Folder" at bounding box center [1005, 151] width 71 height 15
click at [1044, 154] on span at bounding box center [1051, 151] width 14 height 21
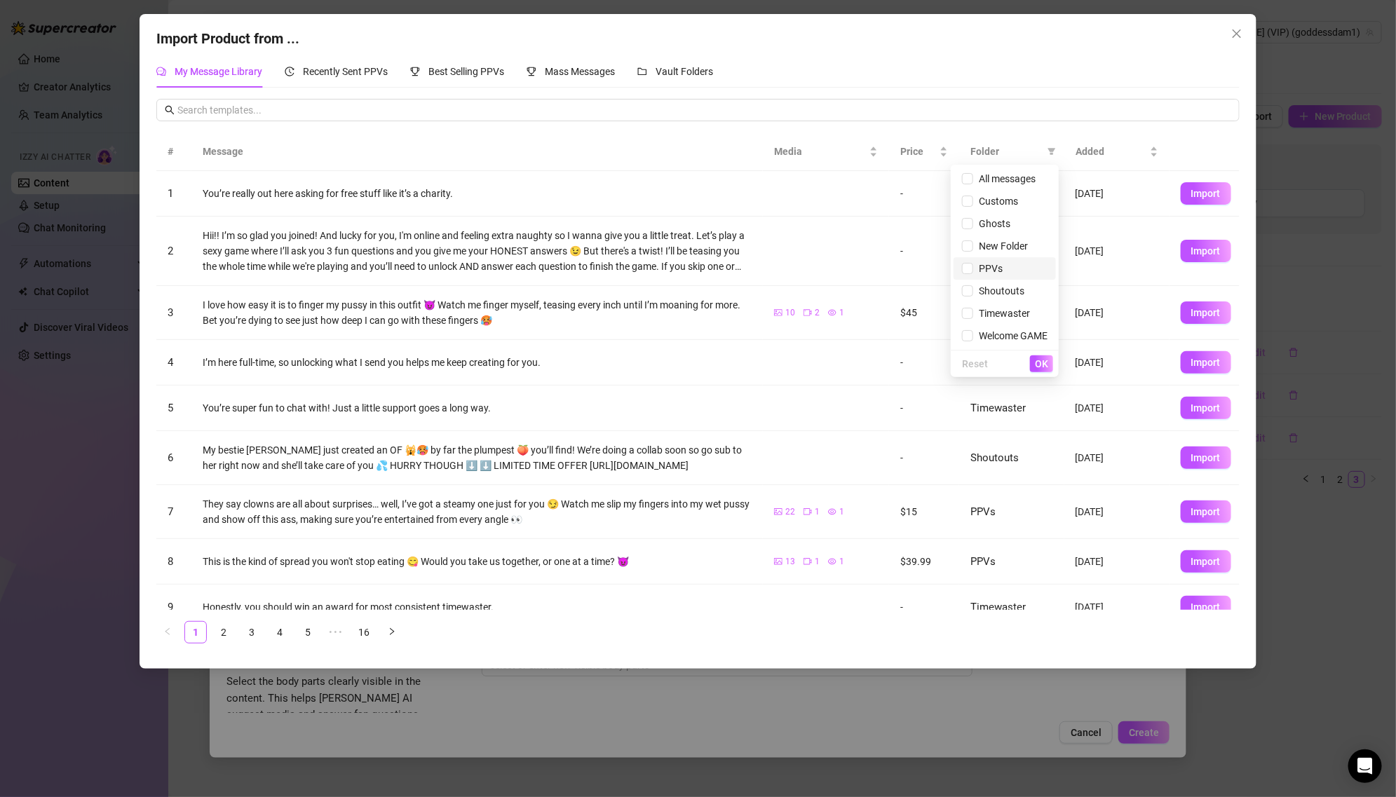
click at [1007, 266] on span "PPVs" at bounding box center [1005, 268] width 86 height 15
click at [1038, 363] on span "OK" at bounding box center [1041, 363] width 13 height 11
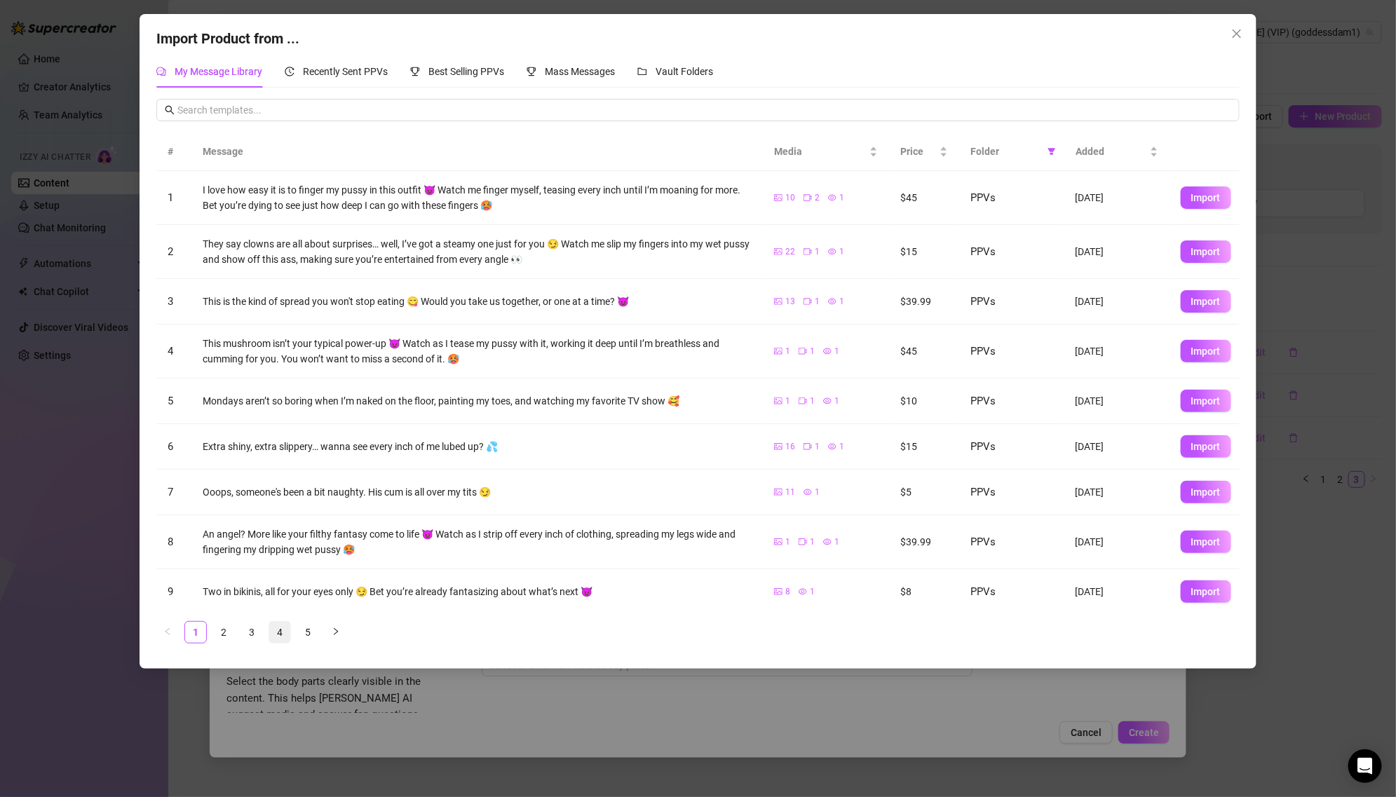
click at [277, 632] on link "4" at bounding box center [279, 632] width 21 height 21
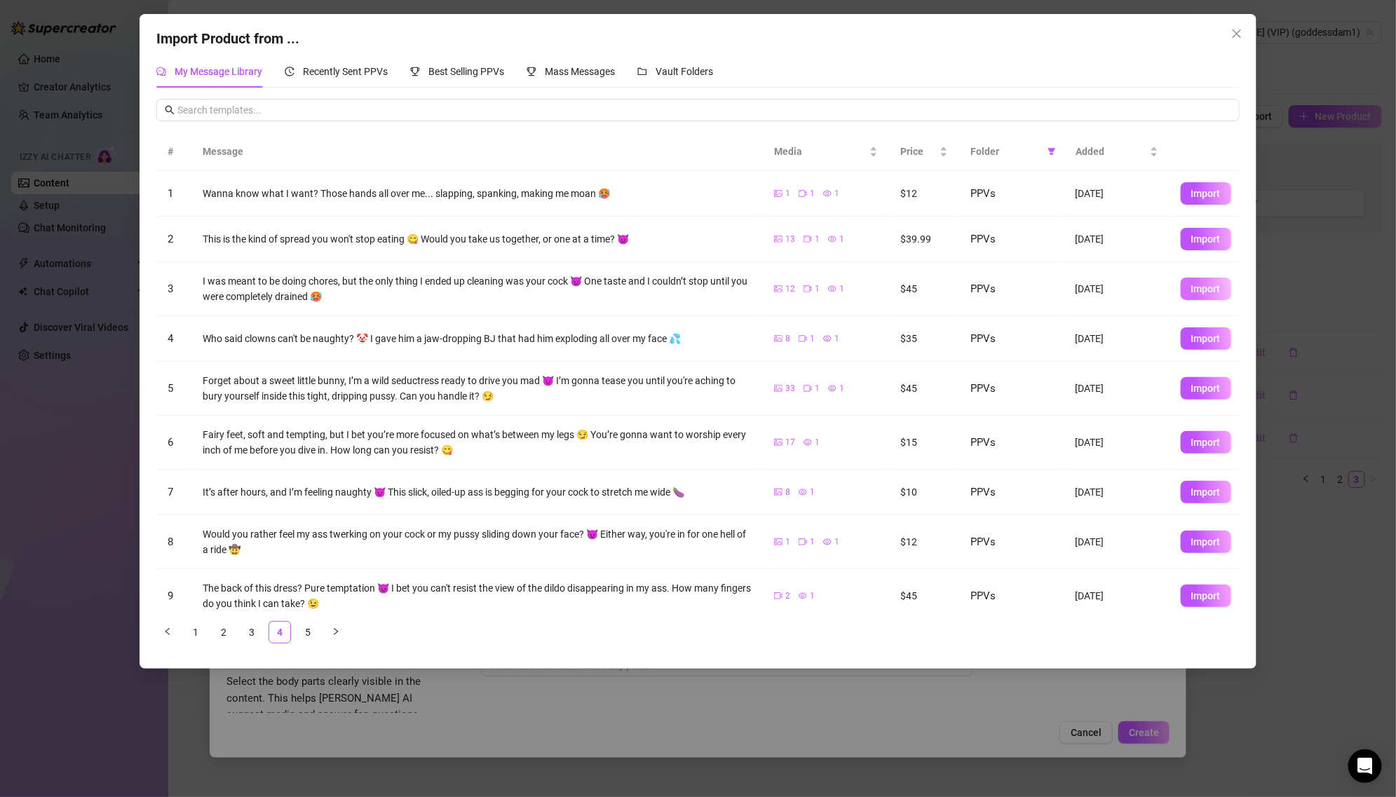
click at [1194, 285] on span "Import" at bounding box center [1205, 288] width 29 height 11
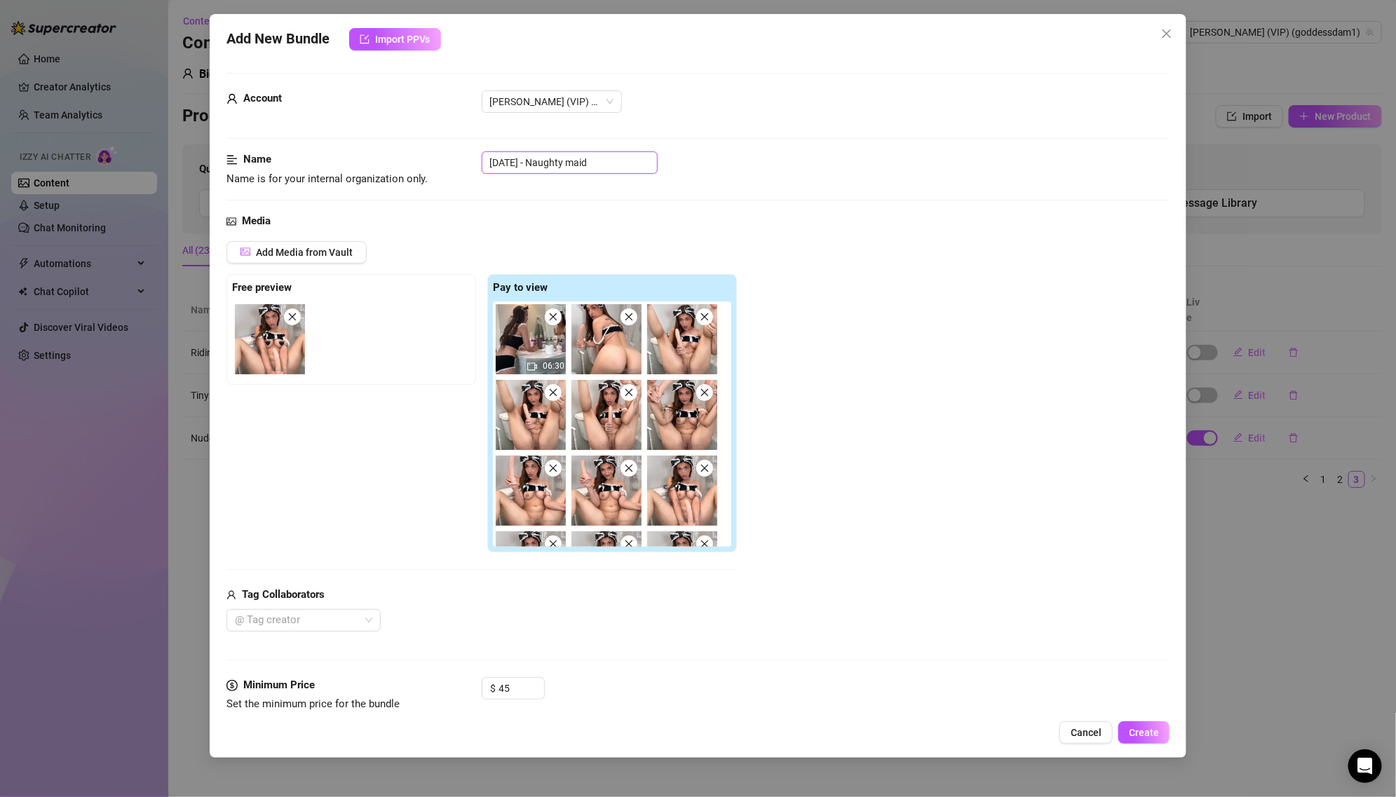
drag, startPoint x: 549, startPoint y: 160, endPoint x: 384, endPoint y: 160, distance: 164.7
click at [384, 160] on div "Name Name is for your internal organization only. [DATE] - Naughty maid" at bounding box center [697, 169] width 943 height 36
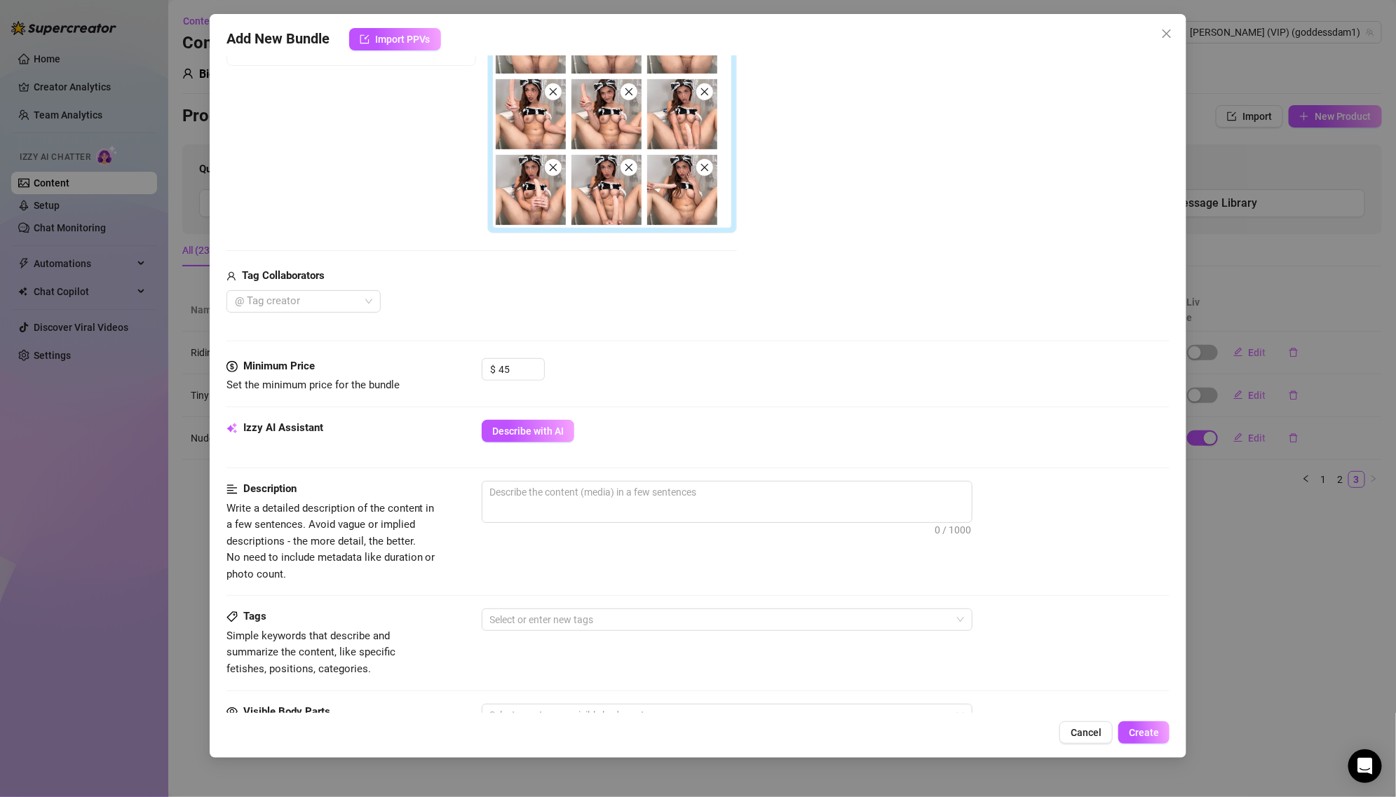
scroll to position [685, 0]
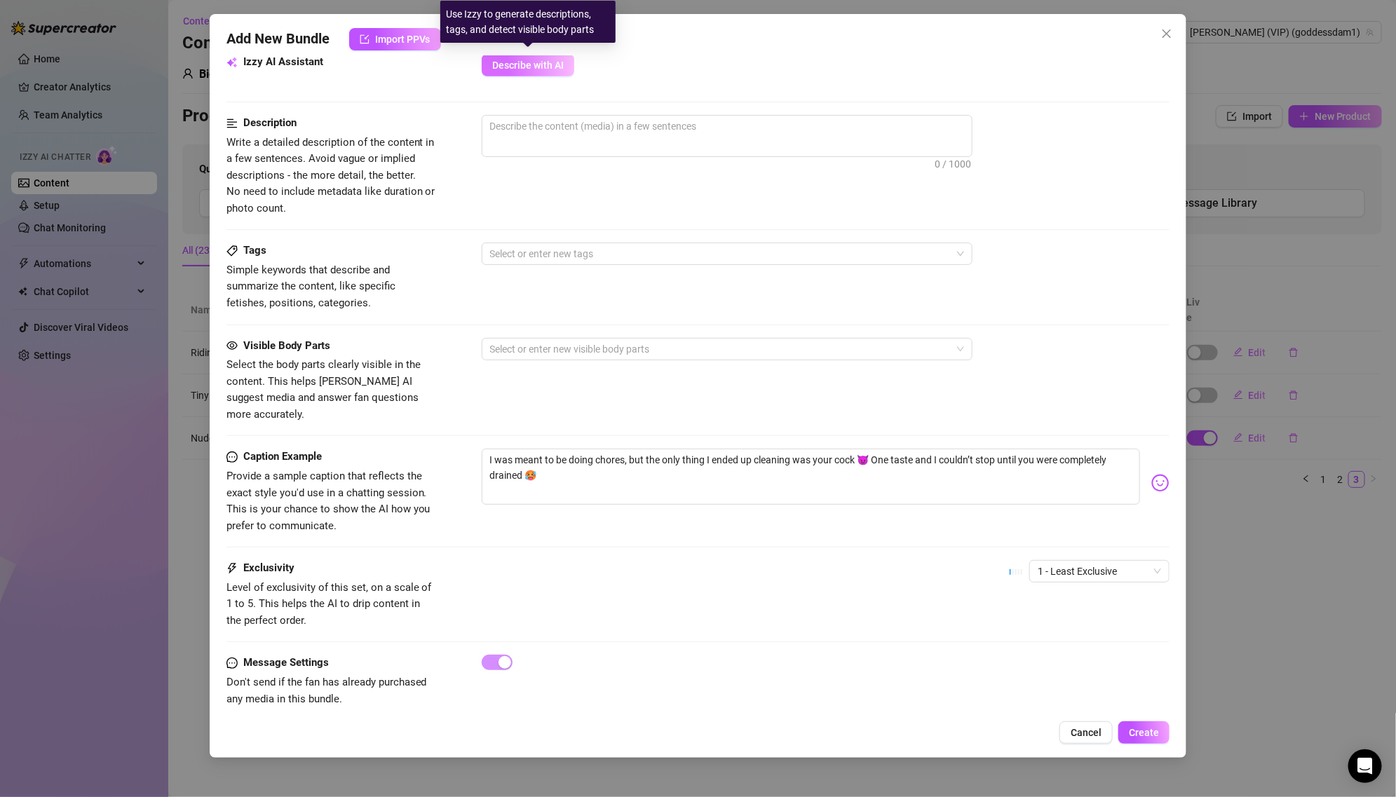
click at [538, 71] on button "Describe with AI" at bounding box center [528, 65] width 93 height 22
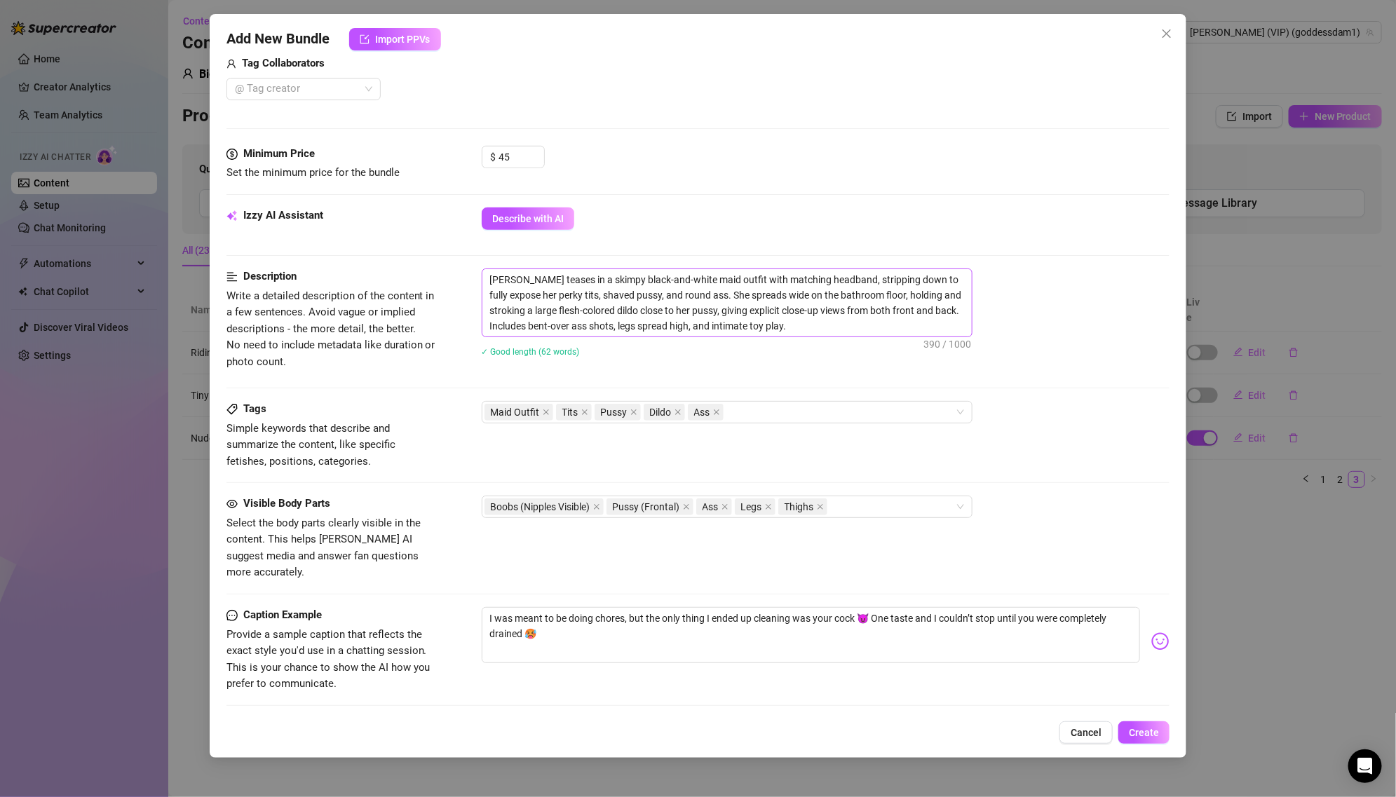
scroll to position [688, 0]
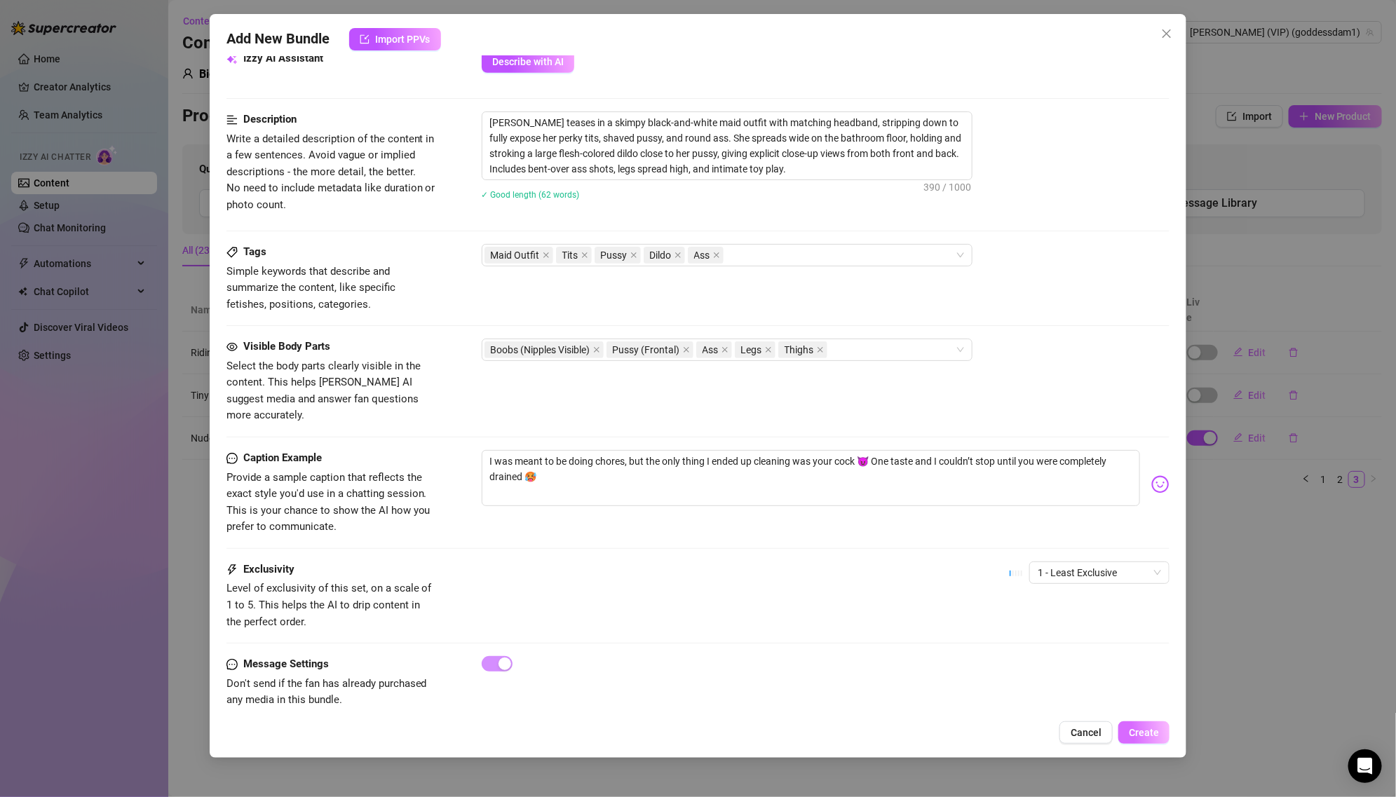
click at [1145, 737] on span "Create" at bounding box center [1143, 732] width 30 height 11
